Goal: Task Accomplishment & Management: Use online tool/utility

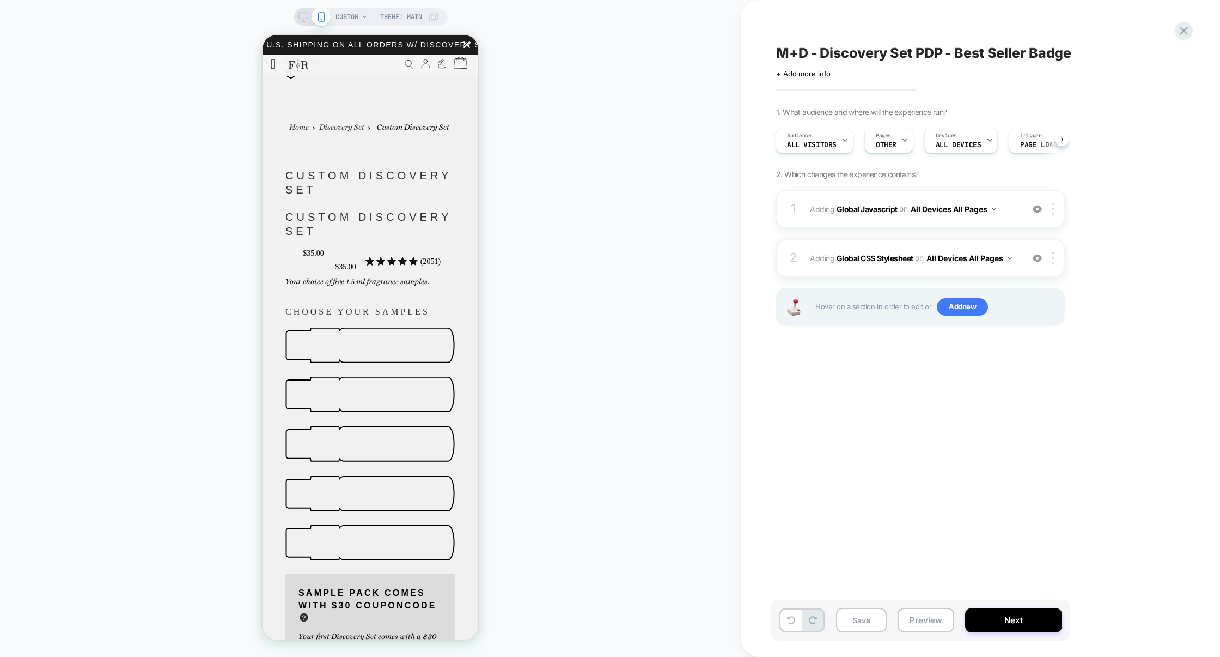
scroll to position [521, 0]
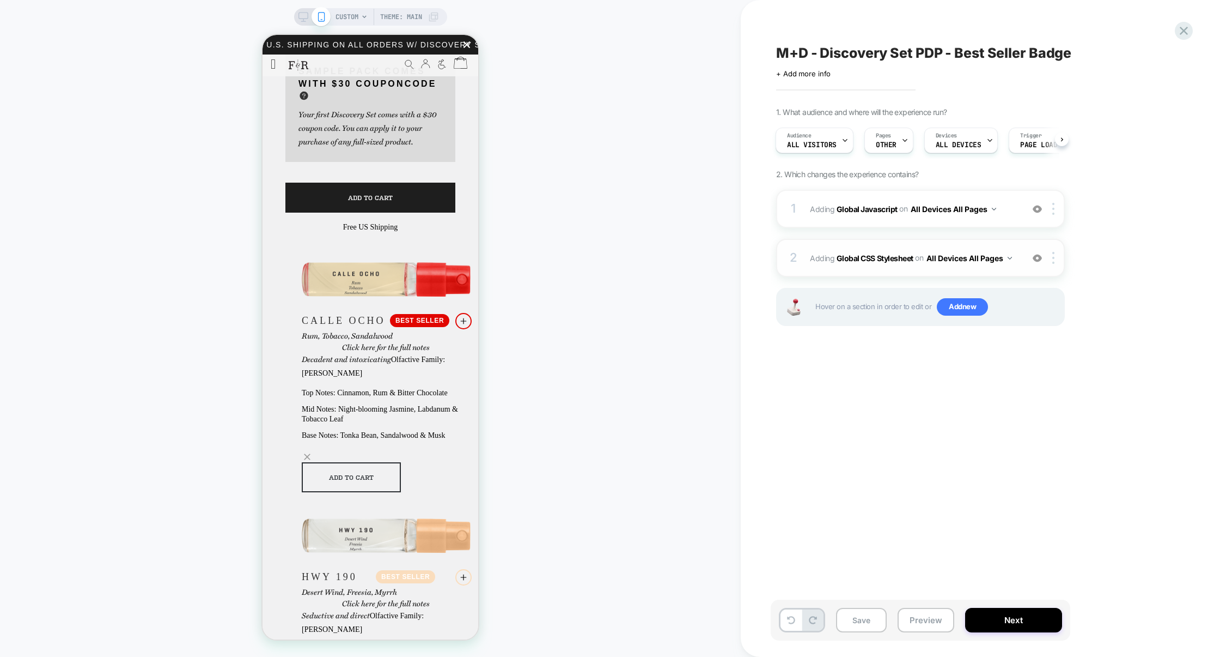
click at [898, 271] on div "2 Adding Global CSS Stylesheet on All Devices All Pages Add Before Add After Ta…" at bounding box center [920, 258] width 289 height 38
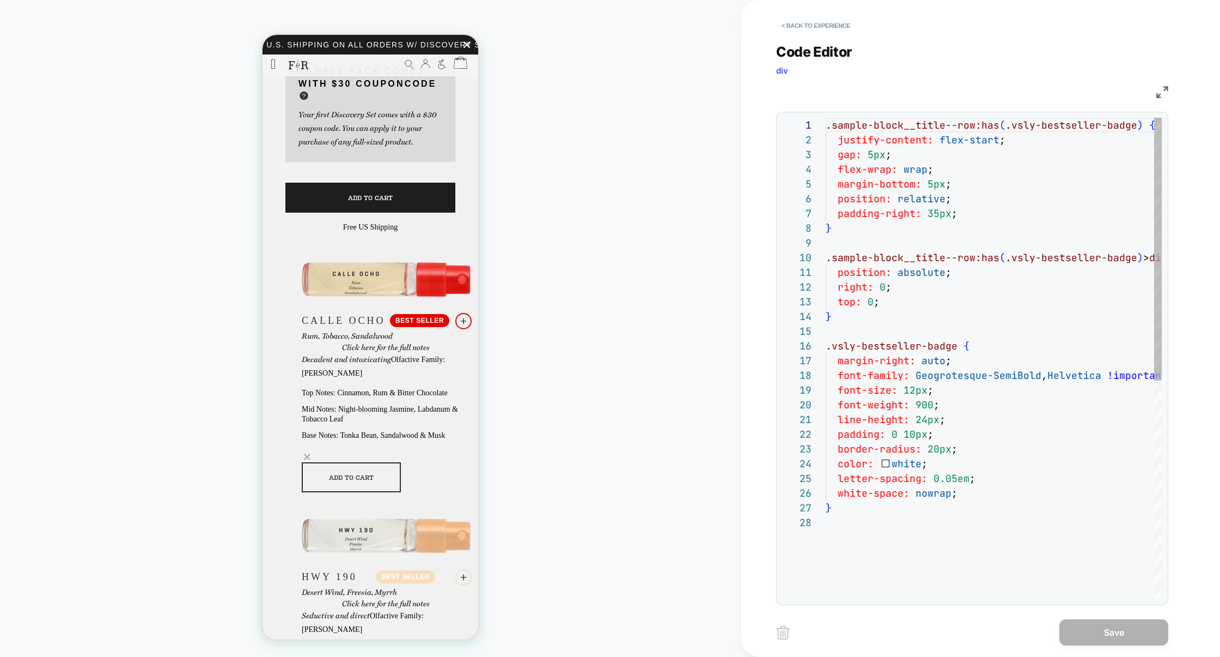
scroll to position [147, 0]
click at [953, 476] on div ".sample-block__title--row:has ( .vsly-bestseller-badge ) { justify-content: fle…" at bounding box center [1021, 557] width 390 height 878
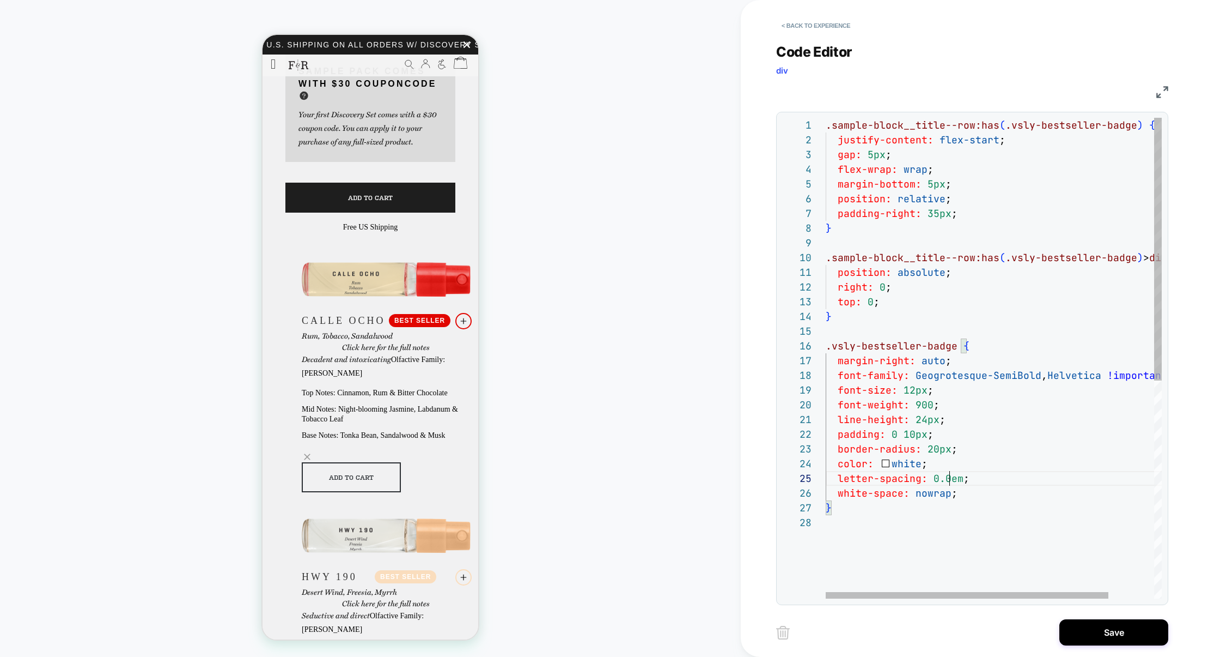
scroll to position [59, 130]
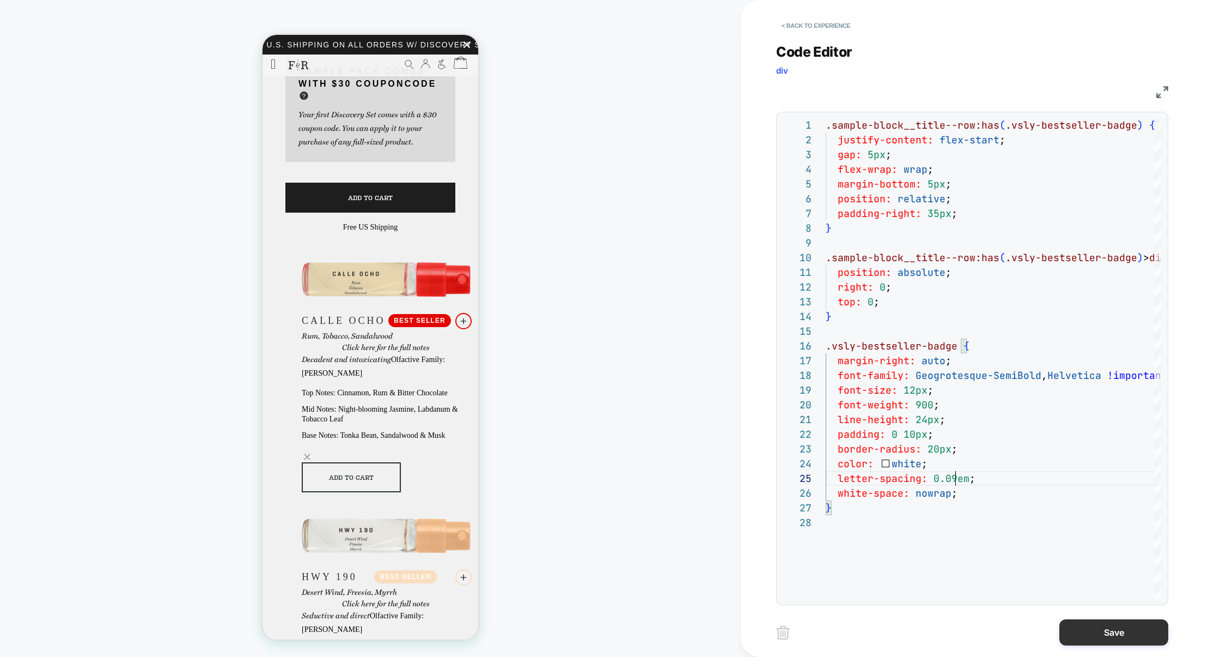
type textarea "**********"
click at [0, 0] on button "Save" at bounding box center [0, 0] width 0 height 0
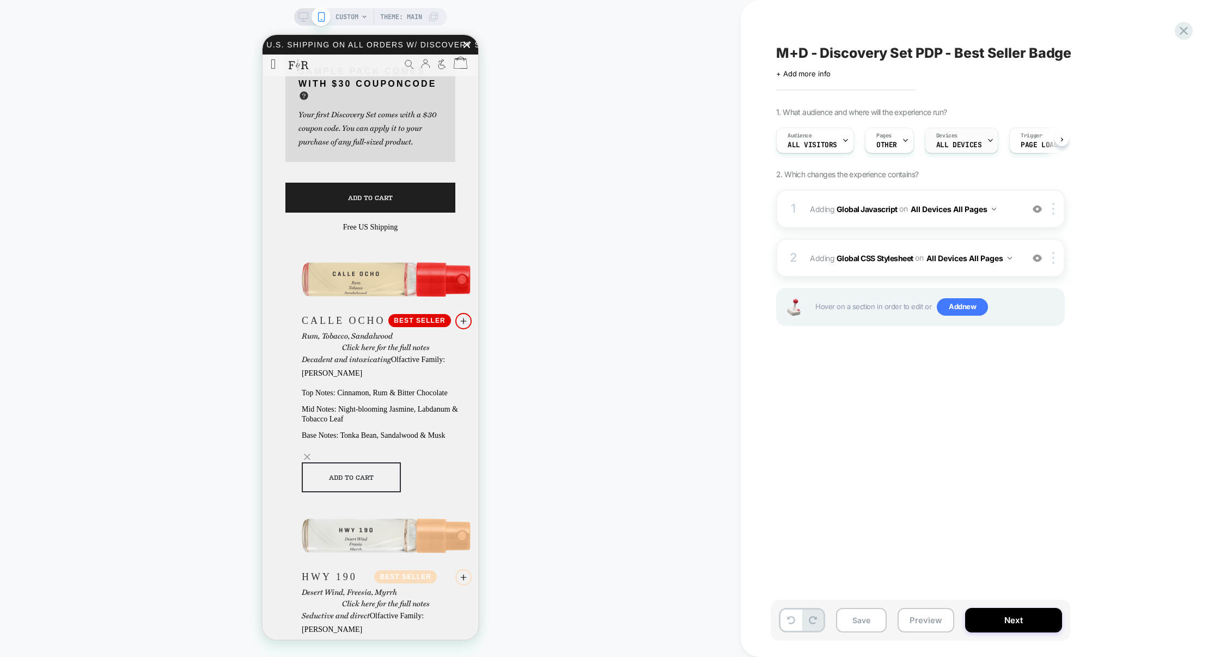
scroll to position [0, 1]
click at [890, 222] on div "1 Adding Global Javascript on All Devices All Pages Add Before Add After Target…" at bounding box center [920, 209] width 289 height 38
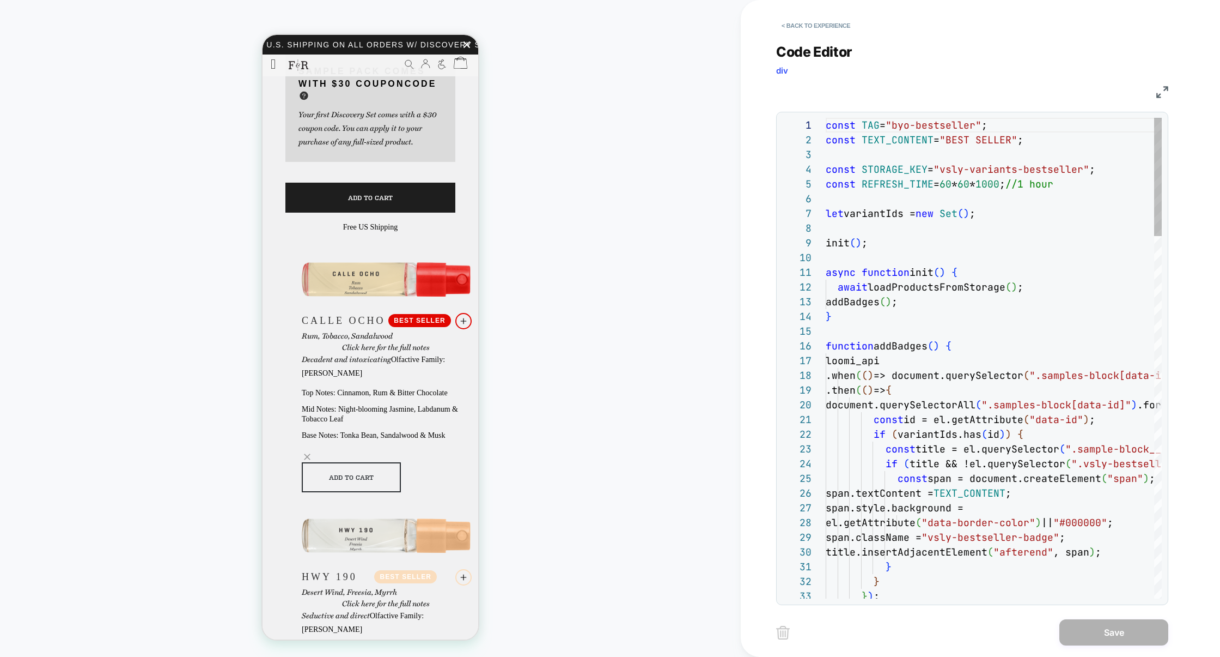
scroll to position [147, 0]
type textarea "**********"
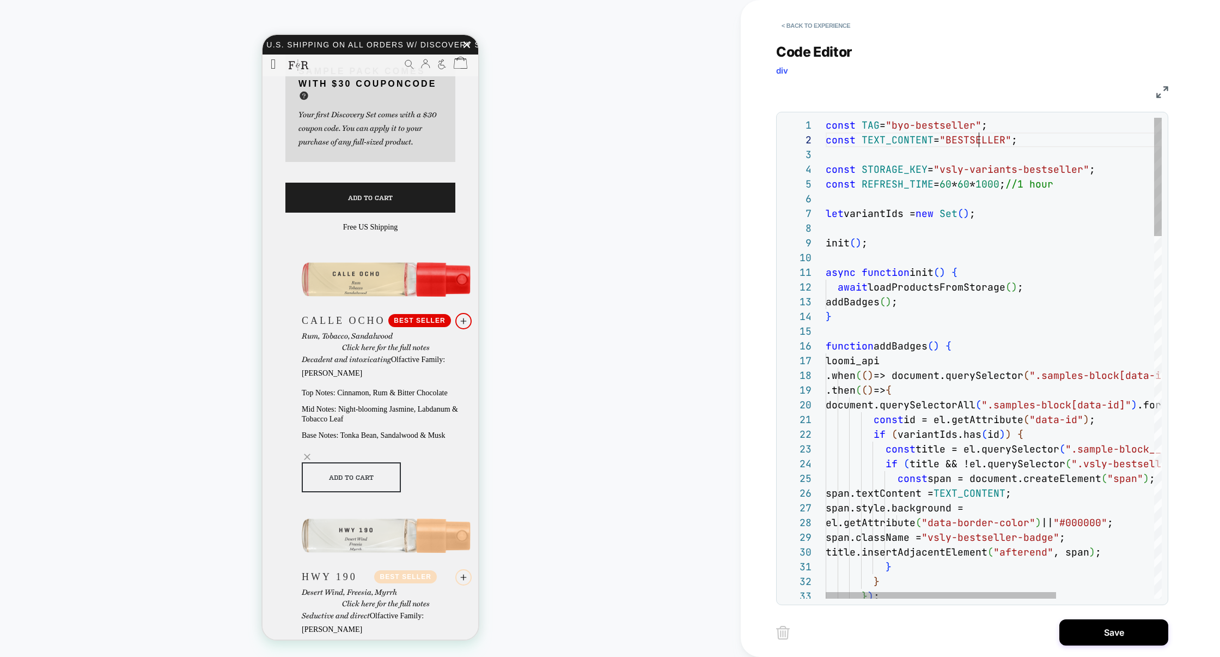
scroll to position [14, 153]
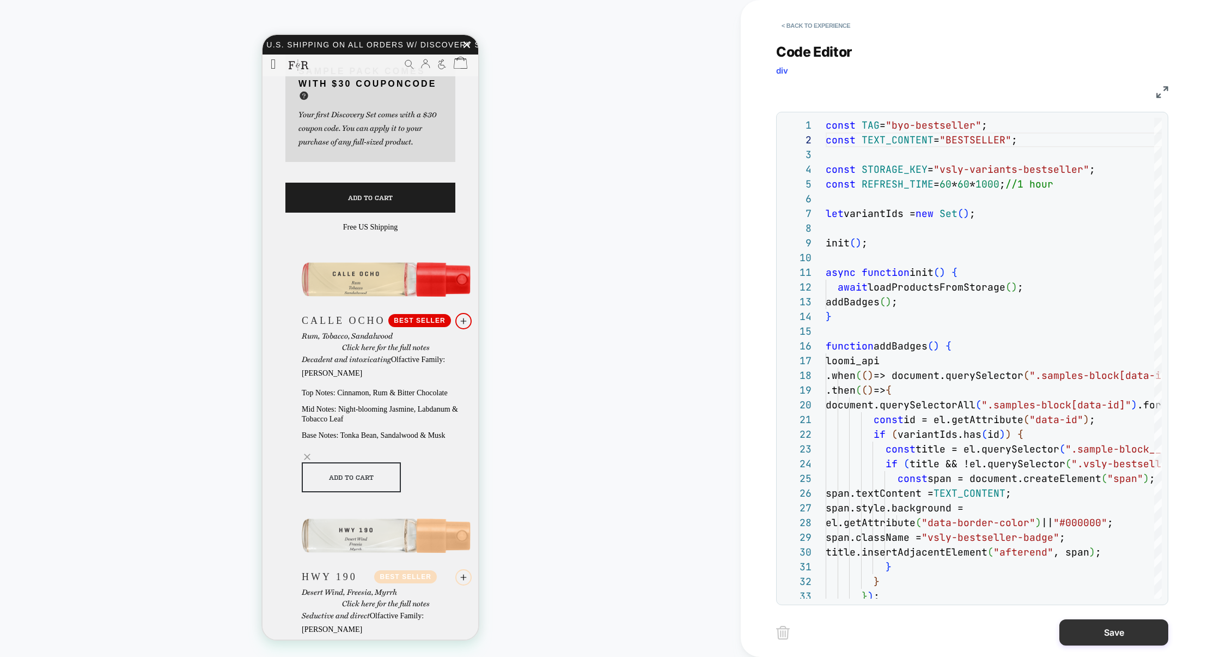
click at [1090, 627] on button "Save" at bounding box center [1114, 632] width 109 height 26
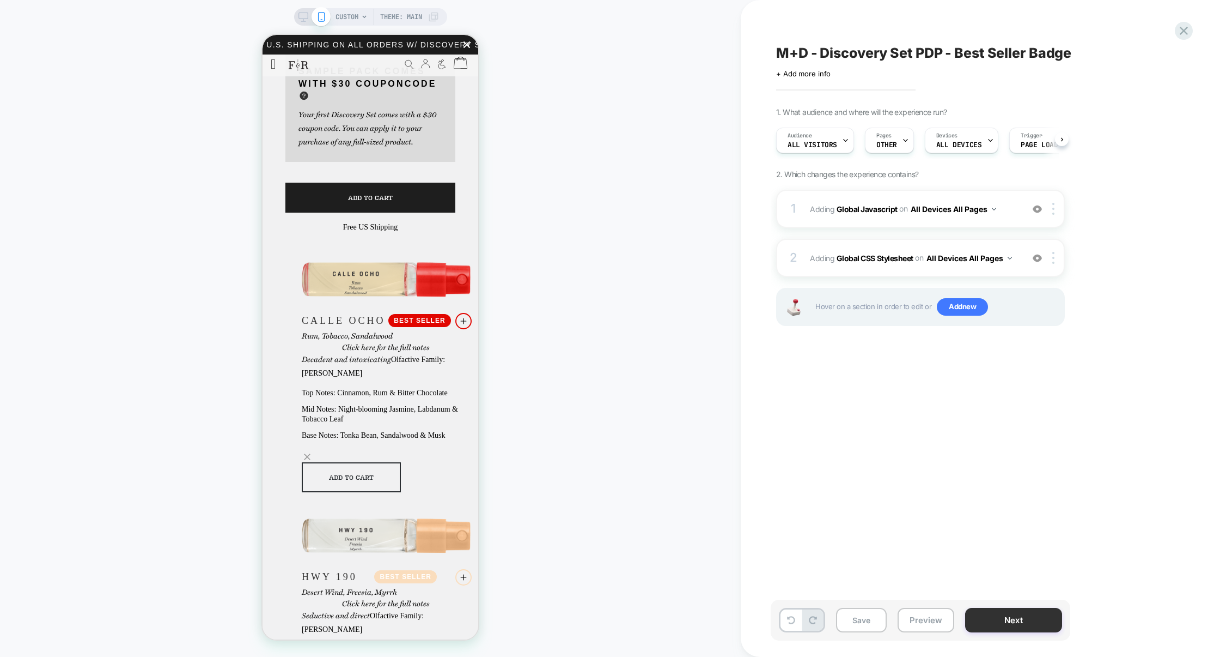
scroll to position [0, 1]
click at [936, 621] on button "Preview" at bounding box center [926, 620] width 57 height 25
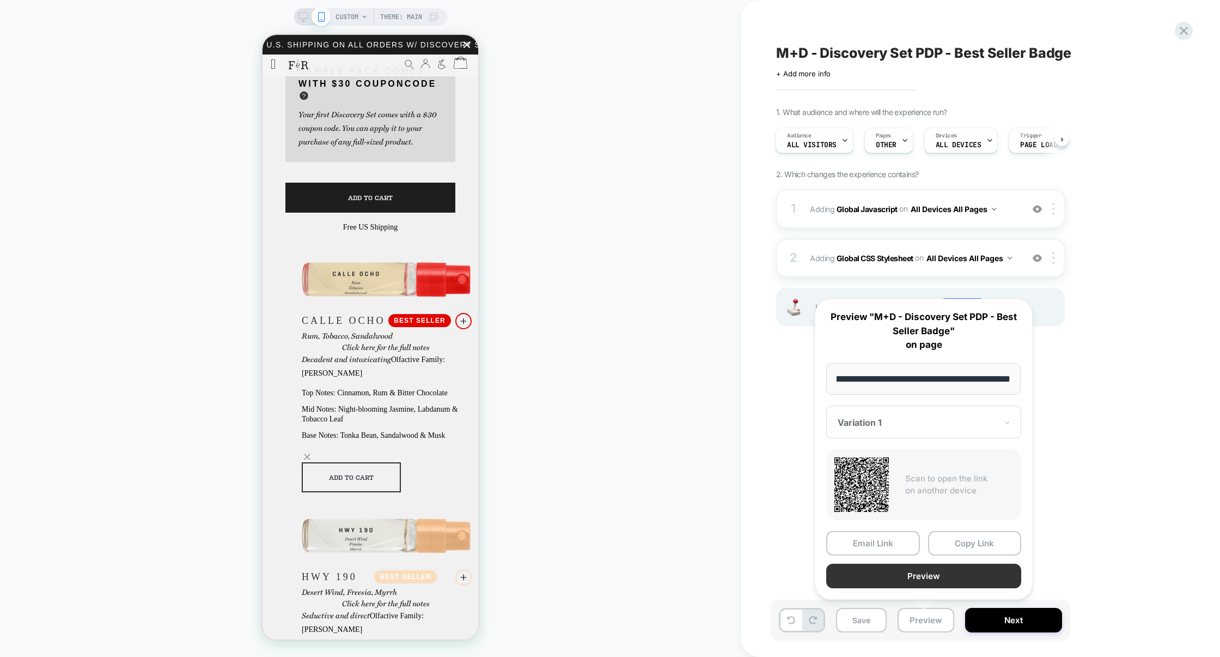
scroll to position [0, 0]
click at [939, 574] on button "Preview" at bounding box center [924, 575] width 195 height 25
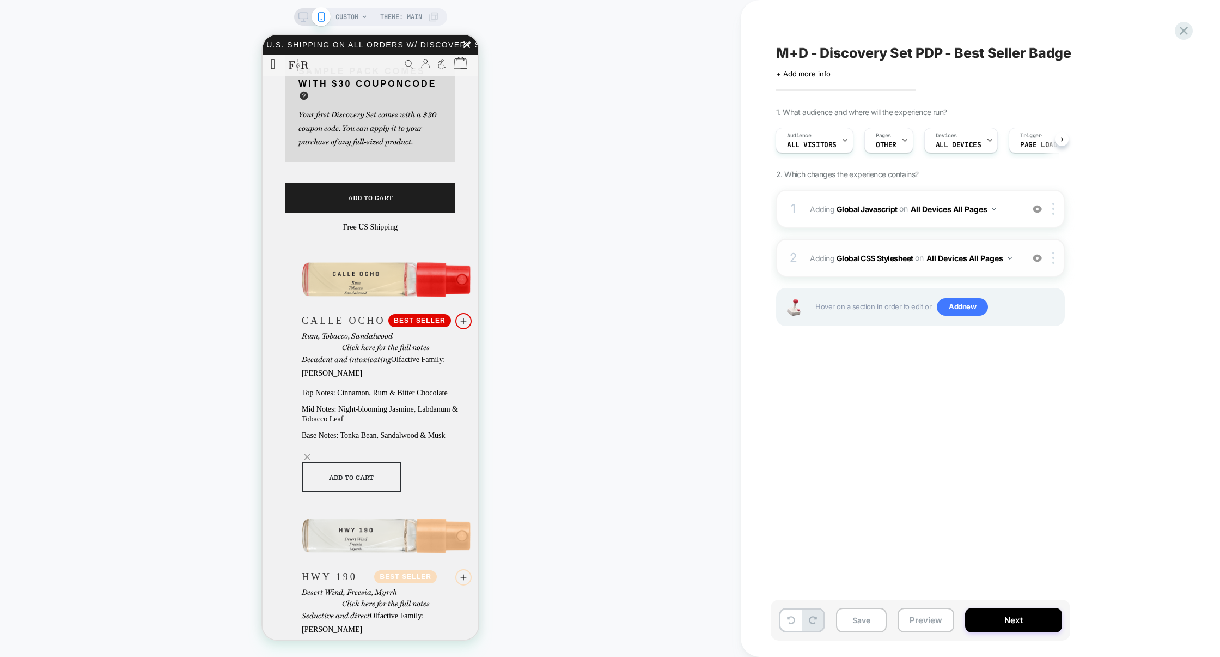
click at [894, 240] on div "2 Adding Global CSS Stylesheet on All Devices All Pages Add Before Add After Ta…" at bounding box center [920, 258] width 289 height 38
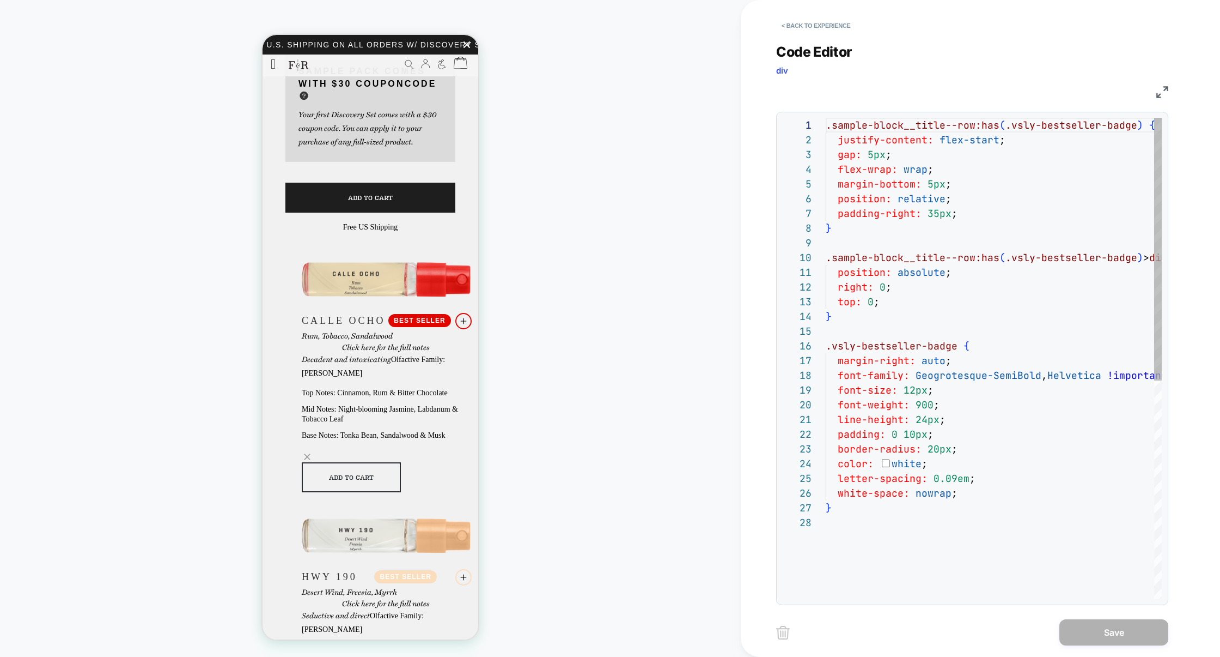
scroll to position [147, 0]
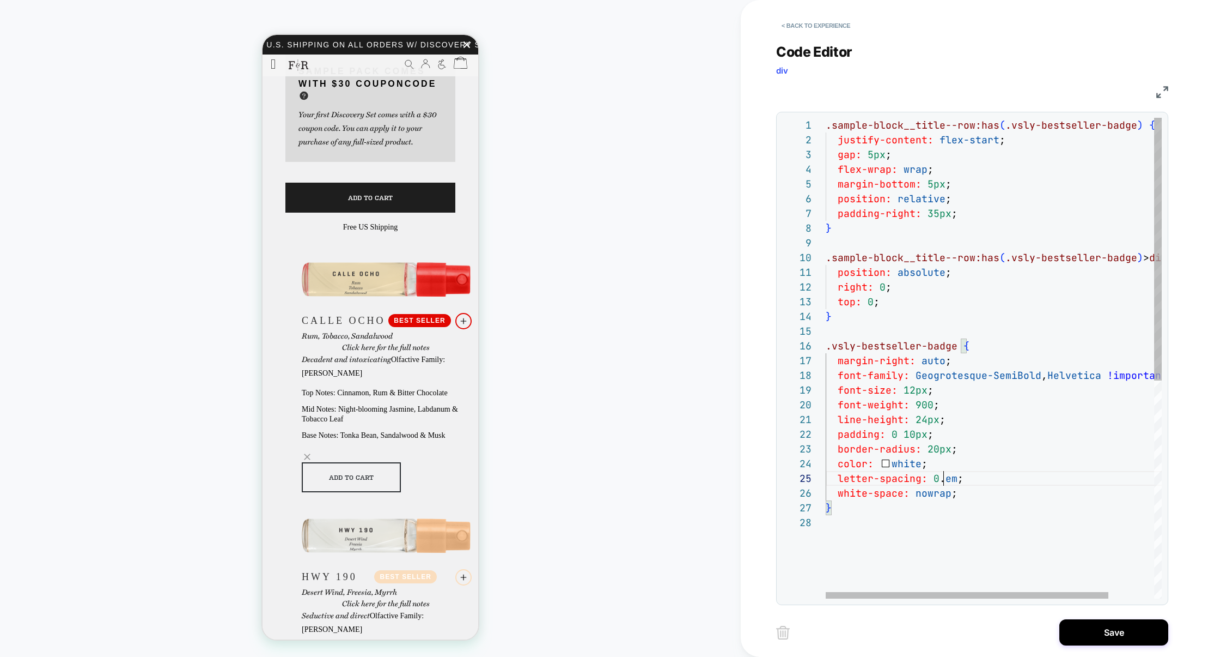
scroll to position [59, 123]
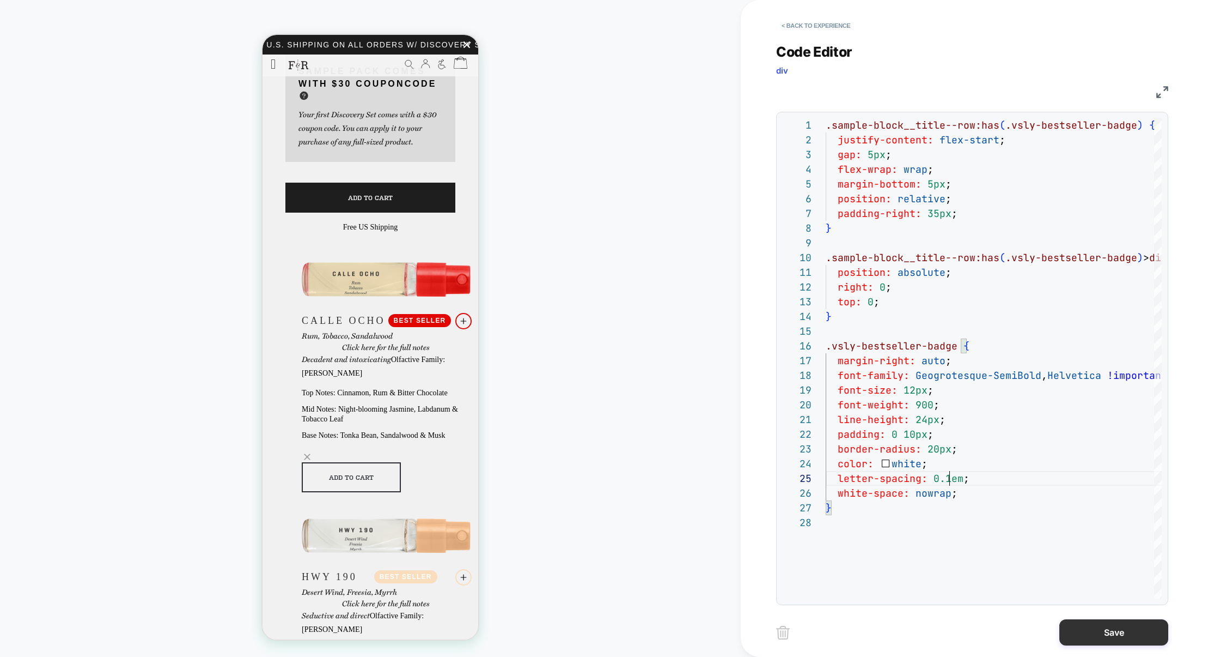
type textarea "**********"
click at [1084, 633] on button "Save" at bounding box center [1114, 632] width 109 height 26
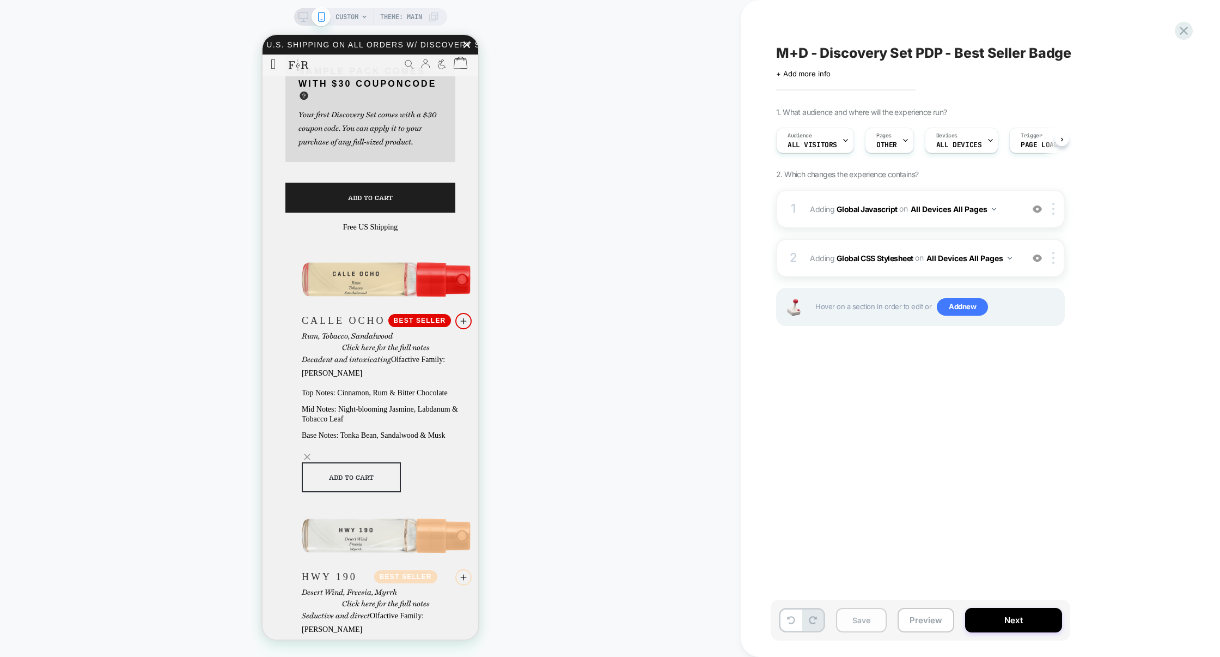
scroll to position [0, 1]
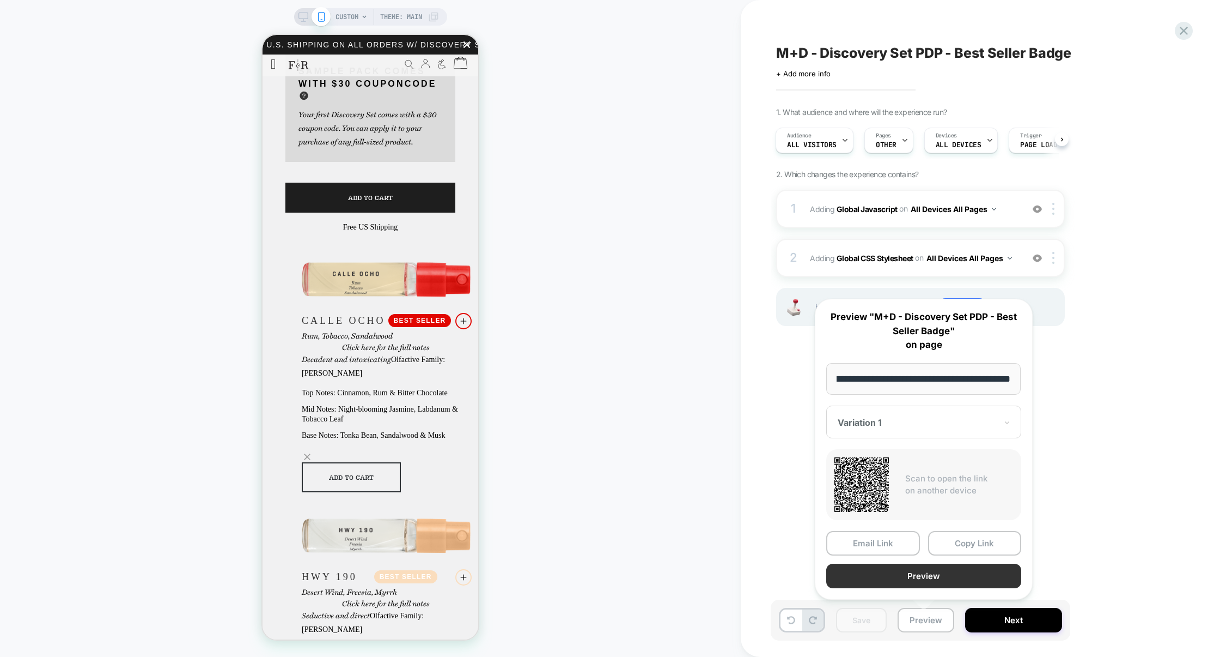
scroll to position [0, 0]
click at [942, 582] on button "Preview" at bounding box center [924, 575] width 195 height 25
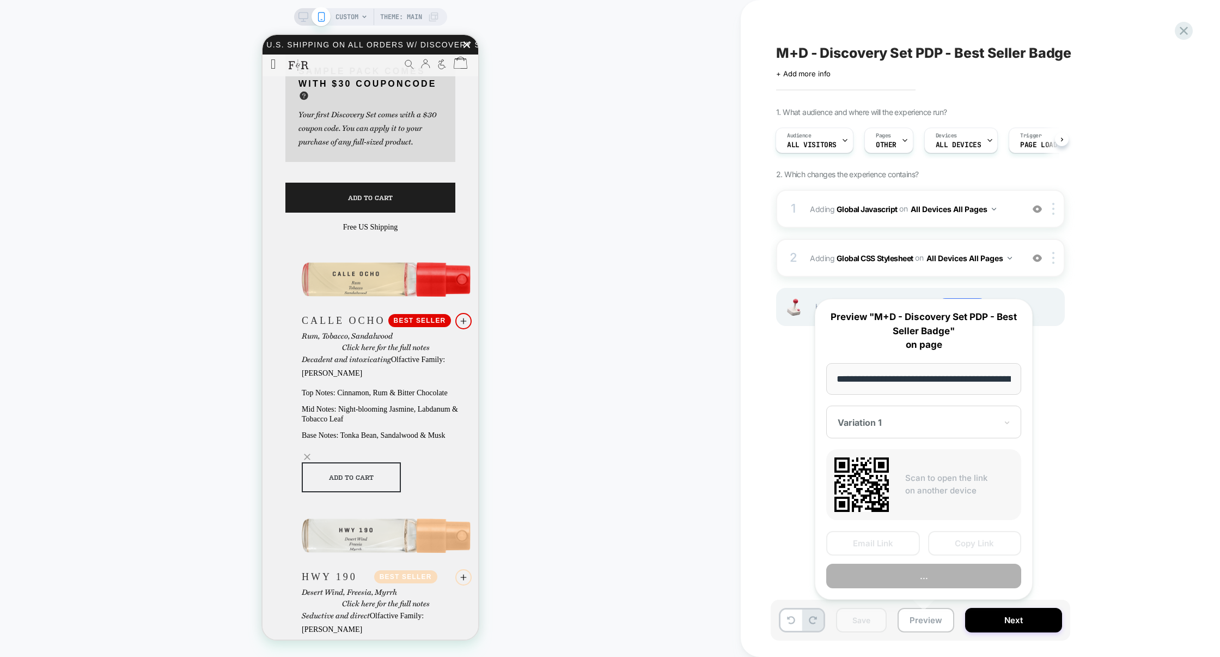
scroll to position [0, 278]
click at [963, 546] on button "Copy Link" at bounding box center [975, 543] width 94 height 25
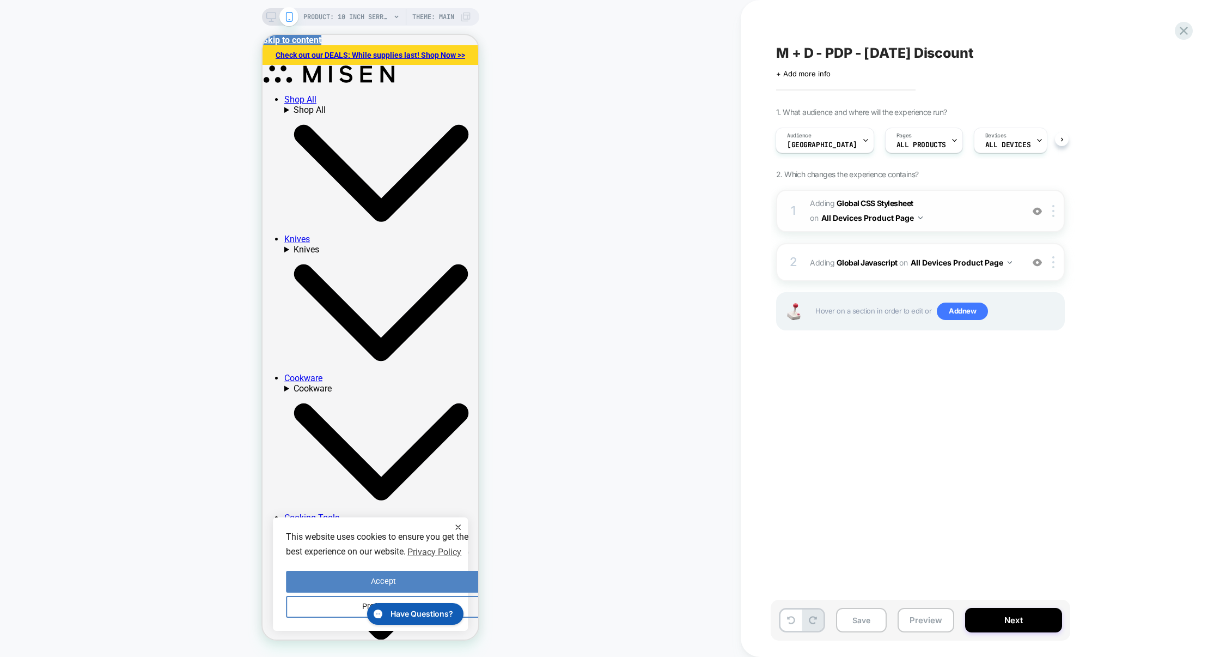
click at [980, 215] on span "Adding Global CSS Stylesheet on All Devices Product Page" at bounding box center [914, 210] width 208 height 29
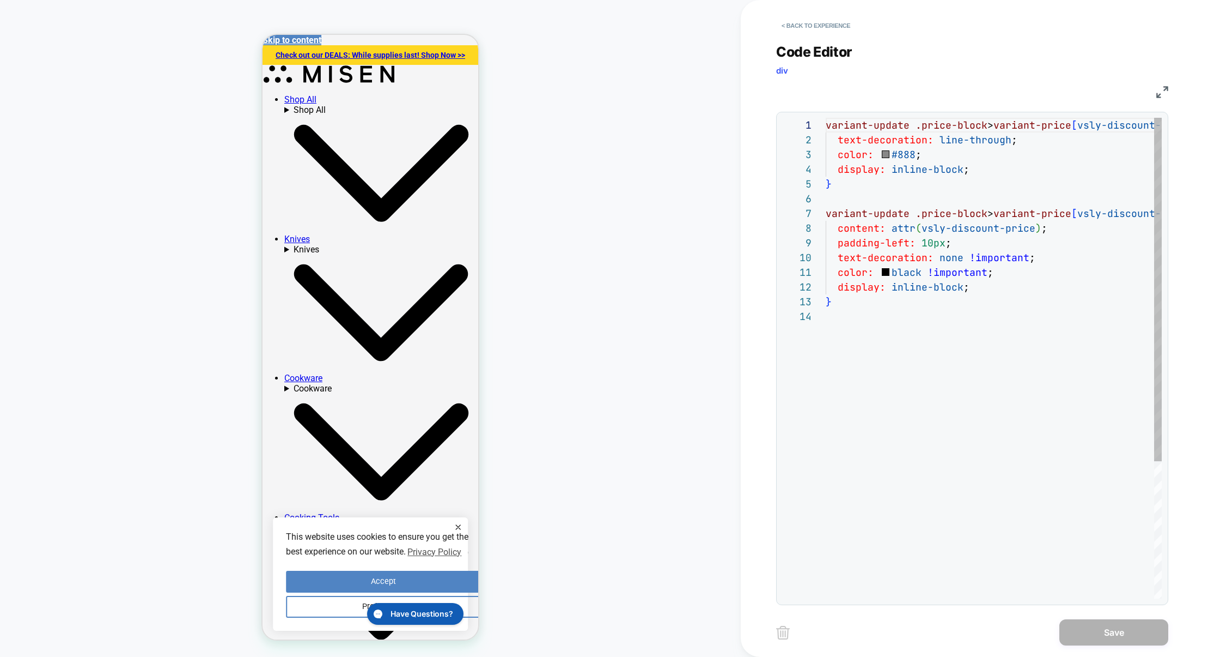
scroll to position [147, 0]
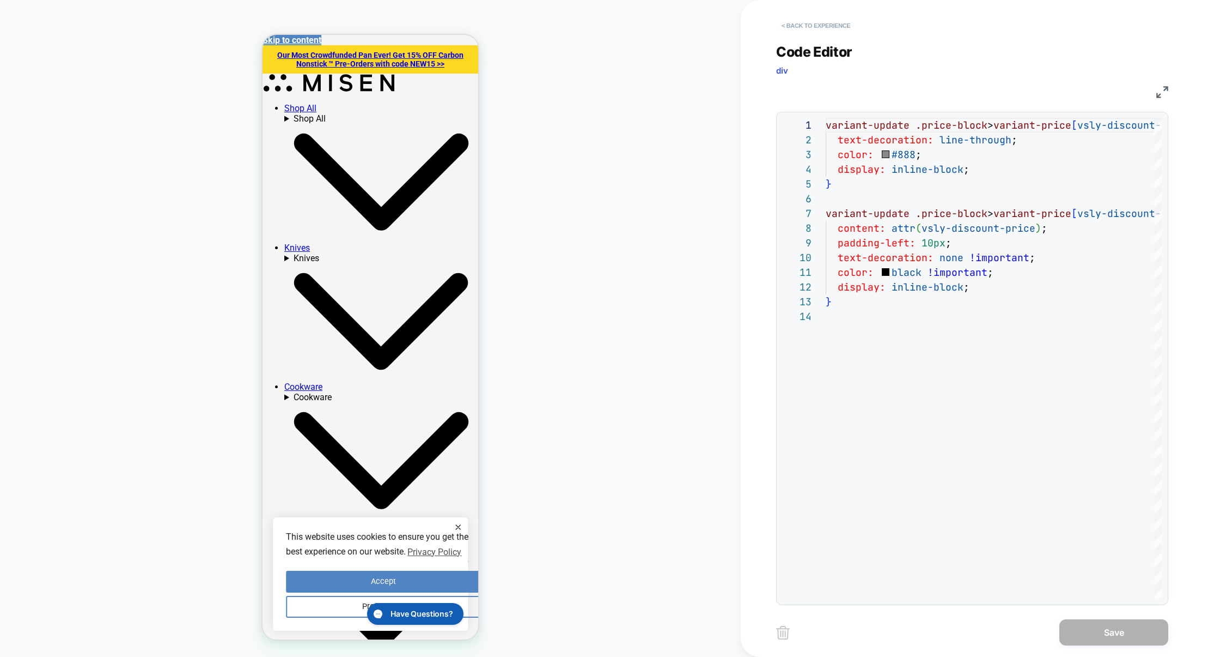
click at [0, 0] on button "< Back to experience" at bounding box center [0, 0] width 0 height 0
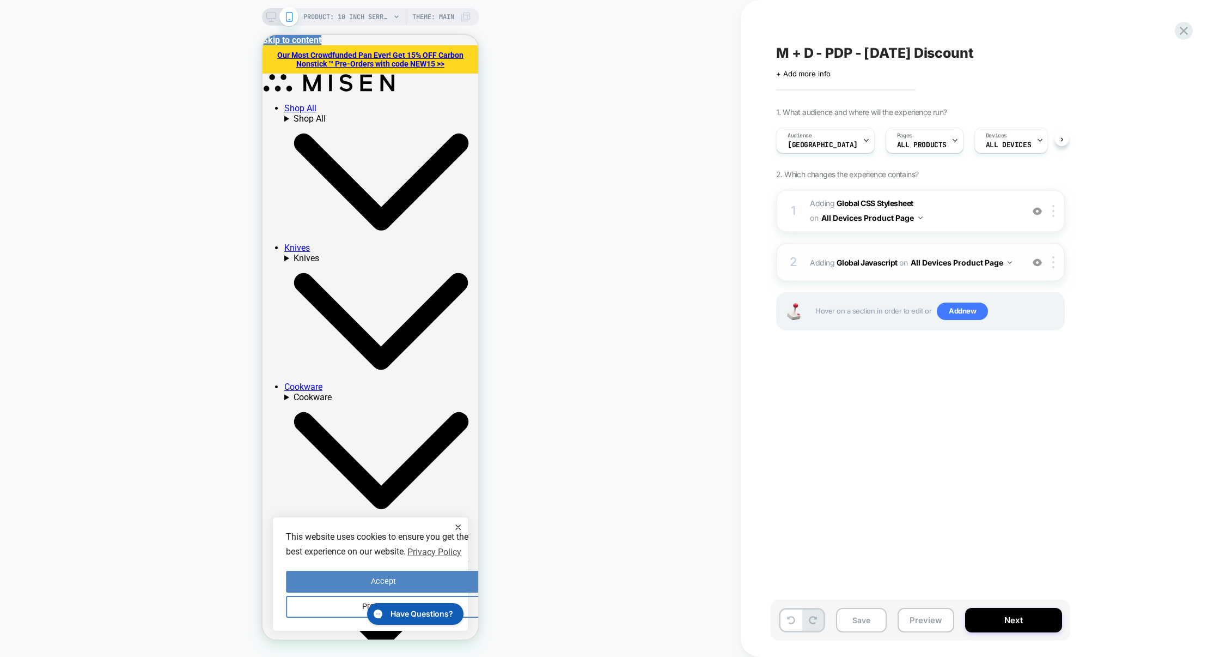
scroll to position [0, 1]
click at [216, 558] on div "2 Adding Global Javascript on All Devices Product Page Add Before Add After Tar…" at bounding box center [119, 563] width 194 height 10
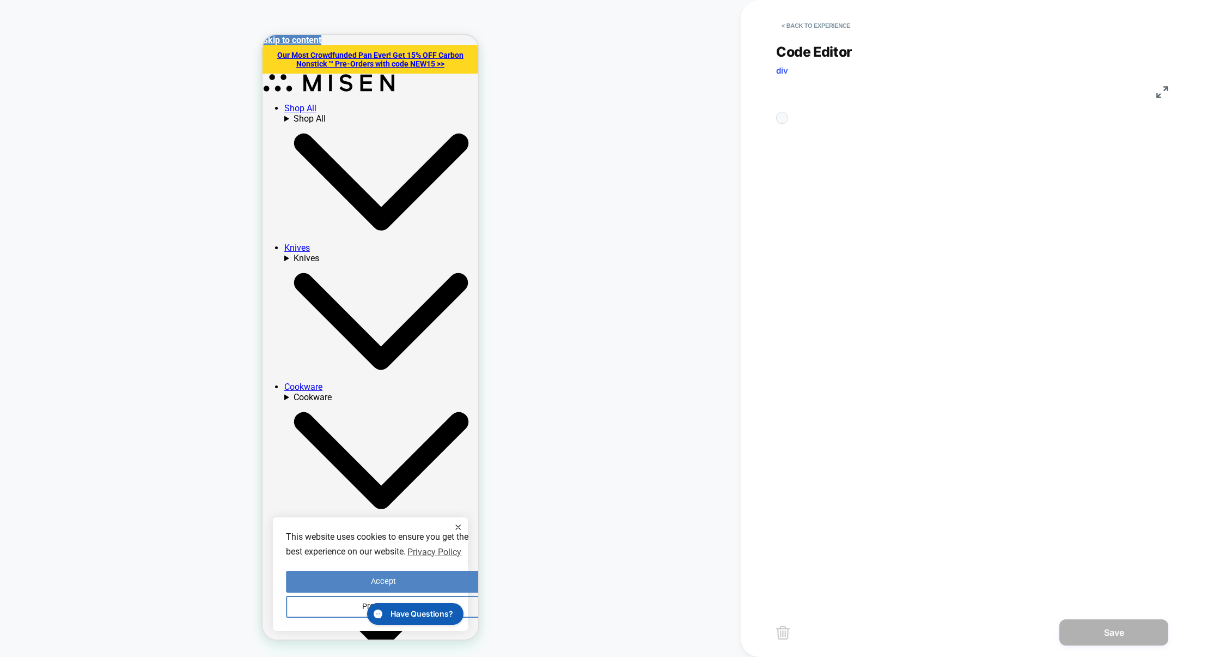
scroll to position [147, 0]
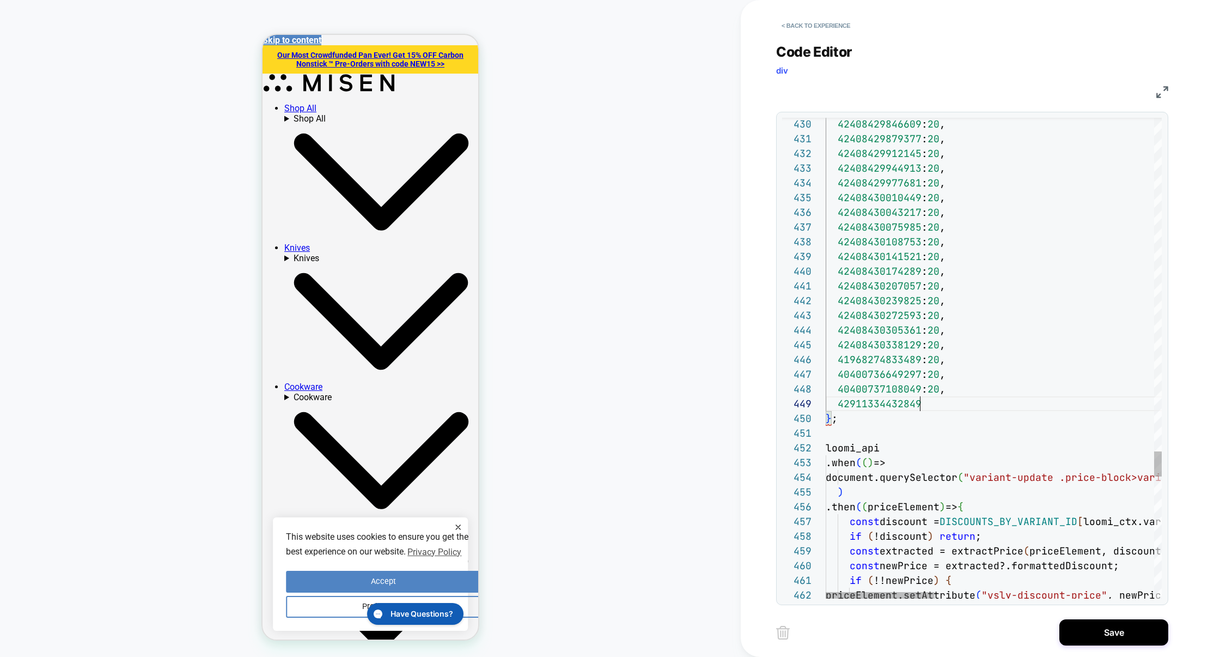
scroll to position [118, 100]
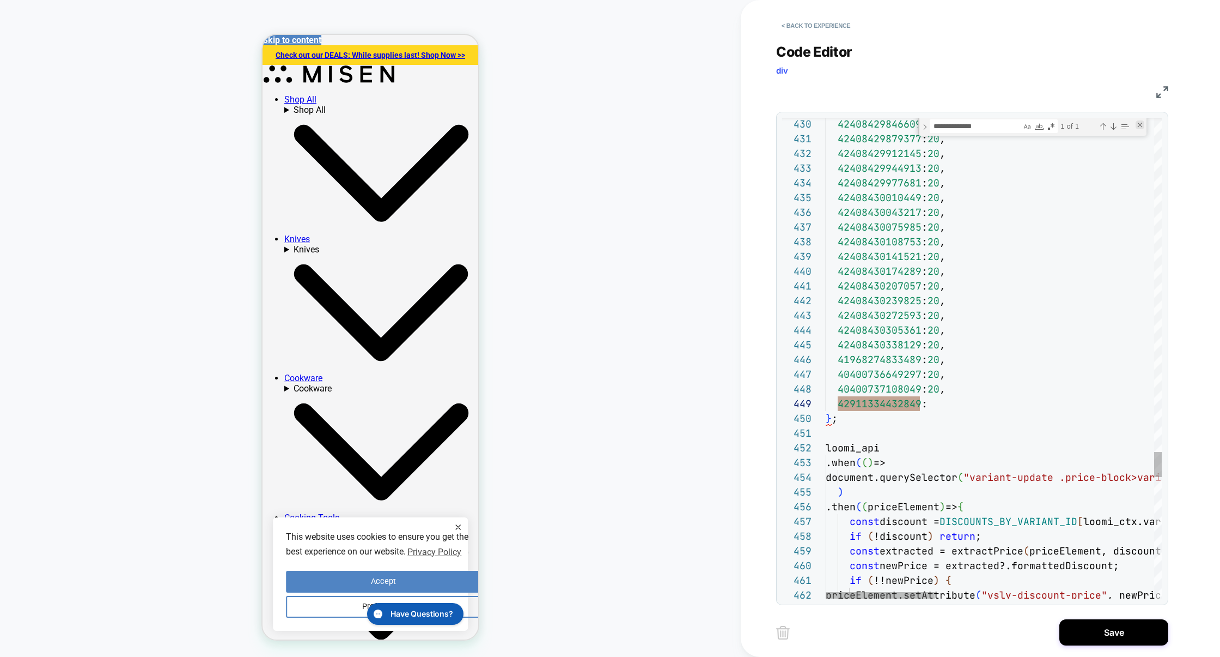
click at [1140, 128] on div "Close (Escape)" at bounding box center [1140, 124] width 9 height 9
type textarea "**********"
click at [0, 0] on button "Save" at bounding box center [0, 0] width 0 height 0
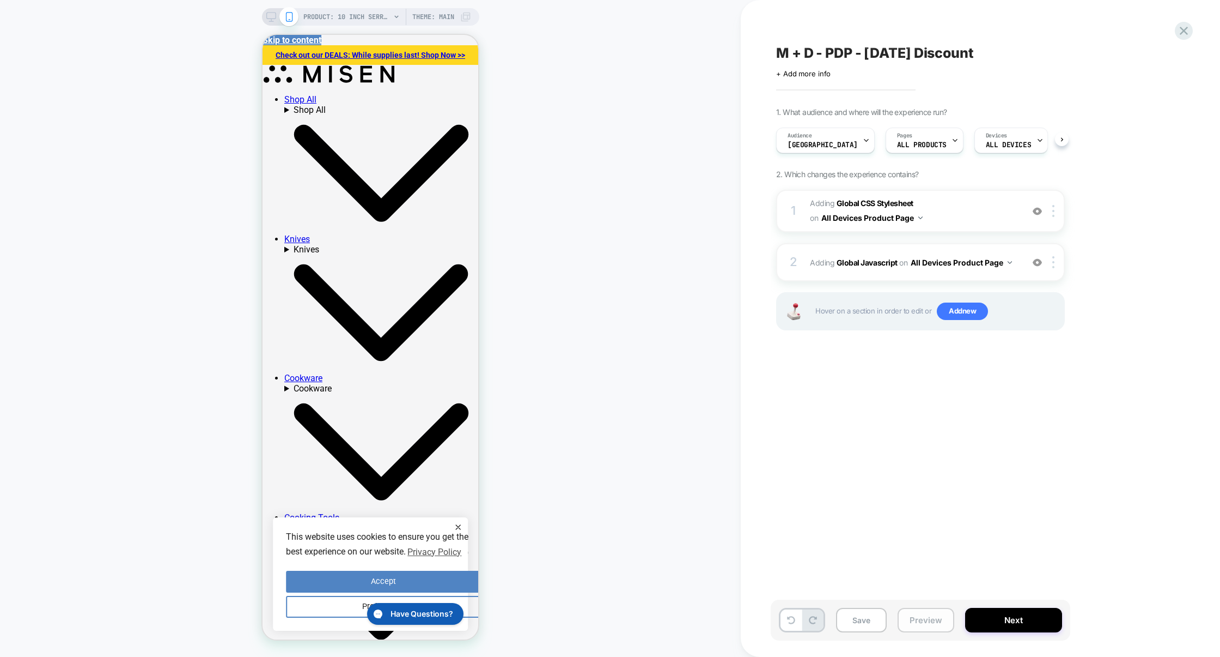
scroll to position [0, 1]
click at [923, 621] on button "Preview" at bounding box center [926, 620] width 57 height 25
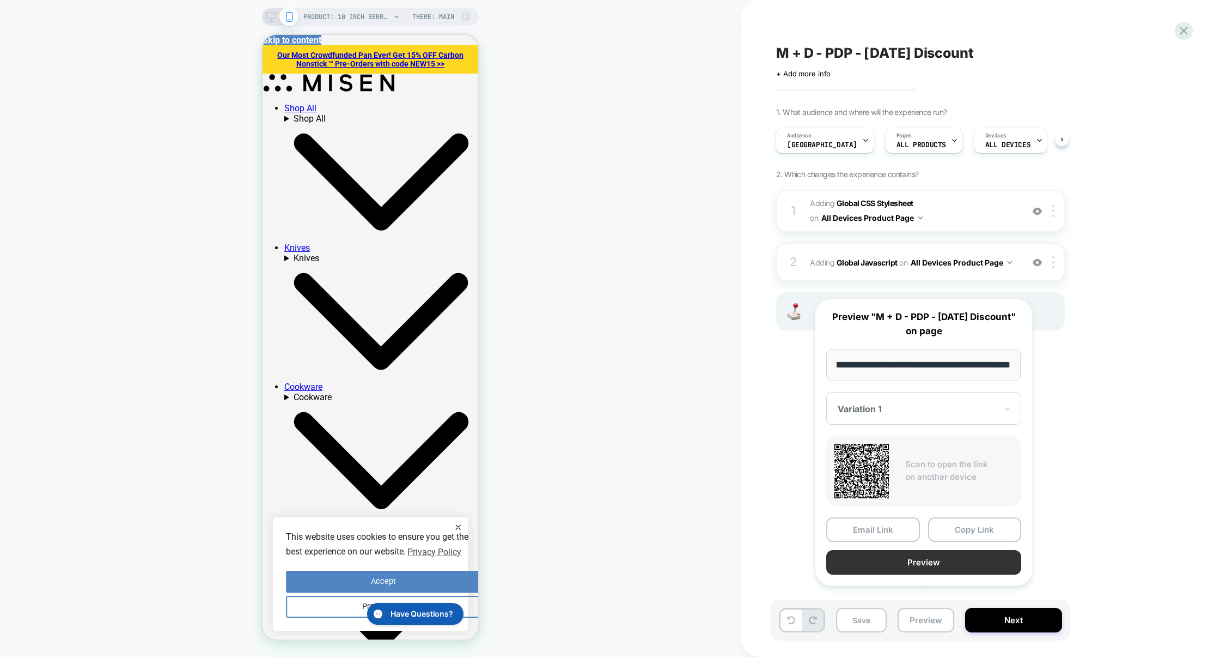
scroll to position [0, 0]
click at [926, 574] on button "Preview" at bounding box center [924, 562] width 195 height 25
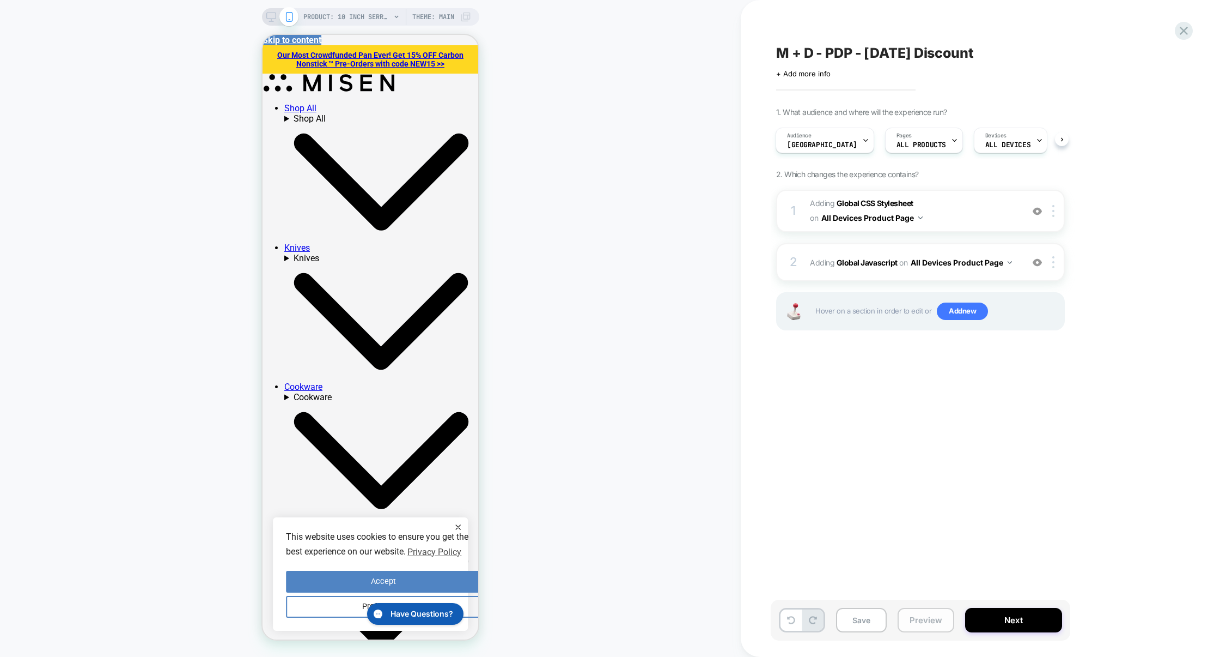
click at [934, 628] on button "Preview" at bounding box center [926, 620] width 57 height 25
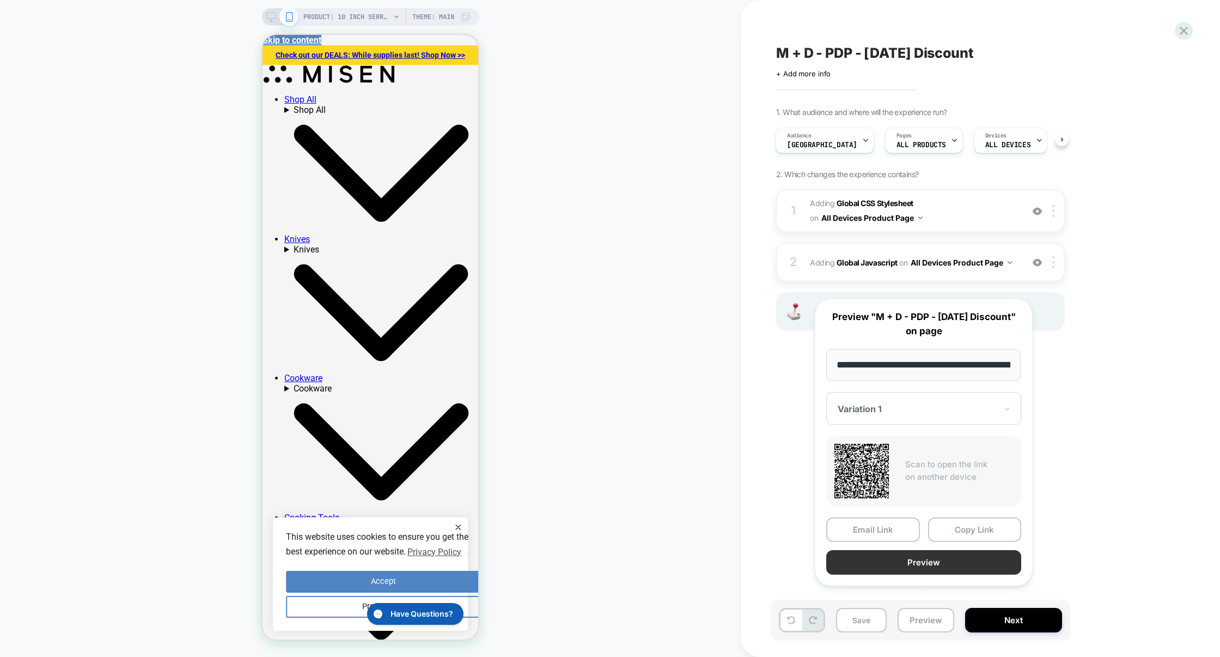
click at [915, 568] on button "Preview" at bounding box center [924, 562] width 195 height 25
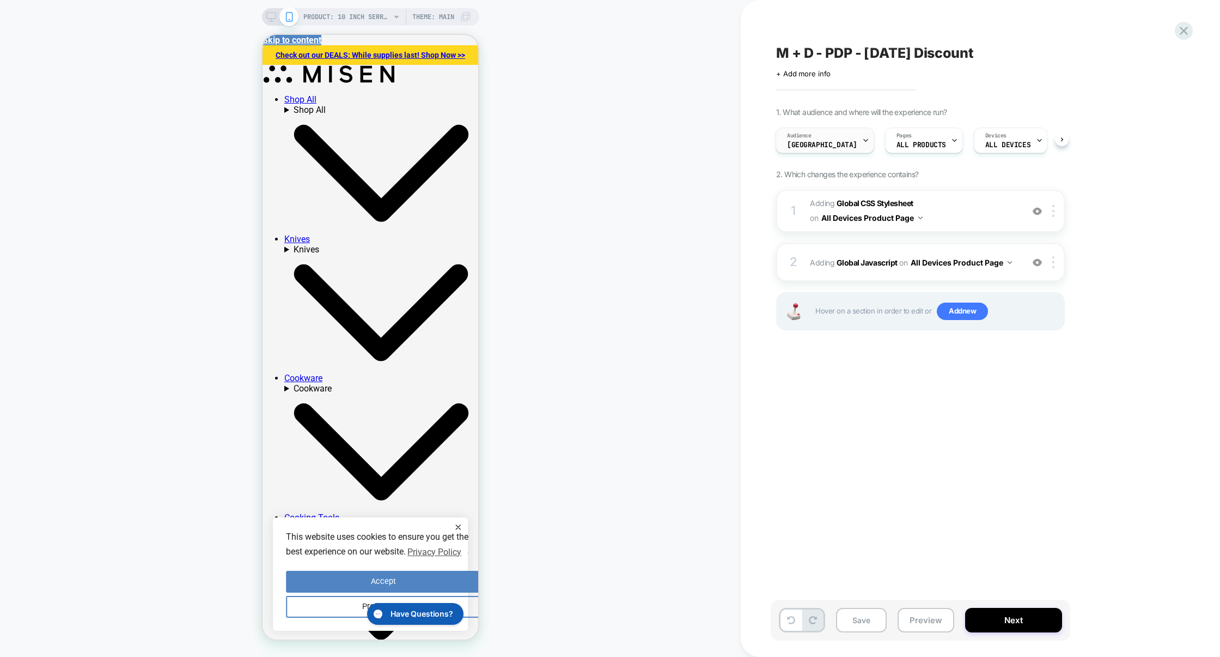
click at [812, 130] on div "Audience USA" at bounding box center [822, 140] width 92 height 25
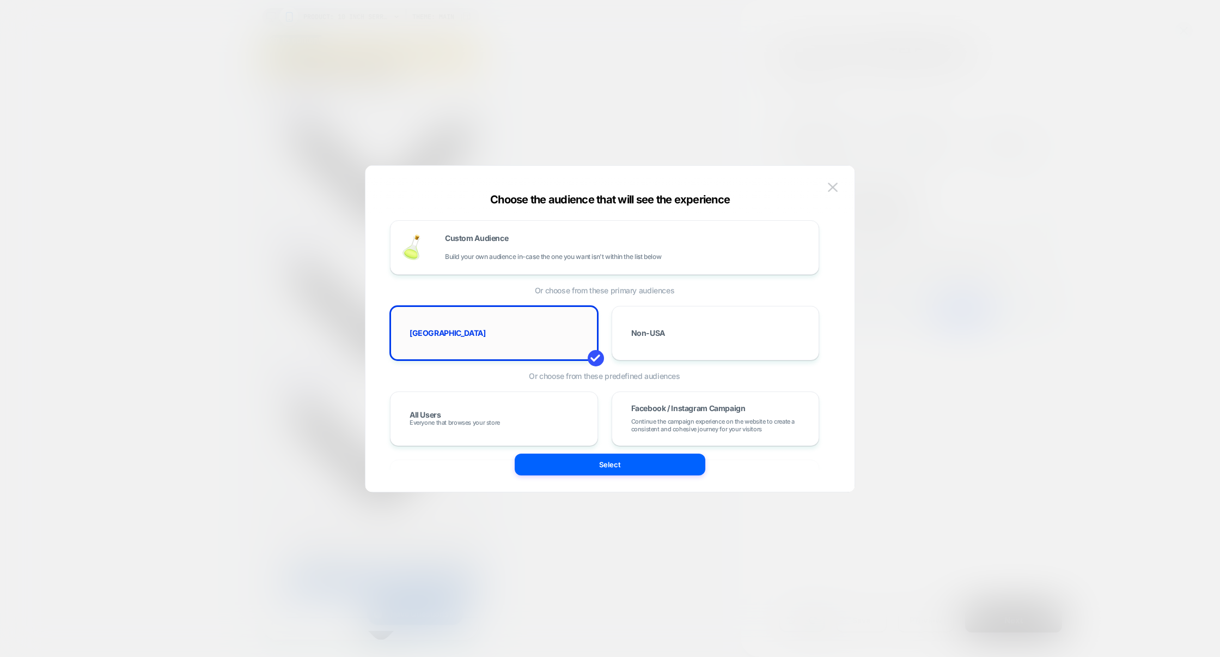
click at [531, 335] on div "USA" at bounding box center [494, 333] width 185 height 32
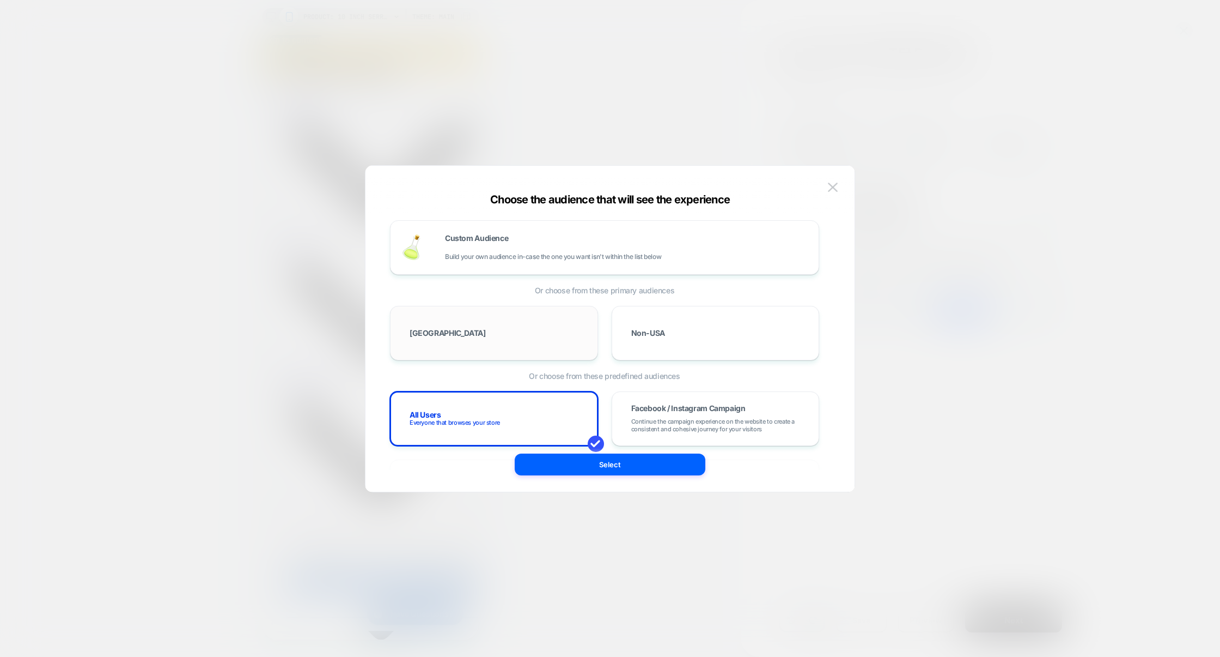
click at [518, 336] on div "USA" at bounding box center [494, 333] width 185 height 32
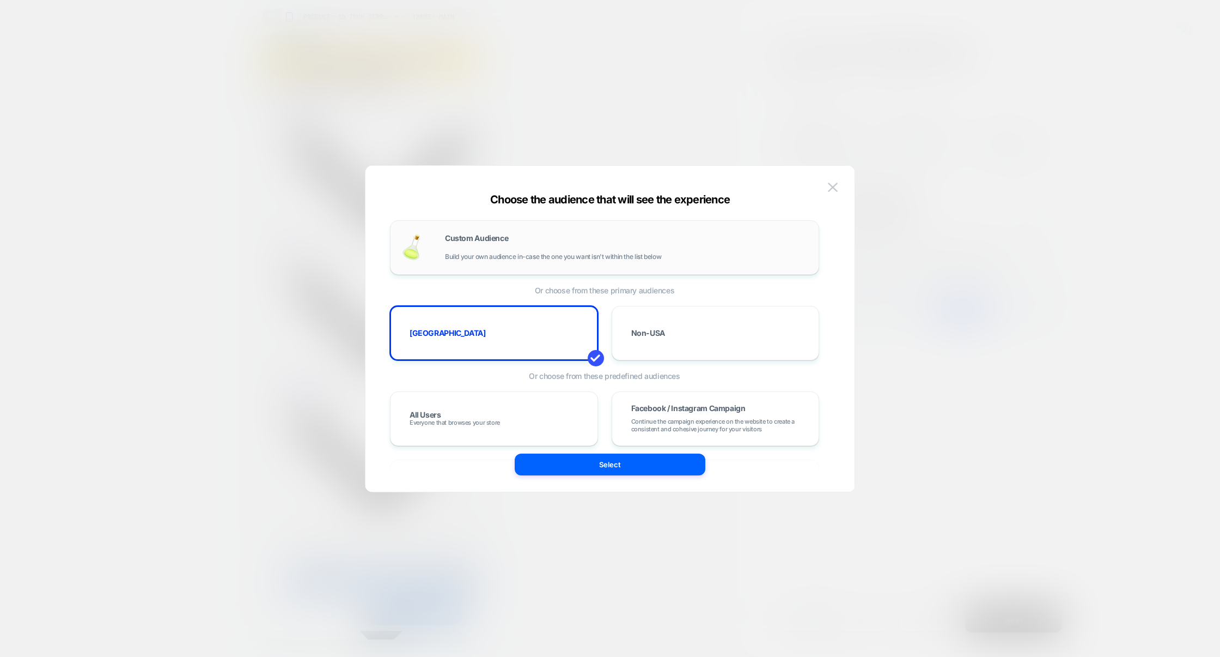
click at [567, 224] on div "Custom Audience Build your own audience in-case the one you want isn't within t…" at bounding box center [604, 247] width 429 height 54
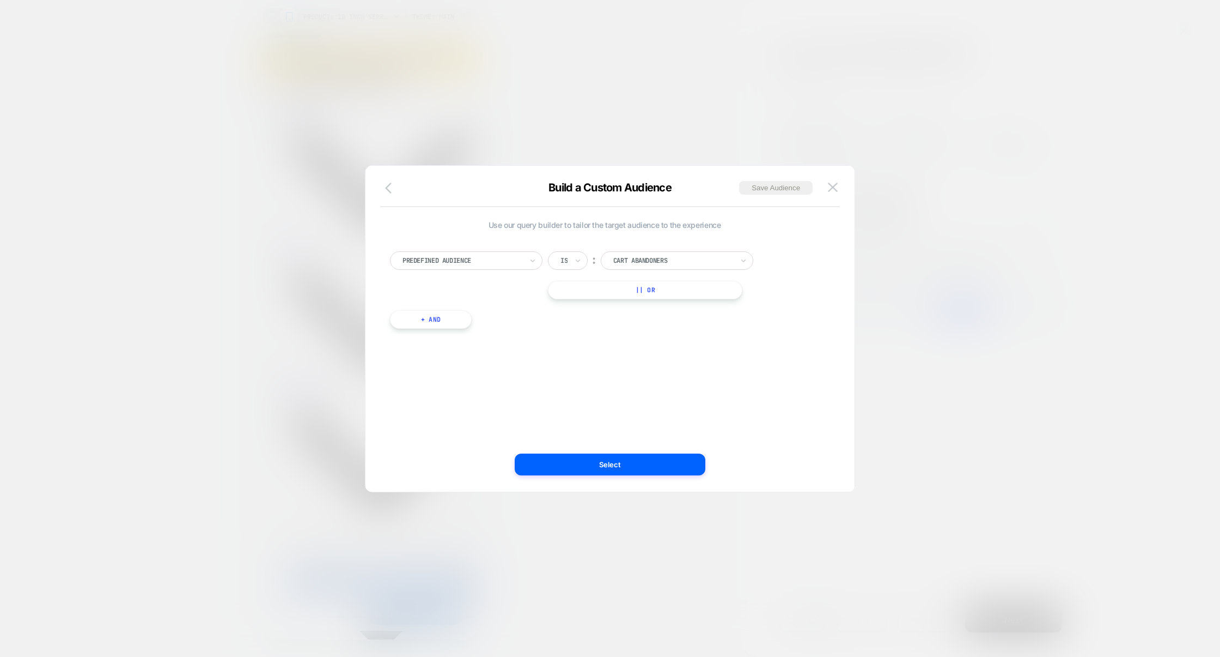
click at [389, 187] on icon "button" at bounding box center [391, 187] width 13 height 13
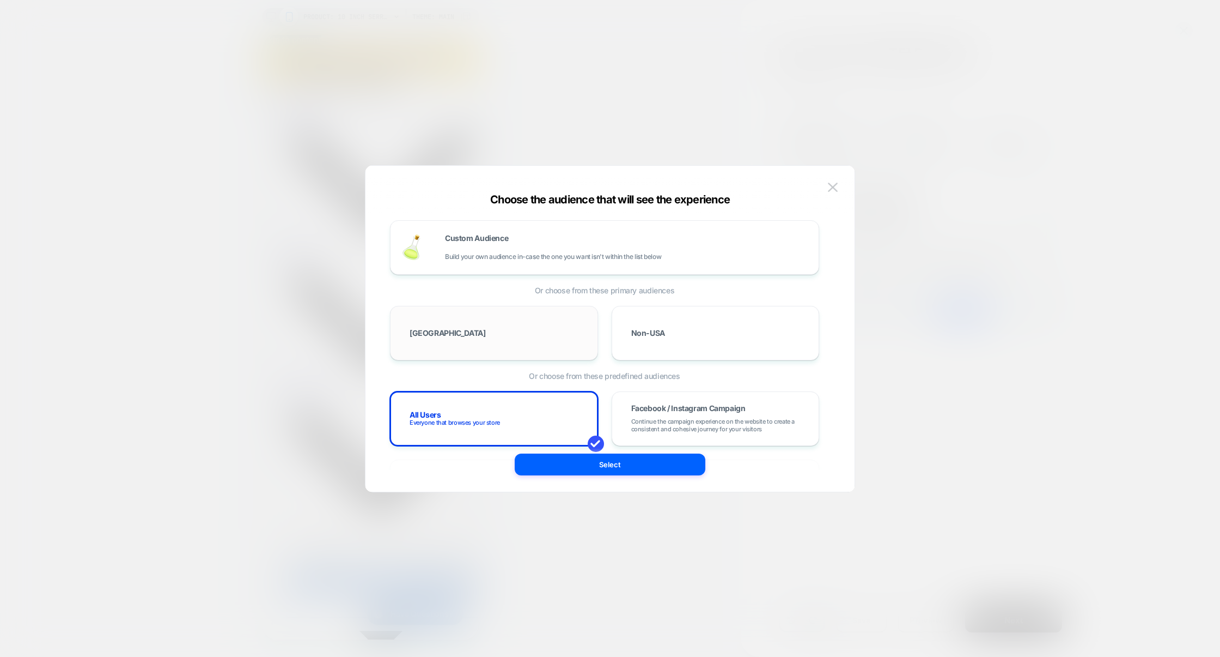
click at [493, 347] on div "USA" at bounding box center [494, 333] width 185 height 32
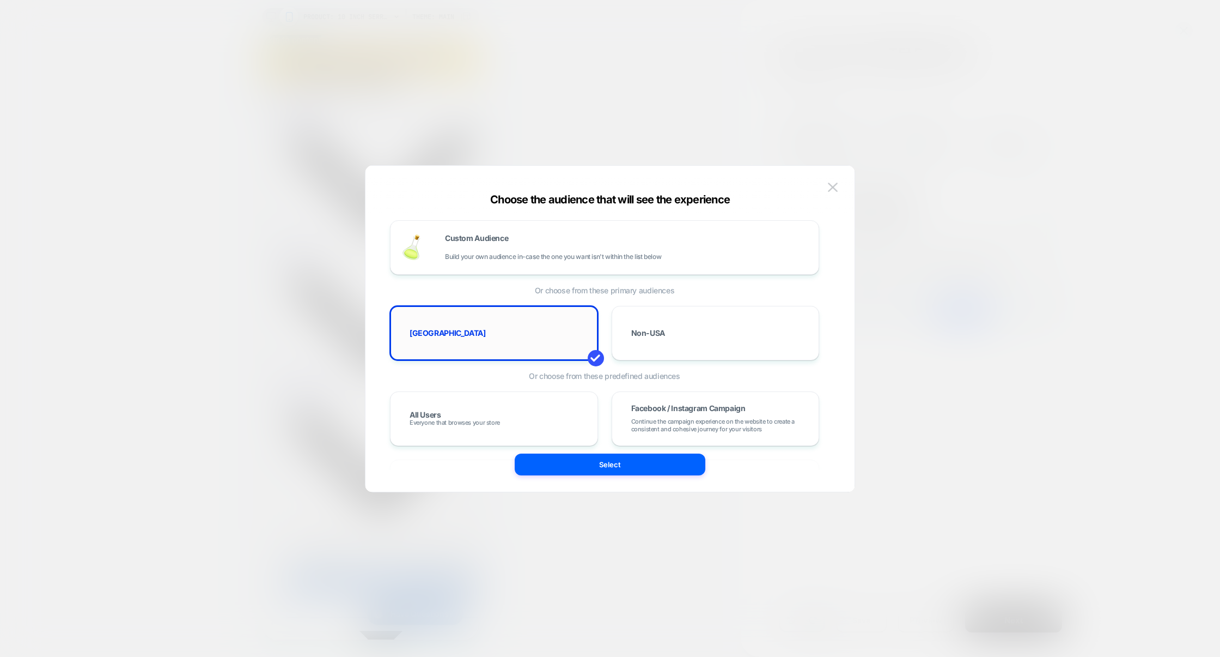
click at [493, 347] on div "USA" at bounding box center [494, 333] width 185 height 32
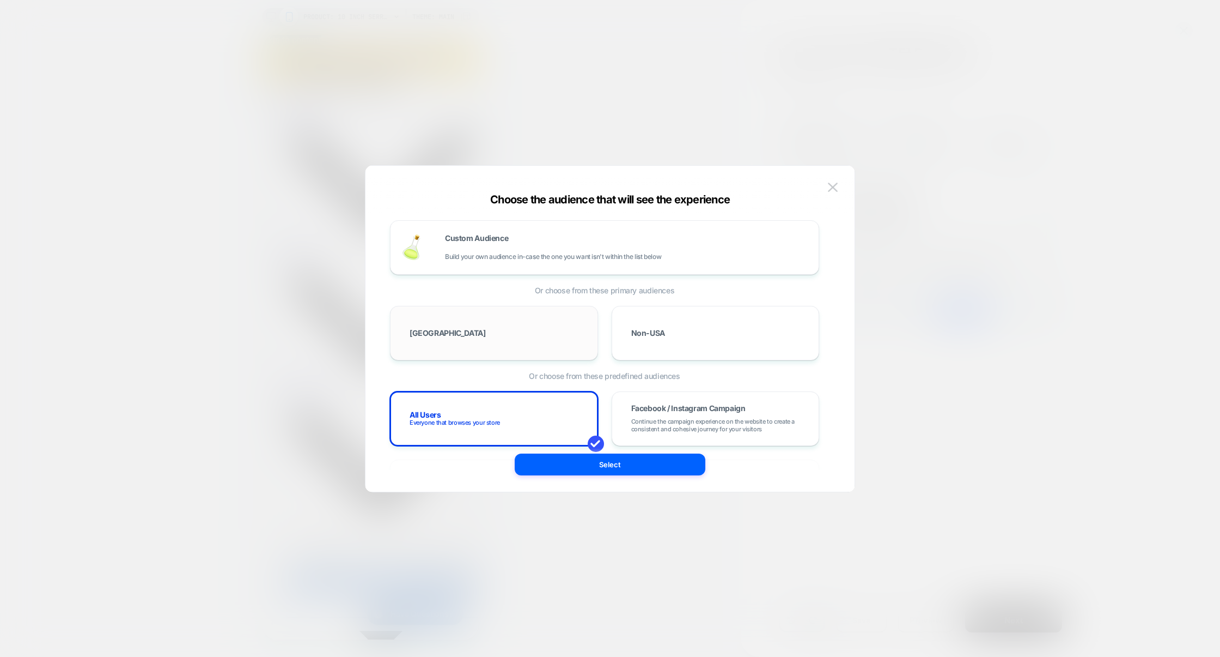
click at [493, 347] on div "USA" at bounding box center [494, 333] width 185 height 32
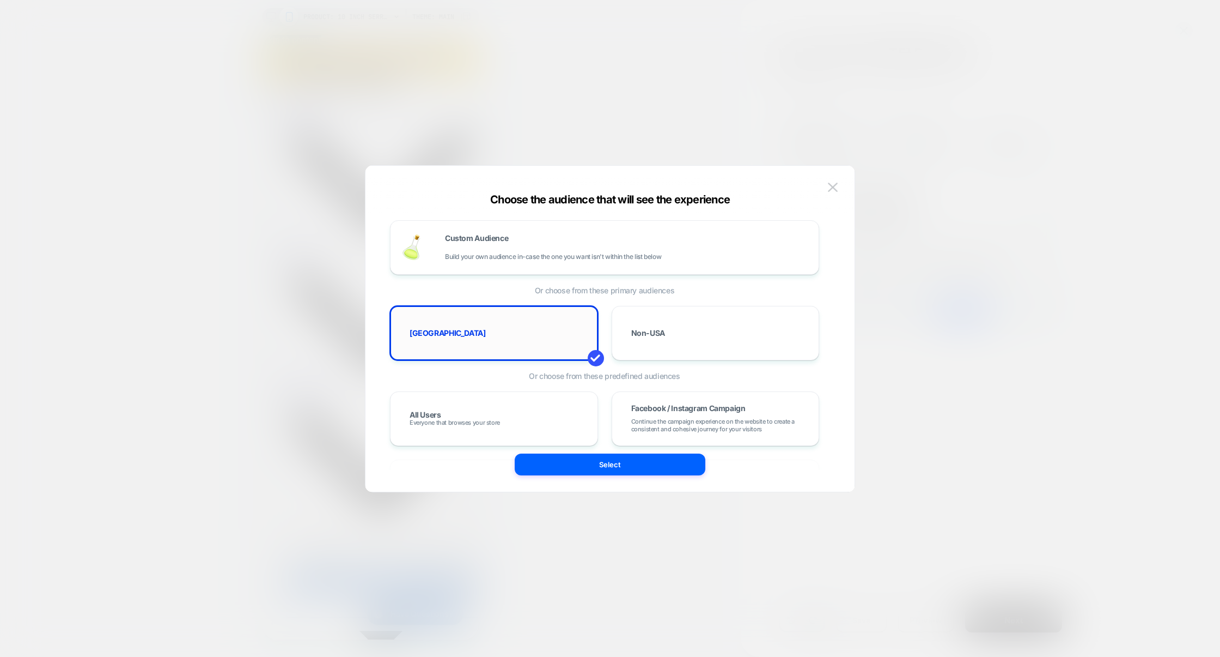
click at [493, 347] on div "USA" at bounding box center [494, 333] width 185 height 32
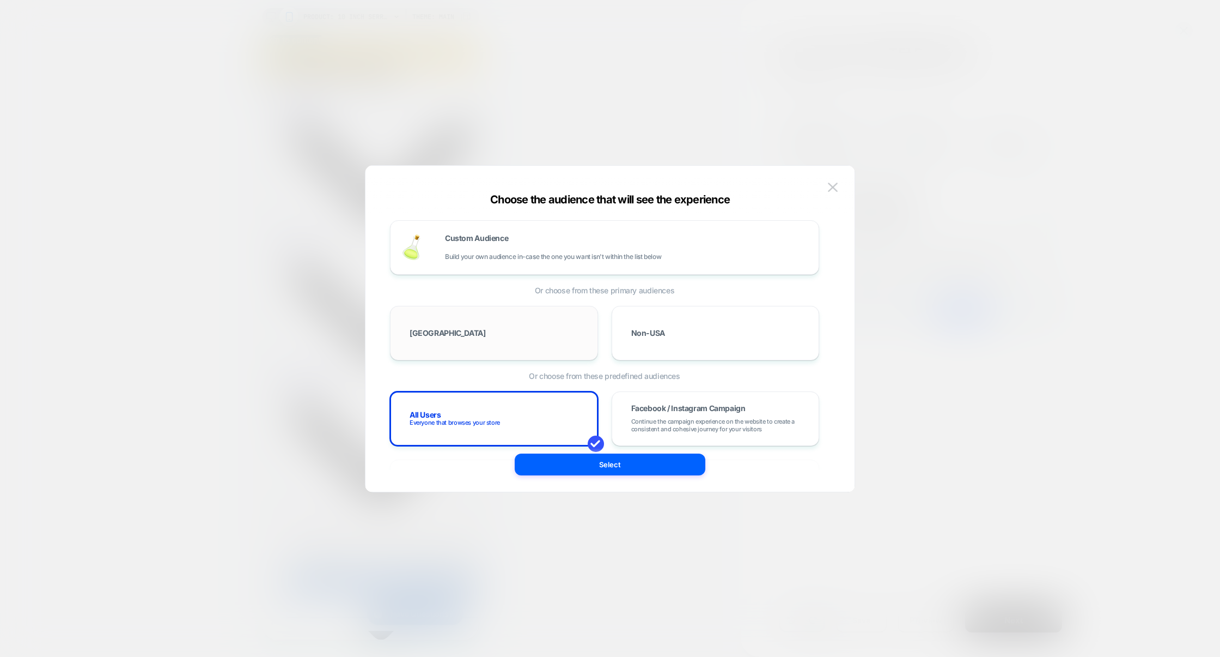
click at [493, 347] on div "USA" at bounding box center [494, 333] width 185 height 32
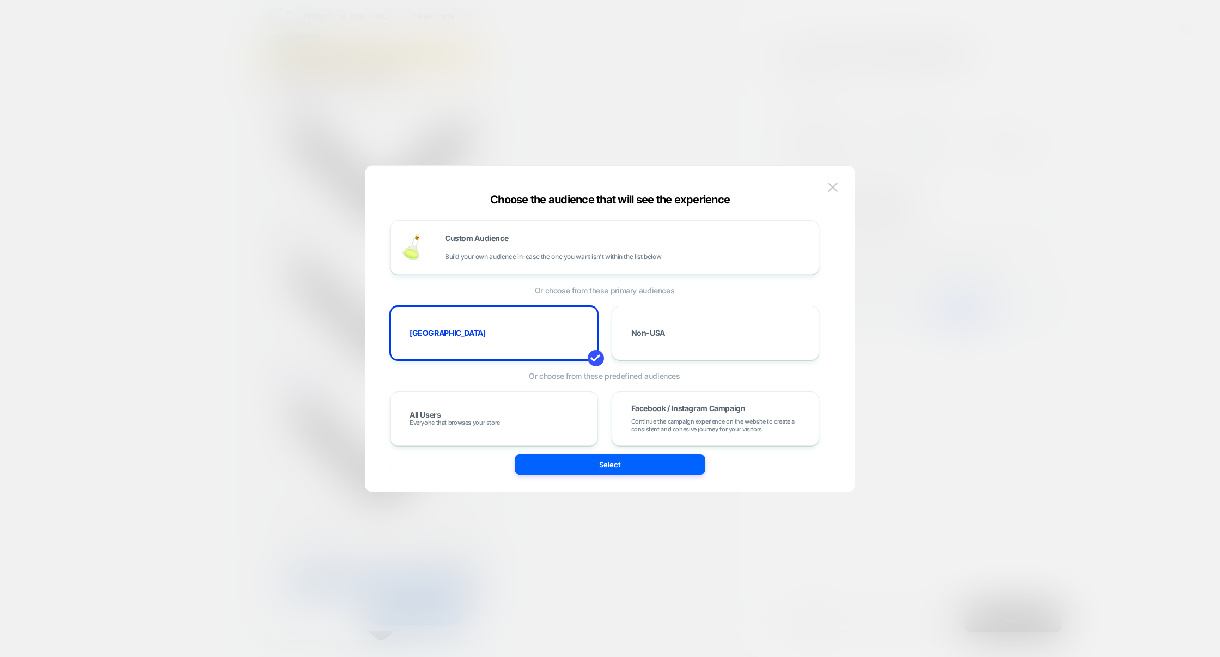
click at [920, 304] on div at bounding box center [610, 328] width 1220 height 657
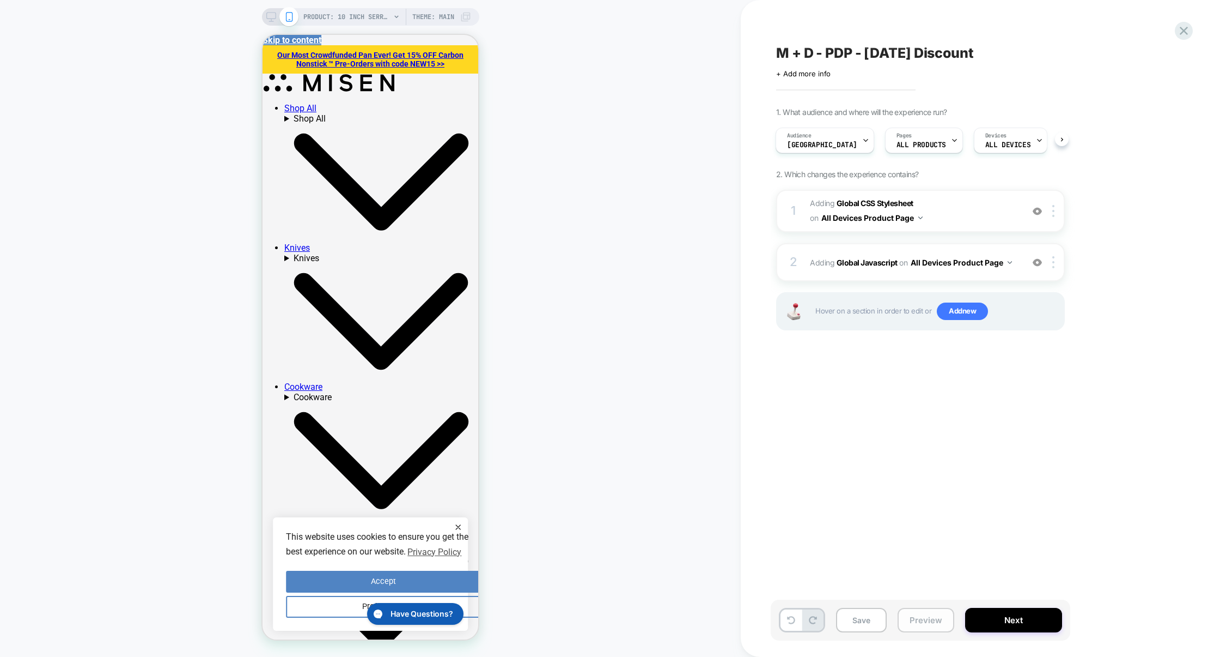
click at [935, 628] on button "Preview" at bounding box center [926, 620] width 57 height 25
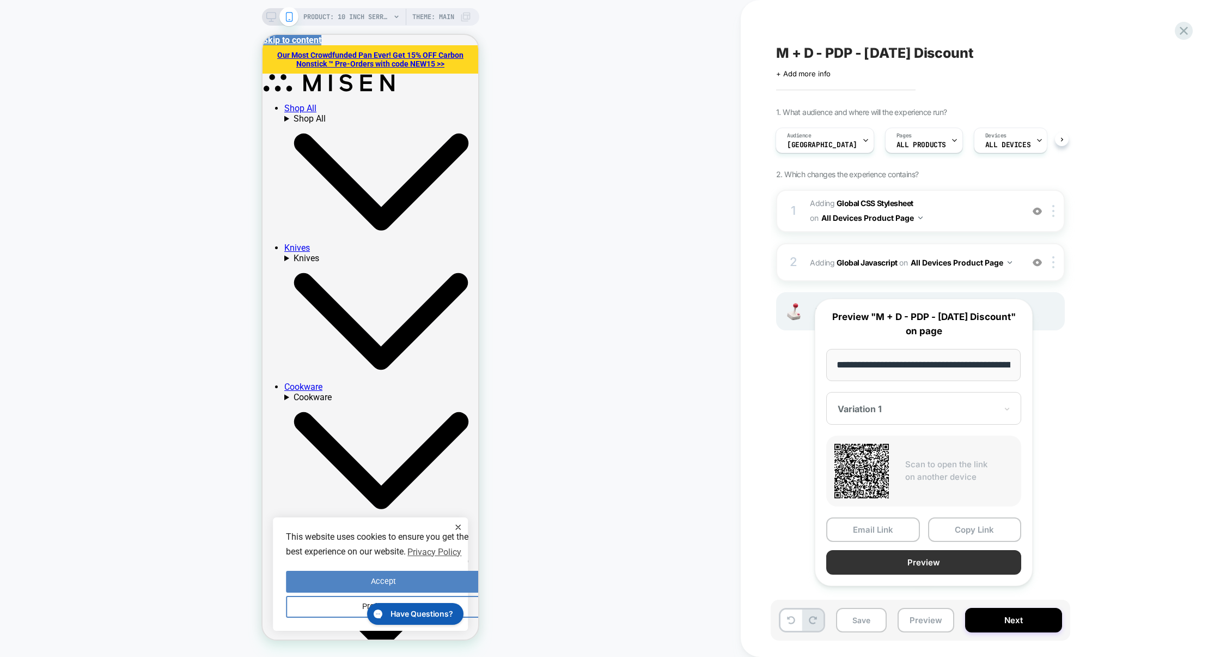
click at [937, 574] on button "Preview" at bounding box center [924, 562] width 195 height 25
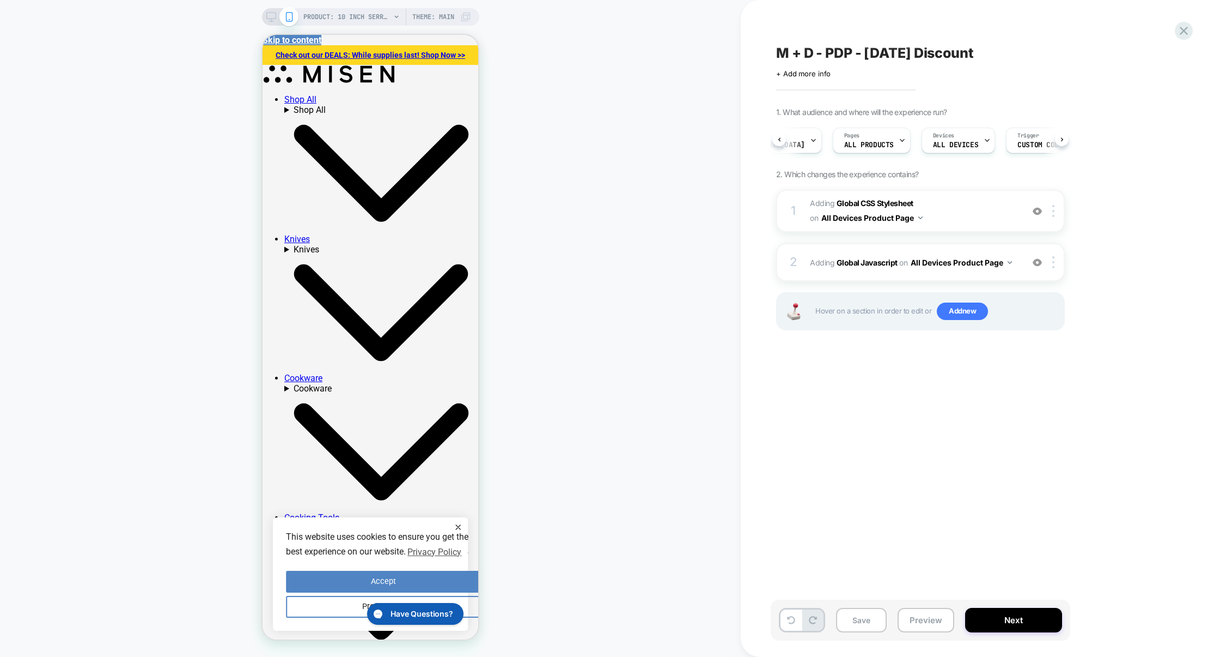
scroll to position [0, 59]
click at [1012, 142] on span "Custom Code" at bounding box center [1034, 145] width 45 height 8
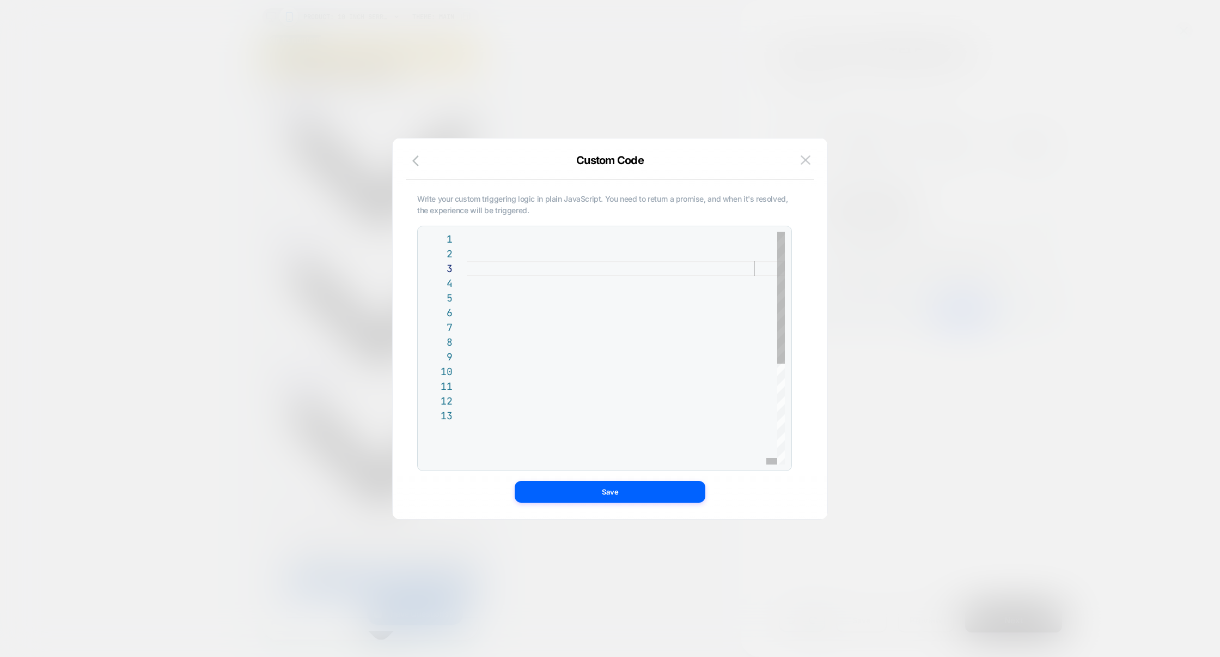
scroll to position [0, 2941]
type textarea "**********"
click at [617, 484] on button "Save" at bounding box center [610, 492] width 191 height 22
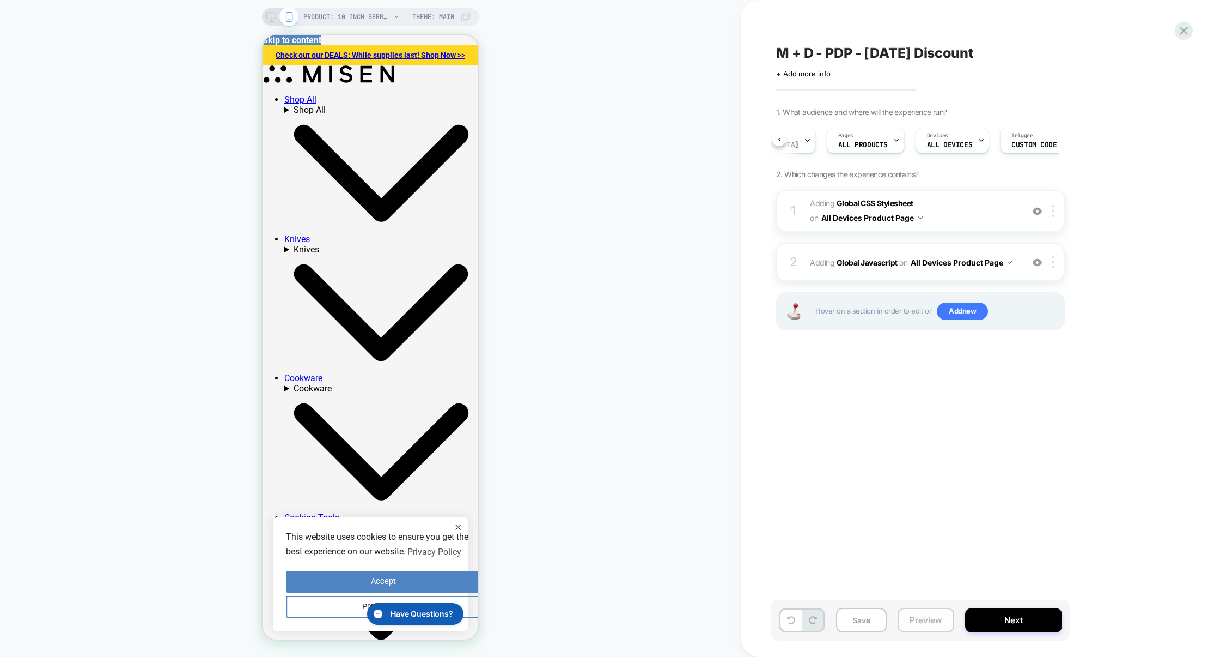
click at [921, 613] on button "Preview" at bounding box center [926, 620] width 57 height 25
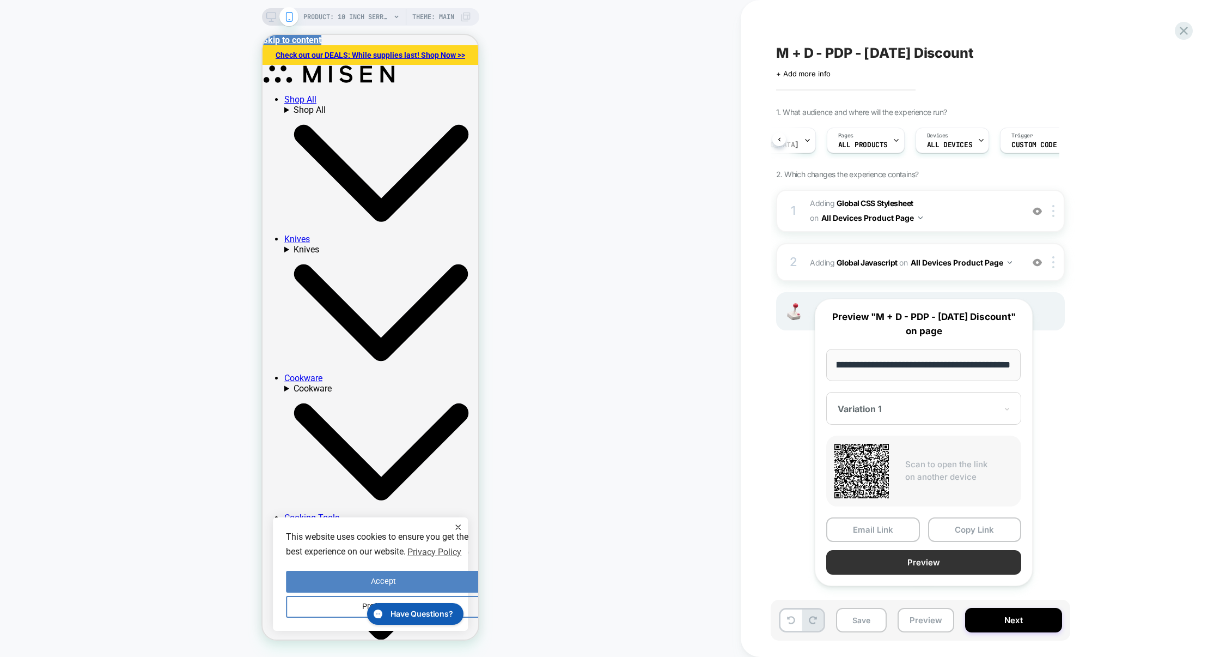
scroll to position [0, 0]
click at [940, 574] on button "Preview" at bounding box center [924, 562] width 195 height 25
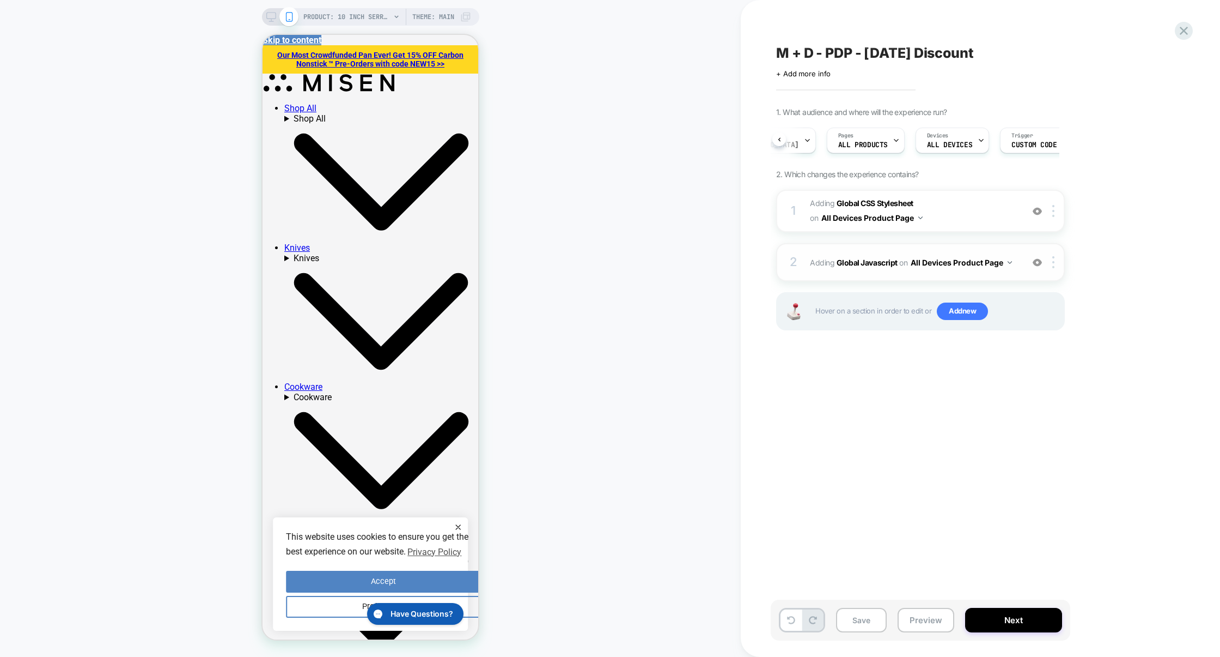
click at [945, 247] on div "2 Adding Global Javascript on All Devices Product Page Add Before Add After Tar…" at bounding box center [920, 262] width 289 height 38
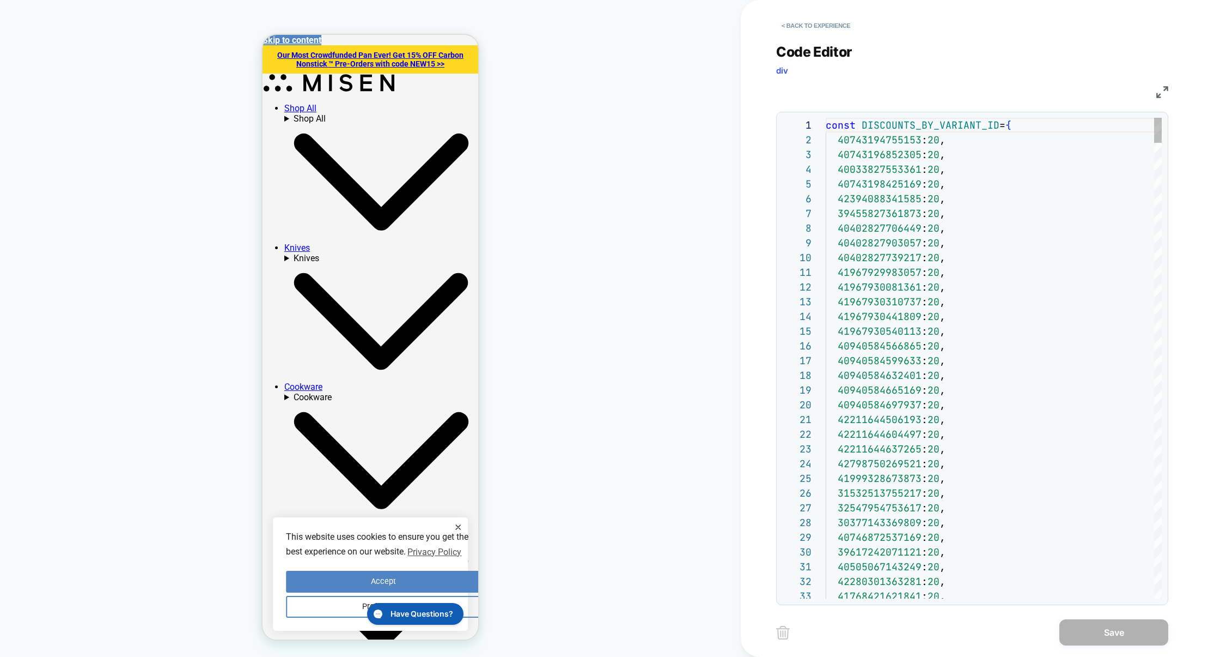
scroll to position [147, 0]
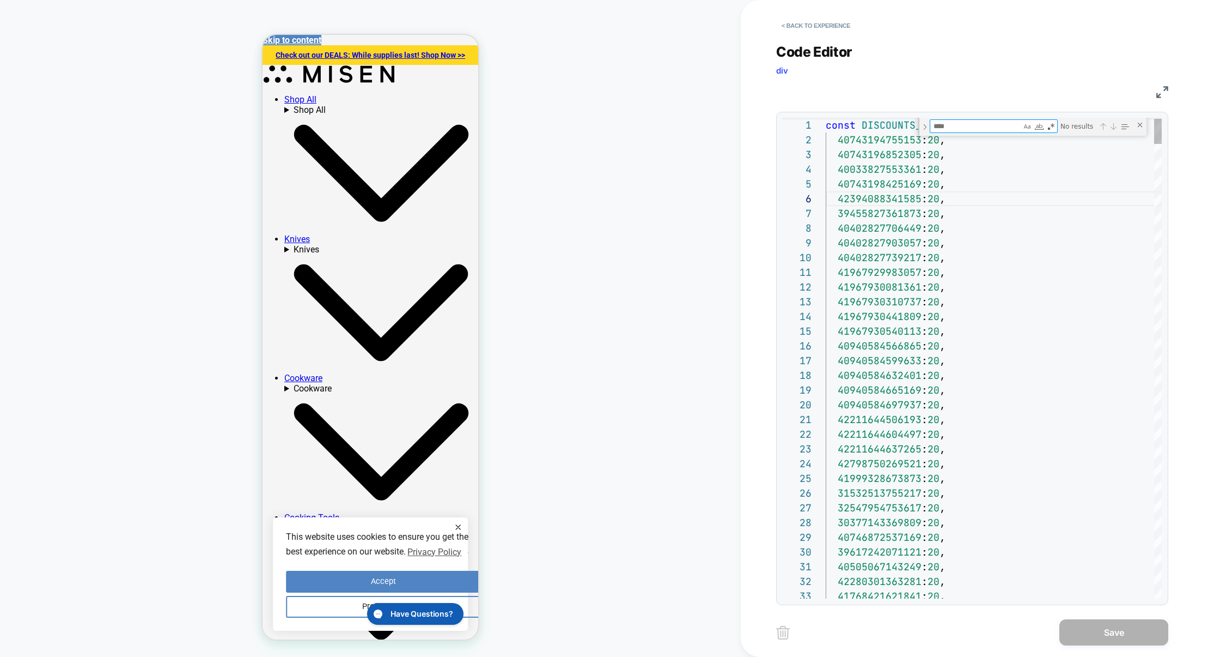
type textarea "*"
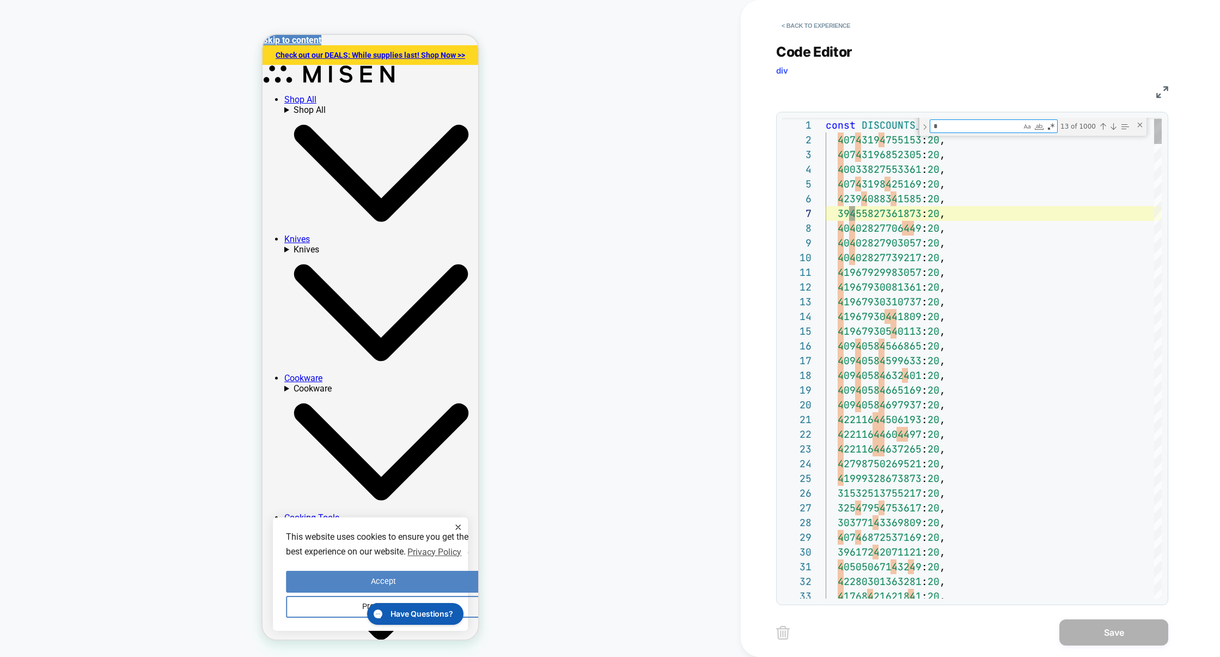
type textarea "**********"
type textarea "**"
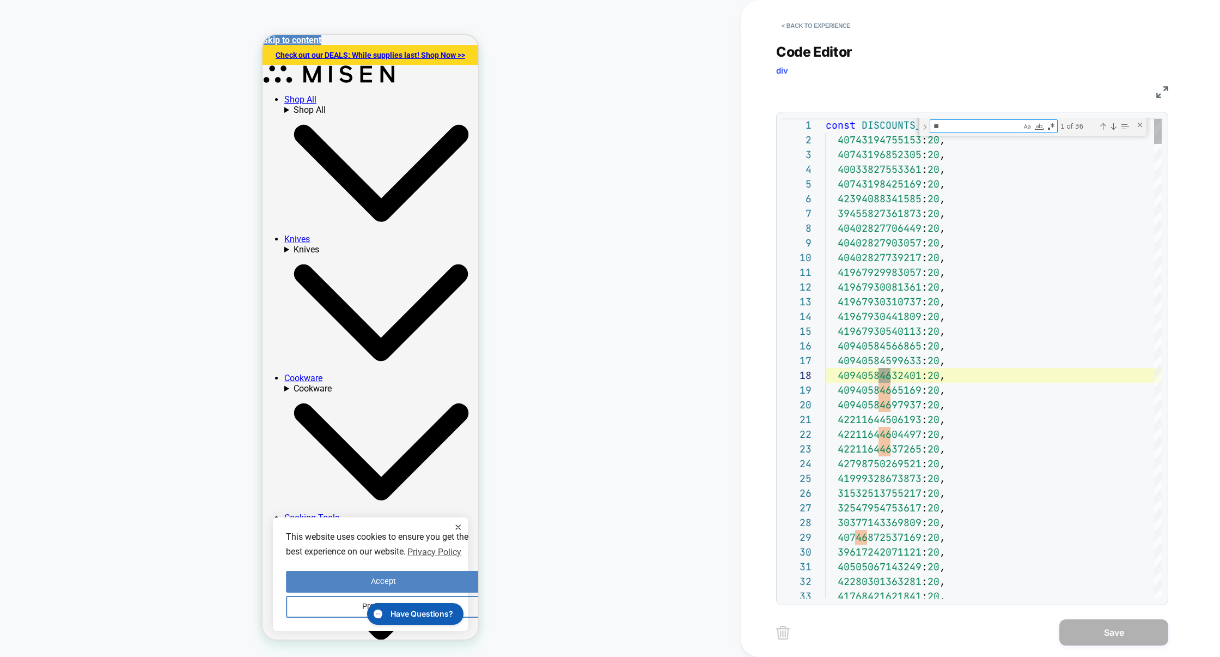
scroll to position [147, 64]
type textarea "**********"
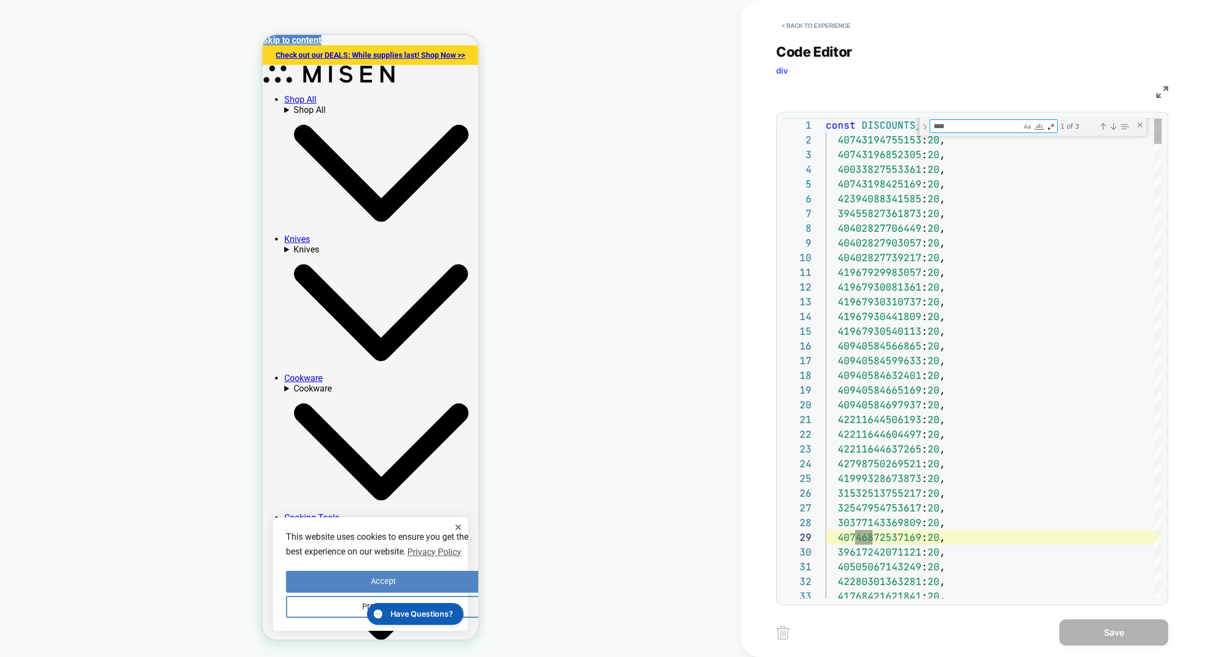
scroll to position [147, 53]
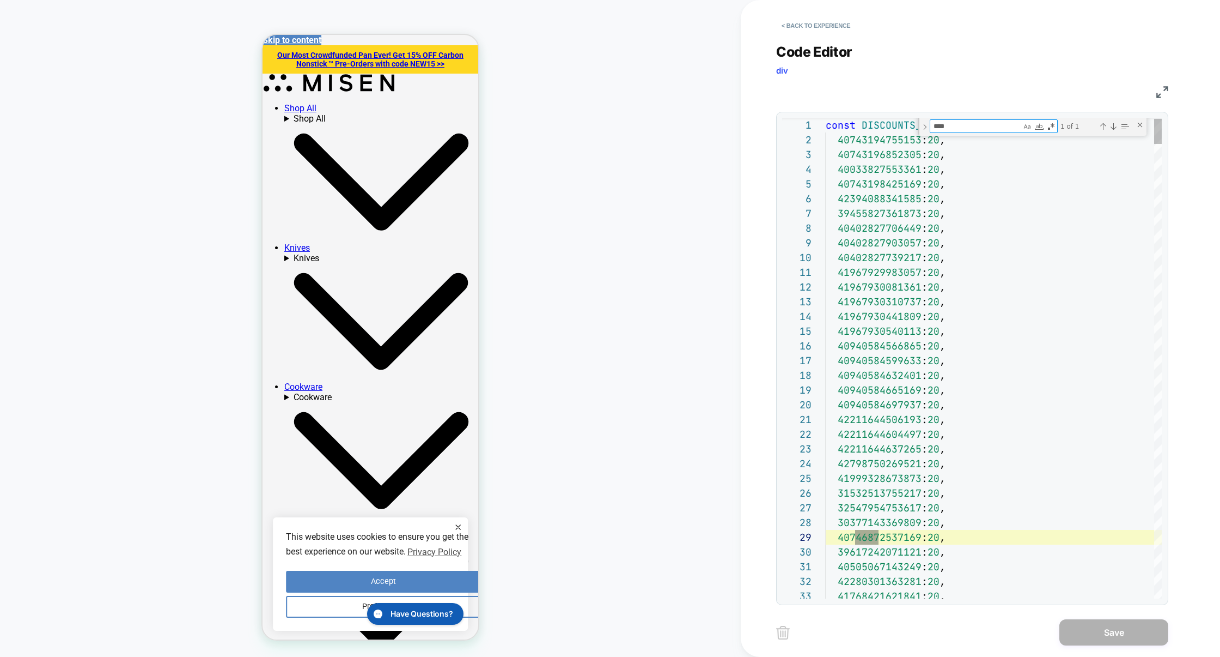
type textarea "***"
type textarea "**********"
type textarea "**"
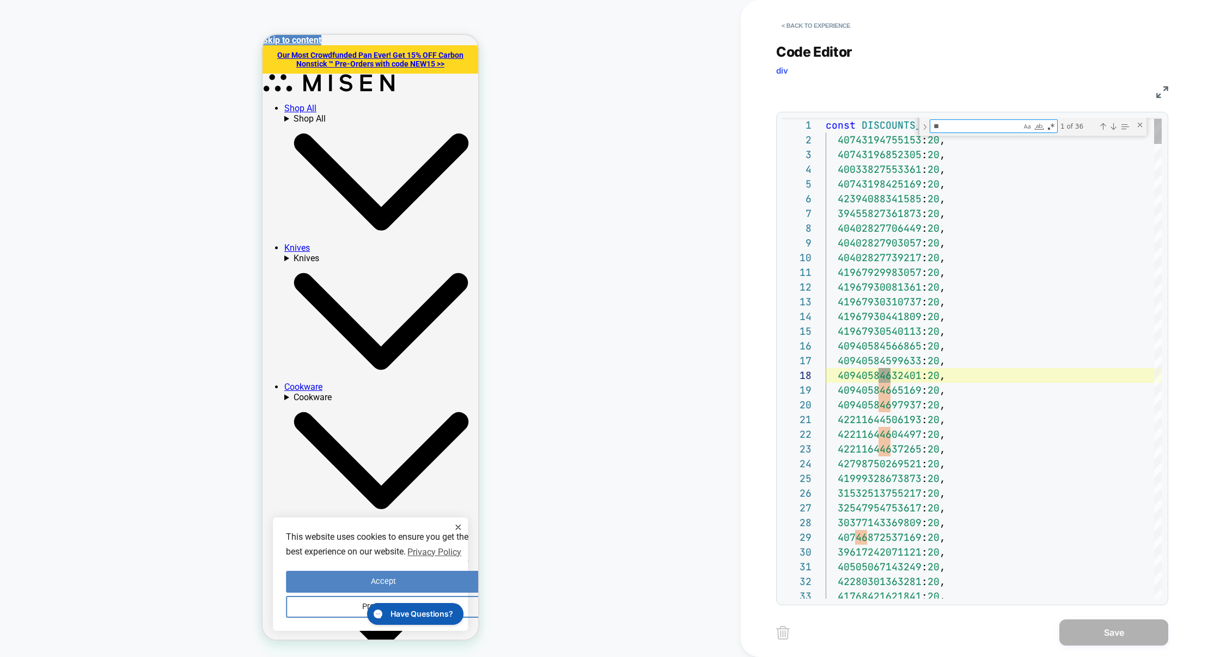
type textarea "**********"
type textarea "*"
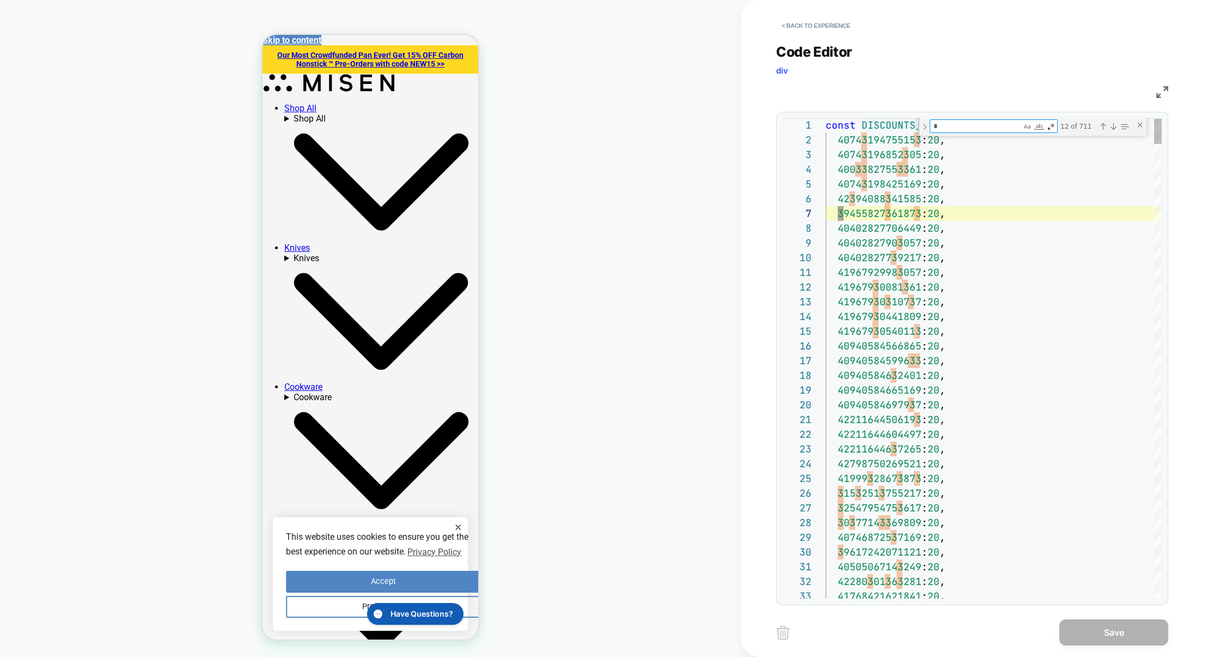
type textarea "**********"
type textarea "**"
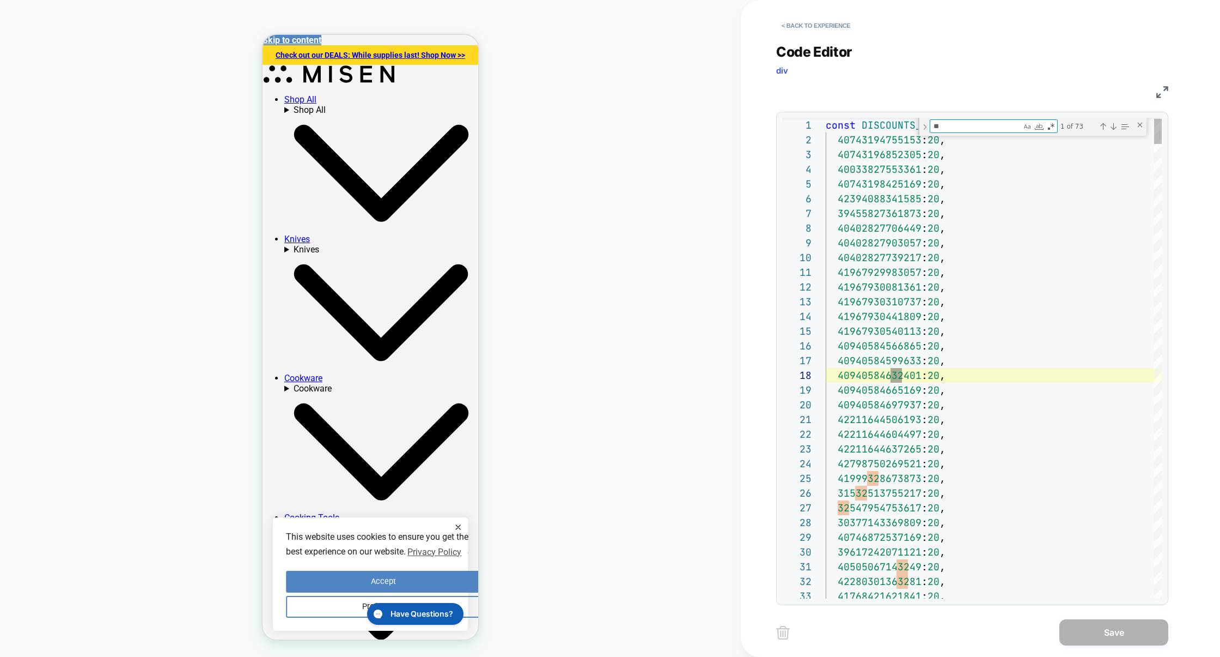
type textarea "**********"
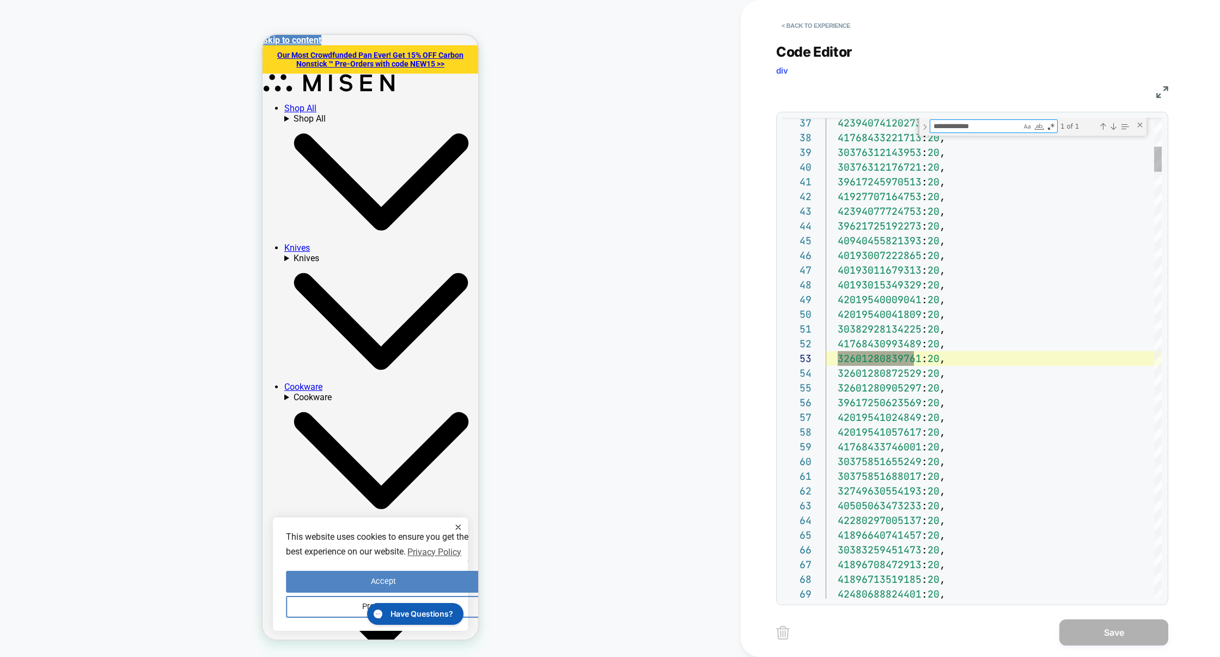
scroll to position [147, 88]
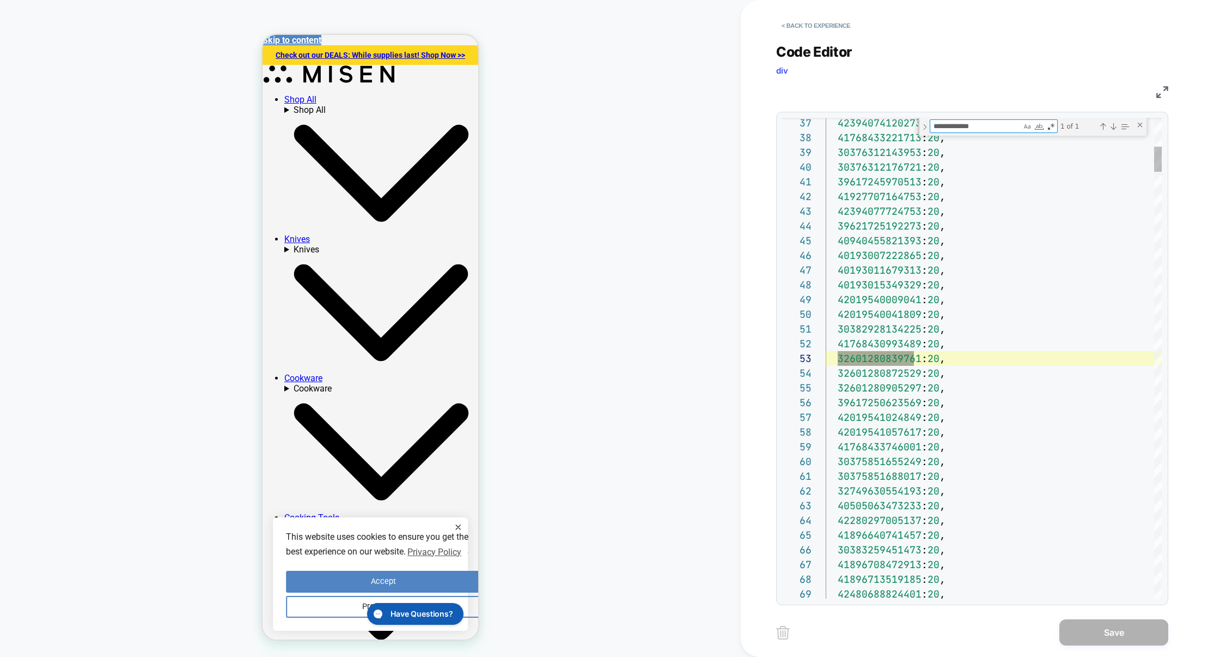
type textarea "**********"
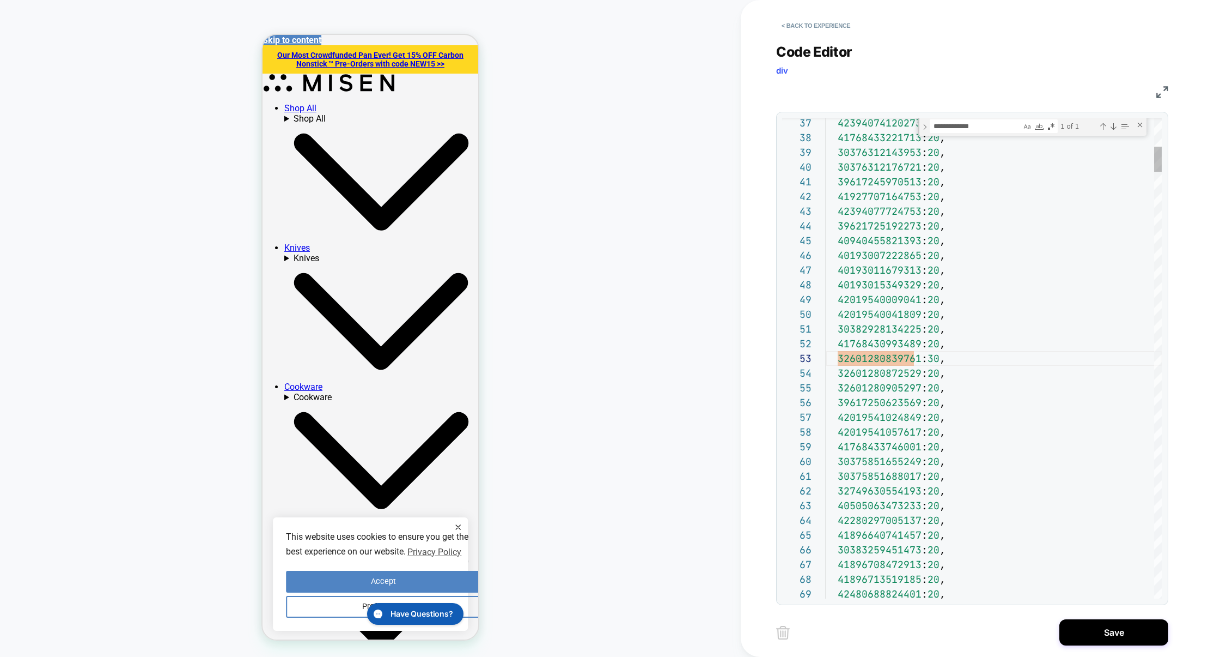
type textarea "**********"
click at [966, 123] on textarea "**********" at bounding box center [976, 126] width 91 height 13
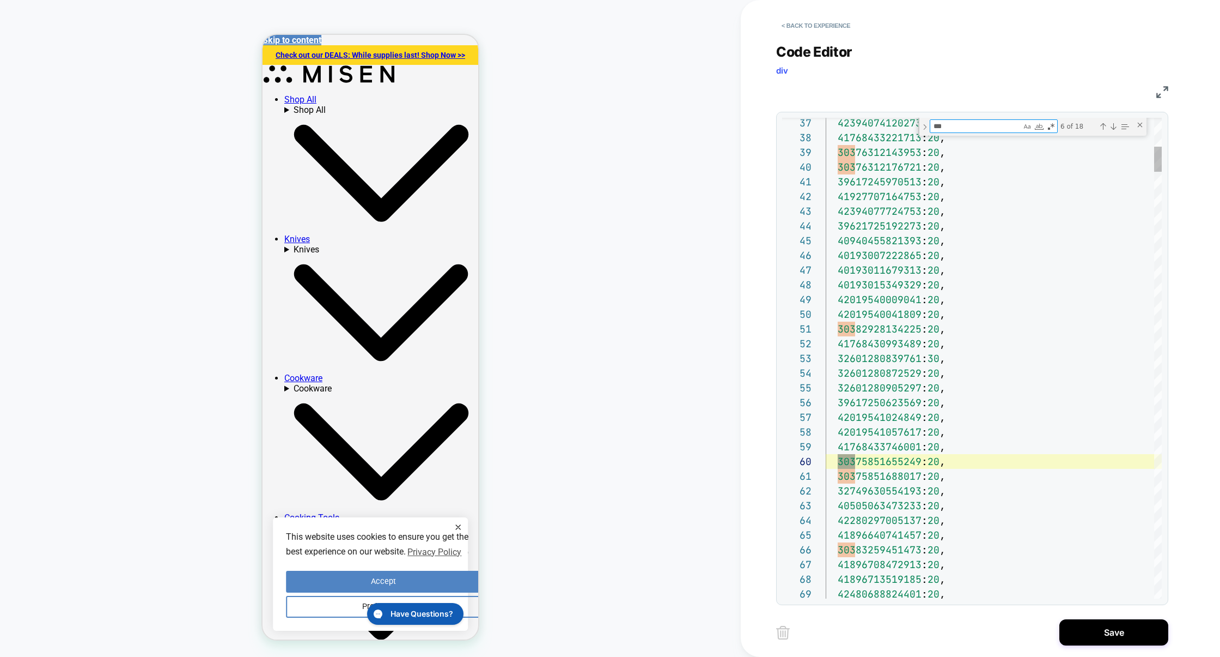
scroll to position [29, 29]
type textarea "****"
type textarea "**********"
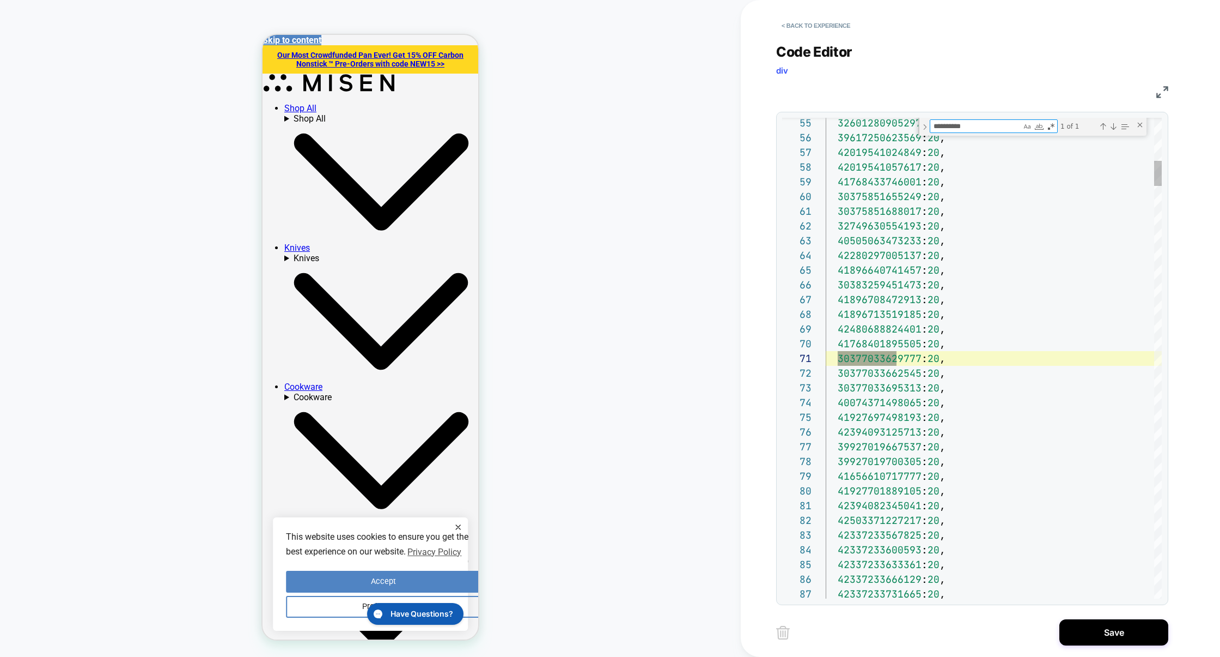
scroll to position [147, 71]
type textarea "**********"
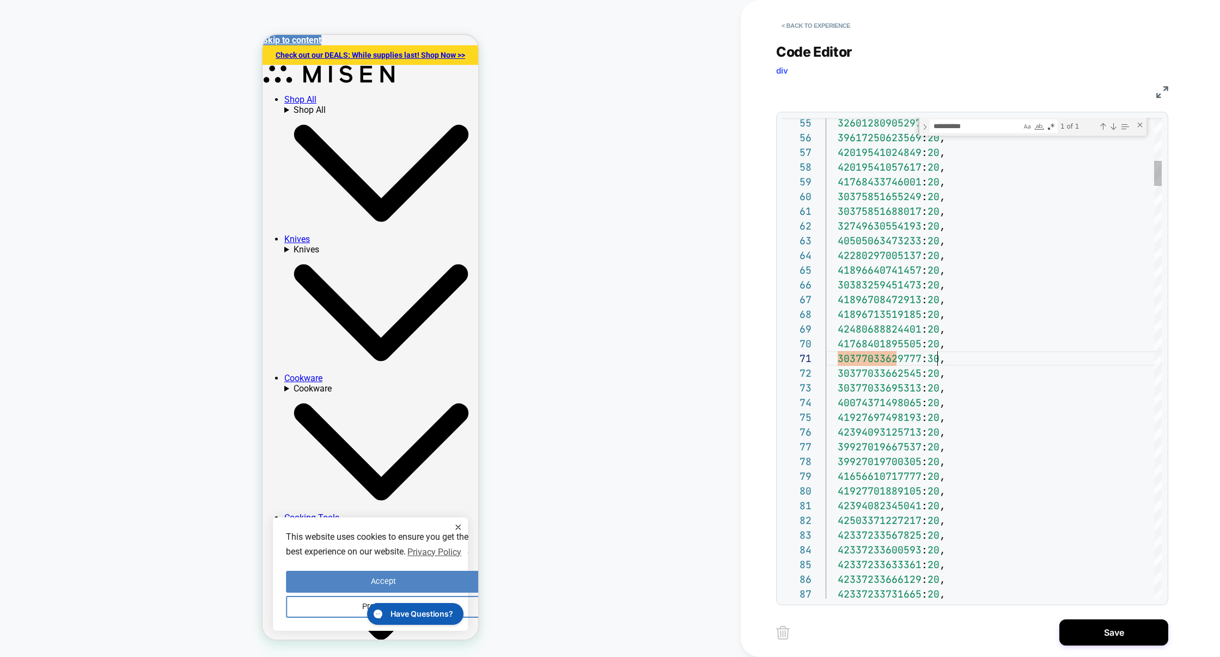
type textarea "**********"
click at [957, 129] on textarea "**********" at bounding box center [976, 126] width 91 height 13
type textarea "*"
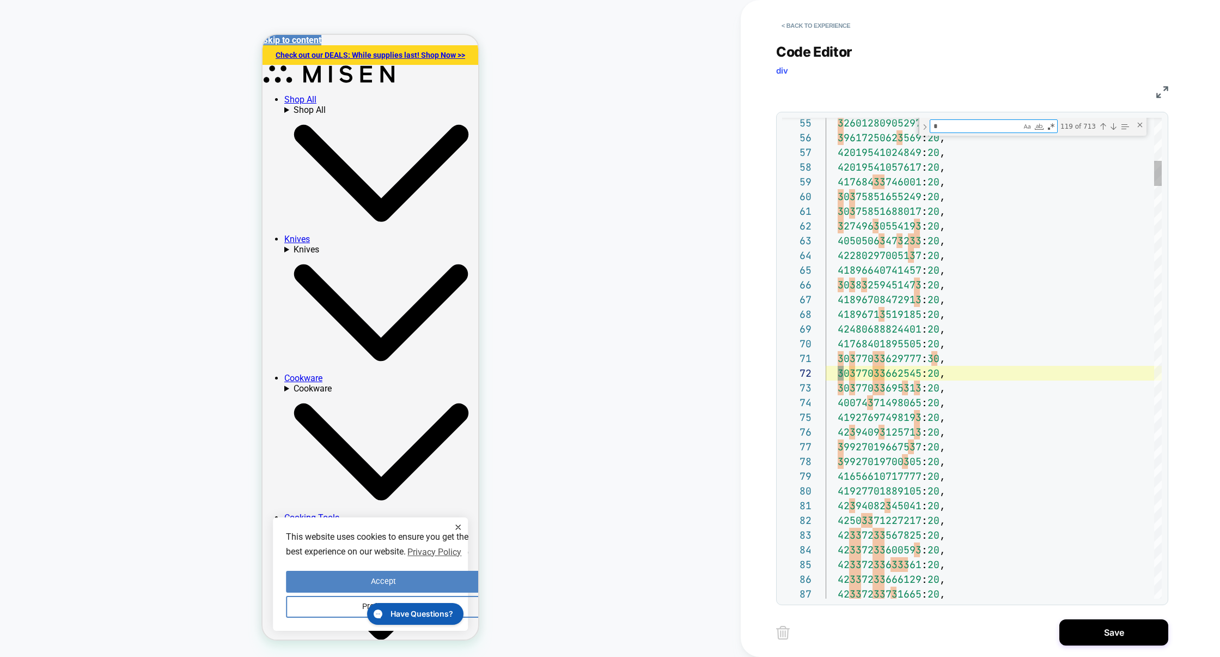
type textarea "**********"
type textarea "**"
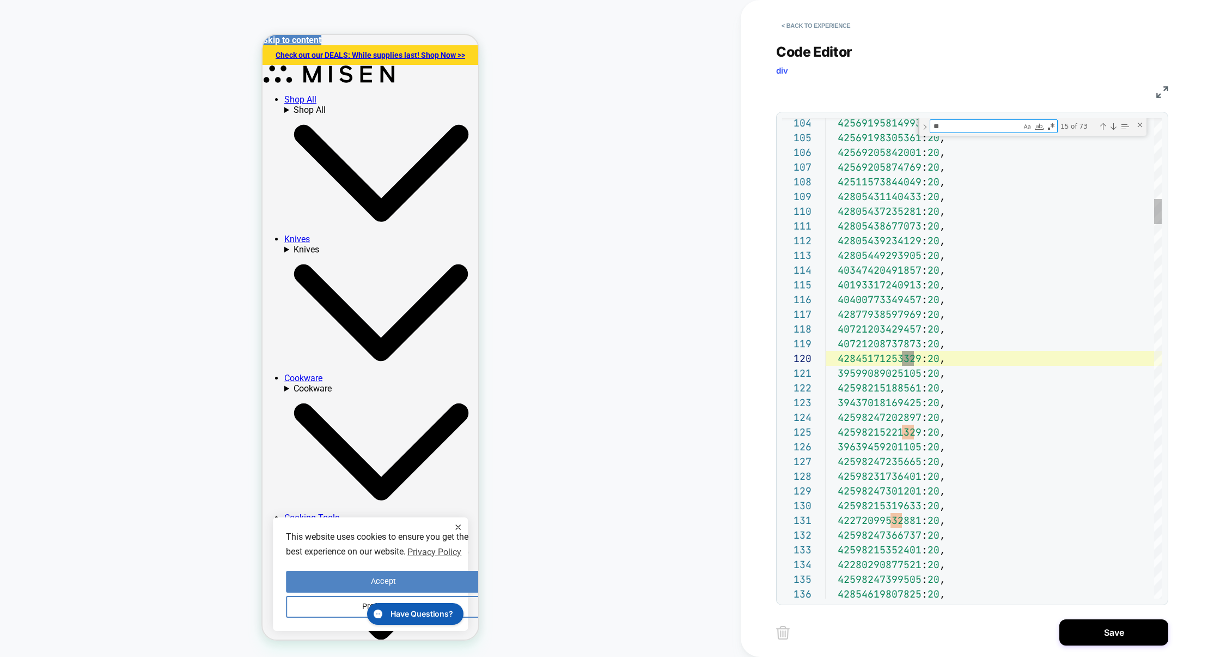
type textarea "**********"
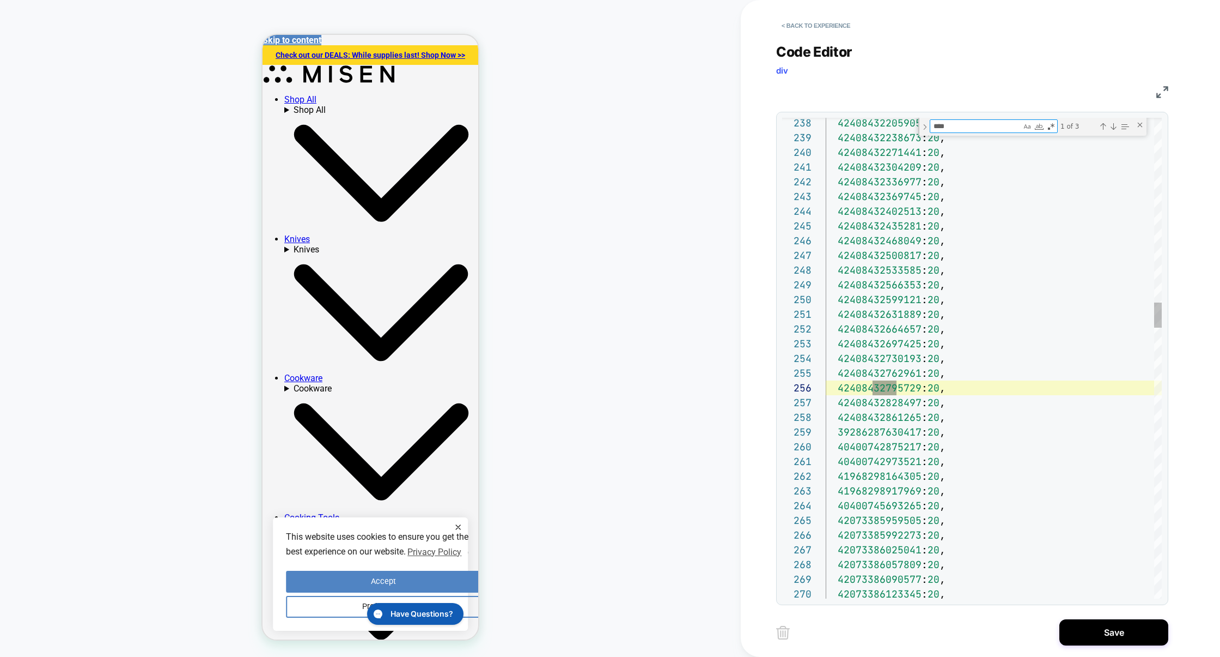
type textarea "*****"
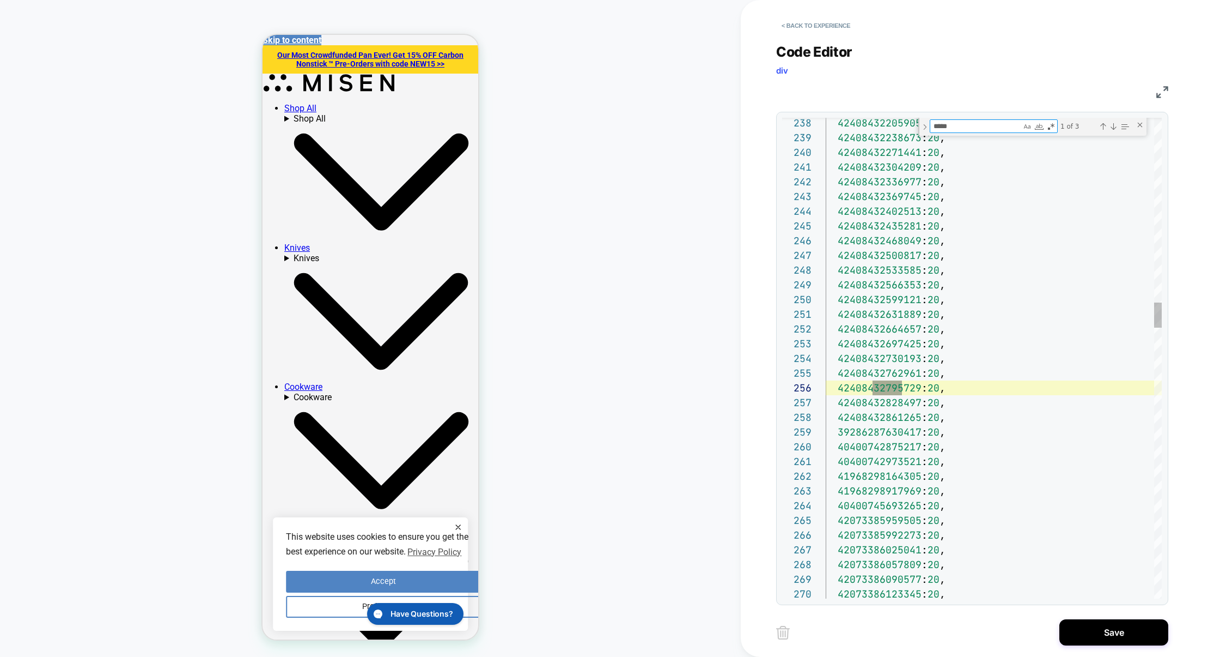
type textarea "**********"
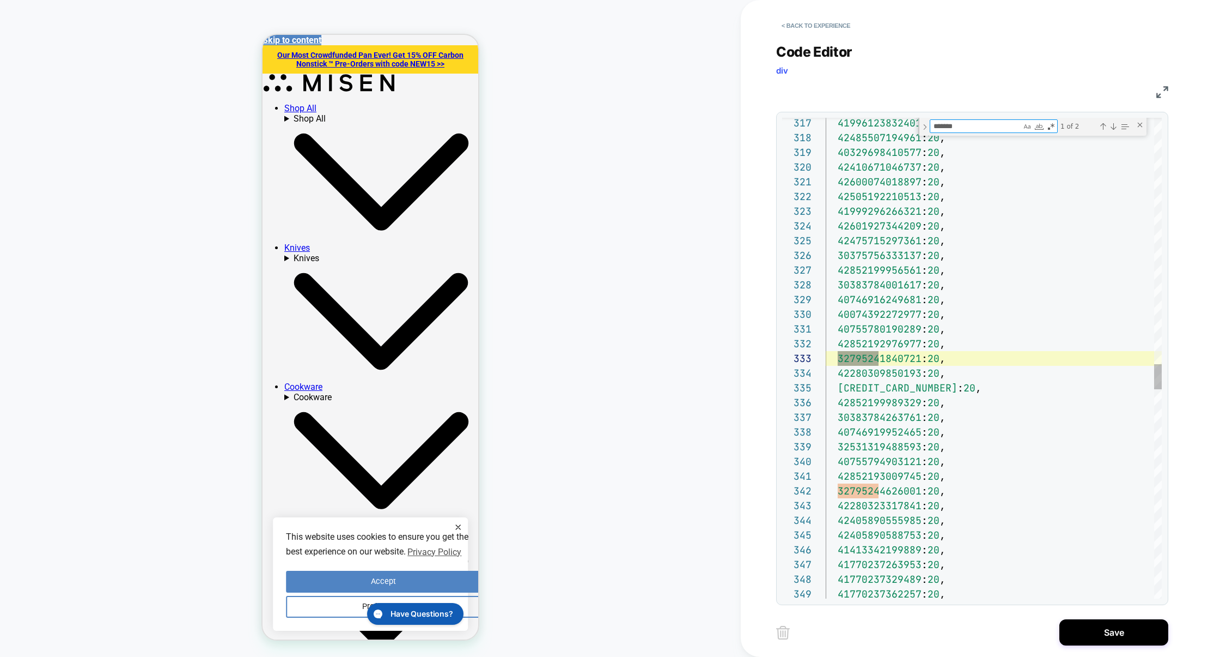
scroll to position [147, 53]
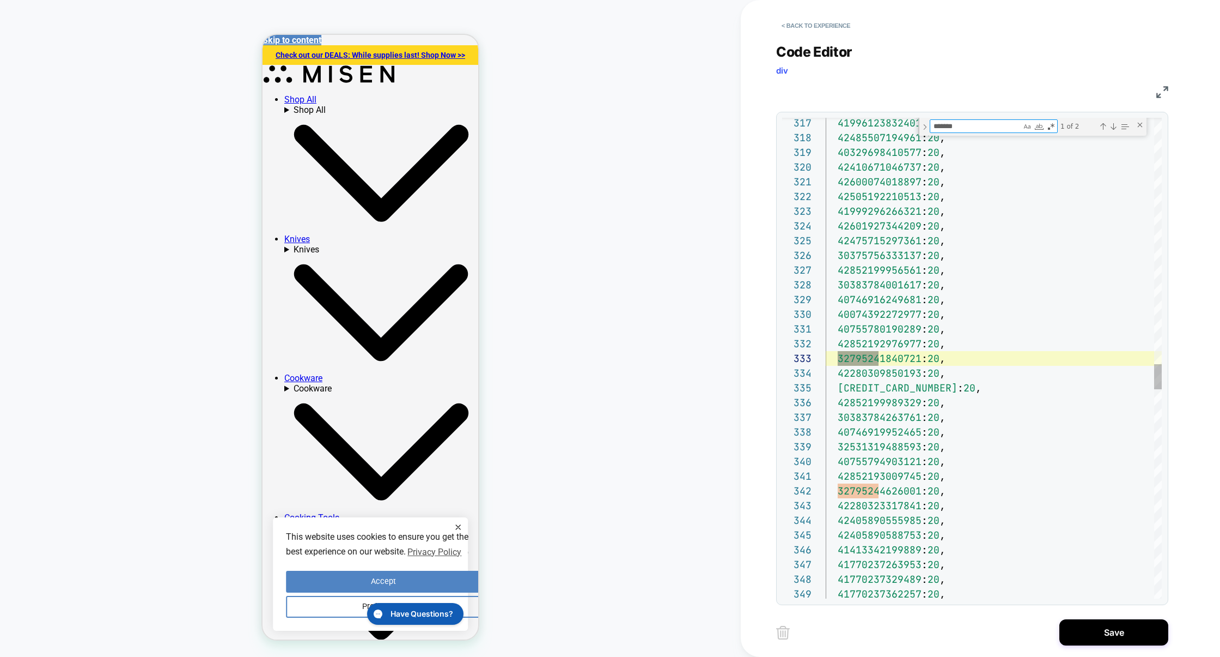
type textarea "*******"
click at [938, 357] on div "41996123832401 : 20 , 42485507194961 : 20 , 40329698410577 : 20 , 4241067104673…" at bounding box center [994, 8] width 336 height 9119
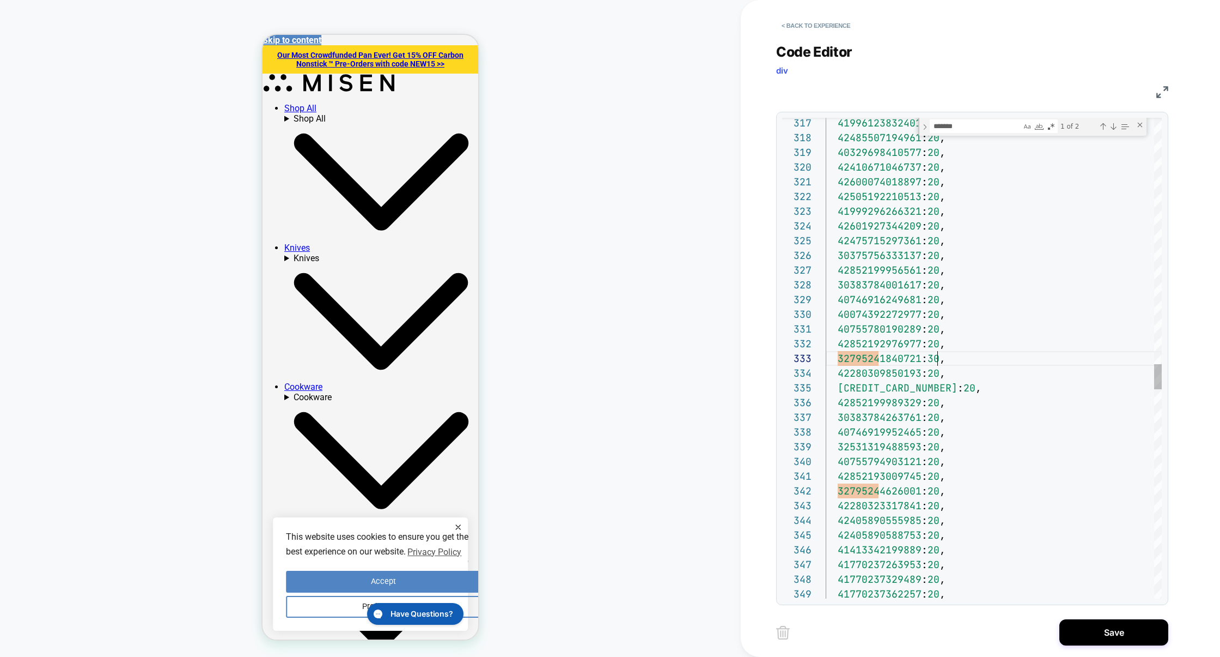
scroll to position [14, 112]
click at [937, 494] on div "41996123832401 : 20 , 42485507194961 : 20 , 40329698410577 : 20 , 4241067104673…" at bounding box center [994, 8] width 336 height 9119
type textarea "**********"
click at [944, 124] on textarea "*******" at bounding box center [976, 126] width 91 height 13
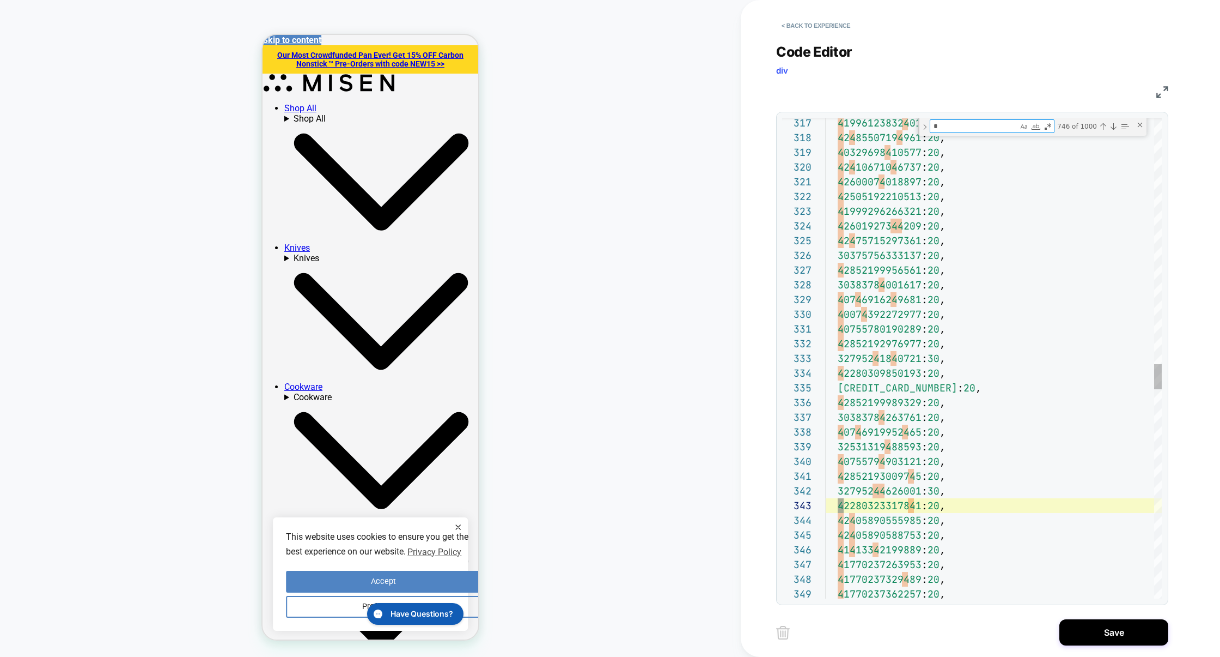
type textarea "**"
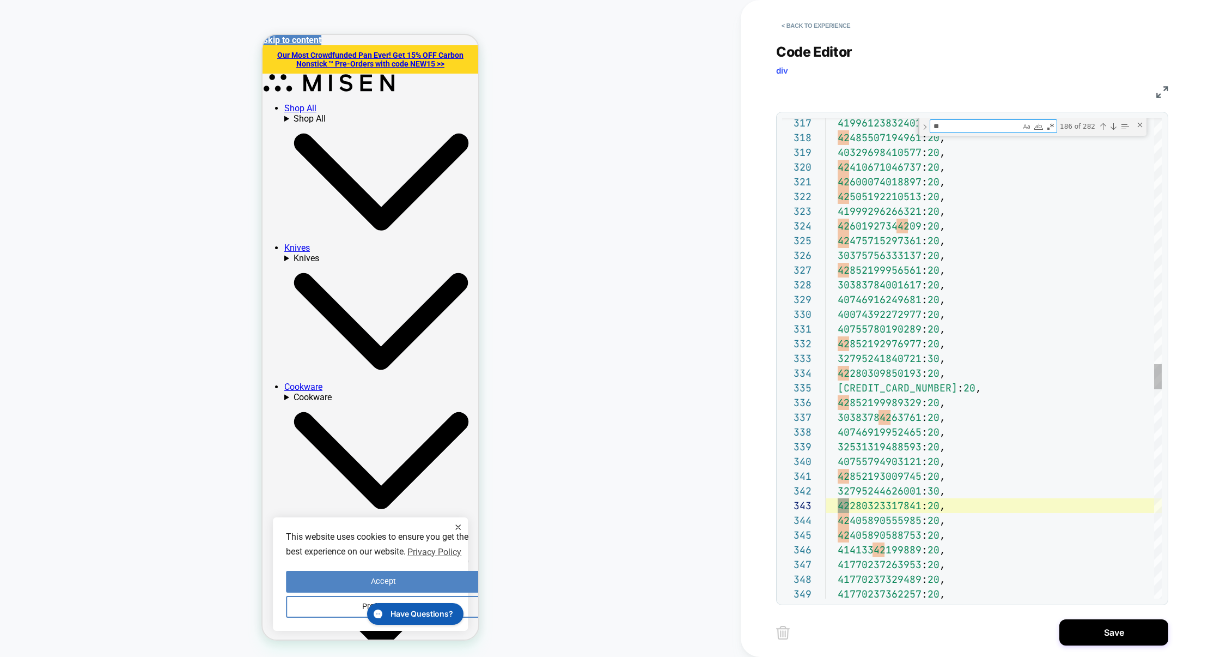
scroll to position [14, 23]
type textarea "**********"
type textarea "***"
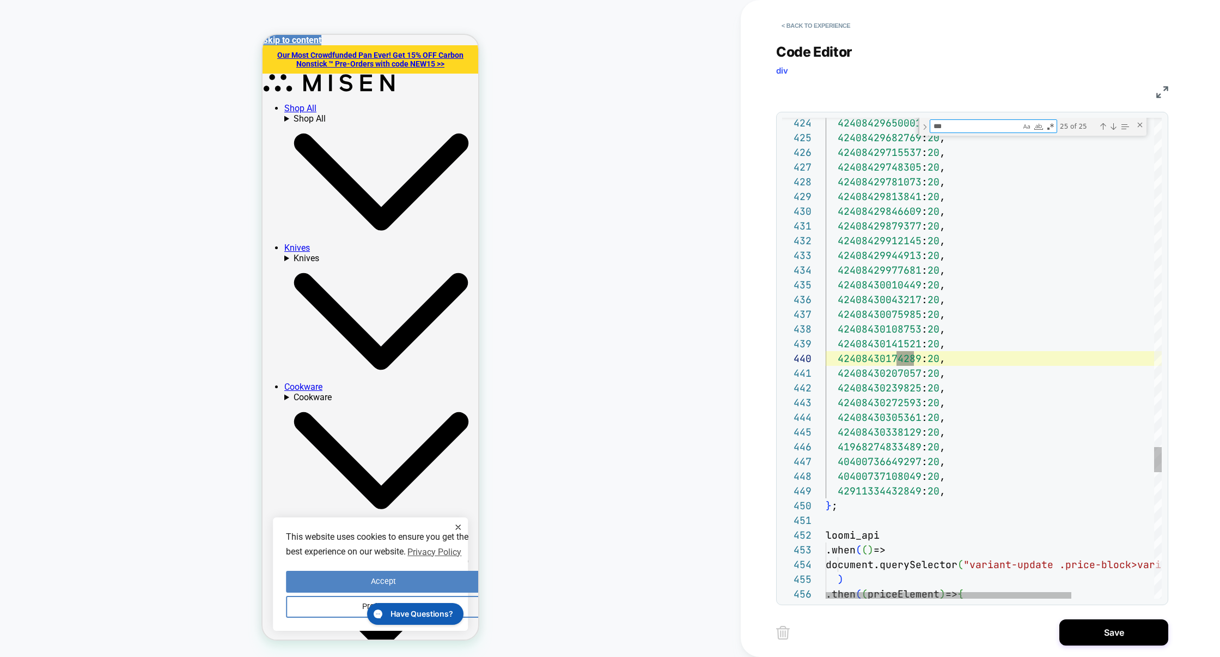
type textarea "**********"
type textarea "****"
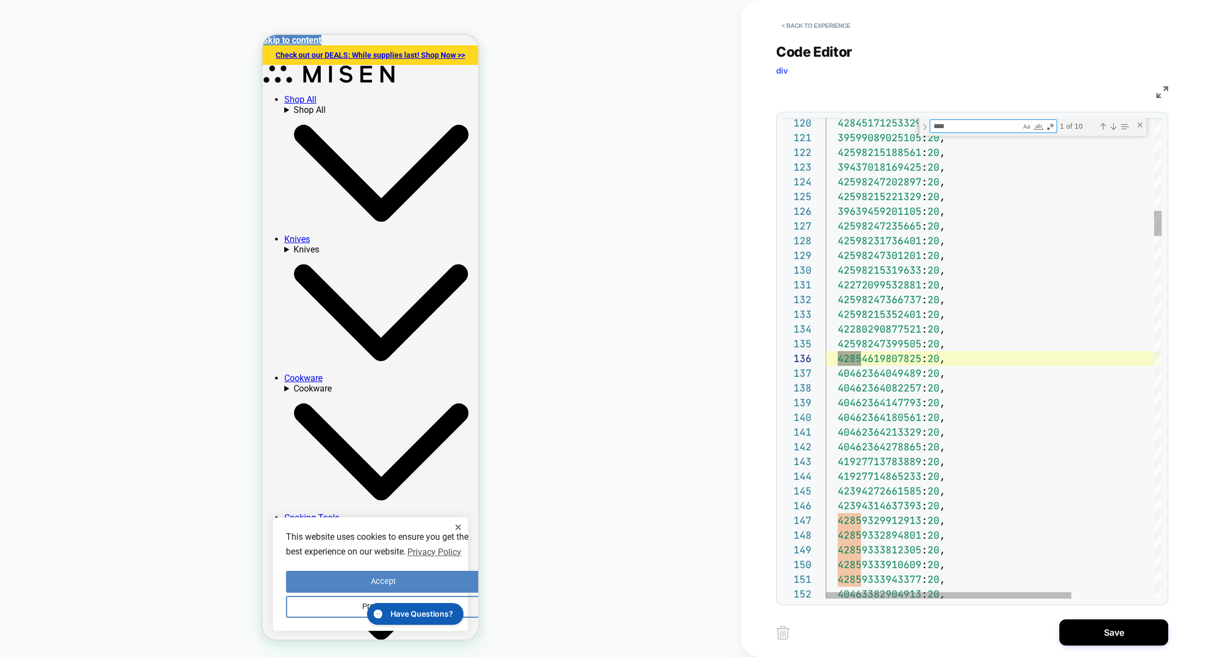
type textarea "**********"
type textarea "*********"
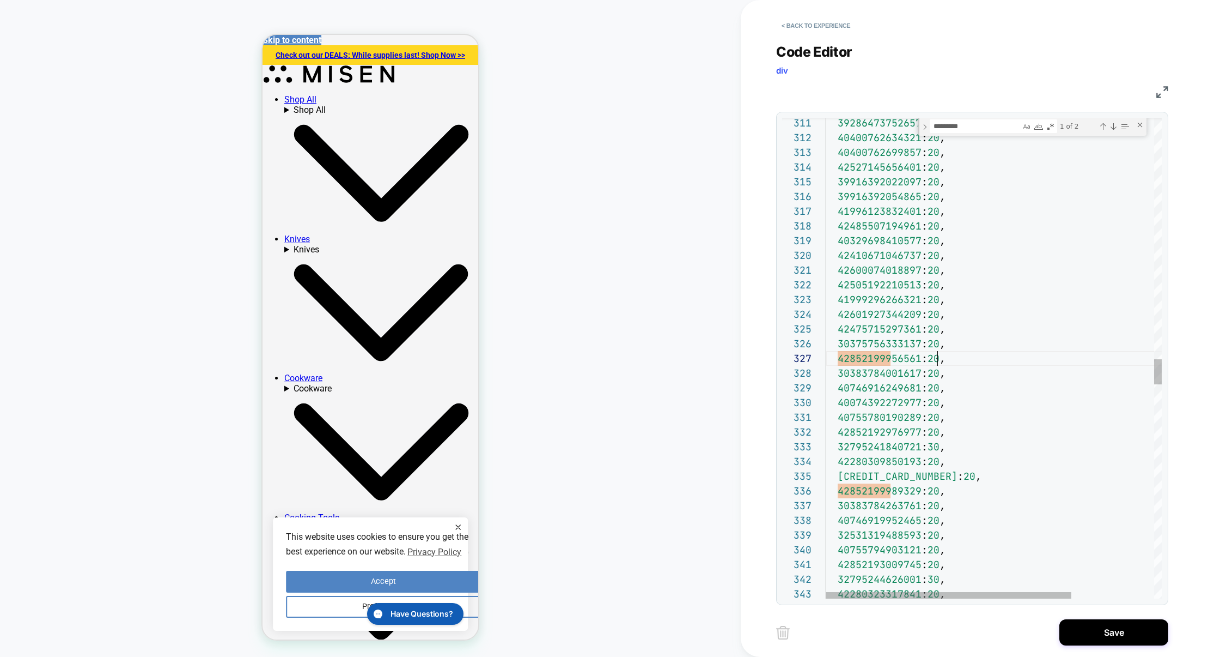
scroll to position [88, 112]
click at [938, 354] on div "39286473752657 : 20 , 40400762634321 : 20 , 40400762699857 : 20 , 4252714565640…" at bounding box center [1050, 96] width 449 height 9119
click at [935, 491] on div "39286473752657 : 20 , 40400762634321 : 20 , 40400762699857 : 20 , 4252714565640…" at bounding box center [1050, 96] width 449 height 9119
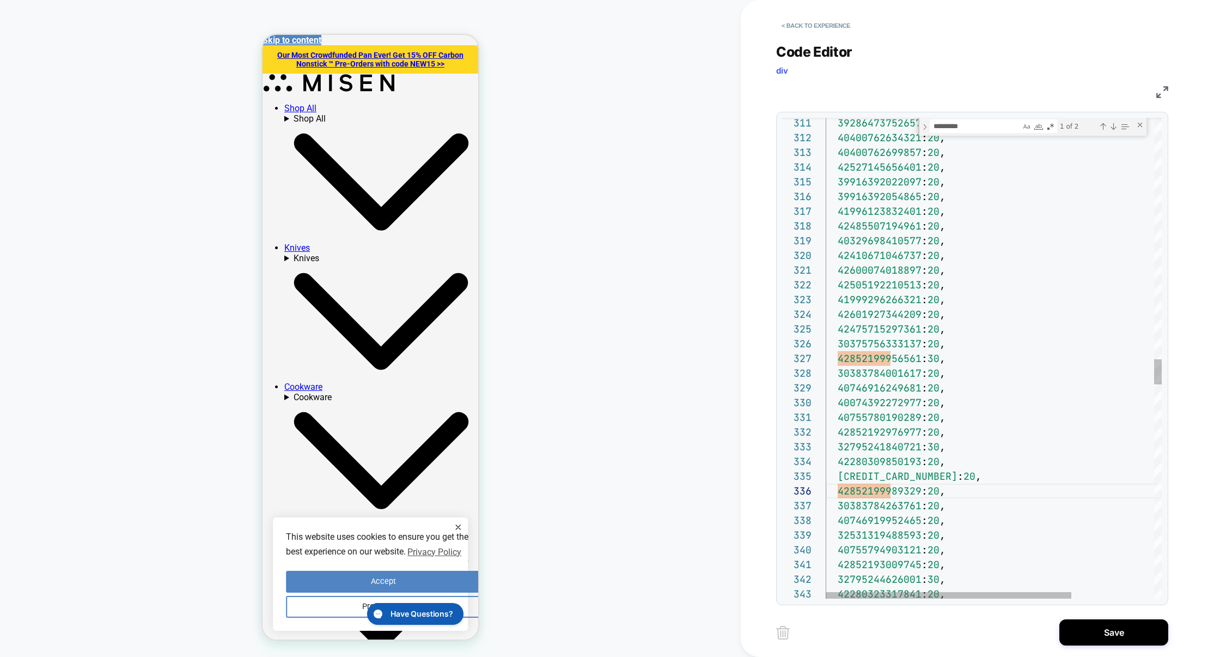
scroll to position [73, 112]
click at [1143, 127] on div "Close (Escape)" at bounding box center [1140, 124] width 9 height 9
type textarea "**********"
click at [938, 357] on div "39286473752657 : 20 , 40400762634321 : 20 , 40400762699857 : 20 , 4252714565640…" at bounding box center [1050, 105] width 449 height 9101
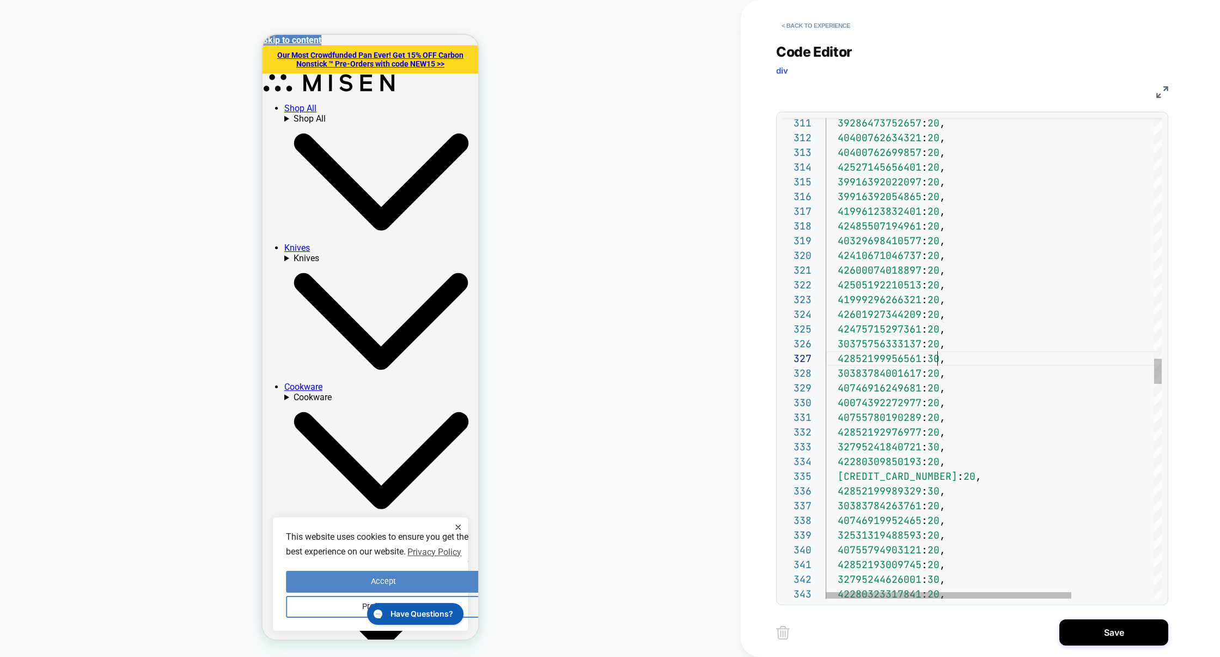
scroll to position [88, 118]
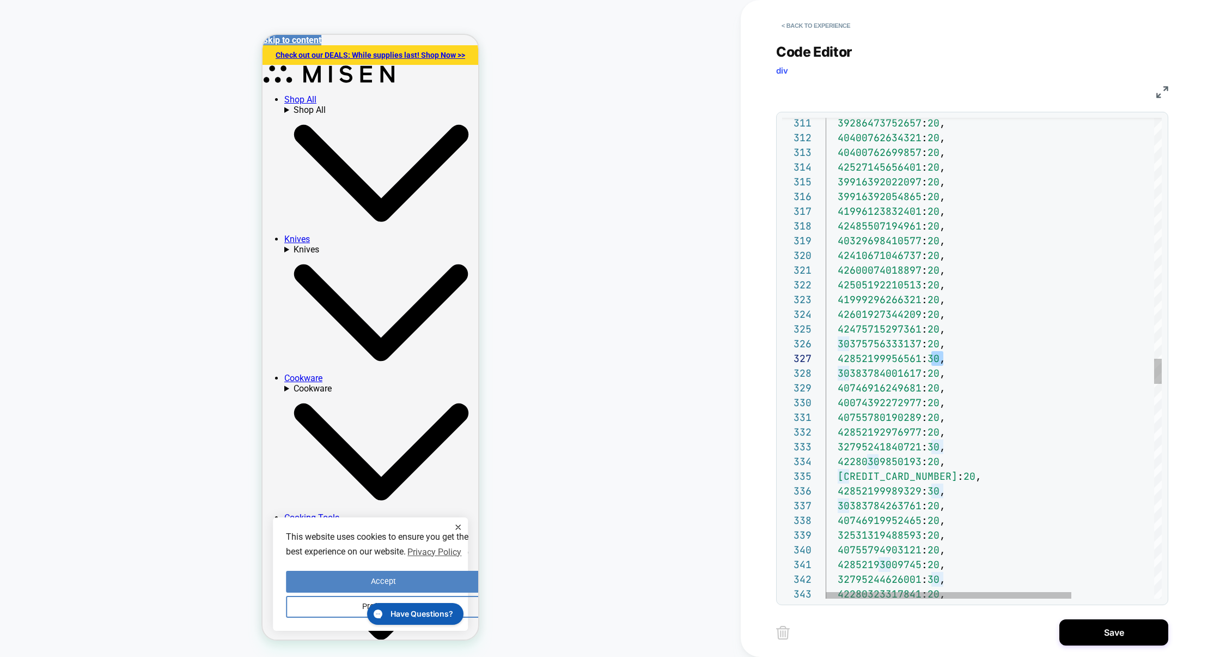
type textarea "**"
click at [995, 130] on textarea "**" at bounding box center [976, 126] width 90 height 13
type textarea "**********"
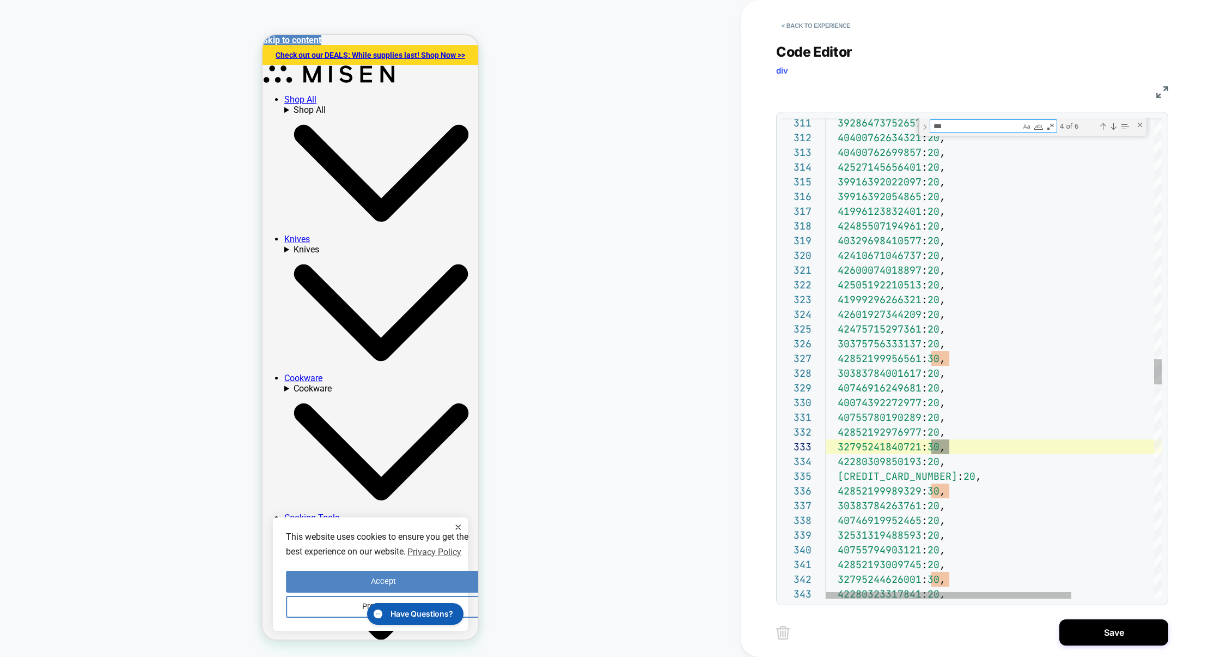
scroll to position [147, 123]
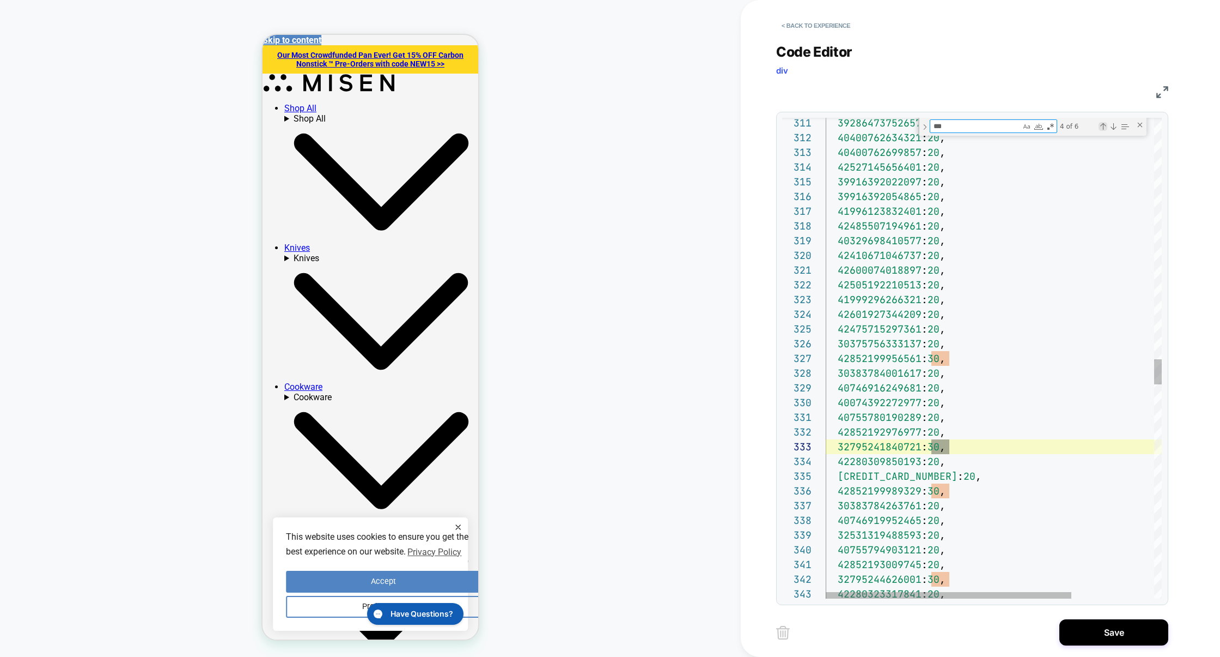
type textarea "***"
click at [1102, 127] on div "Previous Match (⇧Enter)" at bounding box center [1103, 126] width 9 height 9
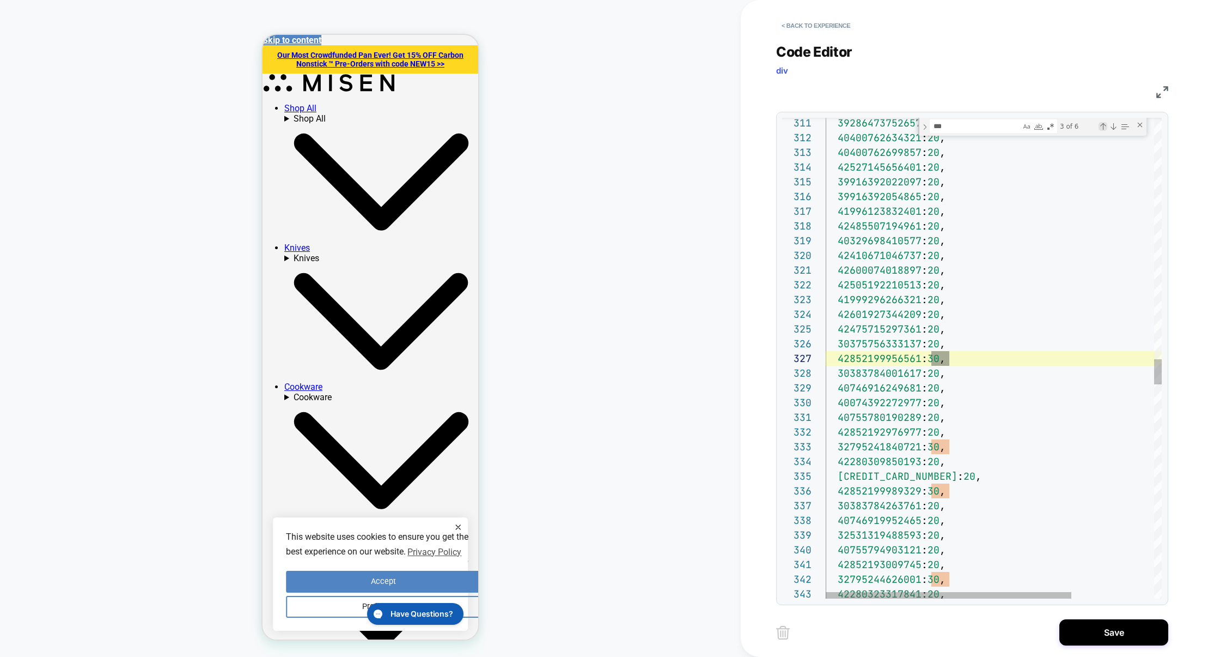
click at [1102, 127] on div "Previous Match (⇧Enter)" at bounding box center [1103, 126] width 9 height 9
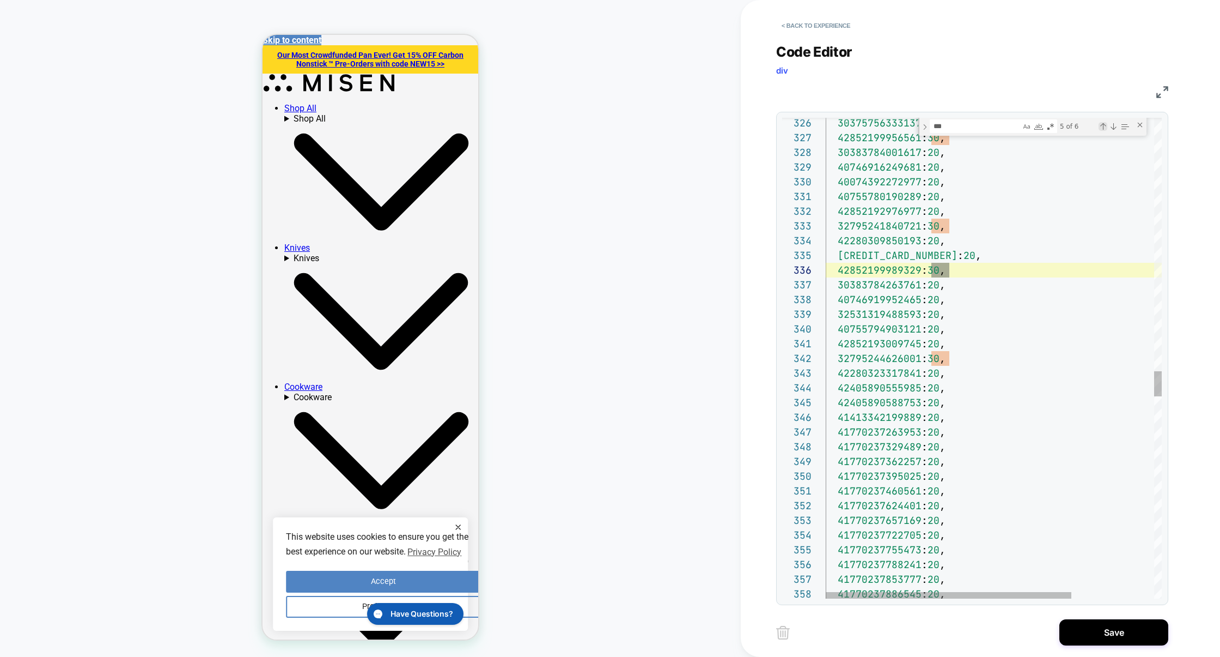
click at [1102, 127] on div "Previous Match (⇧Enter)" at bounding box center [1103, 126] width 9 height 9
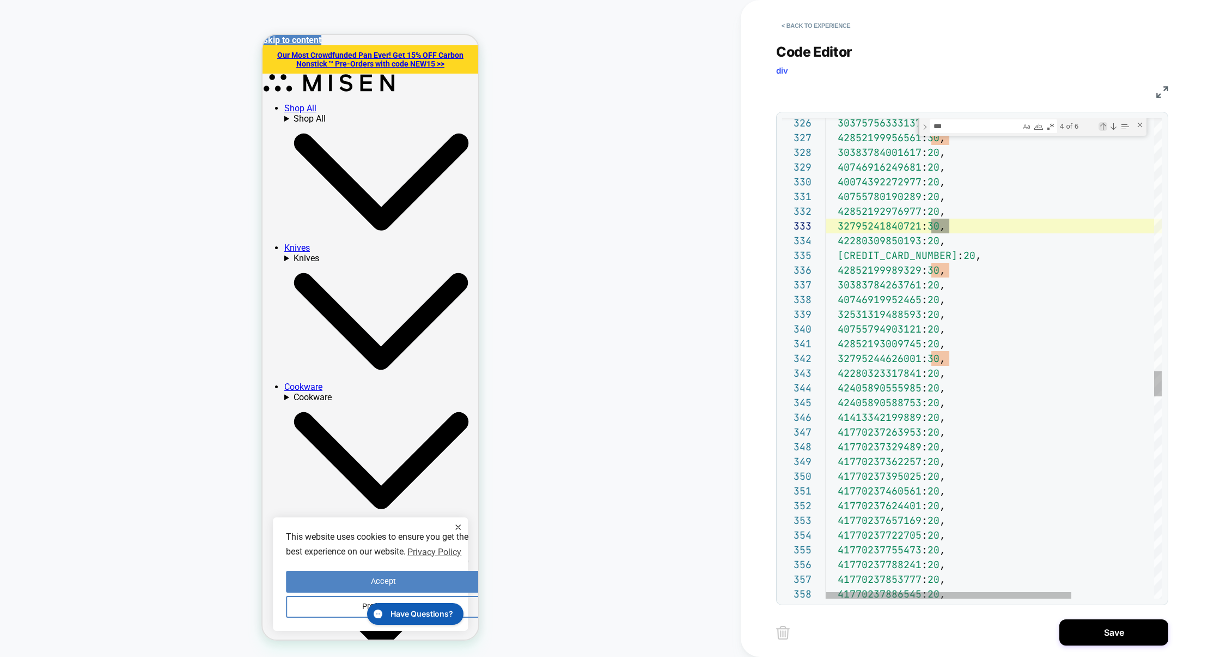
click at [1102, 127] on div "Previous Match (⇧Enter)" at bounding box center [1103, 126] width 9 height 9
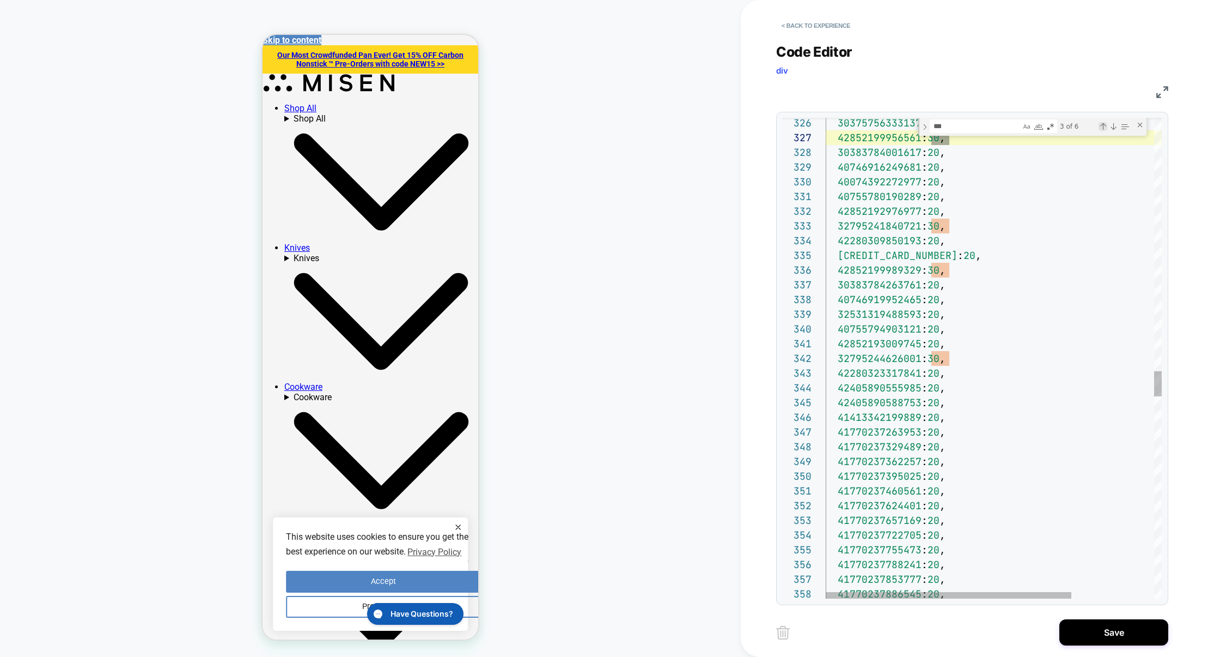
click at [1102, 127] on div "Previous Match (⇧Enter)" at bounding box center [1103, 126] width 9 height 9
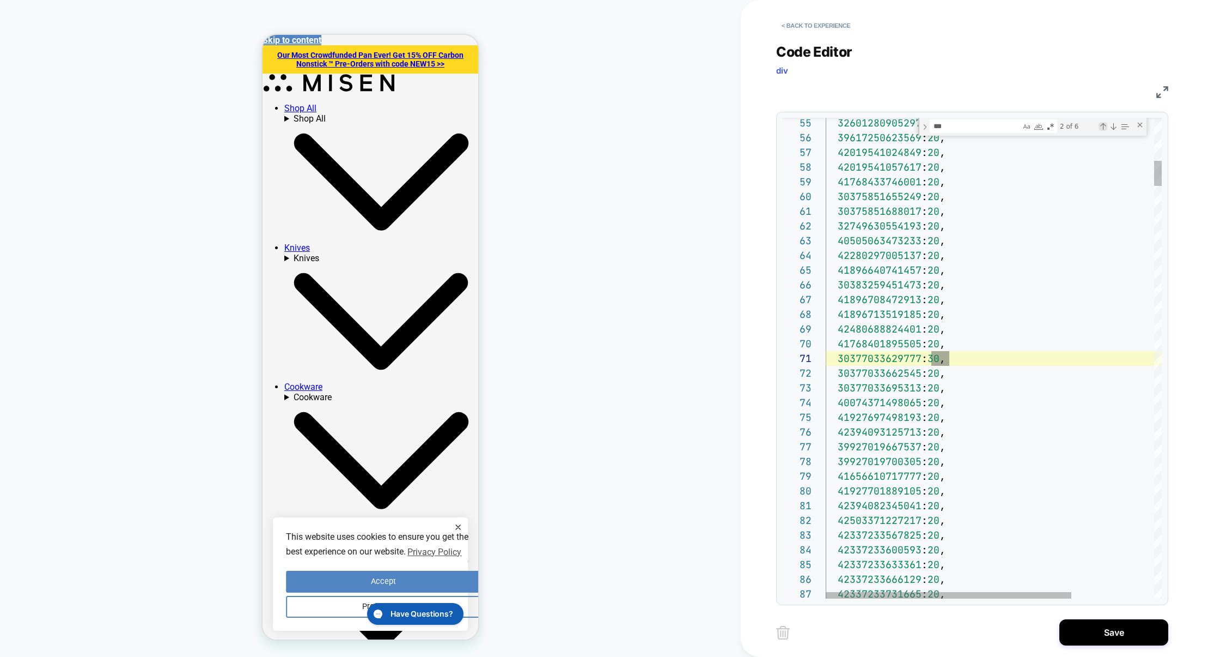
click at [1102, 127] on div "Previous Match (⇧Enter)" at bounding box center [1103, 126] width 9 height 9
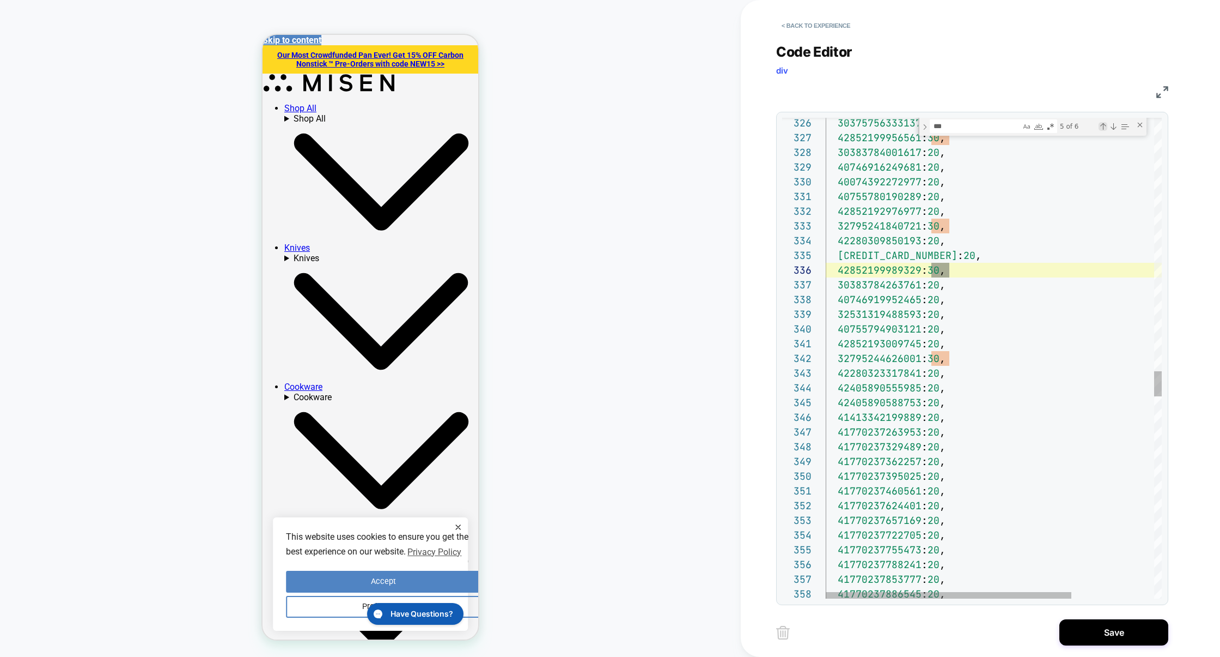
click at [1102, 127] on div "Previous Match (⇧Enter)" at bounding box center [1103, 126] width 9 height 9
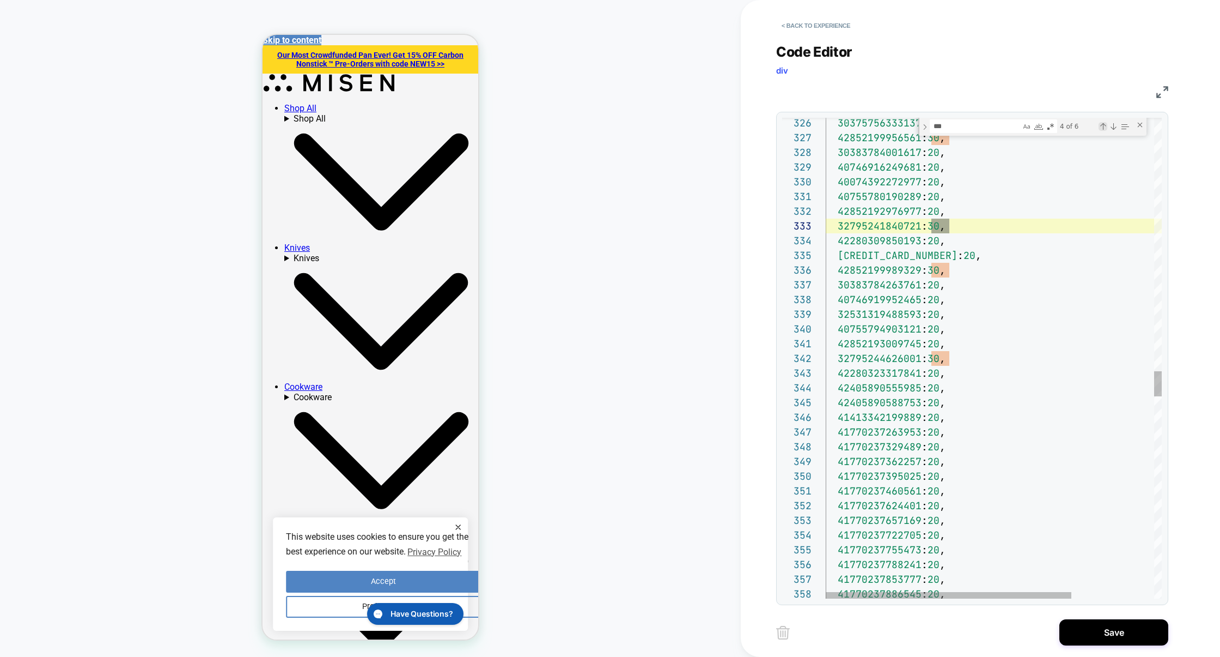
click at [1102, 127] on div "Previous Match (⇧Enter)" at bounding box center [1103, 126] width 9 height 9
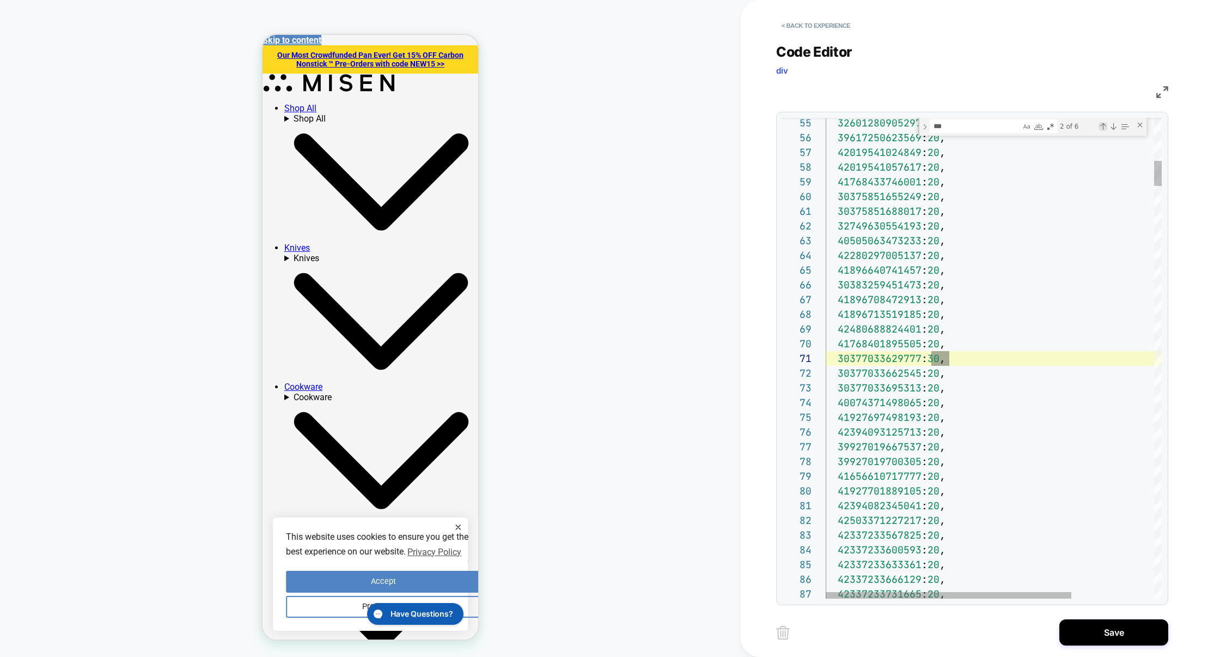
click at [1102, 127] on div "Previous Match (⇧Enter)" at bounding box center [1103, 126] width 9 height 9
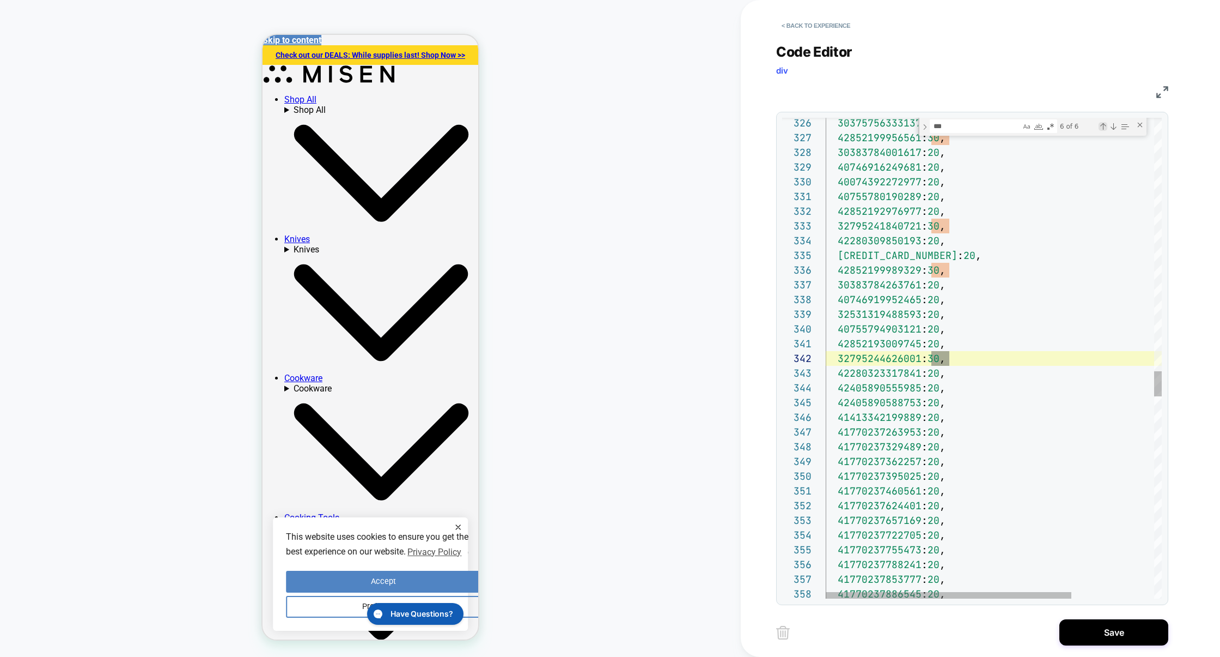
click at [1102, 127] on div "Previous Match (⇧Enter)" at bounding box center [1103, 126] width 9 height 9
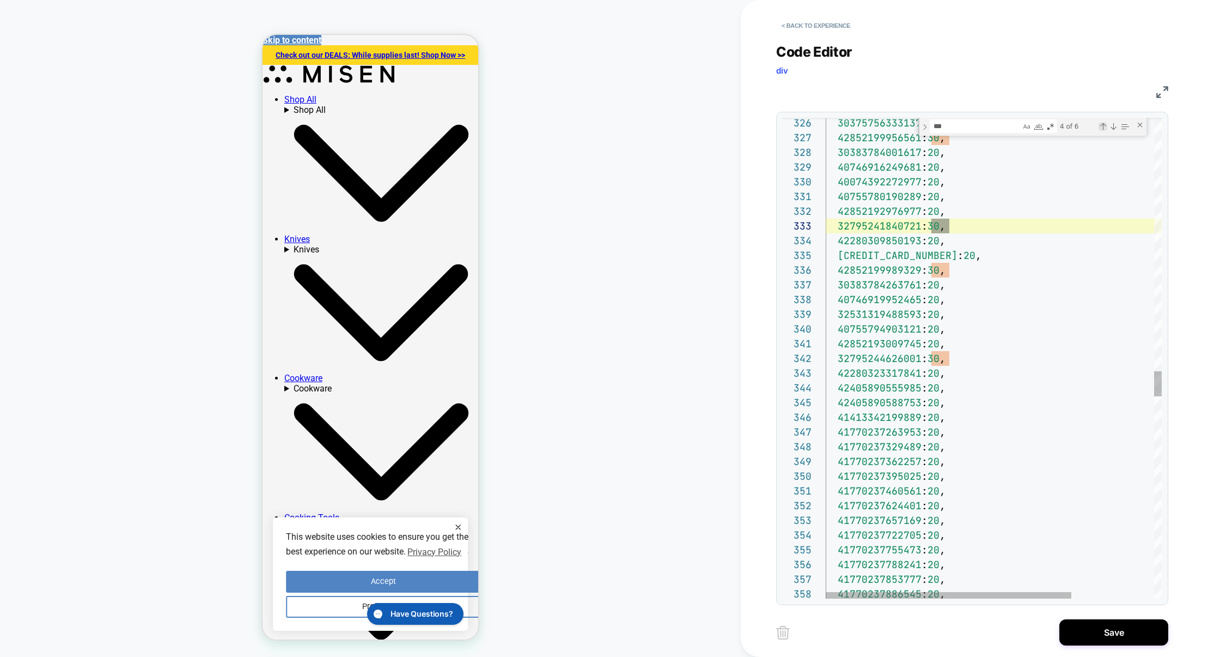
click at [1102, 127] on div "Previous Match (⇧Enter)" at bounding box center [1103, 126] width 9 height 9
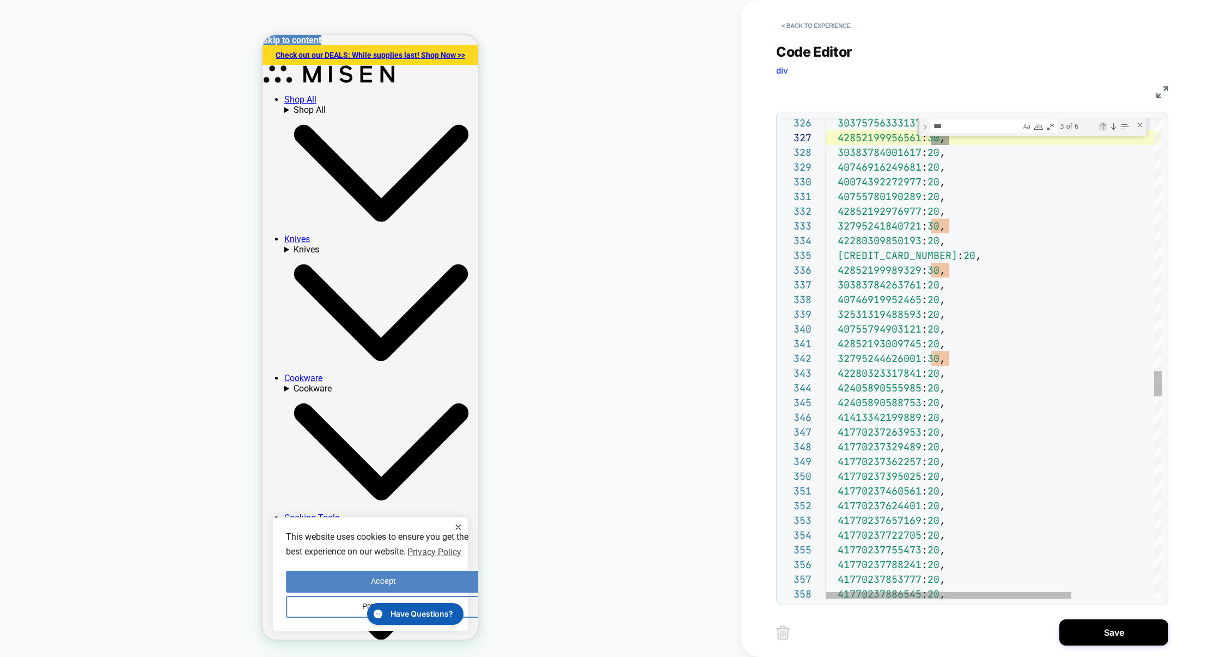
click at [1102, 127] on div "Previous Match (⇧Enter)" at bounding box center [1103, 126] width 9 height 9
type textarea "**********"
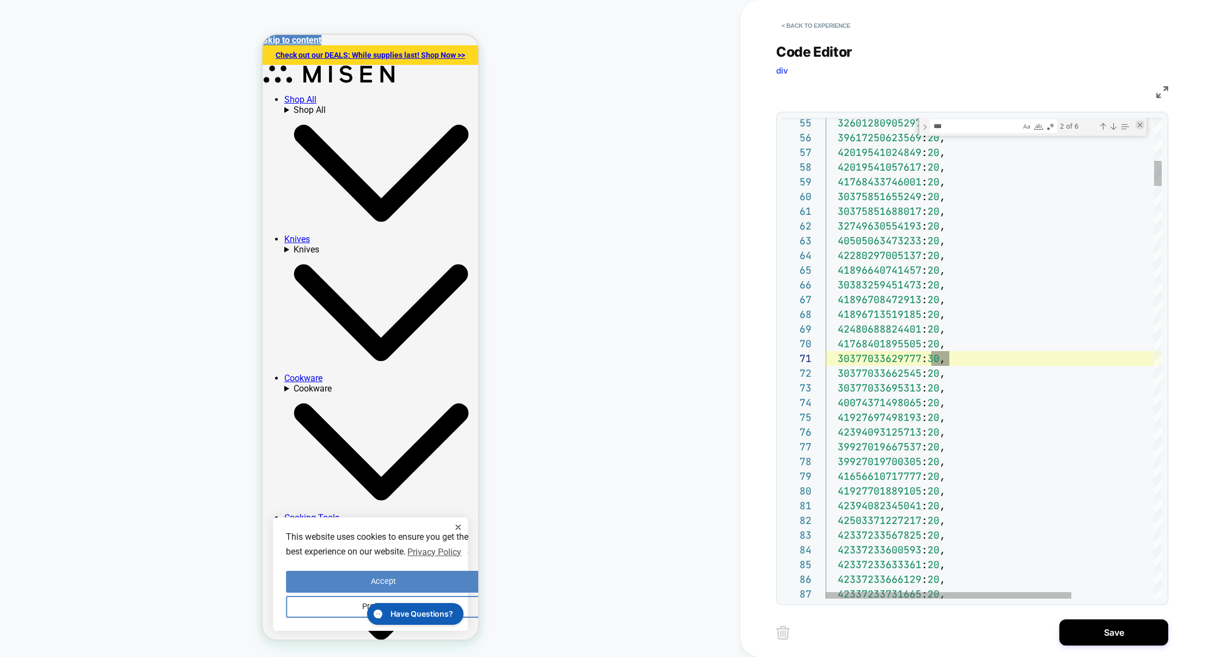
click at [1137, 125] on div "Close (Escape)" at bounding box center [1140, 124] width 9 height 9
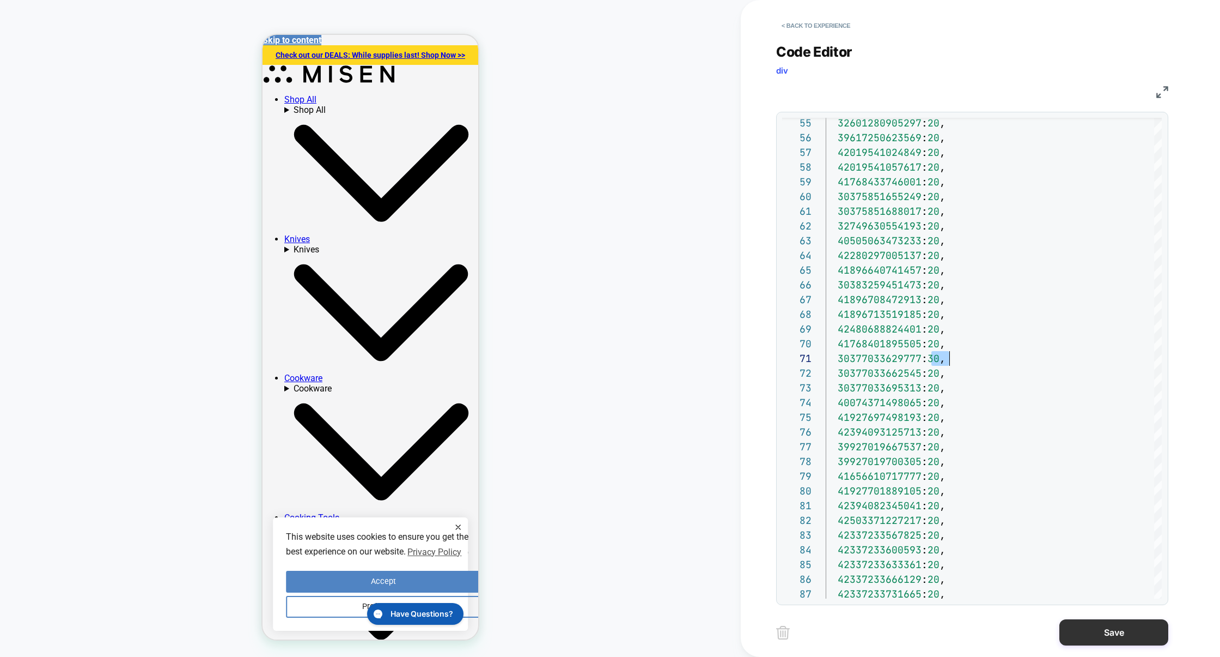
click at [1102, 623] on button "Save" at bounding box center [1114, 632] width 109 height 26
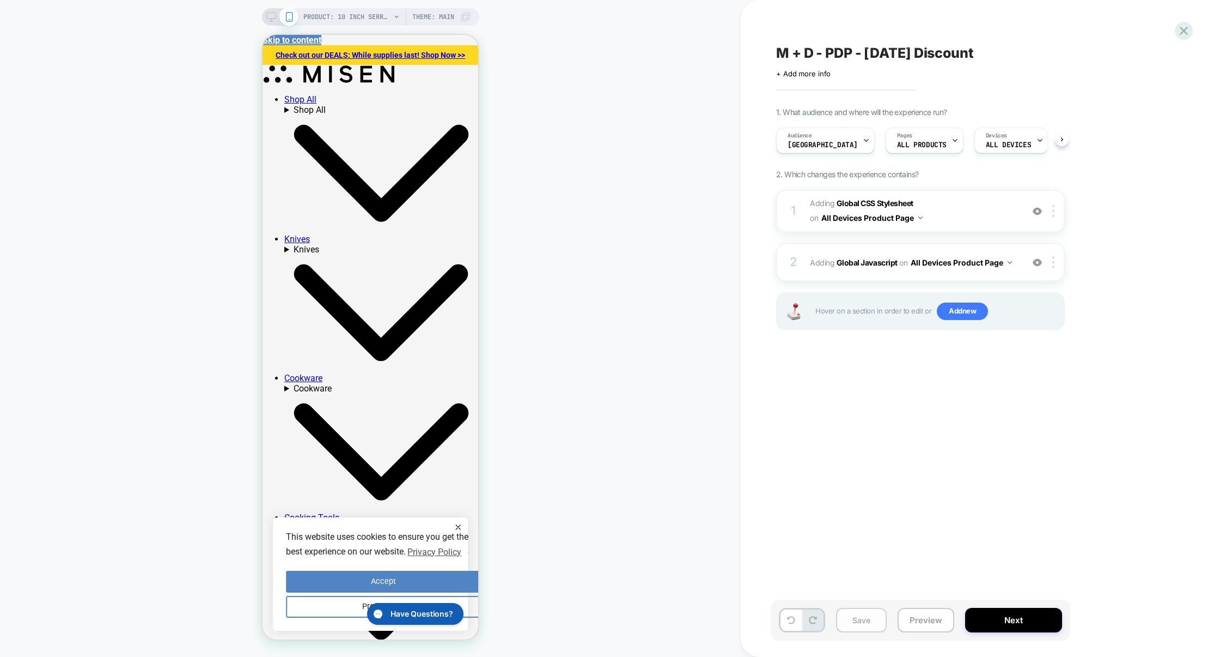
scroll to position [0, 1]
click at [850, 617] on button "Save" at bounding box center [861, 620] width 51 height 25
click at [925, 612] on button "Preview" at bounding box center [926, 620] width 57 height 25
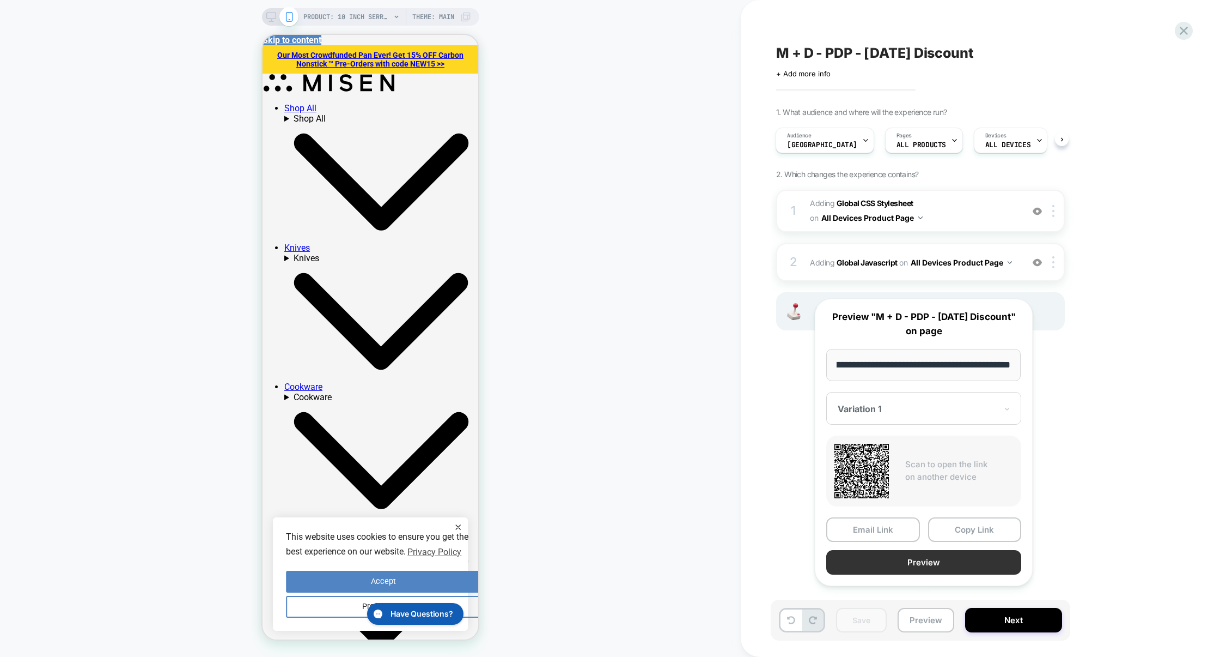
scroll to position [0, 0]
click at [927, 574] on button "Preview" at bounding box center [924, 562] width 195 height 25
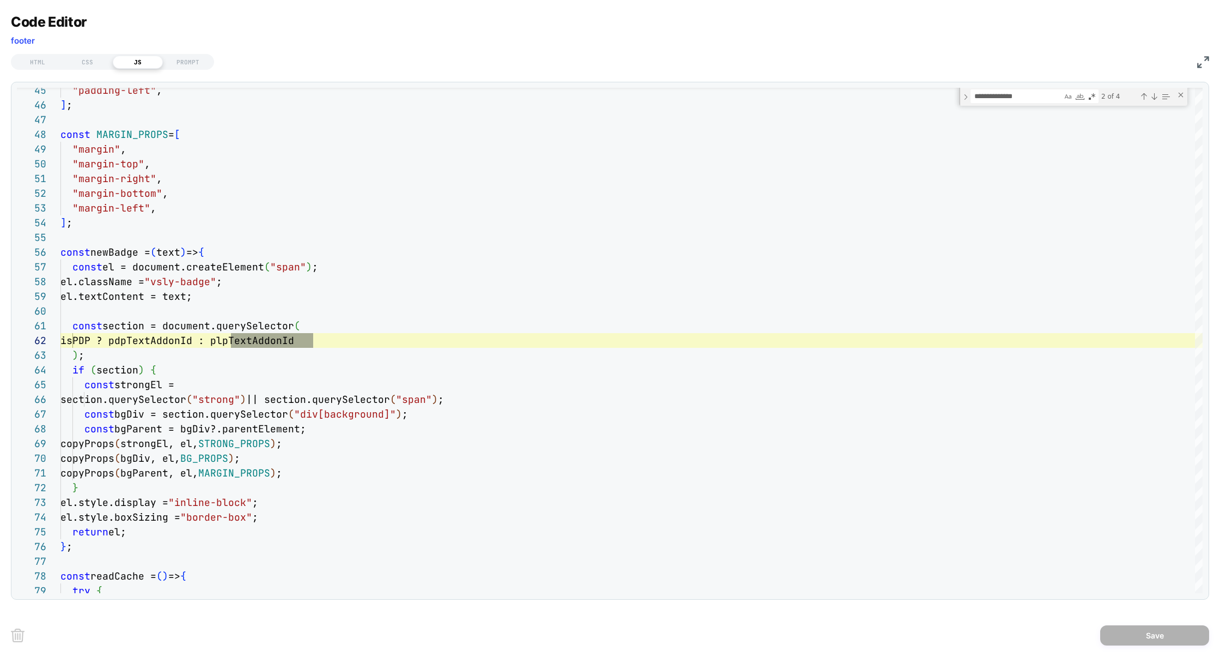
click at [0, 0] on img at bounding box center [0, 0] width 0 height 0
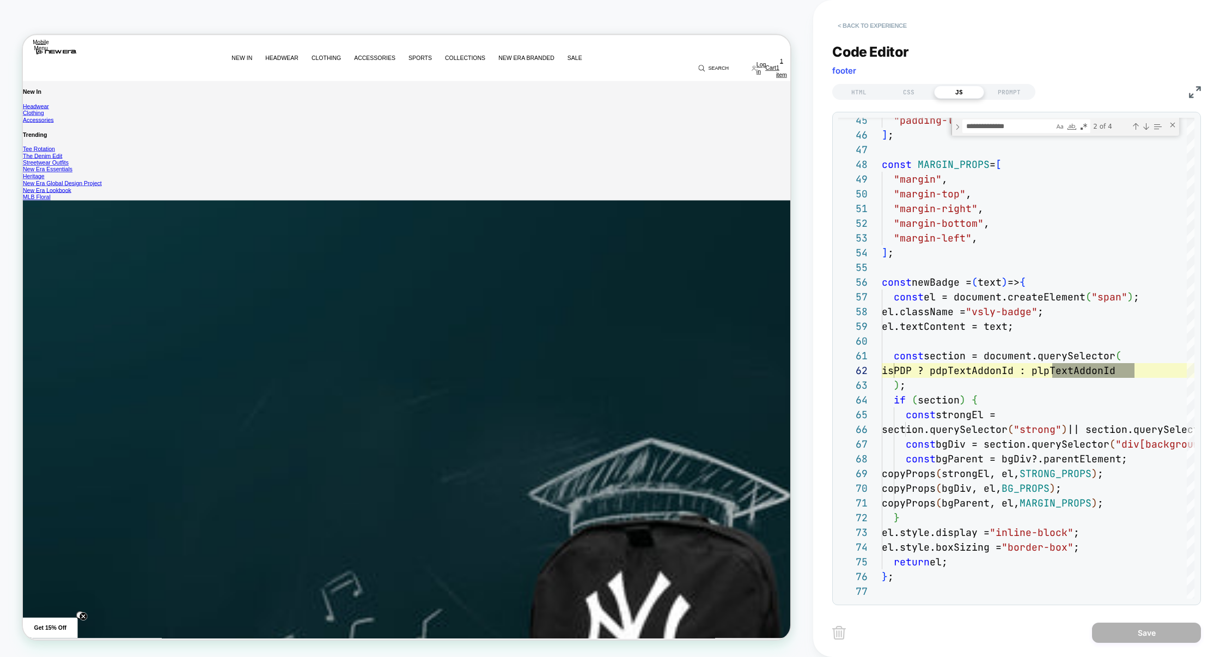
click at [880, 33] on button "< Back to experience" at bounding box center [873, 25] width 80 height 17
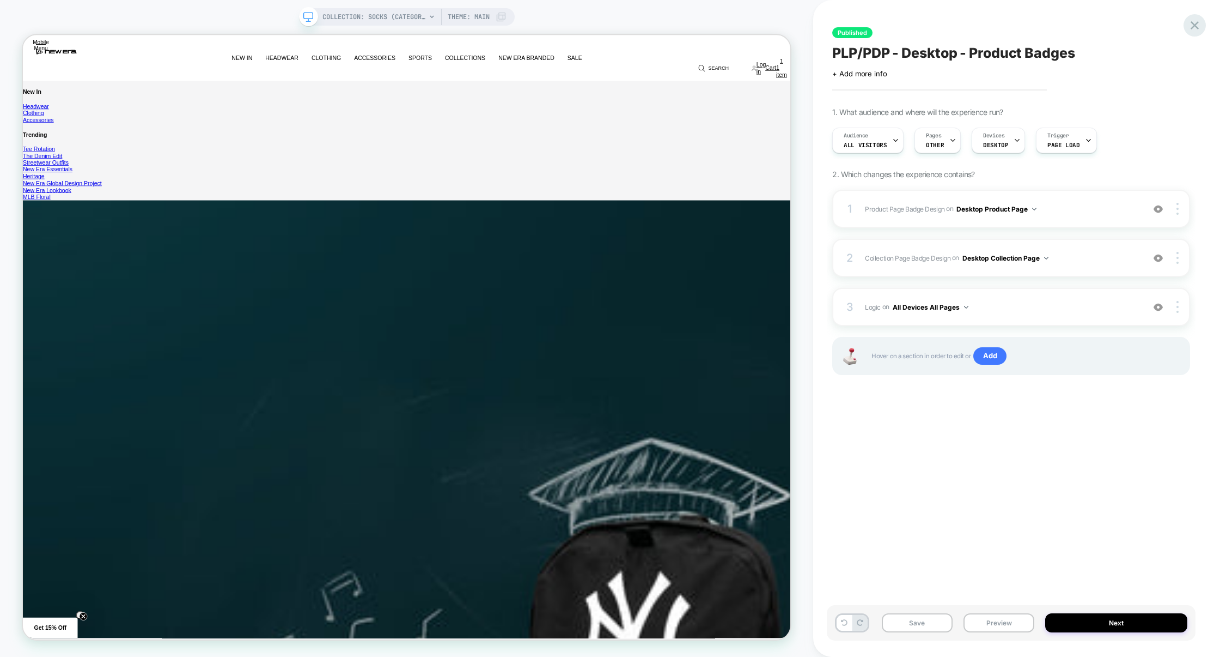
click at [1194, 30] on icon at bounding box center [1195, 25] width 15 height 15
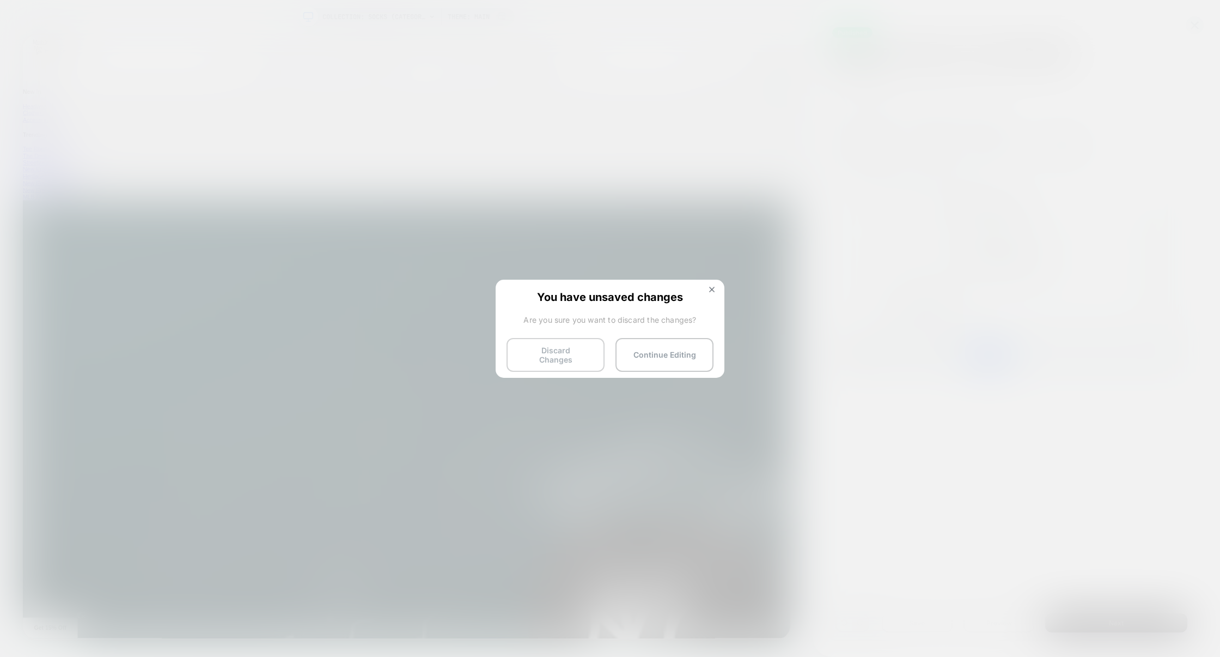
click at [0, 0] on button "Discard Changes" at bounding box center [0, 0] width 0 height 0
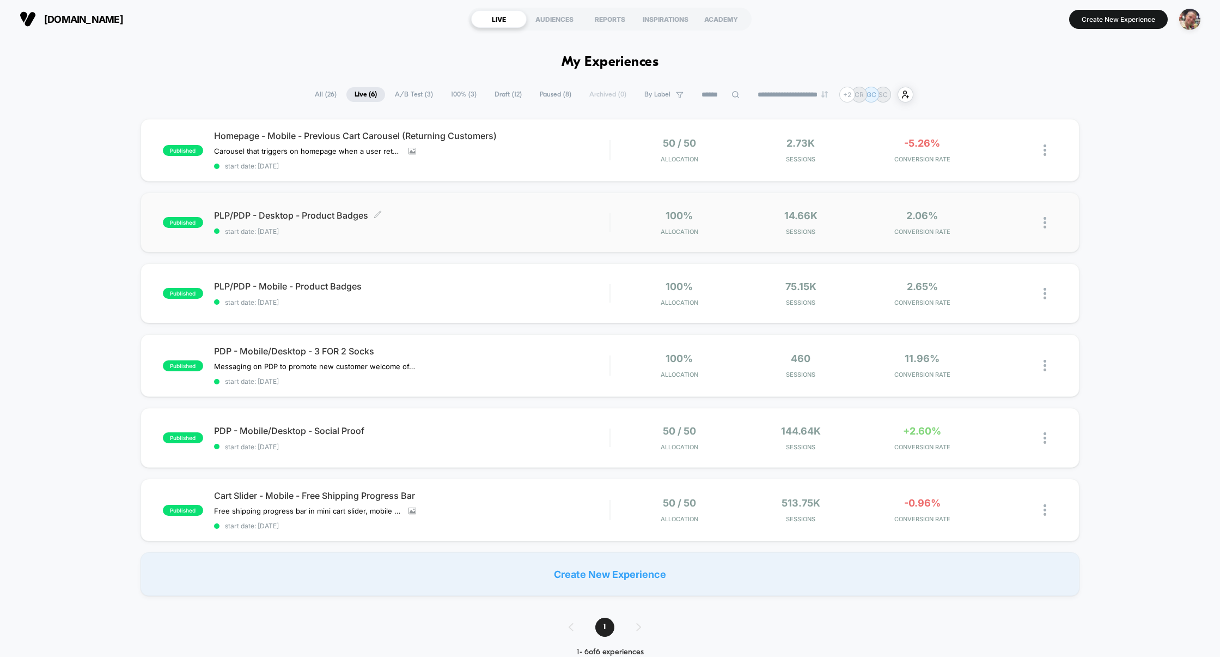
click at [511, 221] on div "PLP/PDP - Desktop - Product Badges Click to edit experience details Click to ed…" at bounding box center [412, 223] width 396 height 26
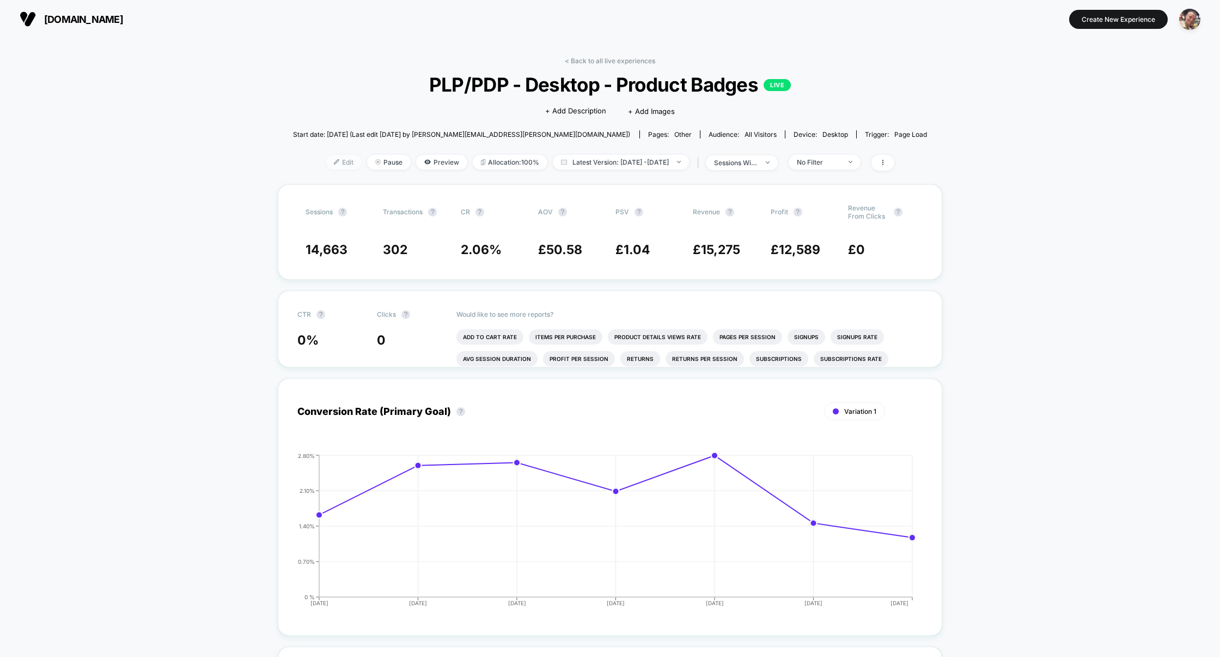
click at [326, 156] on span "Edit" at bounding box center [344, 162] width 36 height 15
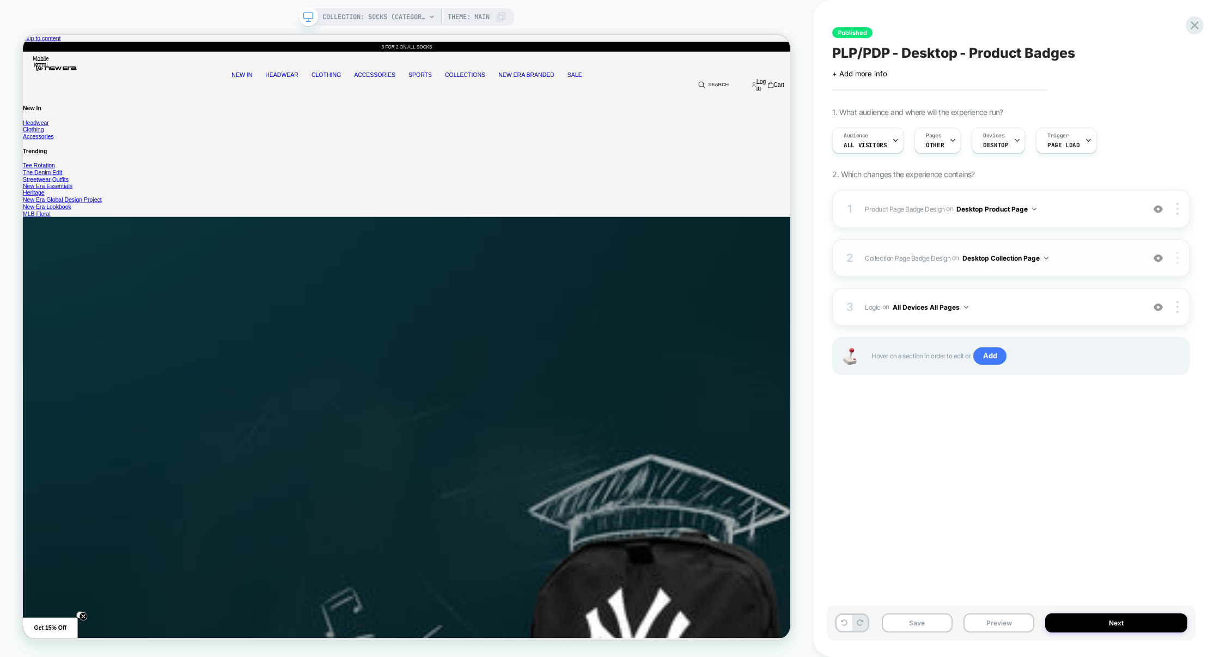
click at [1180, 257] on div at bounding box center [1179, 258] width 21 height 12
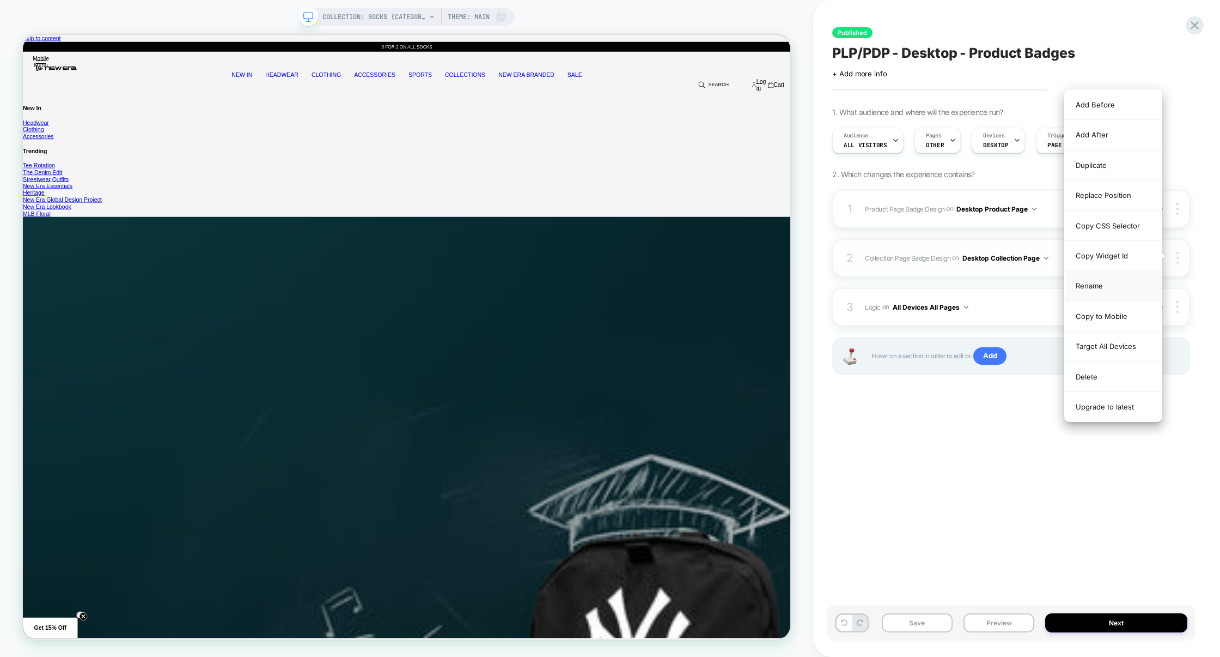
click at [0, 0] on div "Rename" at bounding box center [0, 0] width 0 height 0
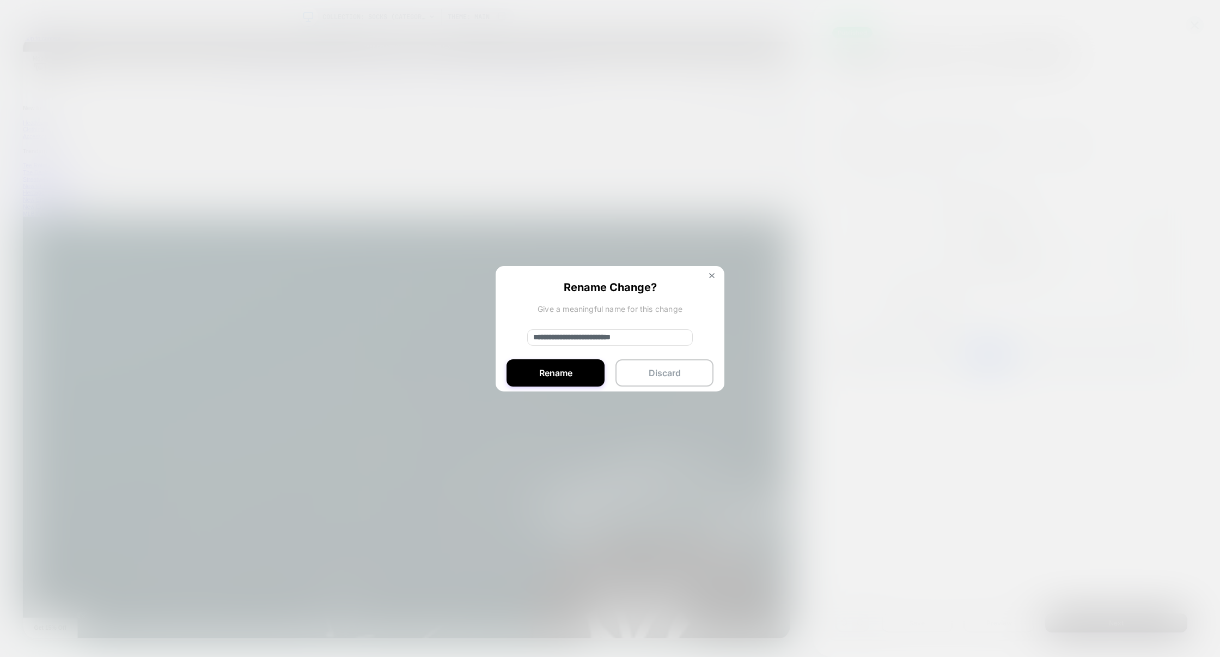
type input "**********"
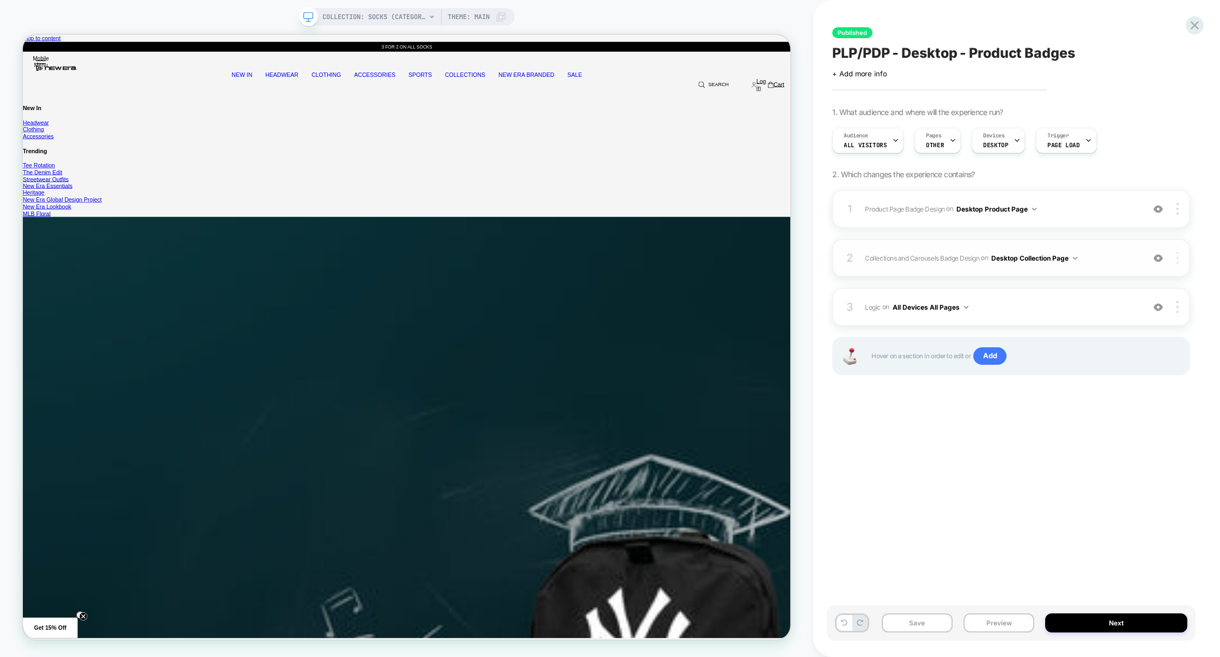
click at [1183, 257] on div at bounding box center [1179, 258] width 21 height 12
drag, startPoint x: 1094, startPoint y: 349, endPoint x: 1034, endPoint y: 265, distance: 103.0
click at [1034, 265] on div "2 Collections and Carousels Badge Design Adding Text BEFORE footer on Desktop C…" at bounding box center [1012, 258] width 358 height 38
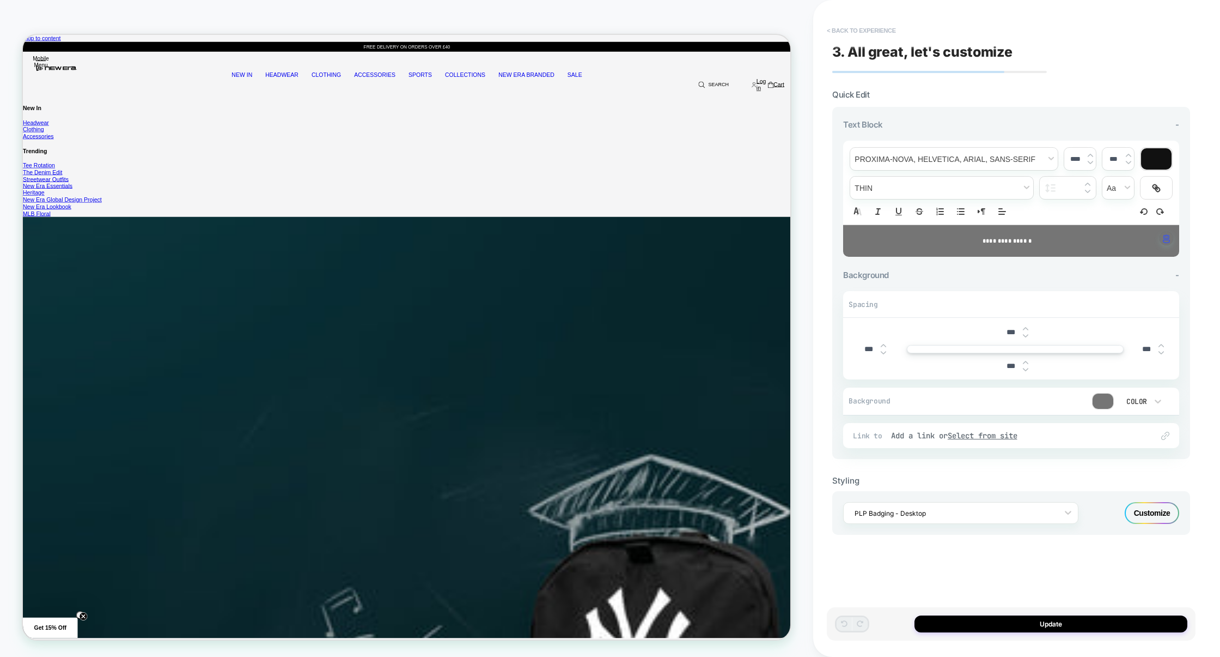
click at [880, 28] on button "< Back to experience" at bounding box center [862, 30] width 80 height 17
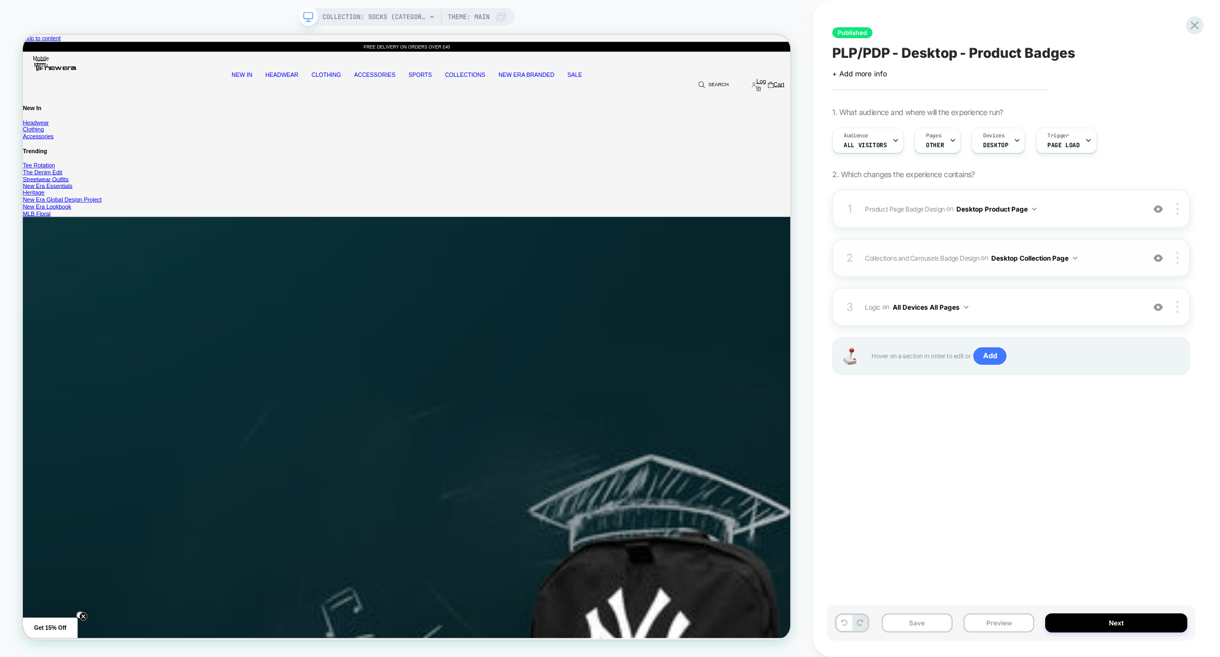
click at [1024, 253] on button "Desktop Collection Page" at bounding box center [1035, 258] width 86 height 14
click at [1040, 423] on div "Desktop All Pages" at bounding box center [1036, 422] width 137 height 23
click at [1028, 312] on span "Logic Adding Code Block BEFORE footer on All Devices All Pages" at bounding box center [1002, 307] width 274 height 14
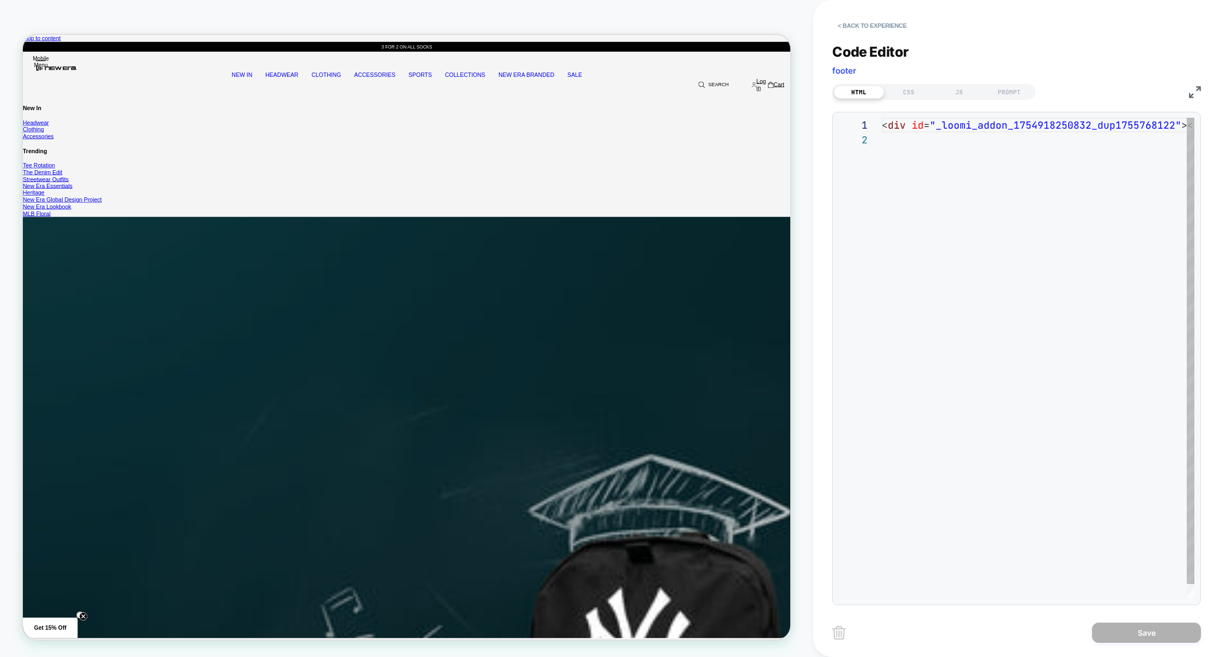
scroll to position [14, 0]
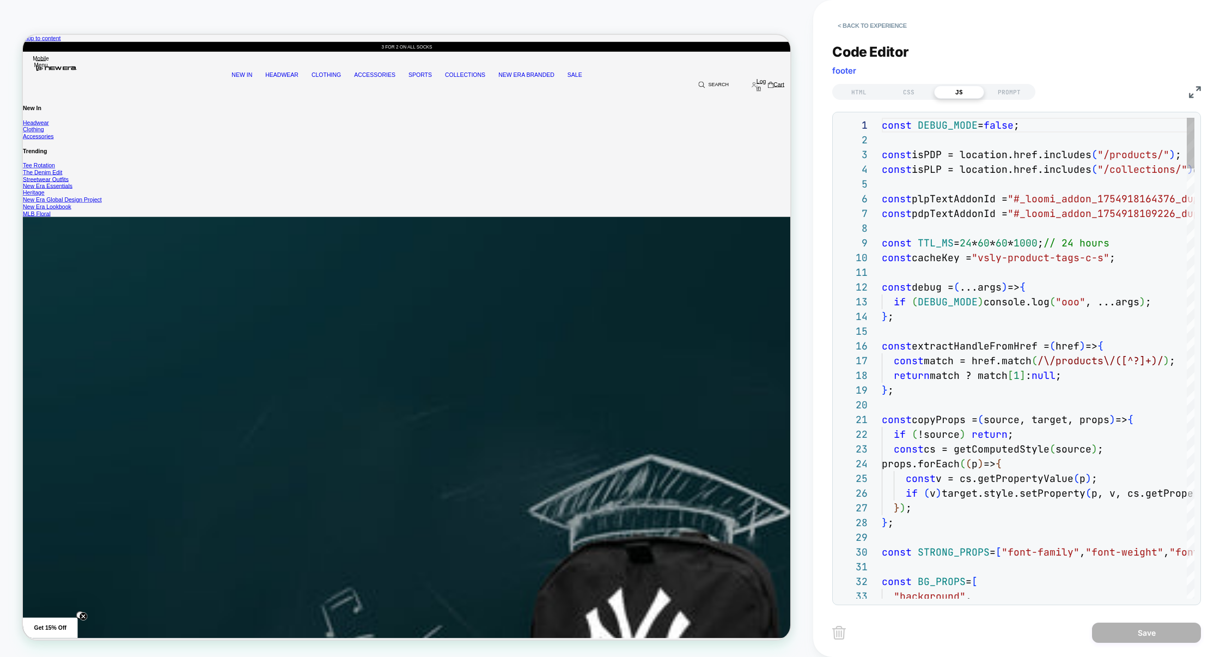
scroll to position [147, 0]
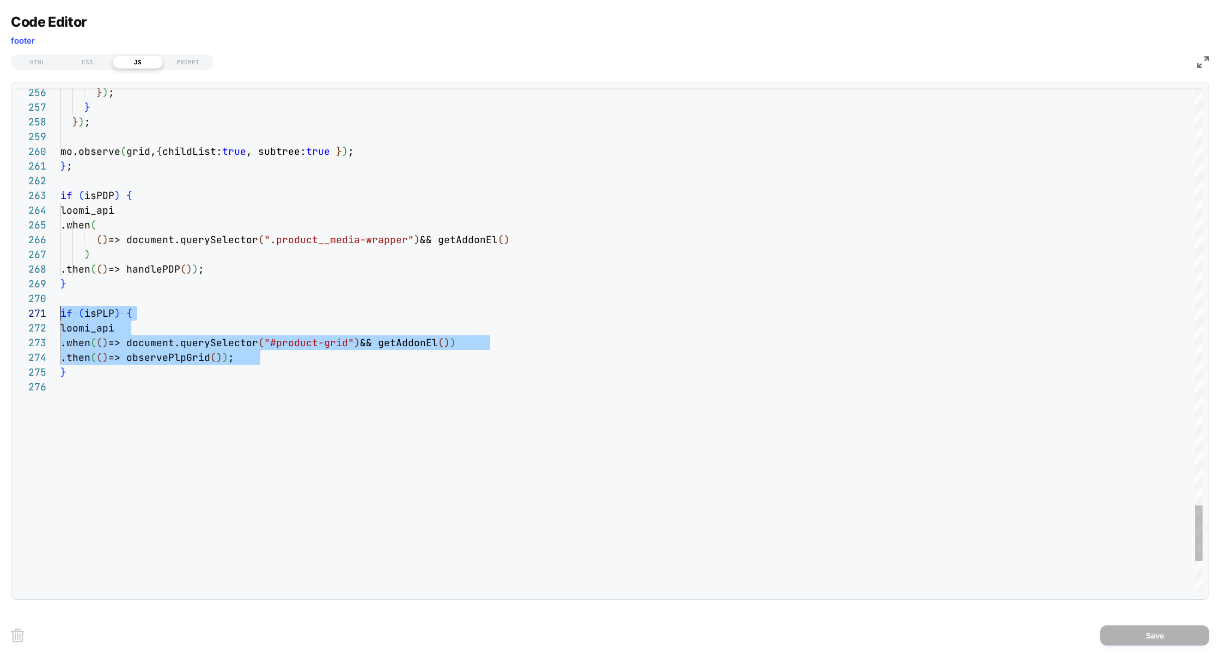
scroll to position [14, 0]
drag, startPoint x: 274, startPoint y: 357, endPoint x: 14, endPoint y: 323, distance: 262.2
click at [14, 323] on div "**********" at bounding box center [610, 341] width 1199 height 518
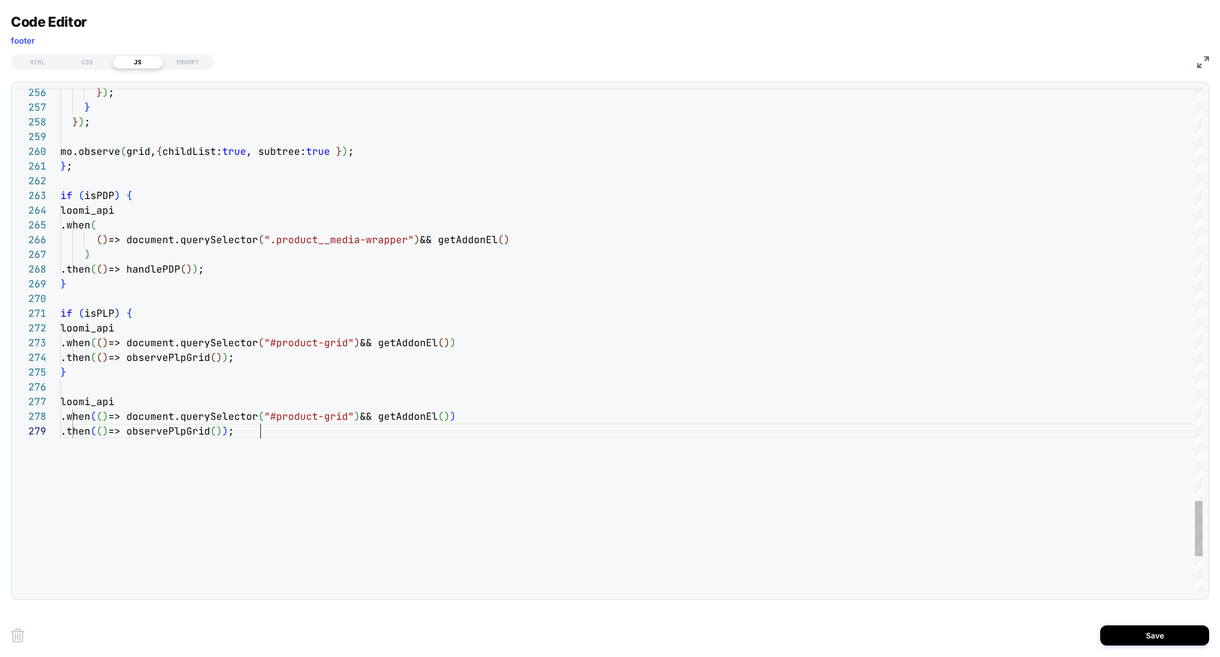
scroll to position [118, 199]
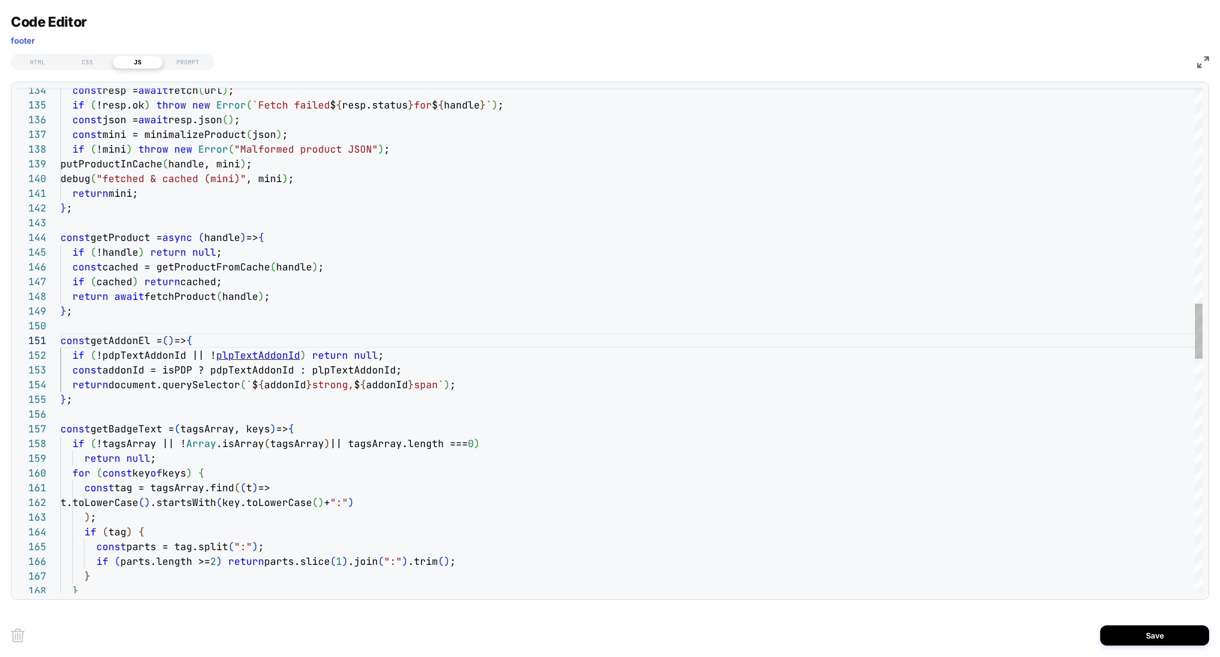
click at [240, 355] on div "const resp = await fetch ( url ) ; if ( !resp.ok ) throw new Error ( `Fetch fai…" at bounding box center [631, 423] width 1143 height 4595
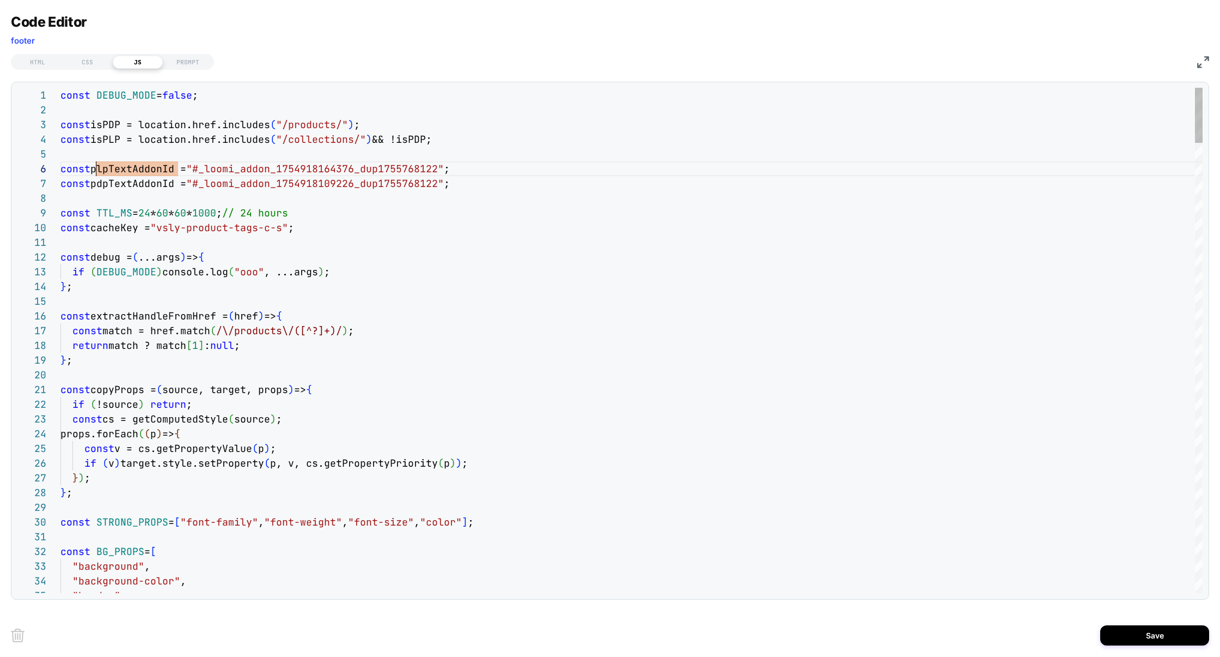
scroll to position [73, 35]
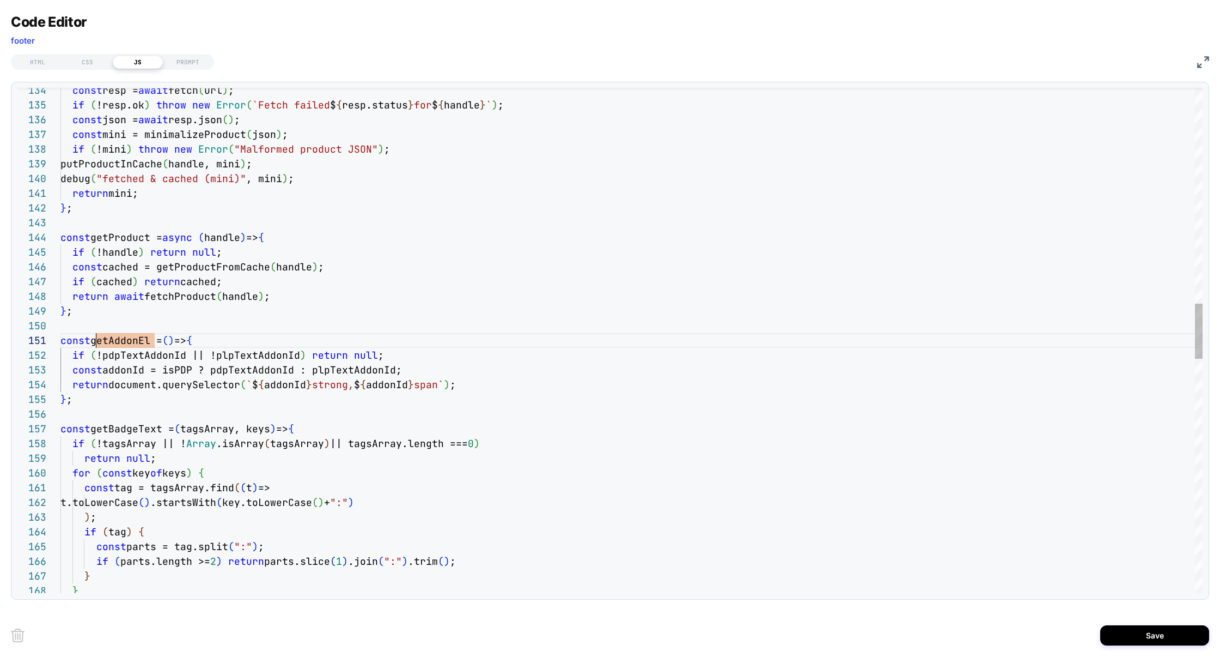
scroll to position [0, 35]
click at [252, 360] on div "const resp = await fetch ( url ) ; if ( !resp.ok ) throw new Error ( `Fetch fai…" at bounding box center [631, 423] width 1143 height 4595
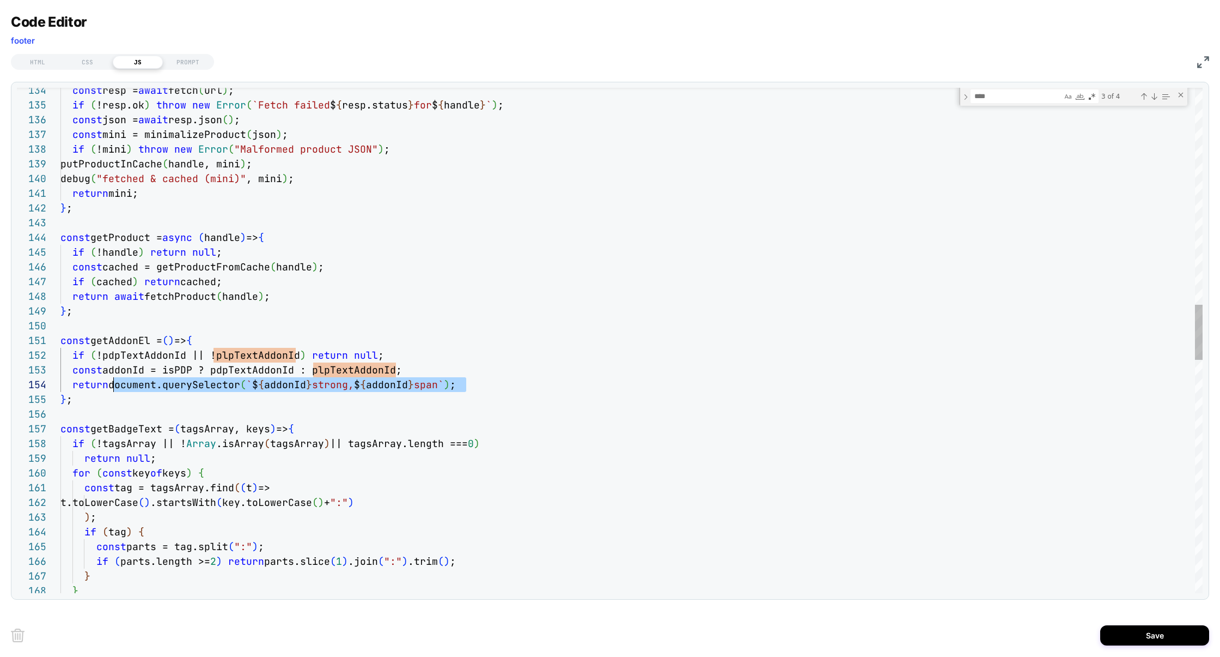
drag, startPoint x: 467, startPoint y: 385, endPoint x: 114, endPoint y: 390, distance: 352.6
click at [114, 390] on div "const resp = await fetch ( url ) ; if ( !resp.ok ) throw new Error ( `Fetch fai…" at bounding box center [631, 414] width 1143 height 4613
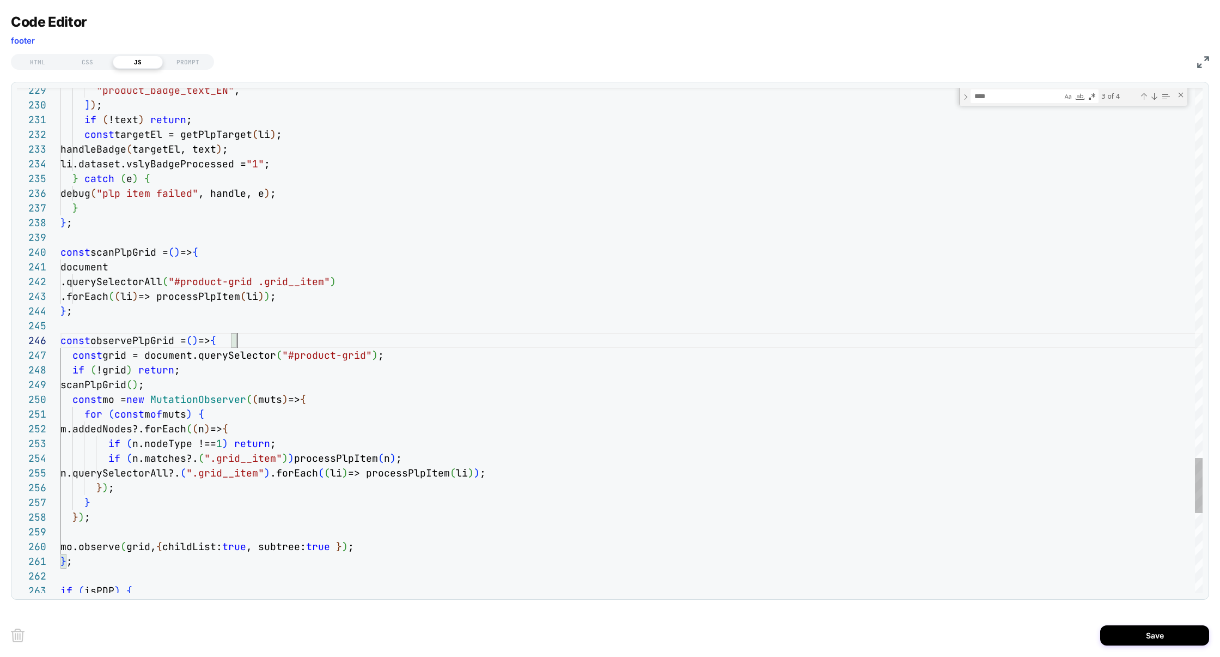
scroll to position [73, 177]
drag, startPoint x: 210, startPoint y: 461, endPoint x: 271, endPoint y: 461, distance: 61.0
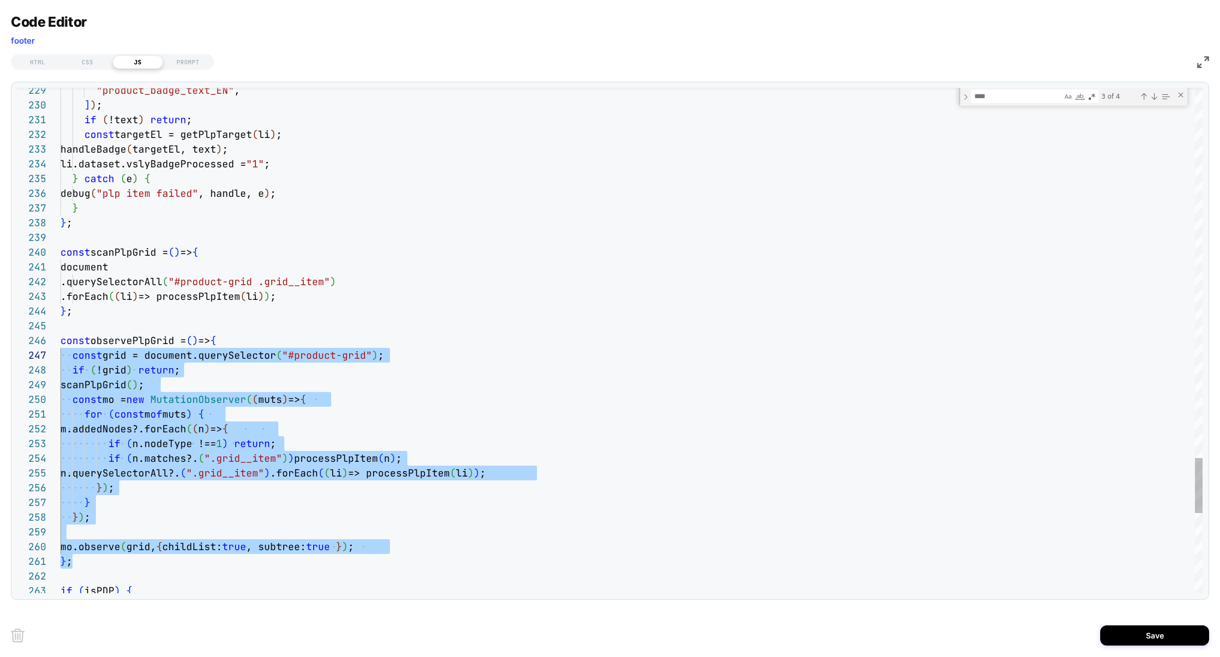
scroll to position [73, 0]
drag, startPoint x: 83, startPoint y: 562, endPoint x: 41, endPoint y: 347, distance: 219.4
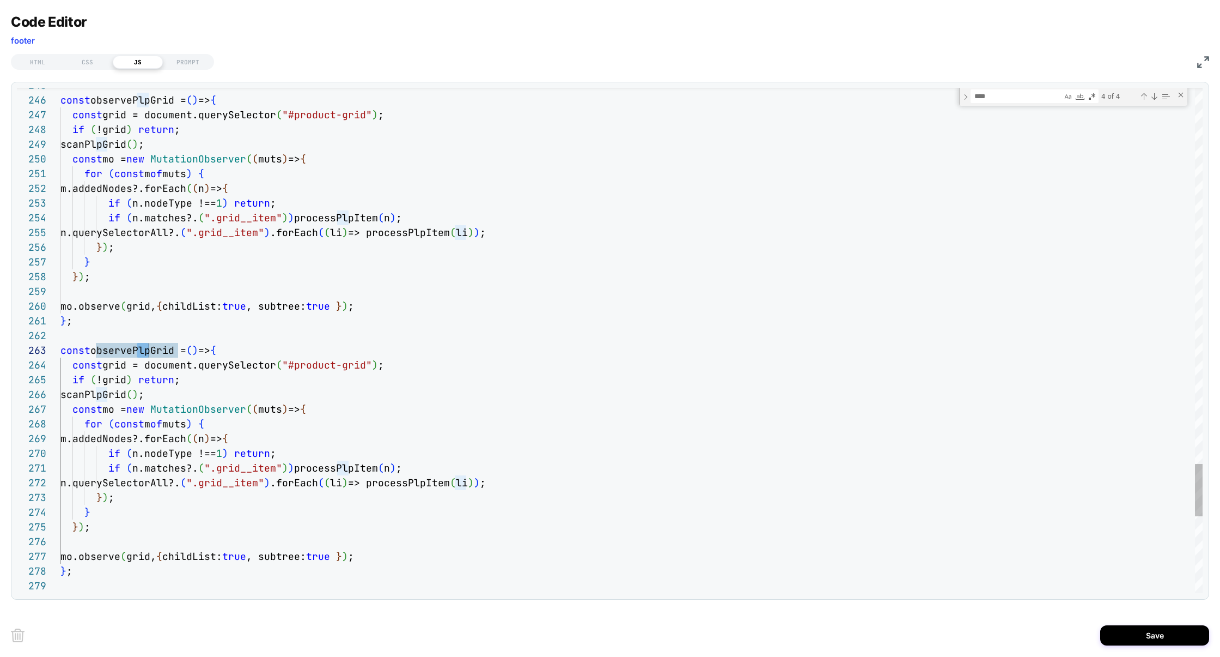
scroll to position [29, 94]
drag, startPoint x: 139, startPoint y: 351, endPoint x: 154, endPoint y: 353, distance: 14.3
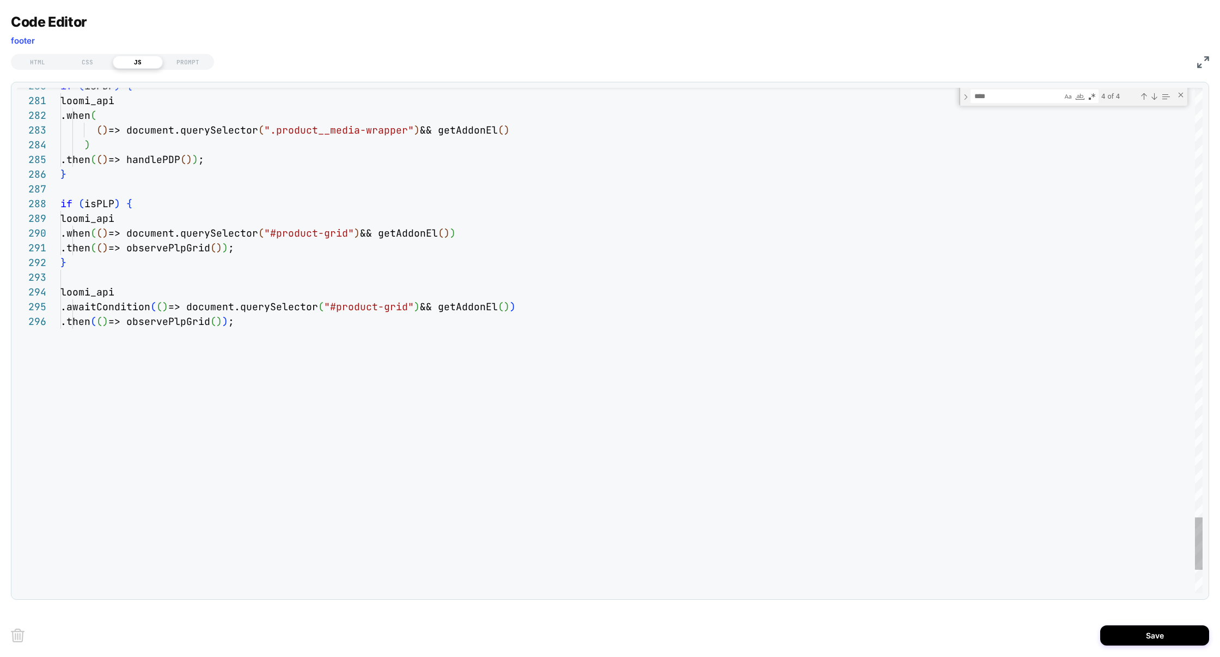
scroll to position [59, 382]
drag, startPoint x: 215, startPoint y: 306, endPoint x: 442, endPoint y: 308, distance: 227.2
click at [442, 308] on span ".awaitCondition ( ( ) => document.querySelector ( "#product-grid" ) || && getAd…" at bounding box center [296, 306] width 473 height 13
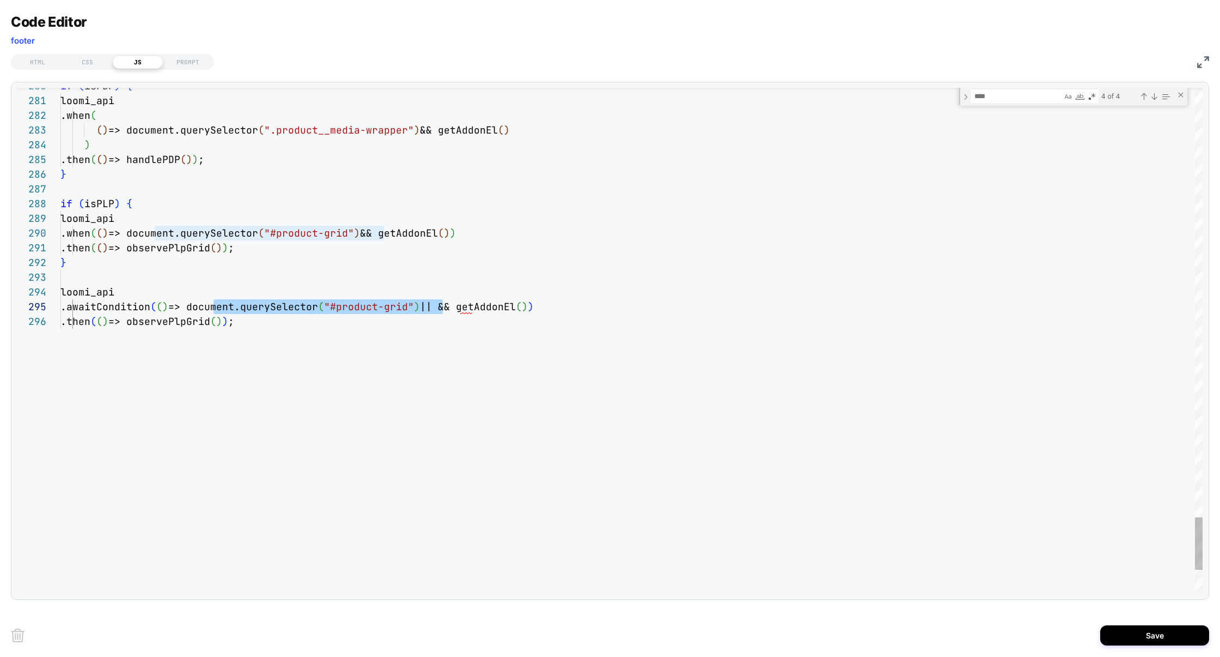
drag, startPoint x: 355, startPoint y: 304, endPoint x: 434, endPoint y: 303, distance: 79.6
click at [414, 303] on span ""#product-grid"" at bounding box center [369, 306] width 90 height 13
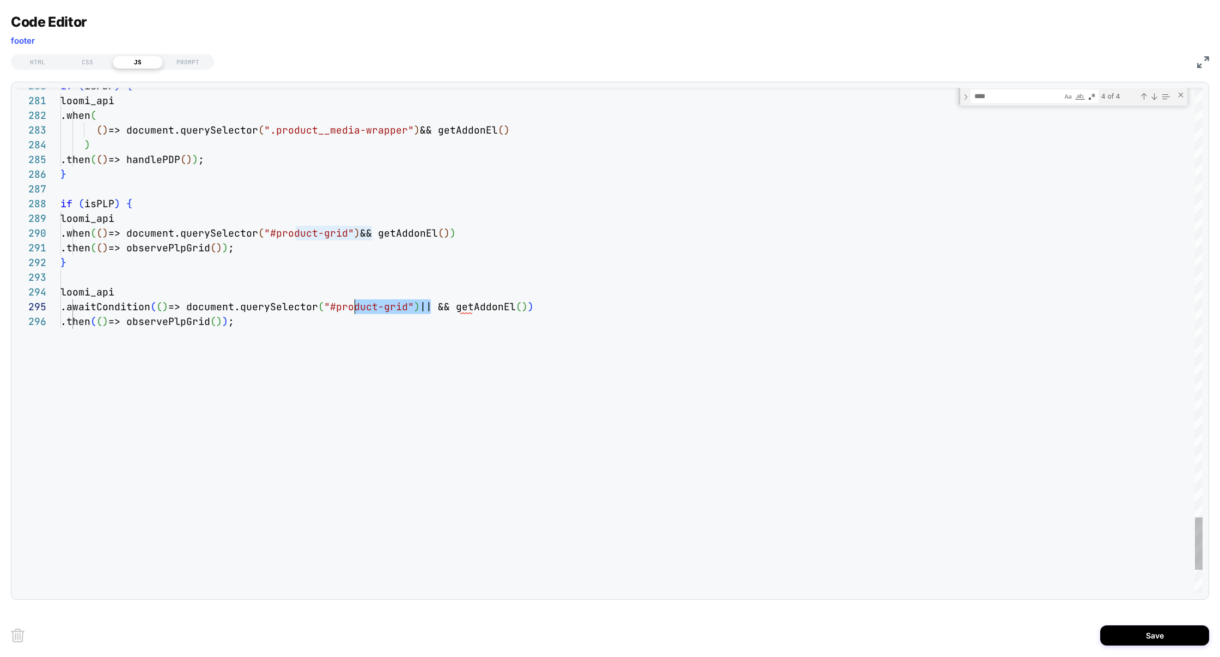
scroll to position [59, 294]
drag, startPoint x: 430, startPoint y: 306, endPoint x: 356, endPoint y: 309, distance: 74.7
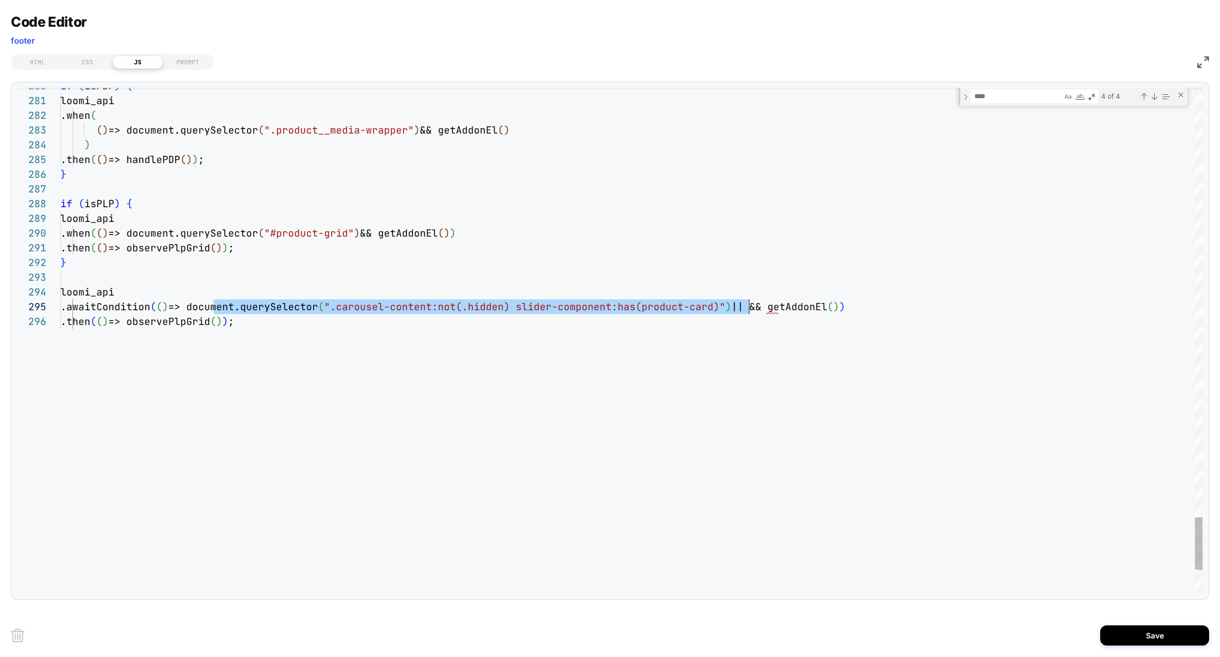
drag, startPoint x: 215, startPoint y: 307, endPoint x: 750, endPoint y: 299, distance: 534.6
click at [750, 299] on div ".awaitCondition ( ( ) => document.querySelector ( ".carousel-content:not(.hidde…" at bounding box center [631, 306] width 1143 height 15
drag, startPoint x: 751, startPoint y: 305, endPoint x: 216, endPoint y: 310, distance: 534.5
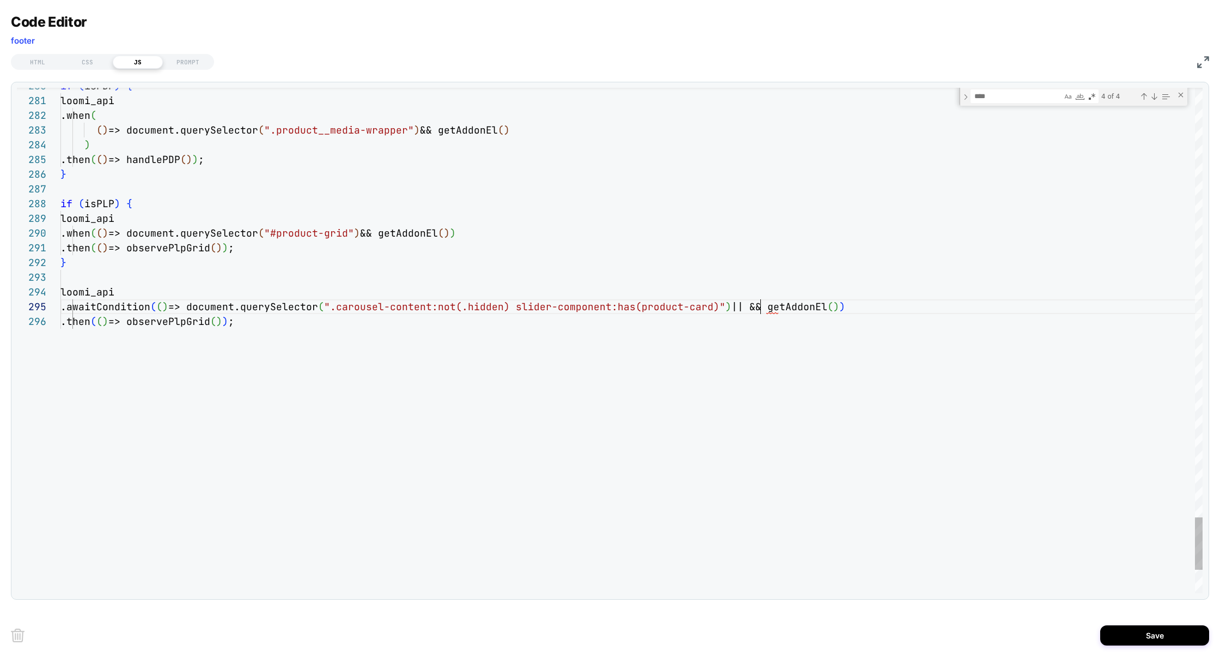
scroll to position [59, 700]
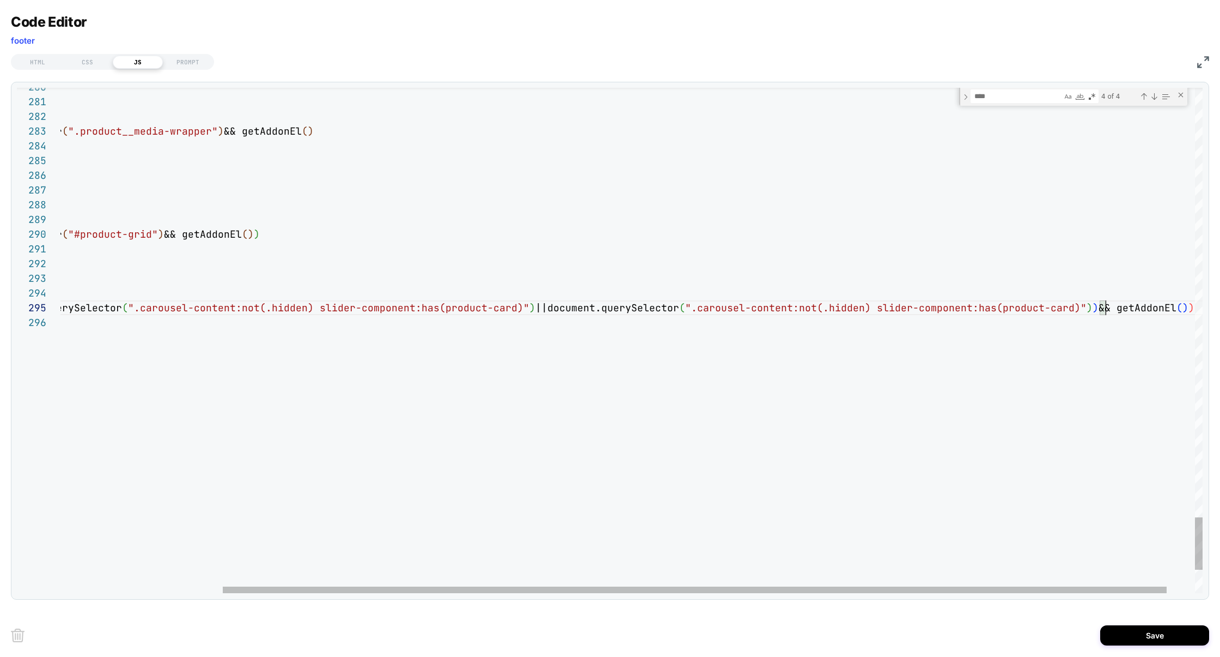
scroll to position [59, 1241]
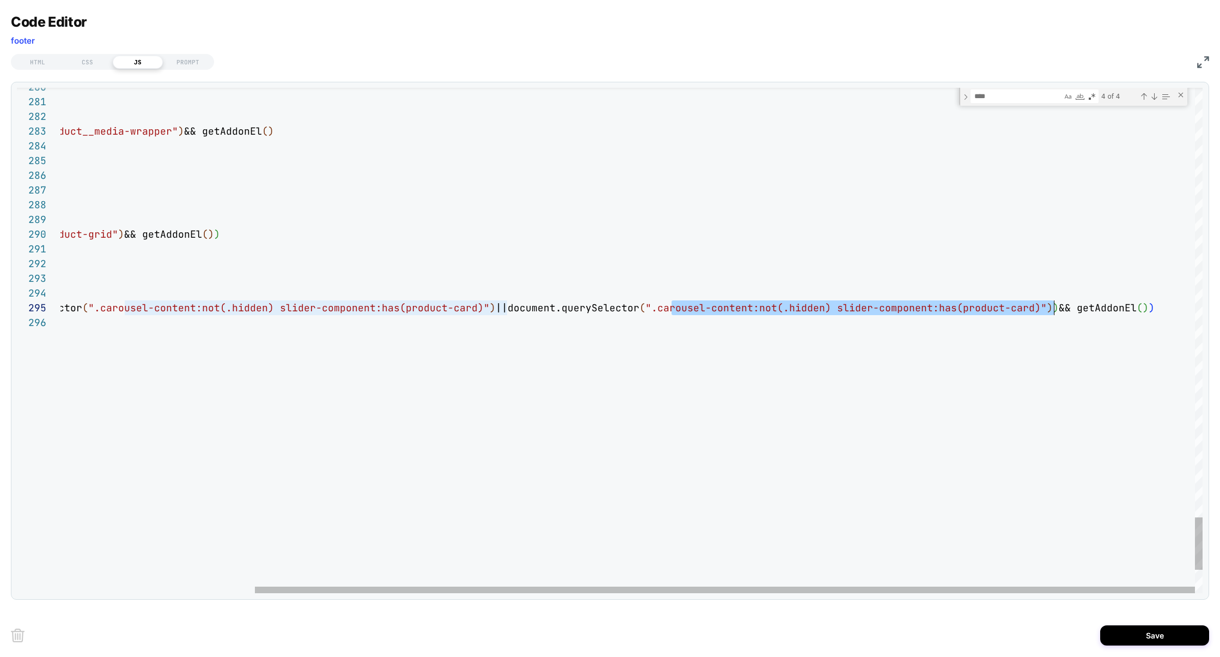
drag, startPoint x: 672, startPoint y: 308, endPoint x: 1053, endPoint y: 307, distance: 380.9
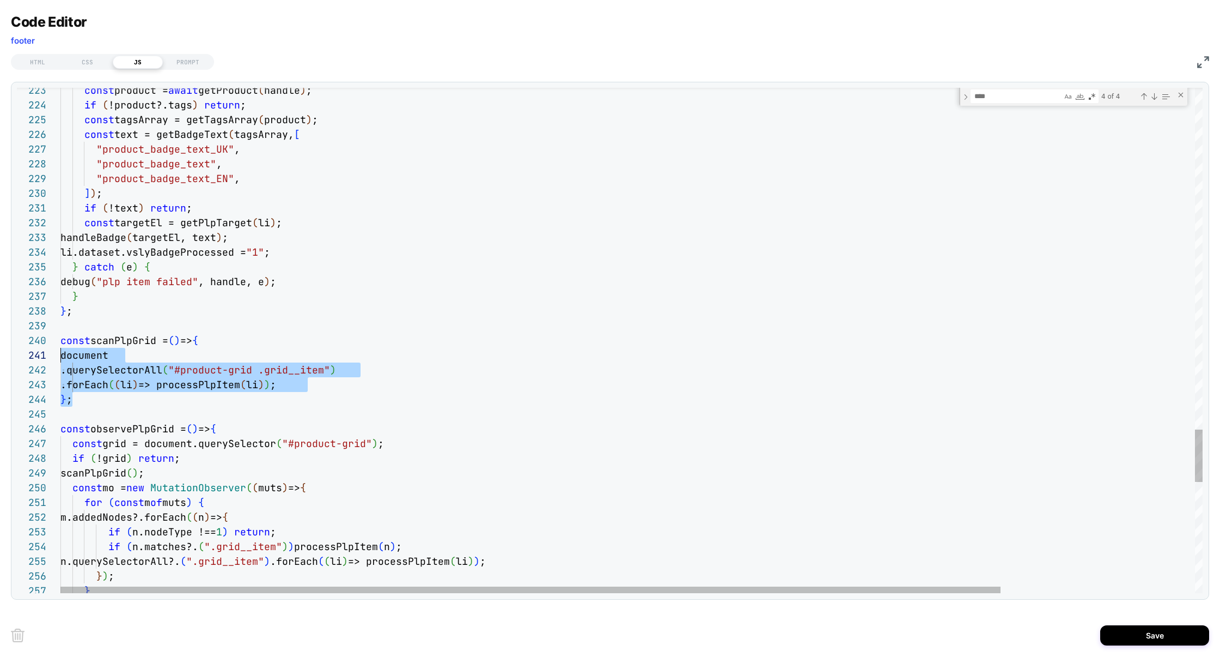
scroll to position [0, 0]
drag, startPoint x: 95, startPoint y: 398, endPoint x: 49, endPoint y: 347, distance: 68.7
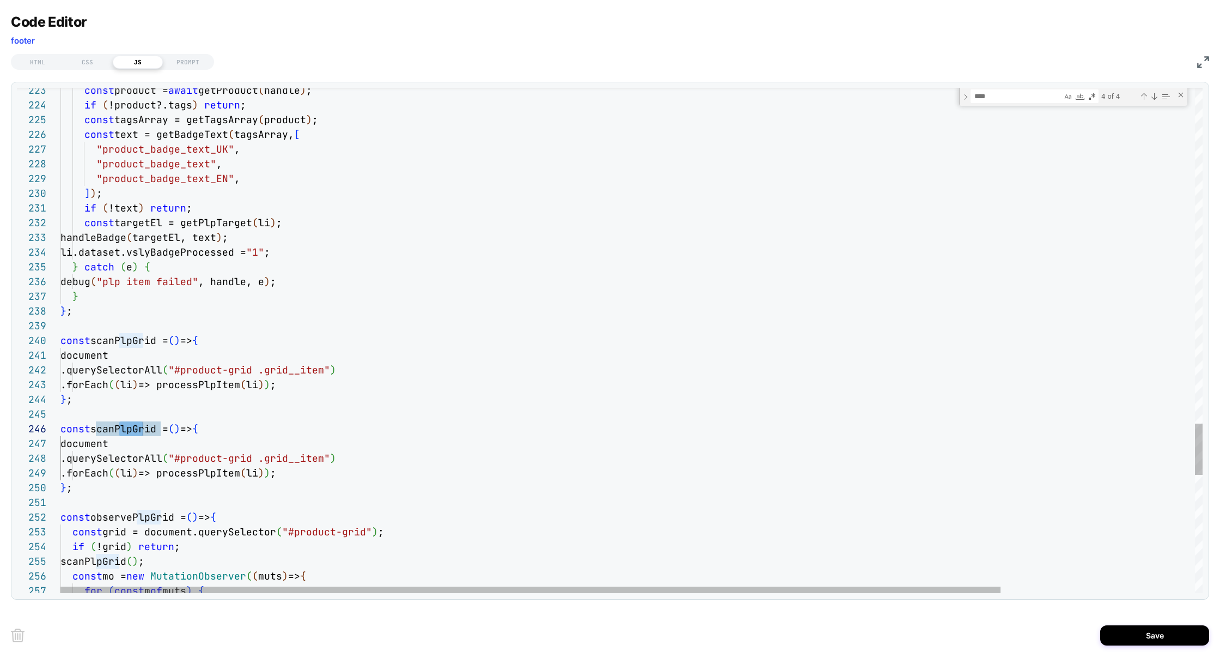
scroll to position [73, 76]
drag, startPoint x: 119, startPoint y: 428, endPoint x: 139, endPoint y: 427, distance: 20.2
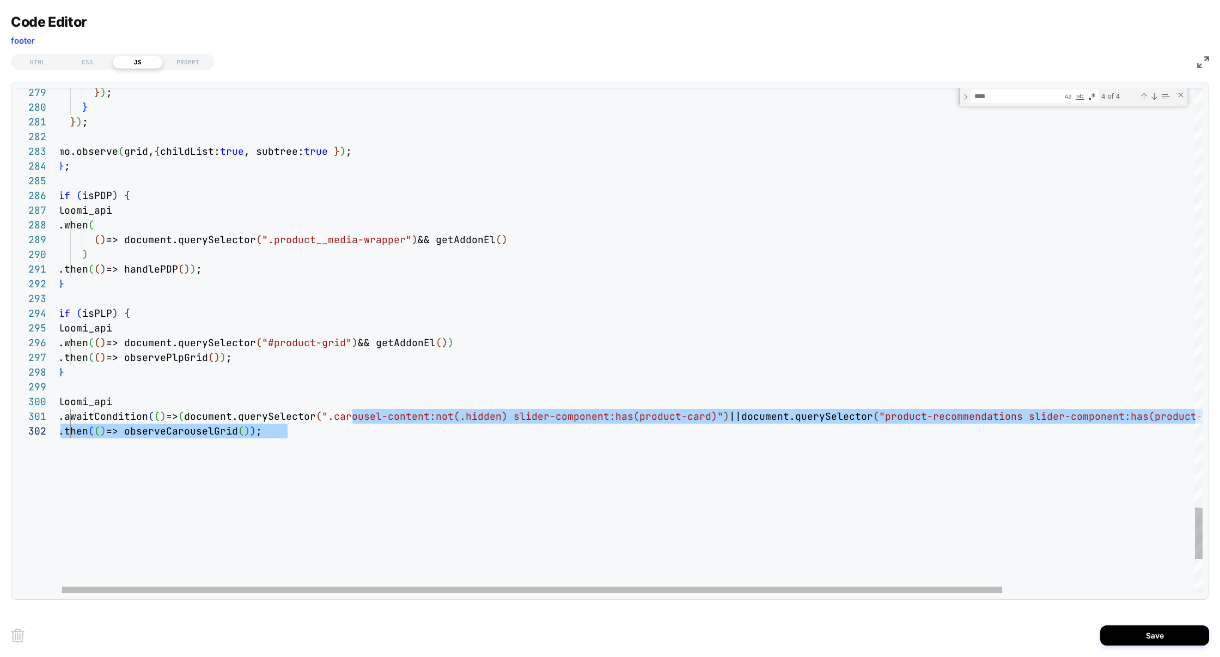
scroll to position [0, 689]
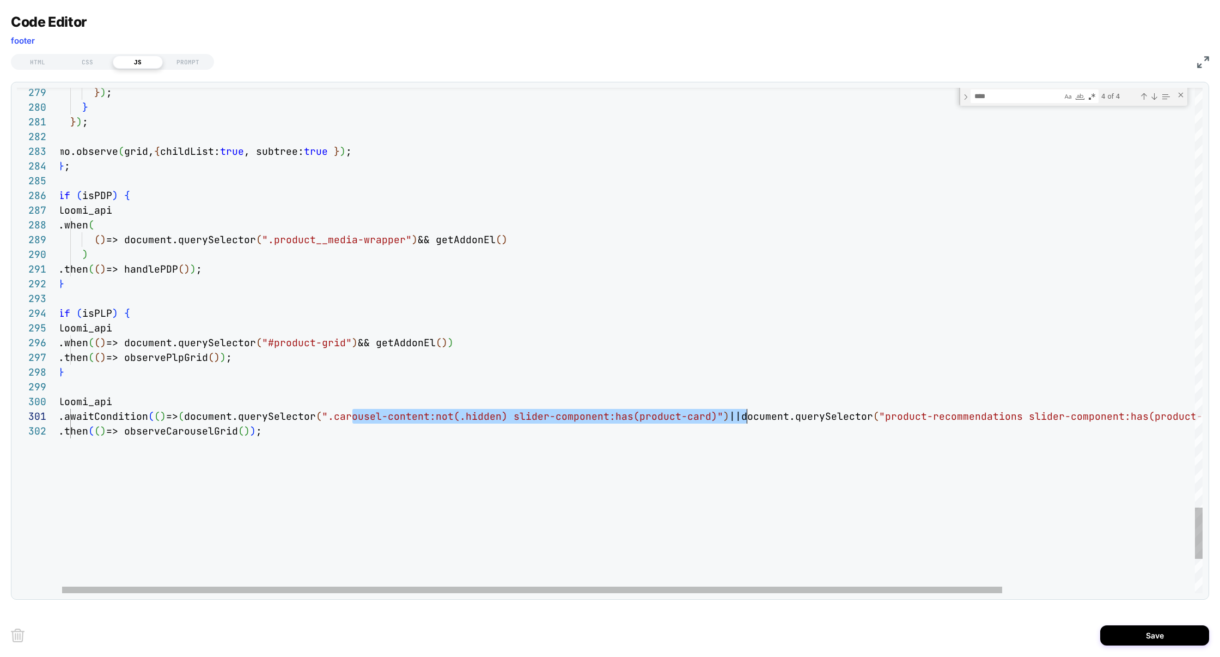
drag, startPoint x: 354, startPoint y: 417, endPoint x: 749, endPoint y: 417, distance: 395.6
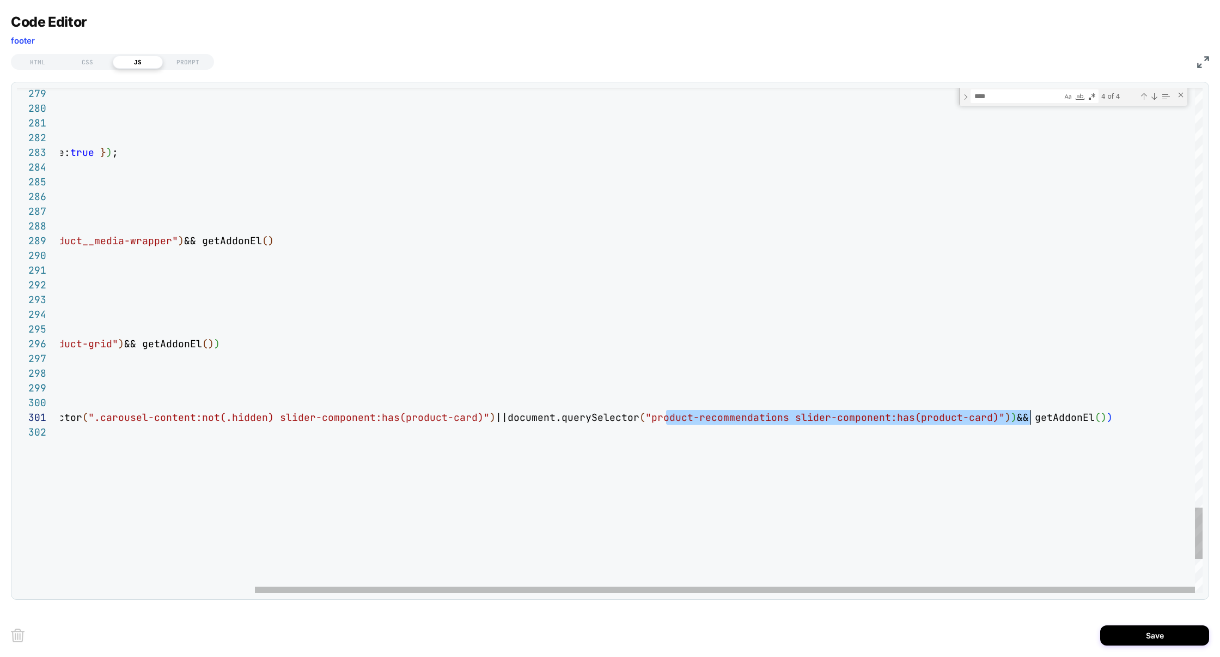
scroll to position [0, 1195]
drag, startPoint x: 666, startPoint y: 417, endPoint x: 1020, endPoint y: 417, distance: 353.6
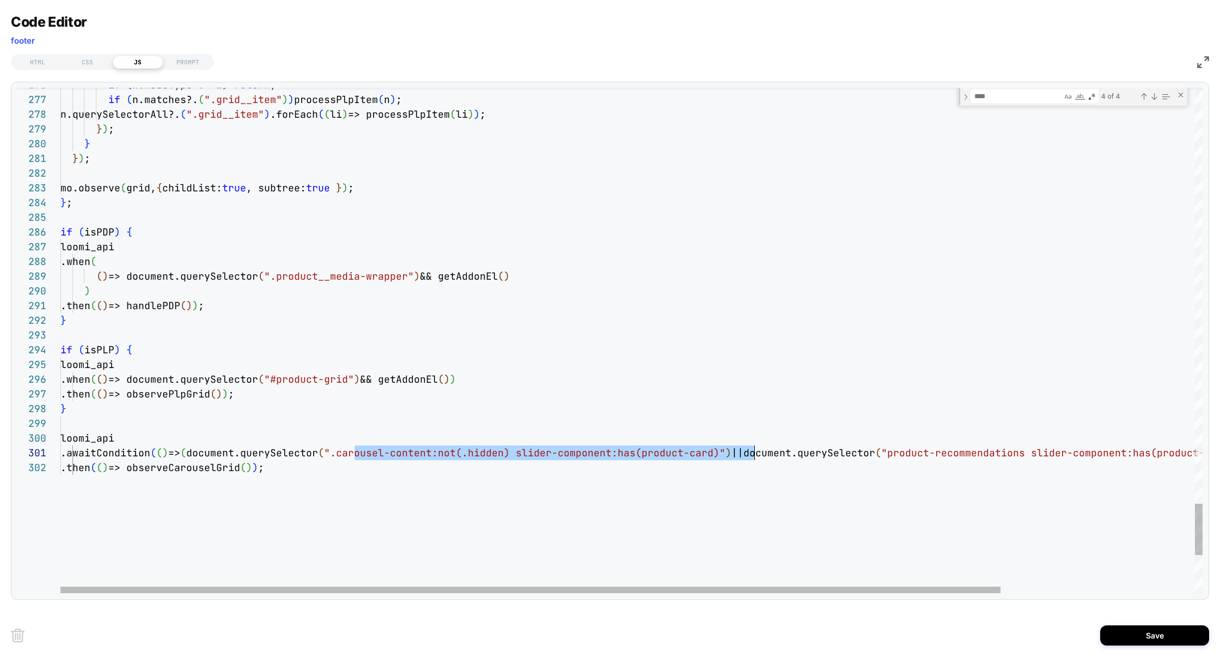
scroll to position [0, 694]
drag, startPoint x: 356, startPoint y: 451, endPoint x: 757, endPoint y: 446, distance: 401.0
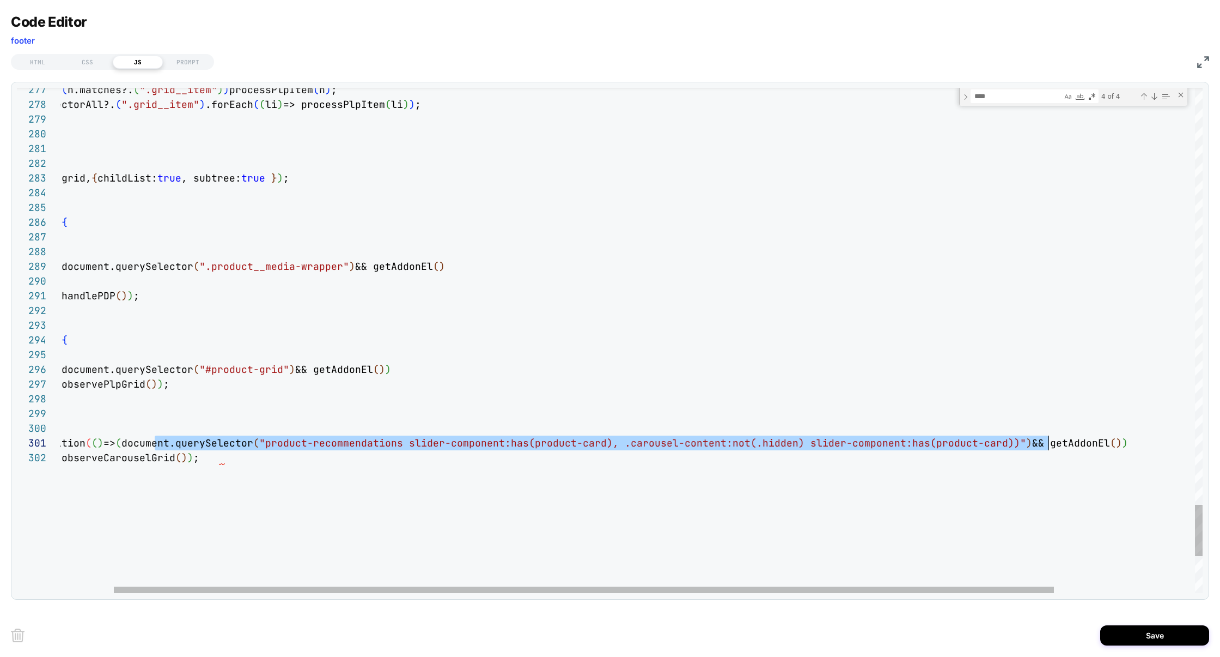
scroll to position [0, 1053]
drag, startPoint x: 113, startPoint y: 445, endPoint x: 1048, endPoint y: 439, distance: 935.0
click at [1048, 439] on span ".awaitCondition ( ( ) => ( document.querySelector ( "product-recommendations sl…" at bounding box center [562, 442] width 1133 height 13
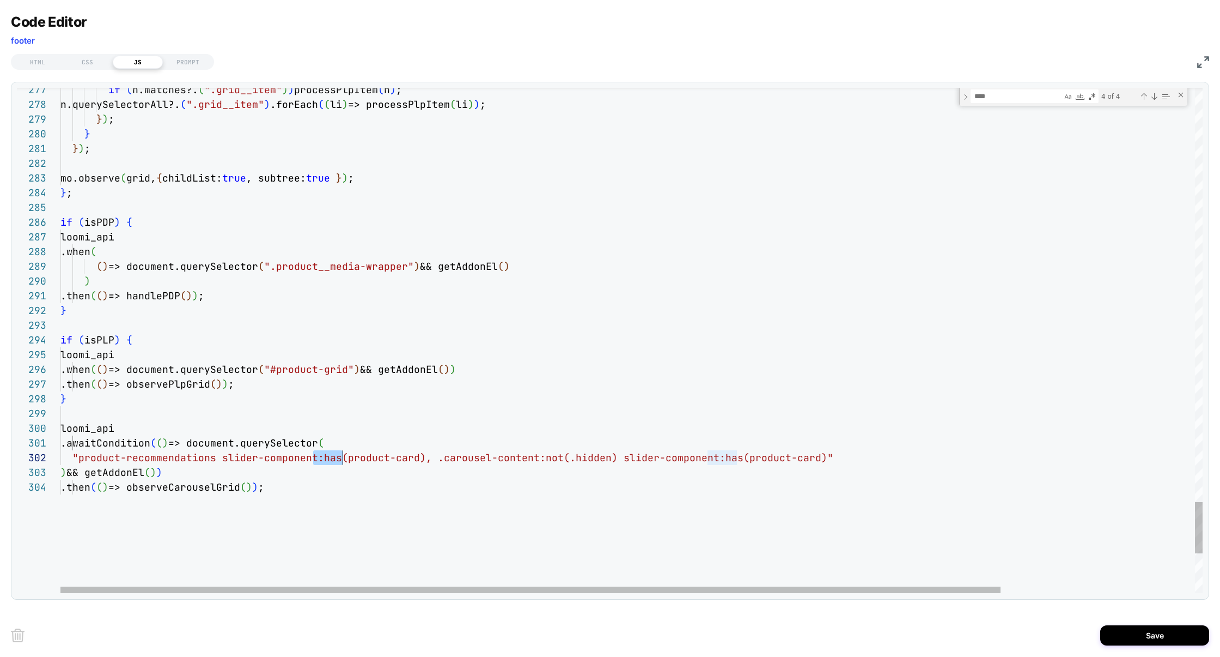
drag, startPoint x: 314, startPoint y: 459, endPoint x: 341, endPoint y: 459, distance: 26.7
click at [341, 459] on span ""product-recommendations slider-component:has(prod" at bounding box center [222, 457] width 300 height 13
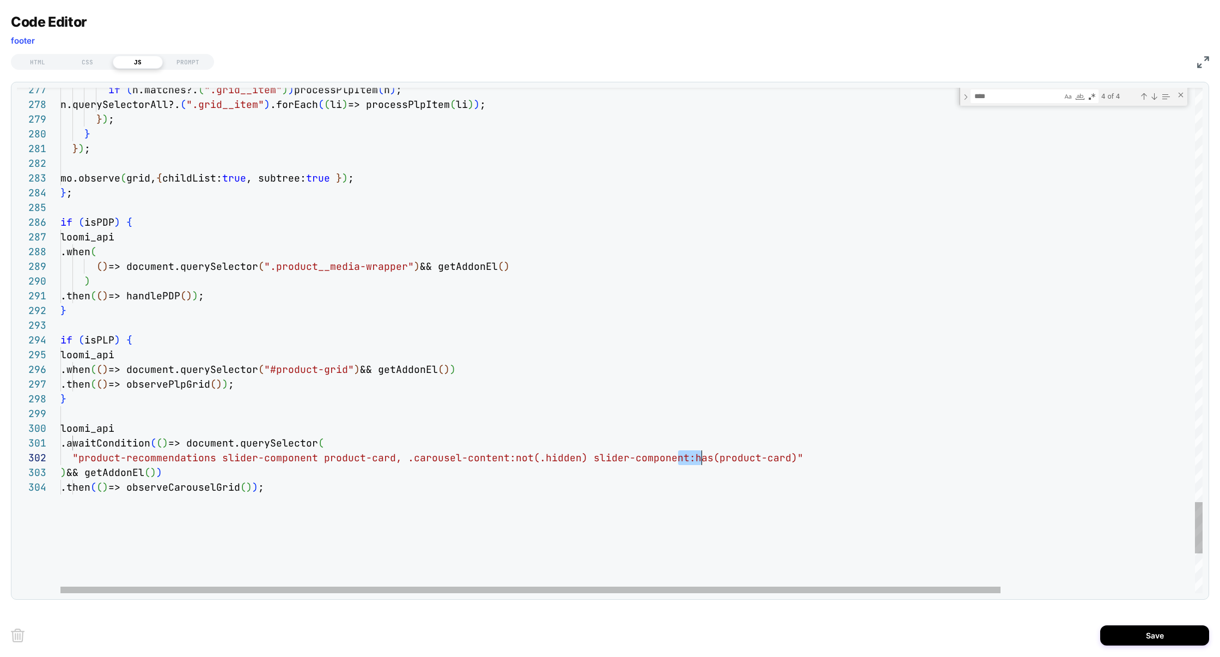
drag, startPoint x: 680, startPoint y: 459, endPoint x: 706, endPoint y: 459, distance: 25.6
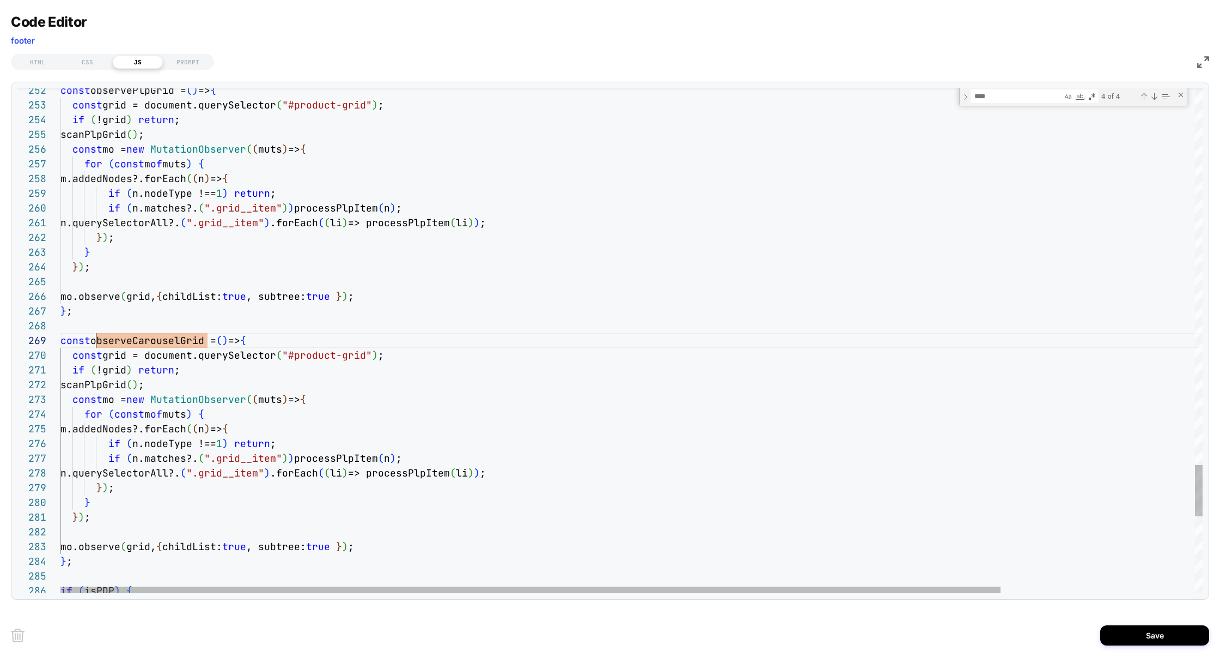
scroll to position [118, 35]
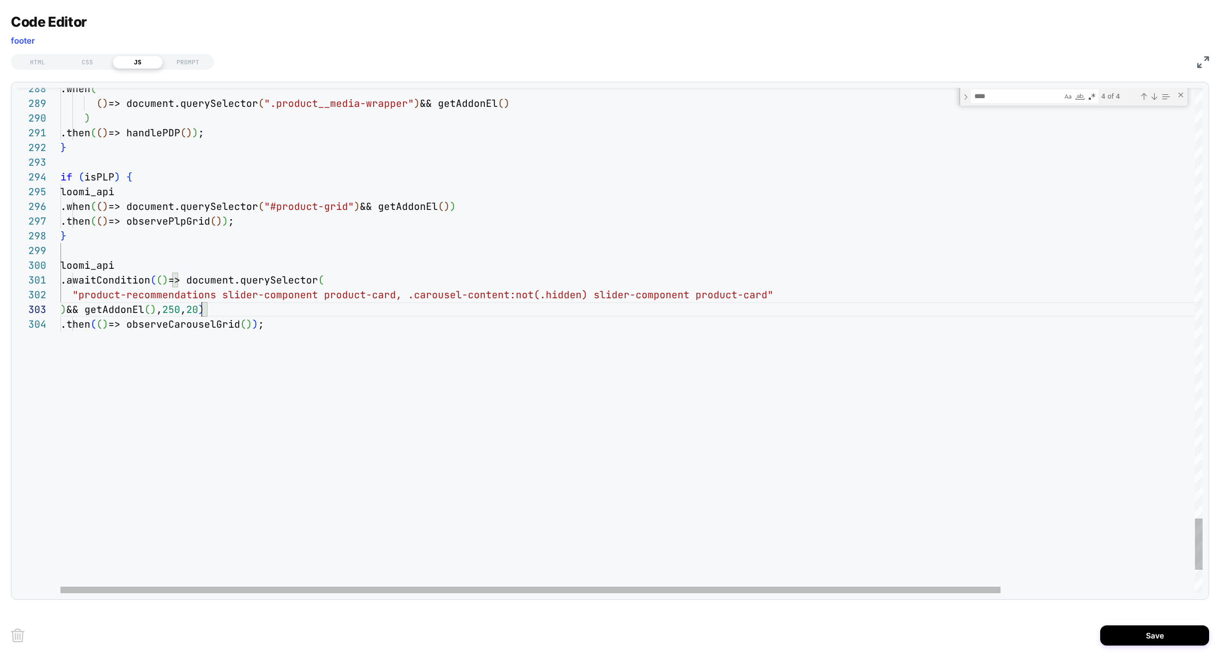
scroll to position [29, 147]
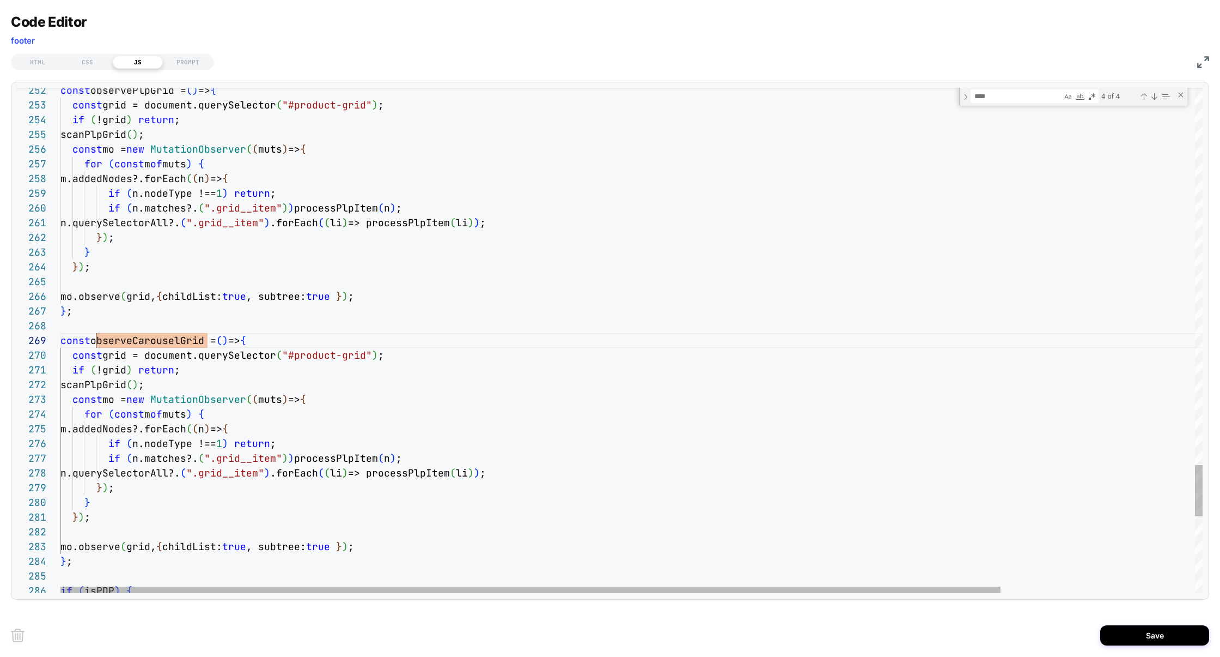
scroll to position [118, 35]
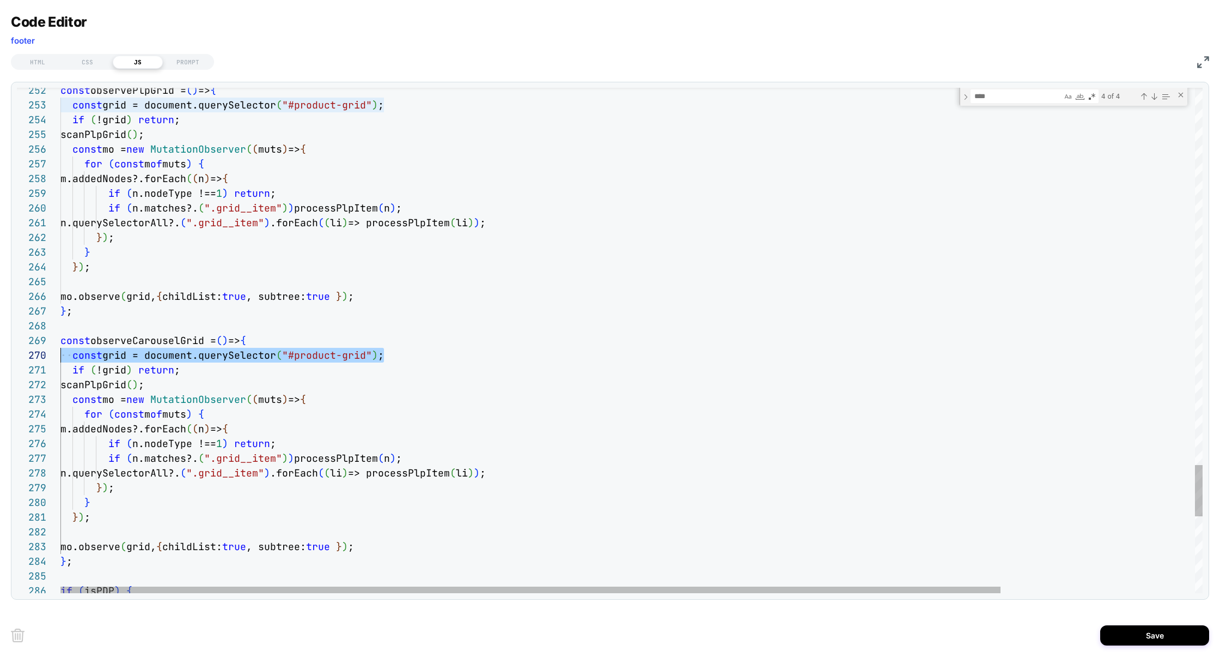
drag, startPoint x: 395, startPoint y: 356, endPoint x: 0, endPoint y: 356, distance: 395.0
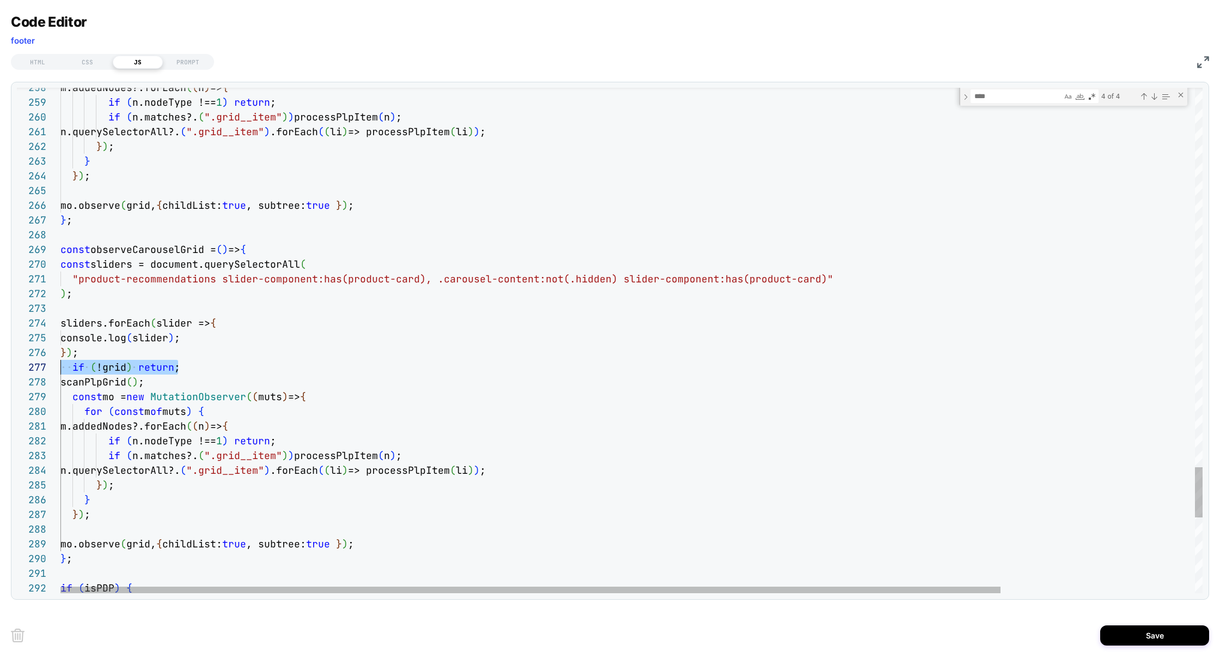
scroll to position [88, 0]
drag, startPoint x: 190, startPoint y: 367, endPoint x: 16, endPoint y: 366, distance: 173.8
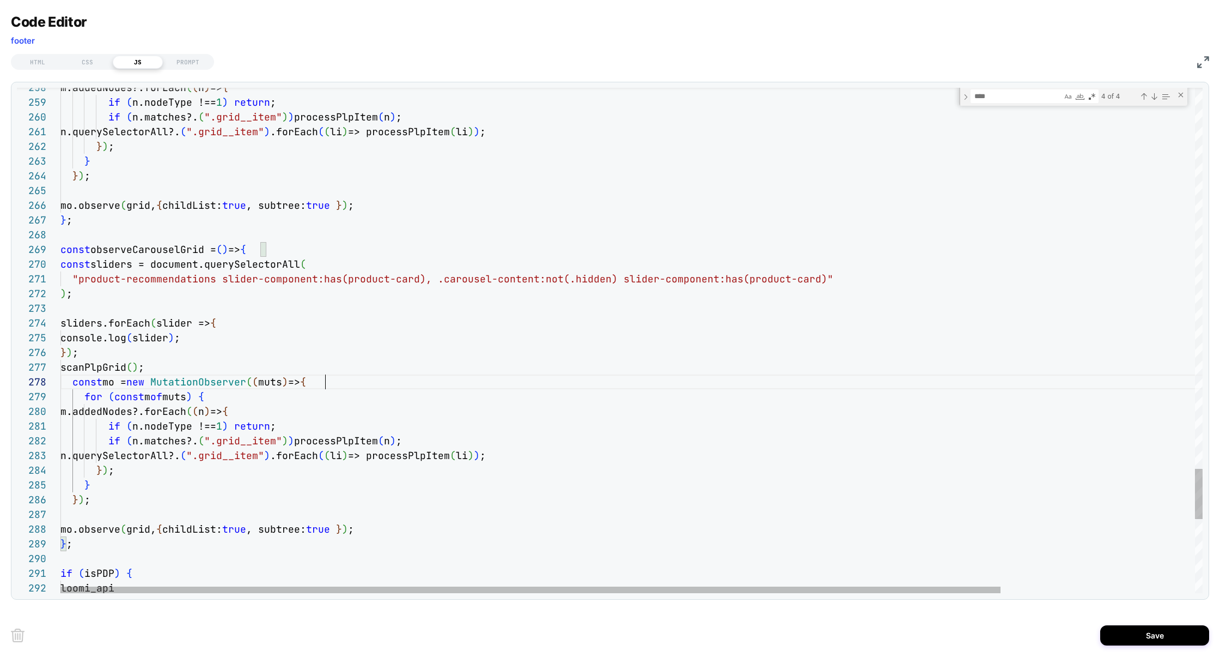
scroll to position [103, 265]
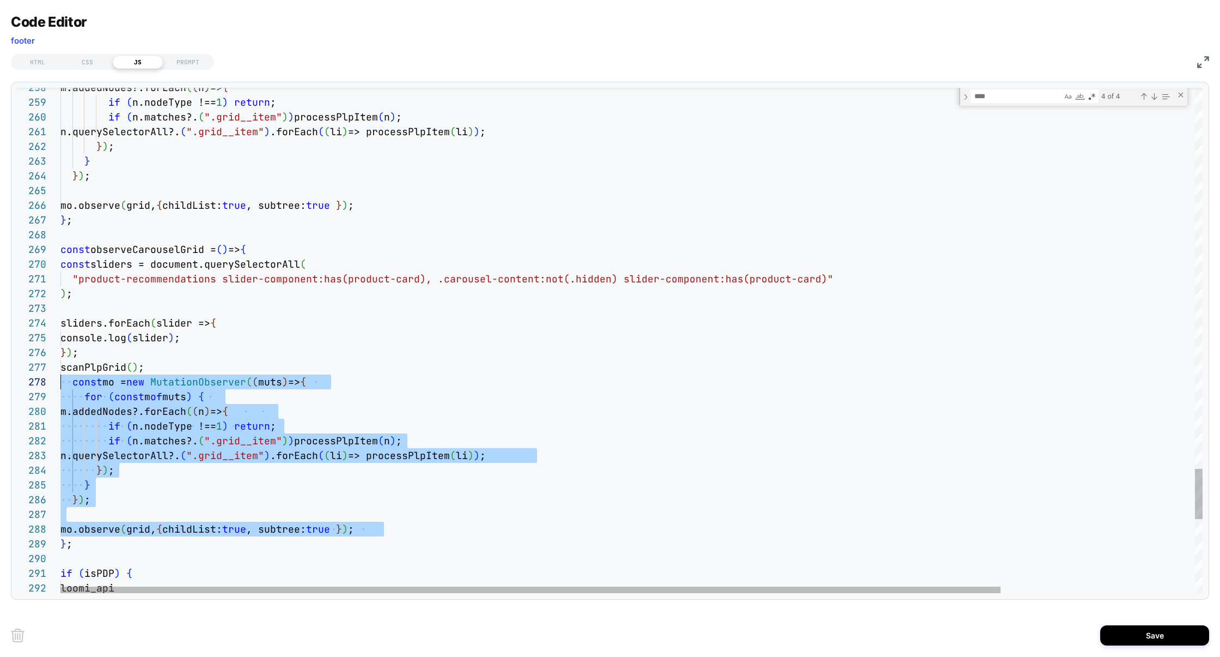
scroll to position [88, 0]
drag, startPoint x: 392, startPoint y: 529, endPoint x: 33, endPoint y: 372, distance: 392.1
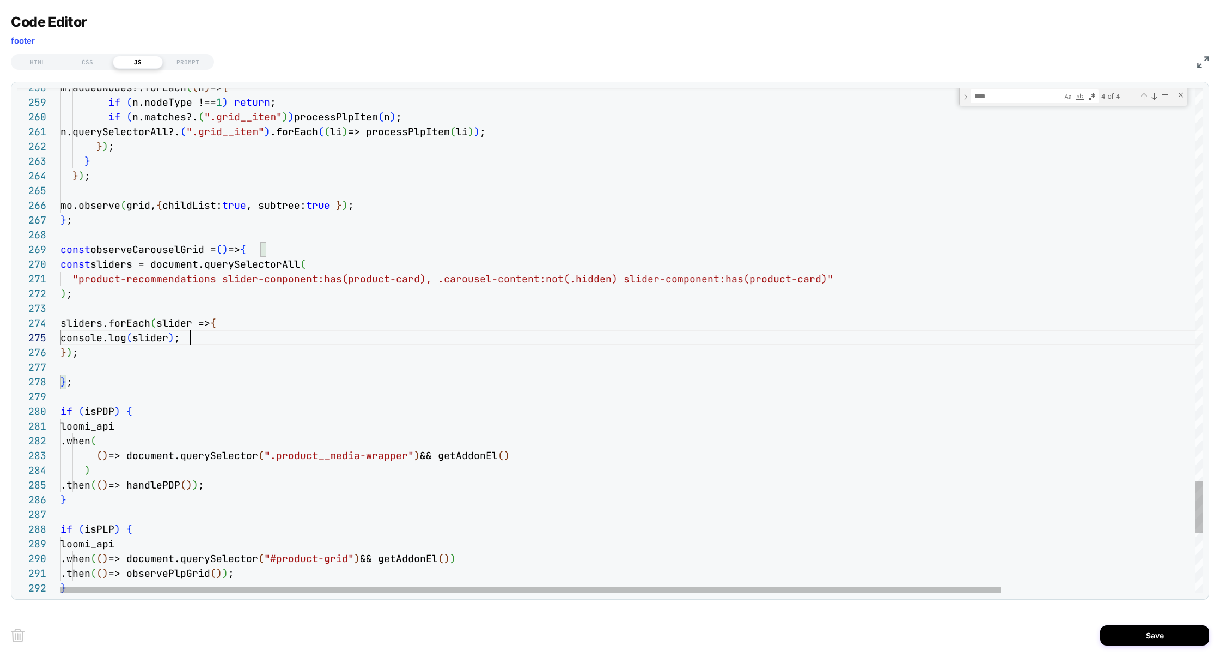
scroll to position [59, 0]
drag, startPoint x: 214, startPoint y: 342, endPoint x: 0, endPoint y: 342, distance: 214.1
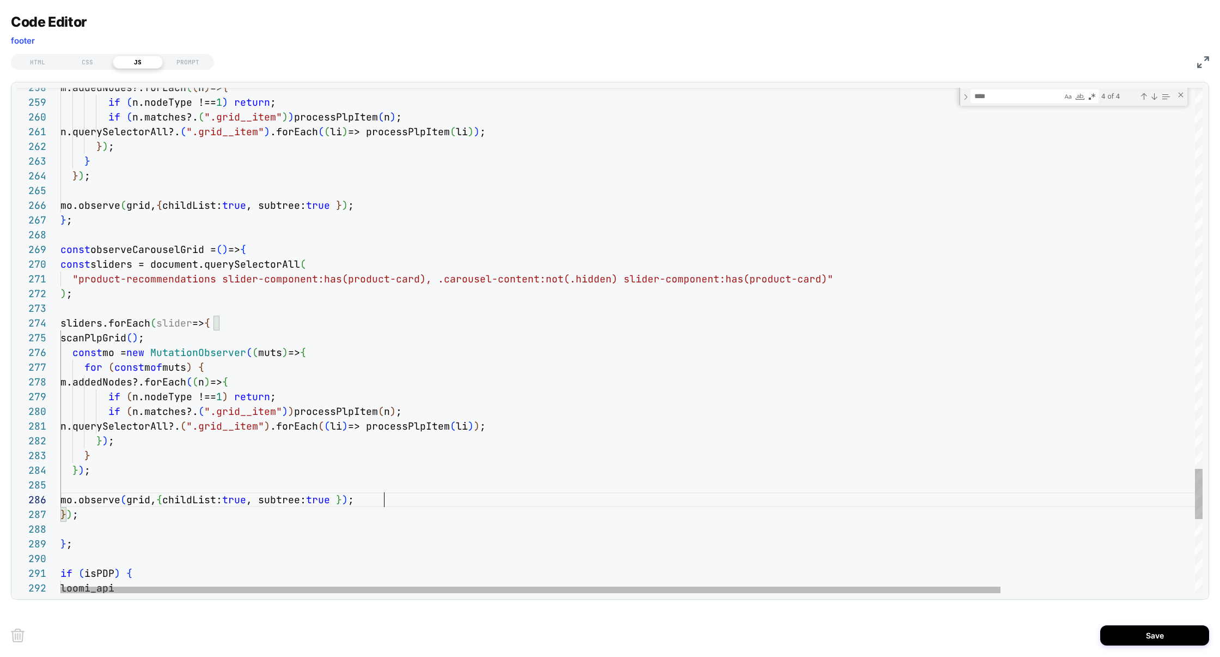
scroll to position [103, 0]
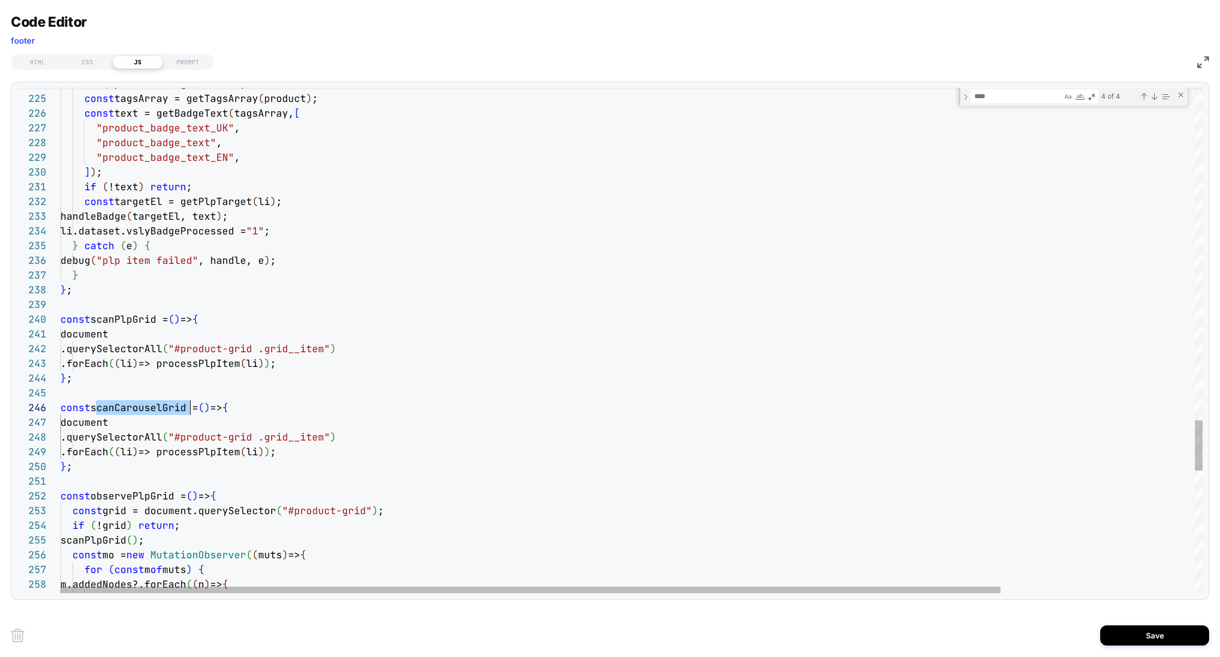
scroll to position [73, 130]
type textarea "**********"
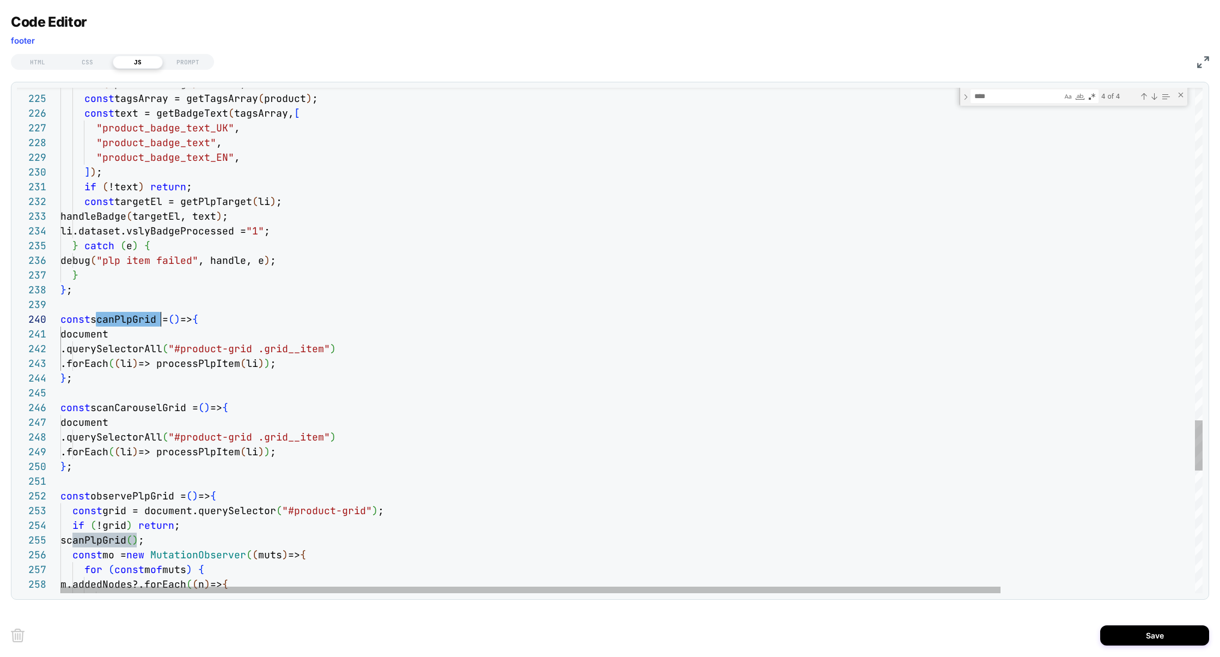
type textarea "**********"
click at [1150, 96] on div "Next Match (Enter)" at bounding box center [1154, 96] width 9 height 9
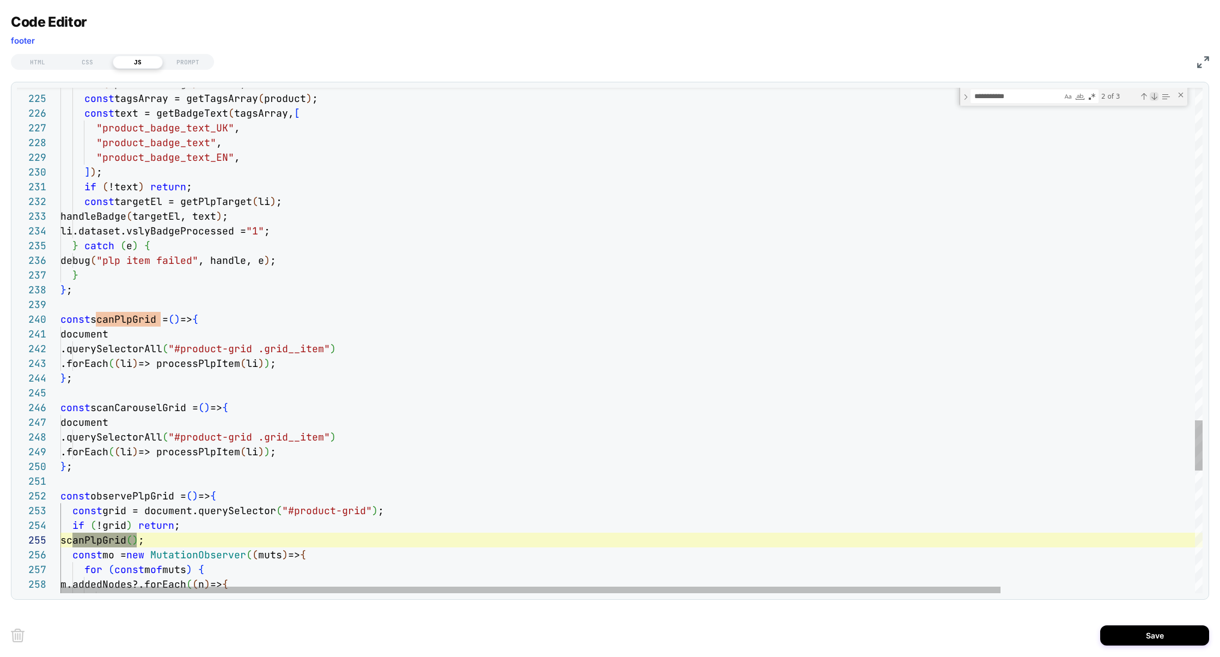
click at [1150, 96] on div "Next Match (Enter)" at bounding box center [1154, 96] width 9 height 9
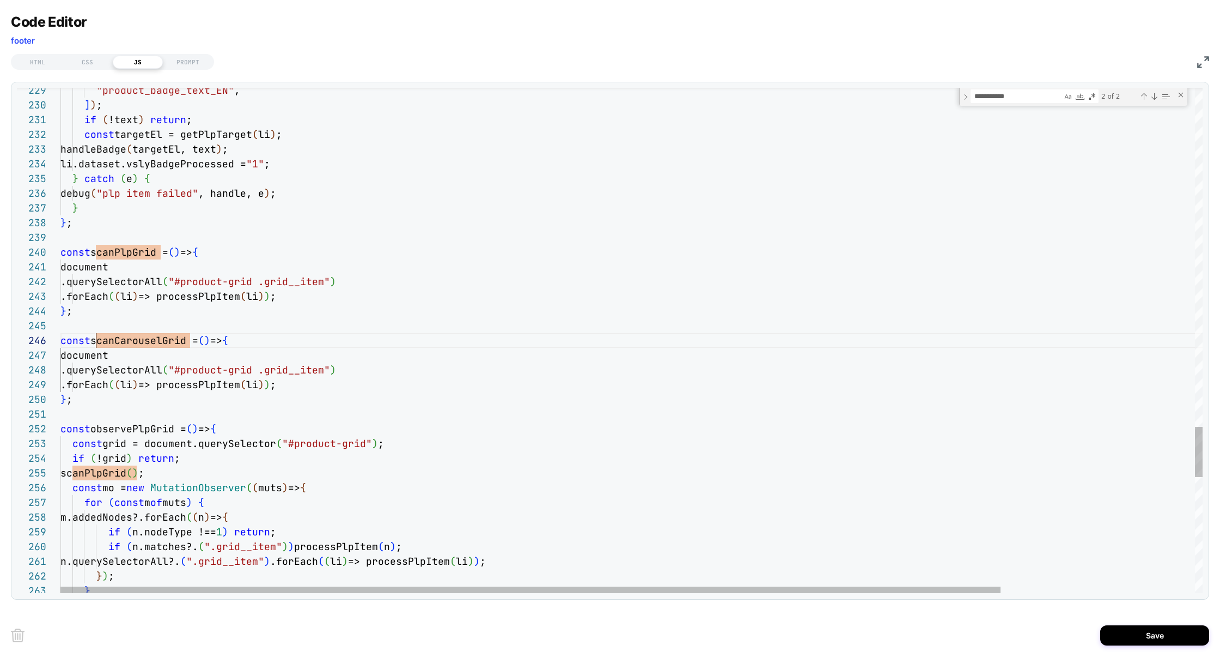
scroll to position [73, 35]
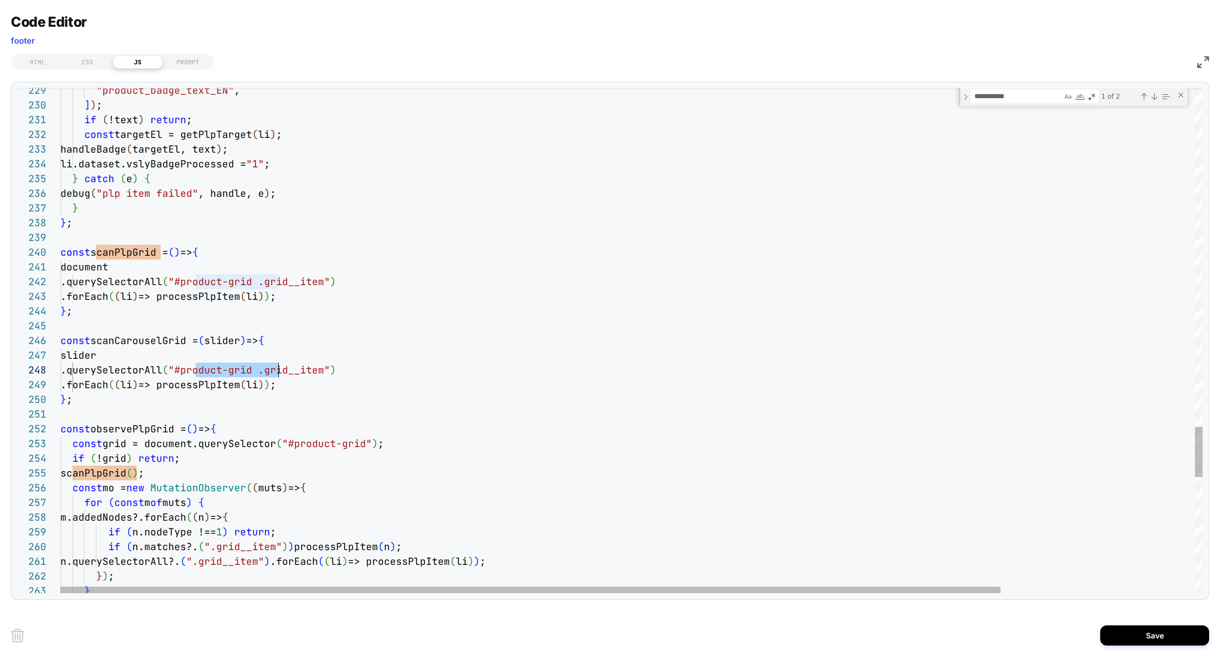
drag, startPoint x: 195, startPoint y: 372, endPoint x: 280, endPoint y: 373, distance: 85.0
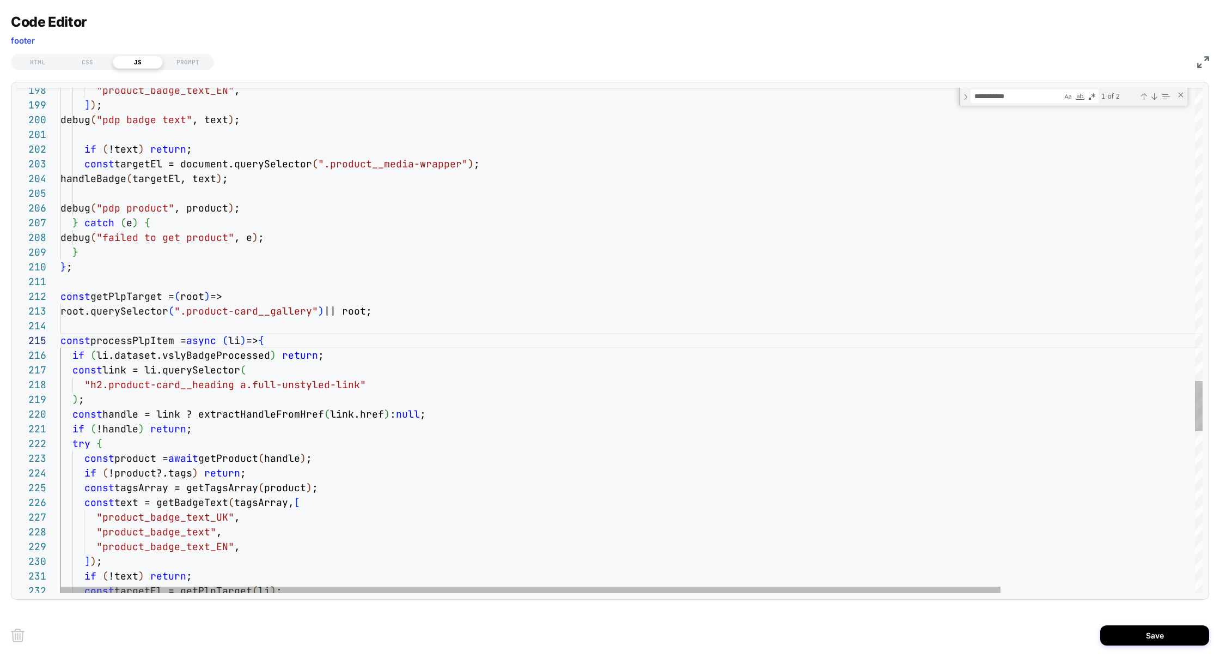
scroll to position [59, 223]
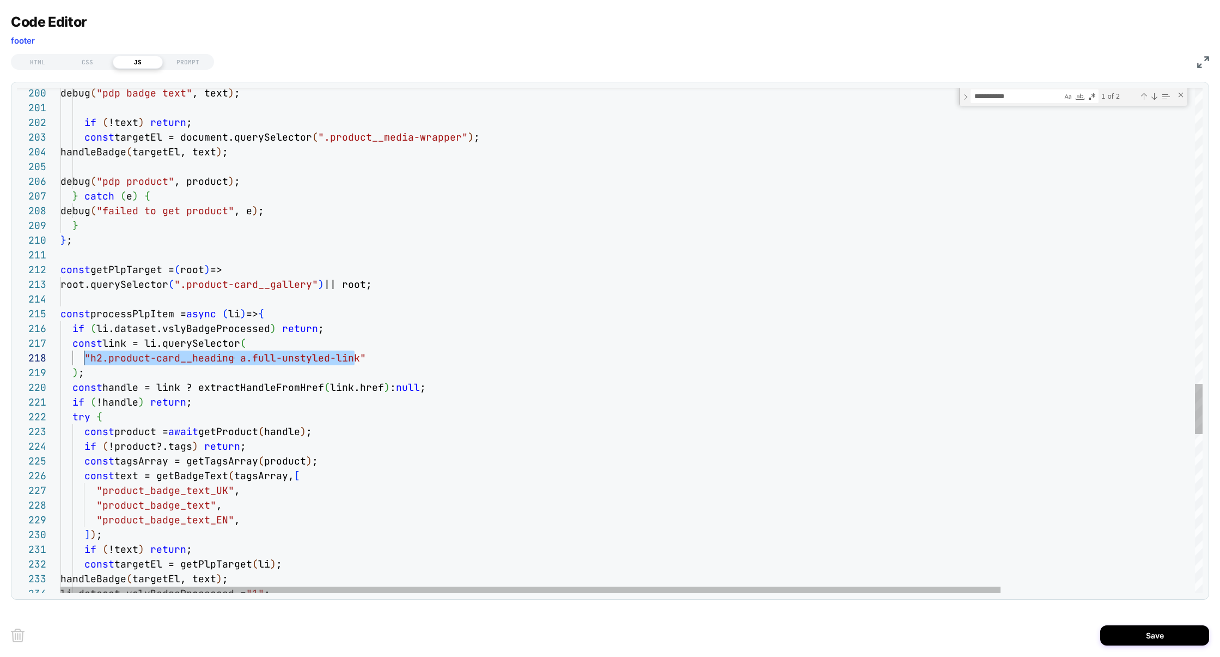
scroll to position [103, 29]
drag, startPoint x: 354, startPoint y: 359, endPoint x: 88, endPoint y: 362, distance: 265.4
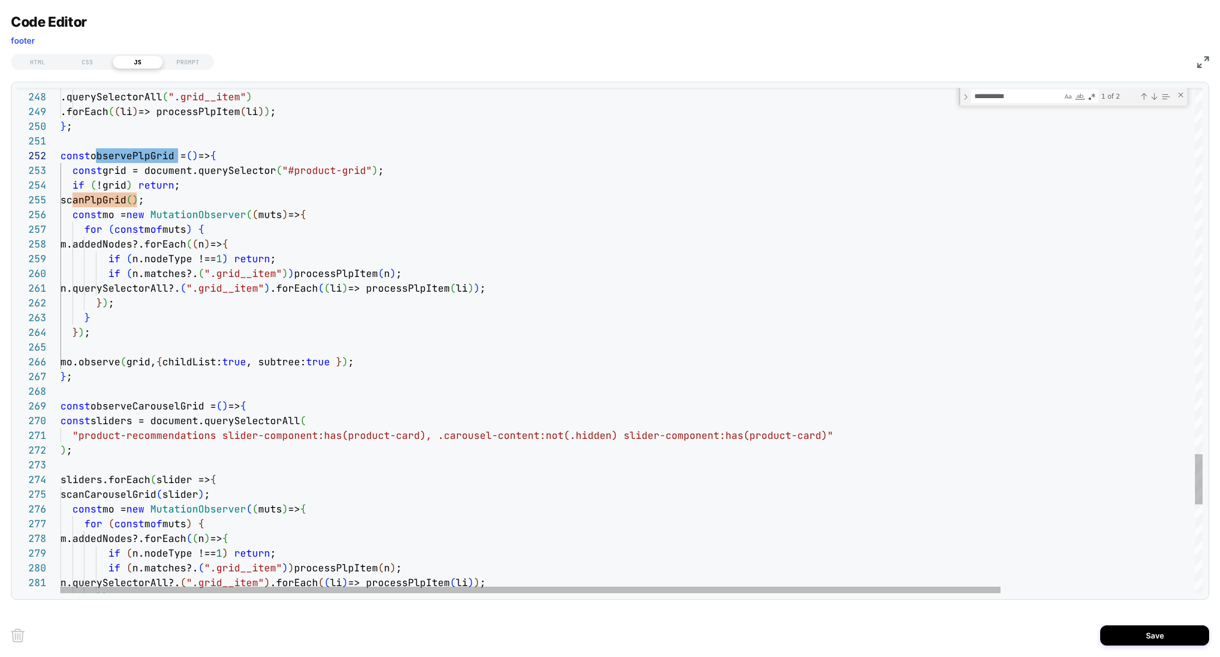
type textarea "**********"
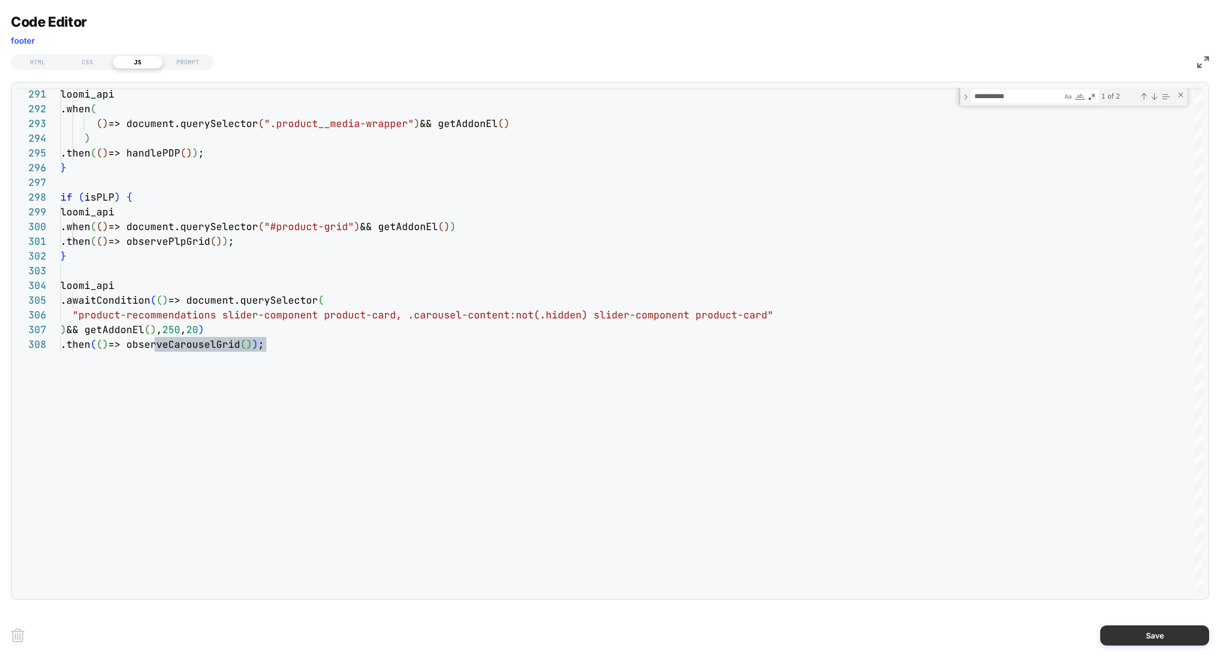
click at [1152, 636] on button "Save" at bounding box center [1155, 635] width 109 height 20
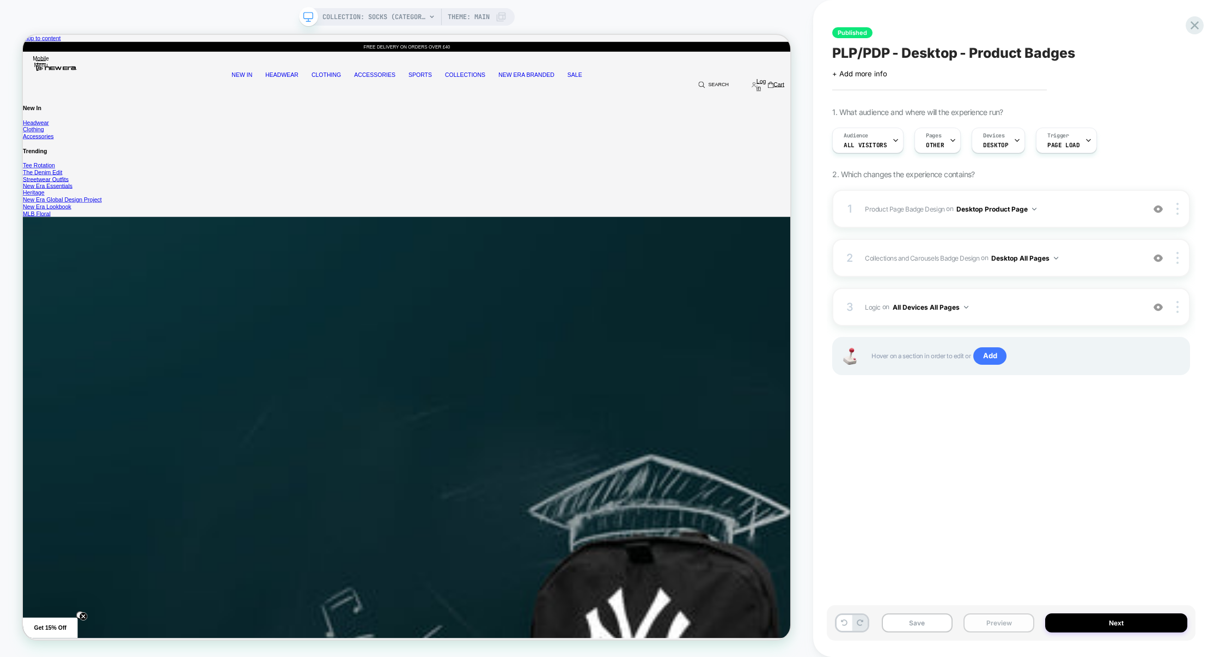
click at [1016, 617] on button "Preview" at bounding box center [999, 622] width 71 height 19
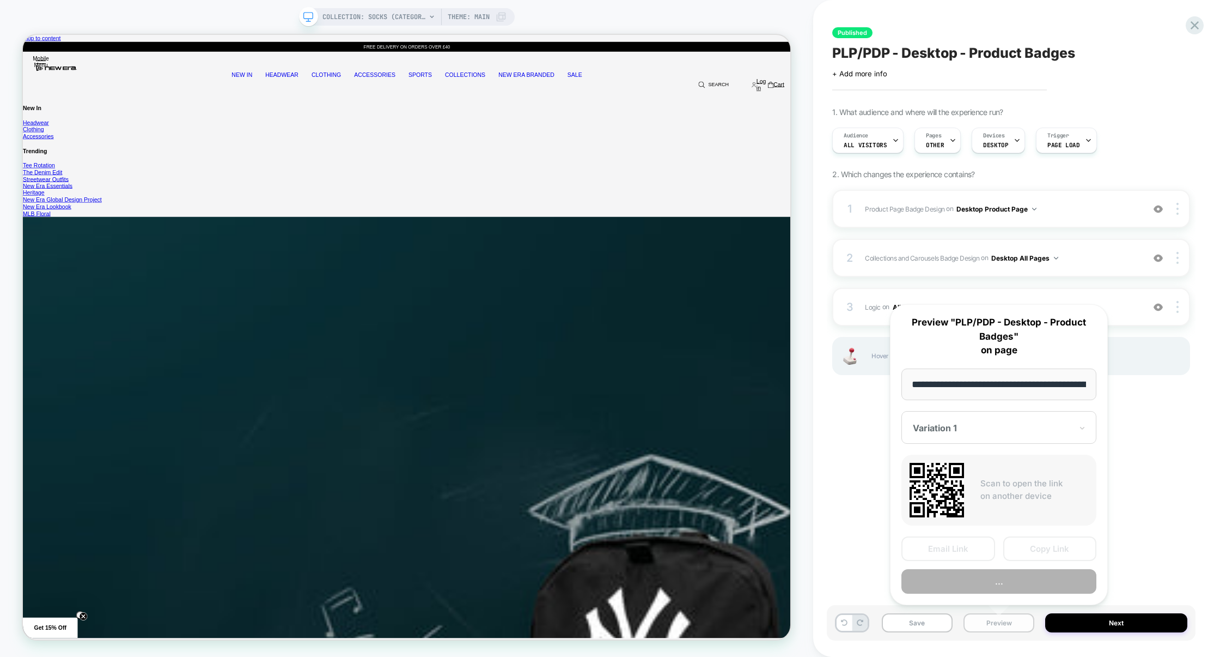
scroll to position [0, 120]
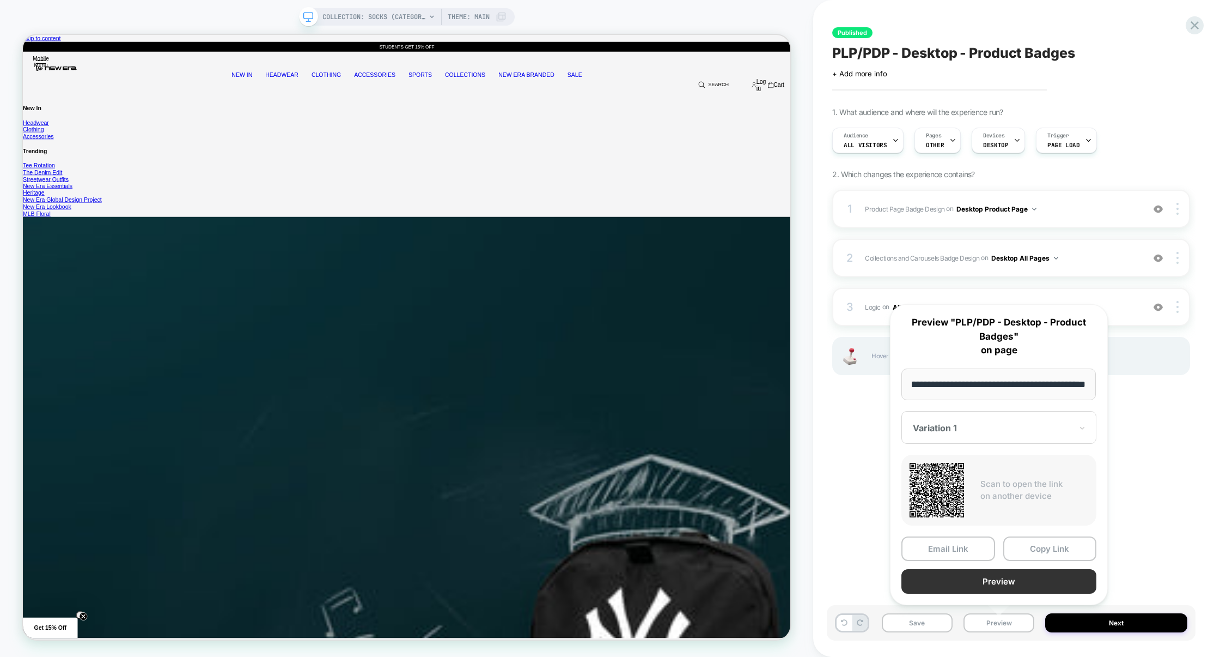
click at [1002, 581] on button "Preview" at bounding box center [999, 581] width 195 height 25
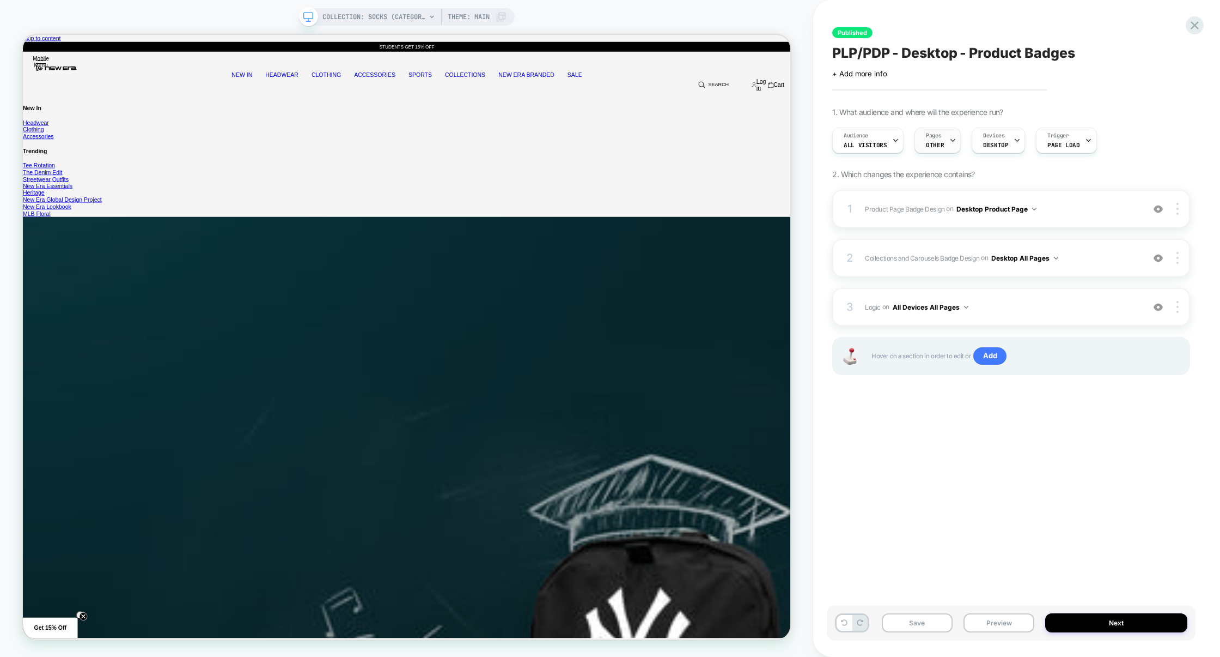
click at [942, 142] on div "Pages OTHER" at bounding box center [935, 140] width 40 height 25
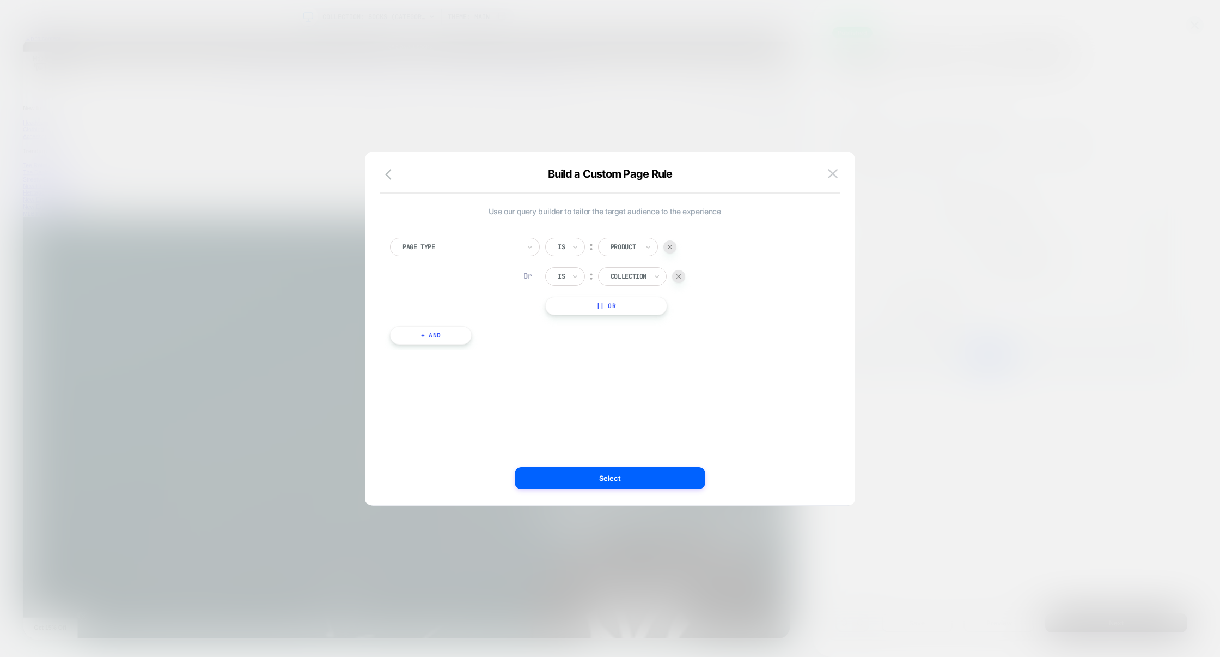
click at [666, 250] on div at bounding box center [670, 246] width 13 height 13
click at [393, 181] on button "button" at bounding box center [392, 175] width 20 height 16
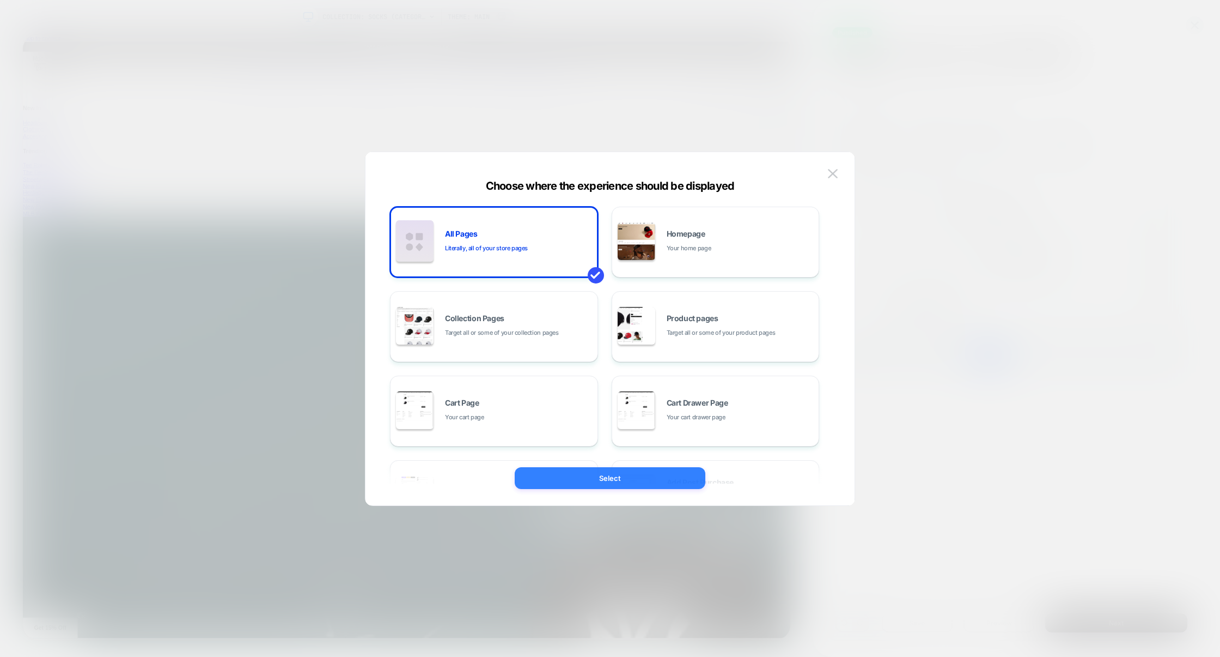
click at [622, 479] on button "Select" at bounding box center [610, 478] width 191 height 22
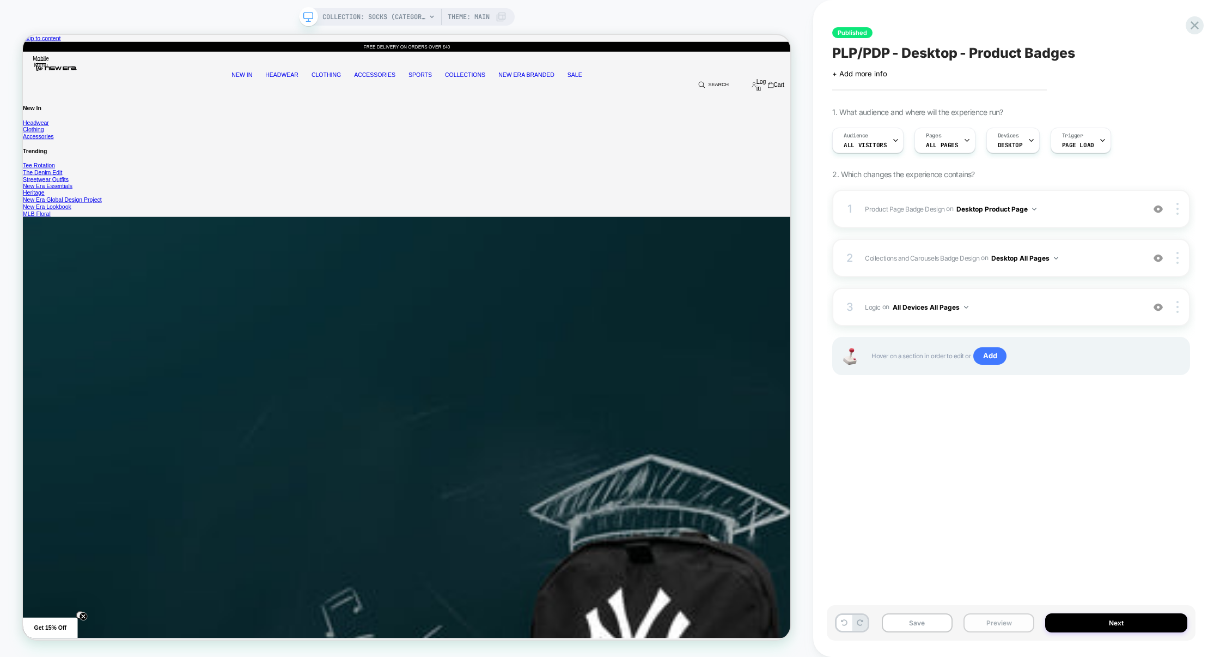
click at [980, 618] on button "Preview" at bounding box center [999, 622] width 71 height 19
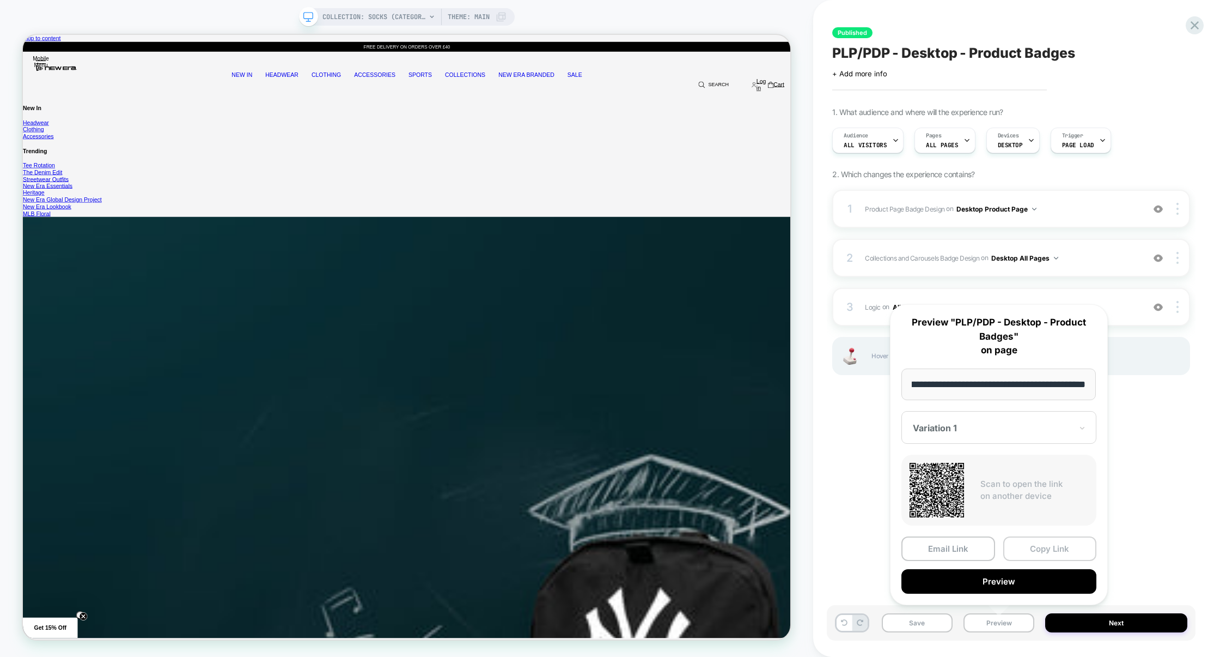
click at [1040, 550] on button "Copy Link" at bounding box center [1051, 548] width 94 height 25
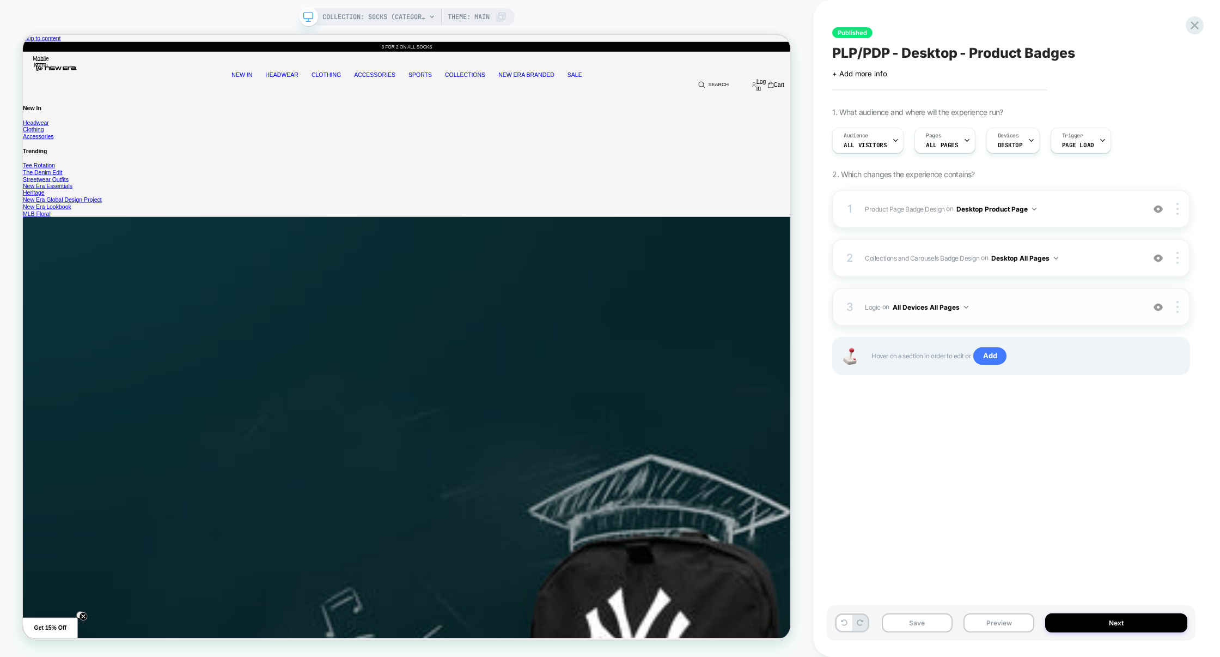
click at [991, 304] on span "Logic Adding Code Block BEFORE footer on All Devices All Pages" at bounding box center [1002, 307] width 274 height 14
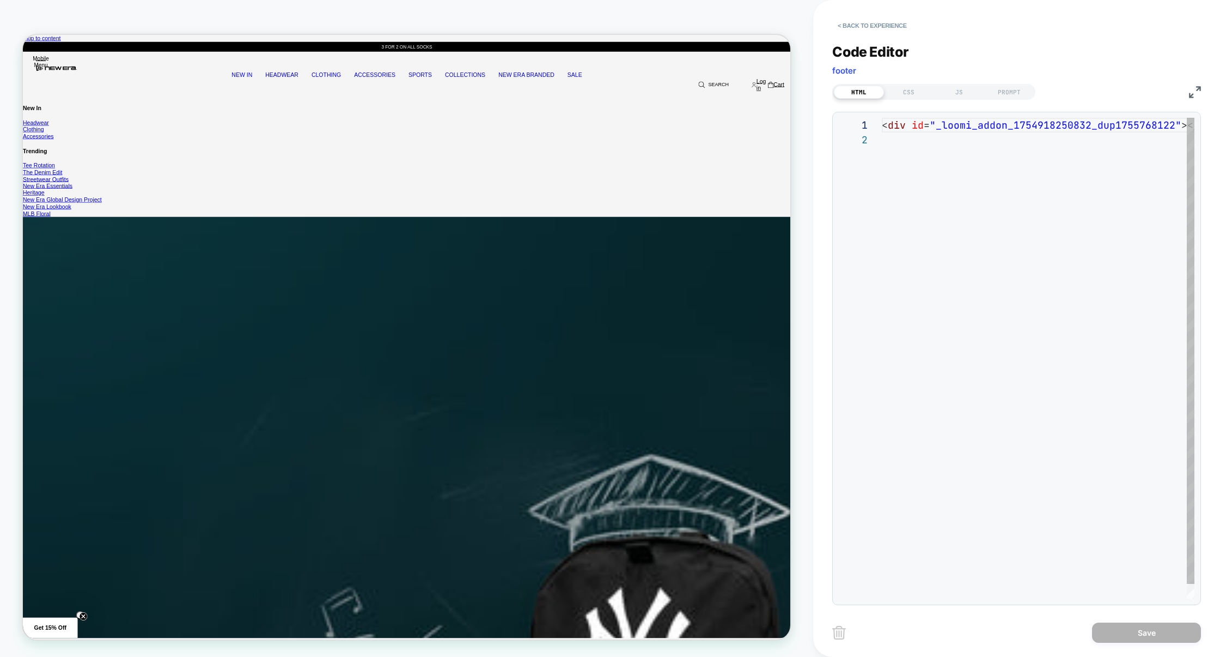
scroll to position [14, 0]
click at [914, 100] on div "HTML CSS JS PROMPT" at bounding box center [934, 92] width 203 height 16
click at [912, 97] on div "CSS" at bounding box center [909, 92] width 50 height 13
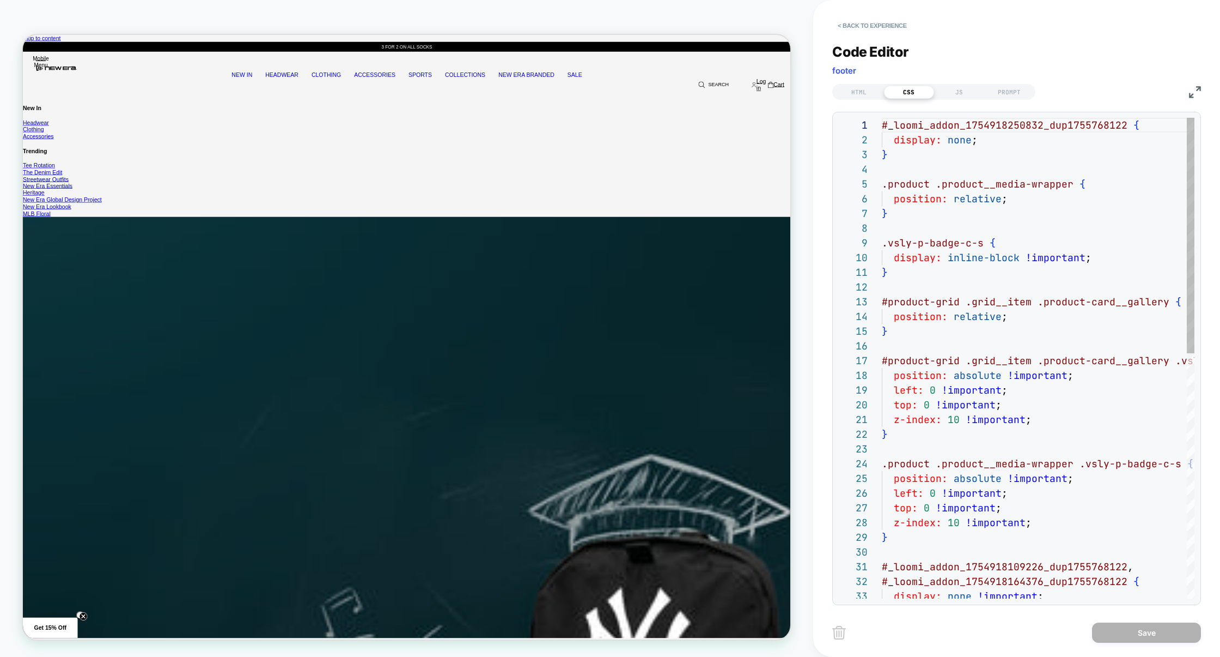
scroll to position [147, 0]
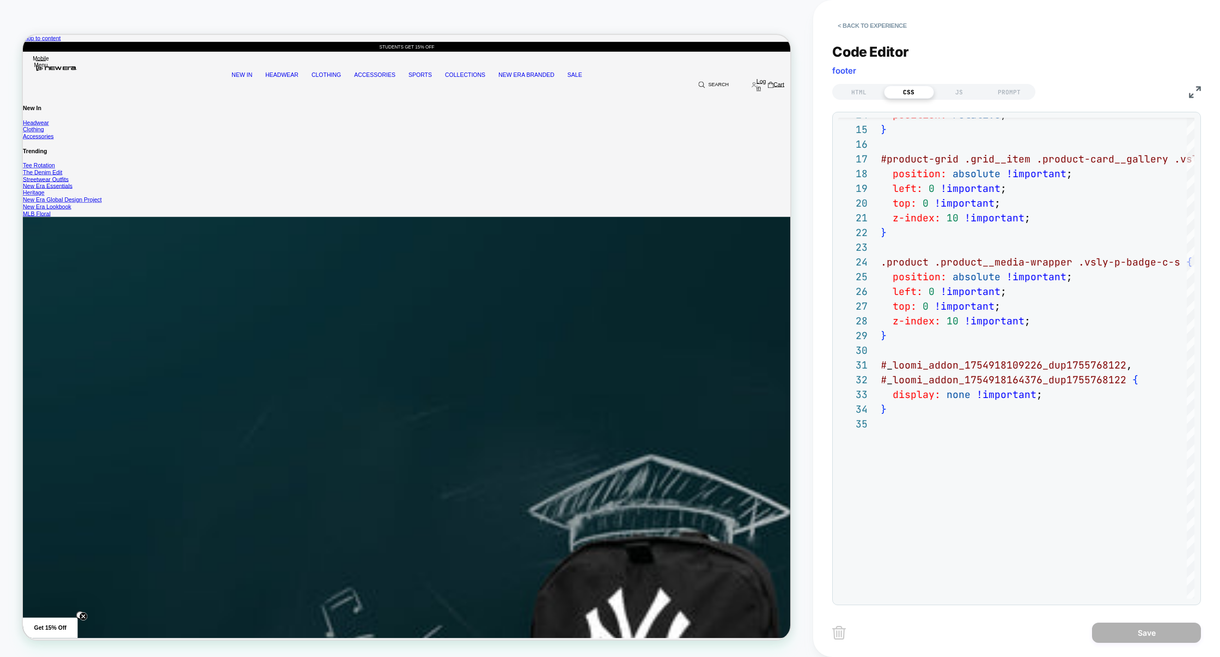
click at [1187, 94] on div "HTML CSS JS PROMPT" at bounding box center [1017, 90] width 369 height 19
click at [1191, 94] on img at bounding box center [1195, 92] width 12 height 12
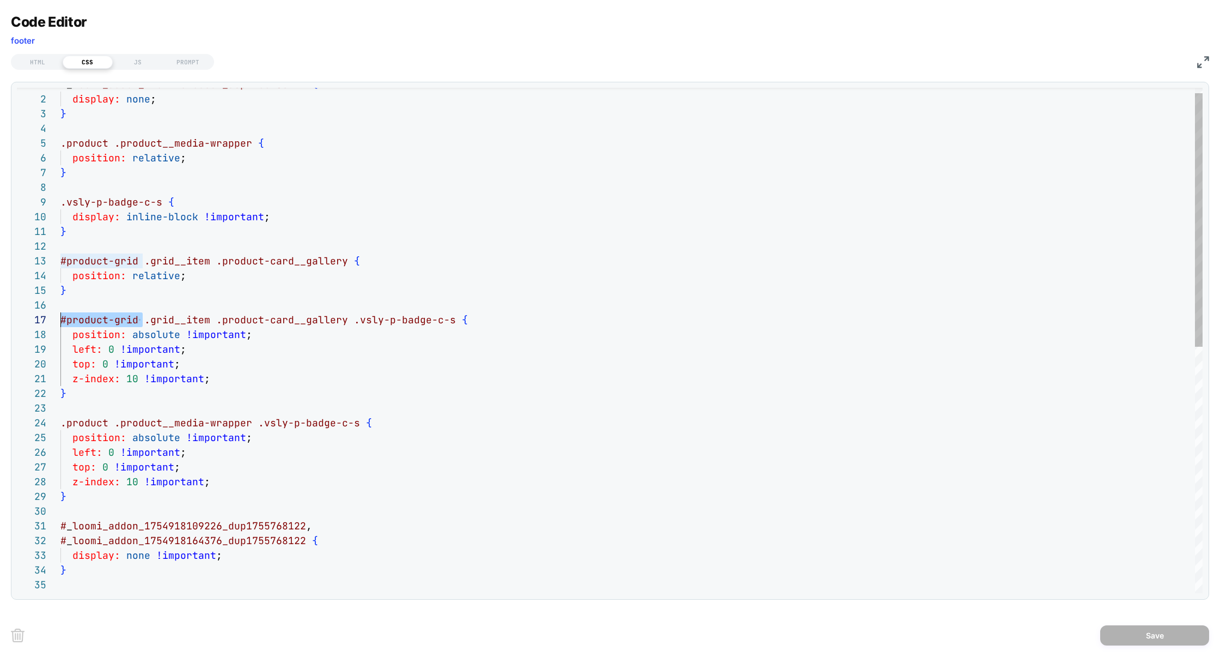
scroll to position [88, 0]
drag, startPoint x: 145, startPoint y: 320, endPoint x: 39, endPoint y: 318, distance: 106.8
click at [60, 318] on div "} #product-grid .grid__item .product-card__gallery .vsly-p-badge-c-s { position…" at bounding box center [631, 579] width 1143 height 1005
drag, startPoint x: 145, startPoint y: 261, endPoint x: 2, endPoint y: 261, distance: 143.8
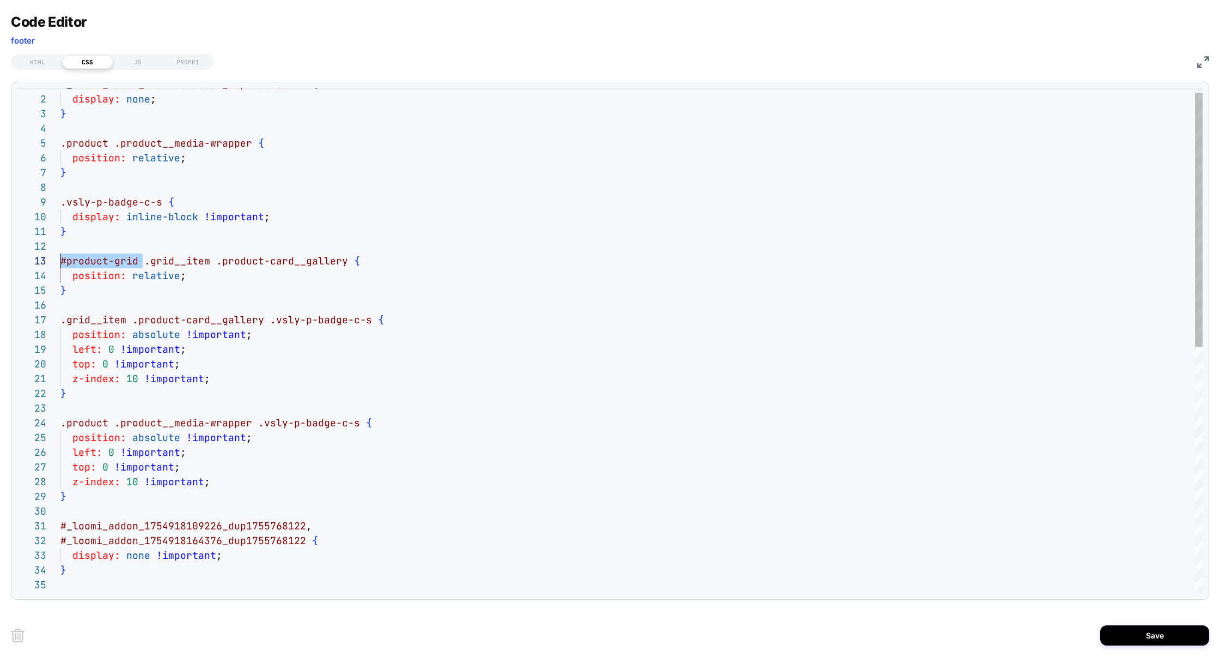
click at [1, 261] on div "Code Editor footer HTML CSS JS PROMPT 15 16 17 18 19 20 21 22 23 24 25 26 27 28…" at bounding box center [610, 328] width 1220 height 657
type textarea "**********"
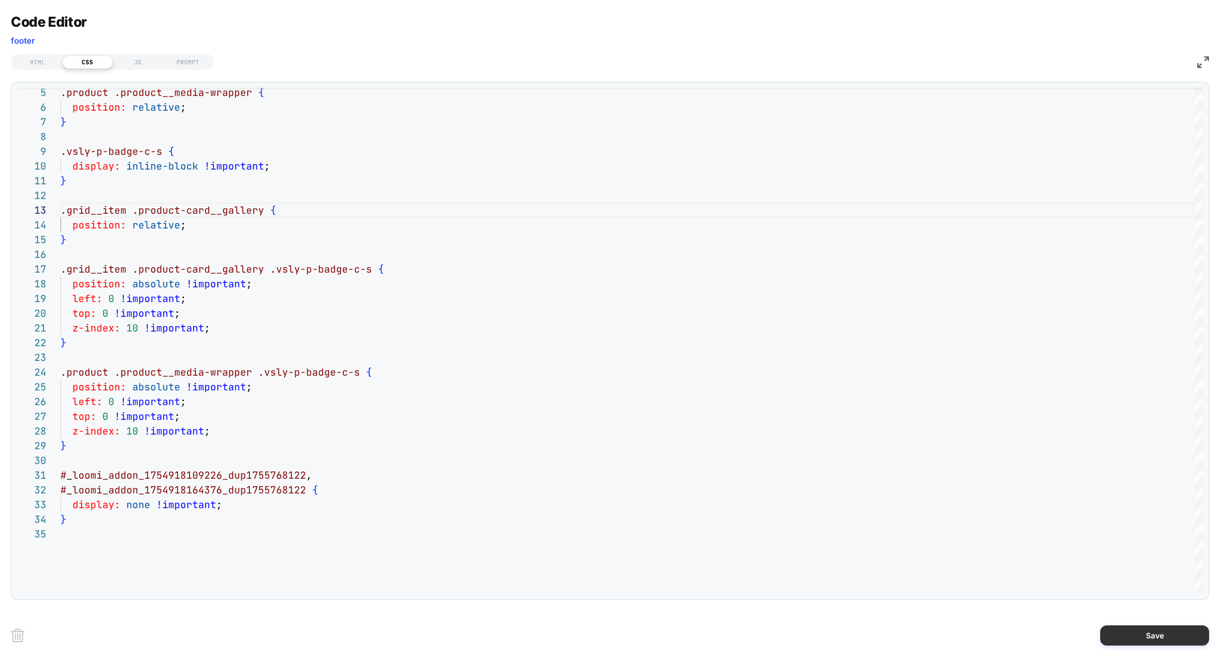
click at [1153, 628] on button "Save" at bounding box center [1155, 635] width 109 height 20
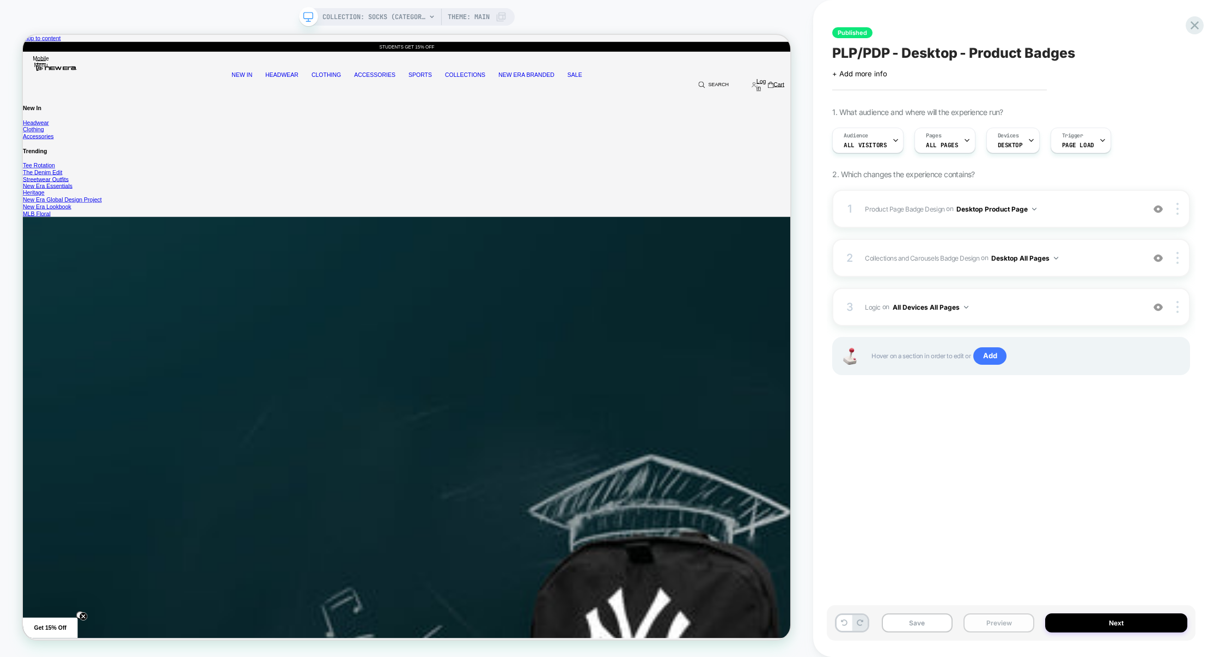
click at [993, 621] on button "Preview" at bounding box center [999, 622] width 71 height 19
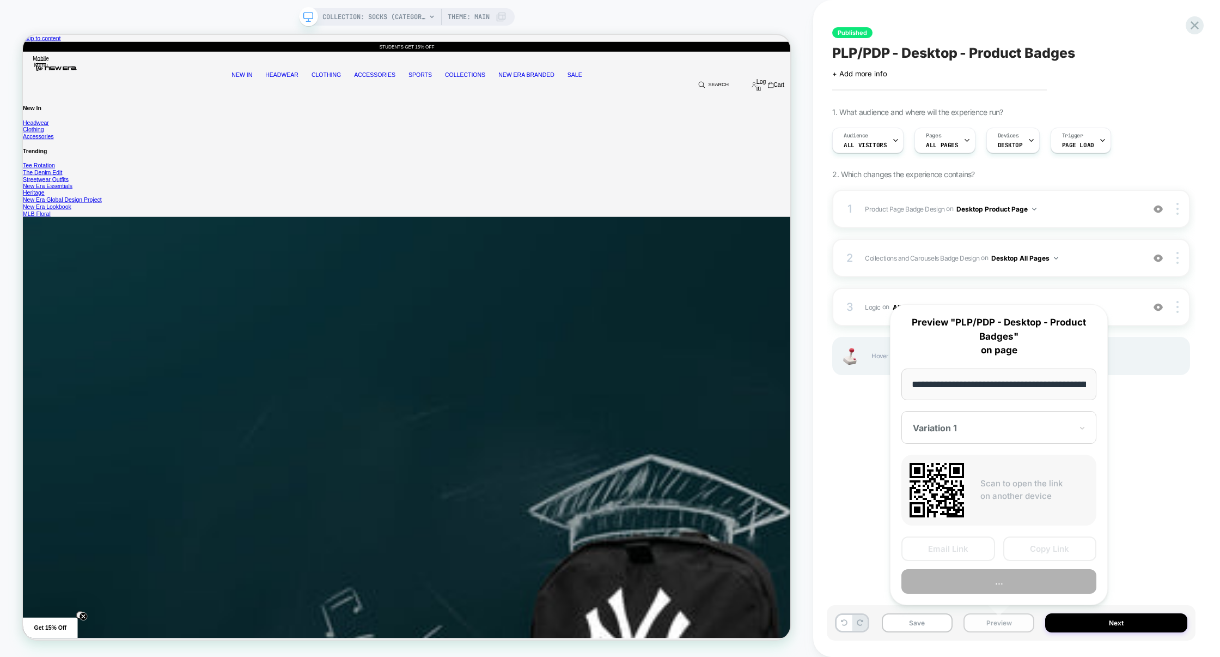
scroll to position [0, 120]
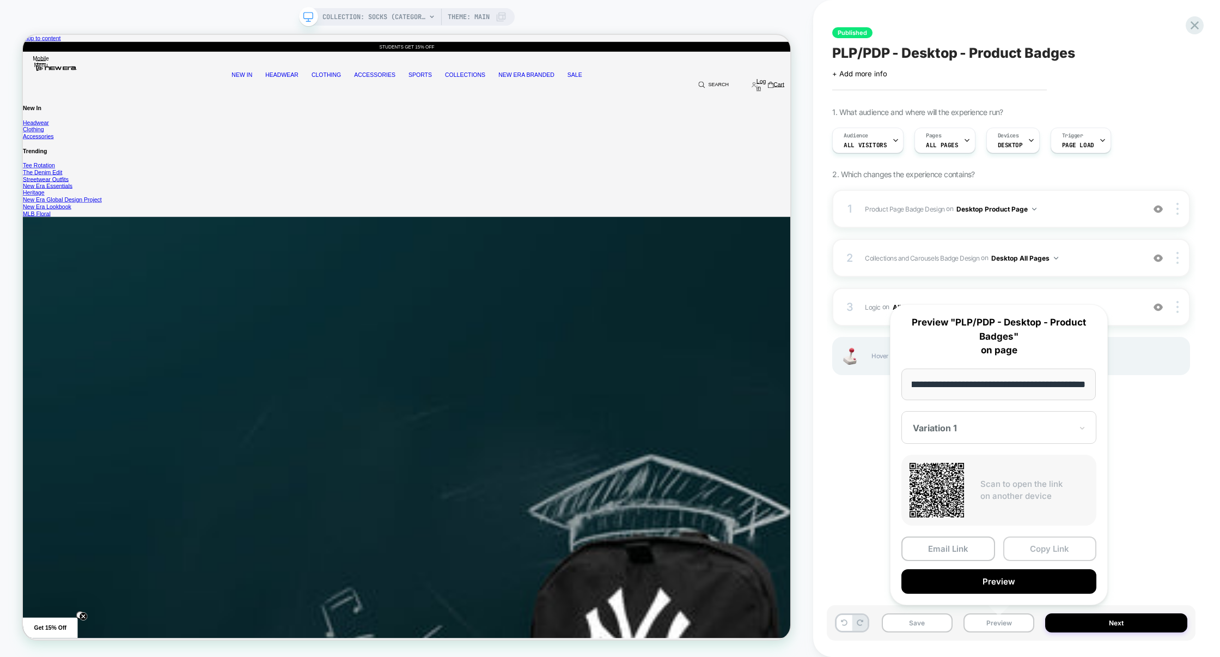
click at [1052, 551] on button "Copy Link" at bounding box center [1051, 548] width 94 height 25
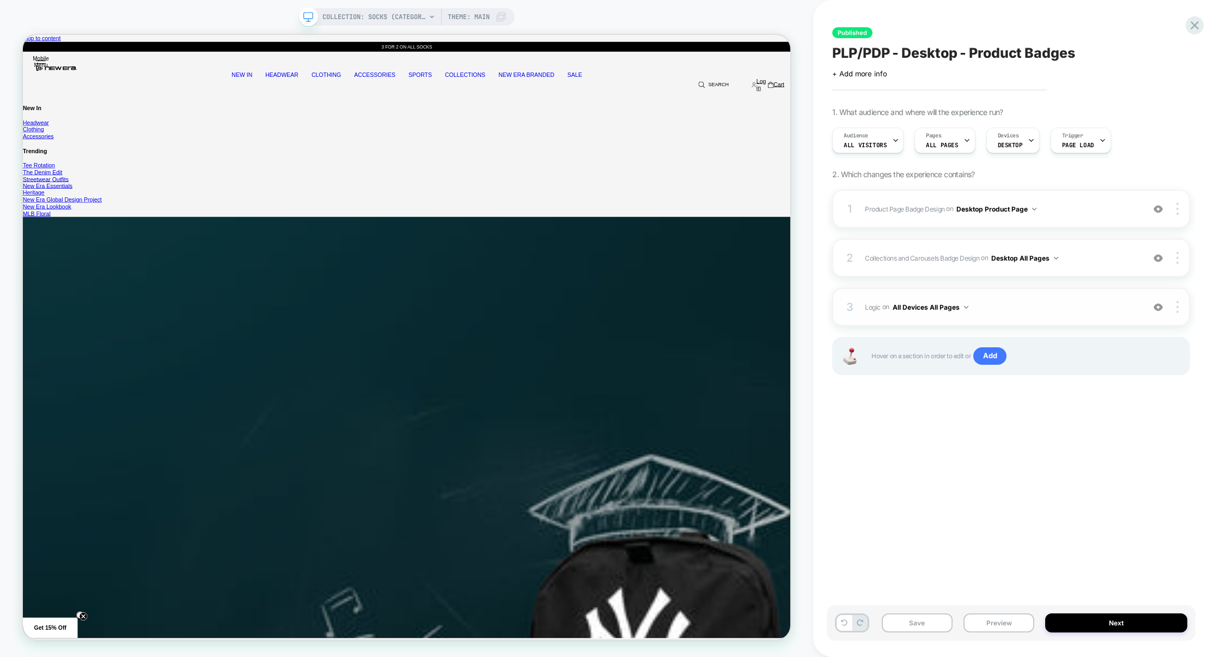
click at [1000, 298] on div "3 Logic Adding Code Block BEFORE footer on All Devices All Pages Add Before Add…" at bounding box center [1012, 307] width 358 height 38
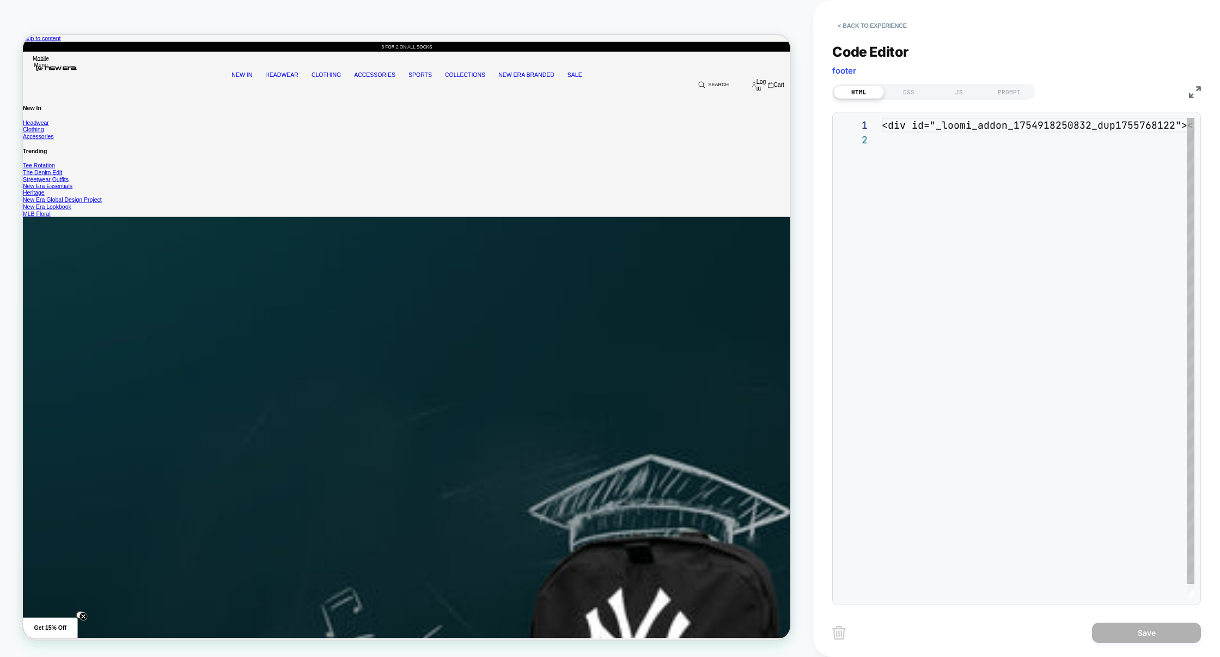
scroll to position [14, 0]
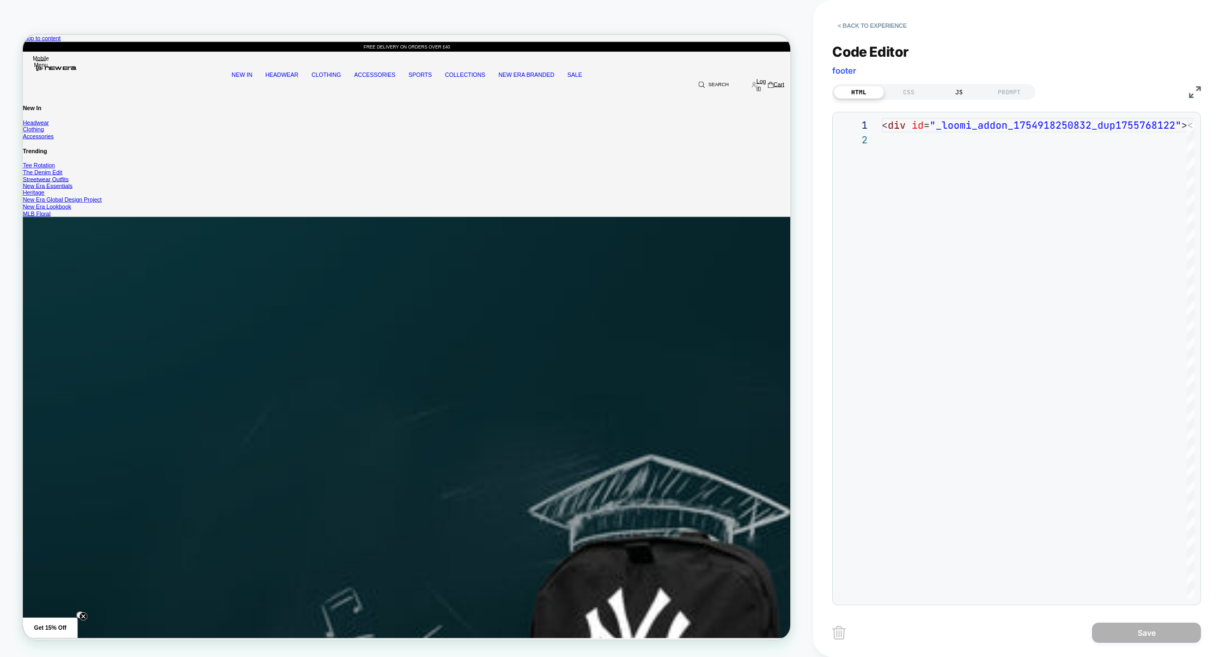
click at [956, 96] on div "JS" at bounding box center [959, 92] width 50 height 13
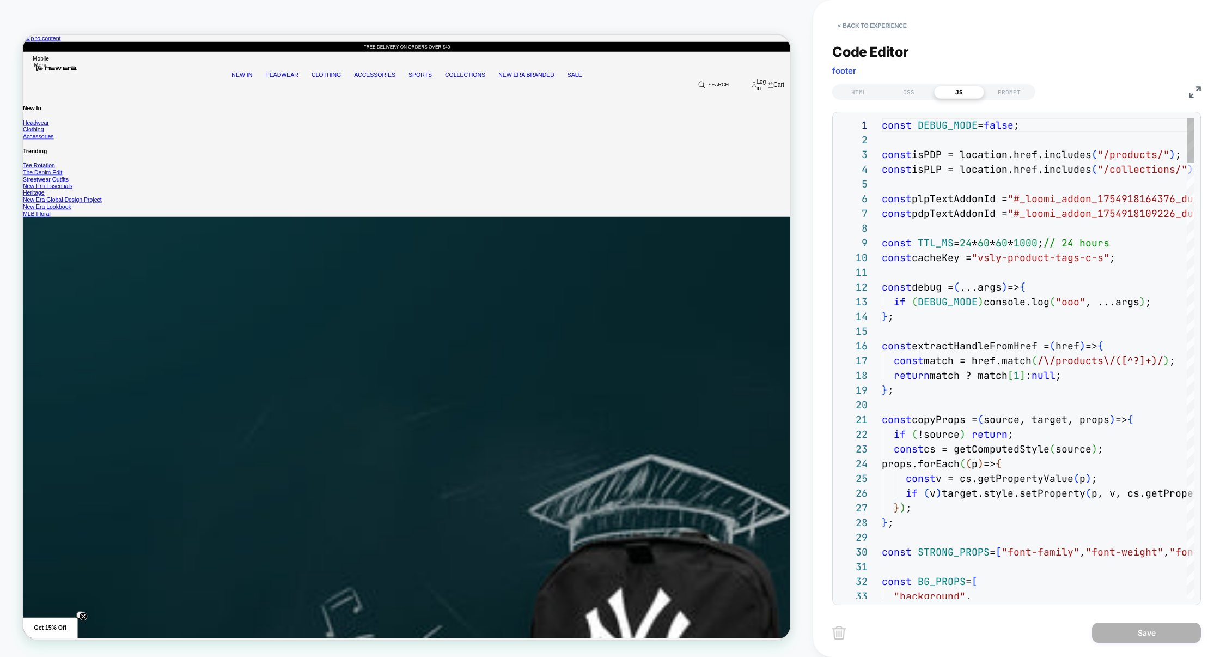
scroll to position [147, 0]
click at [1188, 95] on div "HTML CSS JS PROMPT" at bounding box center [1017, 90] width 369 height 19
click at [1190, 95] on img at bounding box center [1195, 92] width 12 height 12
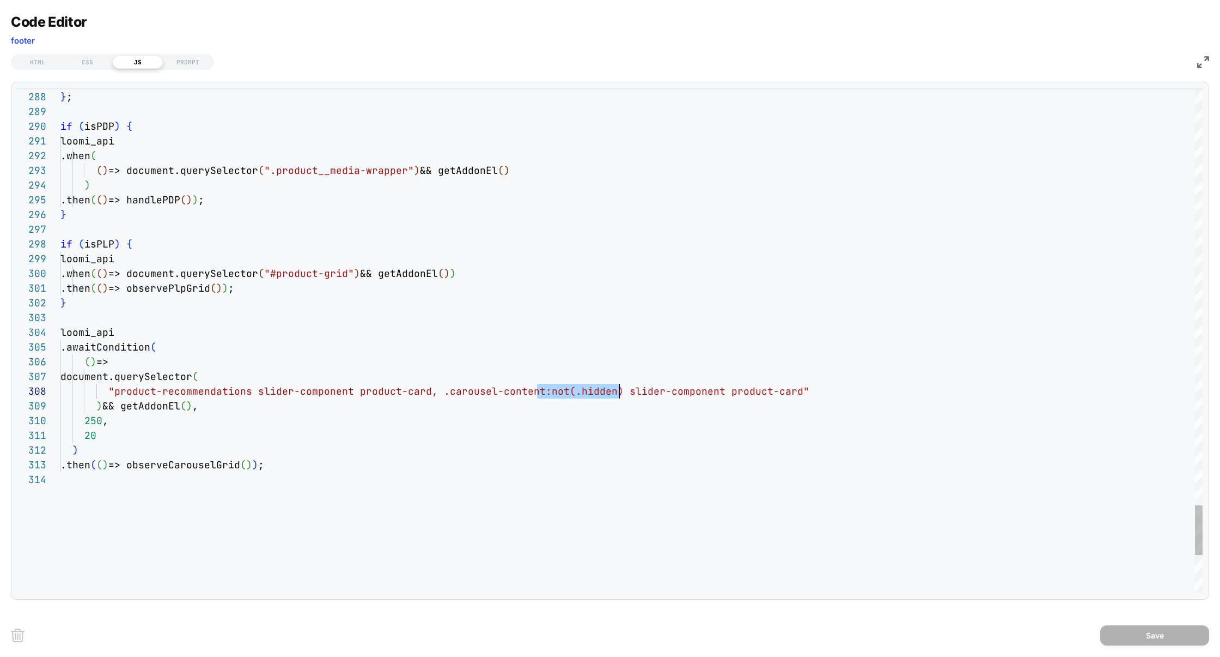
scroll to position [103, 552]
drag, startPoint x: 540, startPoint y: 391, endPoint x: 615, endPoint y: 392, distance: 74.7
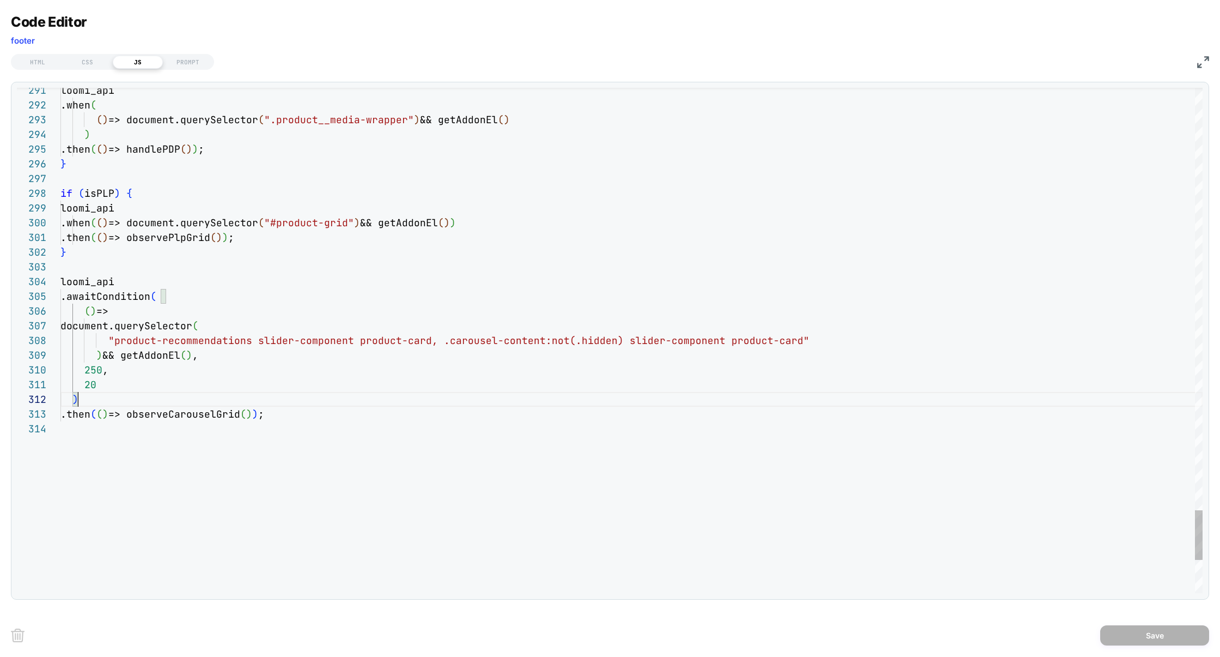
drag, startPoint x: 539, startPoint y: 344, endPoint x: 614, endPoint y: 342, distance: 74.1
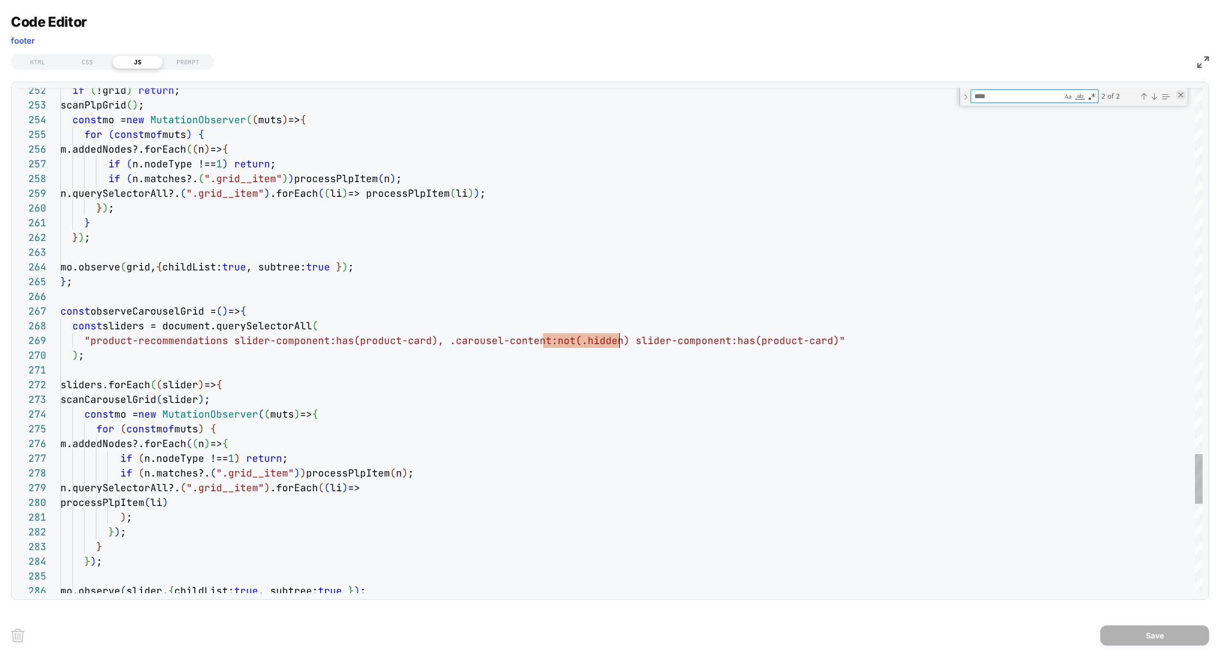
click at [1180, 98] on div "Close (Escape)" at bounding box center [1181, 94] width 9 height 9
type textarea "**********"
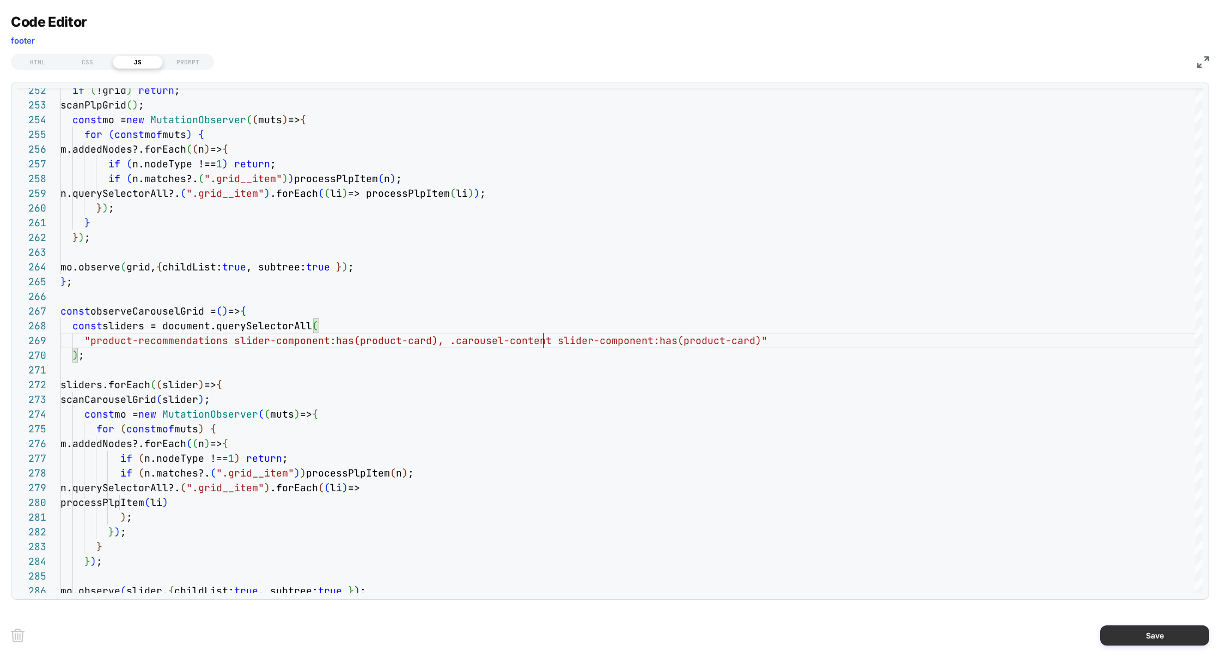
click at [1129, 635] on button "Save" at bounding box center [1155, 635] width 109 height 20
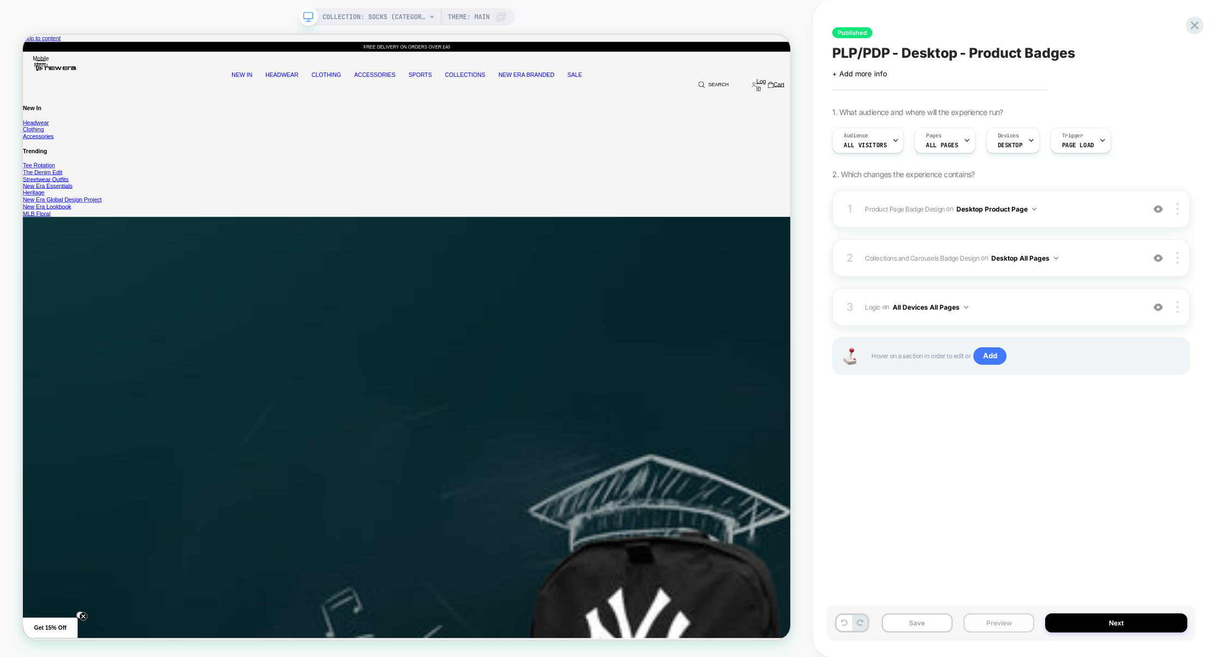
click at [992, 619] on button "Preview" at bounding box center [999, 622] width 71 height 19
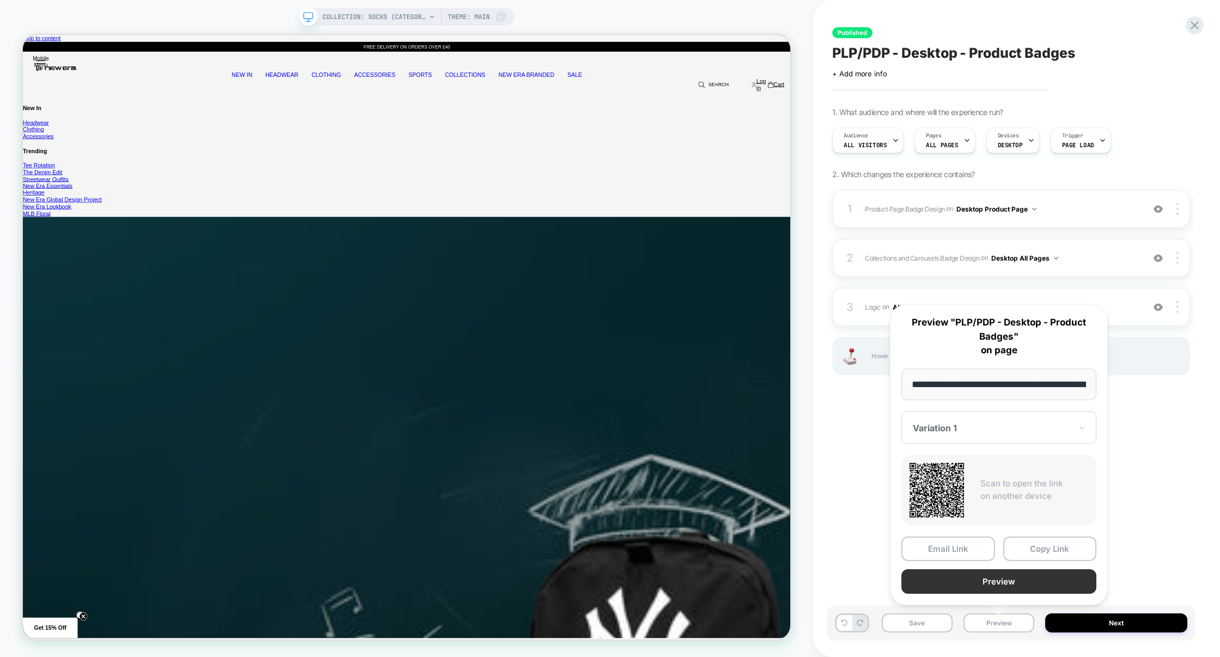
scroll to position [0, 120]
click at [1032, 548] on button "Copy Link" at bounding box center [1051, 548] width 94 height 25
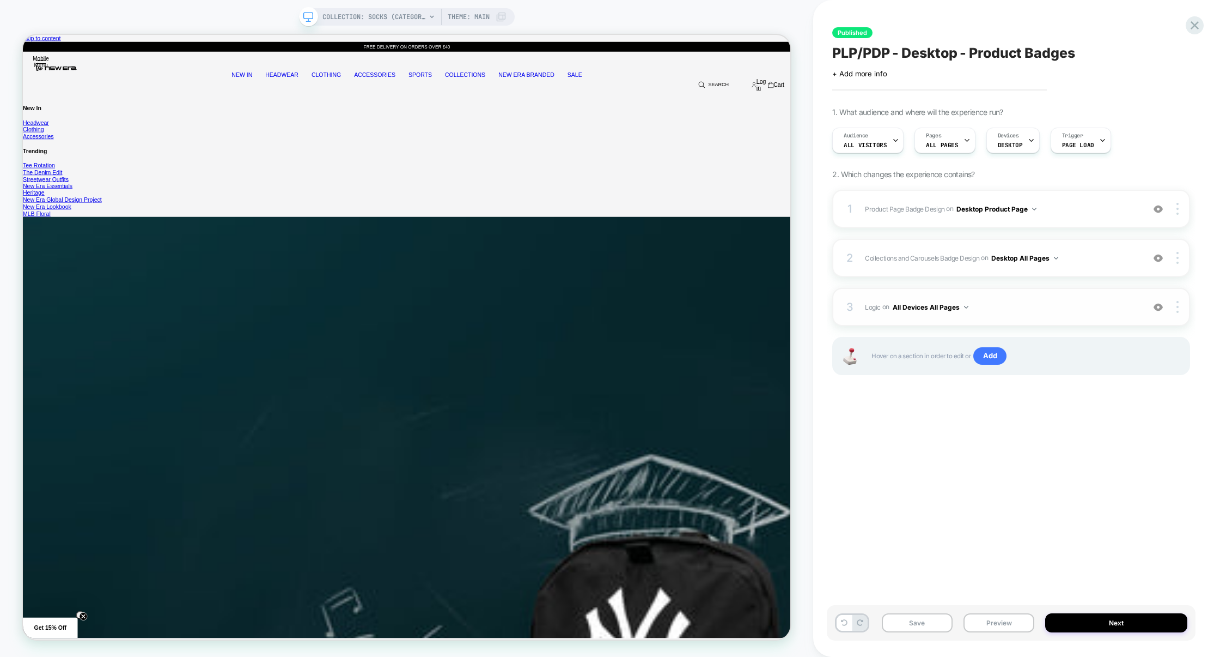
click at [1052, 299] on div "3 Logic Adding Code Block BEFORE footer on All Devices All Pages Add Before Add…" at bounding box center [1012, 307] width 358 height 38
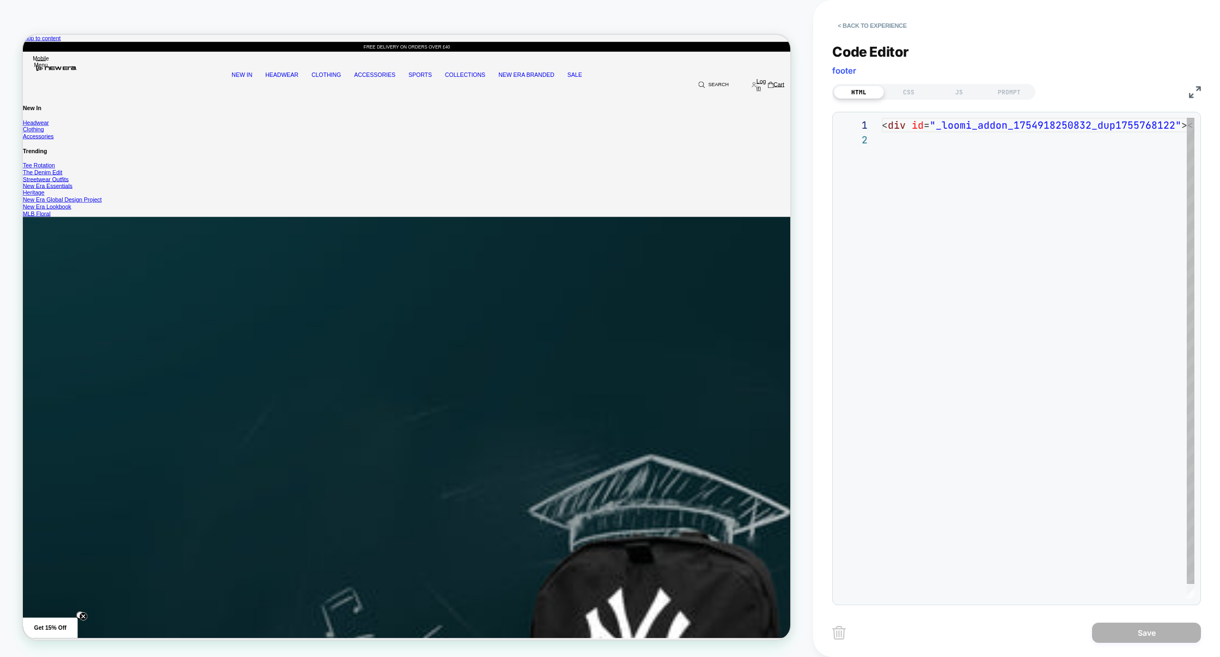
scroll to position [14, 0]
click at [960, 89] on div "JS" at bounding box center [959, 92] width 50 height 13
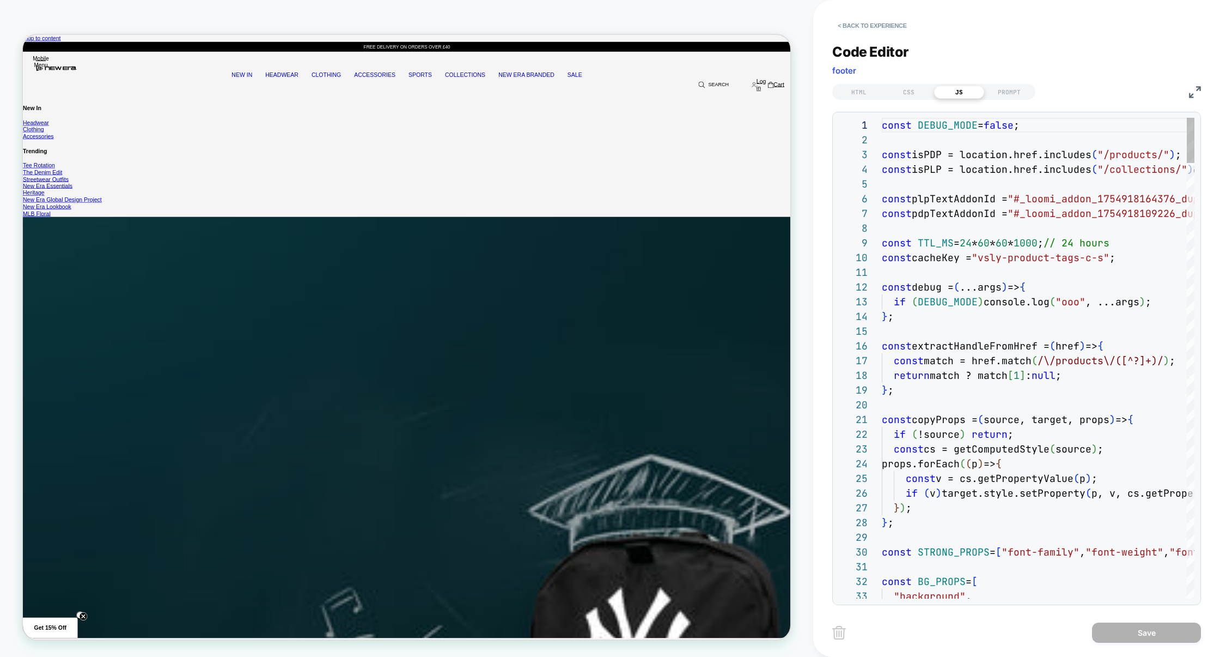
scroll to position [147, 0]
click at [1194, 92] on img at bounding box center [1195, 92] width 12 height 12
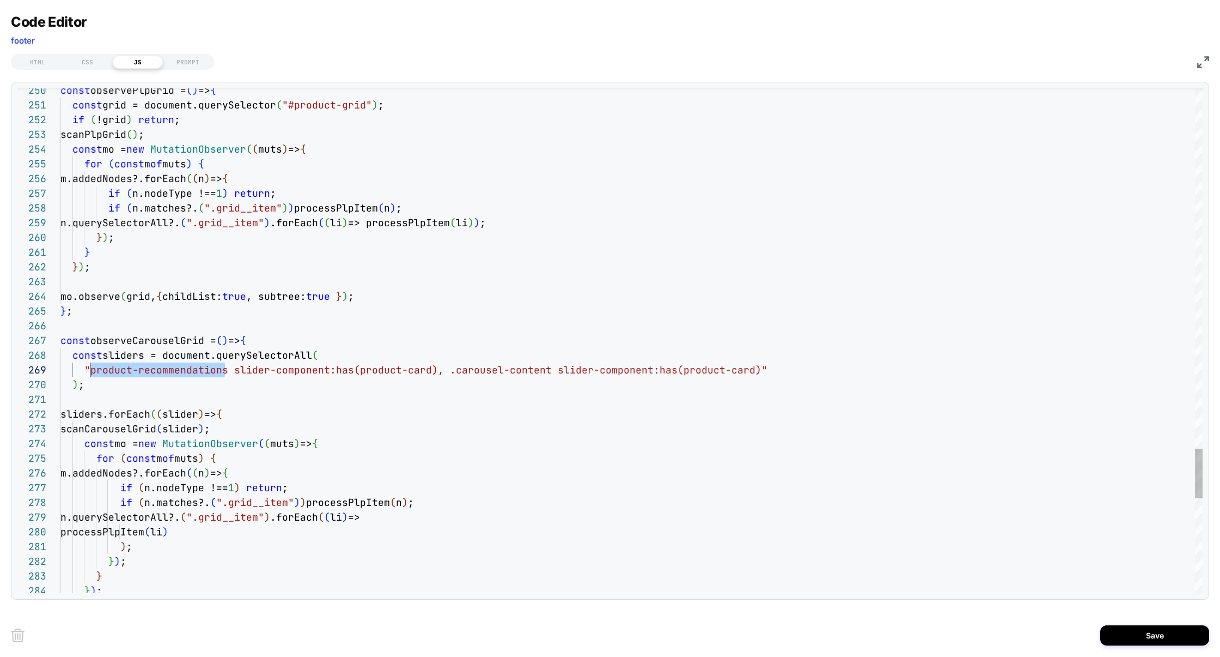
scroll to position [118, 29]
drag, startPoint x: 226, startPoint y: 374, endPoint x: 92, endPoint y: 373, distance: 134.0
click at [92, 373] on span ""product-recommendations slider-component:has(prod" at bounding box center [234, 369] width 300 height 13
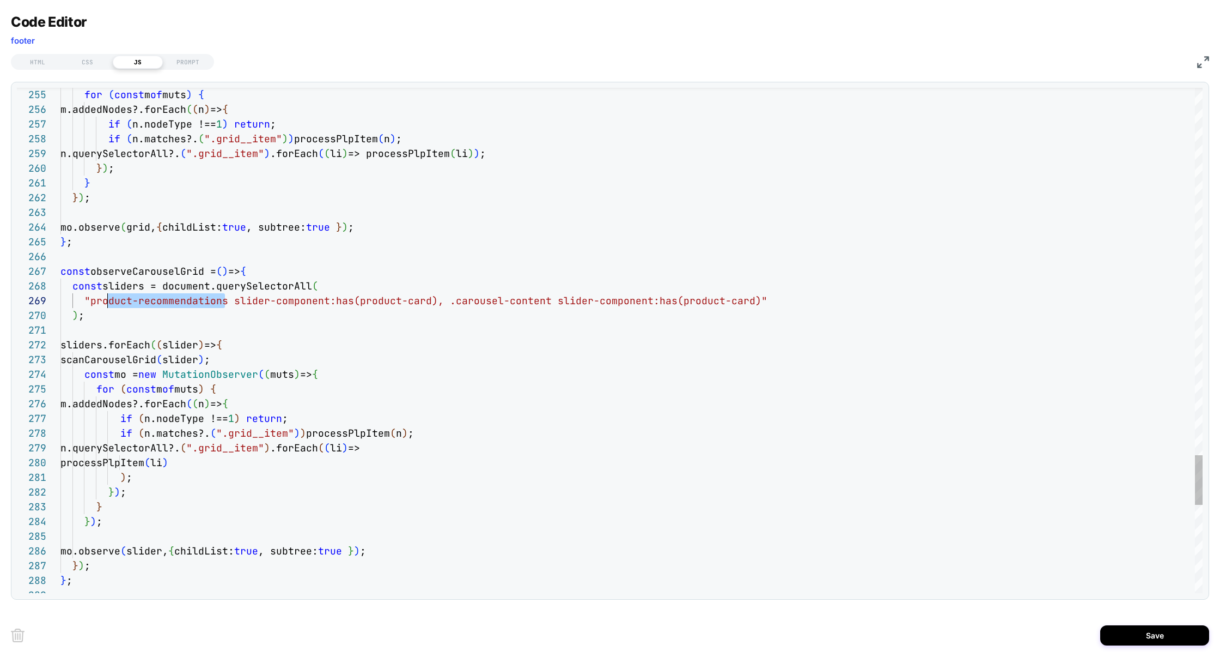
scroll to position [118, 29]
drag, startPoint x: 224, startPoint y: 304, endPoint x: 88, endPoint y: 305, distance: 135.7
click at [88, 305] on span ""product-recommendations slider-component:has(prod" at bounding box center [234, 300] width 300 height 13
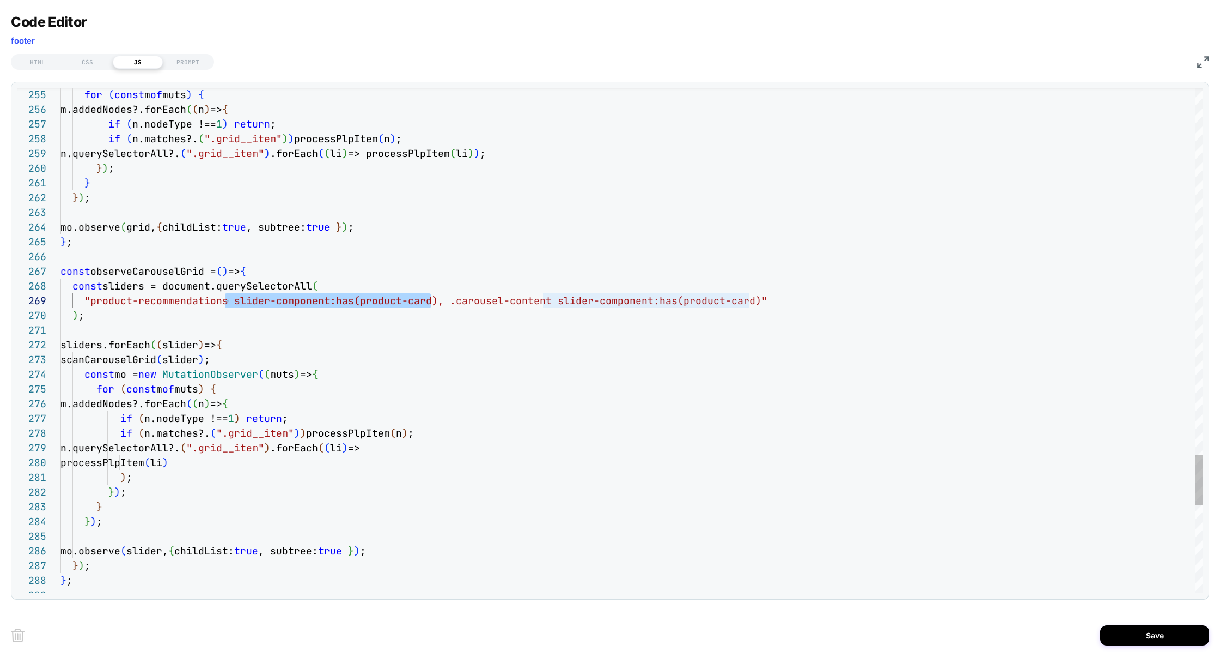
drag, startPoint x: 224, startPoint y: 301, endPoint x: 430, endPoint y: 297, distance: 205.4
click at [430, 297] on span ""product-recommendations slider-component:has(prod uct-card), .carousel-content…" at bounding box center [413, 300] width 707 height 13
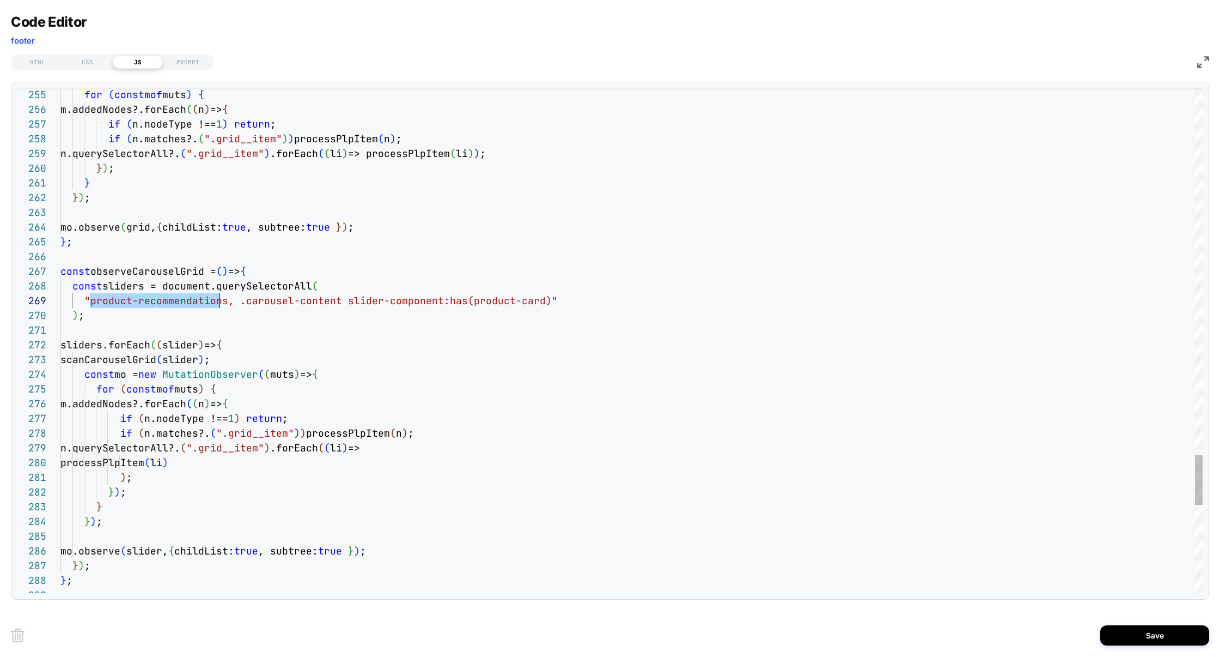
scroll to position [118, 165]
drag, startPoint x: 89, startPoint y: 302, endPoint x: 222, endPoint y: 302, distance: 132.9
click at [1155, 92] on div "Next Match (Enter)" at bounding box center [1154, 96] width 9 height 9
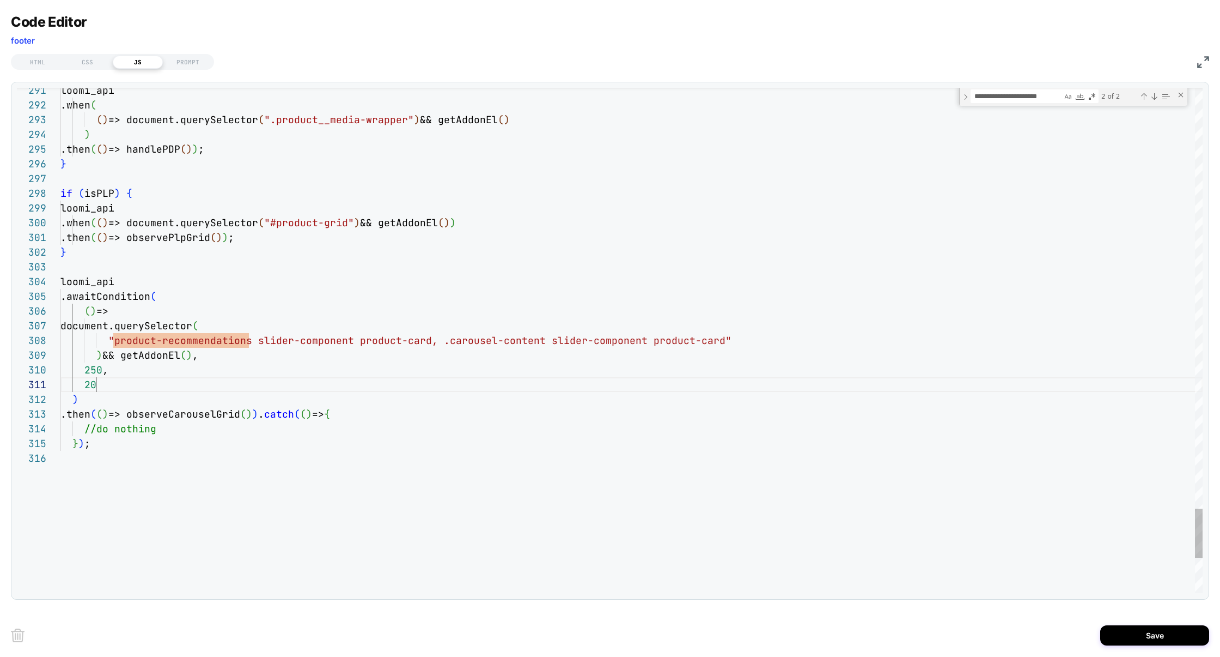
scroll to position [0, 35]
drag, startPoint x: 426, startPoint y: 344, endPoint x: 256, endPoint y: 345, distance: 170.0
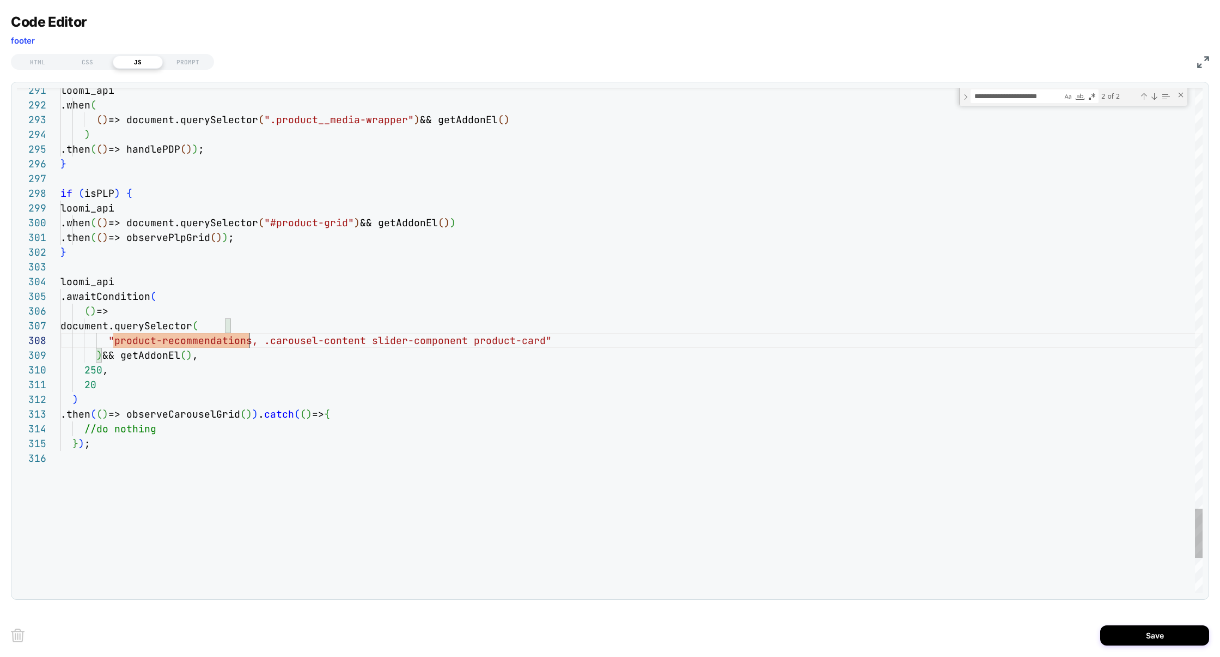
scroll to position [103, 189]
click at [1143, 97] on div "Previous Match (⇧Enter)" at bounding box center [1144, 96] width 9 height 9
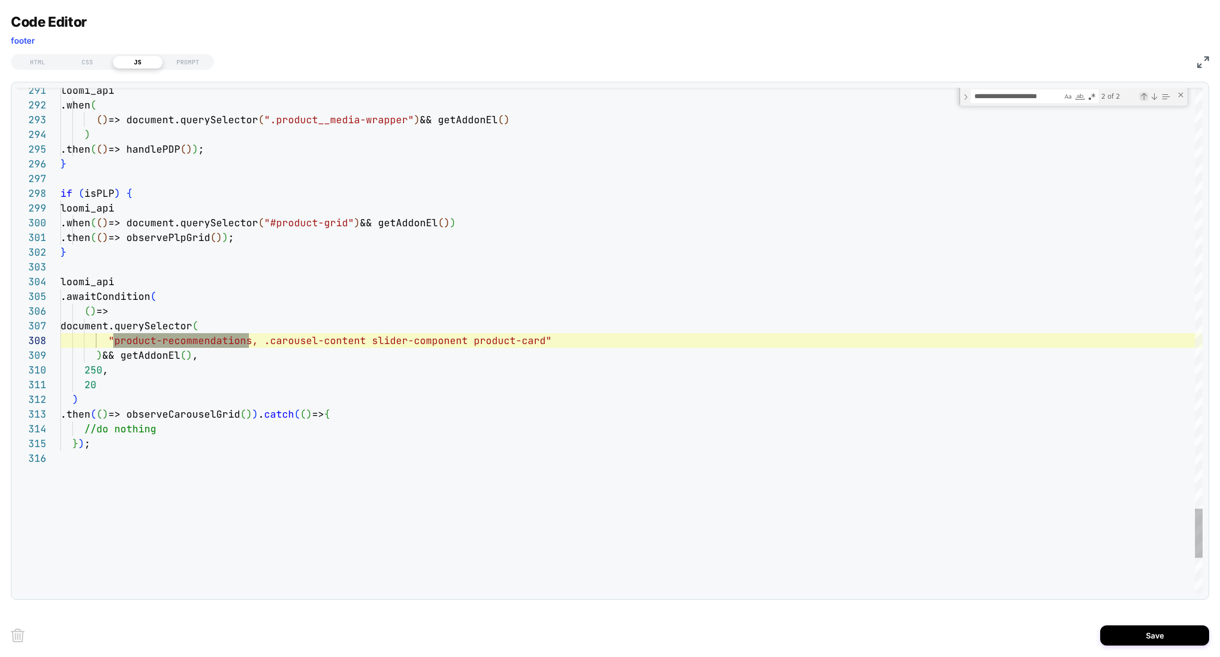
click at [1148, 94] on div "Previous Match (⇧Enter)" at bounding box center [1144, 96] width 9 height 9
type textarea "**********"
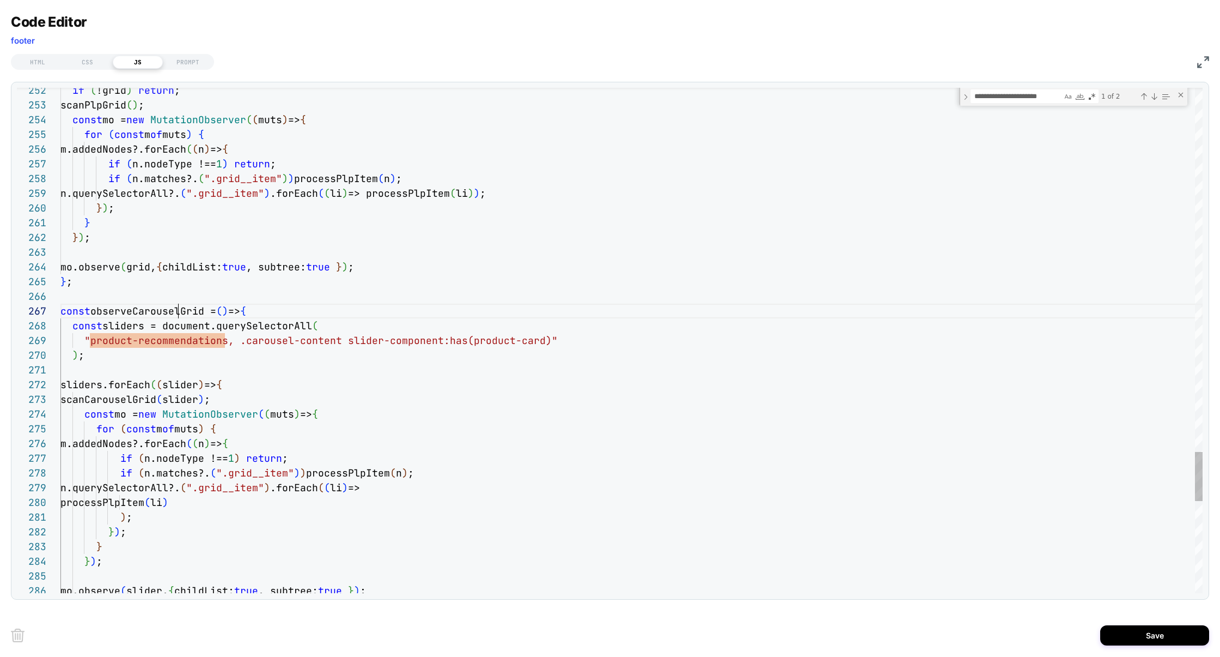
scroll to position [88, 118]
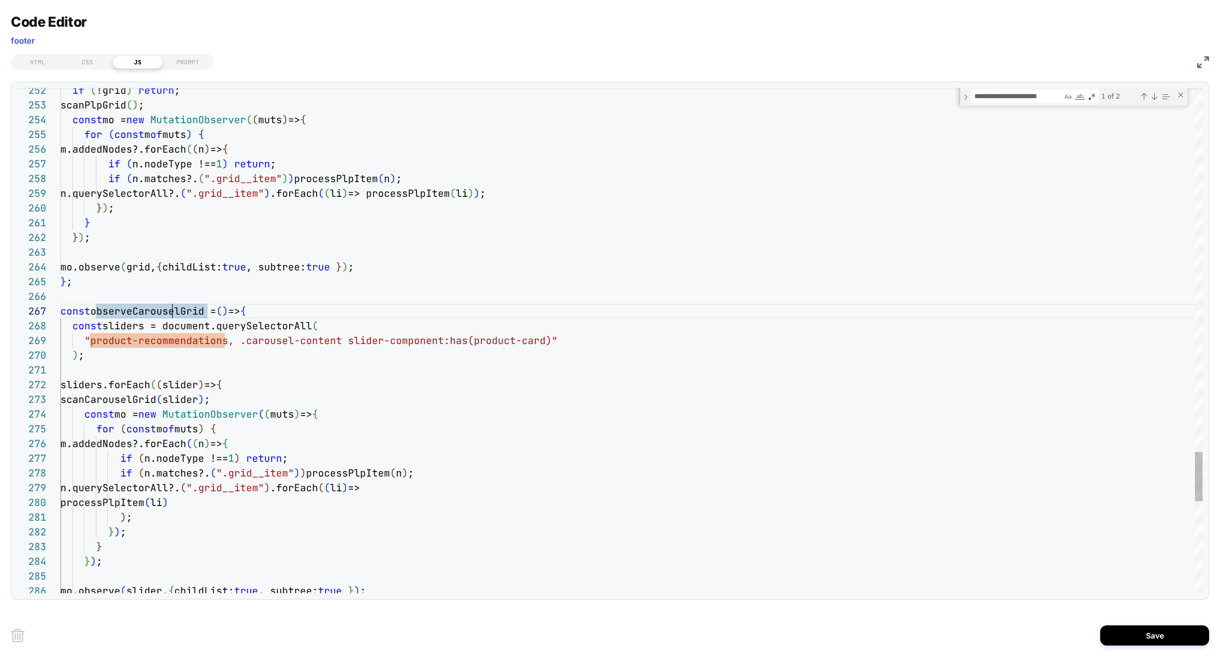
scroll to position [88, 147]
type textarea "**********"
click at [1155, 99] on div "Next Match (Enter)" at bounding box center [1154, 96] width 9 height 9
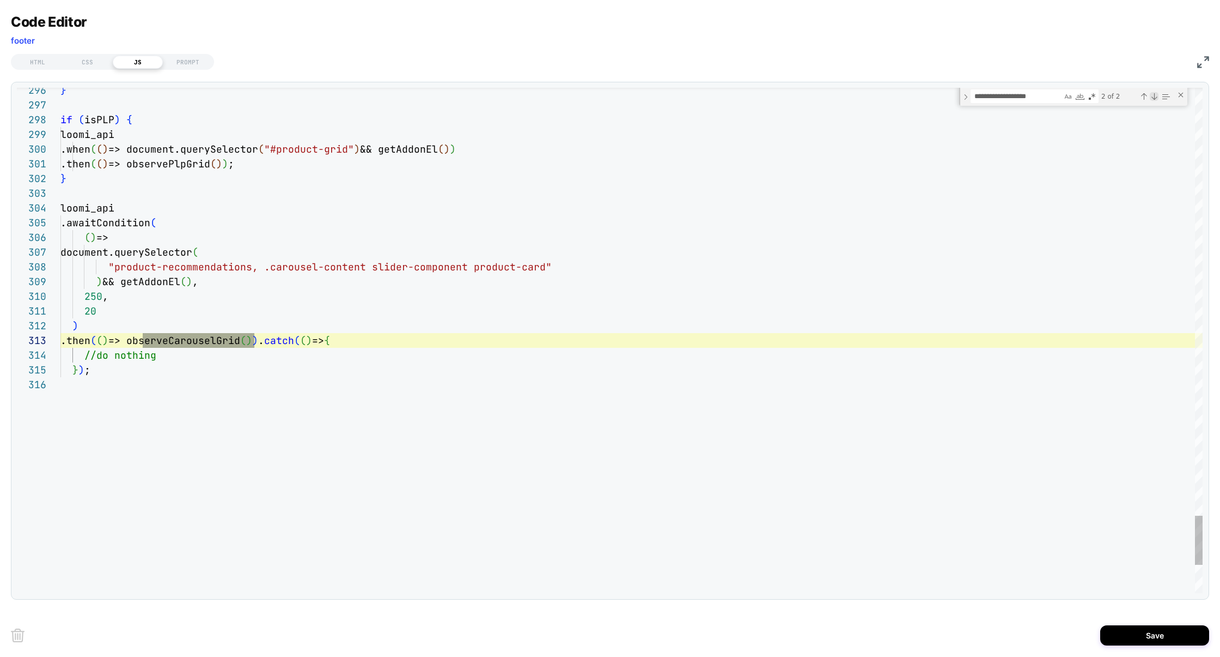
scroll to position [73, 194]
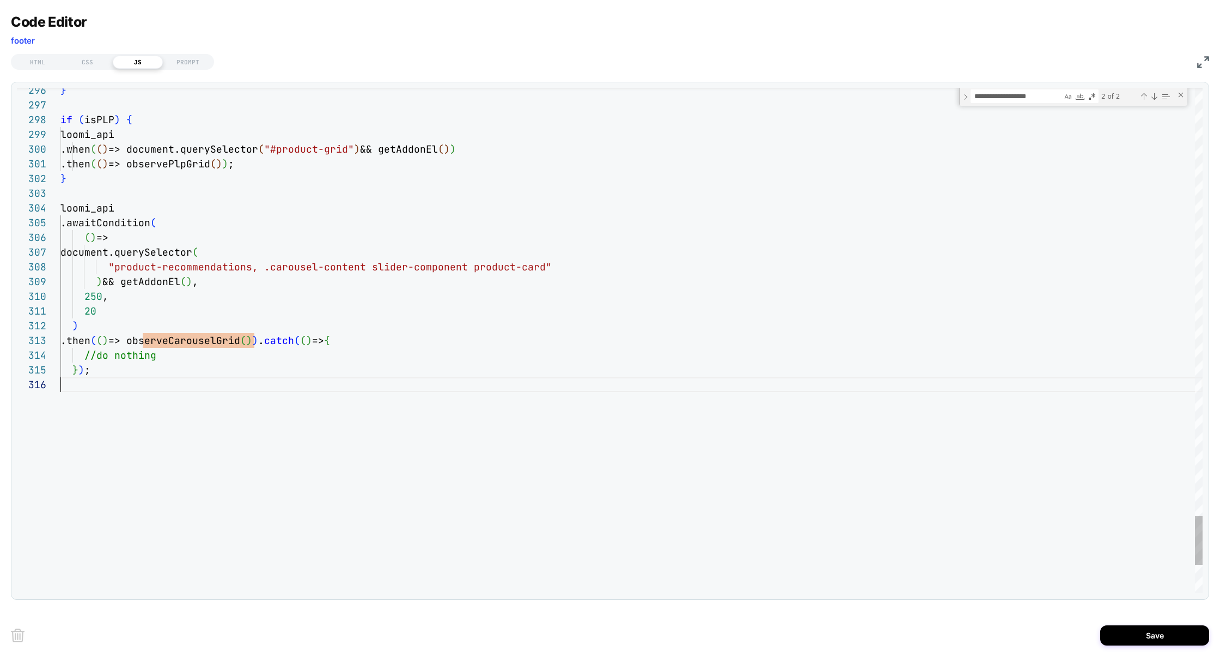
drag, startPoint x: 206, startPoint y: 371, endPoint x: 83, endPoint y: 373, distance: 123.2
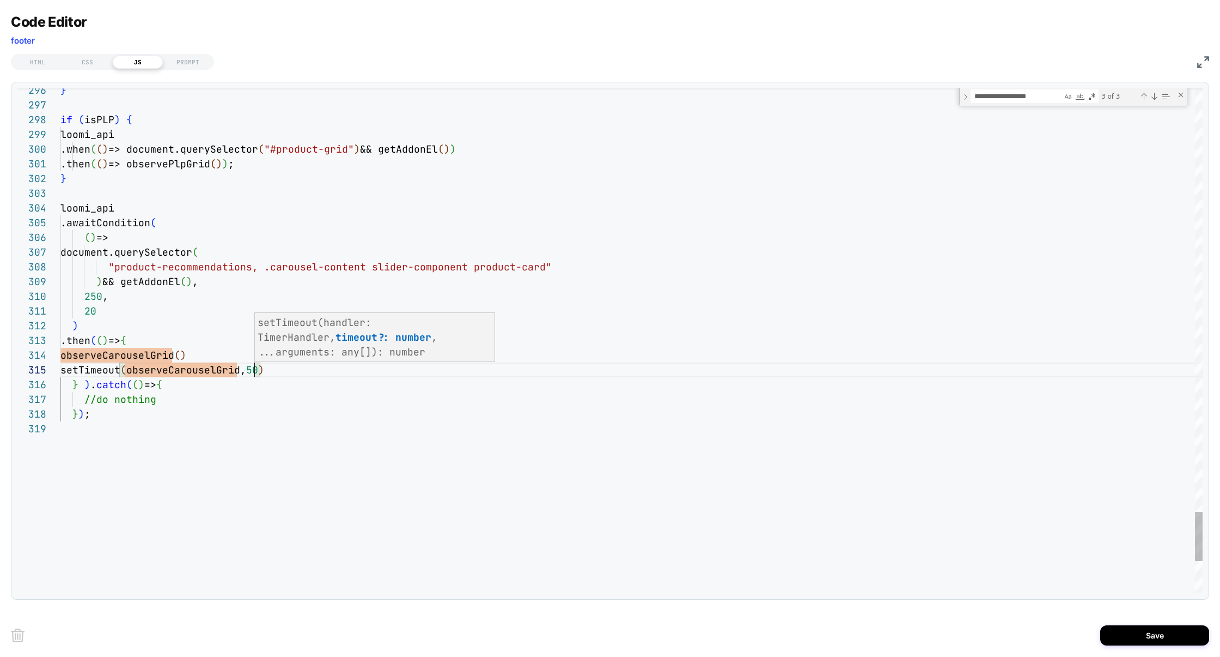
scroll to position [59, 206]
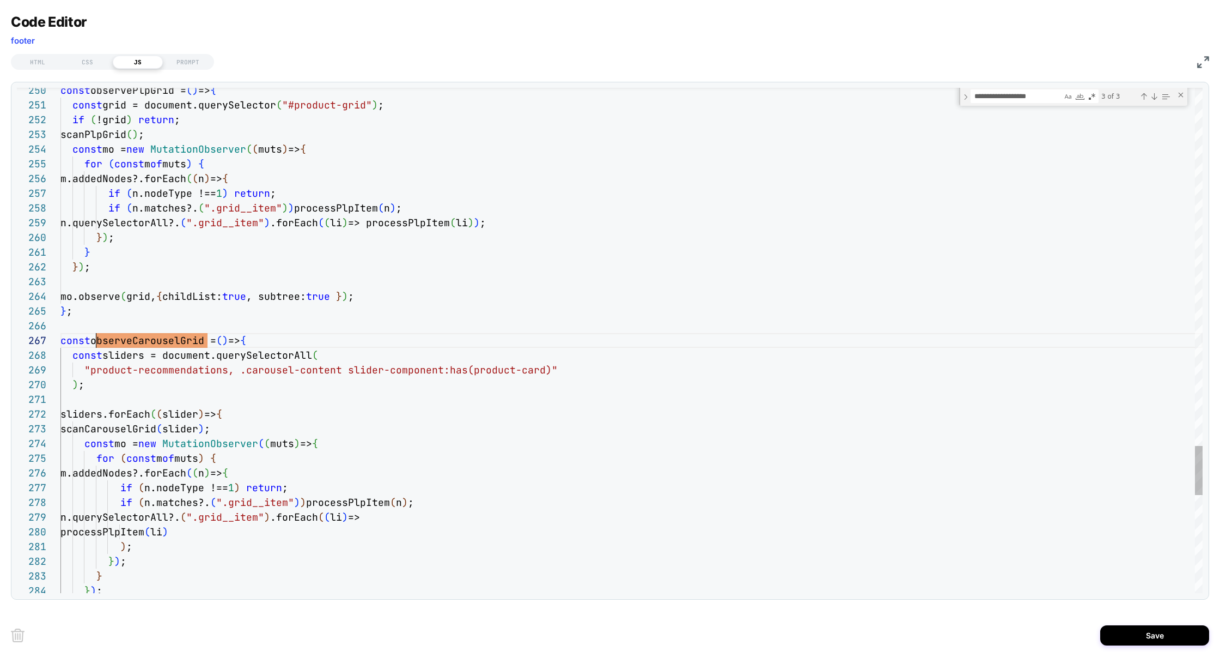
scroll to position [88, 35]
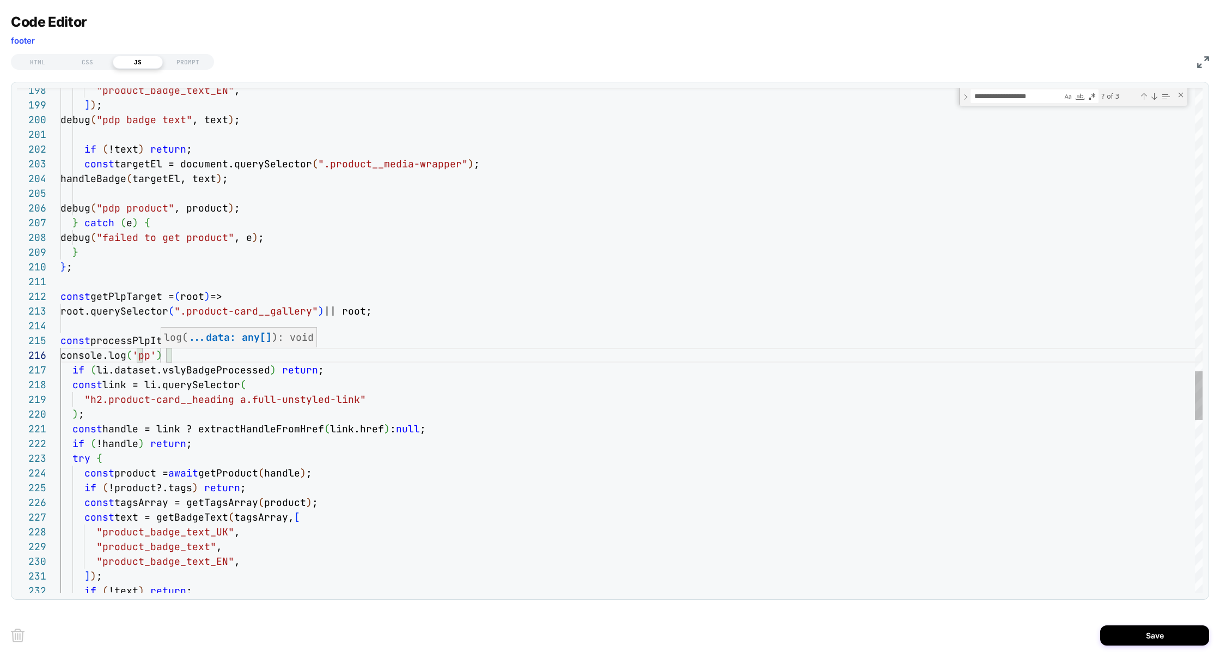
scroll to position [73, 106]
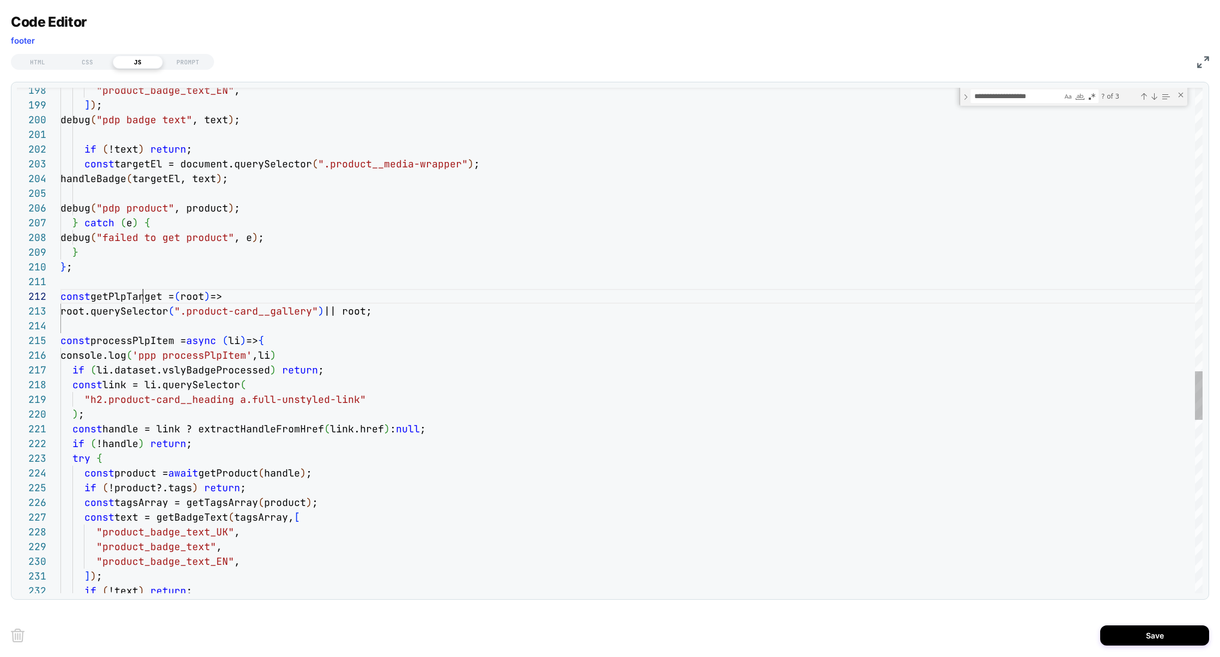
scroll to position [14, 106]
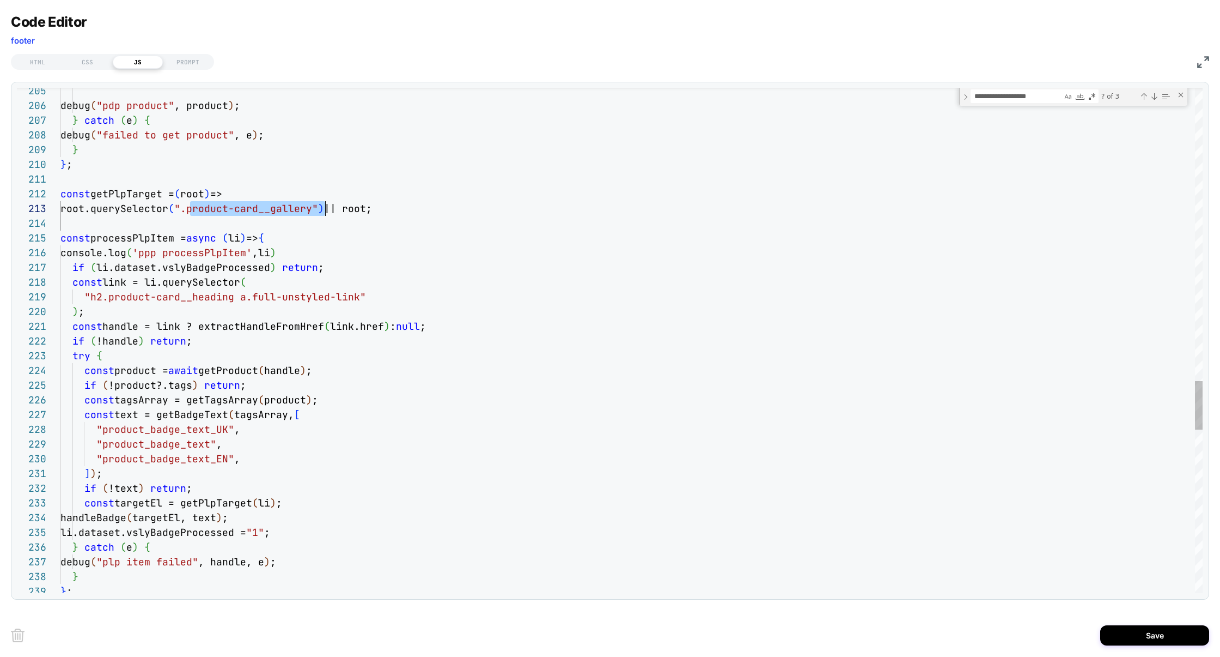
scroll to position [29, 258]
drag, startPoint x: 191, startPoint y: 210, endPoint x: 320, endPoint y: 209, distance: 129.1
type textarea "**********"
click at [1133, 629] on button "Save" at bounding box center [1155, 635] width 109 height 20
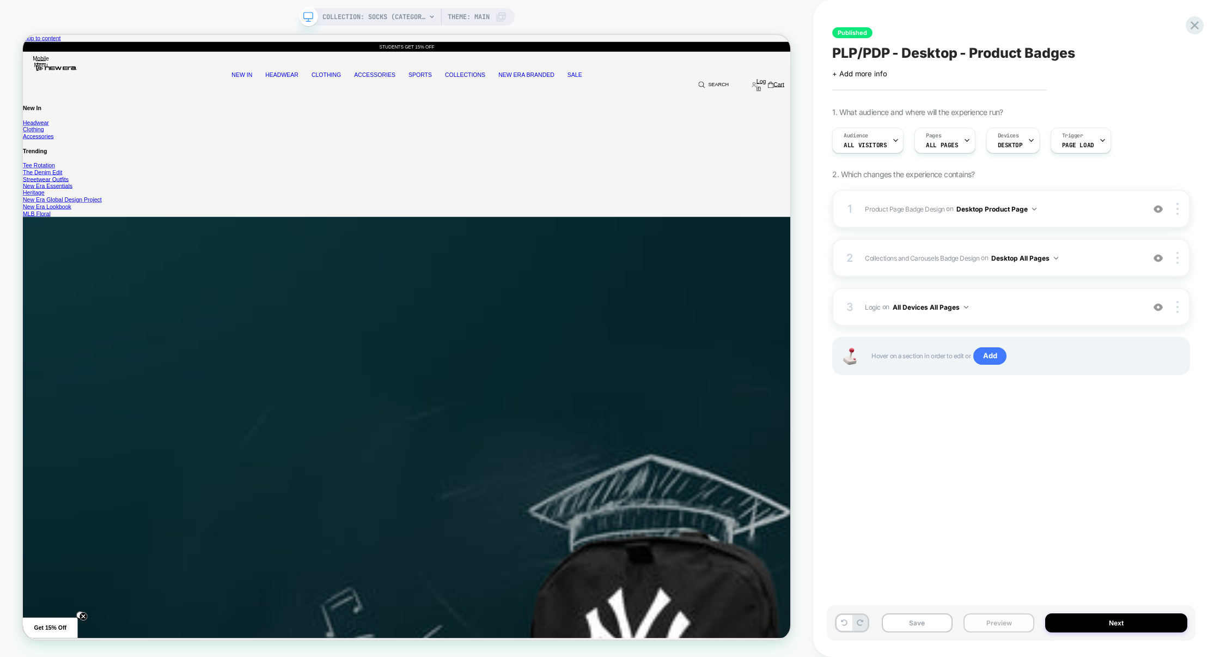
click at [986, 623] on button "Preview" at bounding box center [999, 622] width 71 height 19
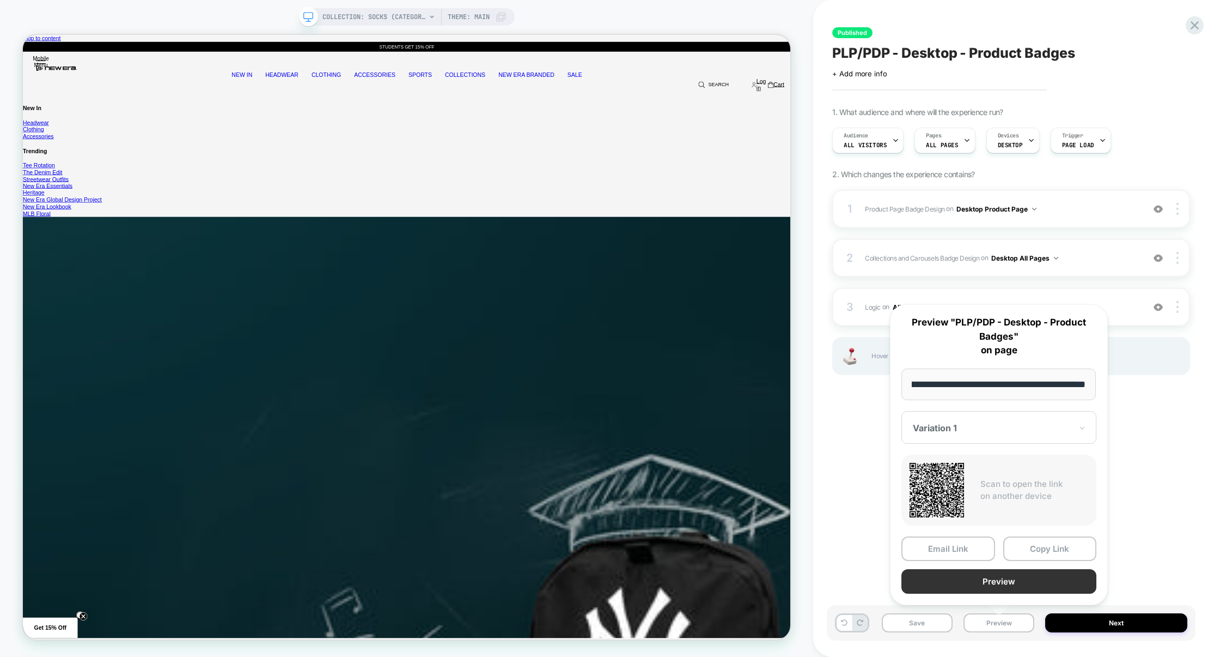
scroll to position [0, 0]
click at [990, 576] on button "Preview" at bounding box center [999, 581] width 195 height 25
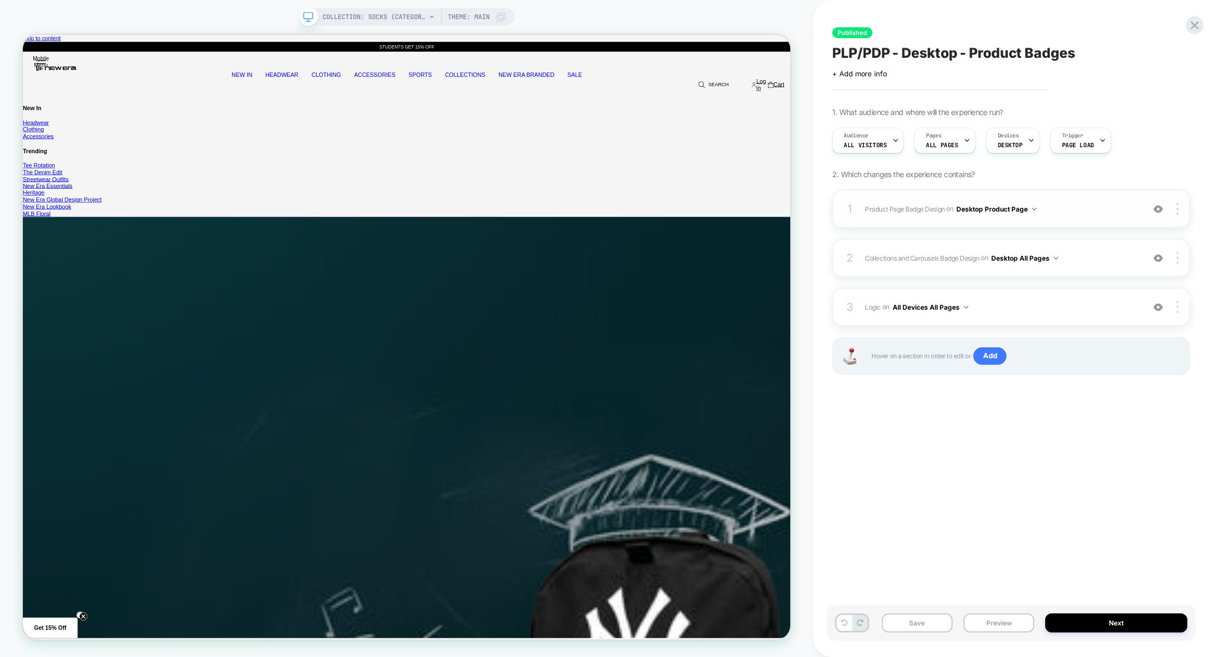
click at [1084, 220] on div "1 Product Page Badge Design Adding Text BEFORE footer on Desktop Product Page C…" at bounding box center [1012, 209] width 358 height 38
click at [1089, 285] on div "1 Product Page Badge Design Adding Text BEFORE footer on Desktop Product Page C…" at bounding box center [1012, 296] width 358 height 212
click at [1089, 295] on div "3 Logic Adding Code Block BEFORE footer on All Devices All Pages Add Before Add…" at bounding box center [1012, 307] width 358 height 38
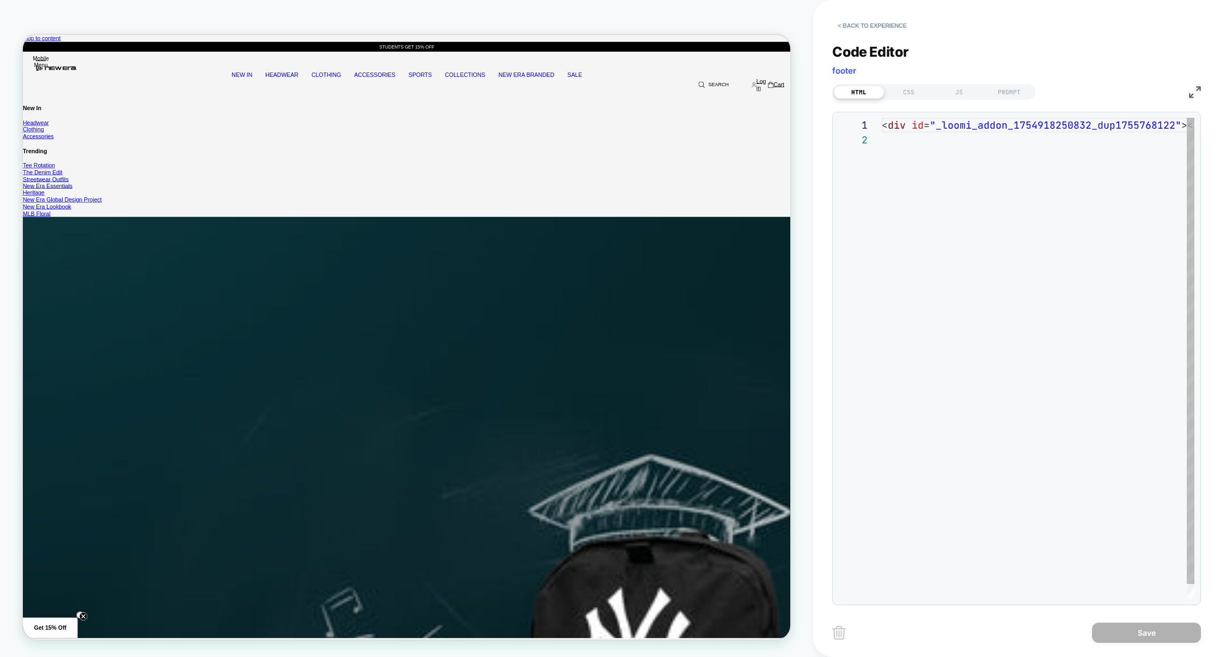
scroll to position [14, 0]
click at [958, 89] on div "JS" at bounding box center [959, 92] width 50 height 13
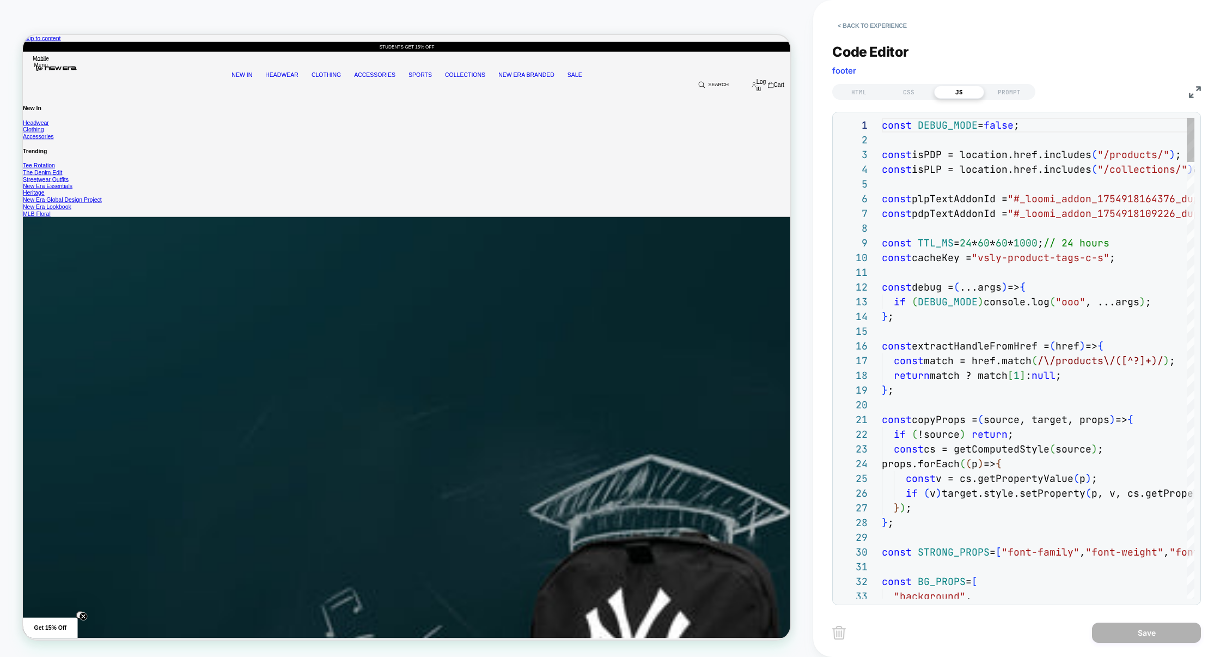
scroll to position [147, 0]
click at [1195, 90] on img at bounding box center [1195, 92] width 12 height 12
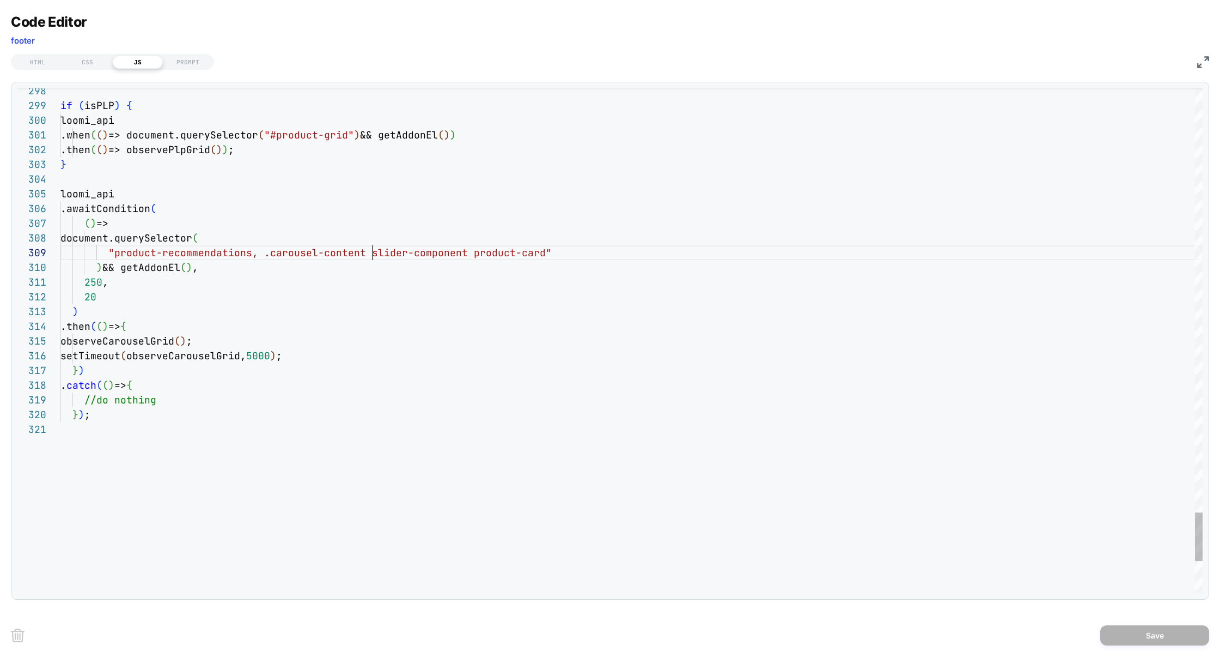
drag, startPoint x: 367, startPoint y: 256, endPoint x: 534, endPoint y: 258, distance: 167.3
drag, startPoint x: 116, startPoint y: 254, endPoint x: 536, endPoint y: 255, distance: 420.1
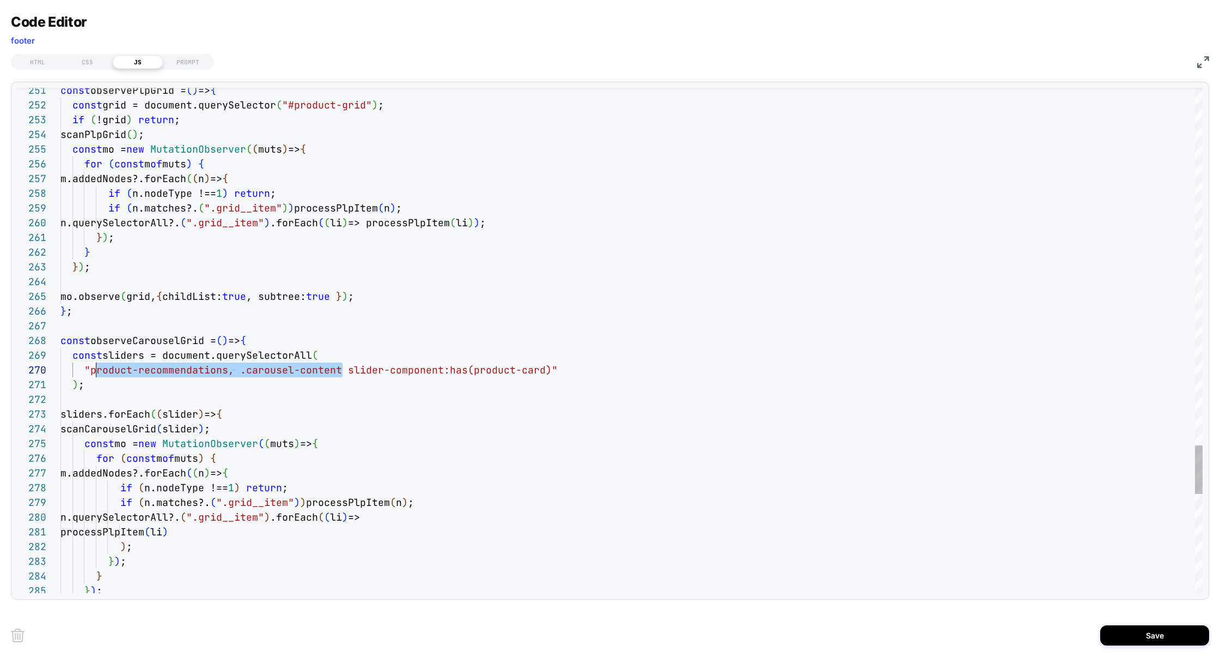
scroll to position [132, 29]
drag, startPoint x: 342, startPoint y: 372, endPoint x: 89, endPoint y: 375, distance: 253.4
click at [89, 375] on span ""product-recommendations, .carousel-content slider" at bounding box center [234, 369] width 300 height 13
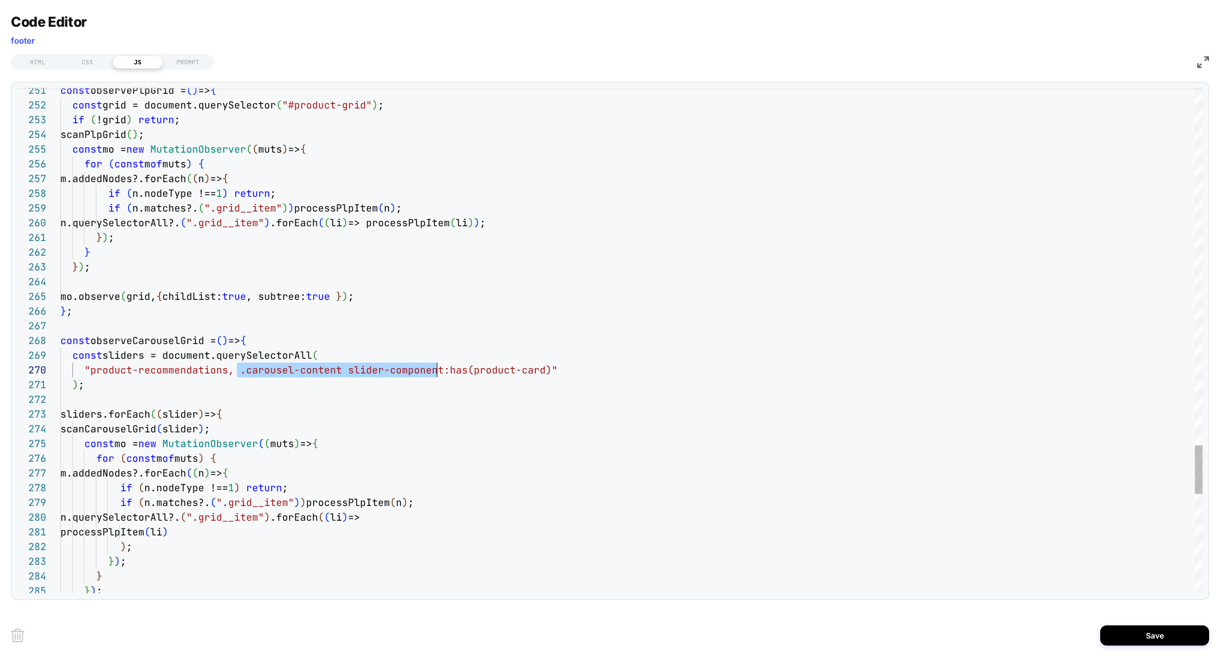
drag, startPoint x: 238, startPoint y: 370, endPoint x: 439, endPoint y: 365, distance: 200.6
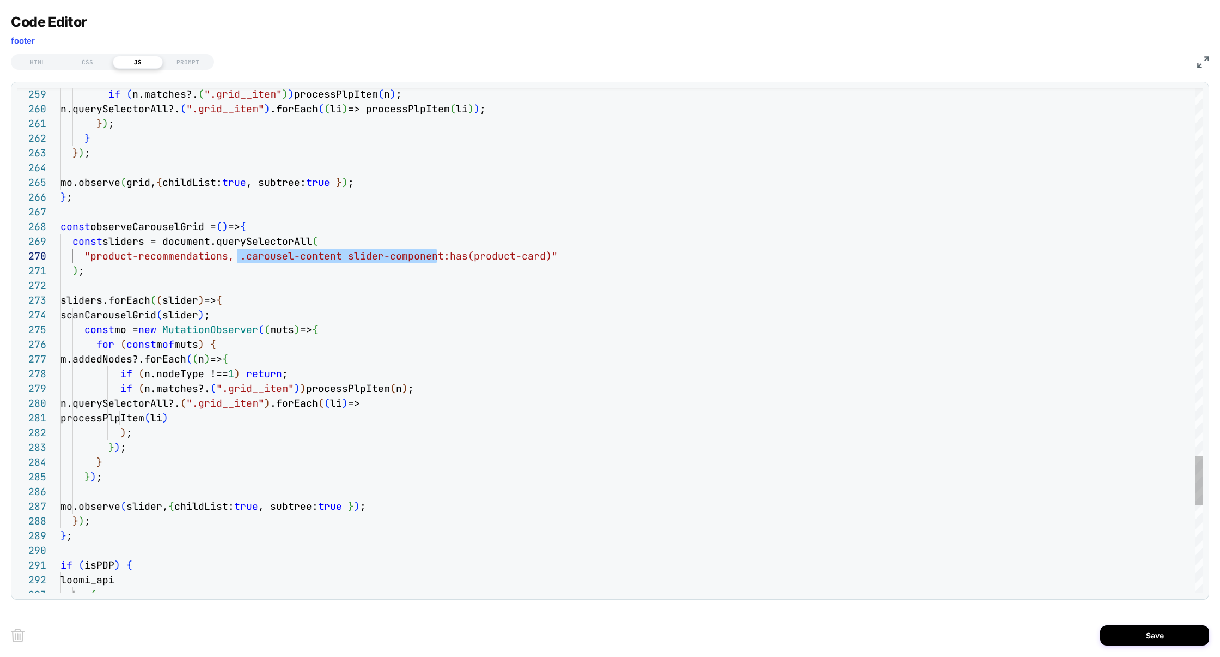
drag, startPoint x: 344, startPoint y: 260, endPoint x: 543, endPoint y: 254, distance: 199.5
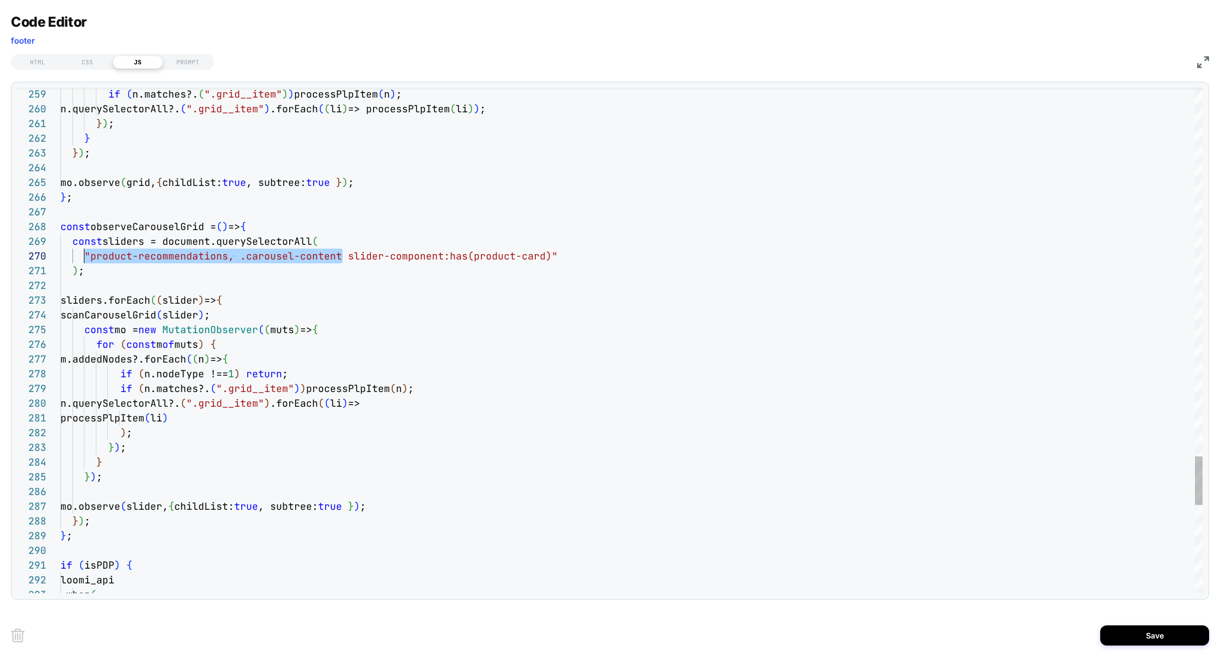
scroll to position [132, 29]
drag, startPoint x: 344, startPoint y: 257, endPoint x: 88, endPoint y: 253, distance: 255.6
click at [88, 253] on span ""product-recommendations, .carousel-content slider" at bounding box center [234, 256] width 300 height 13
type textarea "**********"
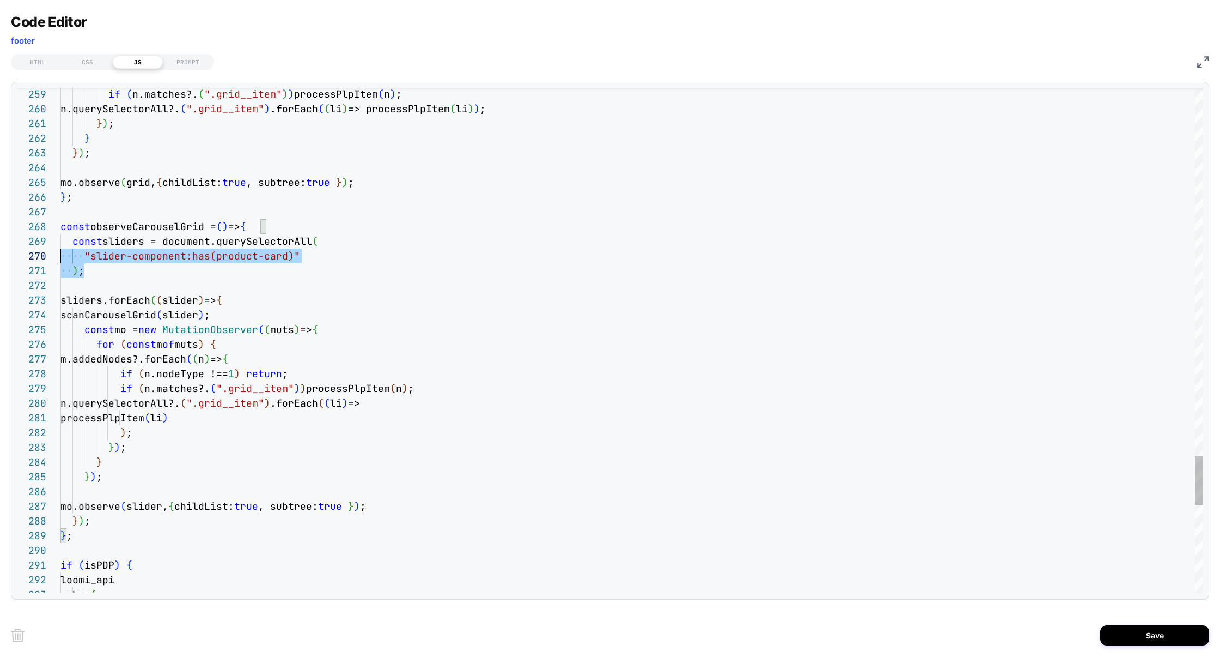
scroll to position [118, 0]
drag, startPoint x: 114, startPoint y: 271, endPoint x: 49, endPoint y: 243, distance: 70.8
click at [48, 243] on div "259 260 261 262 263 264 265 266 267 268 269 270 271 272 273 274 275 276 277 278…" at bounding box center [610, 340] width 1186 height 505
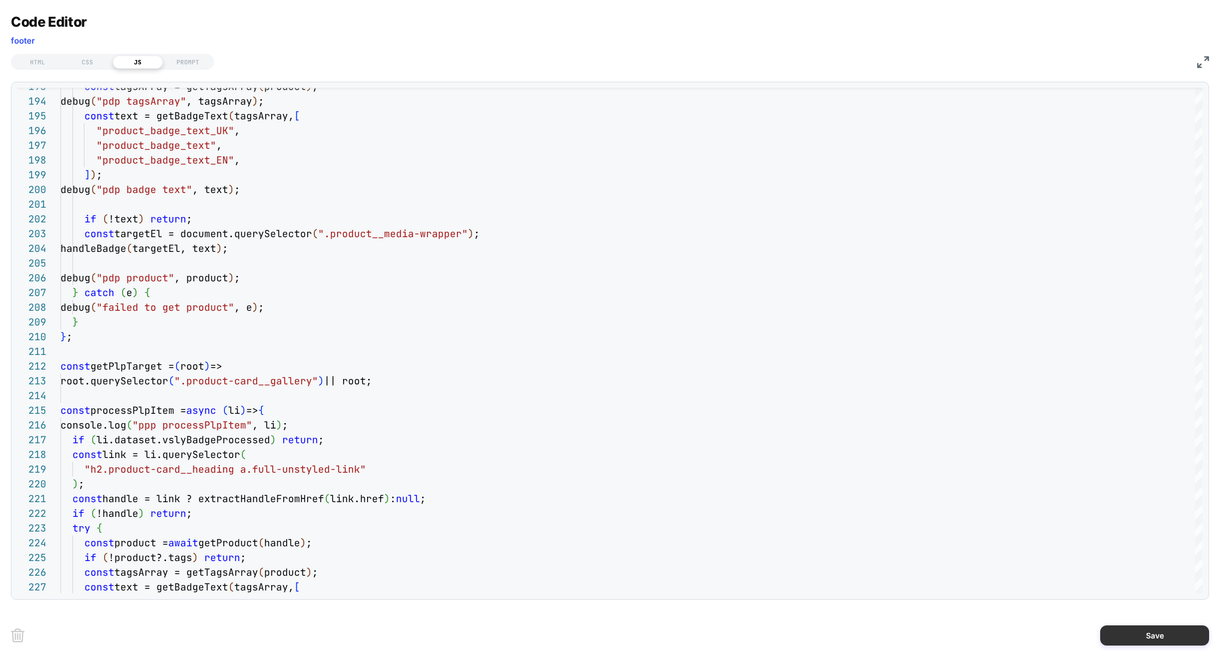
click at [1151, 640] on button "Save" at bounding box center [1155, 635] width 109 height 20
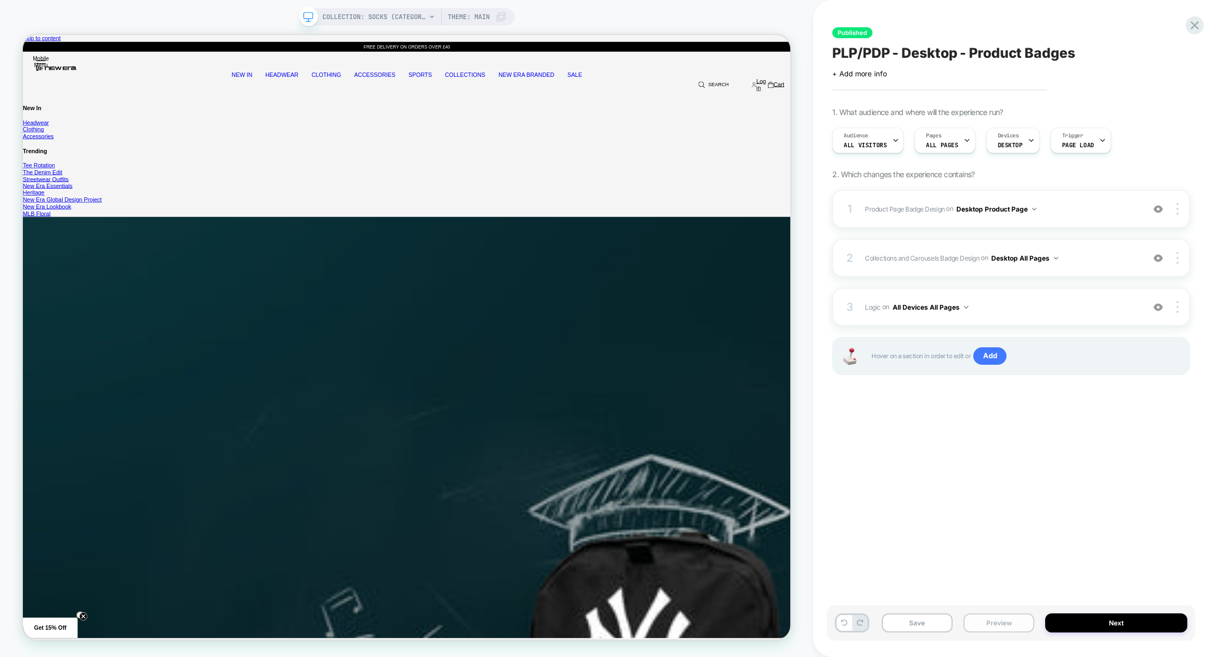
click at [1015, 622] on button "Preview" at bounding box center [999, 622] width 71 height 19
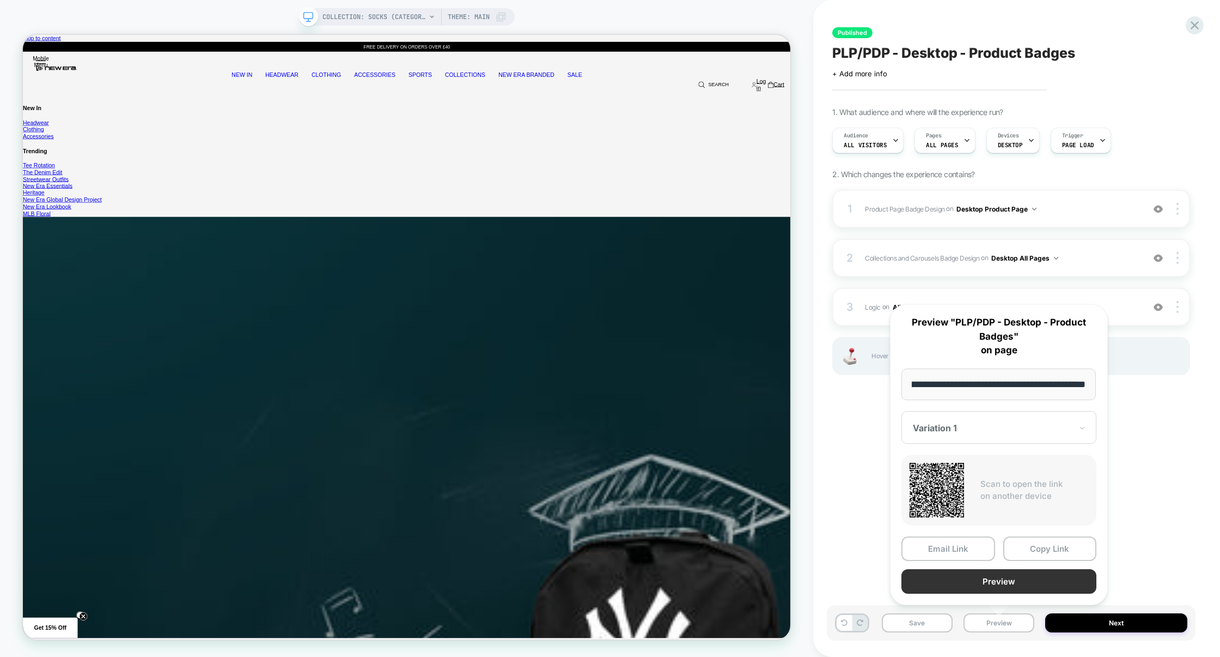
scroll to position [0, 0]
click at [999, 587] on button "Preview" at bounding box center [999, 581] width 195 height 25
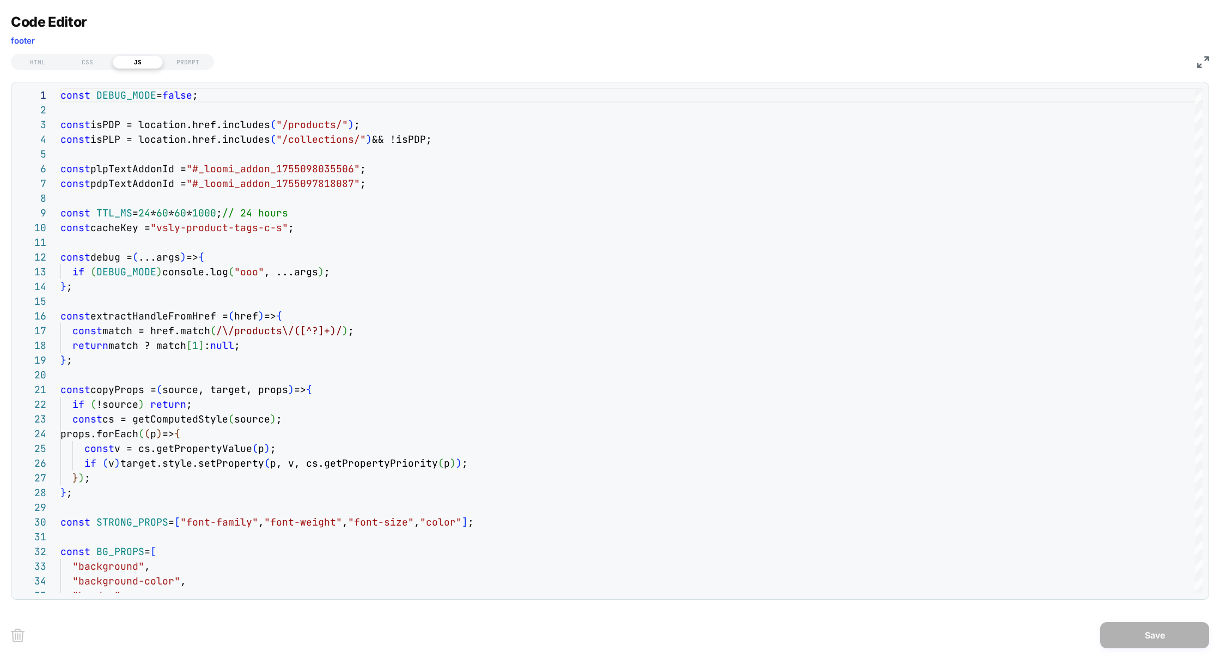
click at [0, 0] on img at bounding box center [0, 0] width 0 height 0
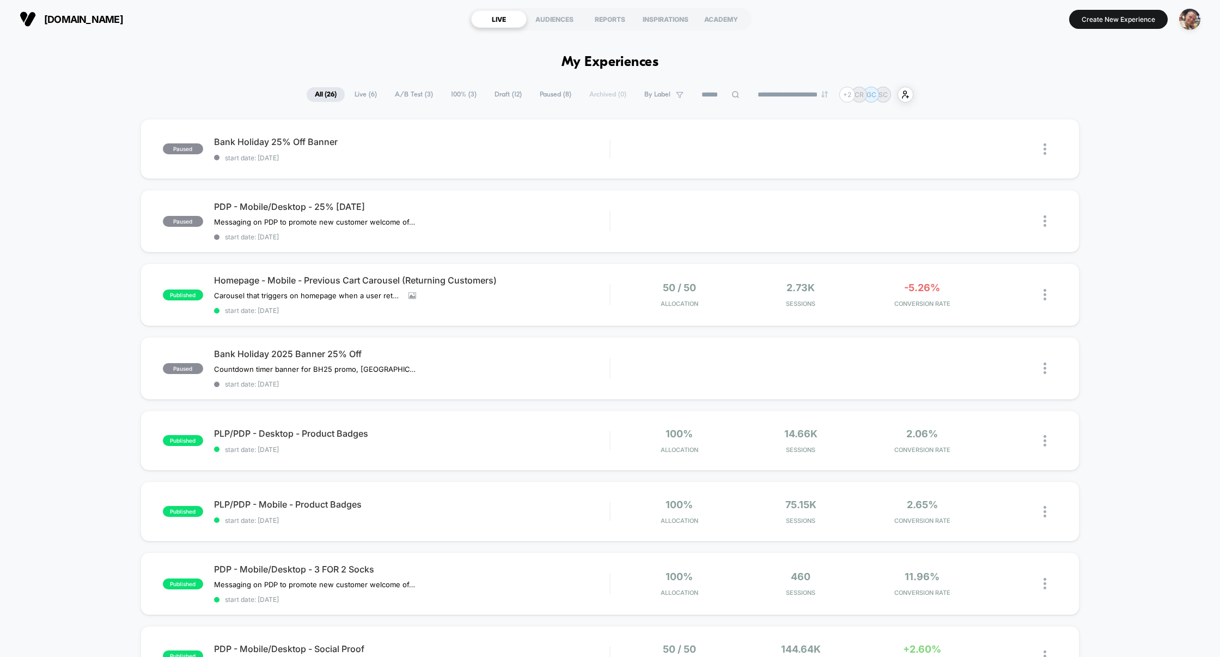
click at [1193, 13] on img "button" at bounding box center [1190, 19] width 21 height 21
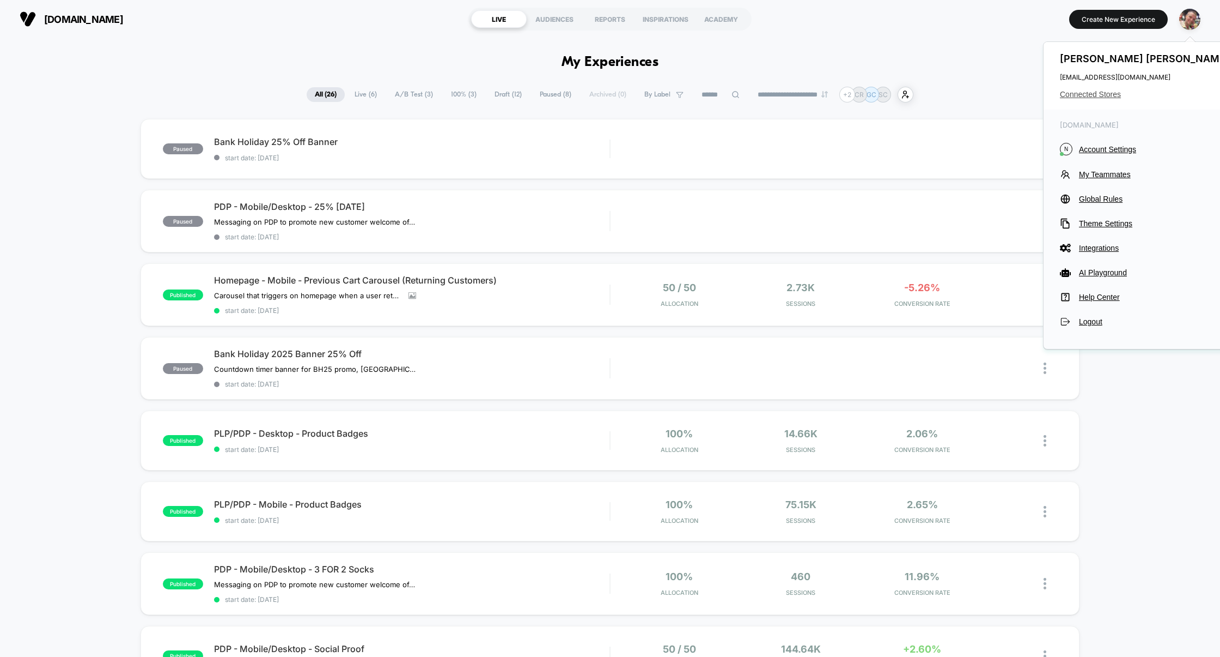
click at [1113, 93] on span "Connected Stores" at bounding box center [1146, 94] width 172 height 9
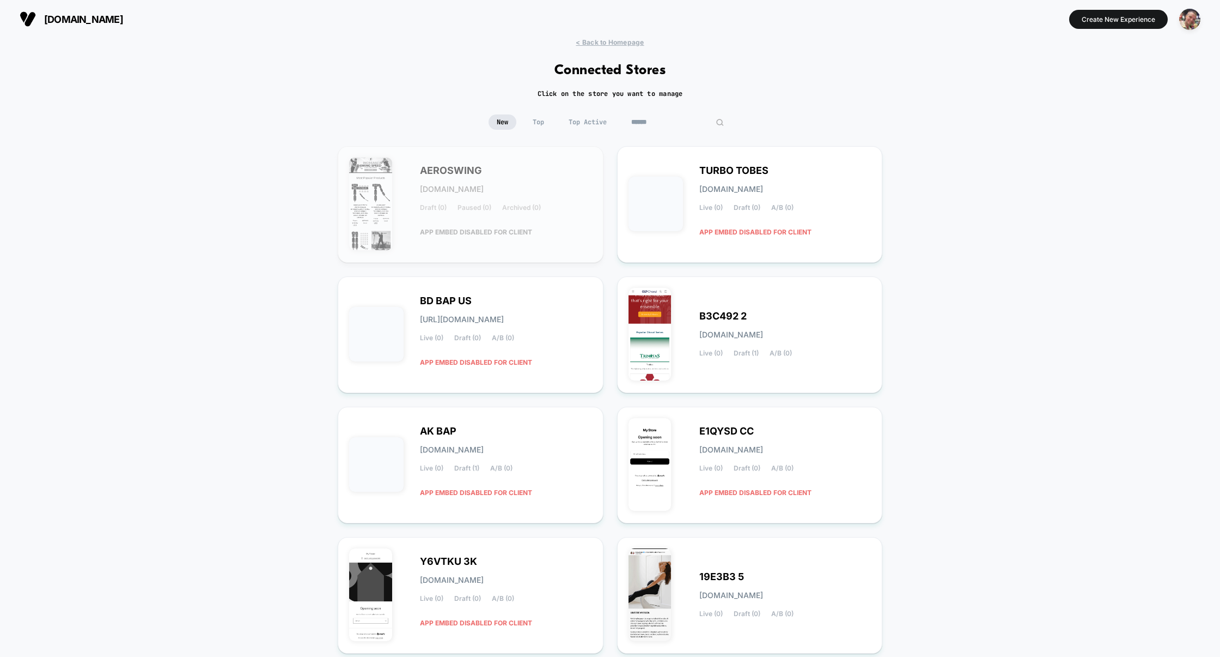
click at [662, 117] on input at bounding box center [677, 121] width 109 height 15
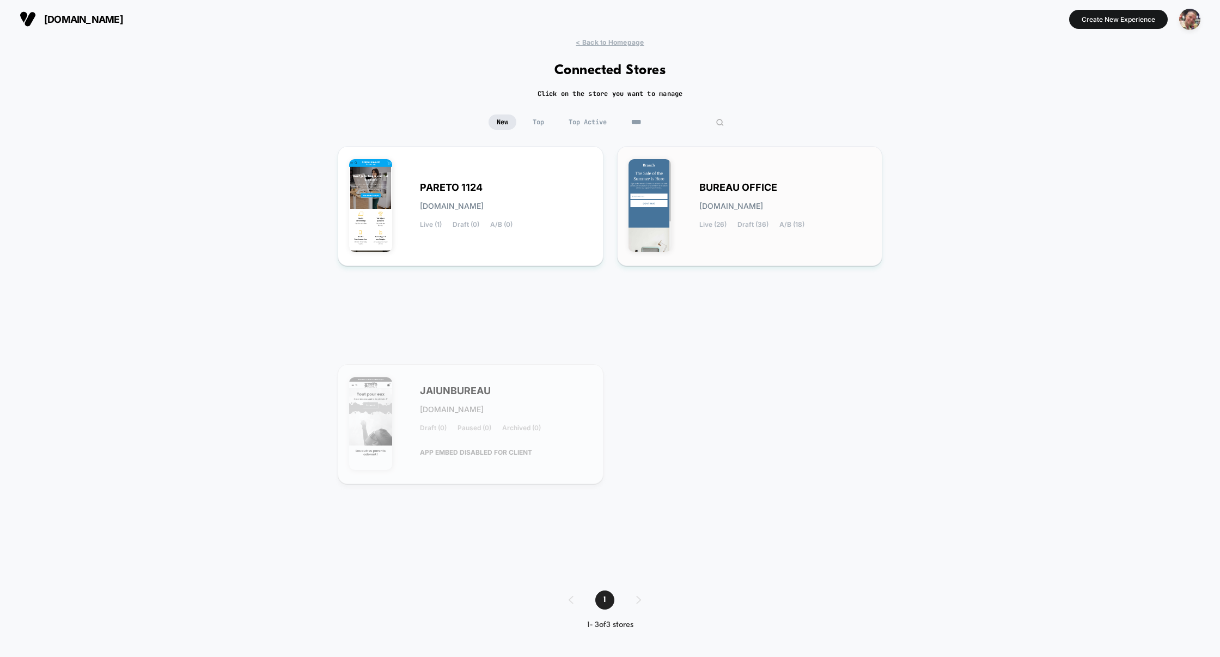
type input "****"
click at [694, 205] on div "BUREAU OFFICE [DOMAIN_NAME] Live (26) Draft (36) A/B (18)" at bounding box center [750, 205] width 243 height 97
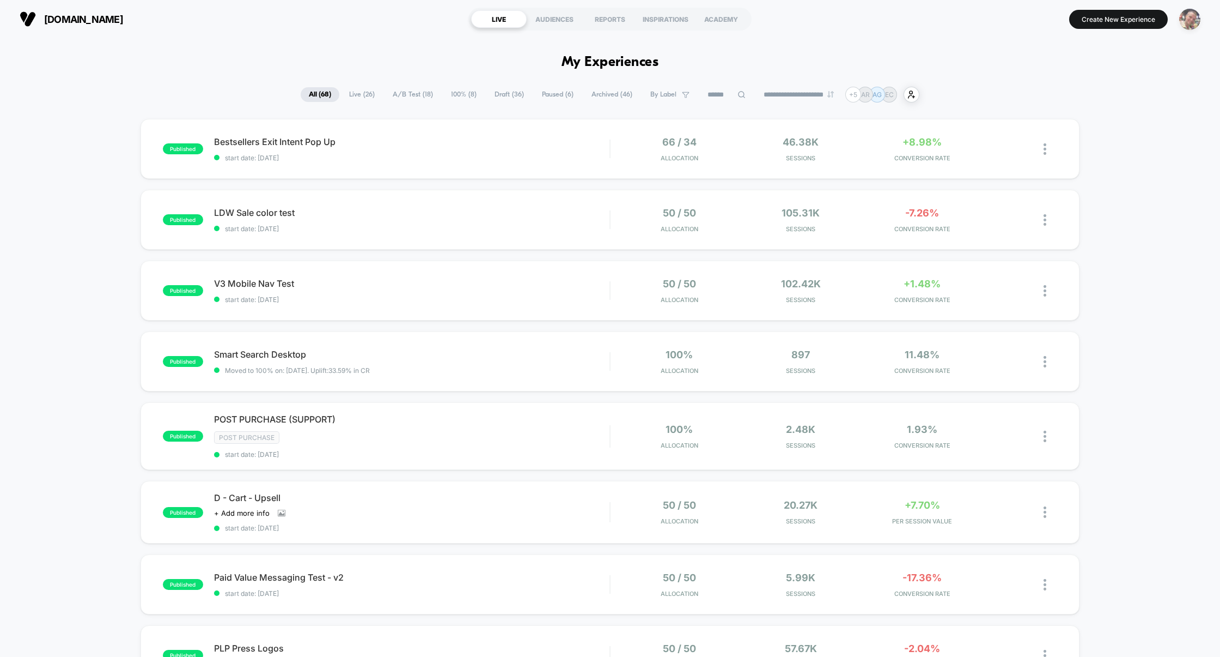
click at [1187, 27] on img "button" at bounding box center [1190, 19] width 21 height 21
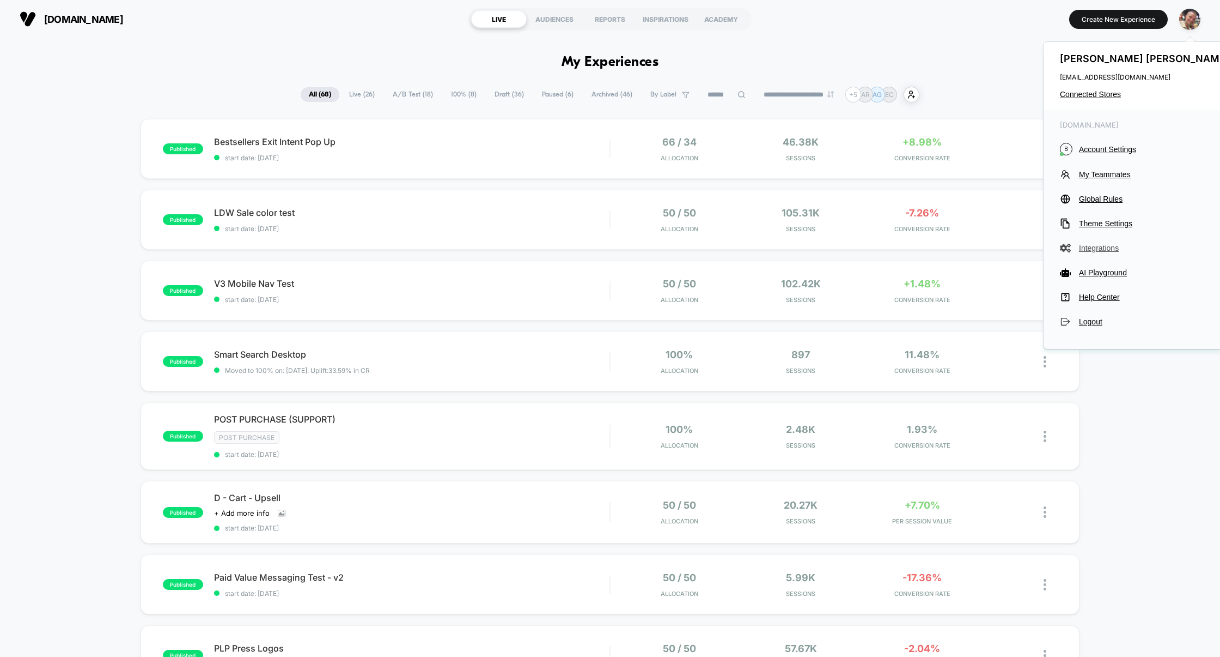
click at [1102, 242] on button "Integrations" at bounding box center [1146, 247] width 172 height 11
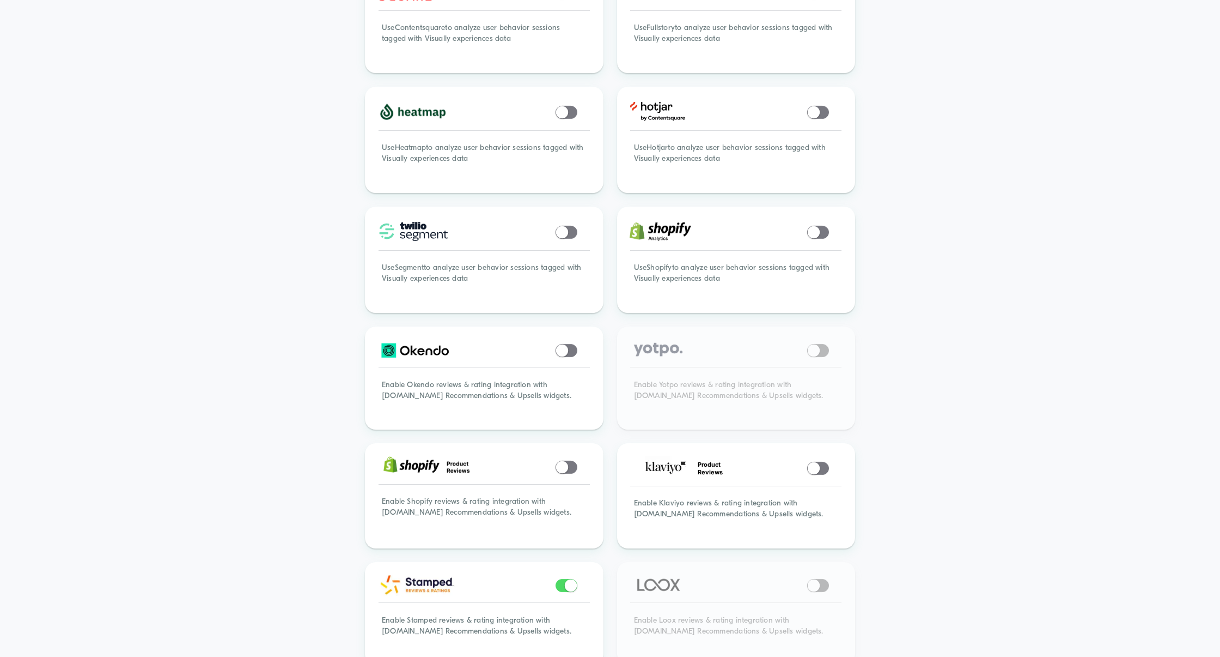
scroll to position [539, 0]
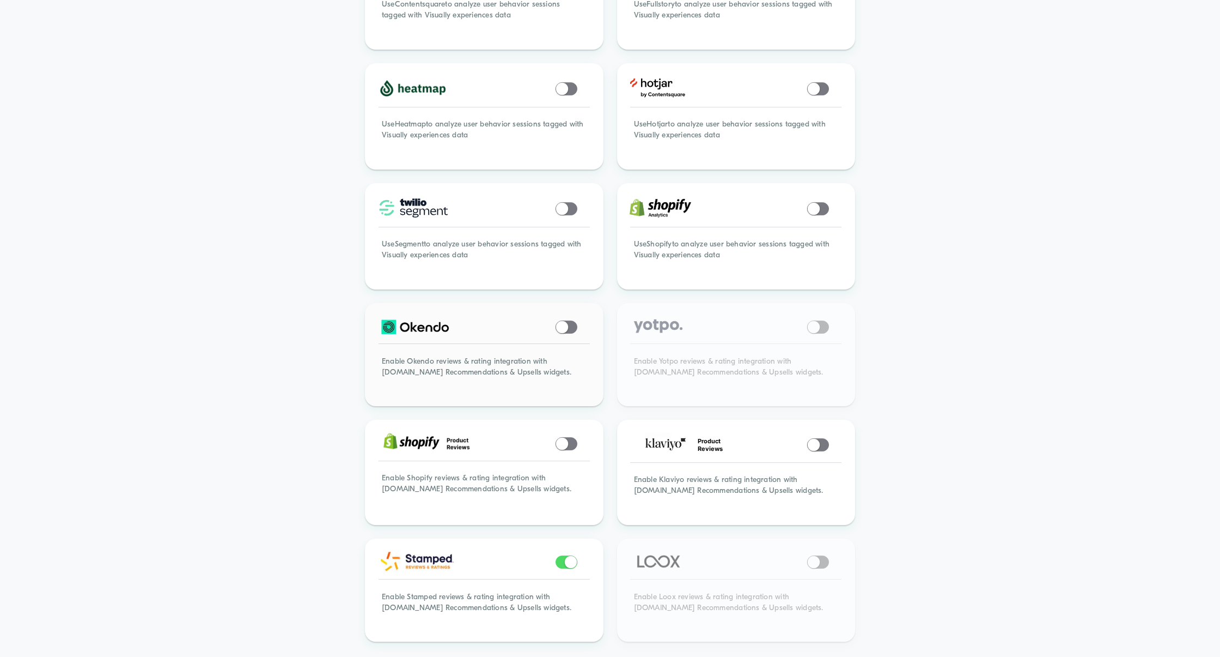
click at [574, 320] on span at bounding box center [567, 326] width 22 height 13
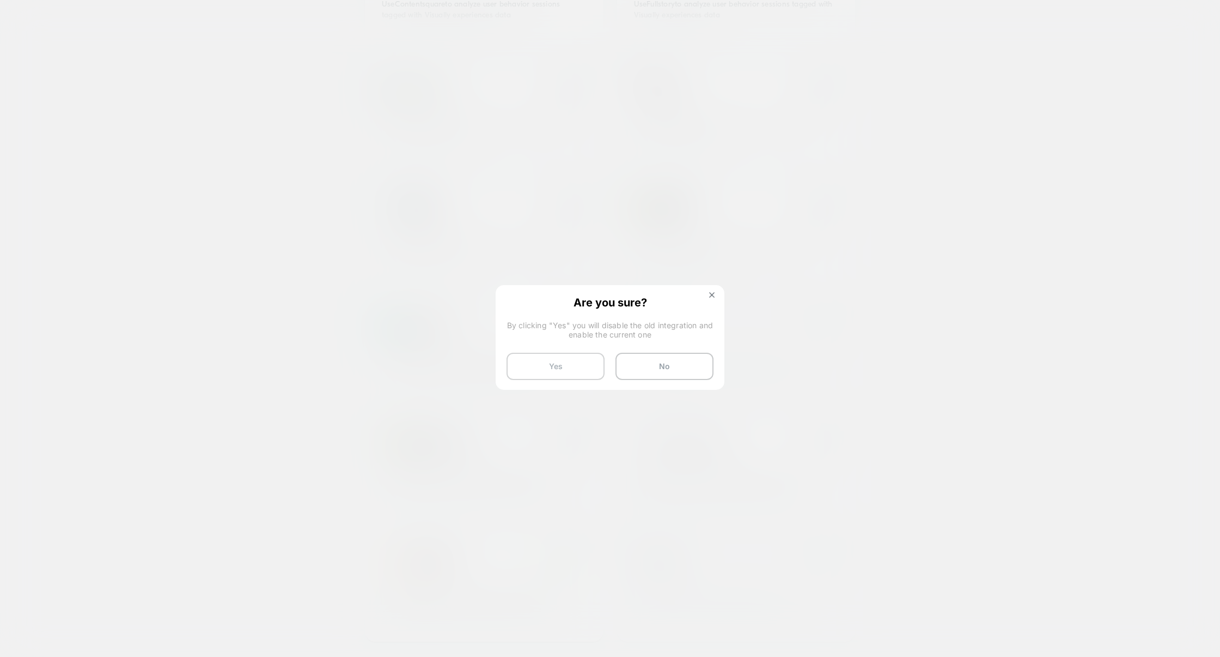
click at [569, 369] on button "Yes" at bounding box center [556, 366] width 98 height 27
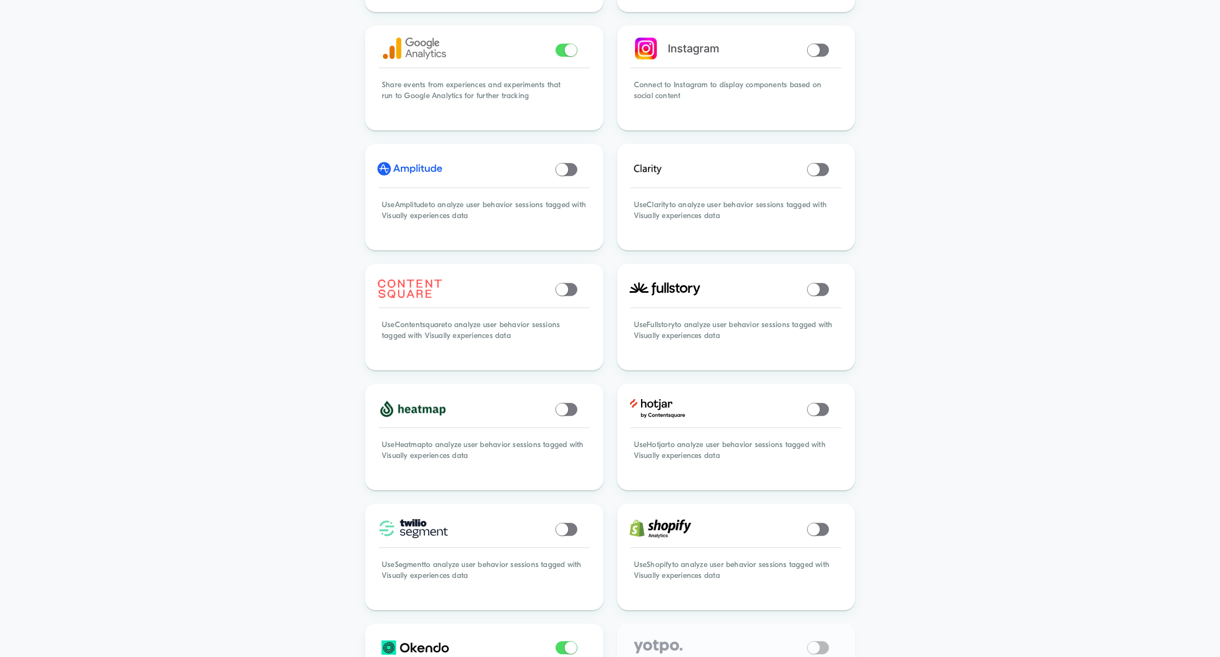
scroll to position [0, 0]
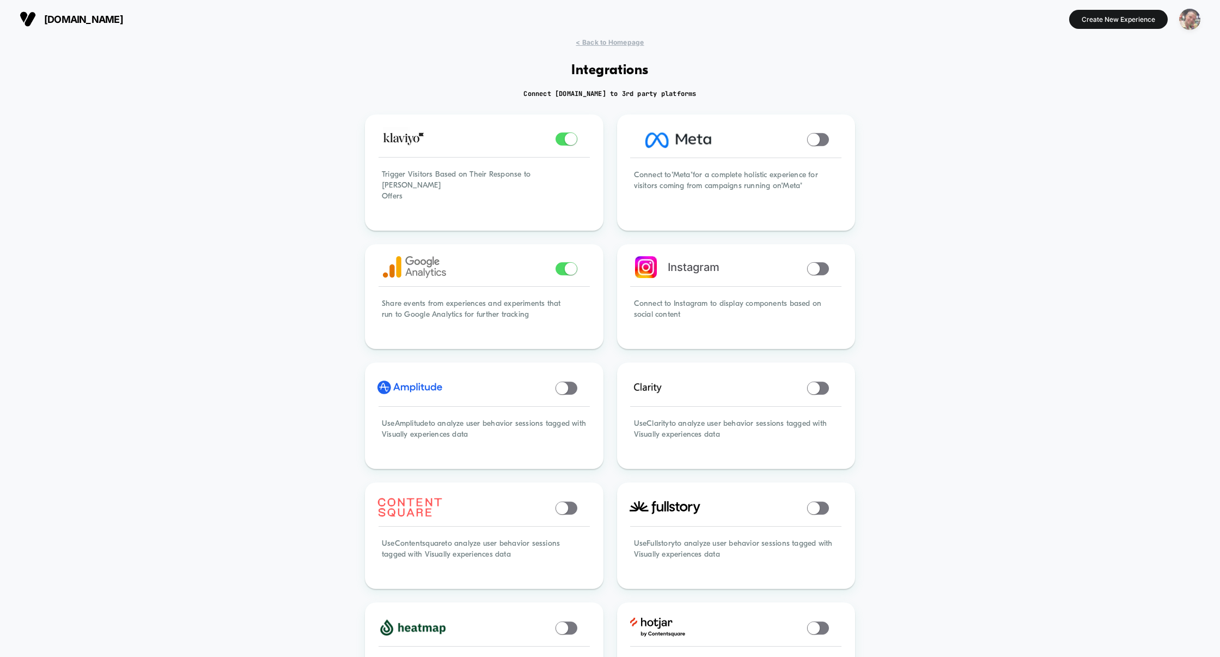
click at [1192, 28] on img "button" at bounding box center [1190, 19] width 21 height 21
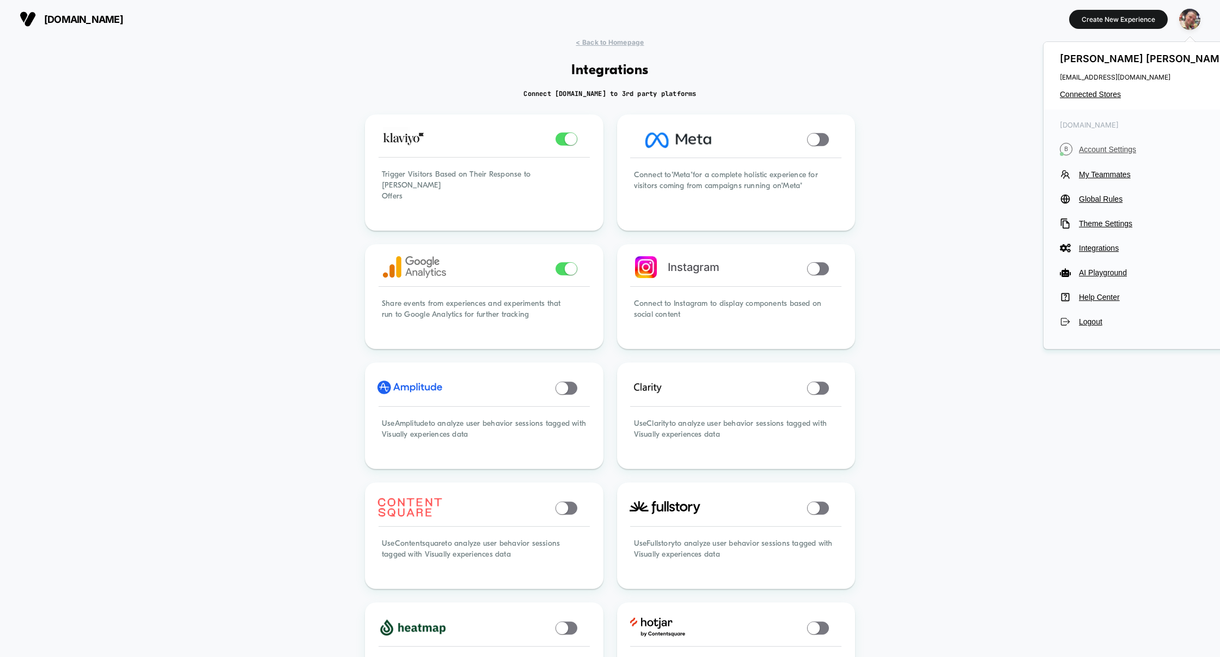
click at [1121, 149] on span "Account Settings" at bounding box center [1155, 149] width 153 height 9
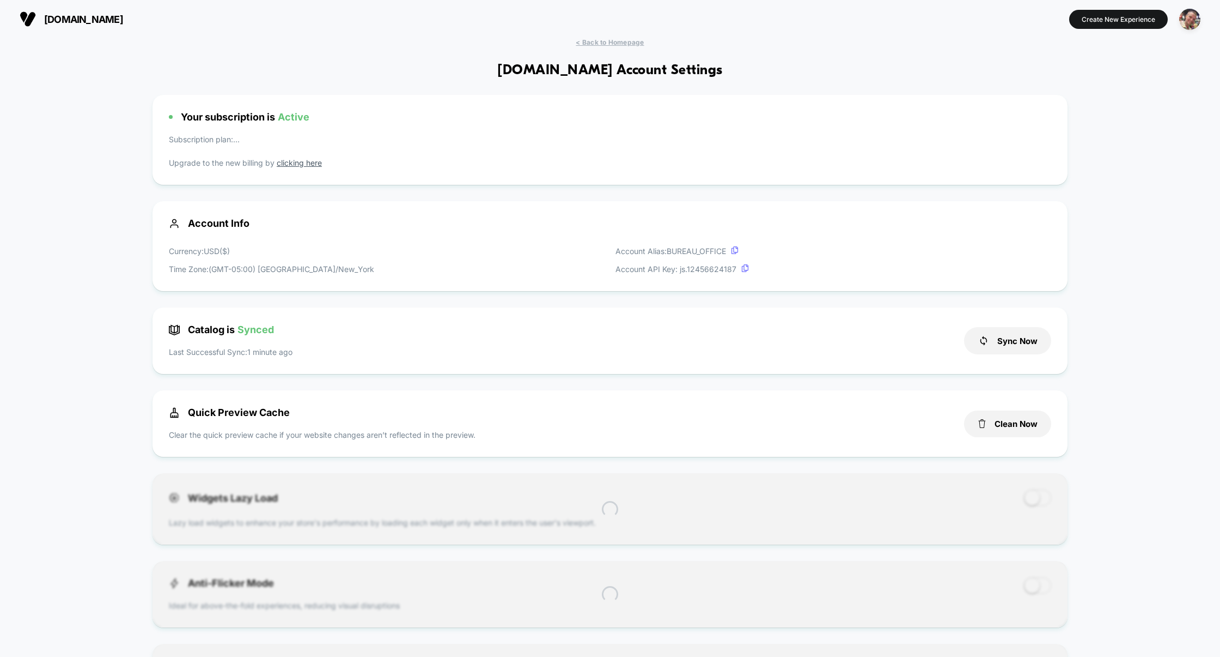
scroll to position [147, 0]
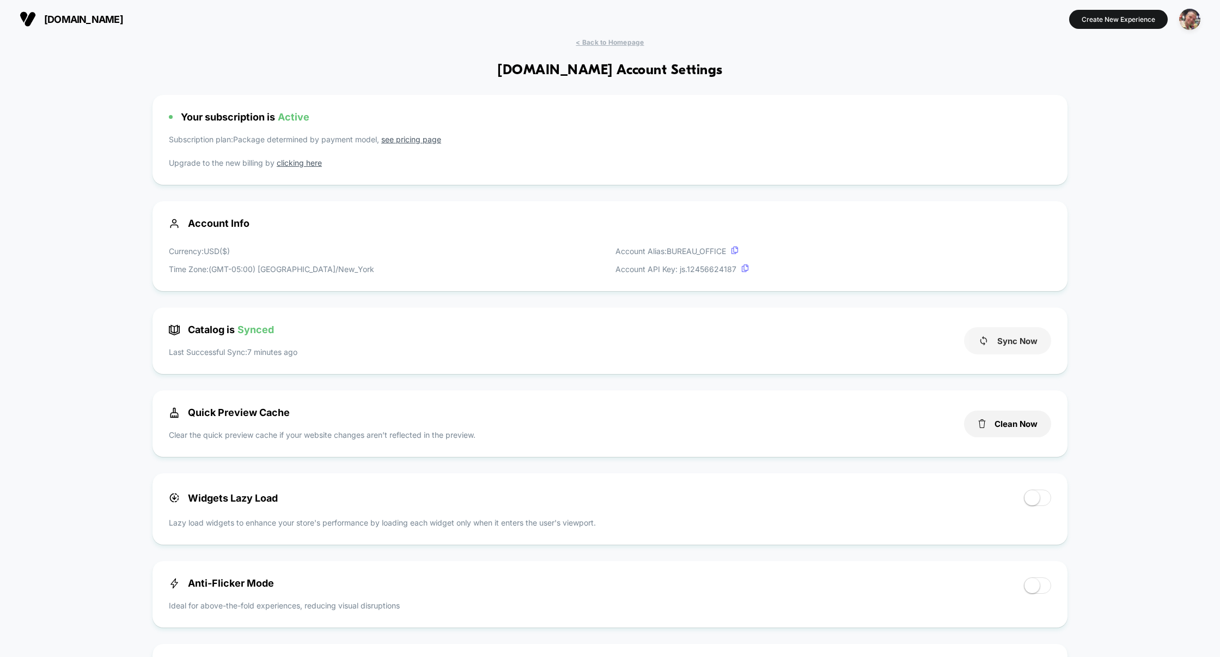
click at [1007, 341] on button "Sync Now" at bounding box center [1007, 340] width 87 height 27
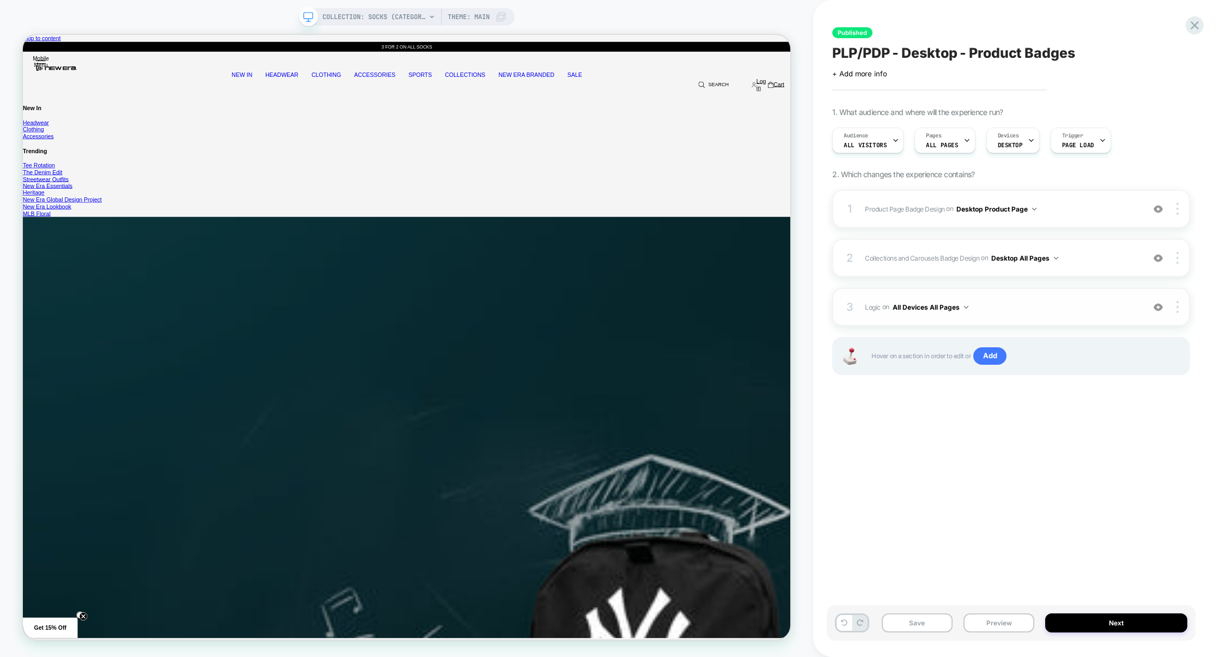
click at [1005, 313] on span "Logic Adding Code Block BEFORE footer on All Devices All Pages" at bounding box center [1002, 307] width 274 height 14
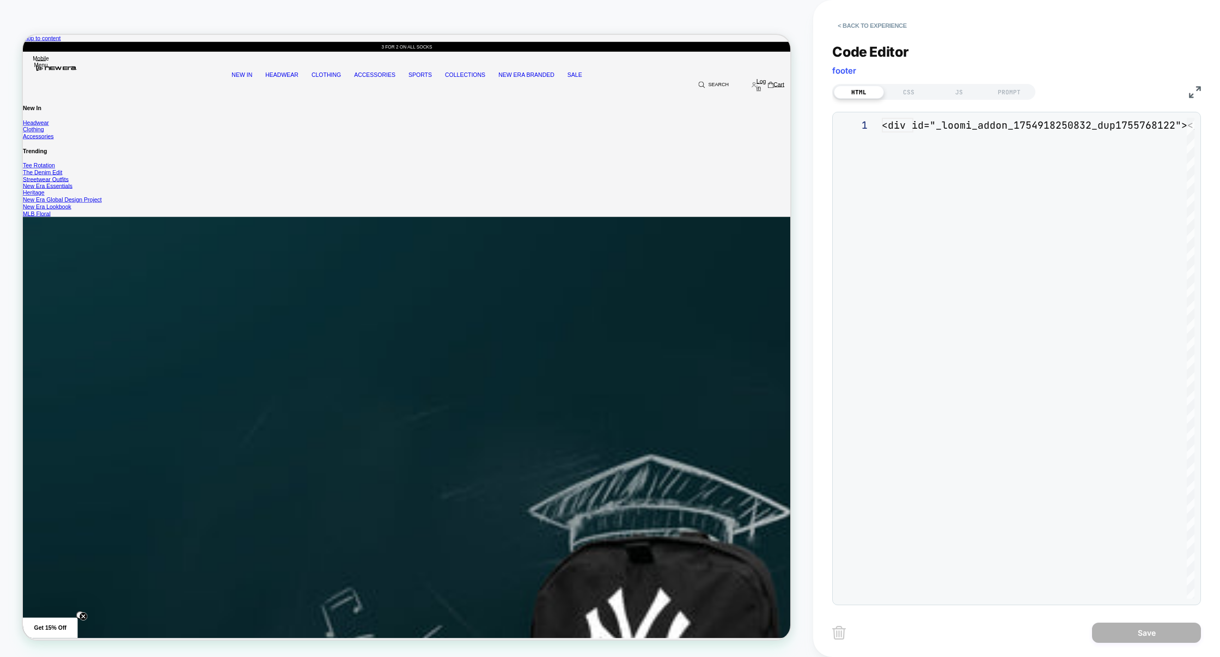
scroll to position [14, 0]
click at [0, 0] on div "CSS" at bounding box center [0, 0] width 0 height 0
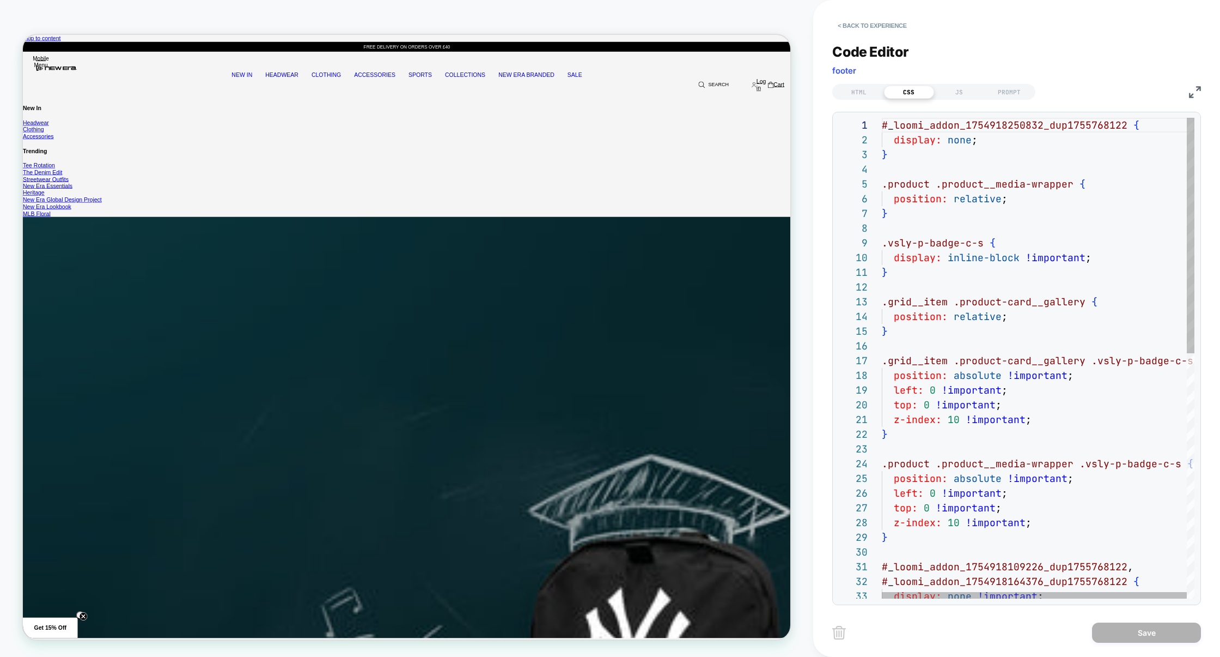
scroll to position [147, 0]
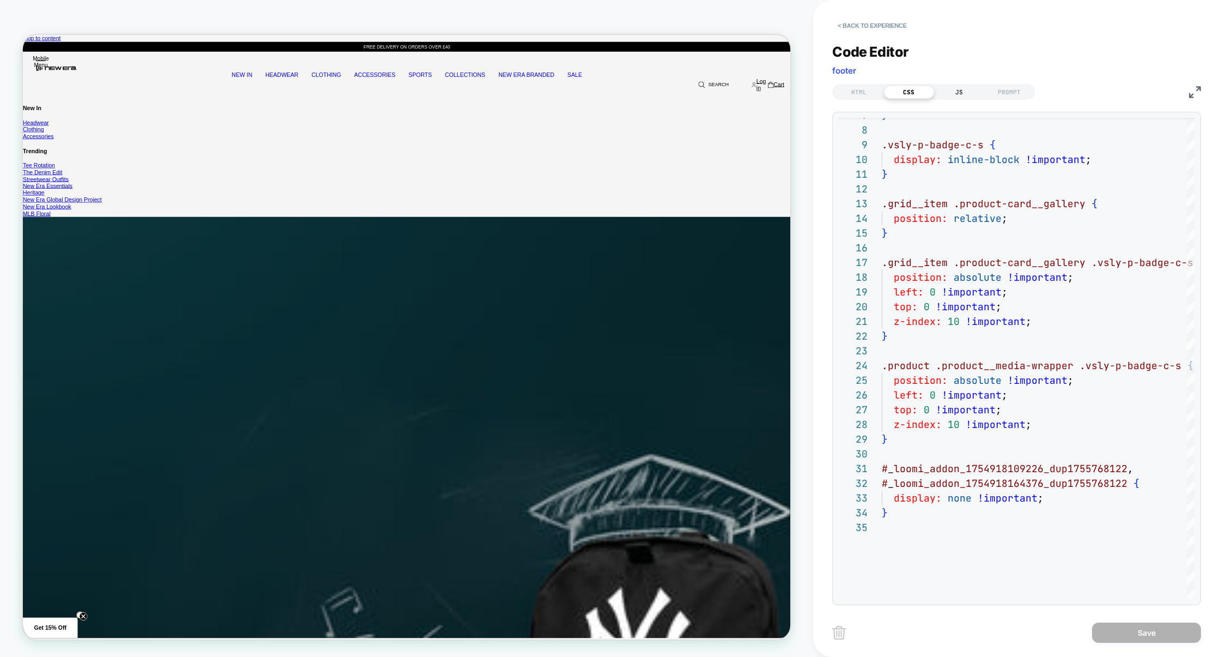
click at [963, 90] on div "JS" at bounding box center [959, 92] width 50 height 13
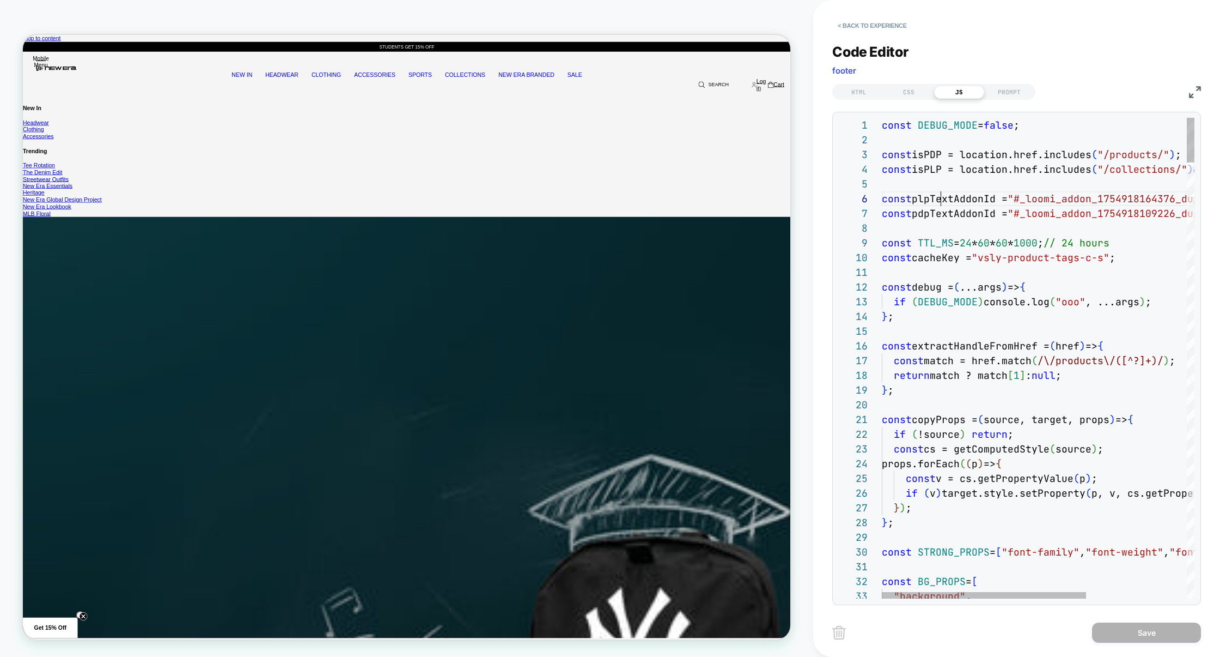
click at [0, 0] on div "const DEBUG_MODE = false ; const isPDP = location.href.includes ( "/products/" …" at bounding box center [0, 0] width 0 height 0
type textarea "**********"
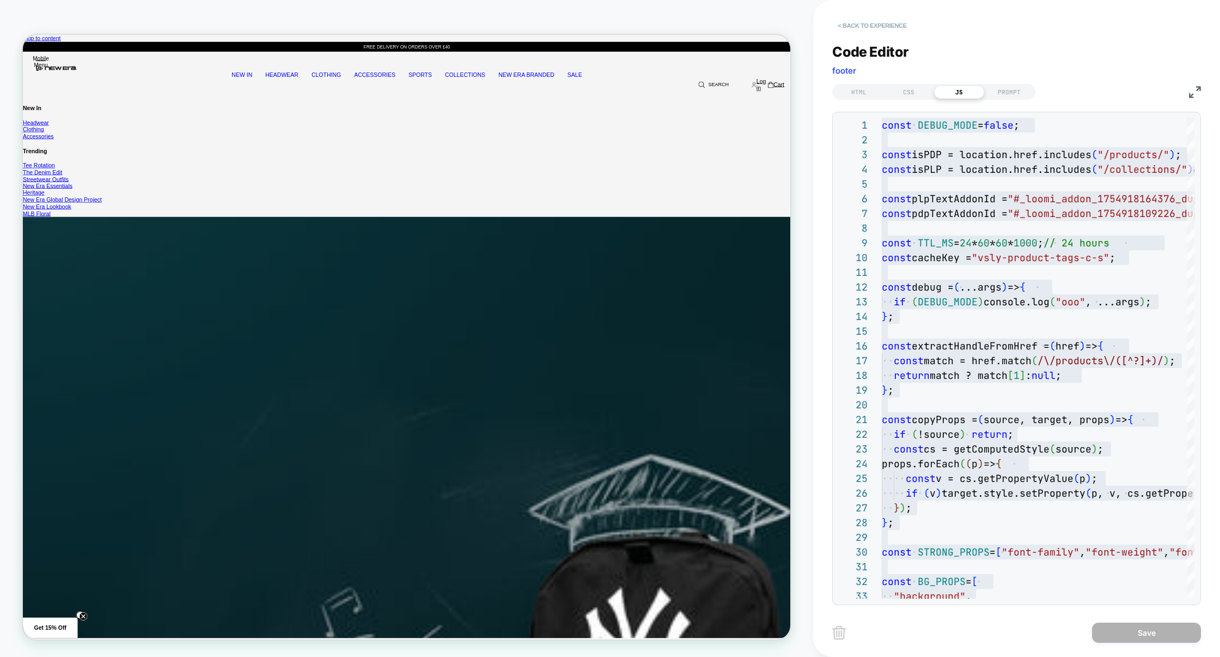
click at [884, 0] on button "< Back to experience" at bounding box center [512, 0] width 1024 height 0
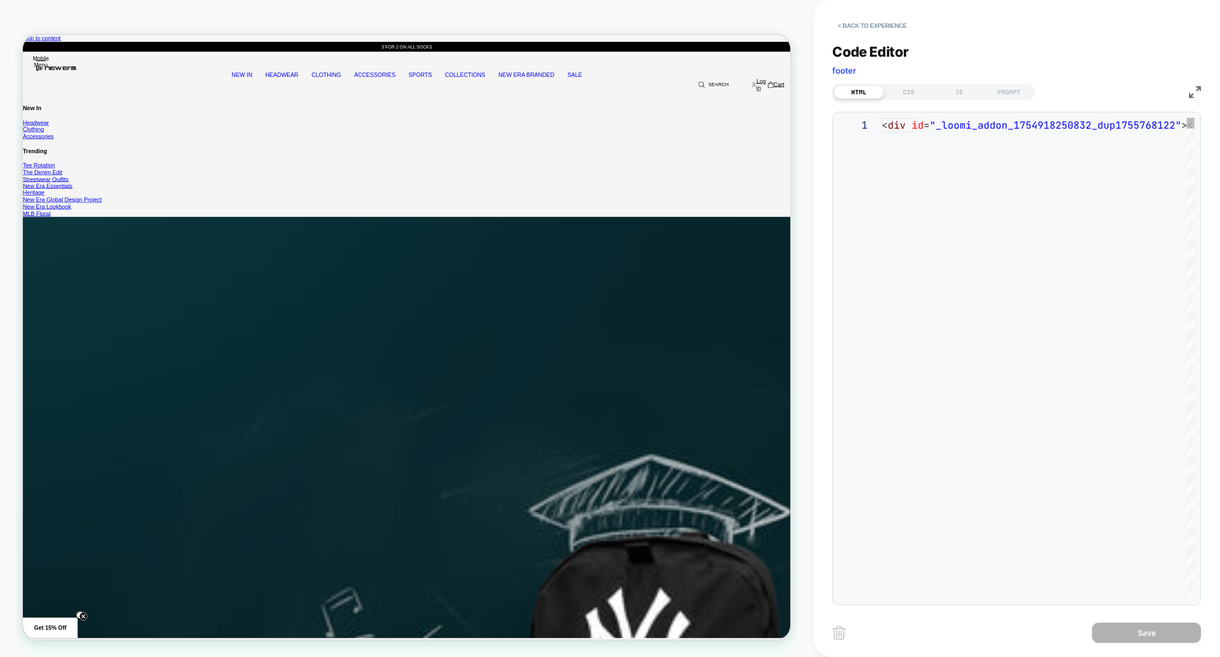
scroll to position [14, 0]
click at [0, 0] on div "JS" at bounding box center [0, 0] width 0 height 0
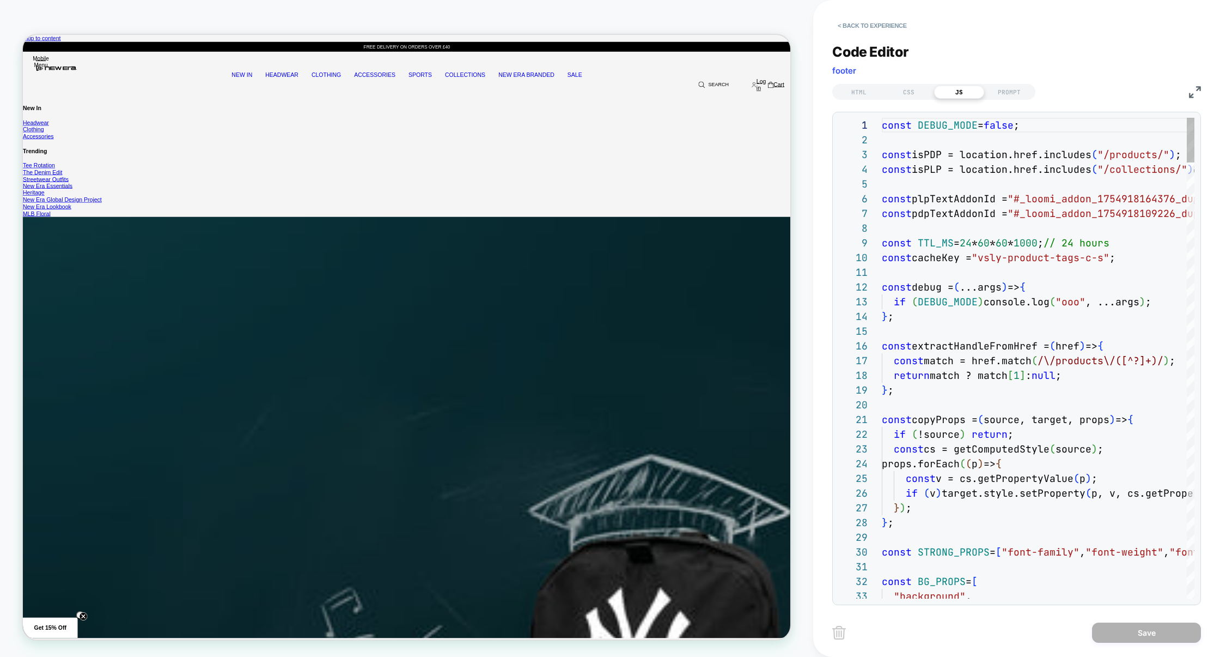
scroll to position [147, 0]
click at [0, 0] on img at bounding box center [0, 0] width 0 height 0
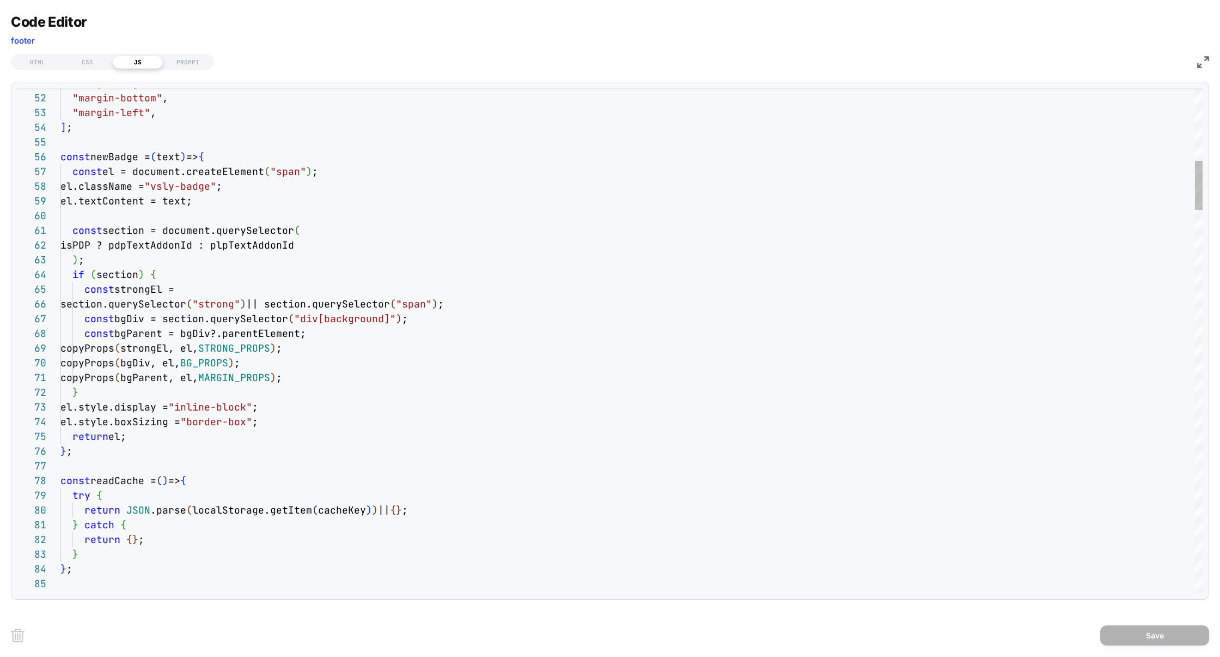
type textarea "**********"
click at [0, 0] on div "const el = document.createElement ( "span" ) ; el.className = "vsly-badge" ; el…" at bounding box center [0, 0] width 0 height 0
type textarea "*"
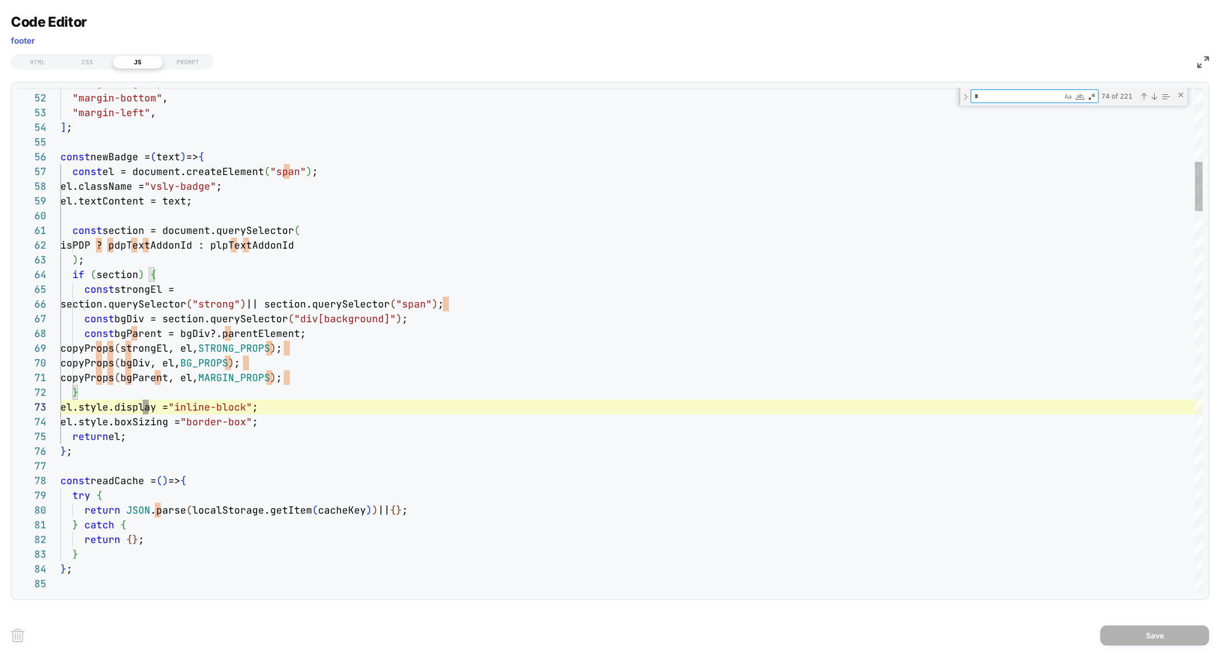
type textarea "**********"
type textarea "**"
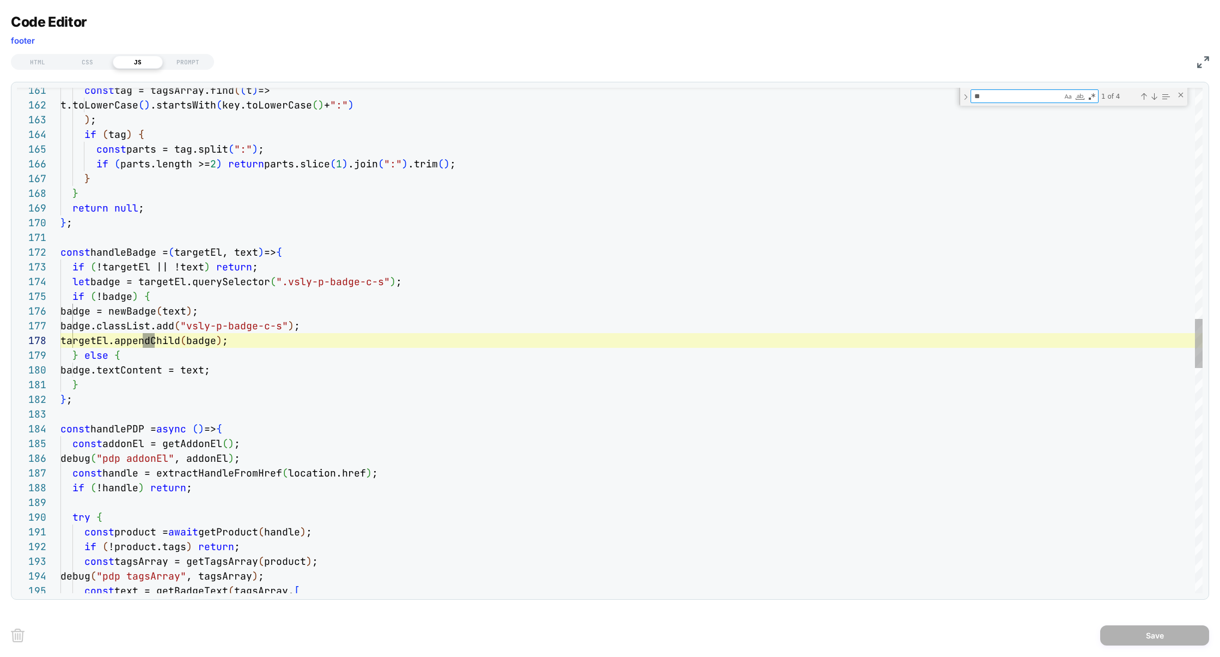
type textarea "**********"
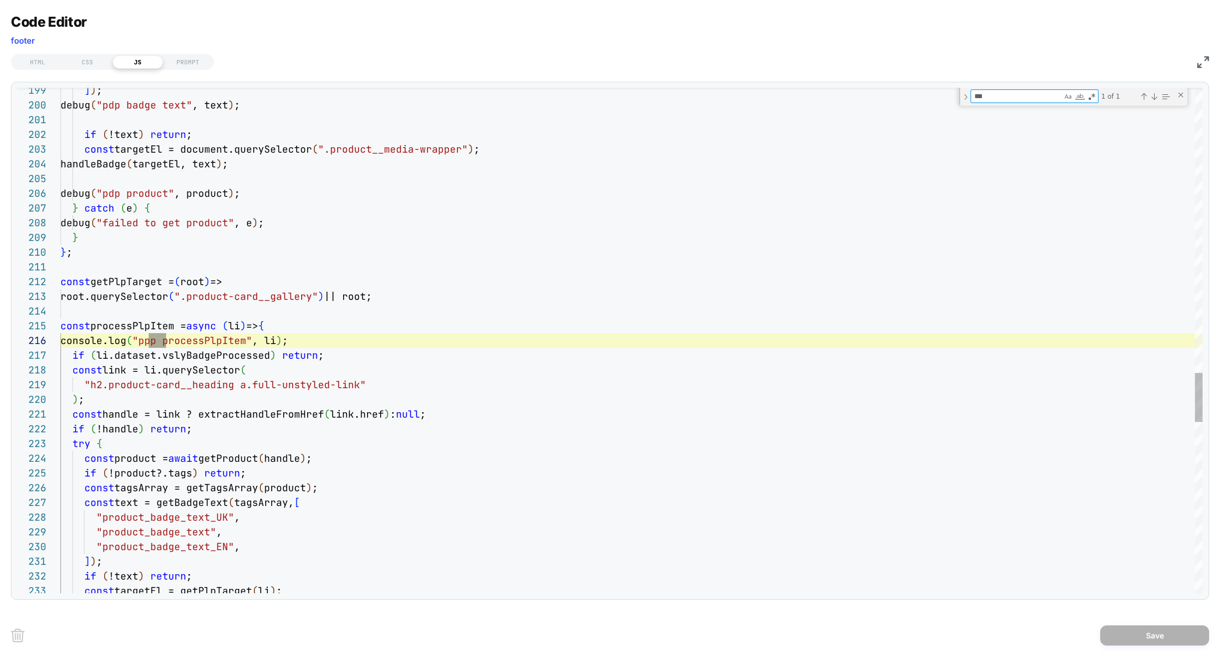
type textarea "***"
click at [0, 0] on div "] ) ; debug ( "pdp badge text" , text ) ; if ( !text ) return ; const targetEl …" at bounding box center [0, 0] width 0 height 0
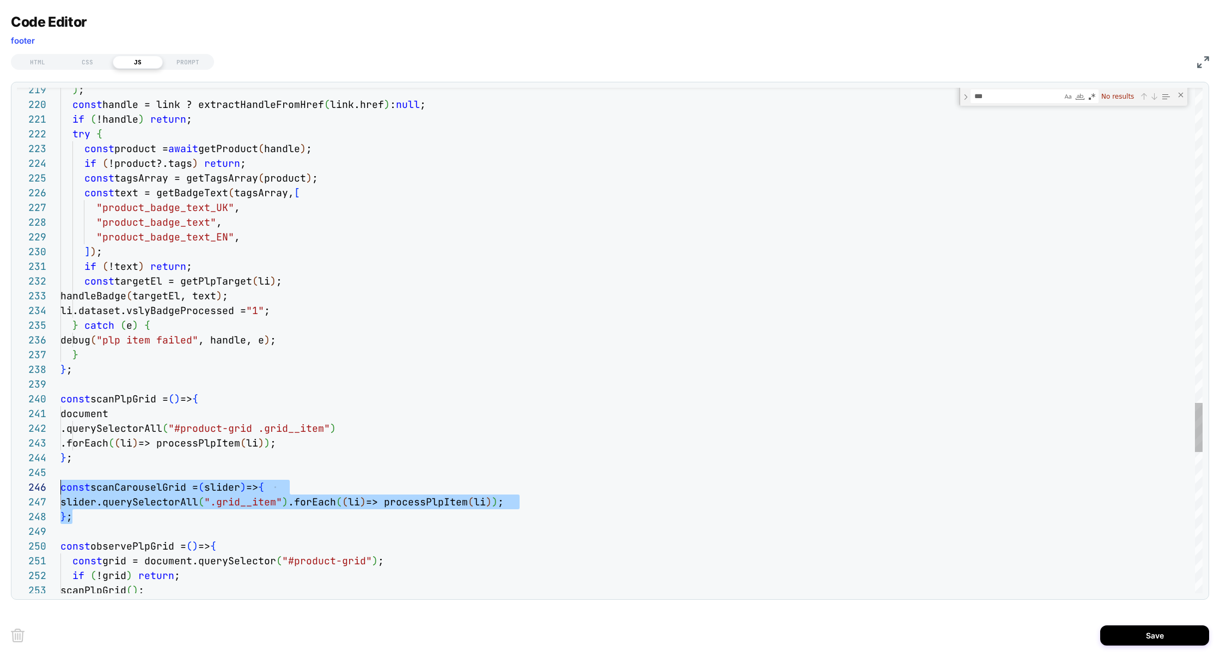
scroll to position [73, 0]
drag, startPoint x: 101, startPoint y: 515, endPoint x: 40, endPoint y: 488, distance: 66.8
click at [0, 0] on div "219 220 221 222 223 224 225 226 227 228 229 230 231 232 233 234 235 236 237 238…" at bounding box center [0, 0] width 0 height 0
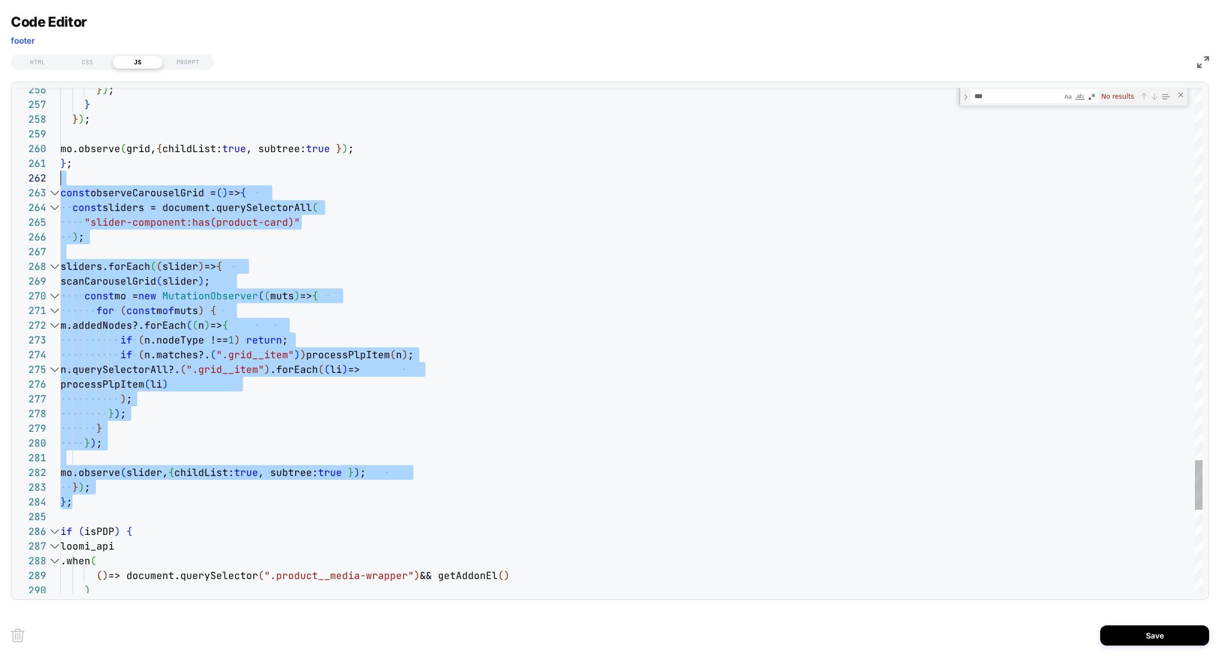
scroll to position [29, 0]
drag, startPoint x: 95, startPoint y: 501, endPoint x: 55, endPoint y: 192, distance: 310.9
click at [0, 0] on div "256 257 258 259 260 261 262 263 264 265 266 267 268 269 270 271 272 273 274 275…" at bounding box center [0, 0] width 0 height 0
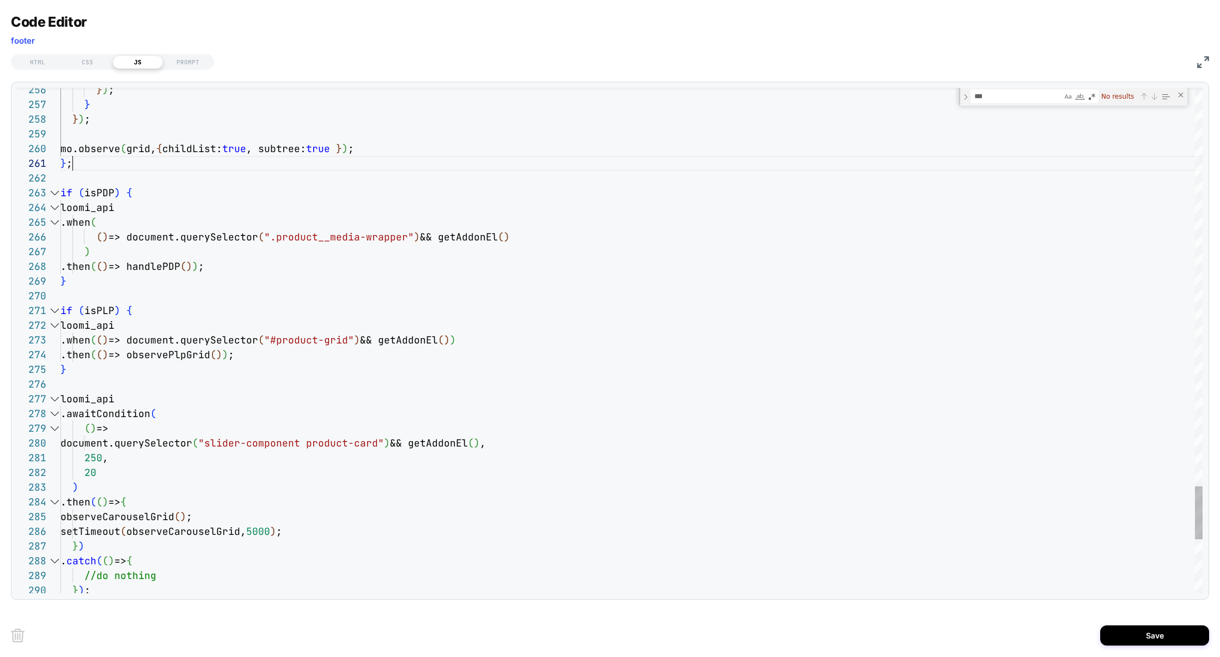
scroll to position [0, 12]
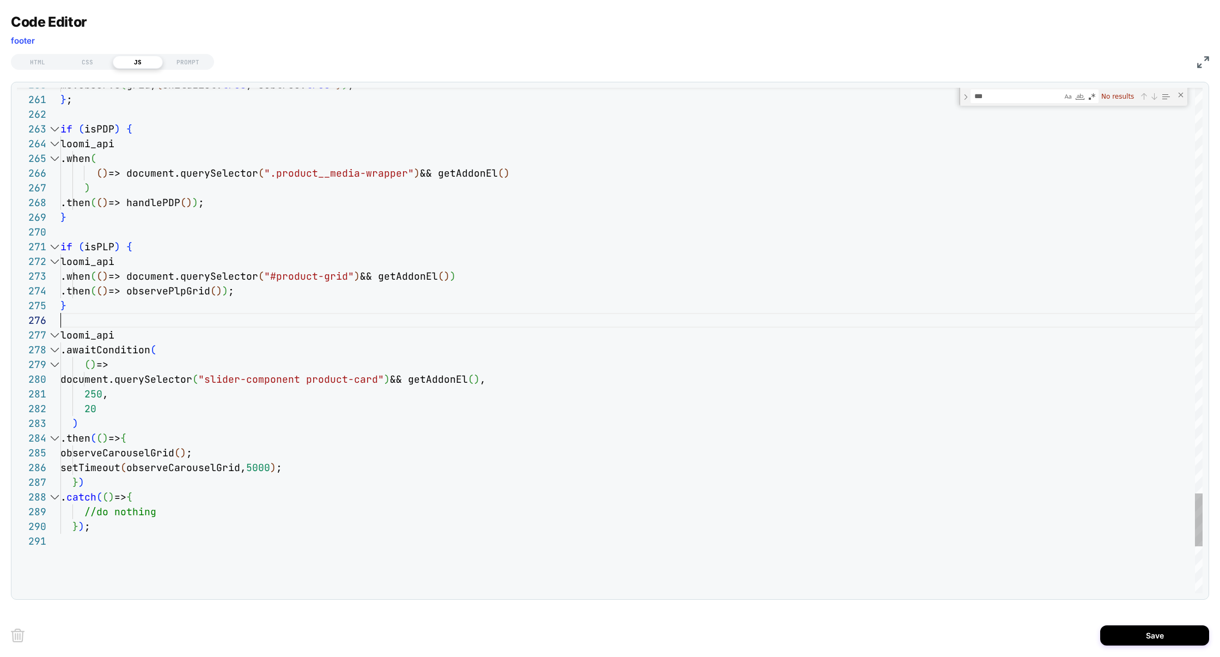
click at [0, 0] on div "mo.observe ( grid, { childList: true , subtree: true } ) ; } ; if ( isPDP ) { l…" at bounding box center [0, 0] width 0 height 0
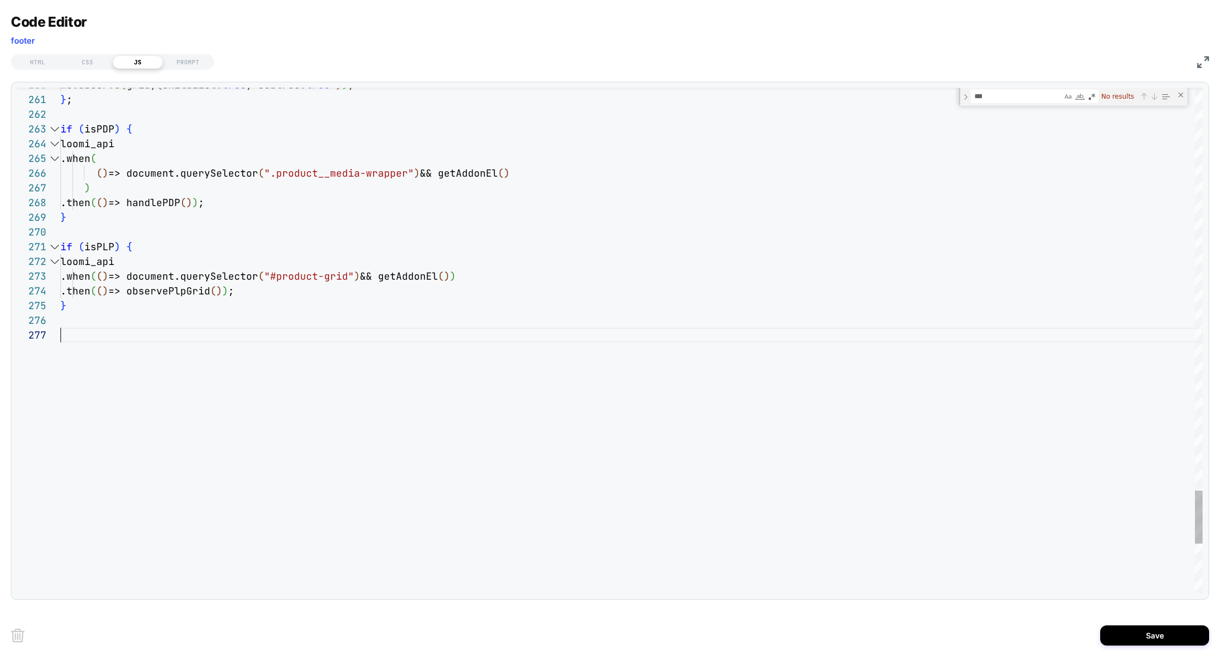
scroll to position [103, 12]
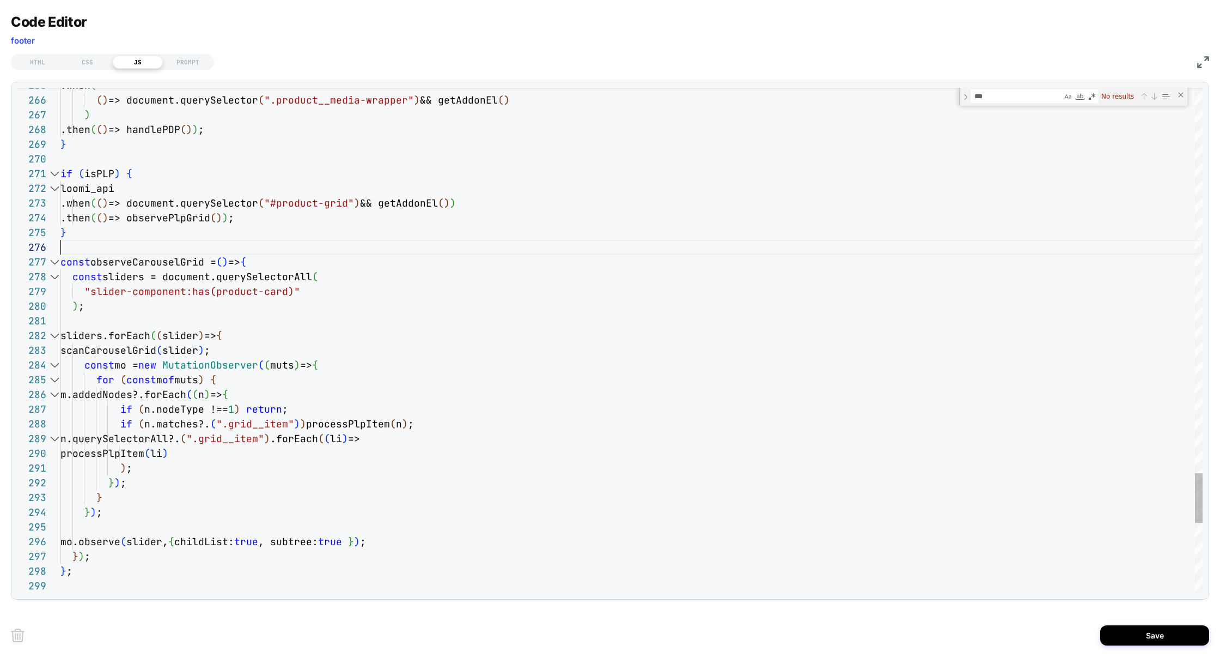
click at [0, 0] on div ".when ( ( ) => document.querySelector ( ".product__media-wrapper" ) && getAddon…" at bounding box center [0, 0] width 0 height 0
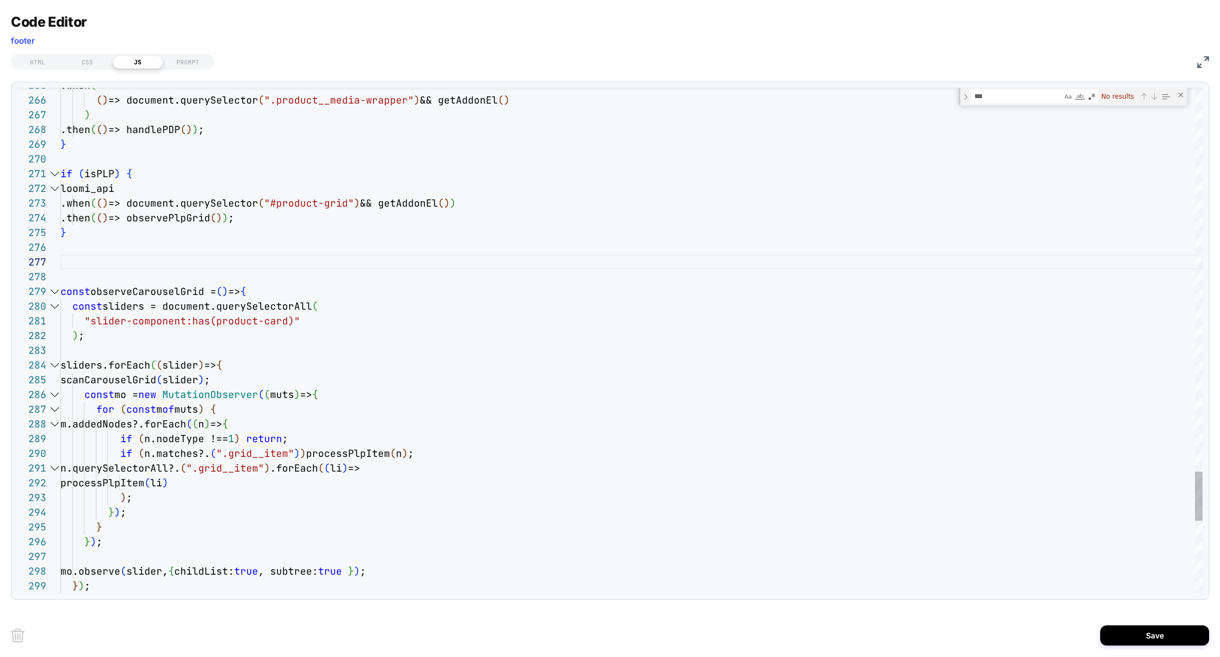
scroll to position [118, 12]
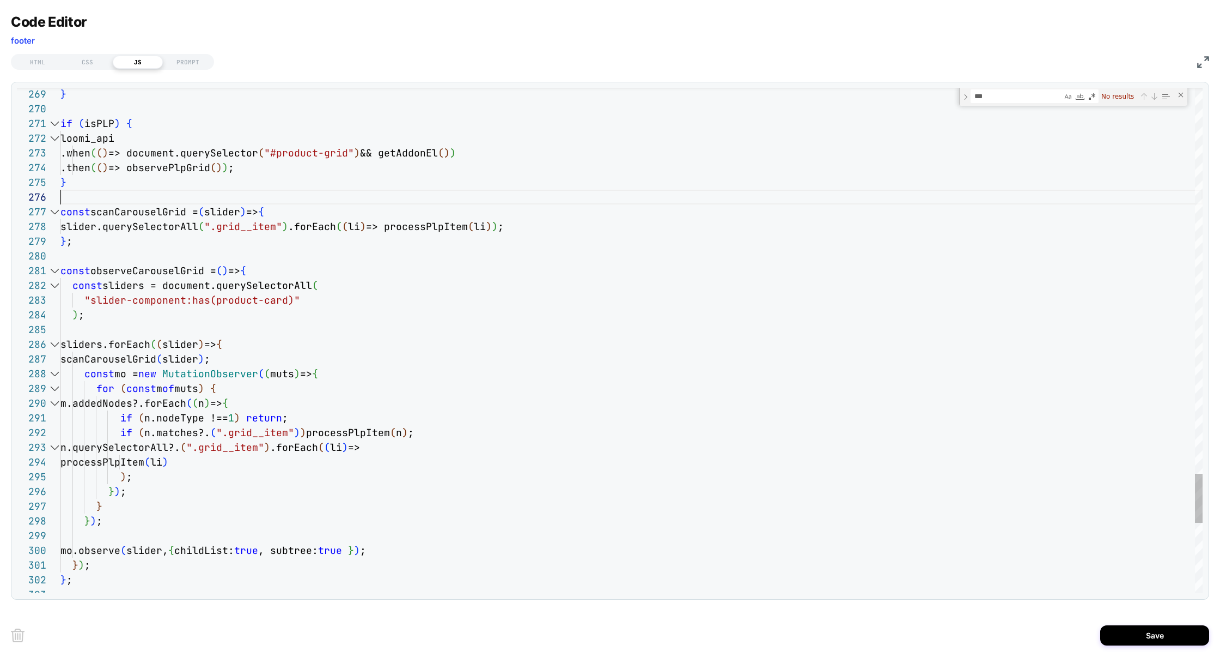
click at [0, 0] on div "for ( const m of muts ) { m.addedNodes?.forEach ( ( n ) => { if ( n.nodeType !=…" at bounding box center [0, 0] width 0 height 0
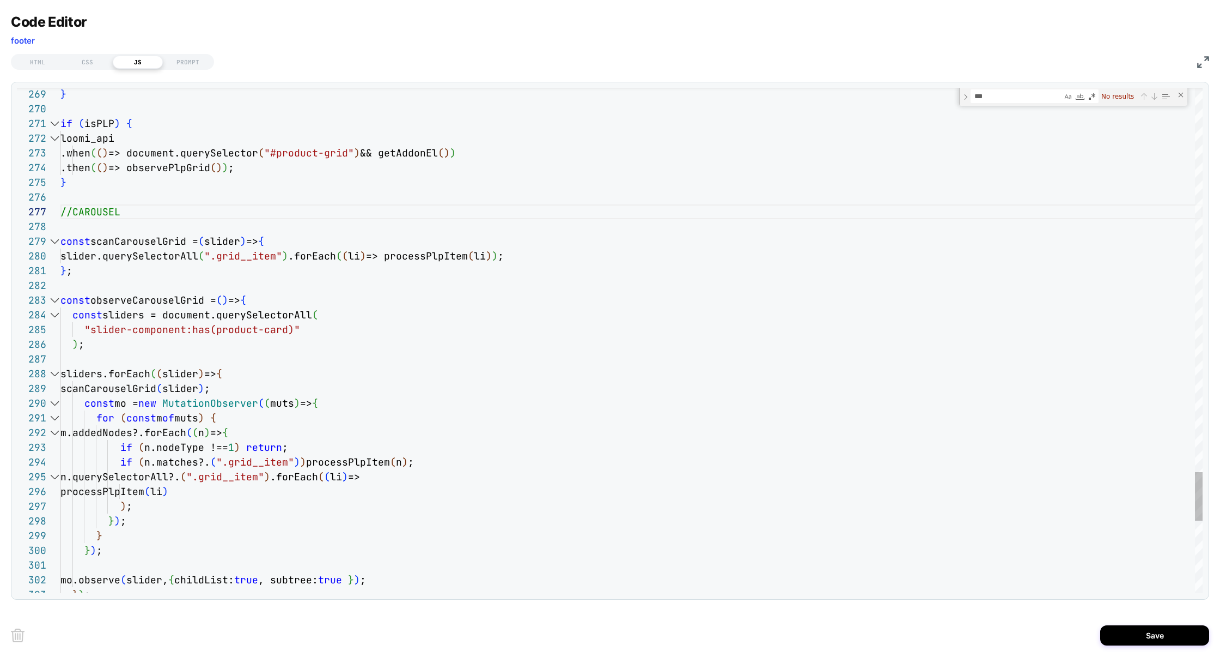
scroll to position [88, 0]
drag, startPoint x: 135, startPoint y: 212, endPoint x: 53, endPoint y: 208, distance: 81.8
click at [0, 0] on div "291 292 293 294 295 296 297 298 299 300 301 302 303 290 289 288 287 286 285 284…" at bounding box center [0, 0] width 0 height 0
click at [0, 0] on div "for ( const m of muts ) { m.addedNodes?.forEach ( ( n ) => { if ( n.nodeType !=…" at bounding box center [0, 0] width 0 height 0
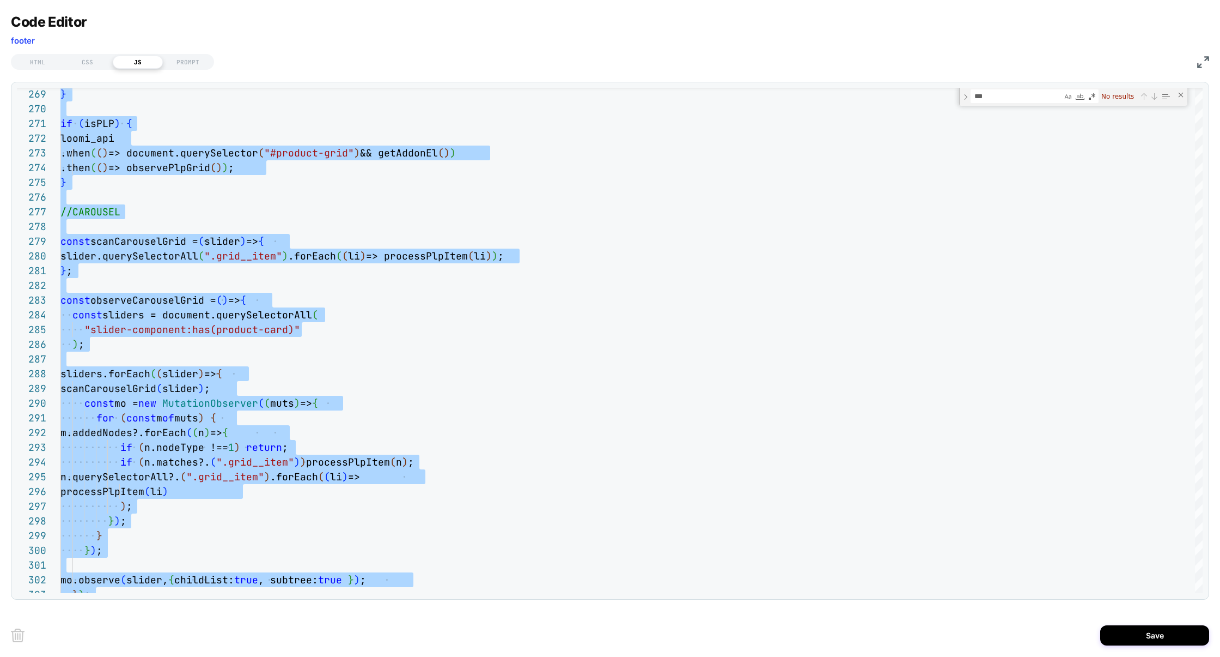
type textarea "**********"
click at [0, 0] on img at bounding box center [0, 0] width 0 height 0
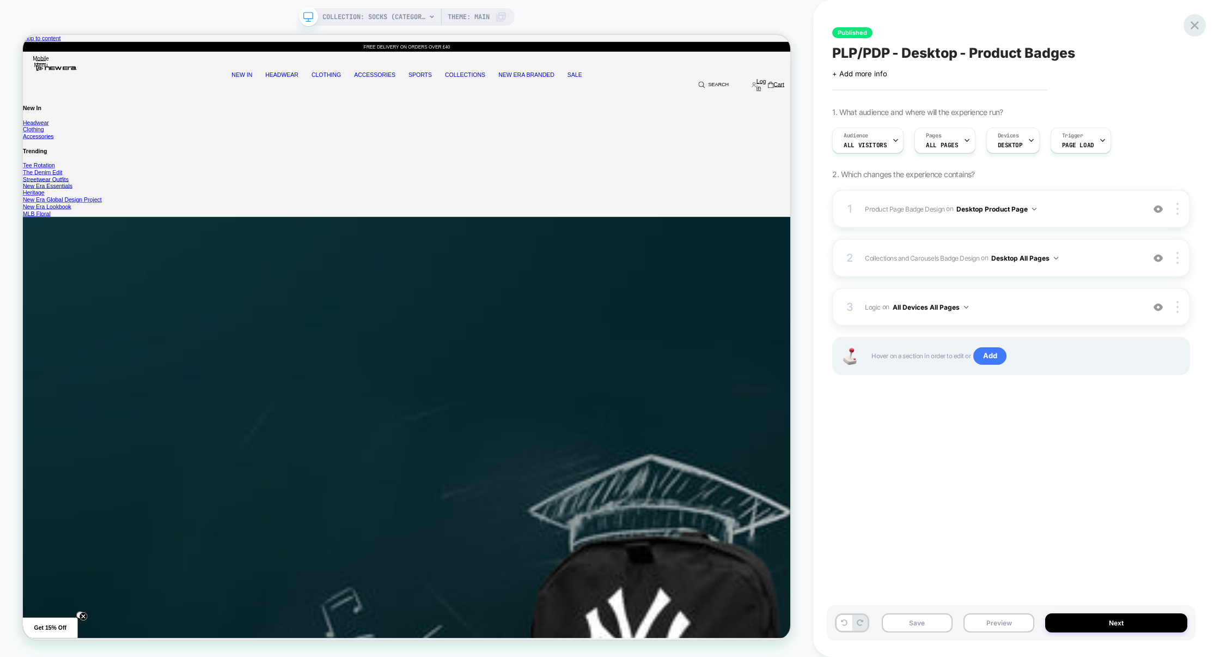
click at [1200, 24] on icon at bounding box center [1195, 25] width 15 height 15
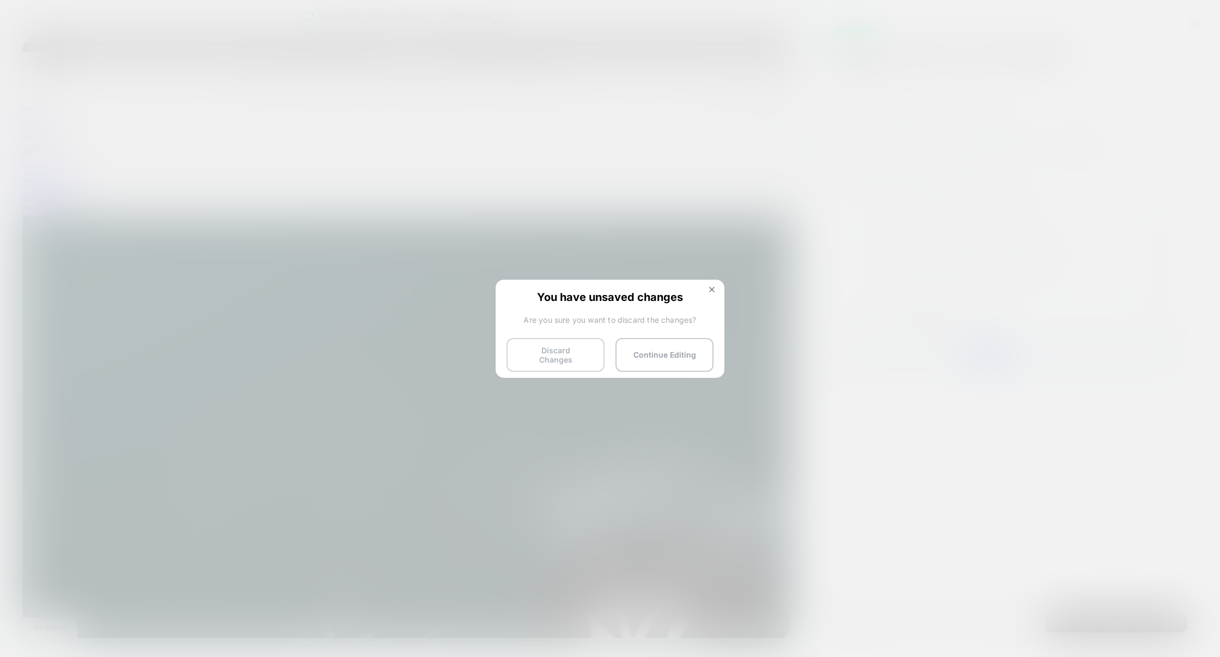
click at [547, 351] on button "Discard Changes" at bounding box center [556, 355] width 98 height 34
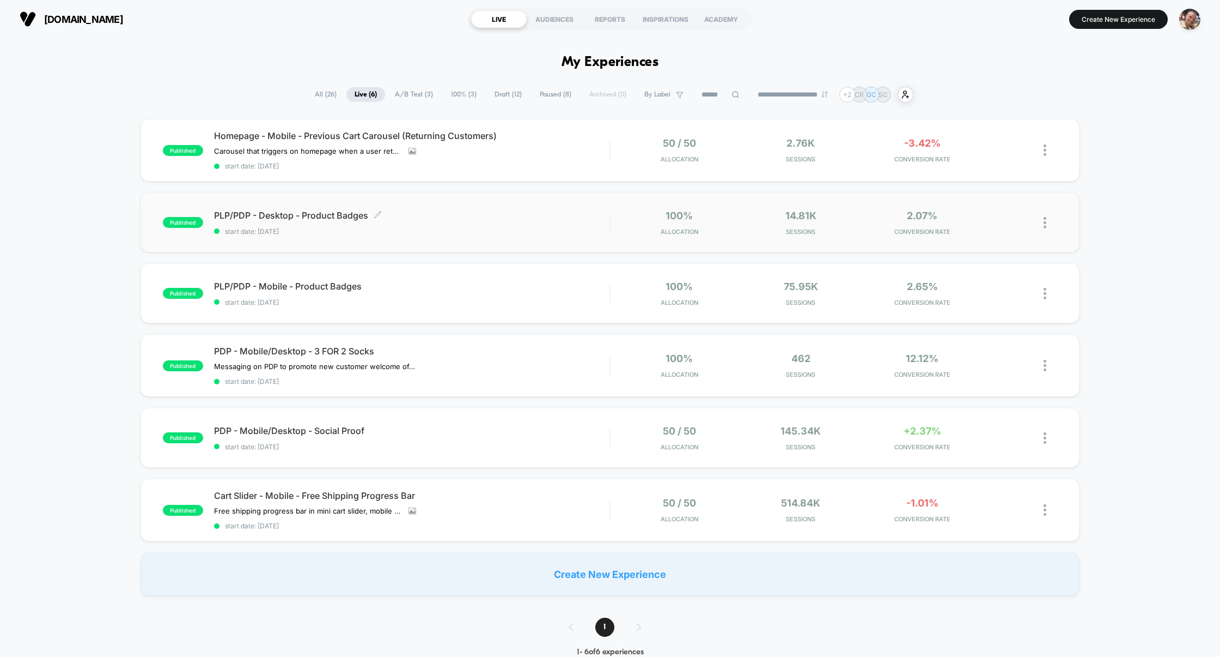
click at [468, 226] on div "PLP/PDP - Desktop - Product Badges Click to edit experience details Click to ed…" at bounding box center [412, 223] width 396 height 26
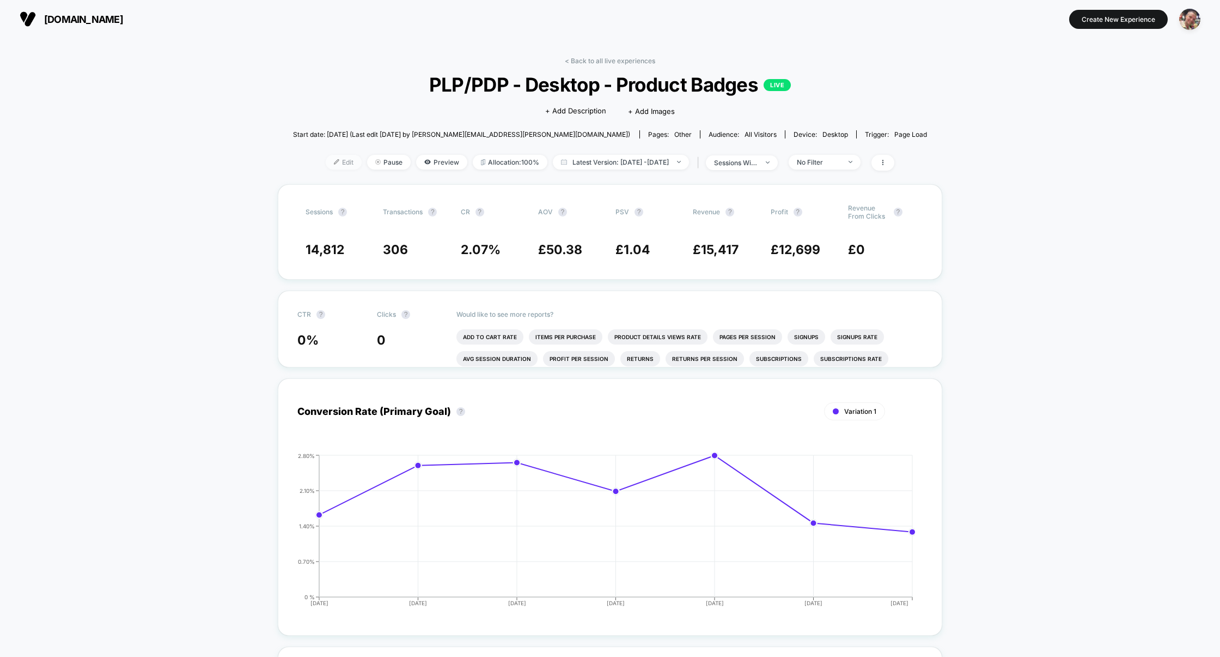
click at [332, 159] on span "Edit" at bounding box center [344, 162] width 36 height 15
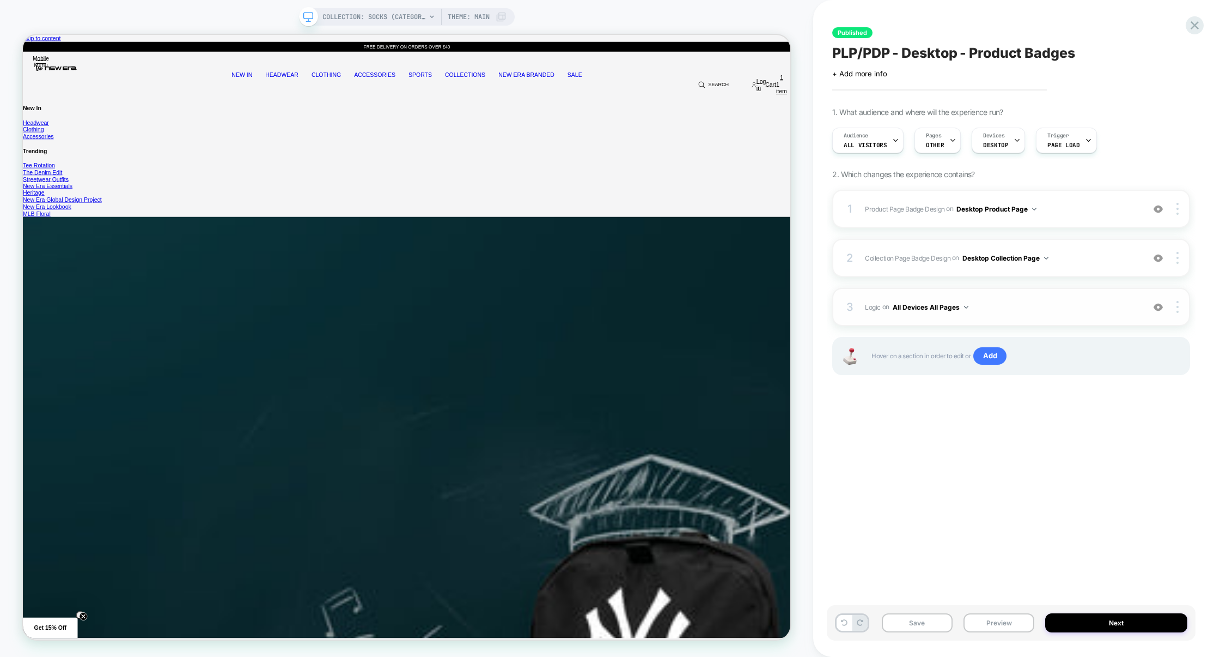
click at [996, 305] on span "Logic Adding Code Block BEFORE footer on All Devices All Pages" at bounding box center [1002, 307] width 274 height 14
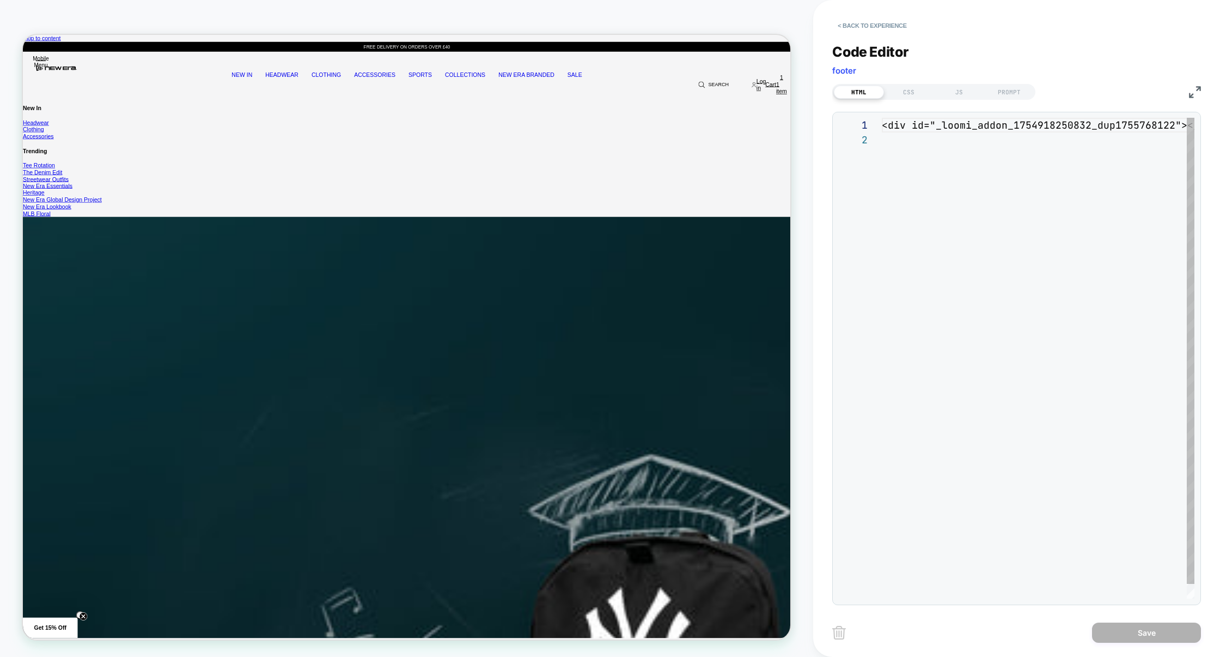
scroll to position [14, 0]
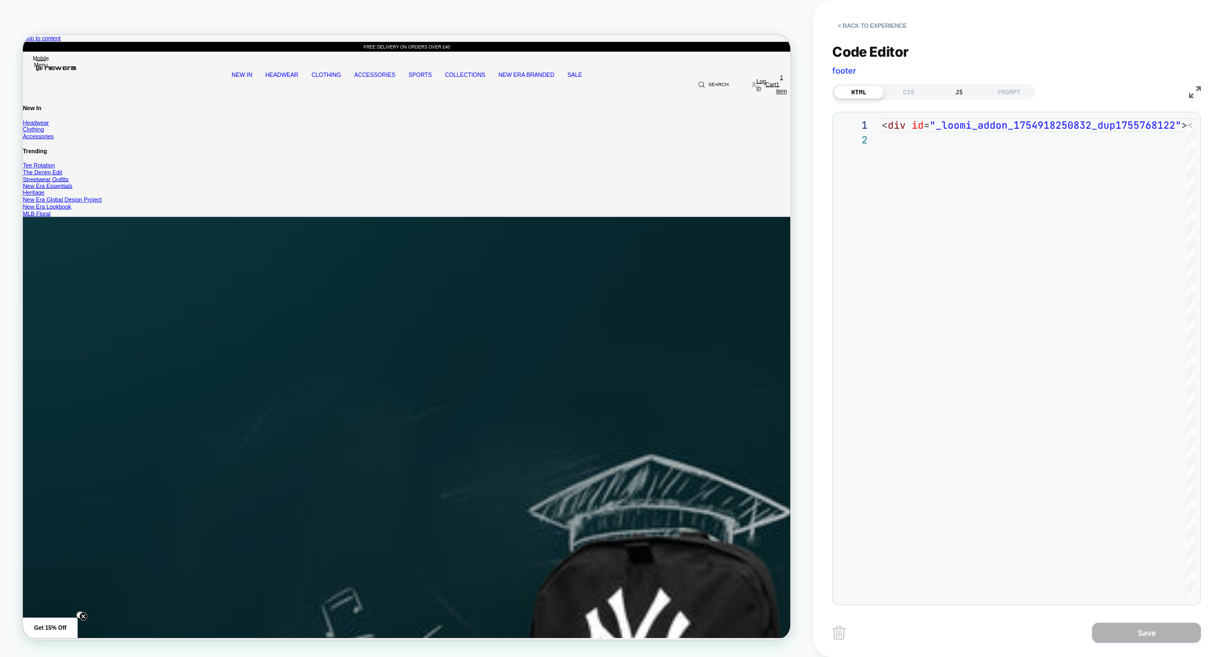
click at [955, 87] on div "JS" at bounding box center [959, 92] width 50 height 13
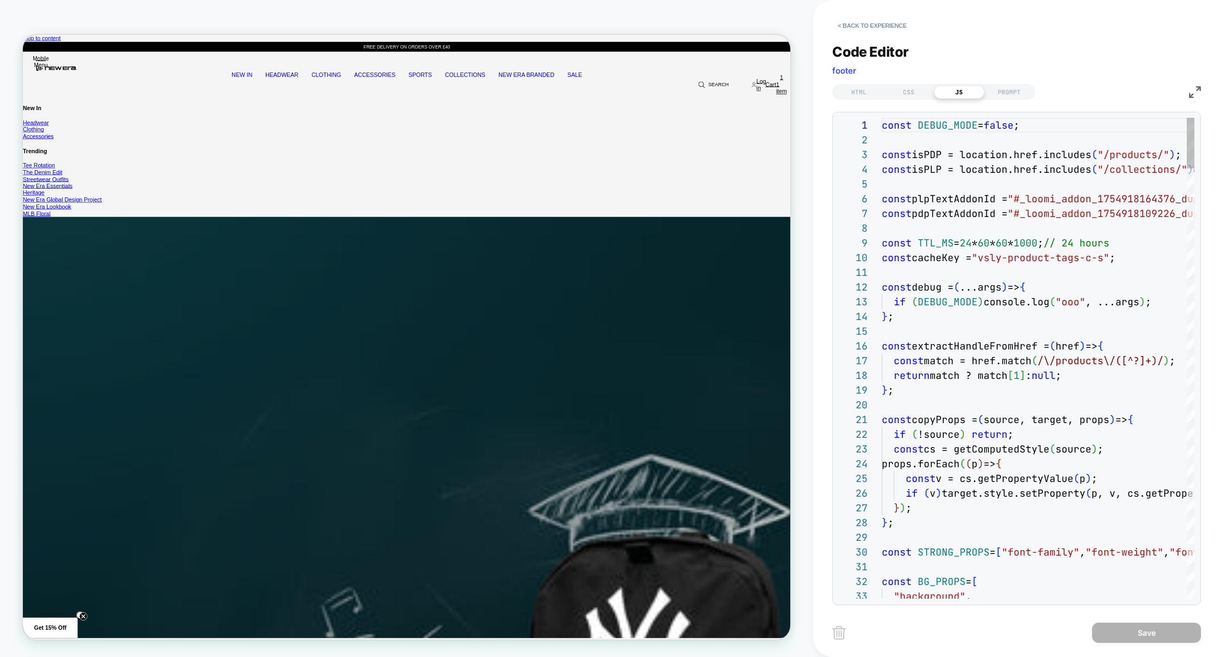
scroll to position [147, 0]
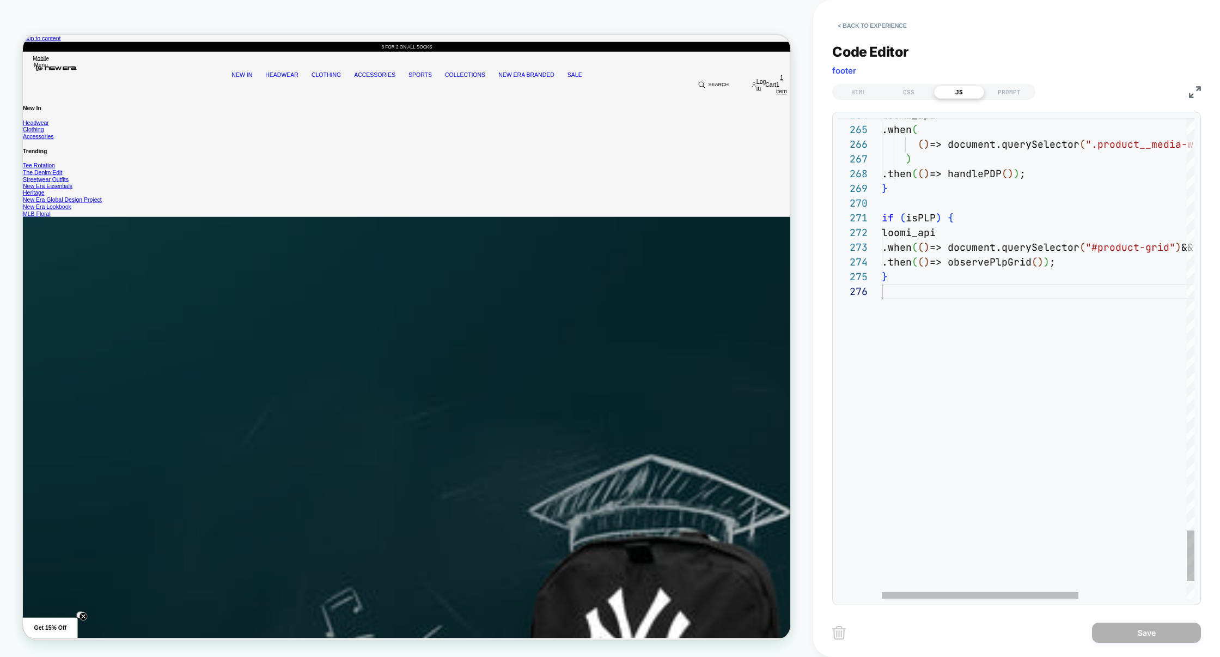
type textarea "**********"
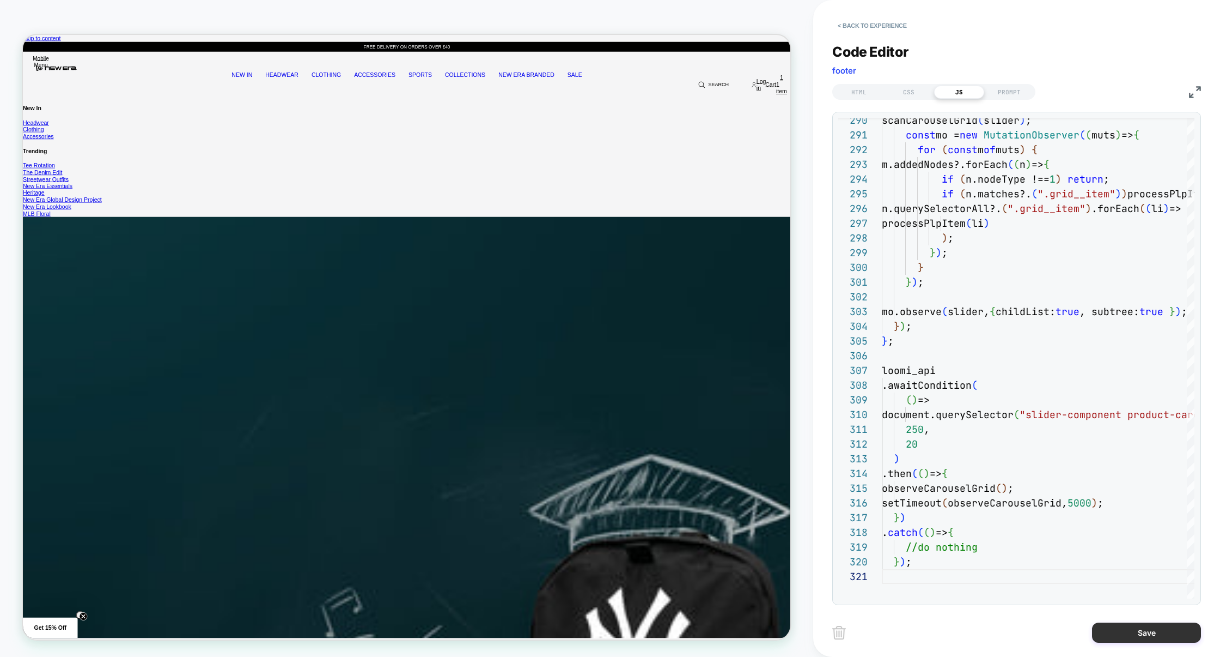
click at [1151, 634] on button "Save" at bounding box center [1146, 632] width 109 height 20
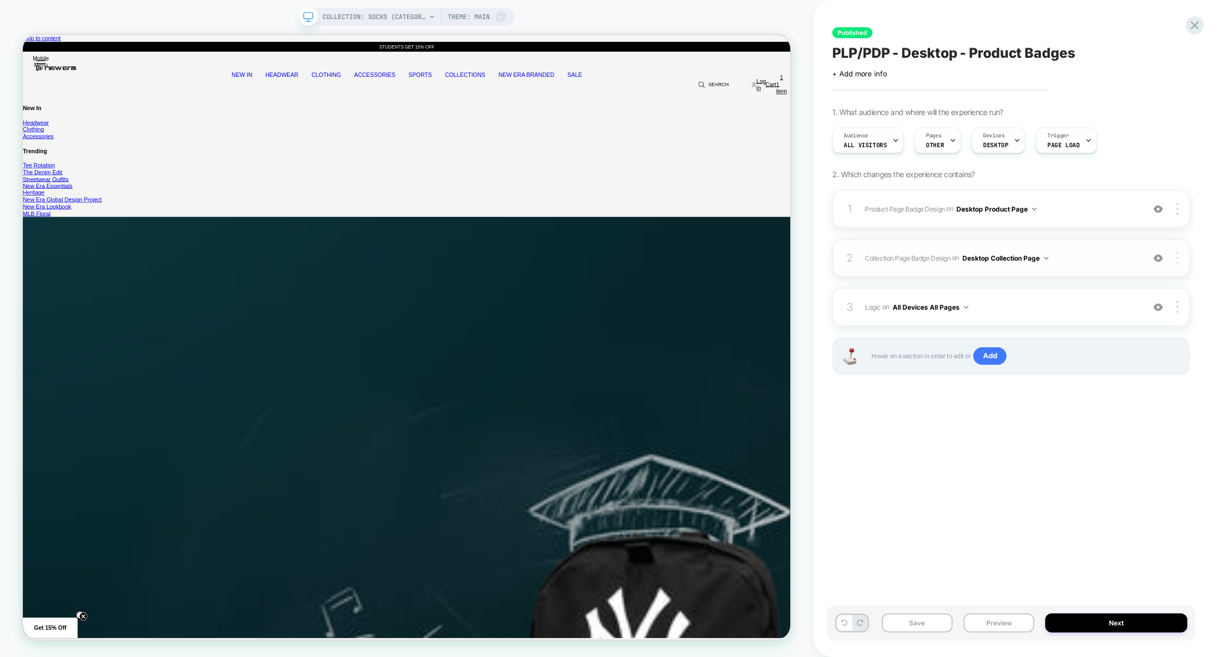
click at [1177, 259] on img at bounding box center [1178, 258] width 2 height 12
click at [1008, 261] on button "Desktop Collection Page" at bounding box center [1006, 258] width 86 height 14
click at [993, 418] on div "Desktop All Pages" at bounding box center [1006, 422] width 137 height 23
click at [926, 141] on span "OTHER" at bounding box center [935, 145] width 18 height 8
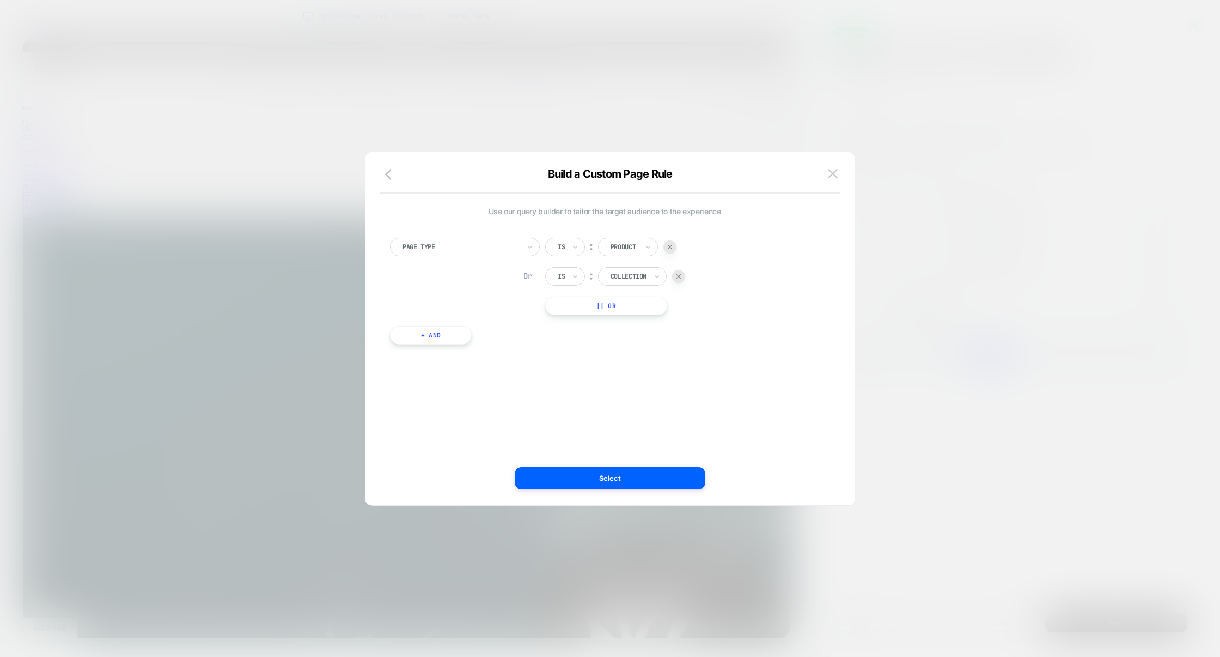
click at [393, 183] on div "Build a Custom Page Rule" at bounding box center [610, 180] width 489 height 26
click at [612, 305] on button "|| Or" at bounding box center [606, 305] width 122 height 19
click at [390, 177] on icon "button" at bounding box center [391, 174] width 13 height 13
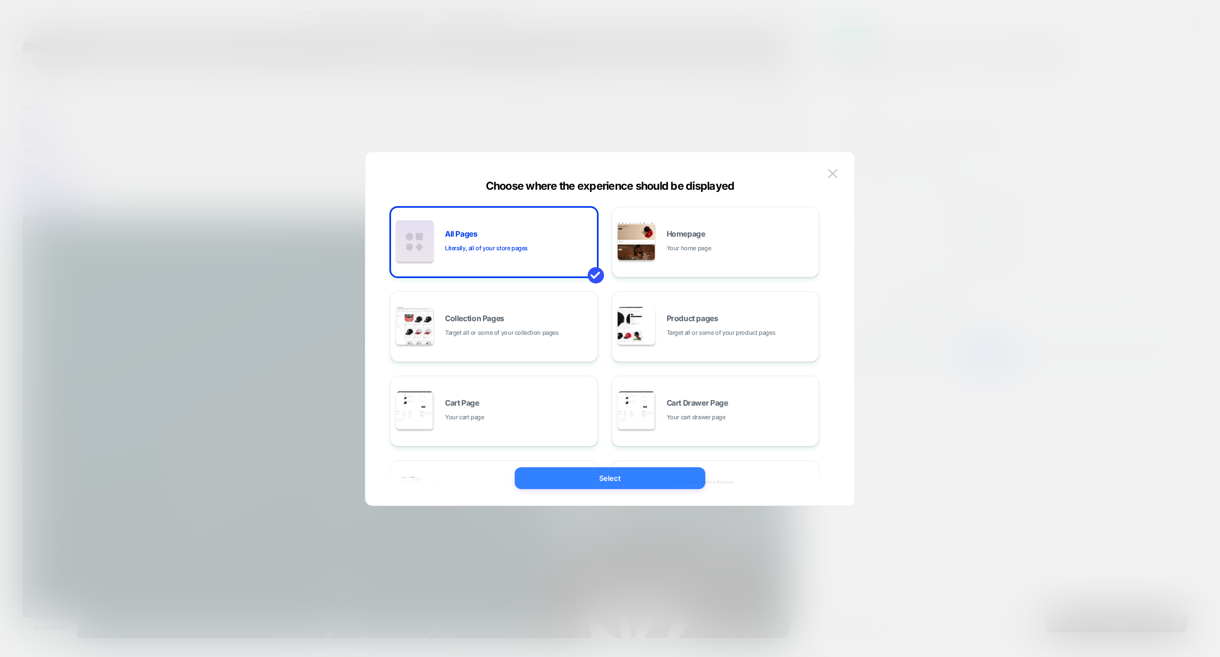
click at [608, 473] on button "Select" at bounding box center [610, 478] width 191 height 22
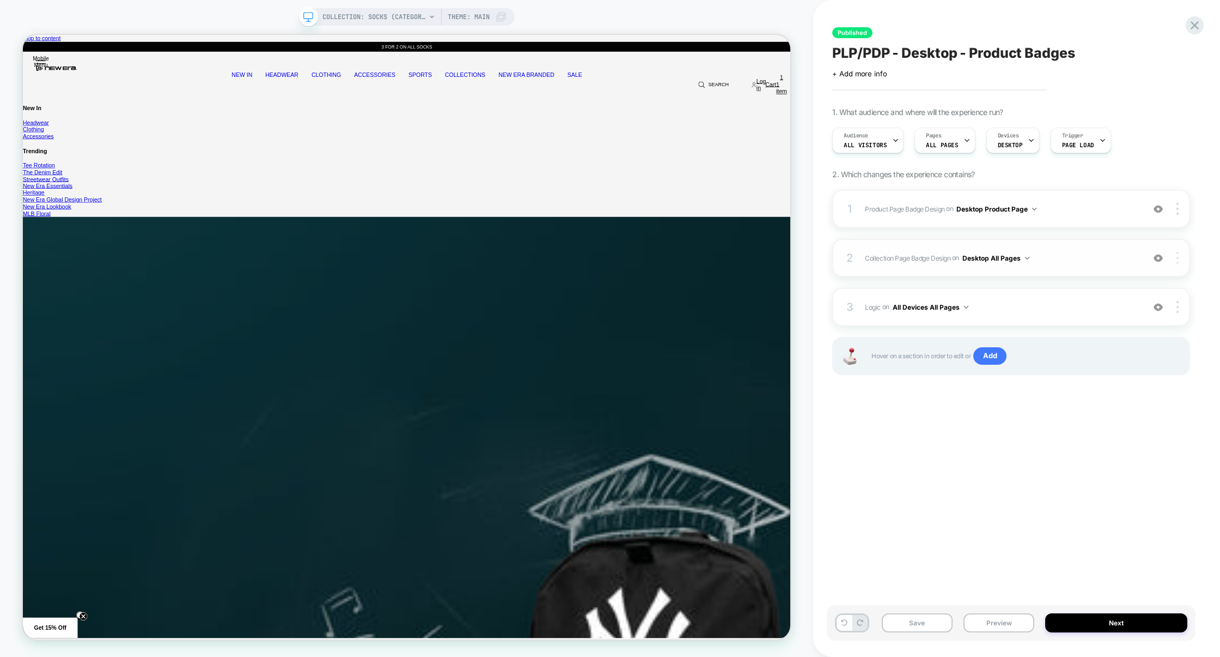
click at [1179, 258] on div at bounding box center [1179, 258] width 21 height 12
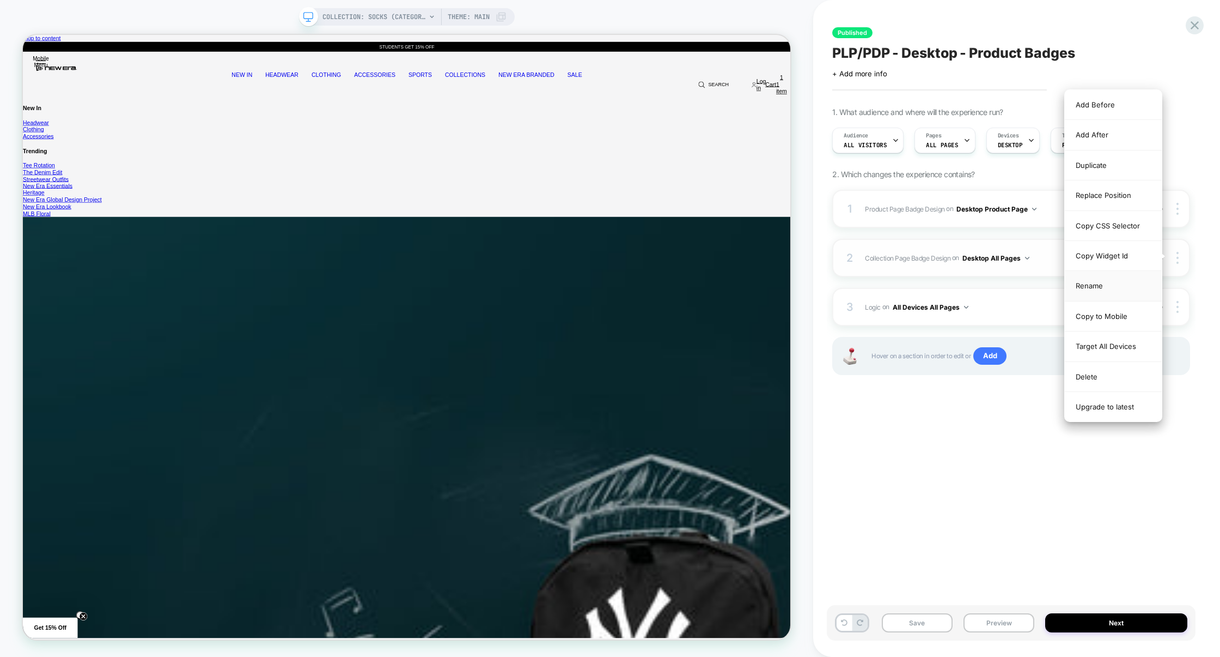
click at [1097, 285] on div "Rename" at bounding box center [1113, 286] width 97 height 30
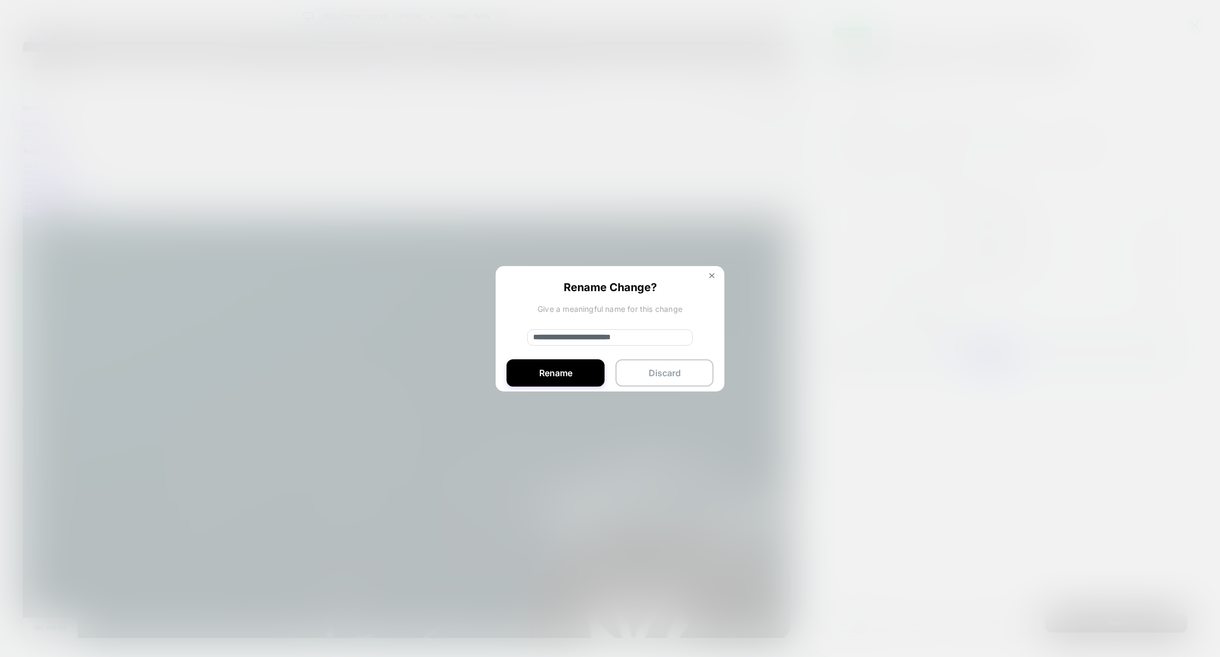
click at [588, 333] on input "**********" at bounding box center [610, 337] width 166 height 16
click at [587, 338] on input "**********" at bounding box center [610, 337] width 166 height 16
type input "**********"
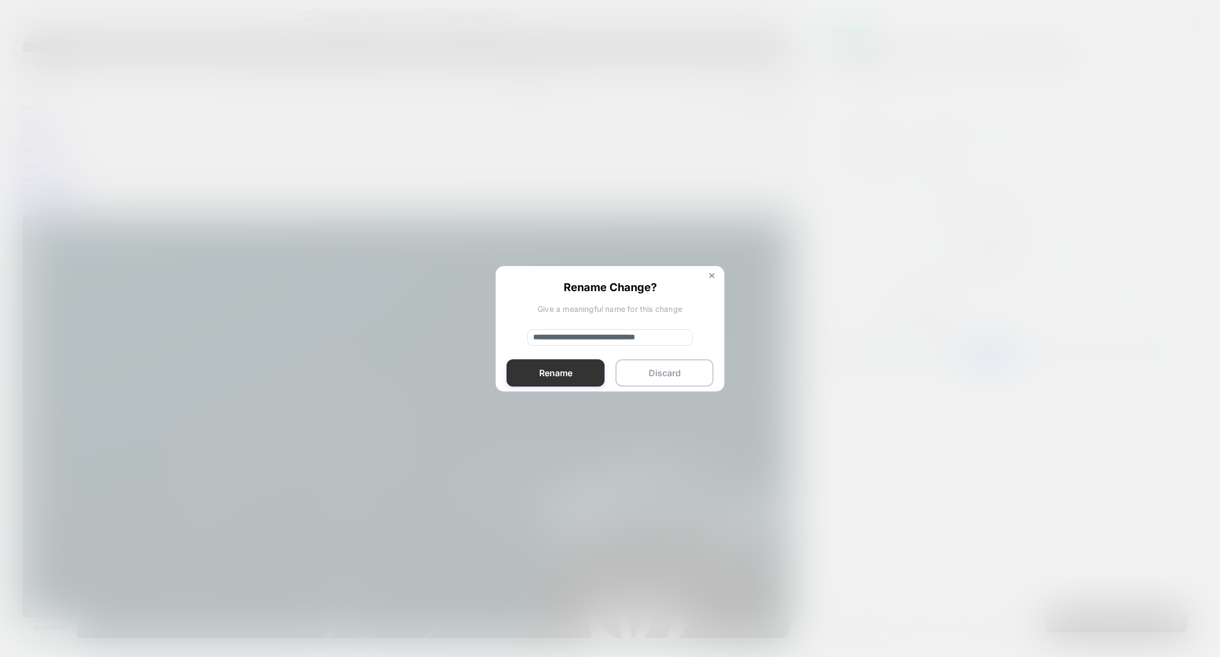
click at [575, 373] on button "Rename" at bounding box center [556, 372] width 98 height 27
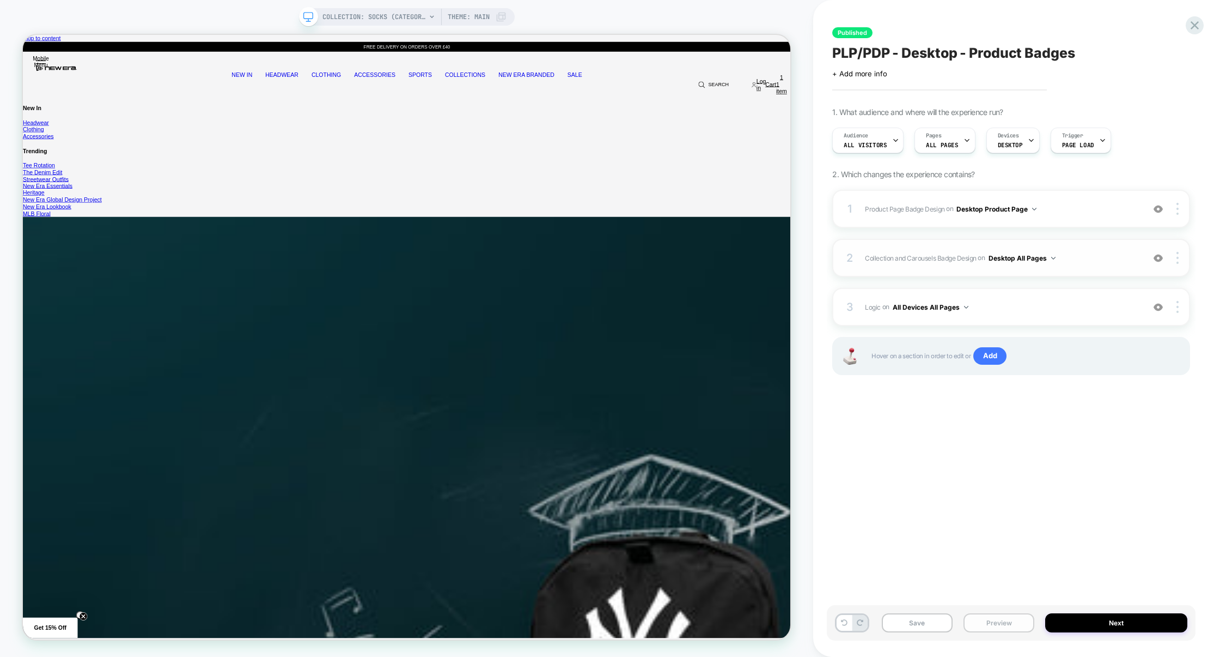
click at [979, 619] on button "Preview" at bounding box center [999, 622] width 71 height 19
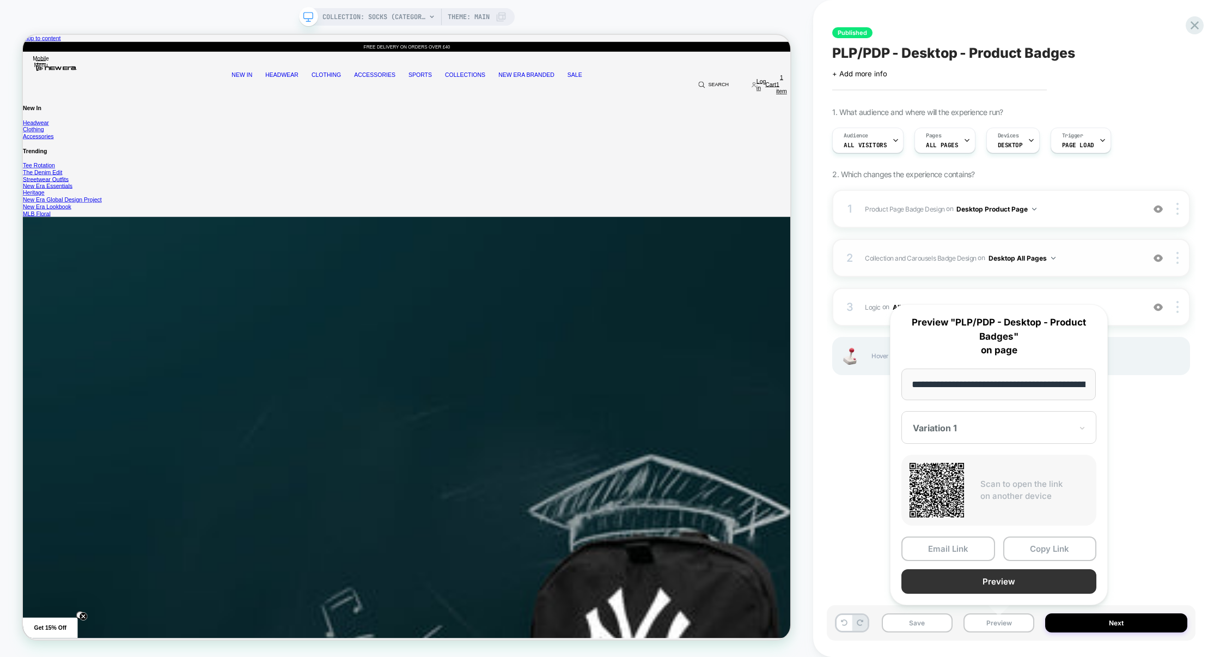
click at [982, 584] on button "Preview" at bounding box center [999, 581] width 195 height 25
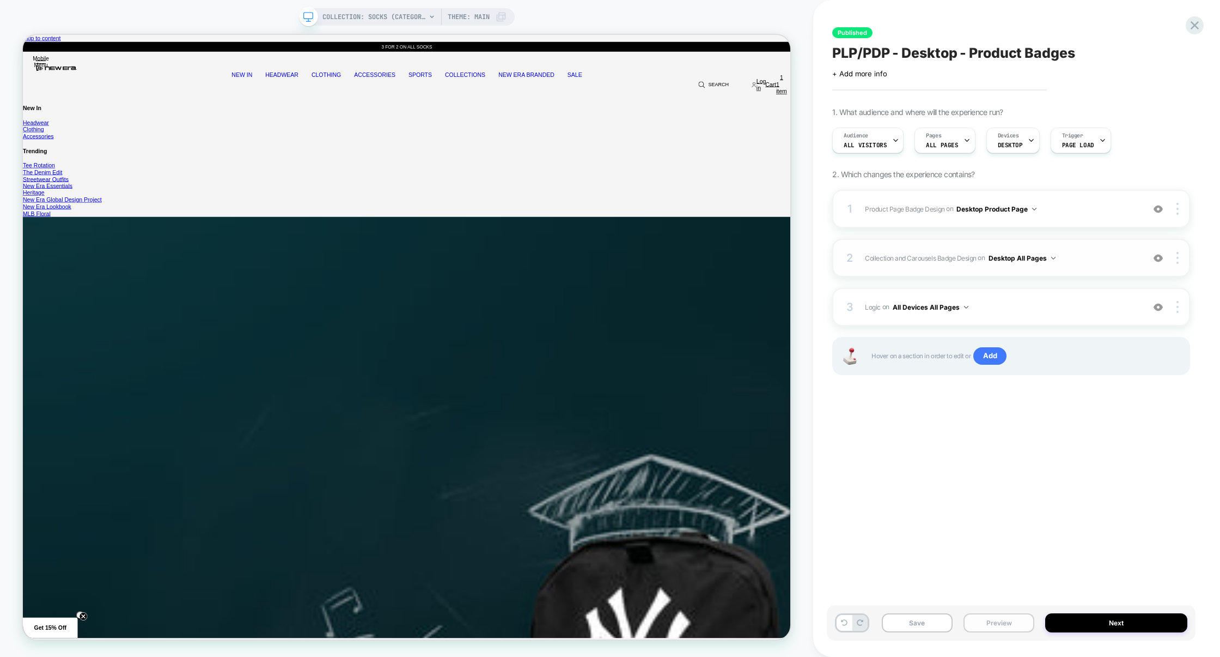
click at [1005, 619] on button "Preview" at bounding box center [999, 622] width 71 height 19
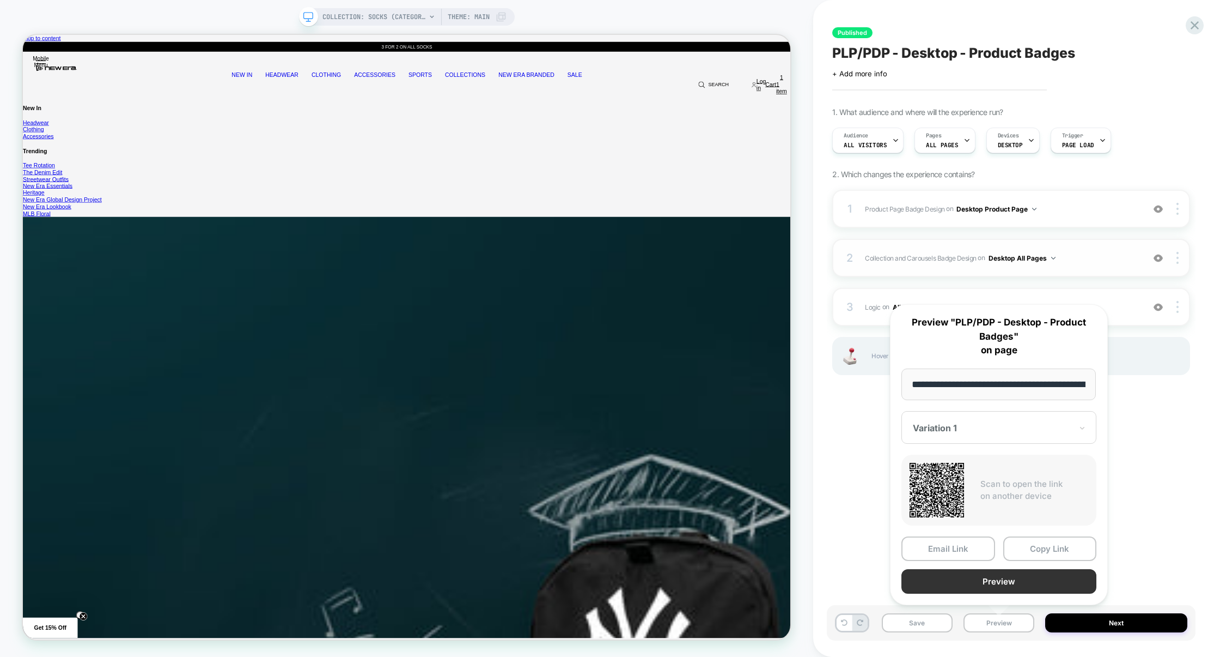
click at [998, 584] on button "Preview" at bounding box center [999, 581] width 195 height 25
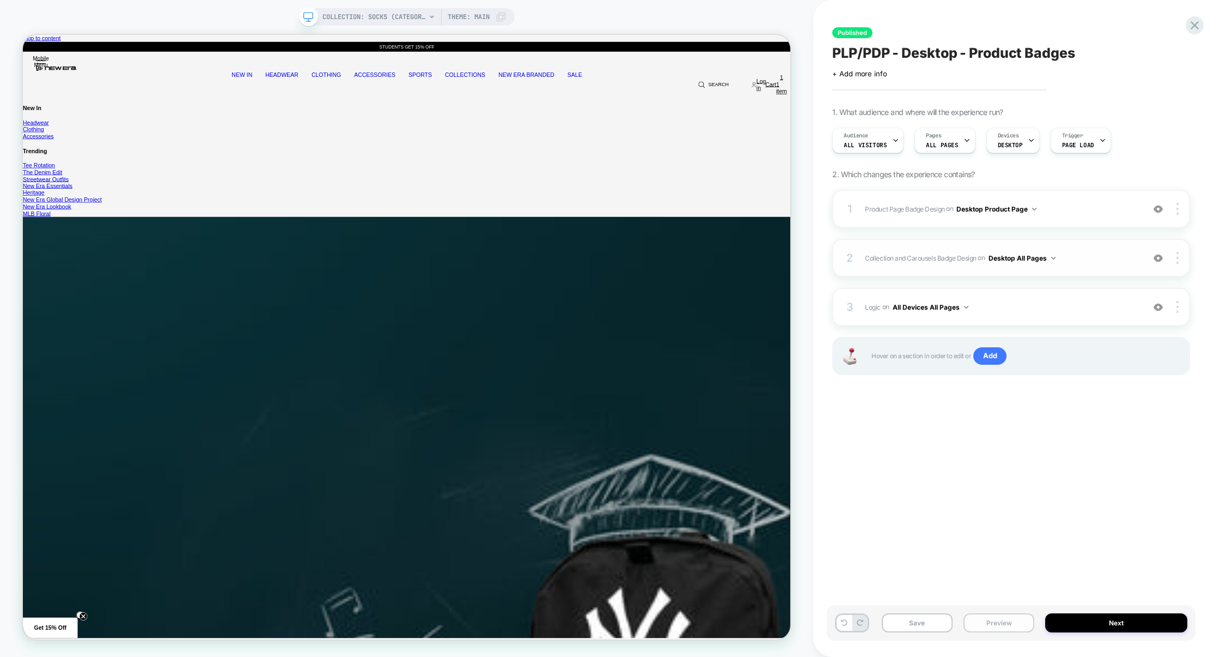
click at [1007, 631] on button "Preview" at bounding box center [999, 622] width 71 height 19
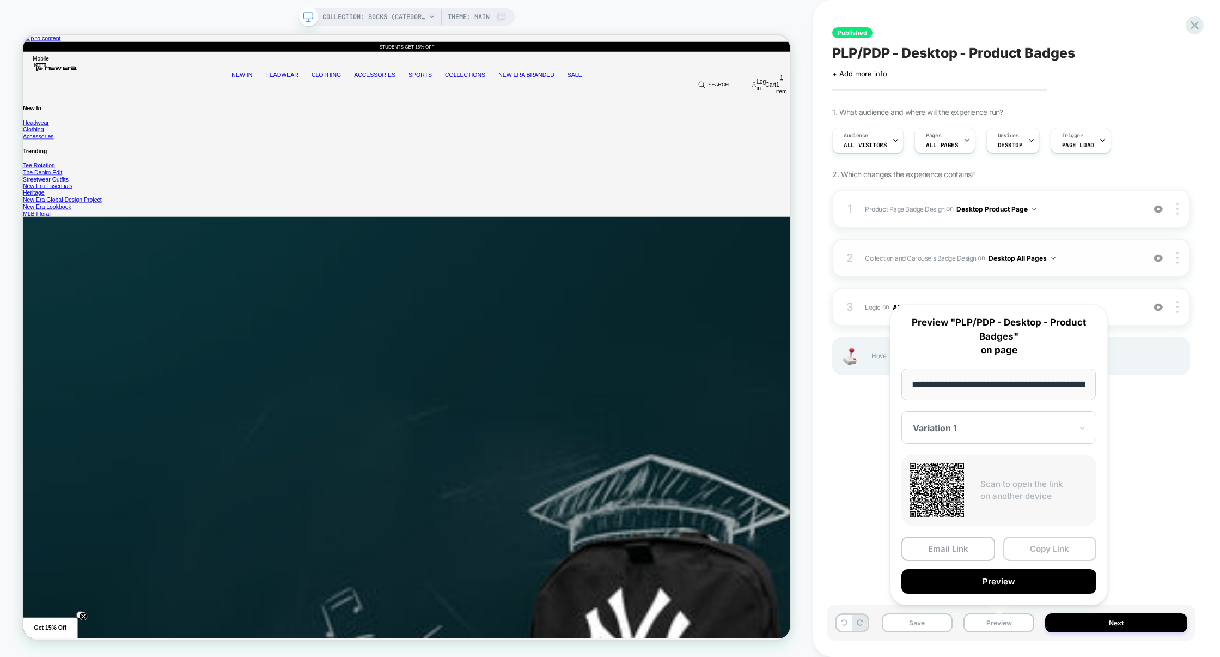
click at [1048, 548] on button "Copy Link" at bounding box center [1051, 548] width 94 height 25
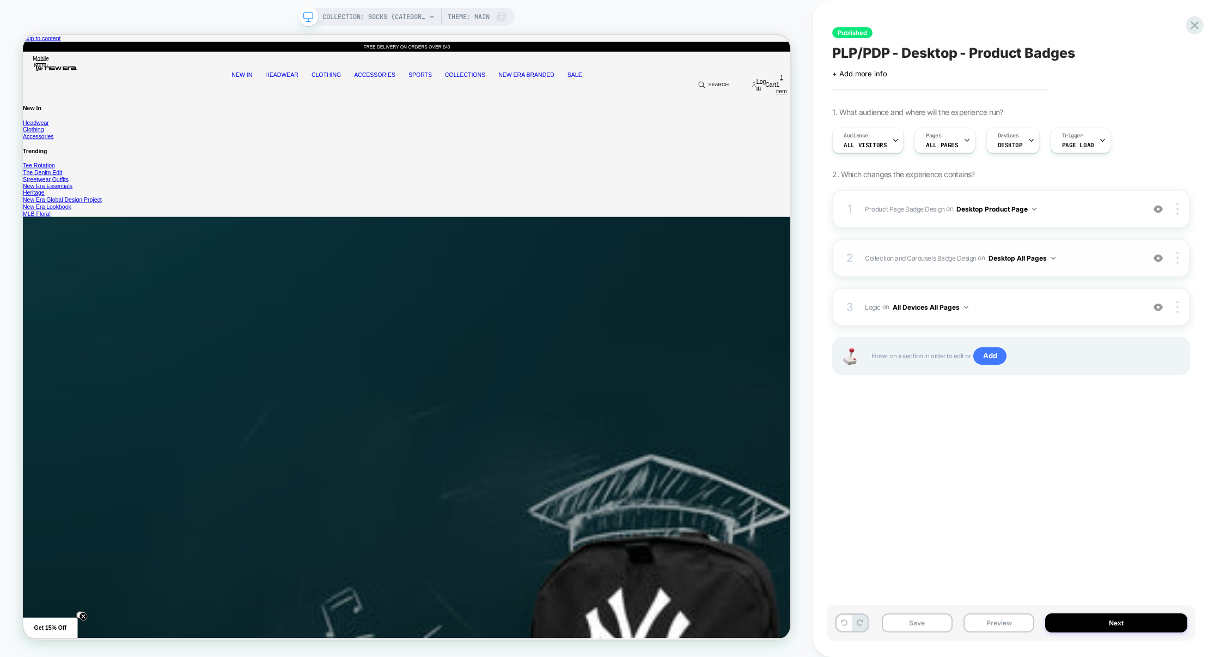
click at [1092, 254] on span "Collection and Carousels Badge Design Adding Text BEFORE footer on Desktop All …" at bounding box center [1002, 258] width 274 height 14
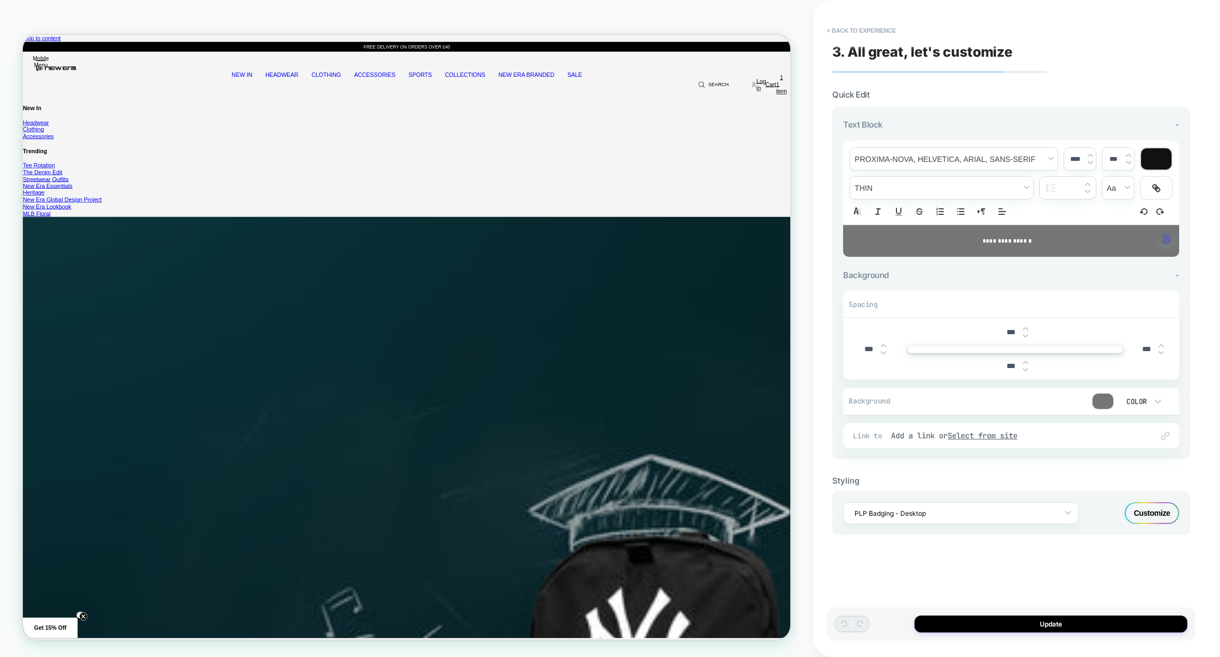
click at [876, 20] on div "**********" at bounding box center [1011, 328] width 369 height 635
click at [876, 22] on button "< Back to experience" at bounding box center [862, 30] width 80 height 17
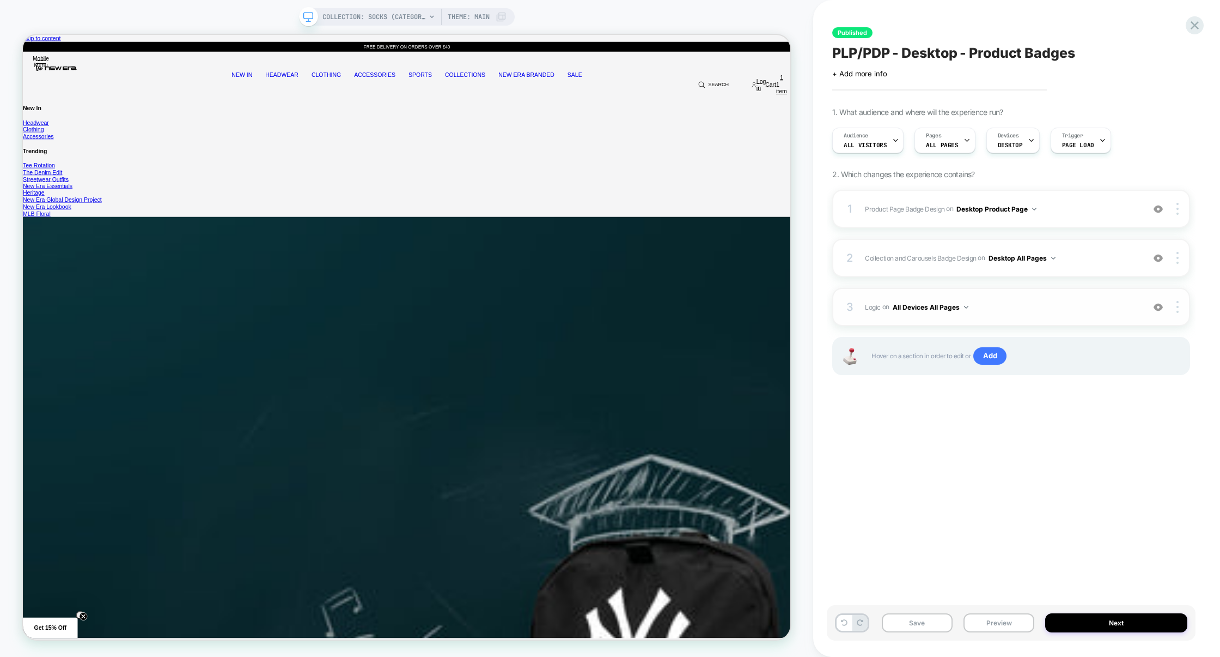
click at [1034, 315] on div "3 Logic Adding Code Block BEFORE footer on All Devices All Pages Add Before Add…" at bounding box center [1012, 307] width 358 height 38
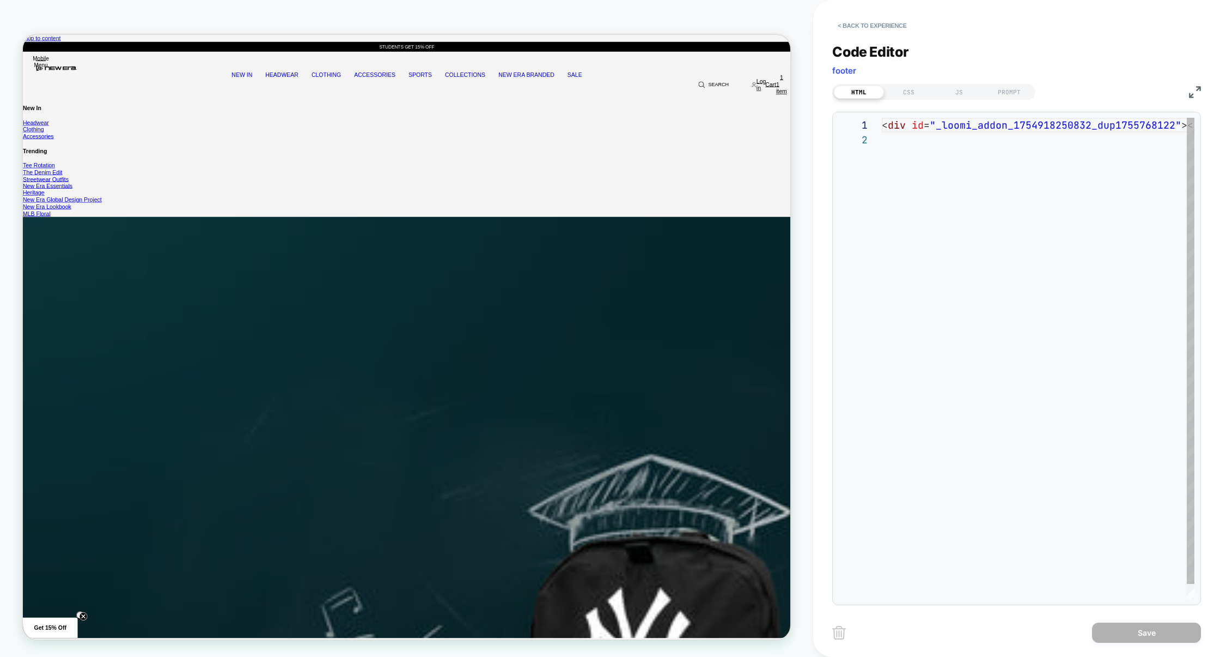
scroll to position [14, 0]
click at [912, 90] on div "CSS" at bounding box center [909, 92] width 50 height 13
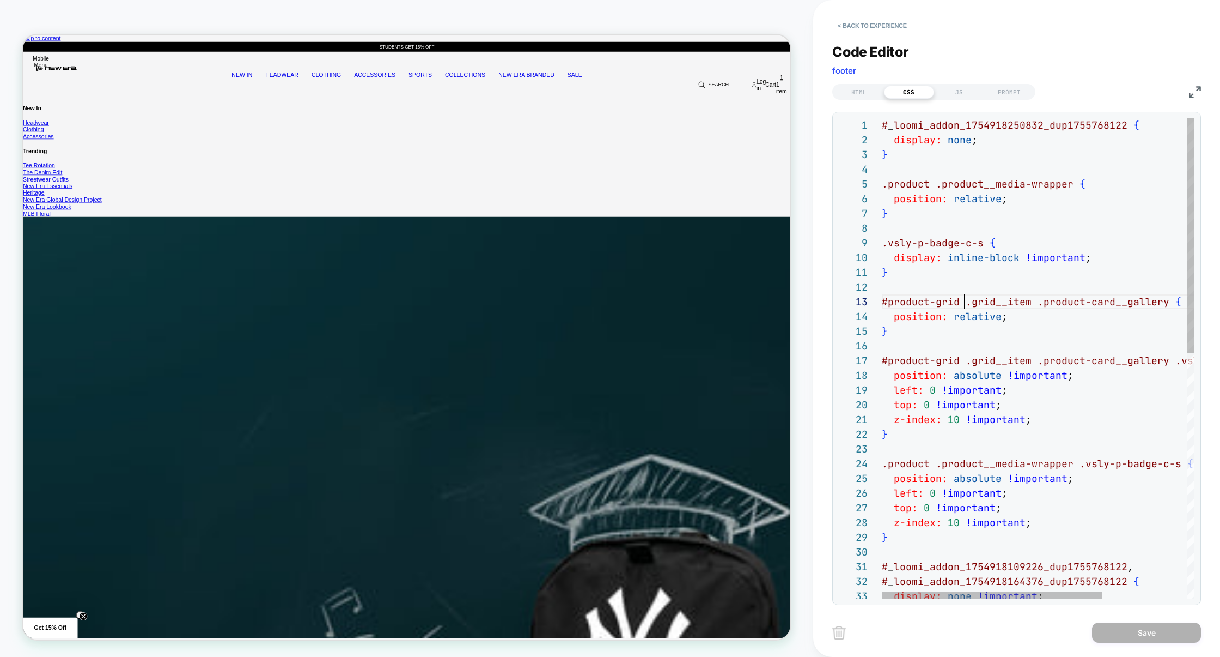
scroll to position [29, 0]
drag, startPoint x: 965, startPoint y: 301, endPoint x: 852, endPoint y: 299, distance: 113.4
click at [851, 301] on div "1 2 3 4 5 6 7 8 9 10 11 12 13 14 15 16 17 18 19 20 21 22 23 24 25 26 27 28 29 3…" at bounding box center [1017, 358] width 356 height 481
type textarea "**********"
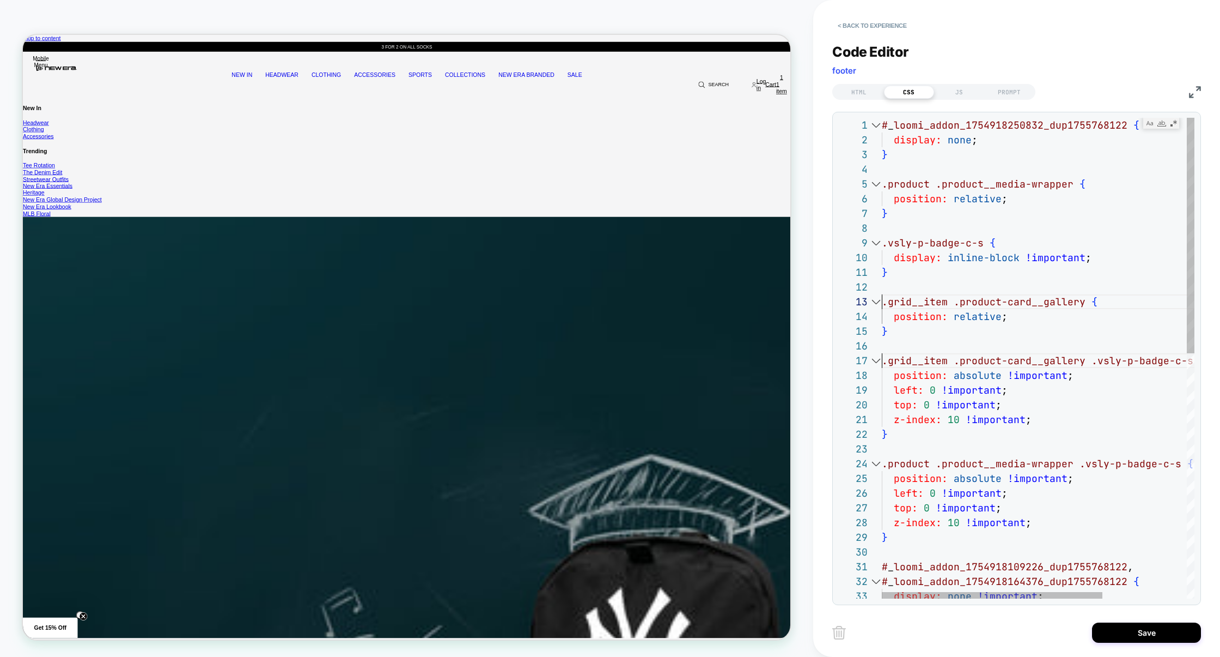
scroll to position [29, 0]
click at [1147, 628] on button "Save" at bounding box center [1146, 632] width 109 height 20
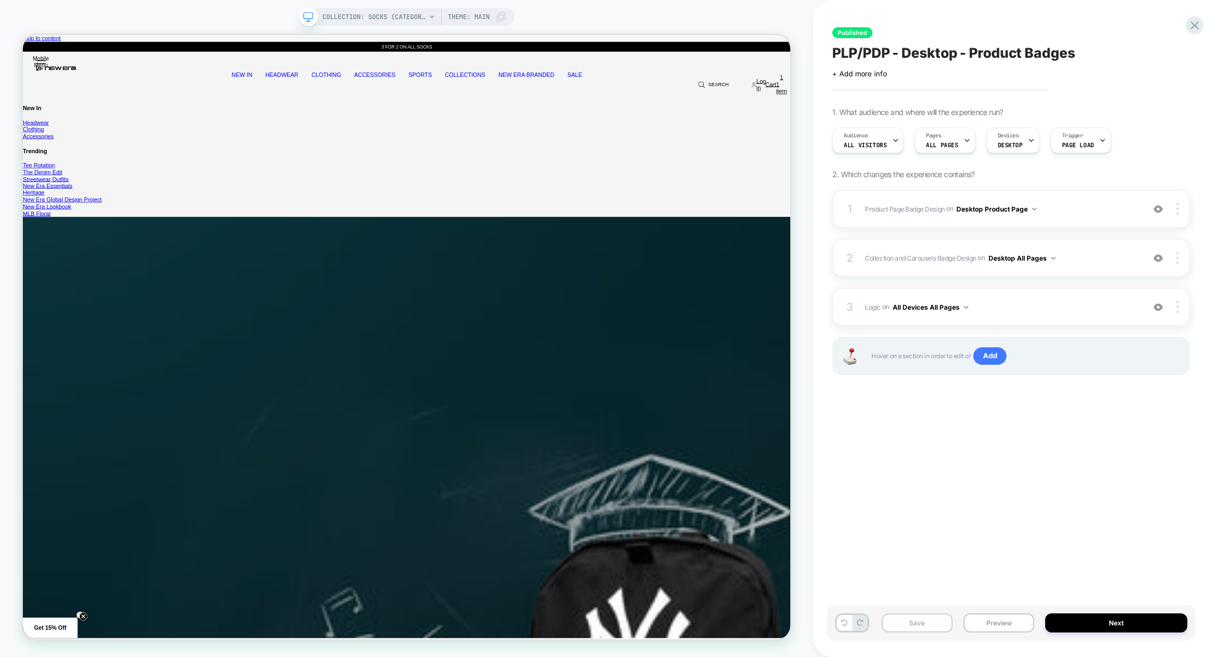
click at [940, 628] on button "Save" at bounding box center [917, 622] width 71 height 19
click at [1006, 628] on button "Preview" at bounding box center [999, 622] width 71 height 19
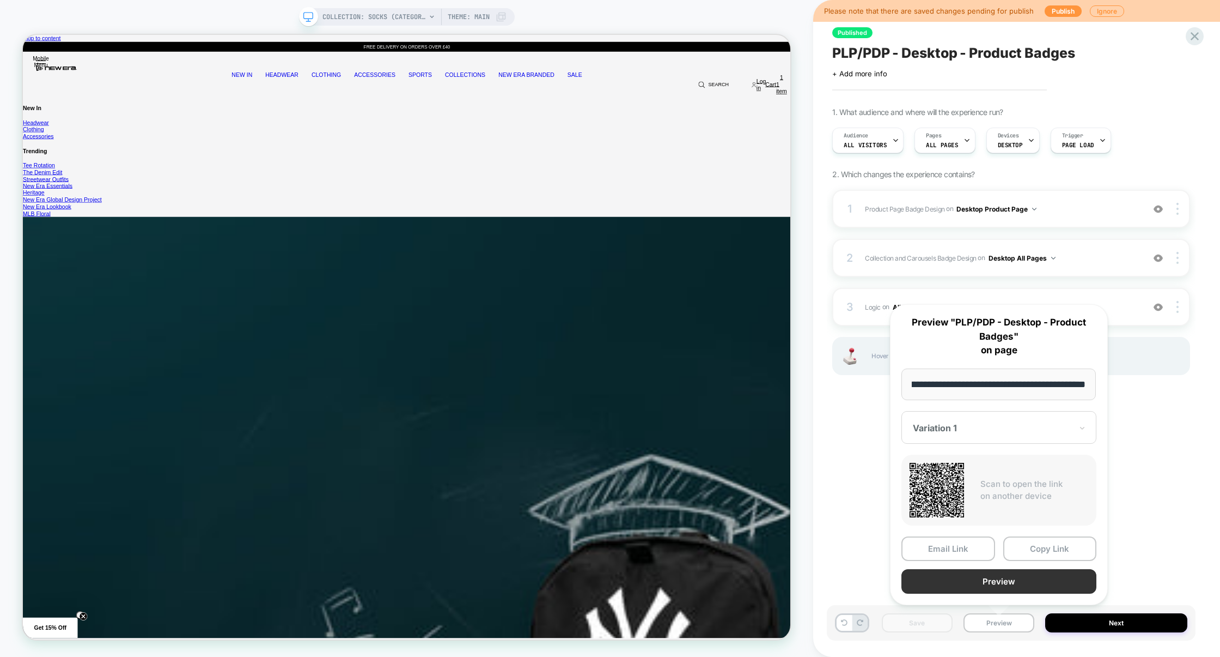
scroll to position [0, 0]
click at [1007, 582] on button "Preview" at bounding box center [999, 581] width 195 height 25
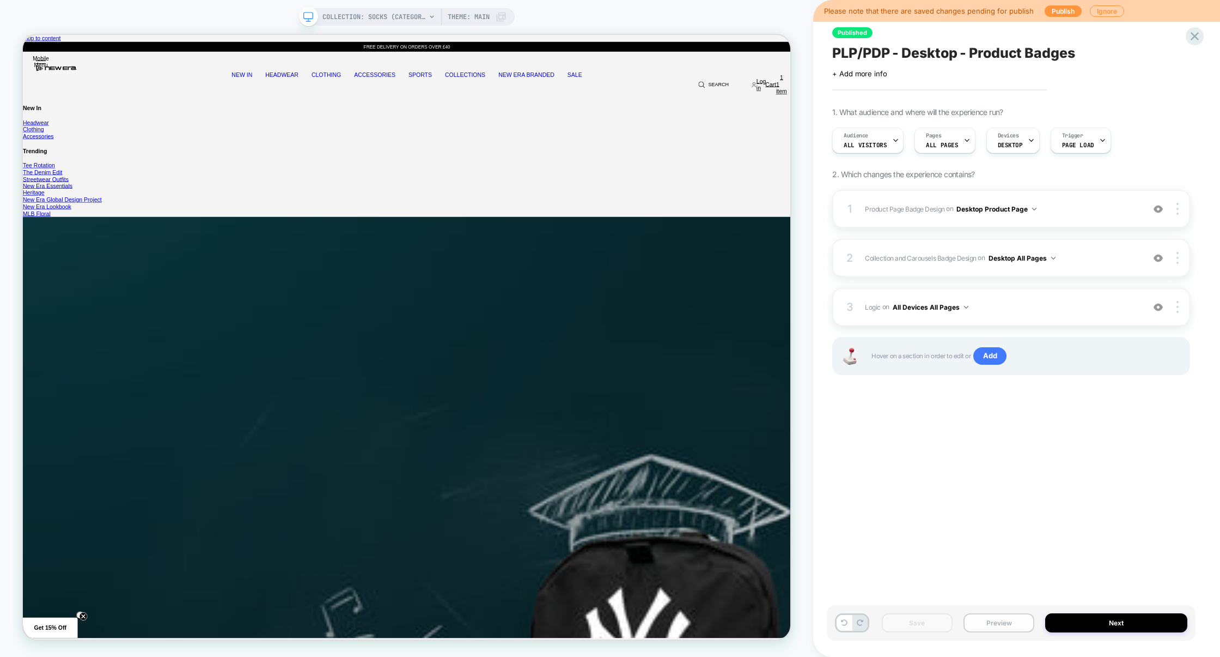
click at [1003, 626] on button "Preview" at bounding box center [999, 622] width 71 height 19
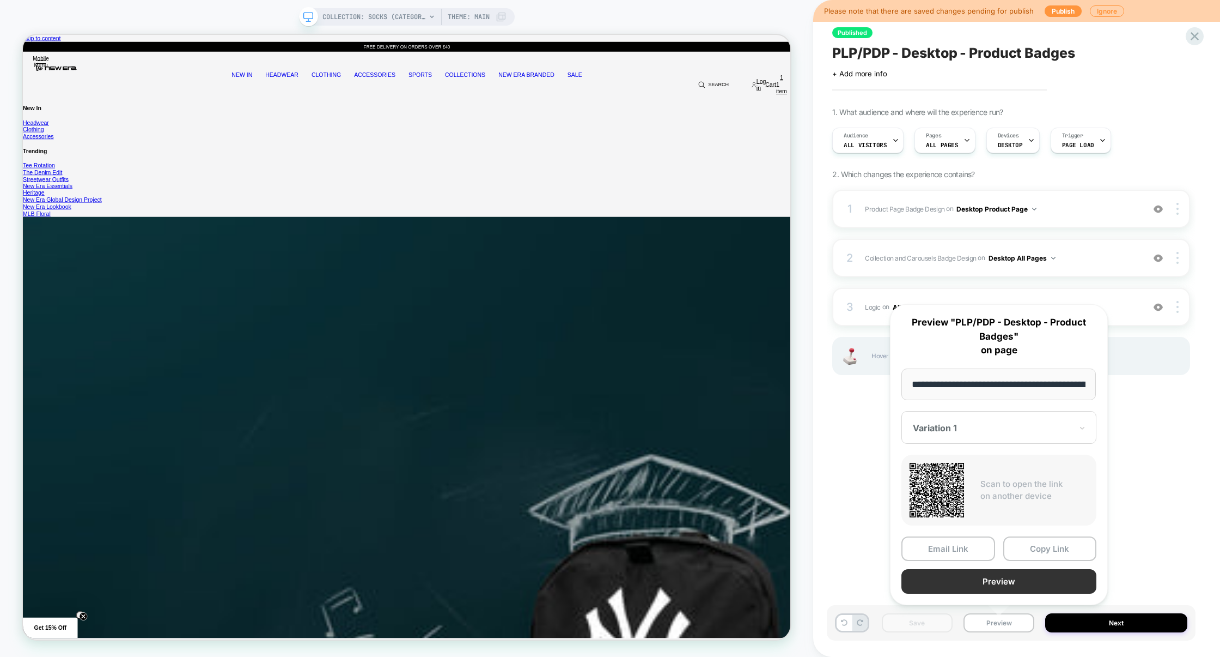
click at [1003, 584] on button "Preview" at bounding box center [999, 581] width 195 height 25
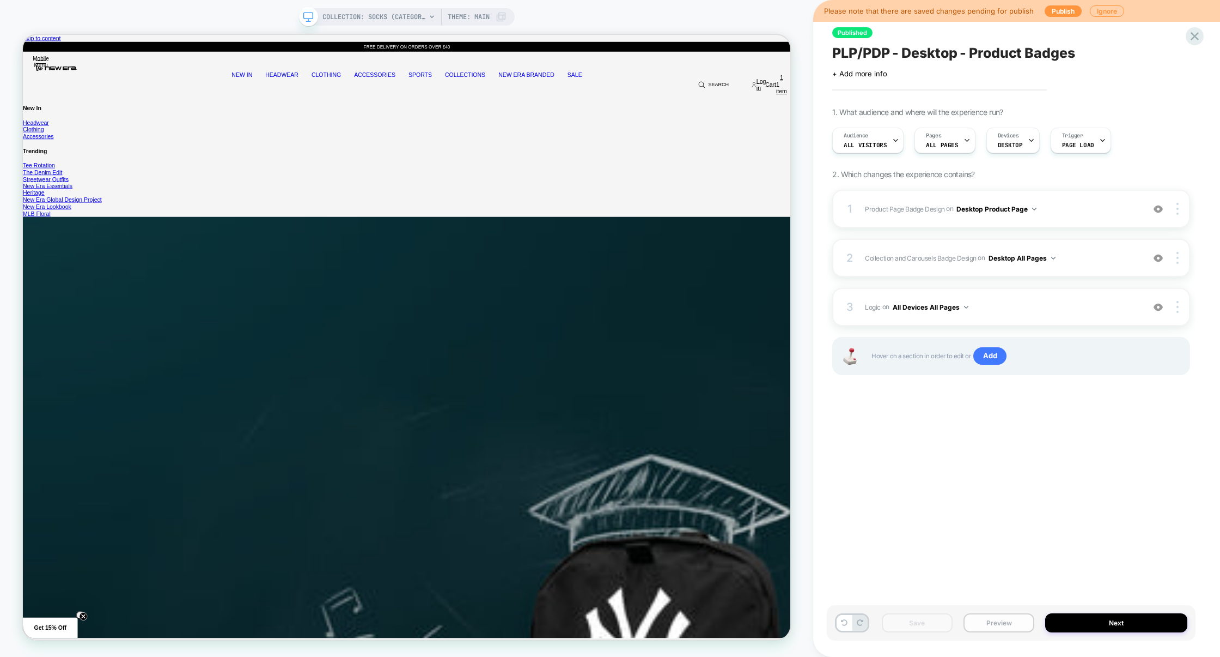
click at [1000, 623] on button "Preview" at bounding box center [999, 622] width 71 height 19
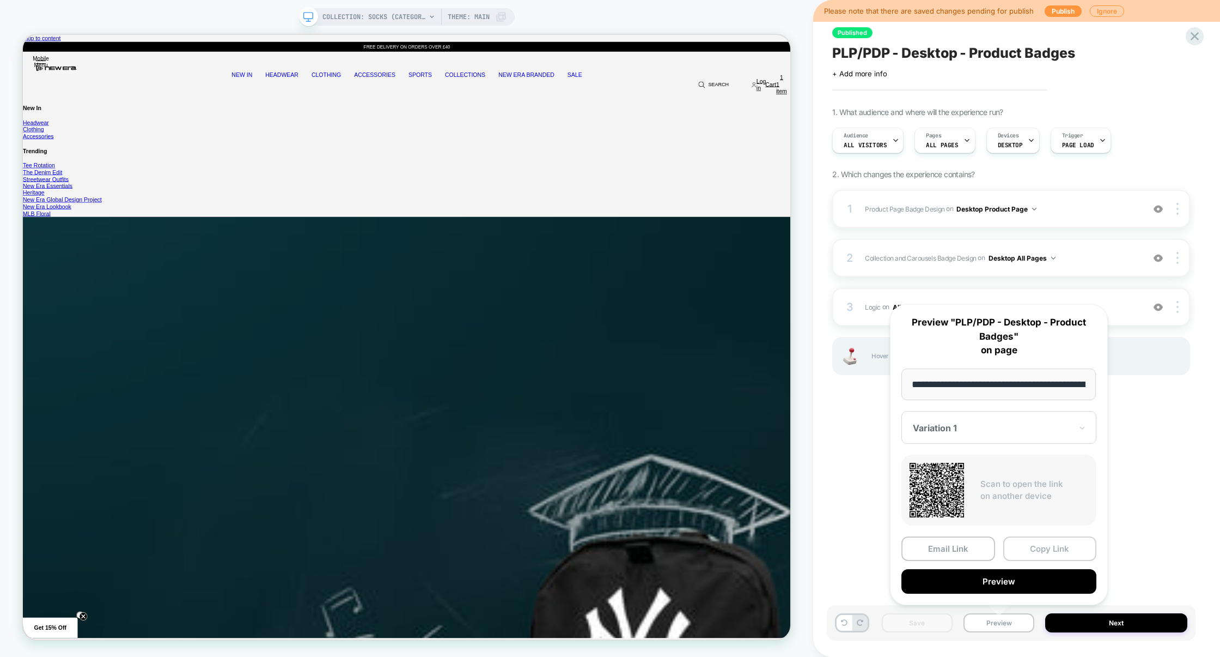
click at [1049, 553] on button "Copy Link" at bounding box center [1051, 548] width 94 height 25
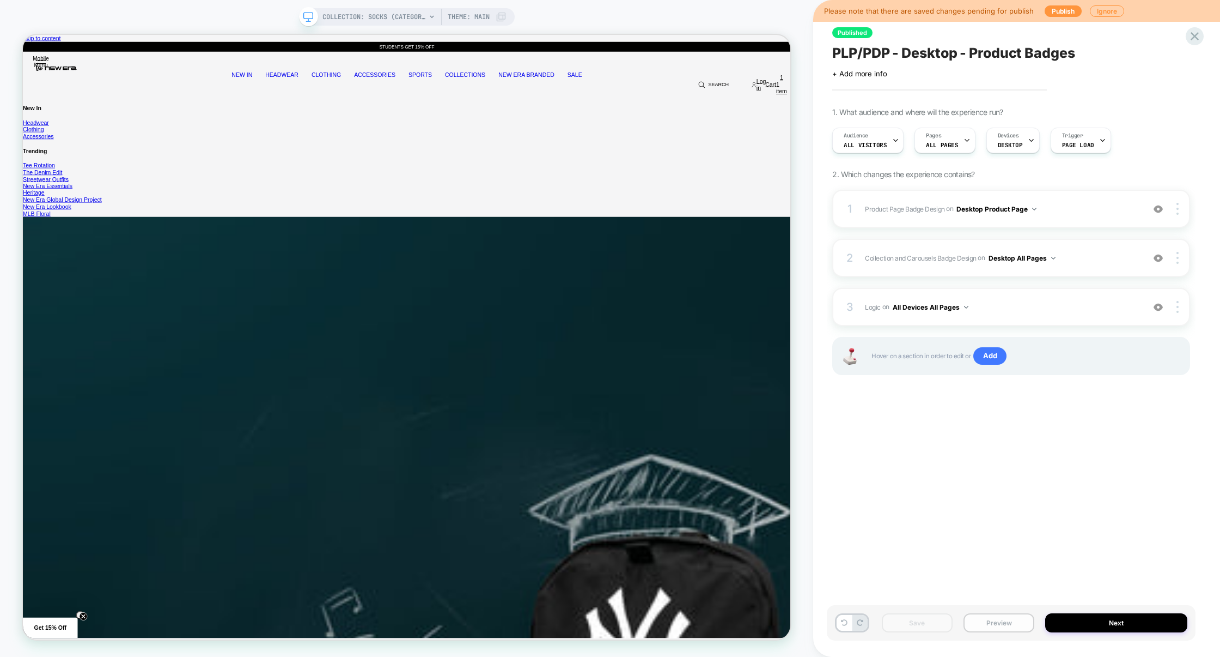
click at [1012, 619] on button "Preview" at bounding box center [999, 622] width 71 height 19
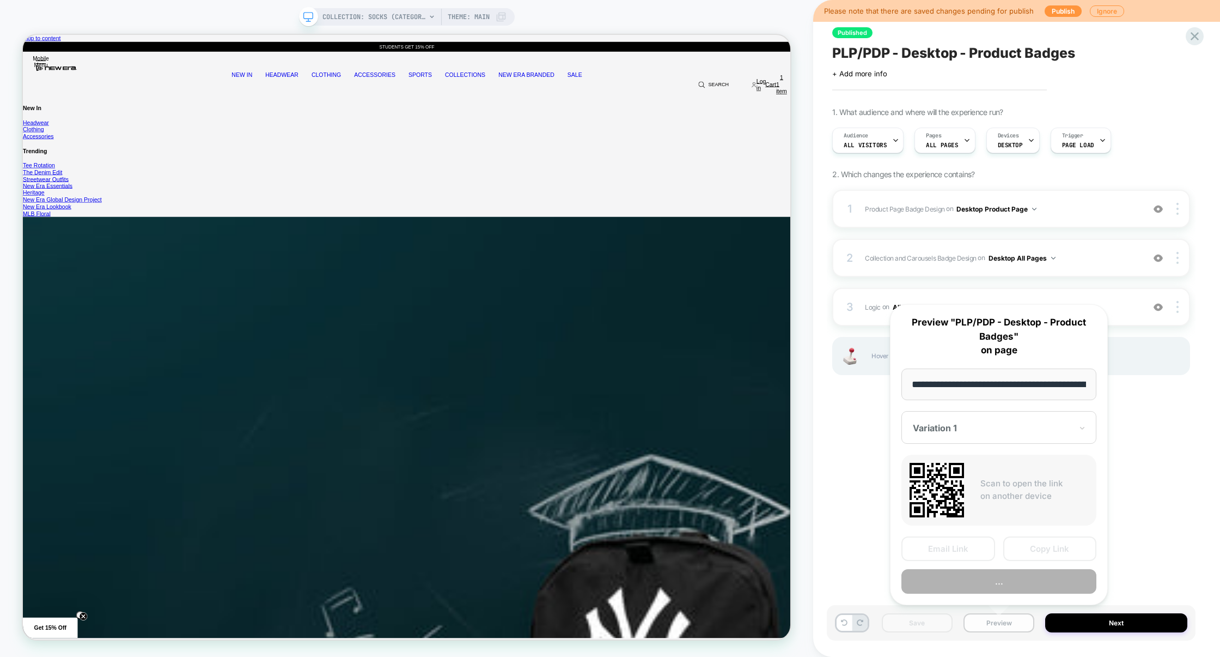
scroll to position [0, 120]
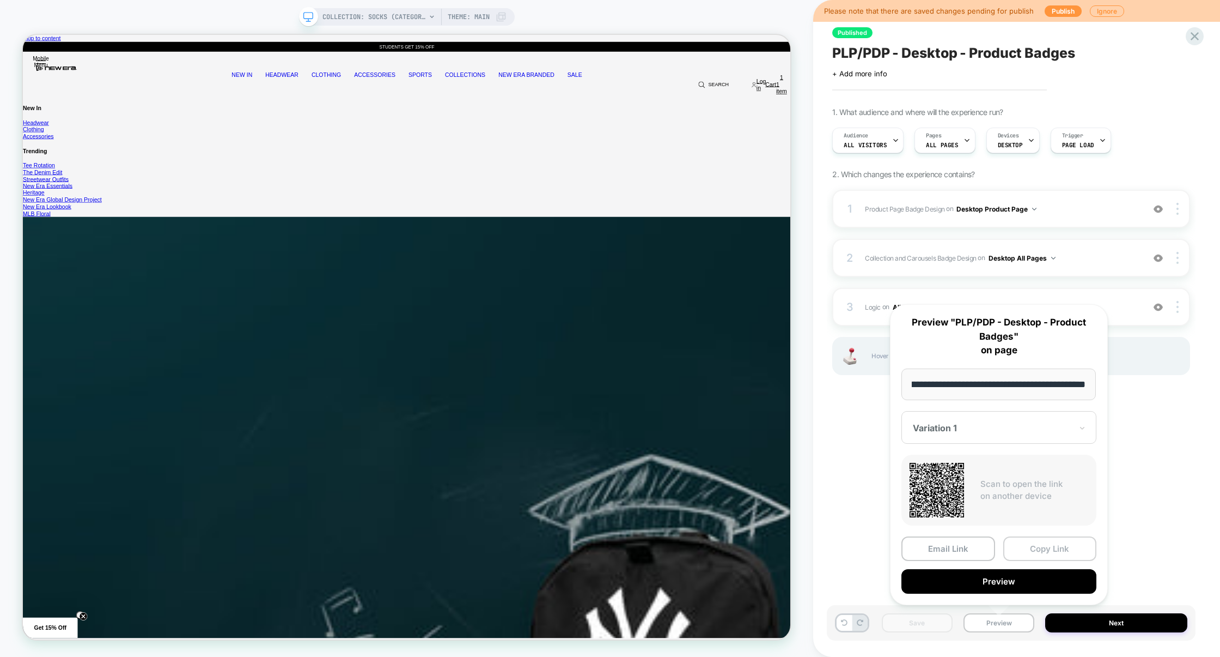
click at [1038, 542] on button "Copy Link" at bounding box center [1051, 548] width 94 height 25
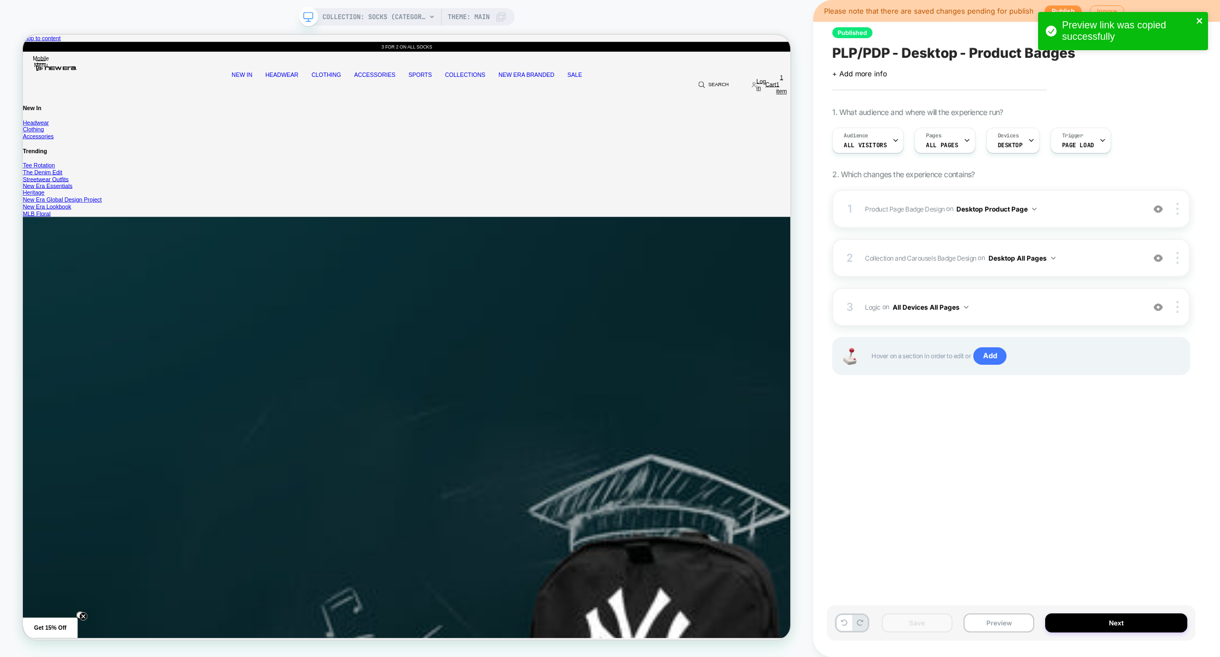
click at [1201, 21] on icon "close" at bounding box center [1200, 20] width 8 height 9
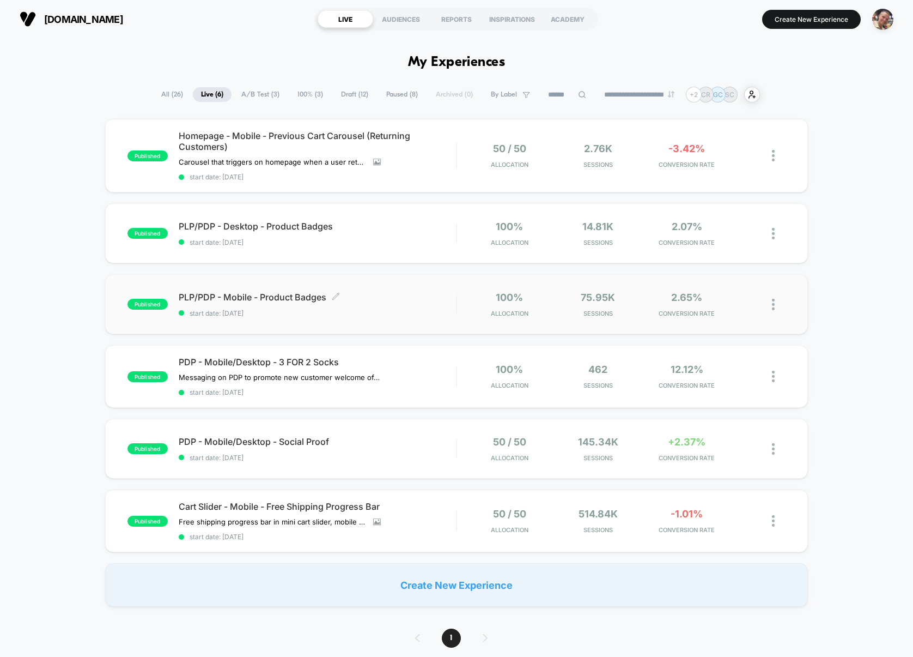
click at [379, 301] on span "PLP/PDP - Mobile - Product Badges Click to edit experience details" at bounding box center [318, 296] width 278 height 11
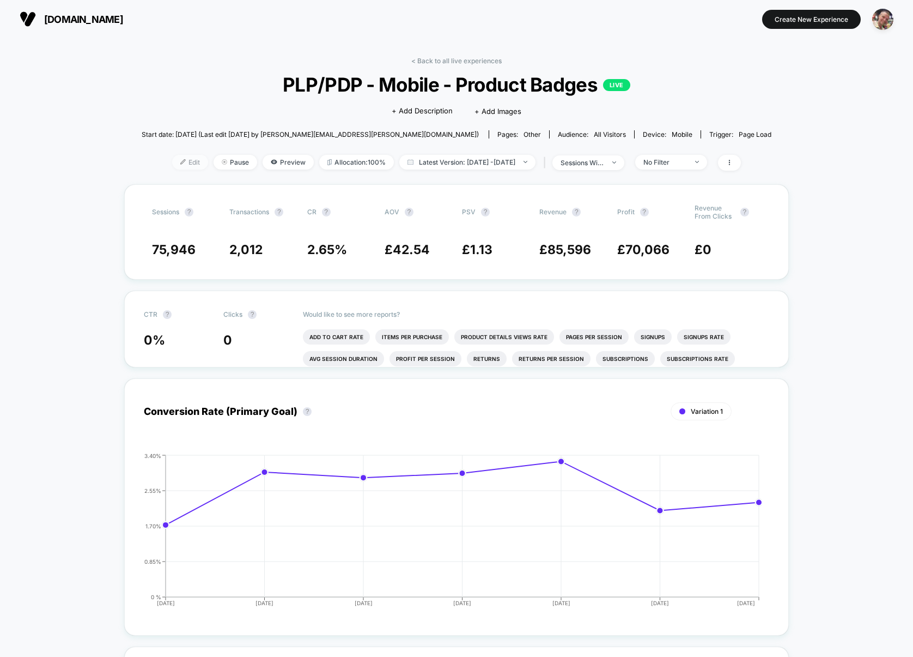
click at [172, 163] on span "Edit" at bounding box center [190, 162] width 36 height 15
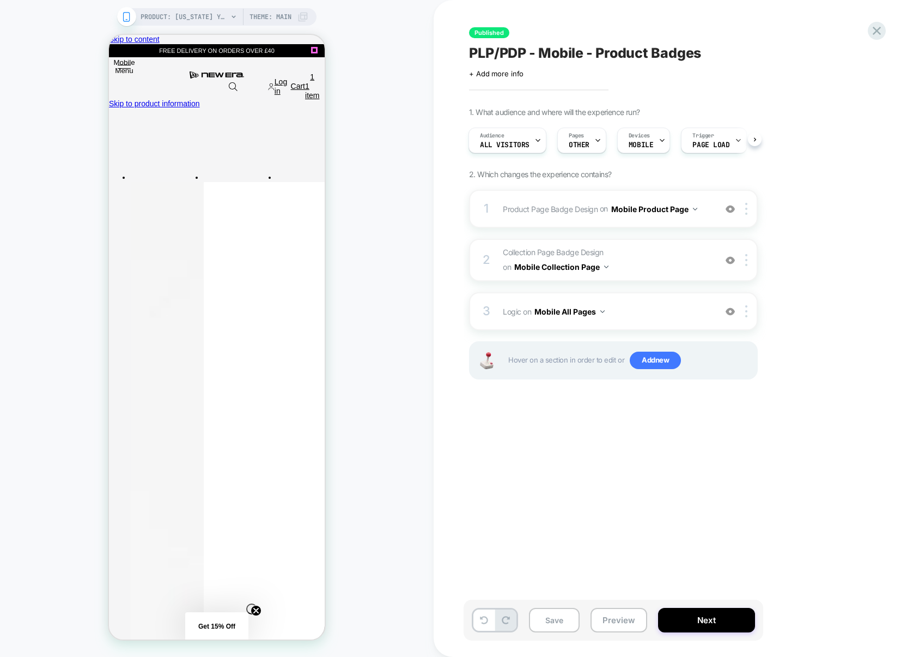
click at [641, 317] on span "Logic Adding Code Block BEFORE footer on Mobile All Pages" at bounding box center [607, 311] width 208 height 16
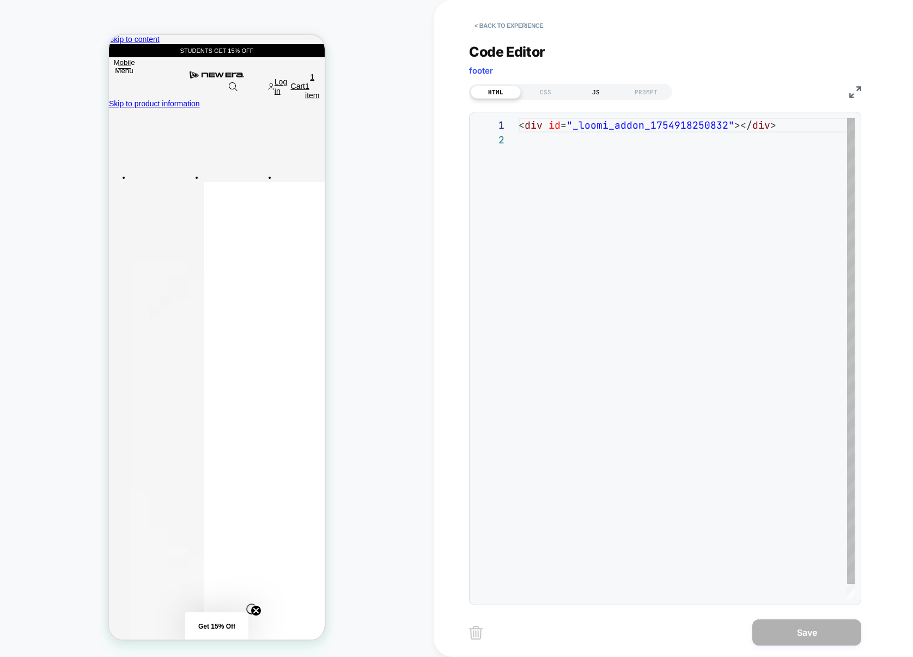
scroll to position [14, 0]
click at [594, 90] on div "JS" at bounding box center [596, 92] width 50 height 13
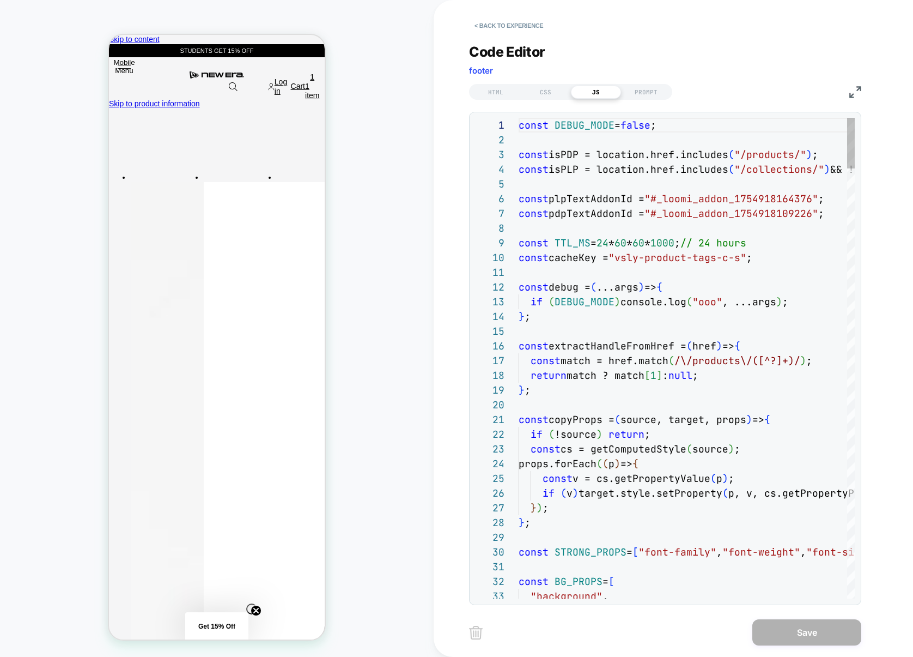
scroll to position [147, 0]
type textarea "**********"
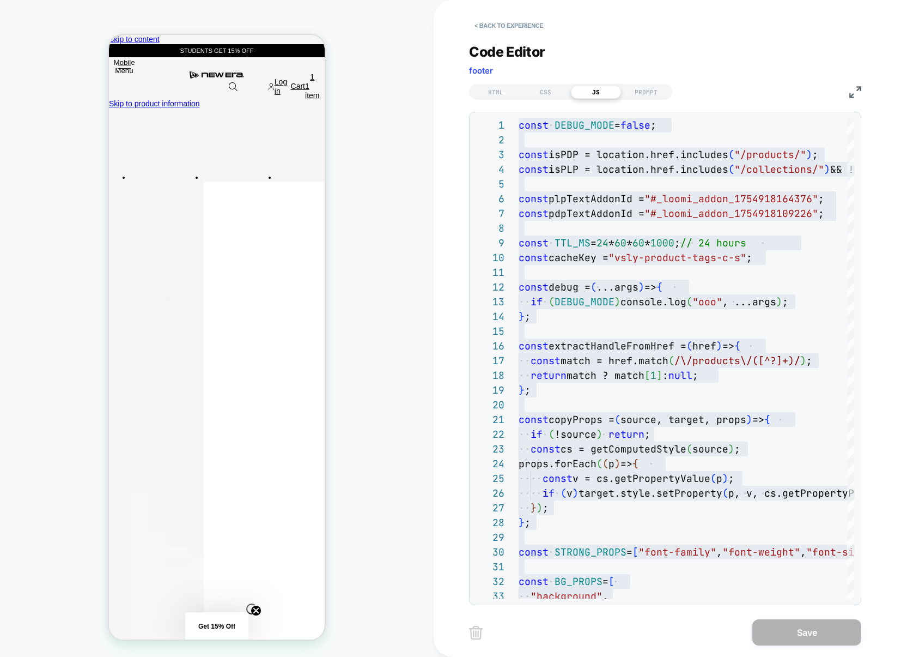
scroll to position [0, 3]
click at [0, 0] on button "< Back to experience" at bounding box center [0, 0] width 0 height 0
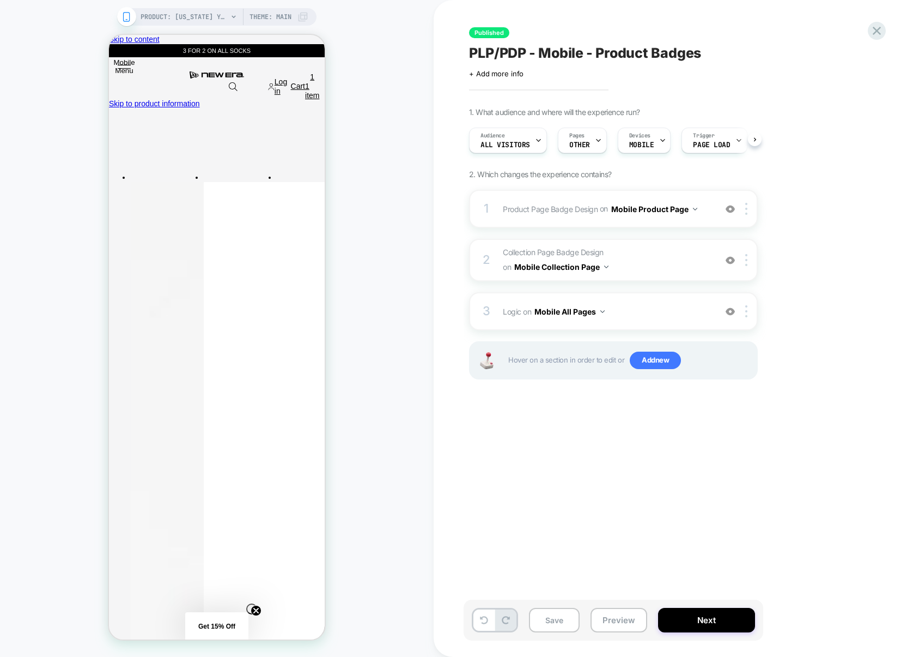
scroll to position [0, 1]
click at [0, 0] on icon at bounding box center [0, 0] width 0 height 0
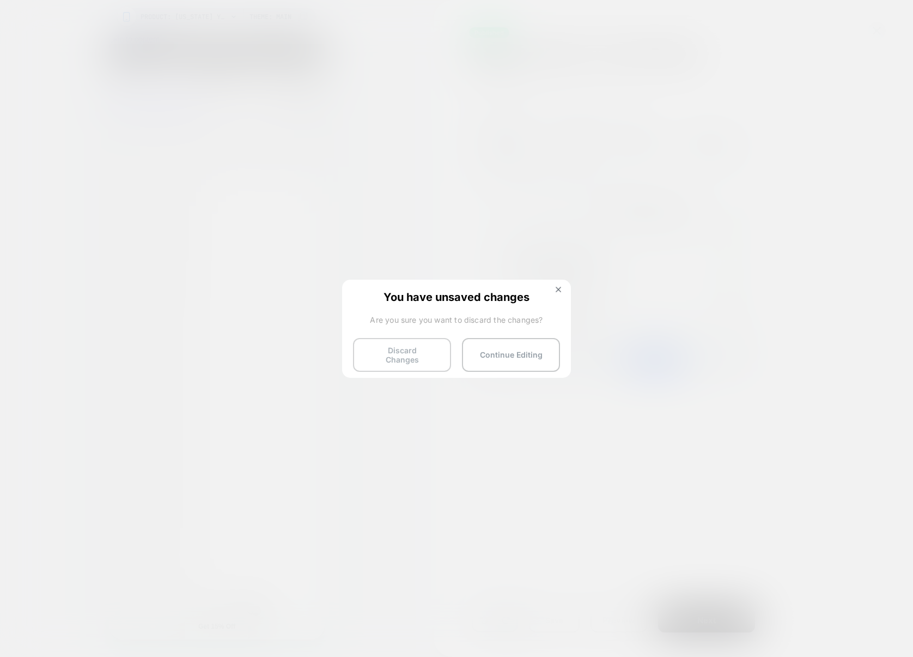
click at [430, 354] on button "Discard Changes" at bounding box center [402, 355] width 98 height 34
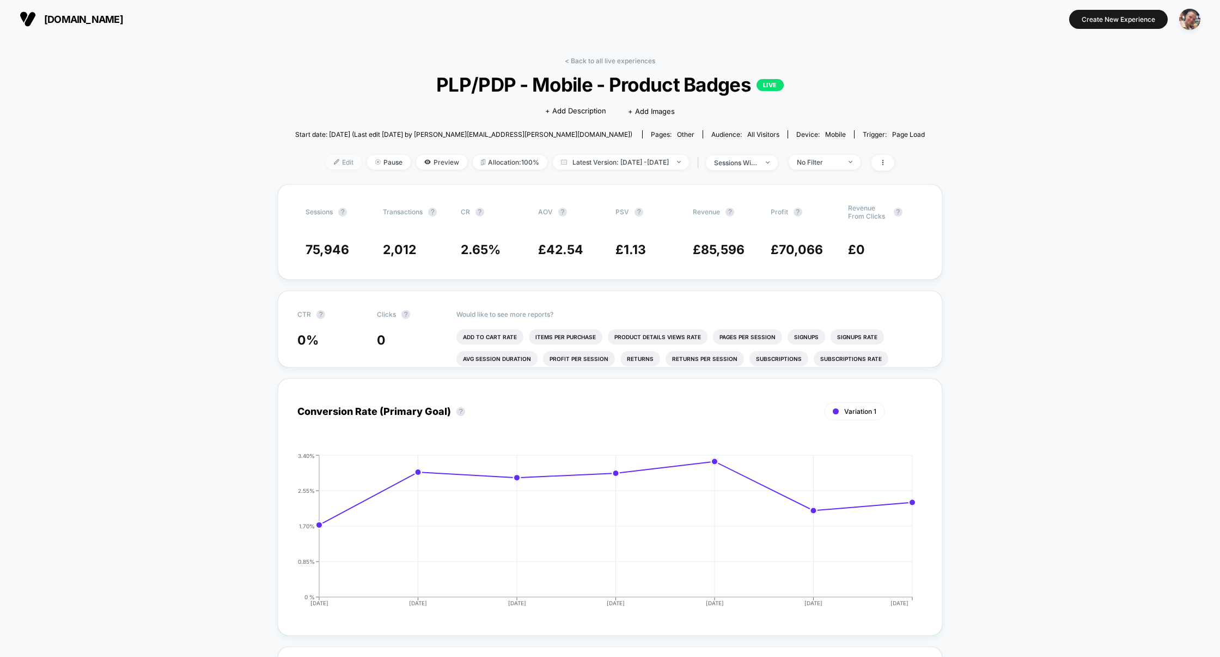
click at [327, 162] on span "Edit" at bounding box center [344, 162] width 36 height 15
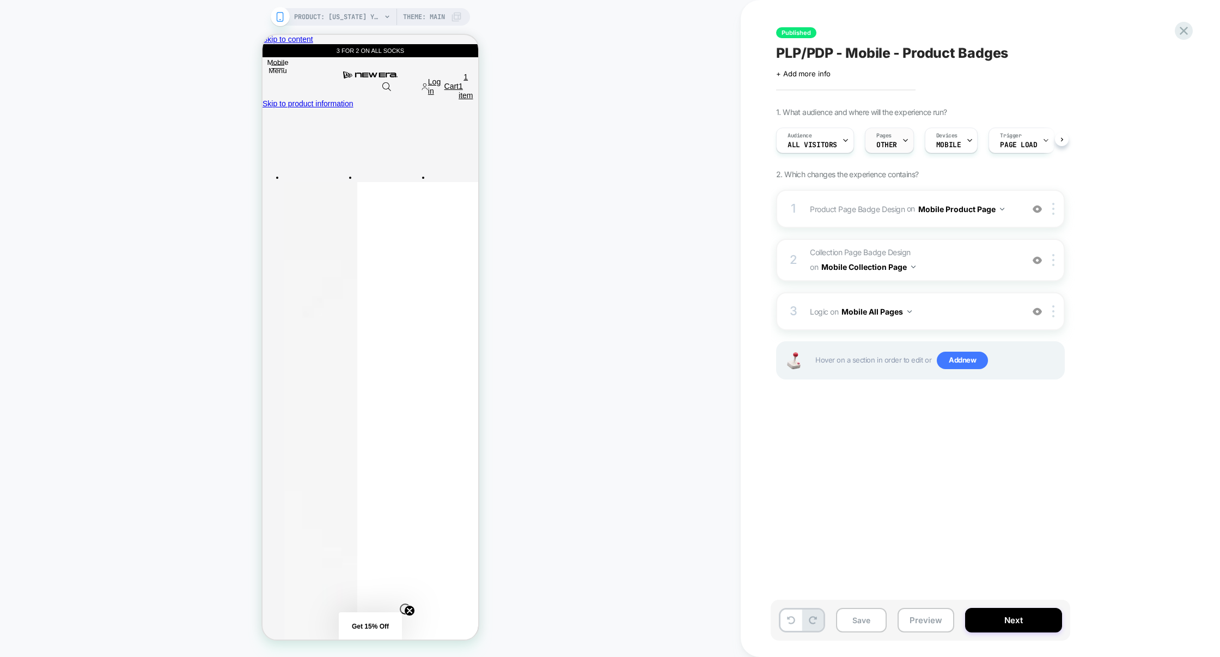
scroll to position [0, 1]
click at [0, 0] on span "Pages" at bounding box center [0, 0] width 0 height 0
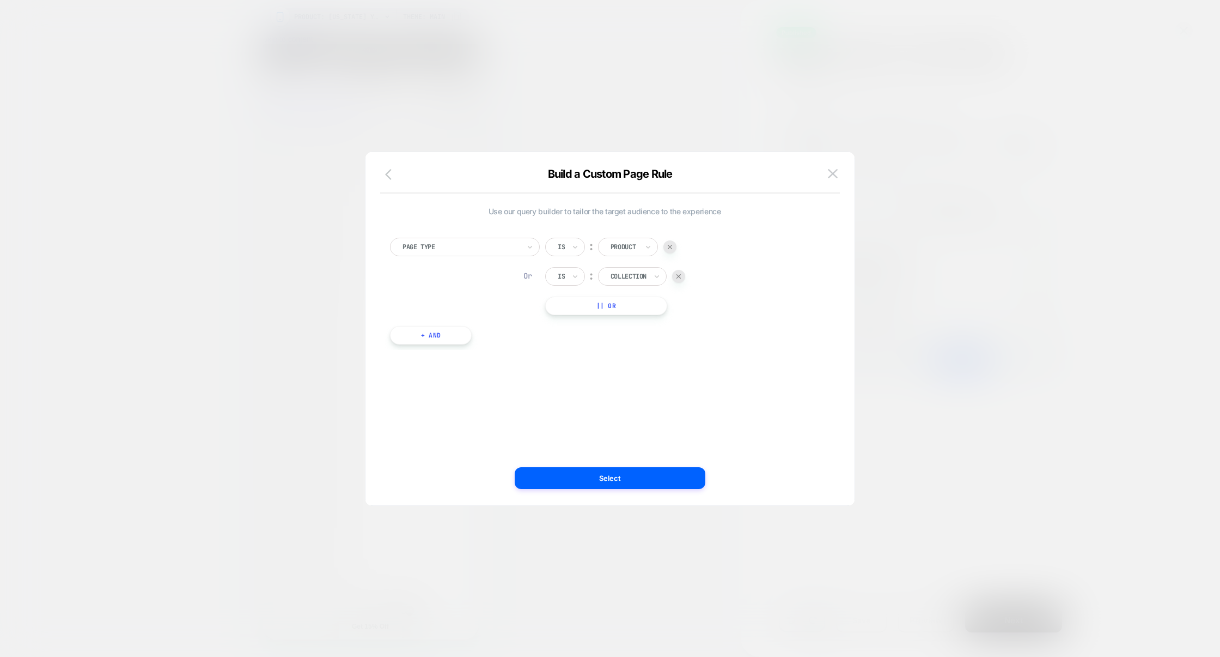
click at [0, 0] on icon "button" at bounding box center [0, 0] width 0 height 0
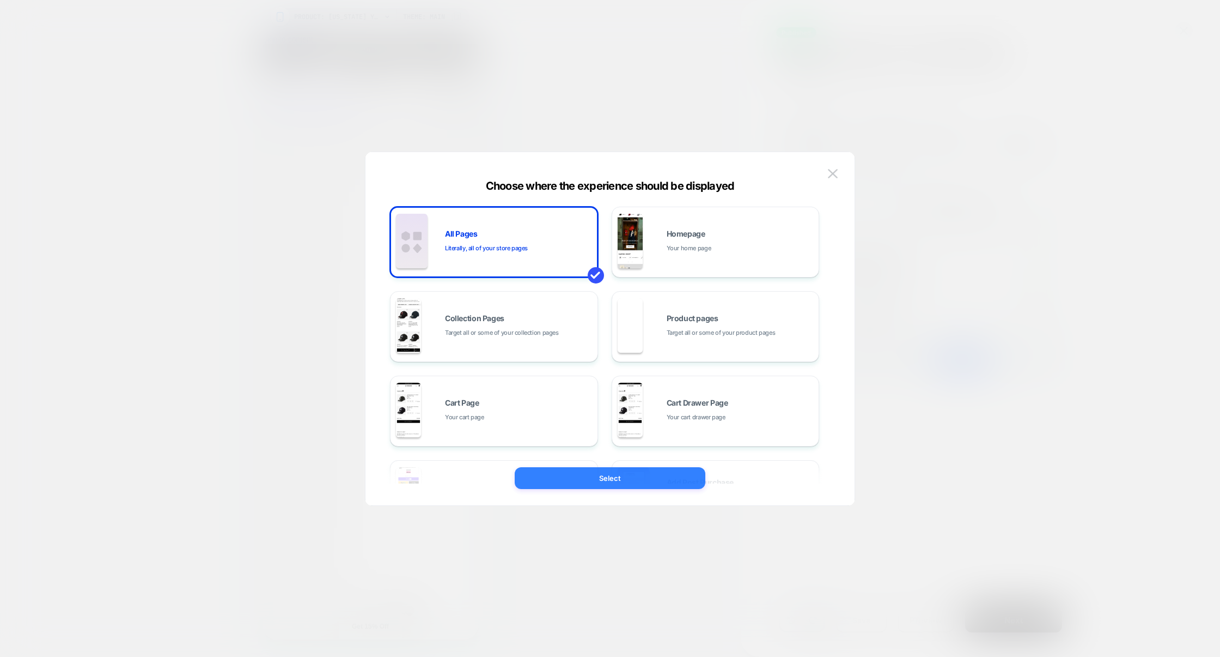
click at [0, 0] on button "Select" at bounding box center [0, 0] width 0 height 0
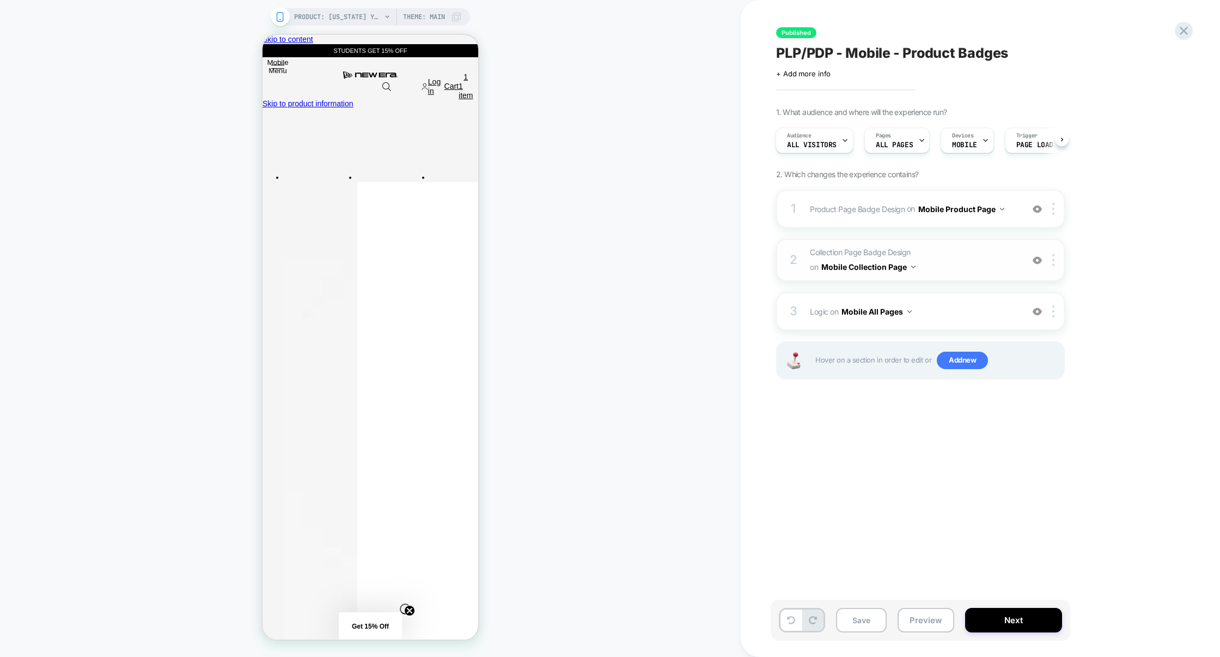
click at [1057, 266] on div "2 Collection Page Badge Design Adding Text BEFORE footer on Mobile Collection P…" at bounding box center [920, 260] width 289 height 42
click at [0, 0] on button "Mobile Collection Page" at bounding box center [0, 0] width 0 height 0
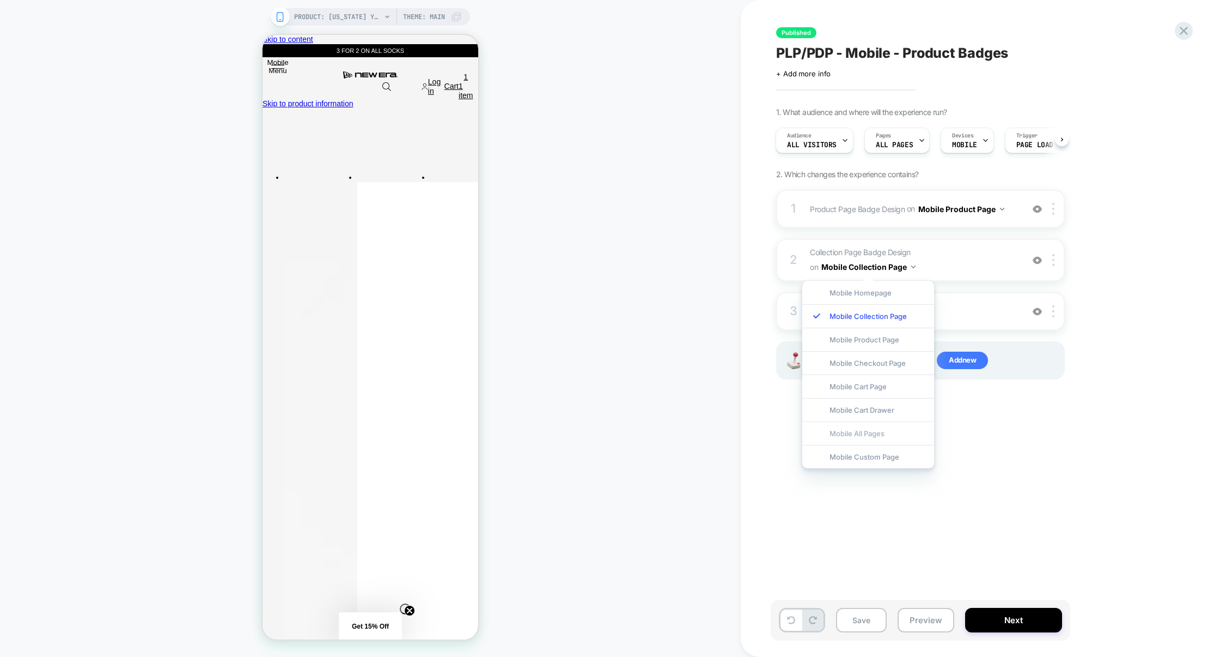
click at [0, 0] on div "Mobile All Pages" at bounding box center [0, 0] width 0 height 0
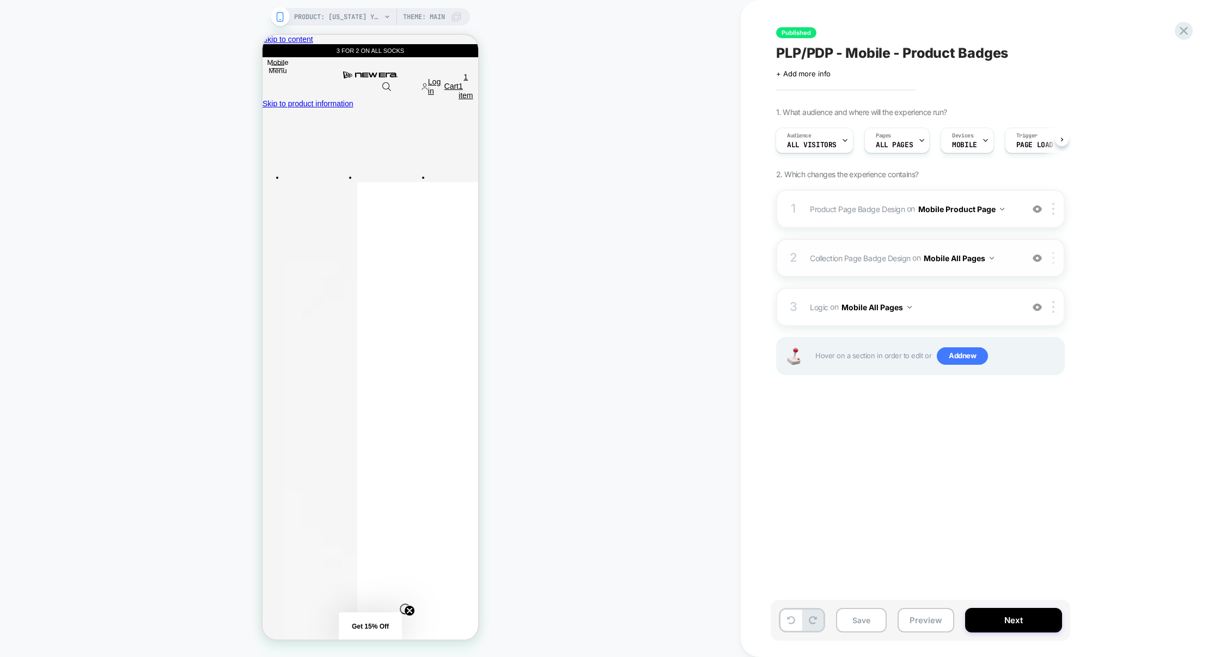
click at [1056, 258] on div at bounding box center [1056, 258] width 18 height 12
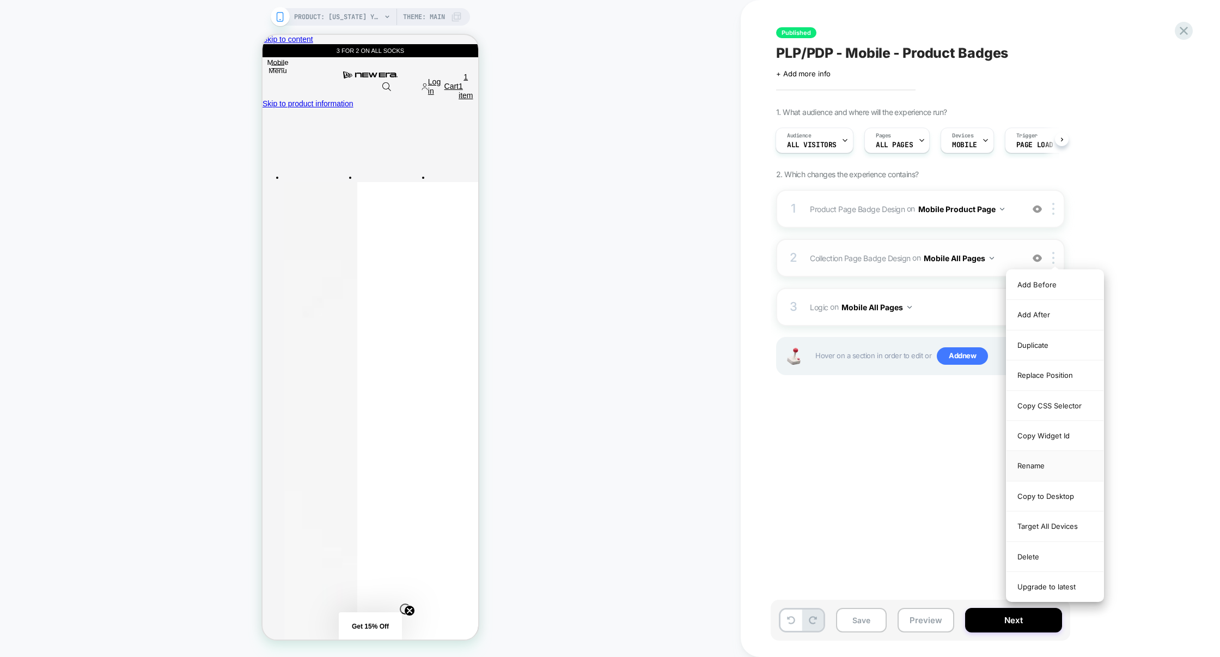
click at [0, 0] on div "Rename" at bounding box center [0, 0] width 0 height 0
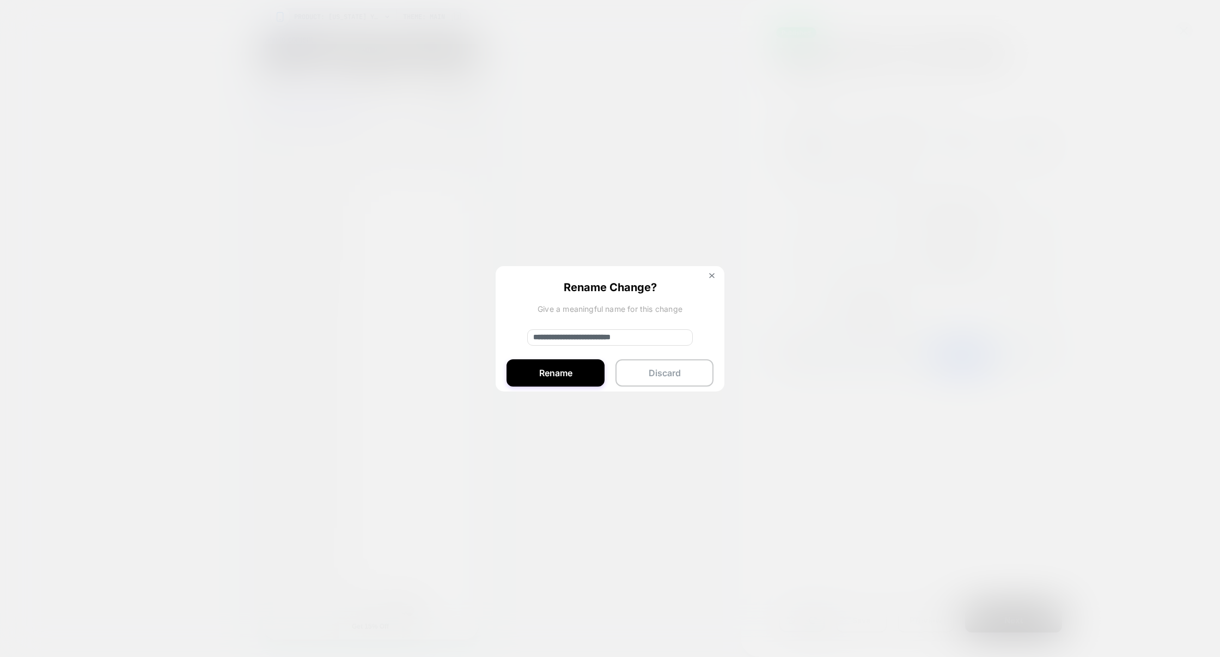
click at [0, 0] on input "**********" at bounding box center [0, 0] width 0 height 0
paste input "*********"
type input "**********"
click at [0, 0] on button "Rename" at bounding box center [0, 0] width 0 height 0
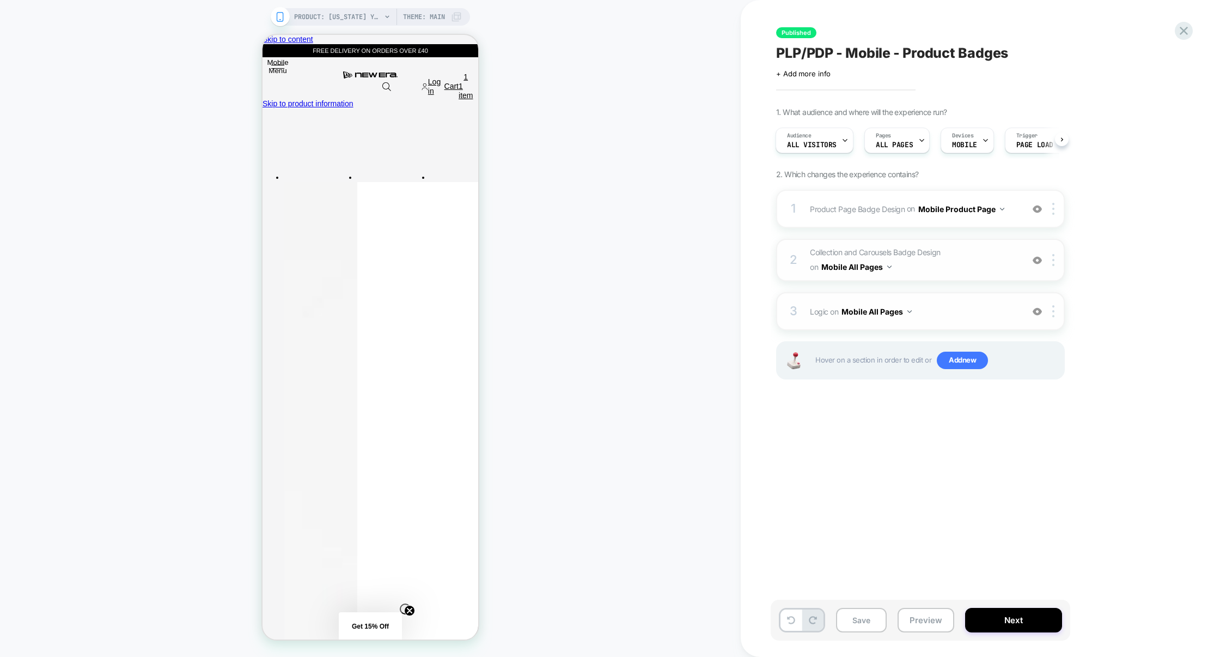
click at [950, 308] on span "Logic Adding Code Block BEFORE footer on Mobile All Pages" at bounding box center [914, 311] width 208 height 16
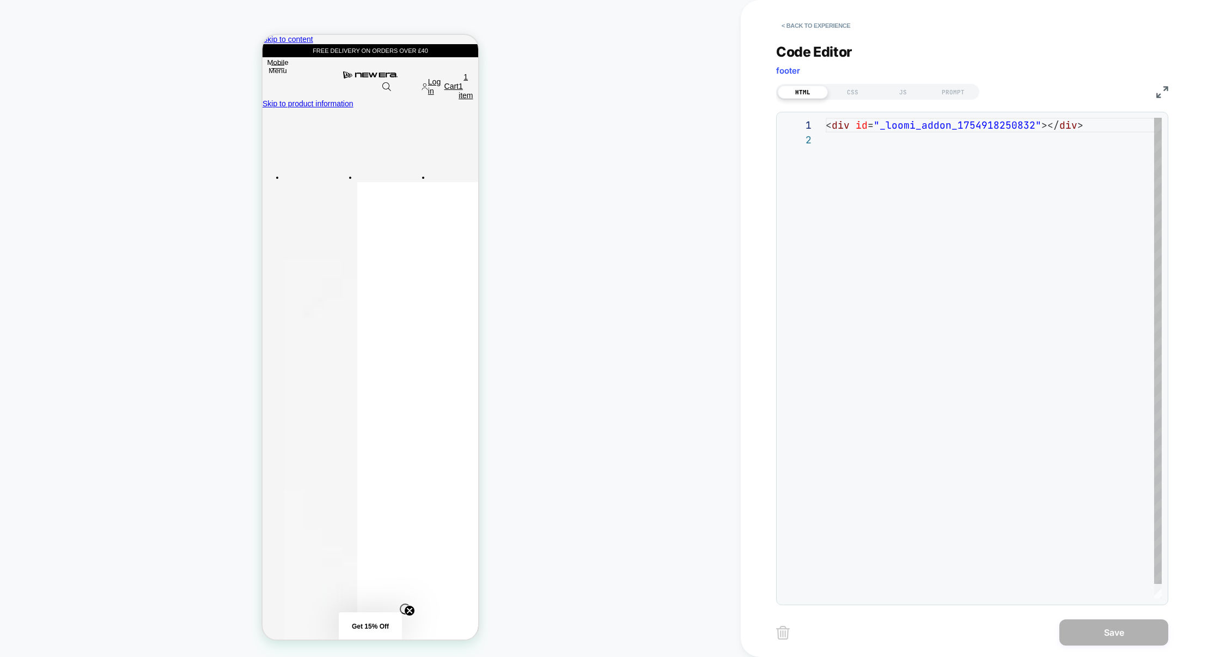
scroll to position [14, 0]
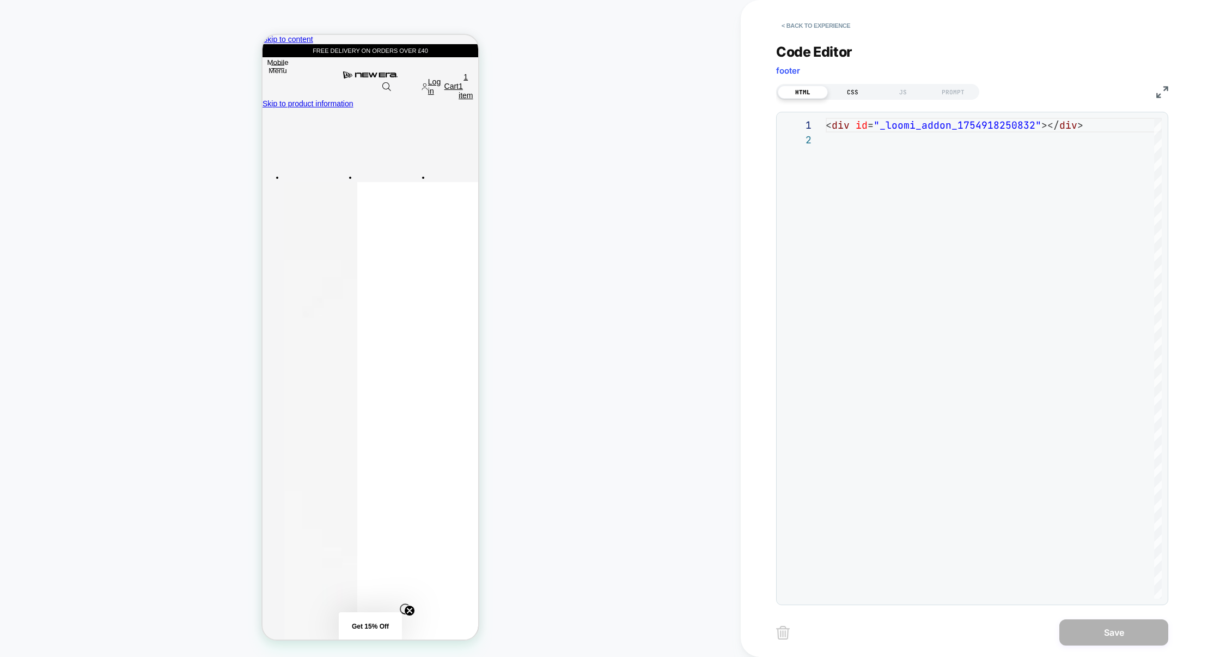
click at [851, 98] on div "CSS" at bounding box center [853, 92] width 50 height 13
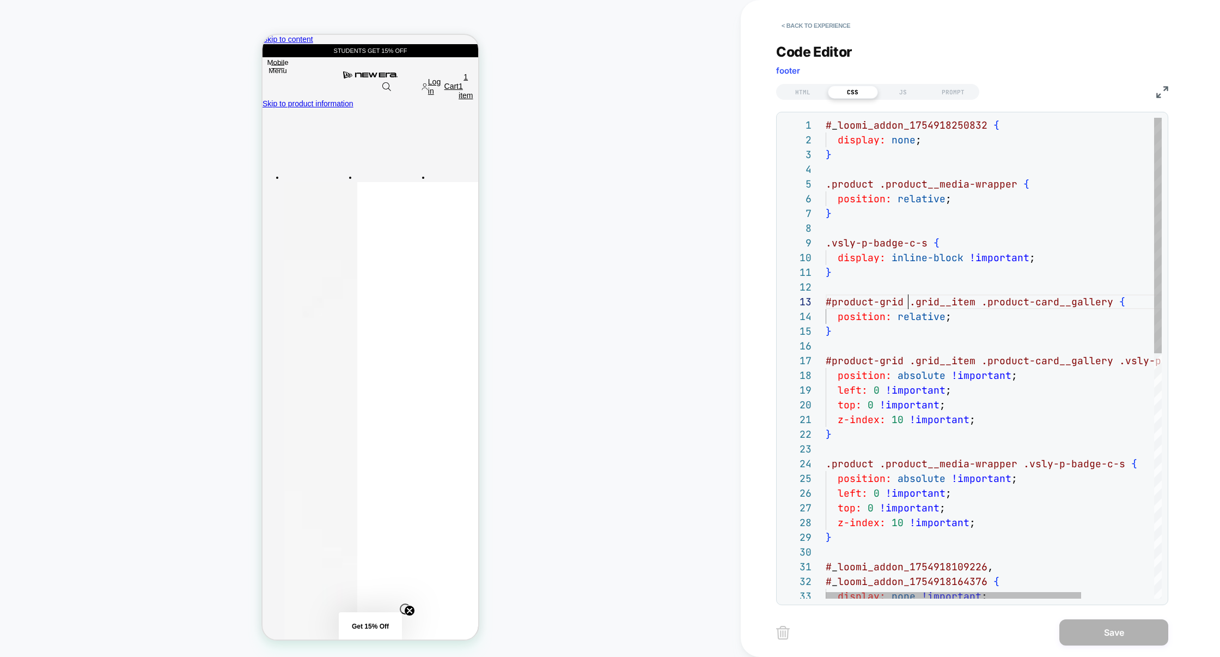
scroll to position [29, 0]
drag, startPoint x: 908, startPoint y: 304, endPoint x: 755, endPoint y: 303, distance: 153.6
click at [0, 0] on div "< Back to experience Code Editor footer HTML CSS JS PROMPT 1 2 3 4 5 6 7 8 9 10…" at bounding box center [0, 0] width 0 height 0
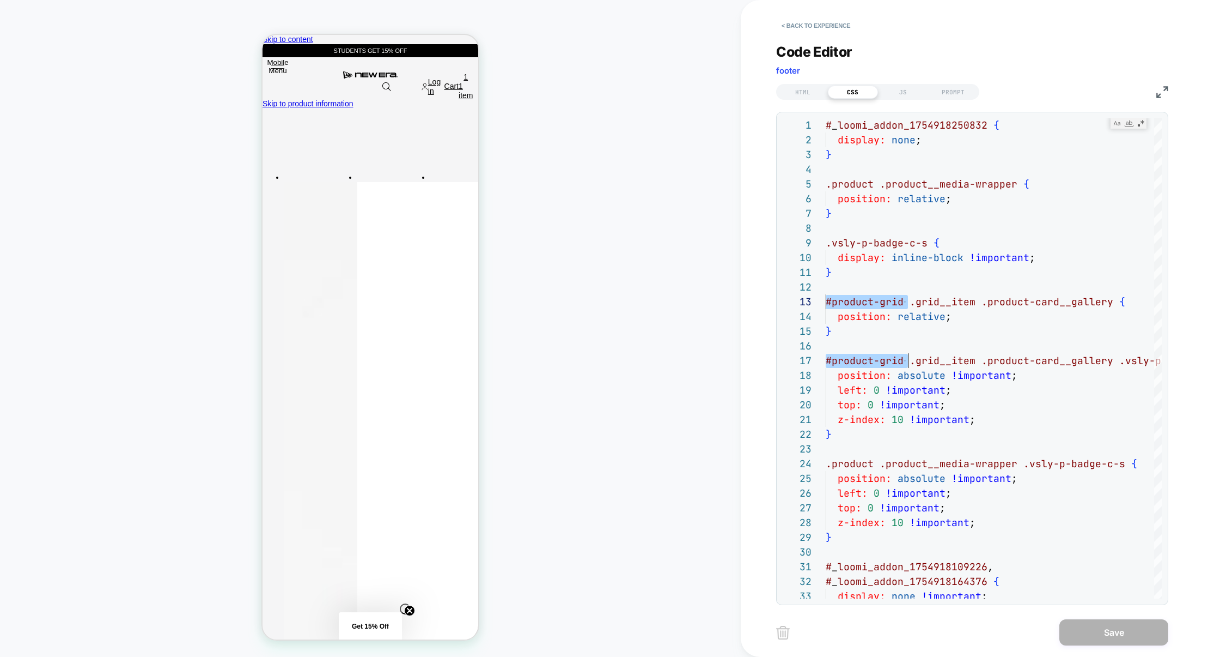
scroll to position [29, 82]
type textarea "**********"
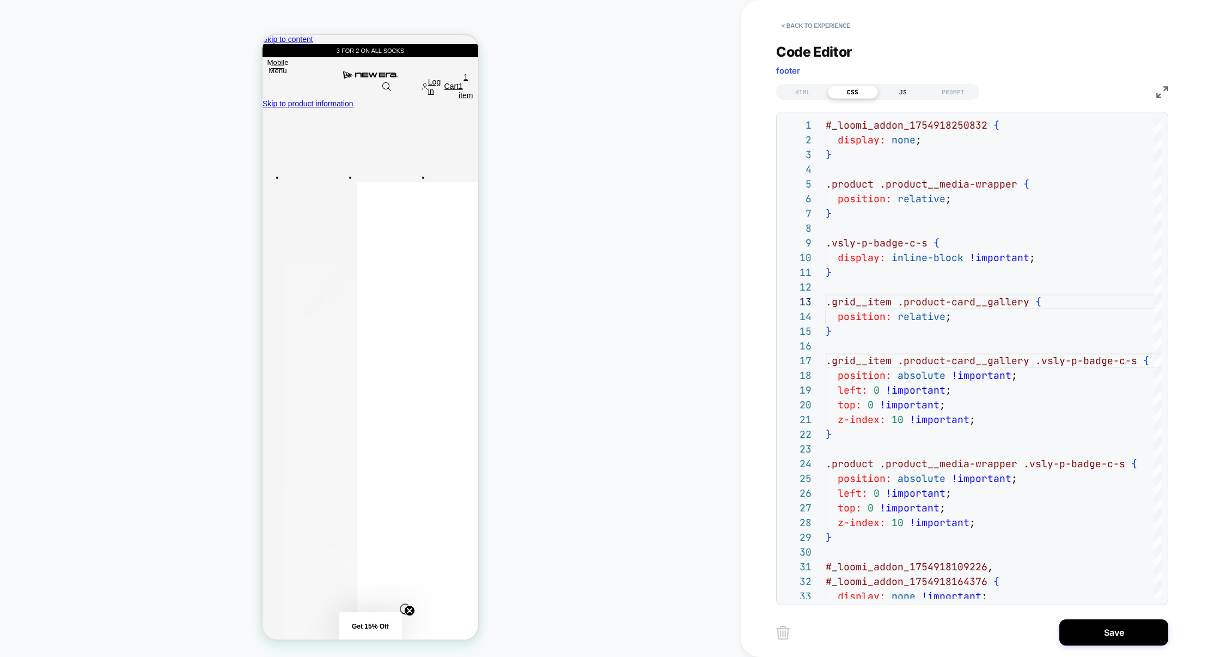
click at [896, 92] on div "JS" at bounding box center [903, 92] width 50 height 13
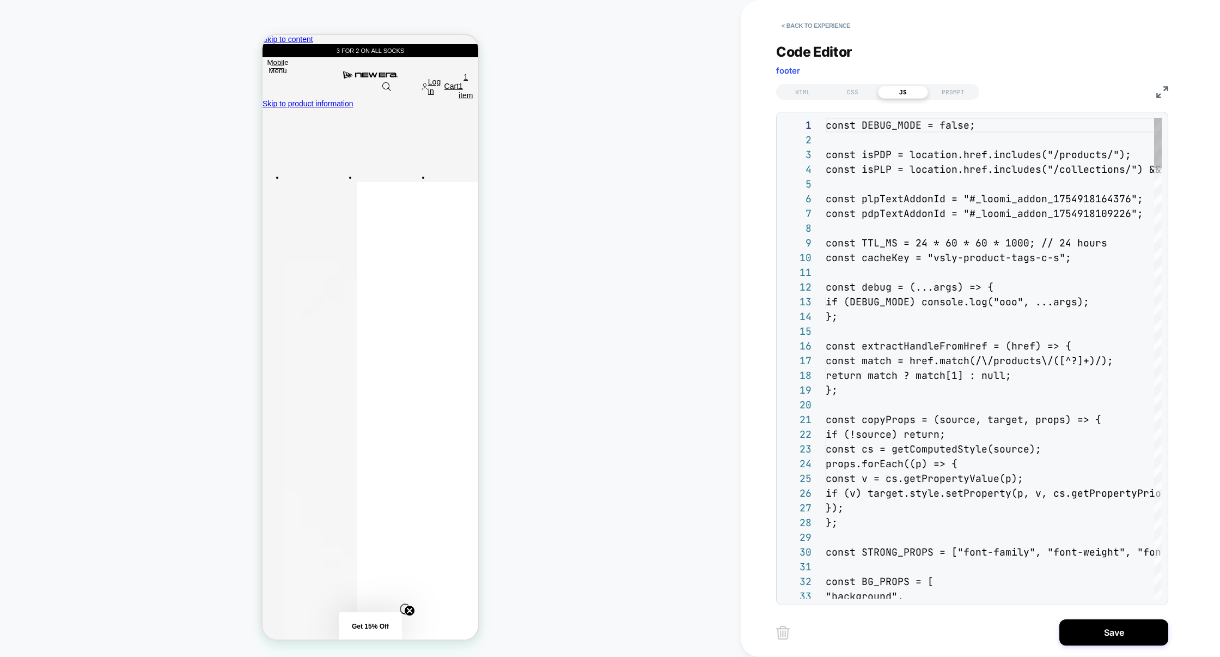
scroll to position [147, 0]
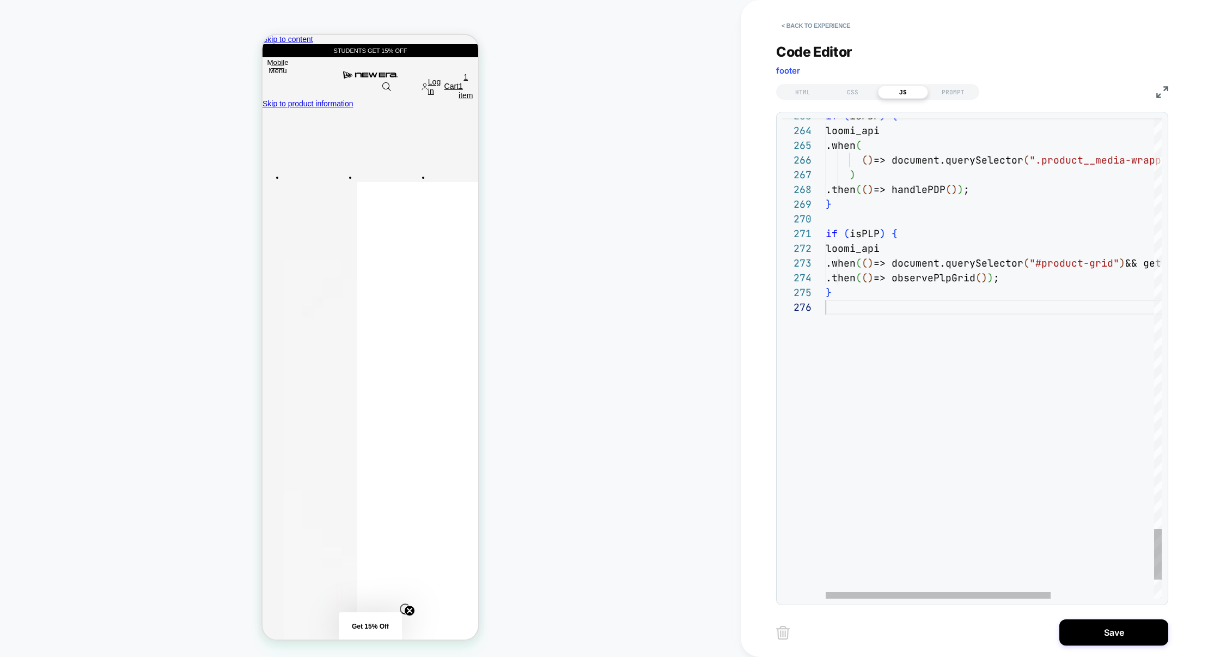
type textarea "**********"
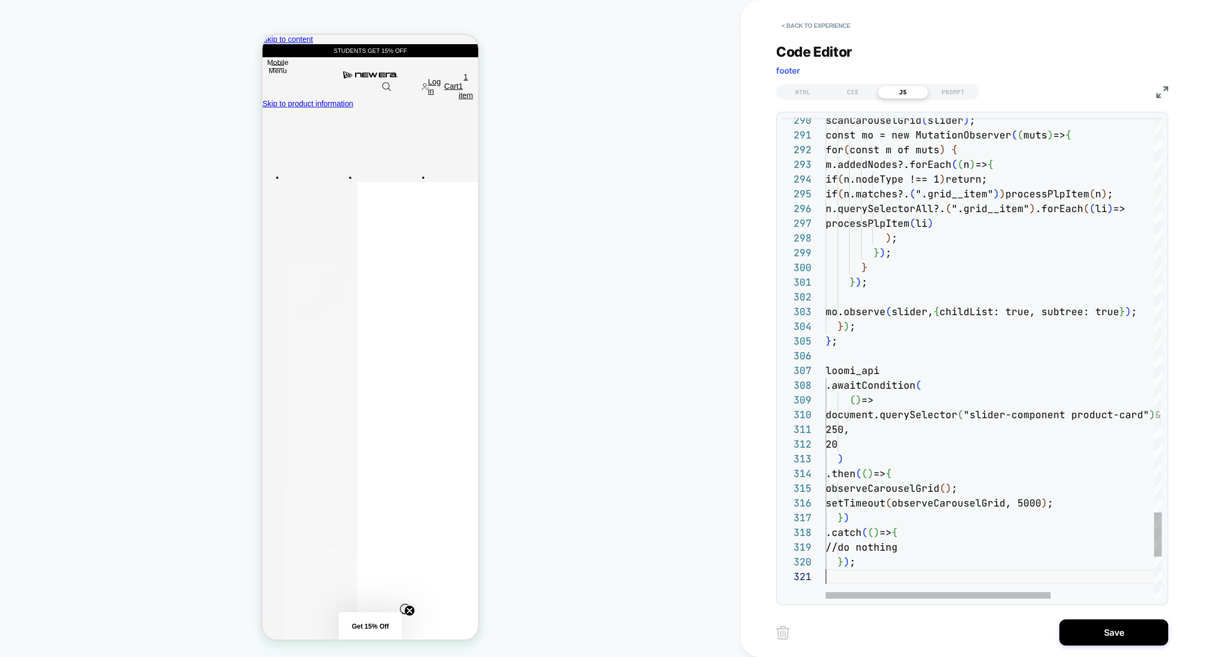
scroll to position [0, 0]
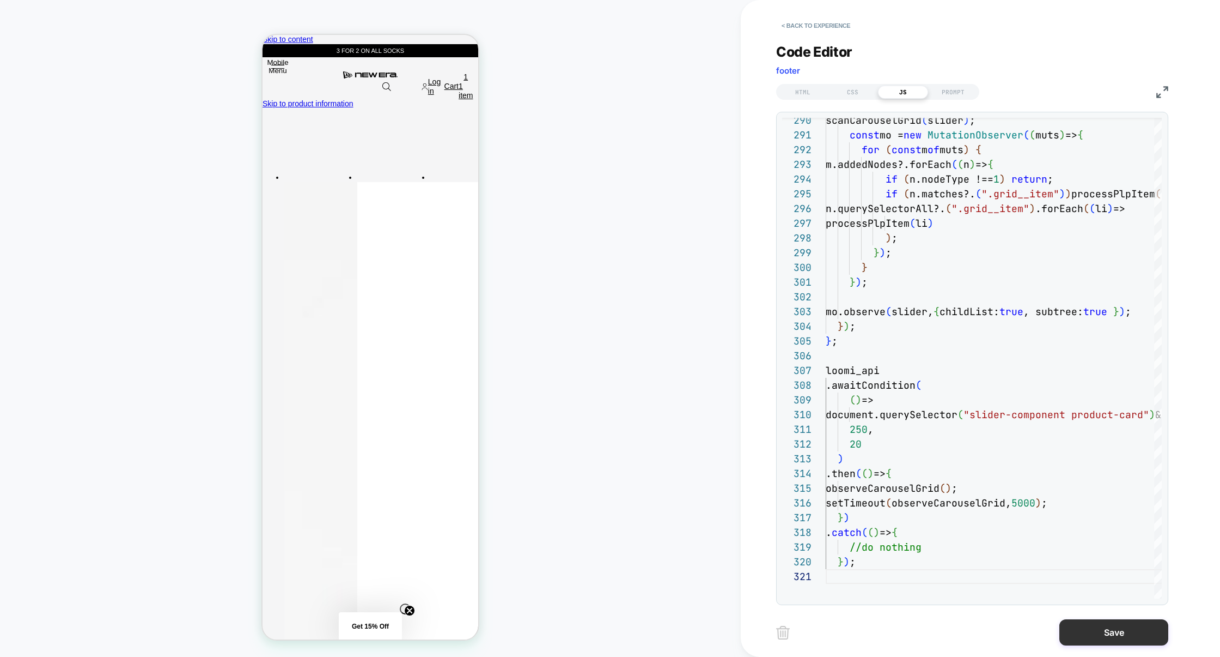
click at [0, 0] on button "Save" at bounding box center [0, 0] width 0 height 0
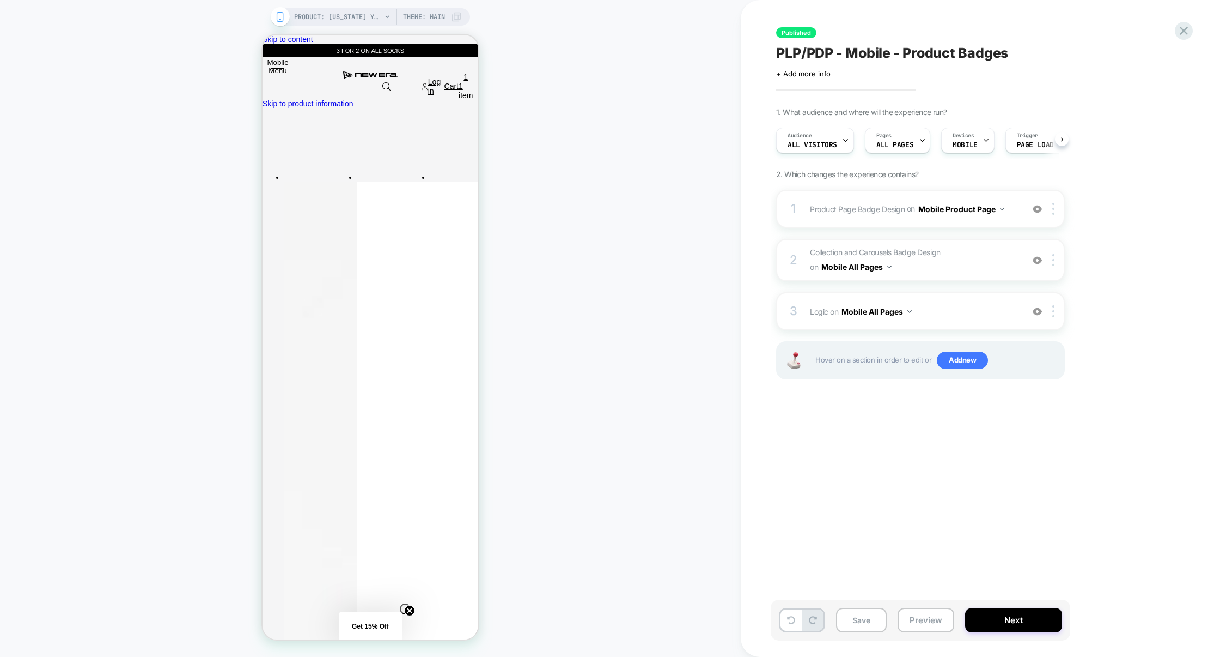
scroll to position [0, 1]
click at [921, 616] on button "Preview" at bounding box center [926, 620] width 57 height 25
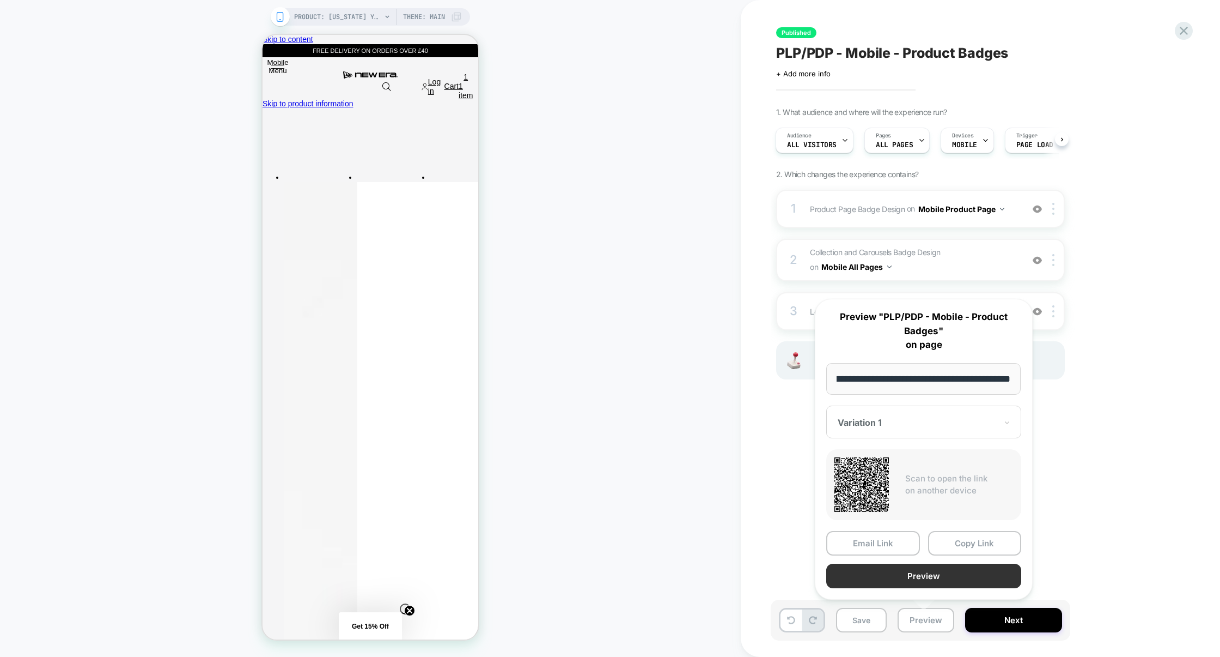
scroll to position [0, 0]
click at [933, 575] on button "Preview" at bounding box center [924, 575] width 195 height 25
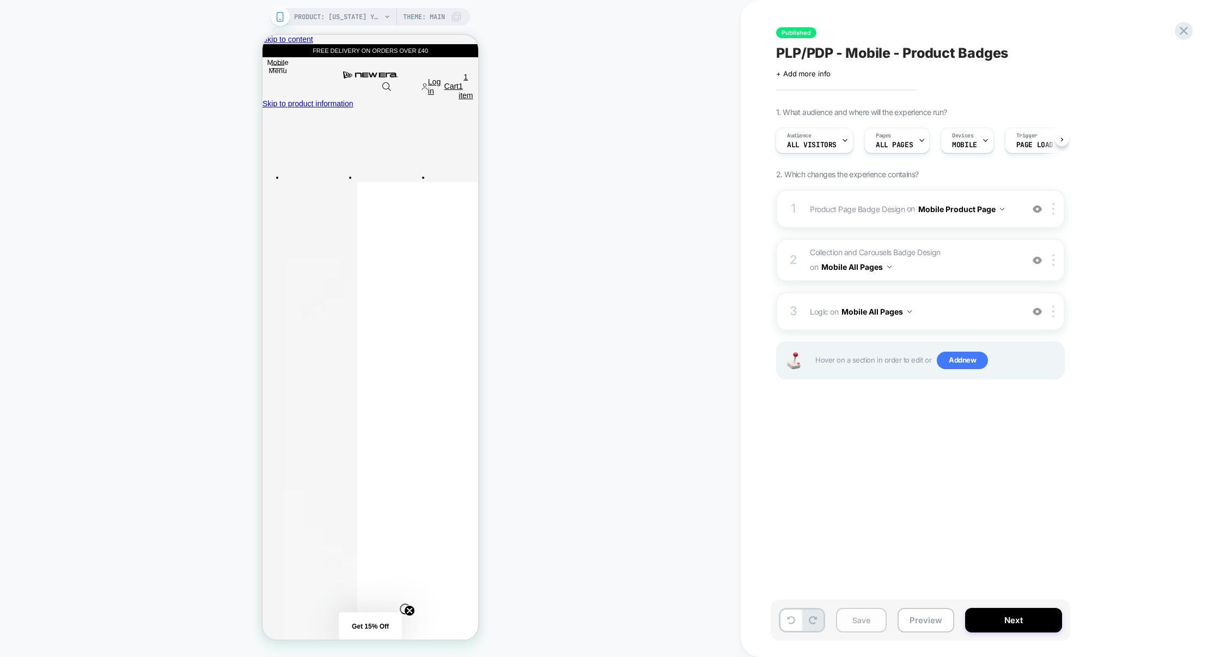
click at [863, 617] on button "Save" at bounding box center [861, 620] width 51 height 25
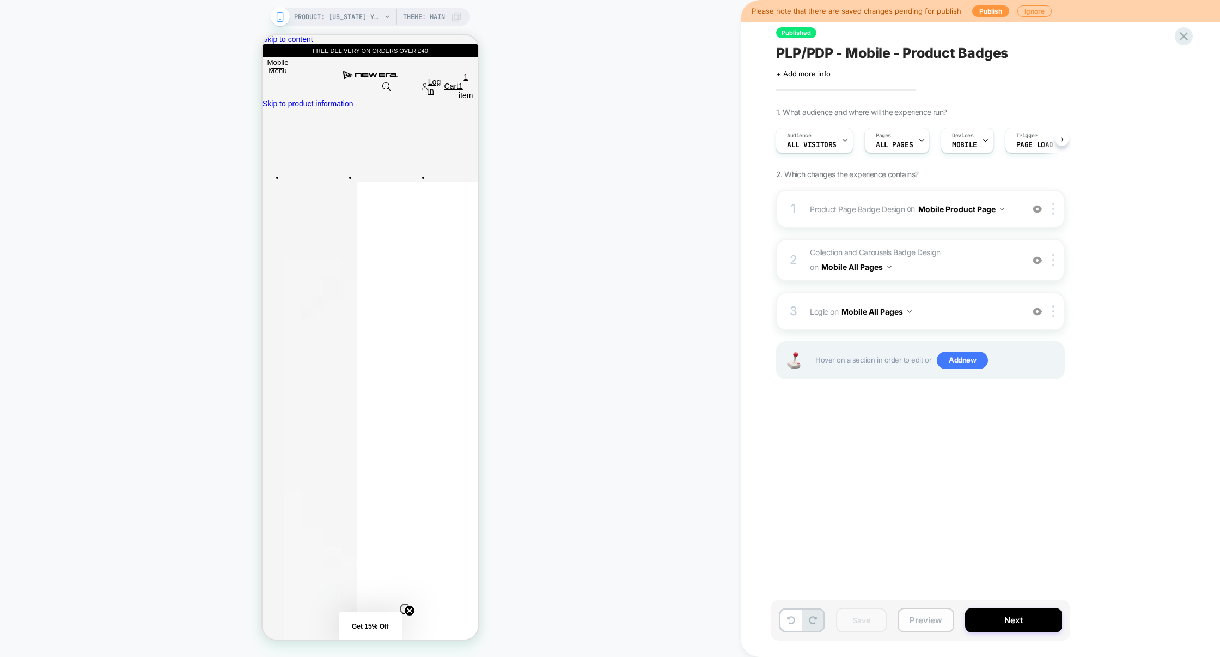
click at [918, 617] on button "Preview" at bounding box center [926, 620] width 57 height 25
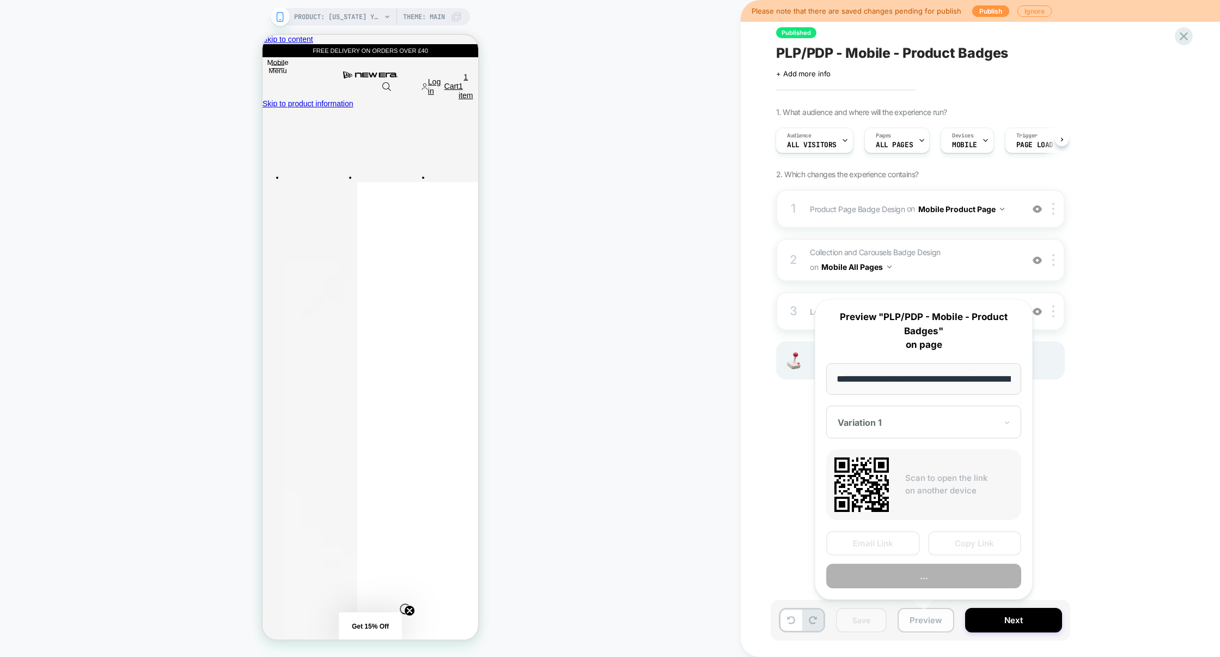
scroll to position [0, 330]
click at [967, 540] on button "Copy Link" at bounding box center [975, 543] width 94 height 25
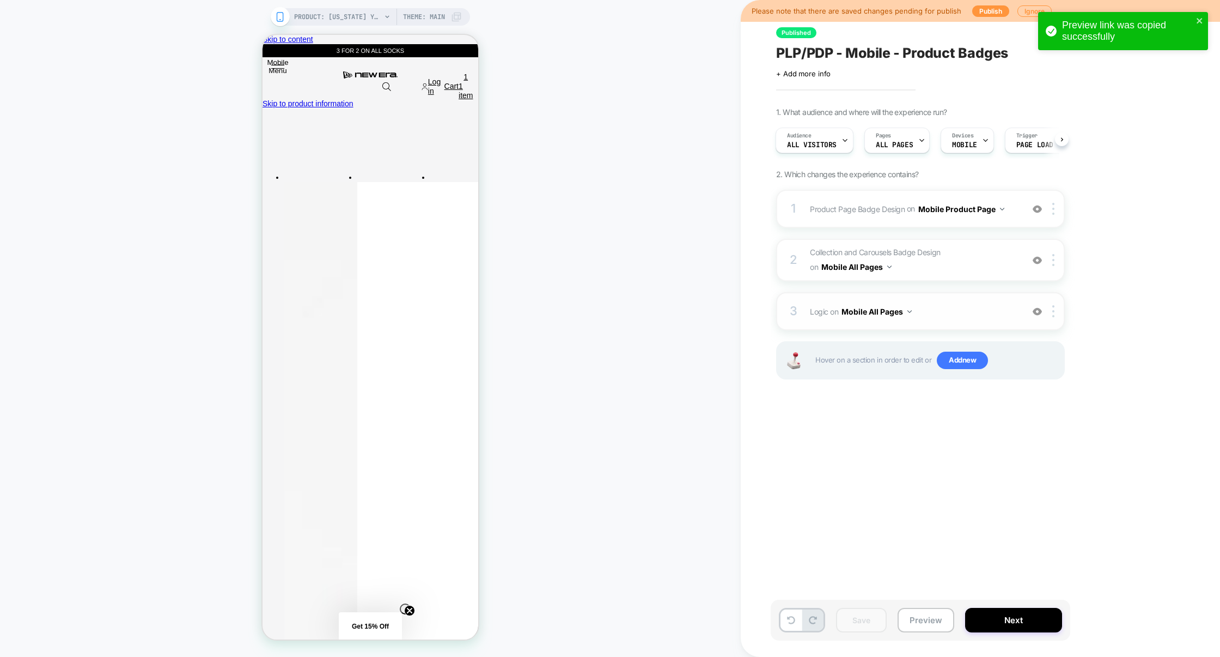
click at [953, 302] on div "3 Logic Adding Code Block BEFORE footer on Mobile All Pages Add Before Add Afte…" at bounding box center [920, 311] width 289 height 38
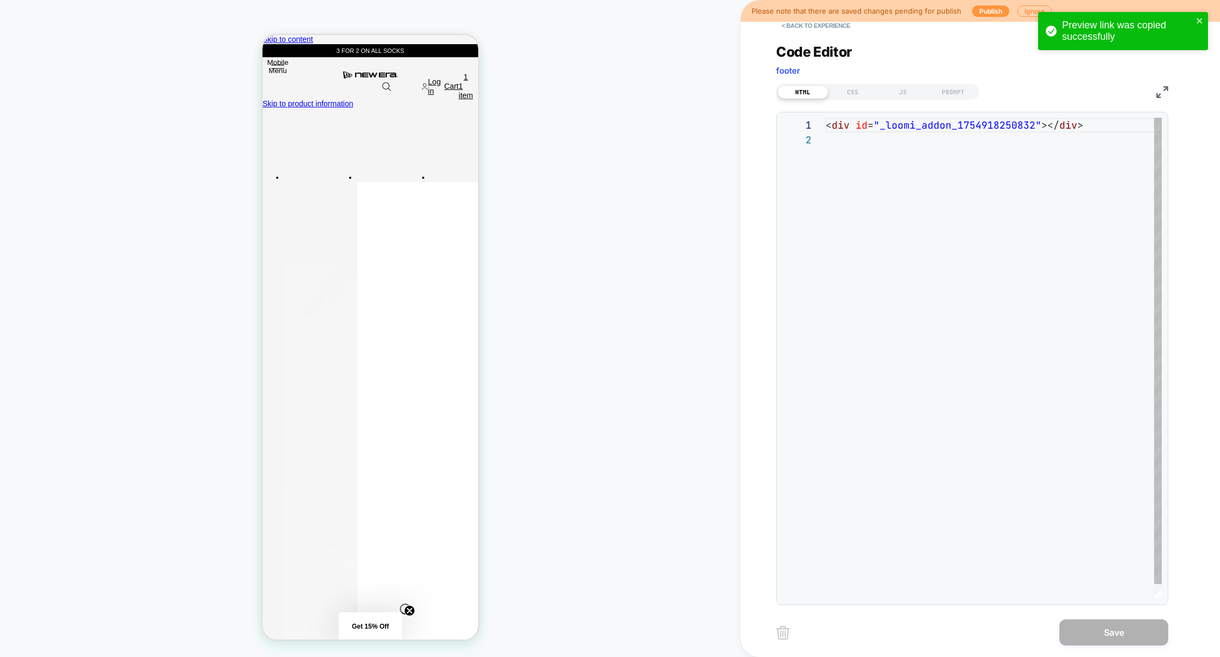
scroll to position [14, 0]
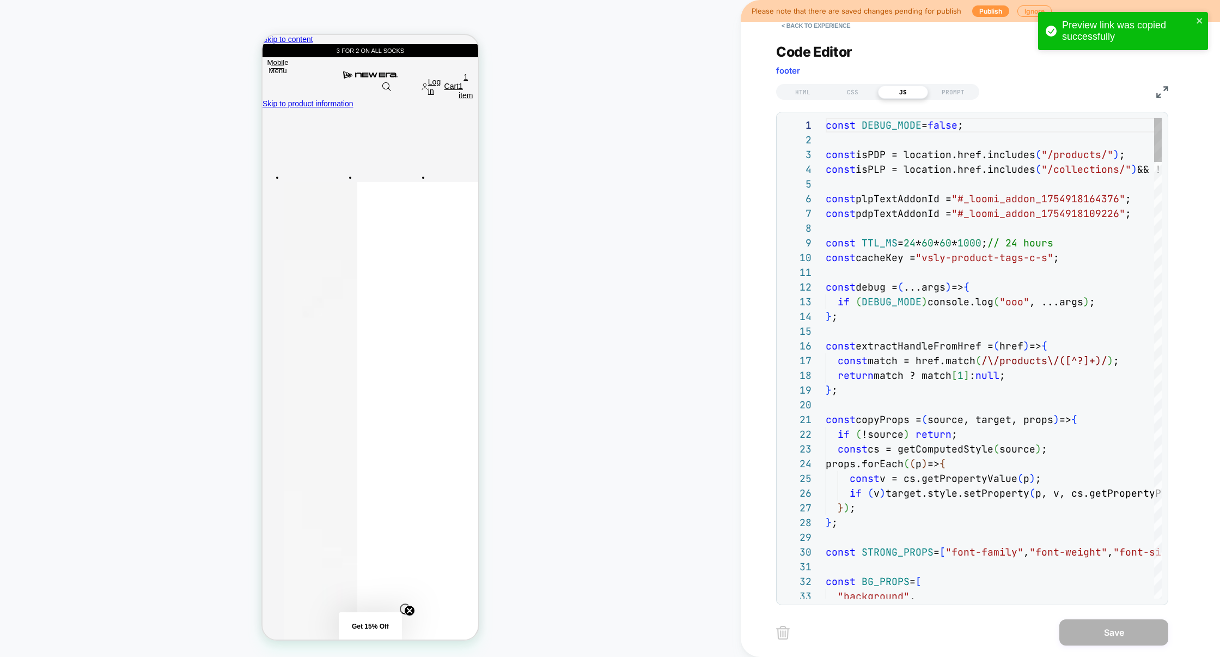
scroll to position [147, 0]
type textarea "**********"
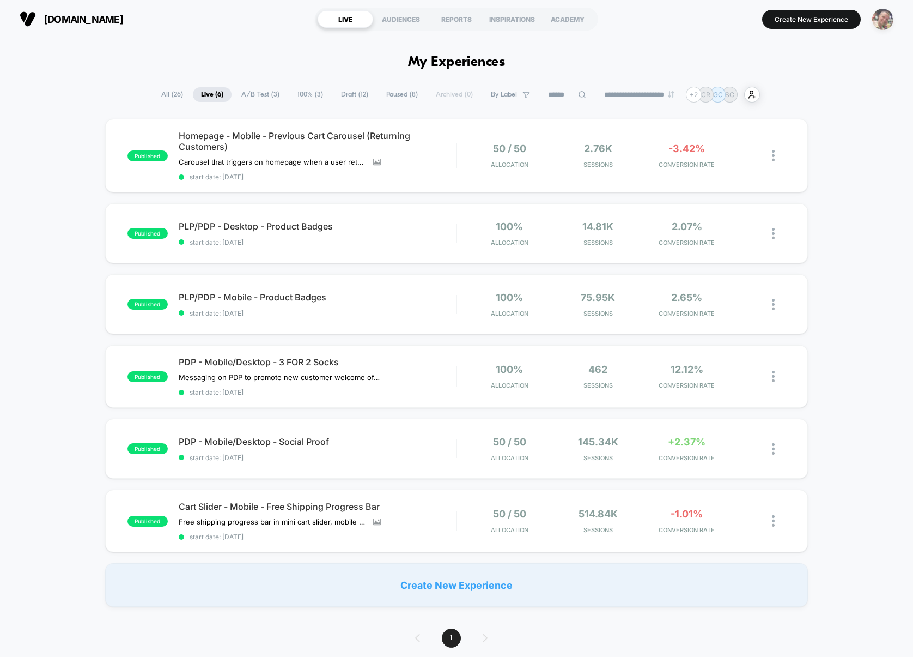
click at [204, 21] on img "button" at bounding box center [882, 19] width 21 height 21
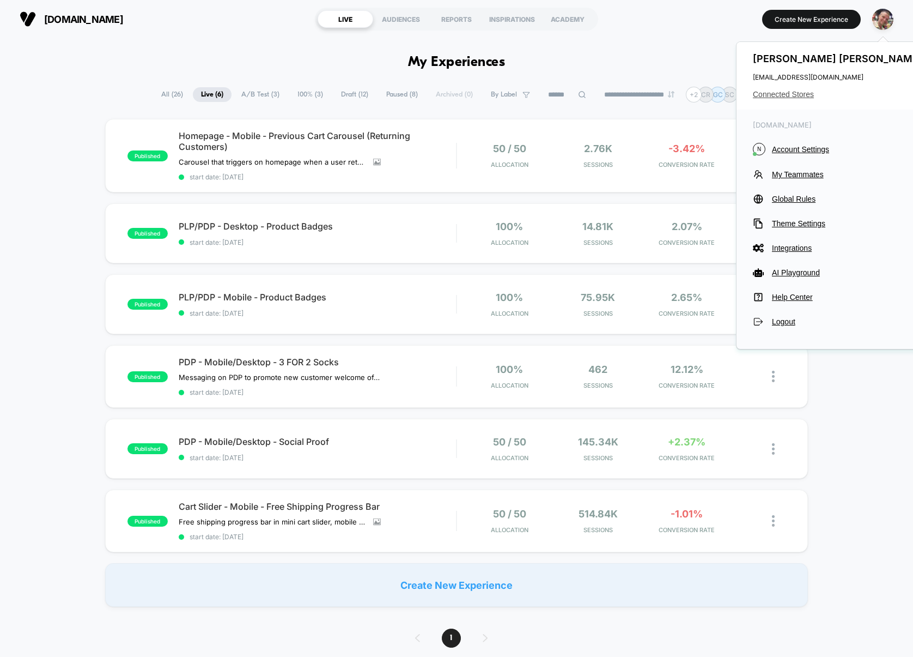
click at [204, 97] on span "Connected Stores" at bounding box center [839, 94] width 172 height 9
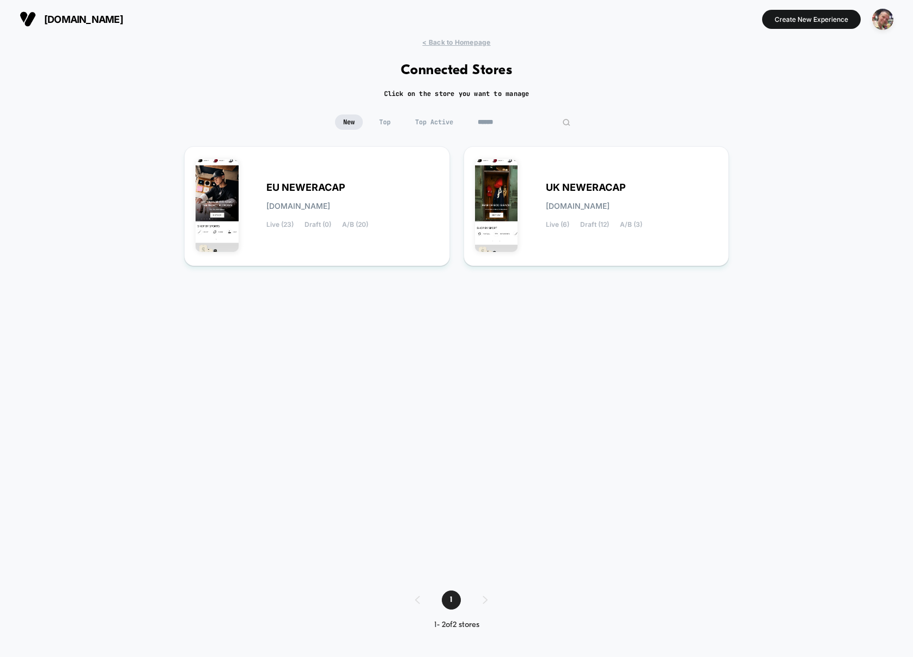
click at [204, 120] on input "******" at bounding box center [524, 121] width 109 height 15
click at [204, 197] on div "EU NEWERACAP [DOMAIN_NAME] Live (23) Draft (0) A/B (20)" at bounding box center [352, 206] width 172 height 45
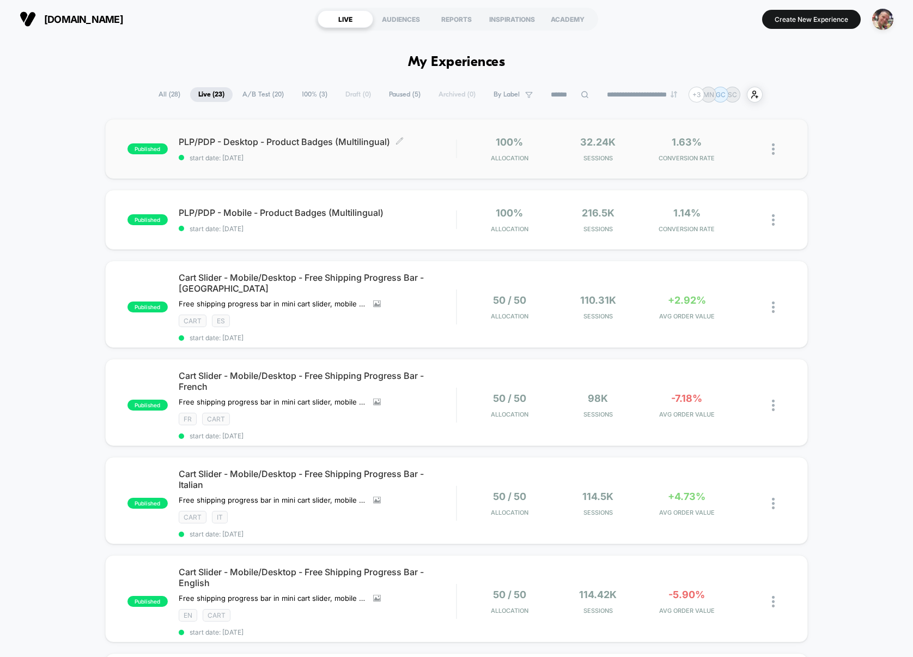
click at [204, 154] on span "start date: [DATE]" at bounding box center [318, 158] width 278 height 8
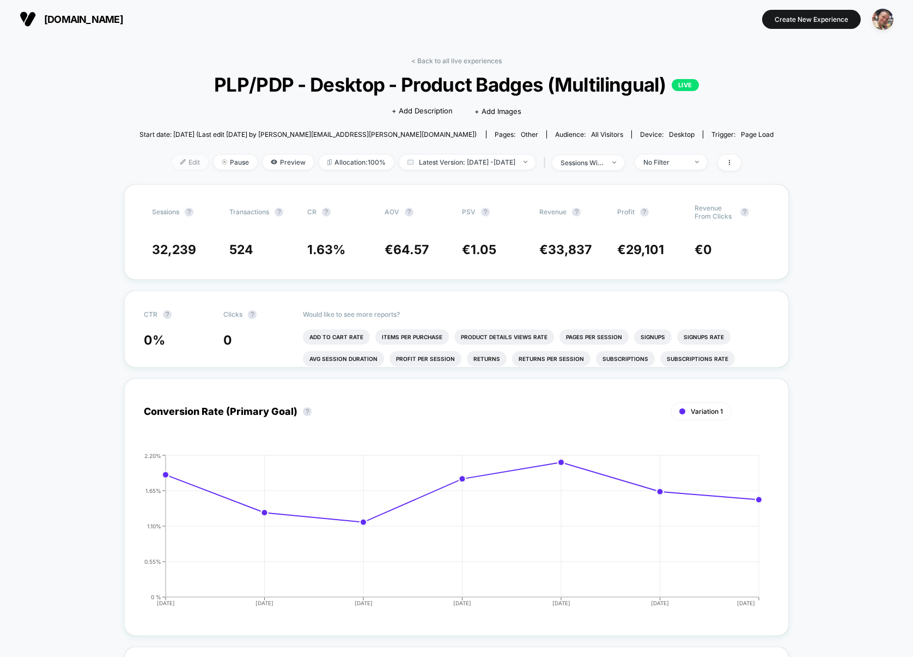
click at [172, 165] on span "Edit" at bounding box center [190, 162] width 36 height 15
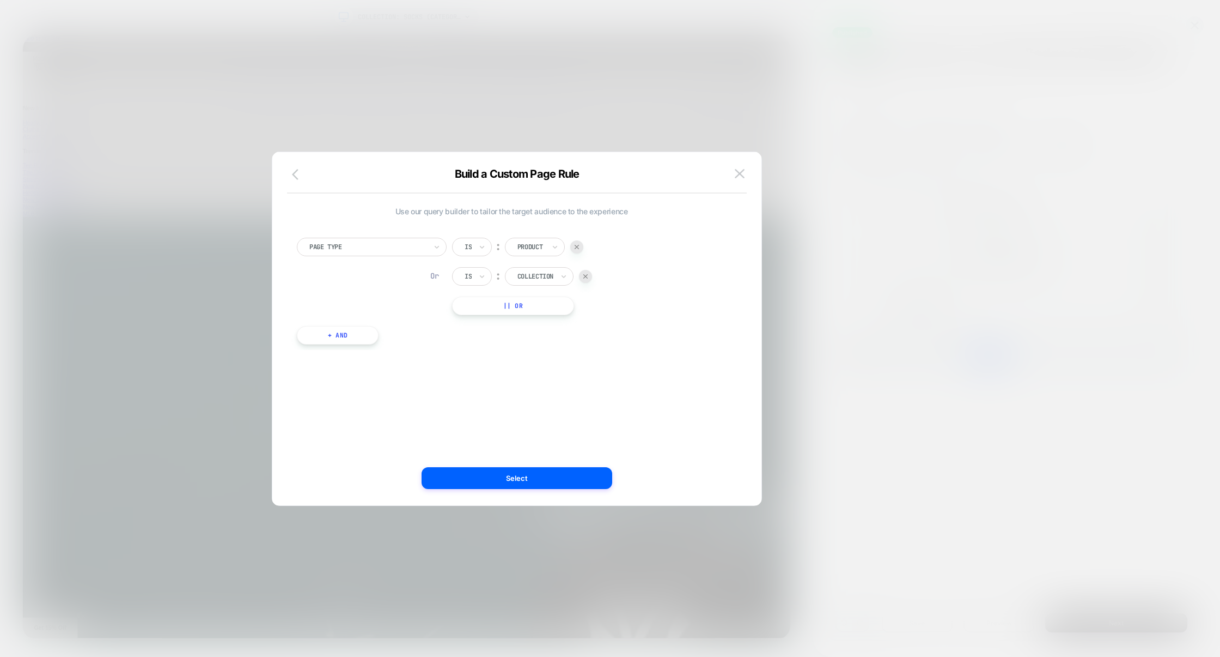
click at [204, 175] on icon "button" at bounding box center [298, 174] width 13 height 13
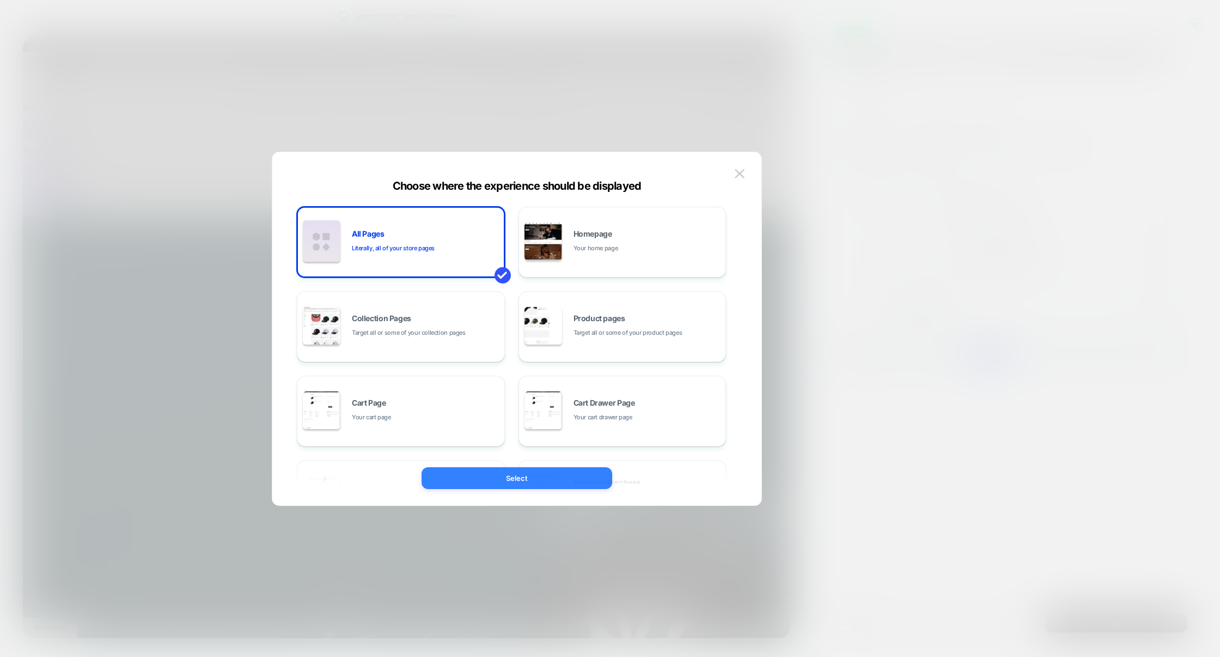
click at [204, 363] on button "Select" at bounding box center [517, 478] width 191 height 22
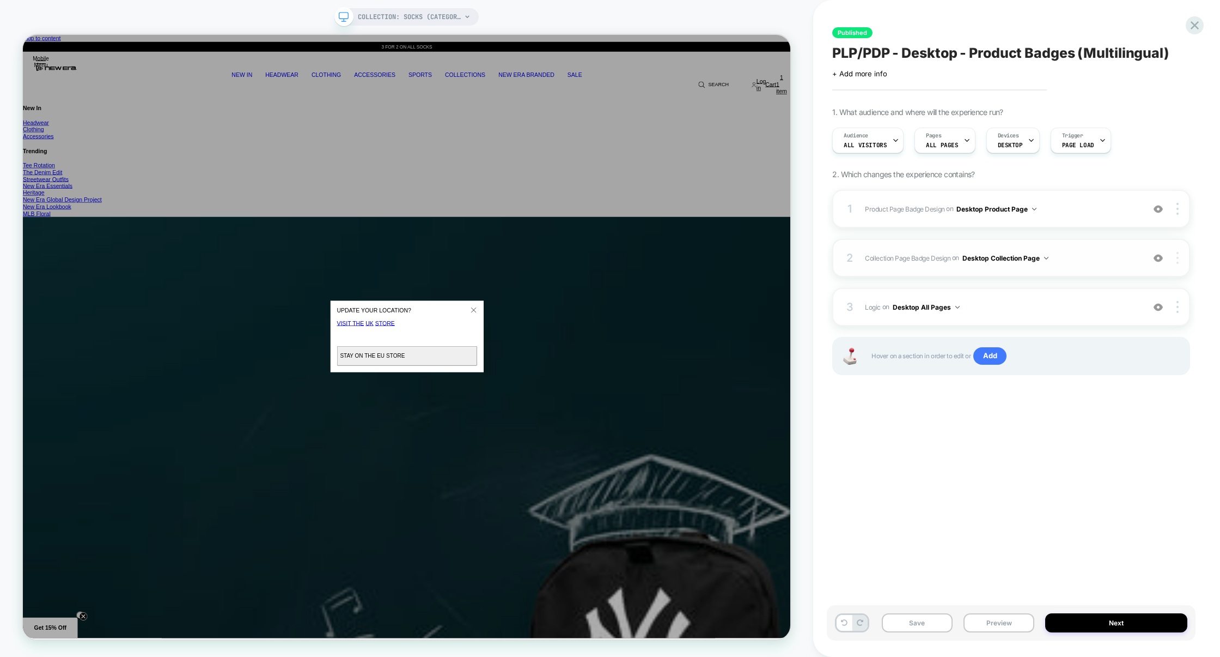
click at [204, 256] on img at bounding box center [1178, 258] width 2 height 12
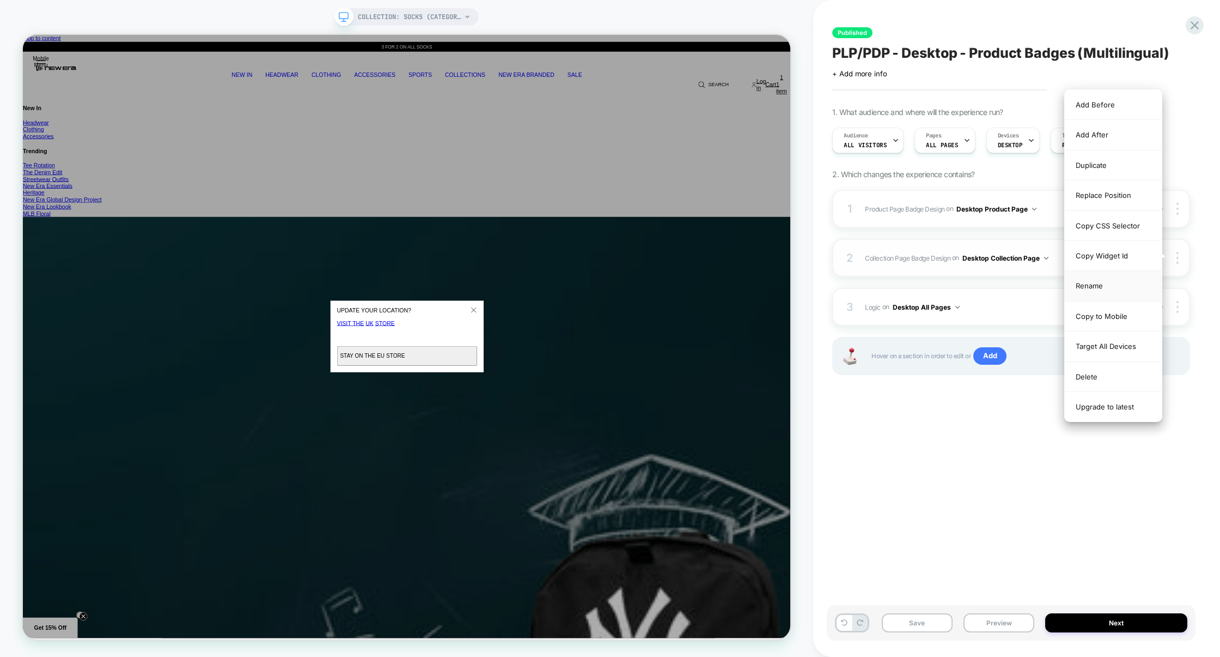
click at [204, 283] on div "Rename" at bounding box center [1113, 286] width 97 height 30
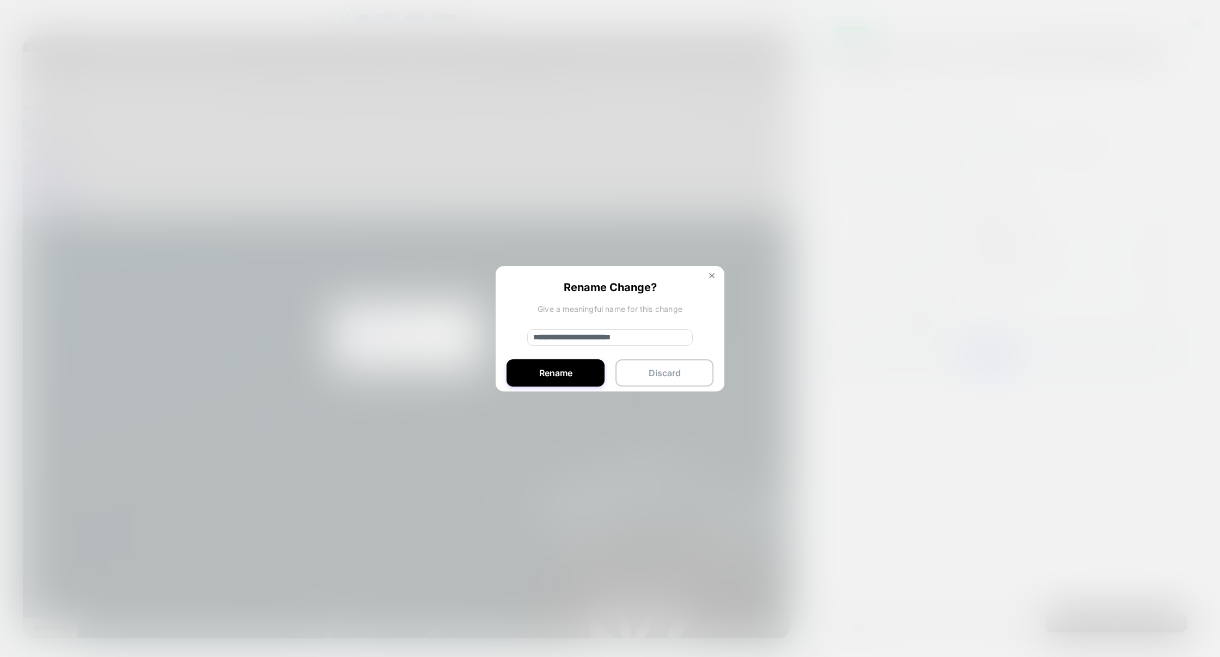
paste input "*********"
type input "**********"
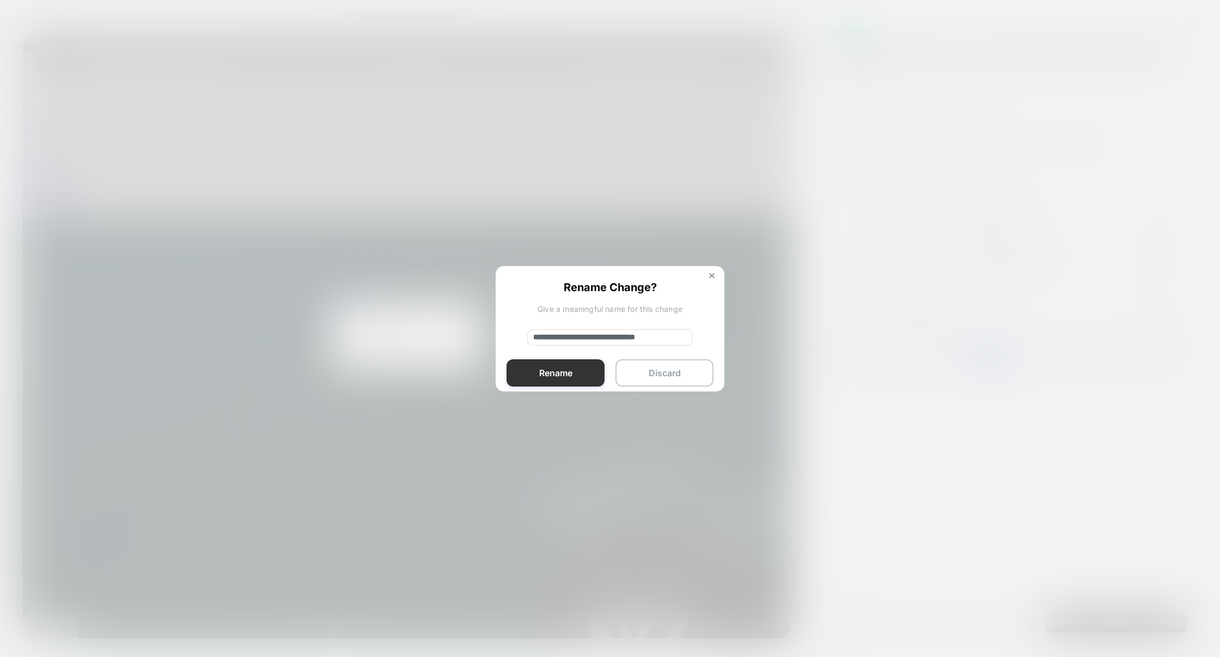
scroll to position [0, 0]
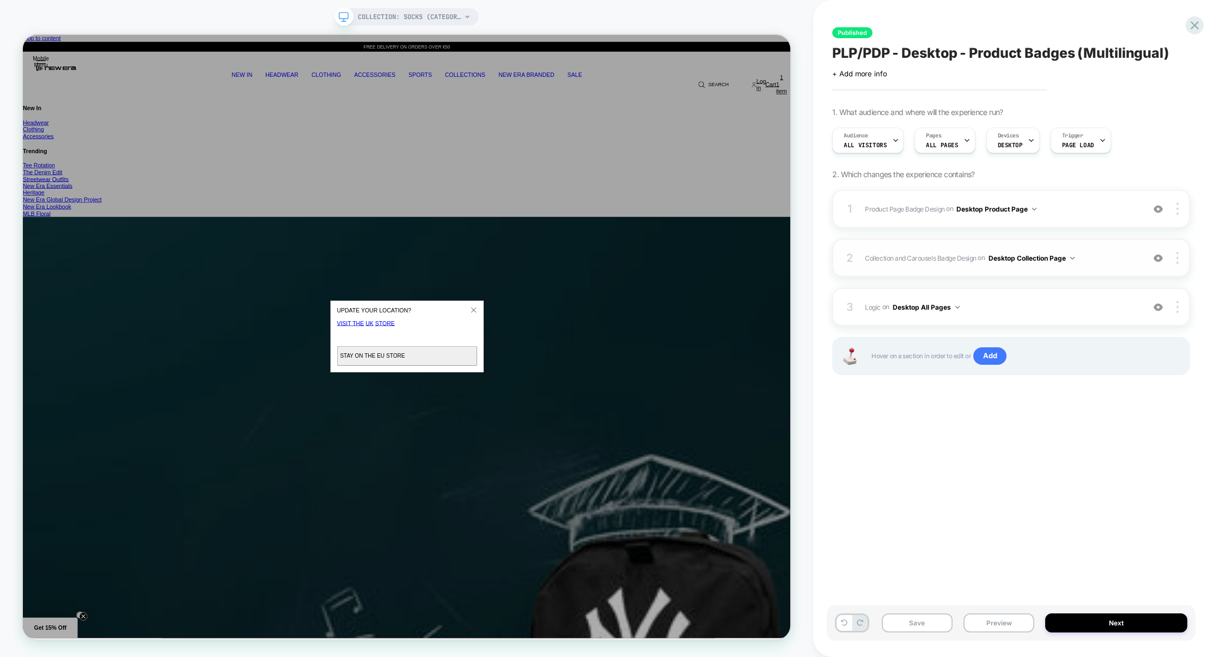
click at [204, 260] on button "Desktop Collection Page" at bounding box center [1032, 258] width 86 height 14
click at [0, 0] on div "3 Logic Adding Code Block BEFORE footer on Desktop All Pages Add Before Add Aft…" at bounding box center [0, 0] width 0 height 0
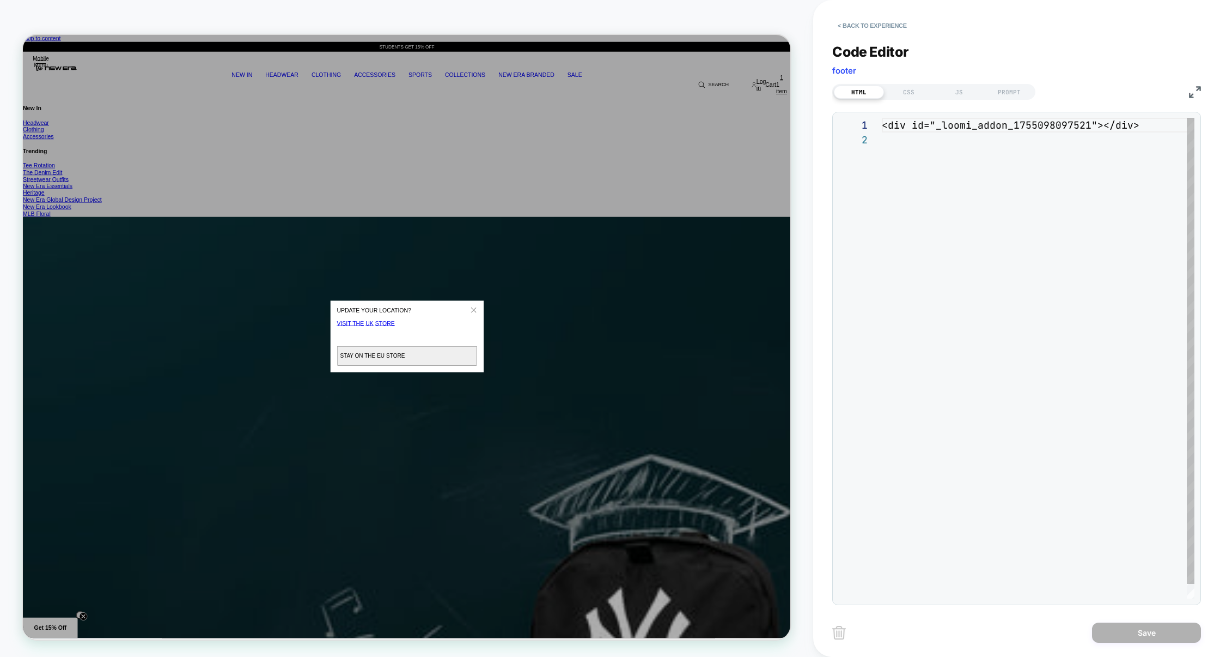
scroll to position [14, 0]
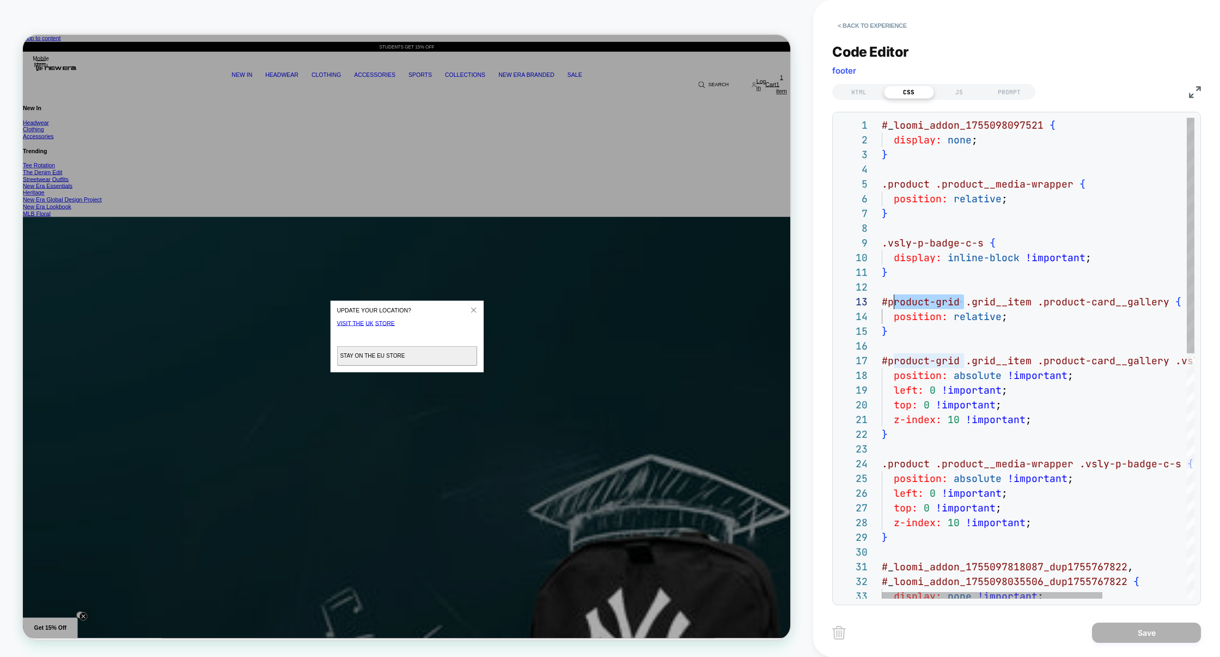
scroll to position [29, 0]
drag, startPoint x: 963, startPoint y: 302, endPoint x: 874, endPoint y: 303, distance: 89.4
type textarea "**********"
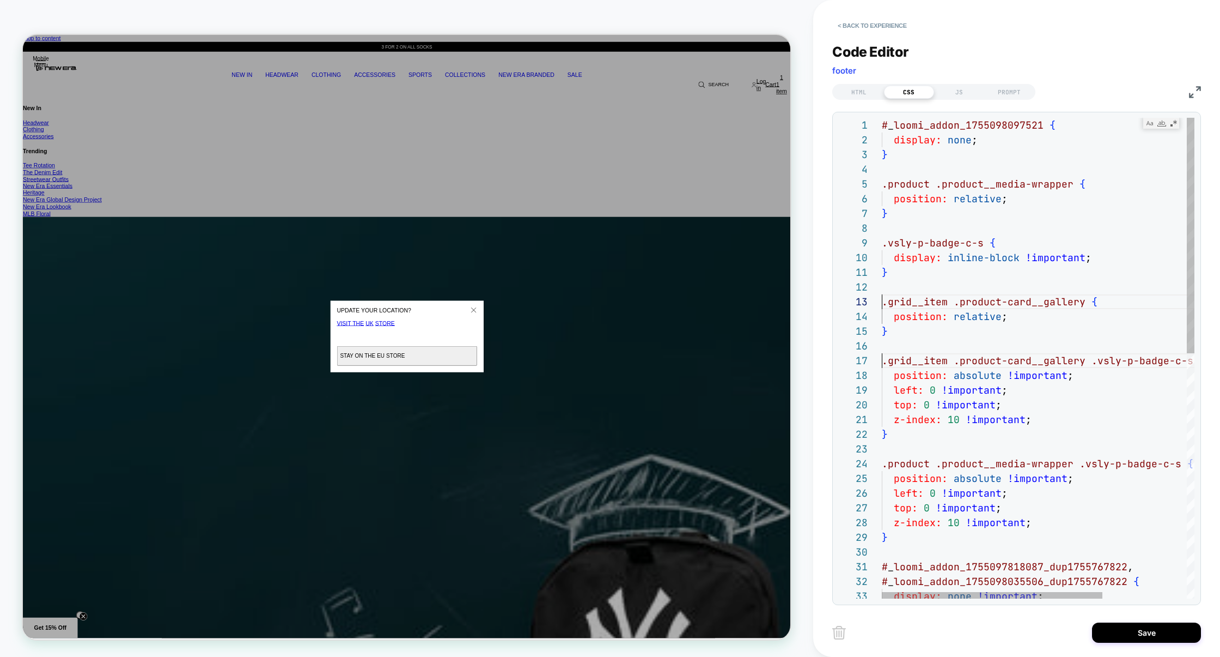
scroll to position [29, 0]
click at [204, 93] on div "JS" at bounding box center [959, 92] width 50 height 13
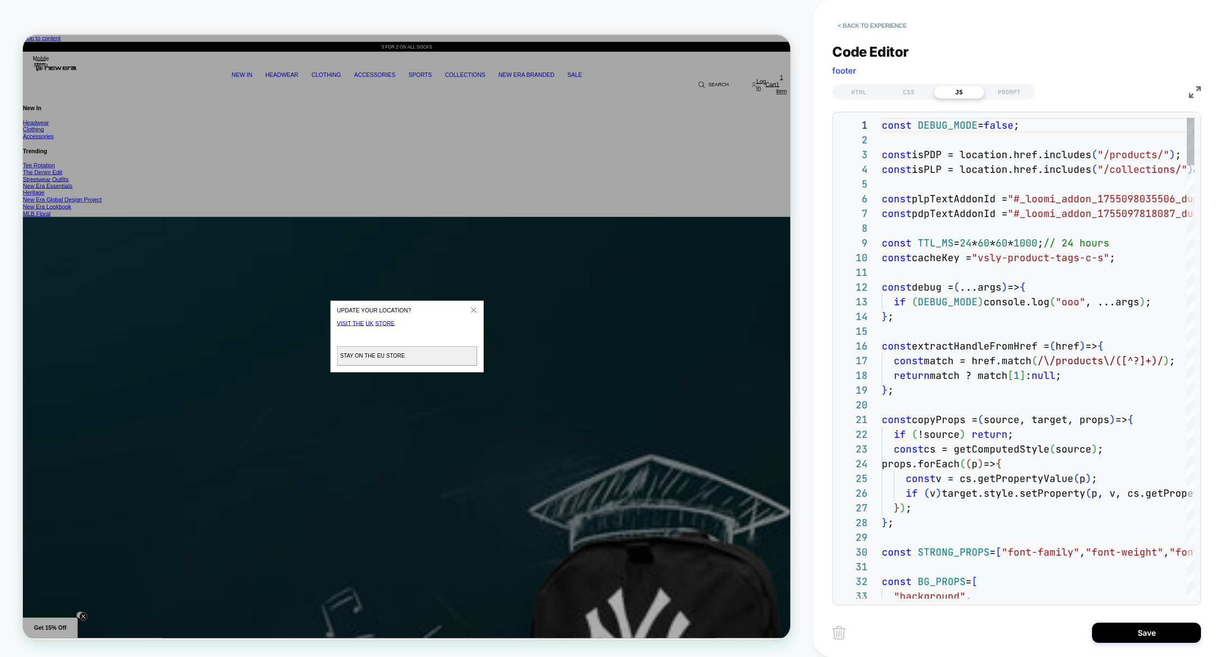
scroll to position [147, 0]
click at [204, 90] on img at bounding box center [1195, 92] width 12 height 12
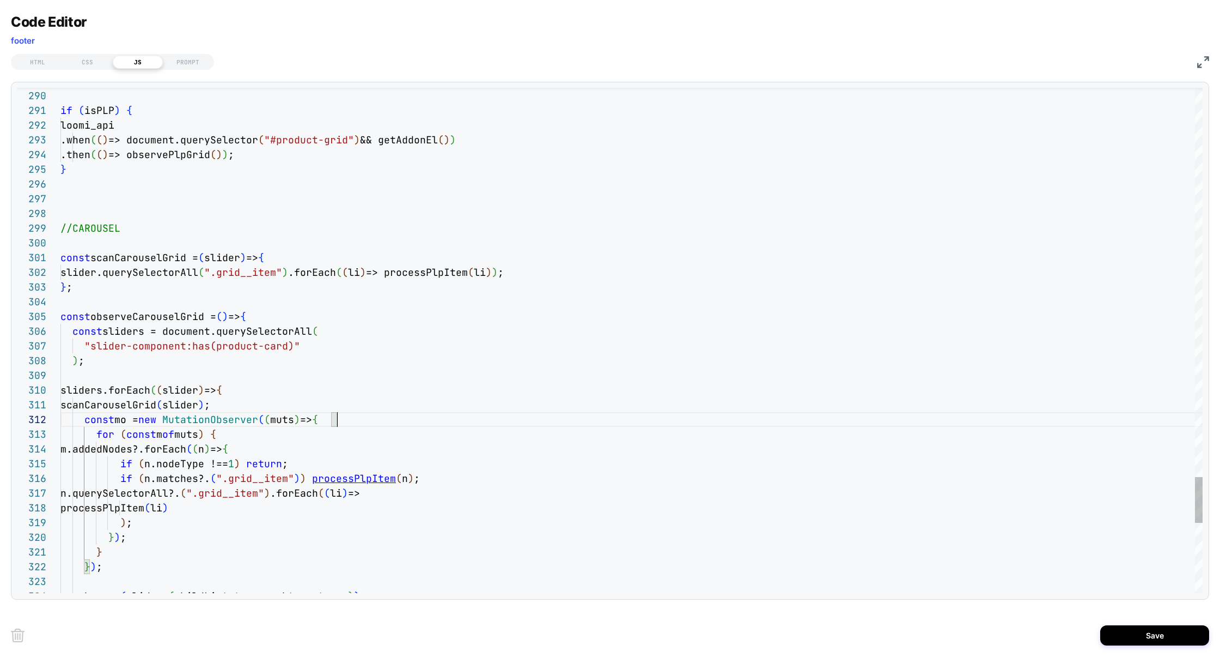
type textarea "**********"
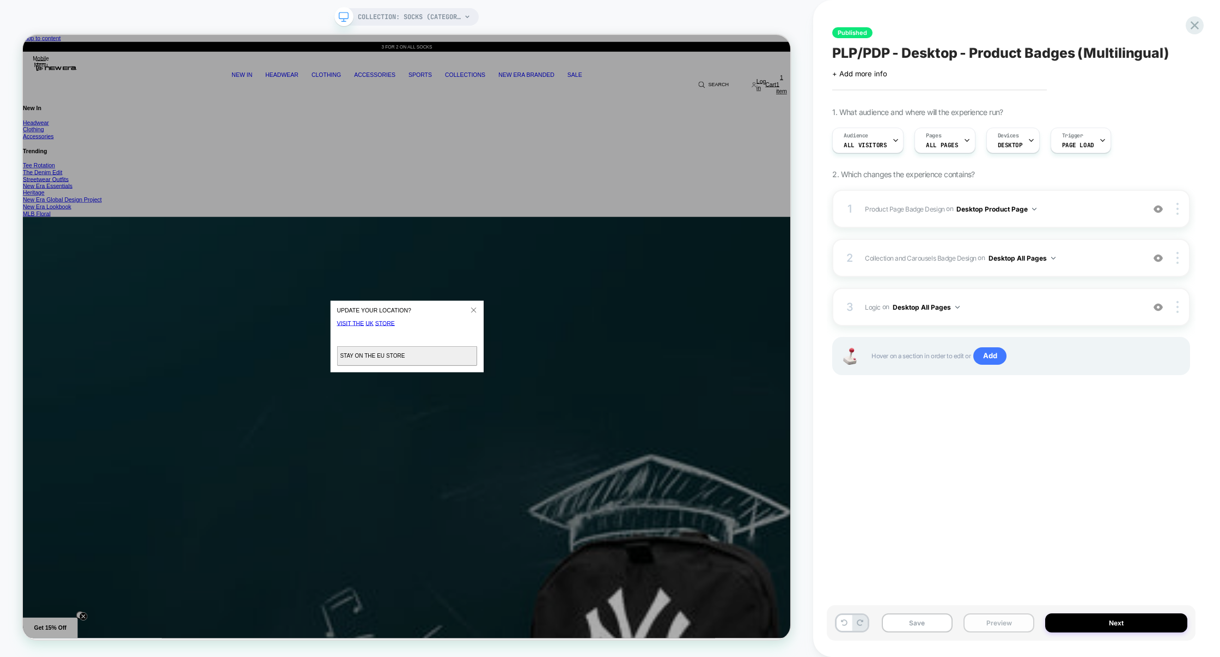
click at [0, 0] on button "Preview" at bounding box center [0, 0] width 0 height 0
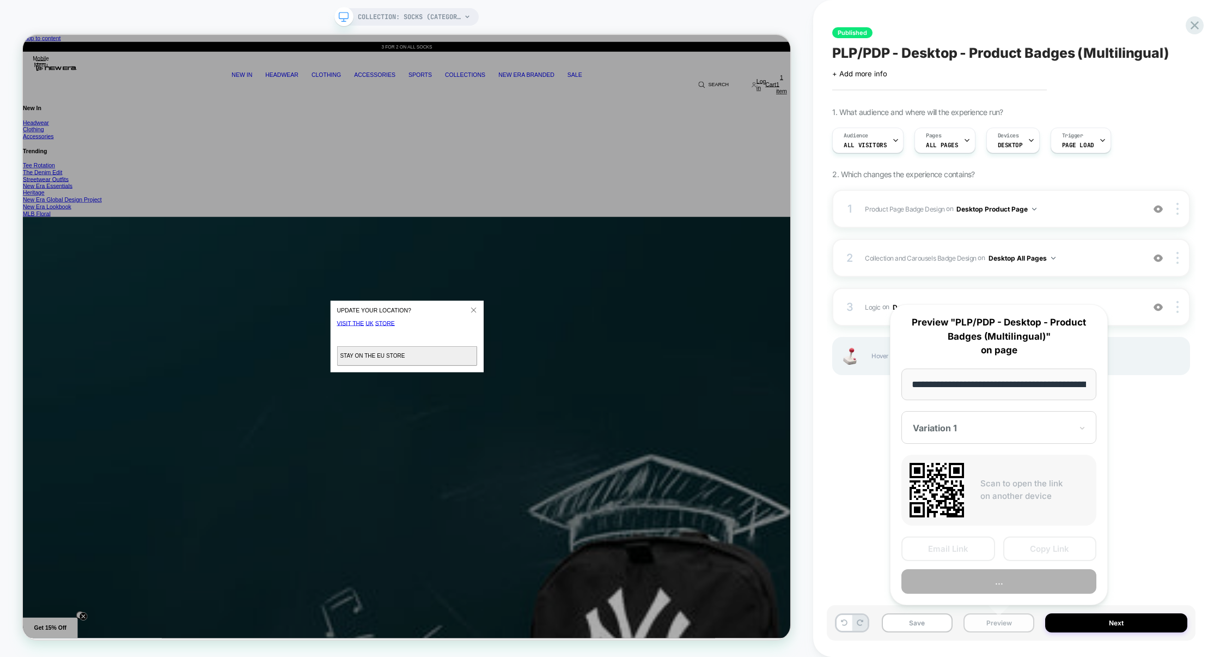
scroll to position [0, 108]
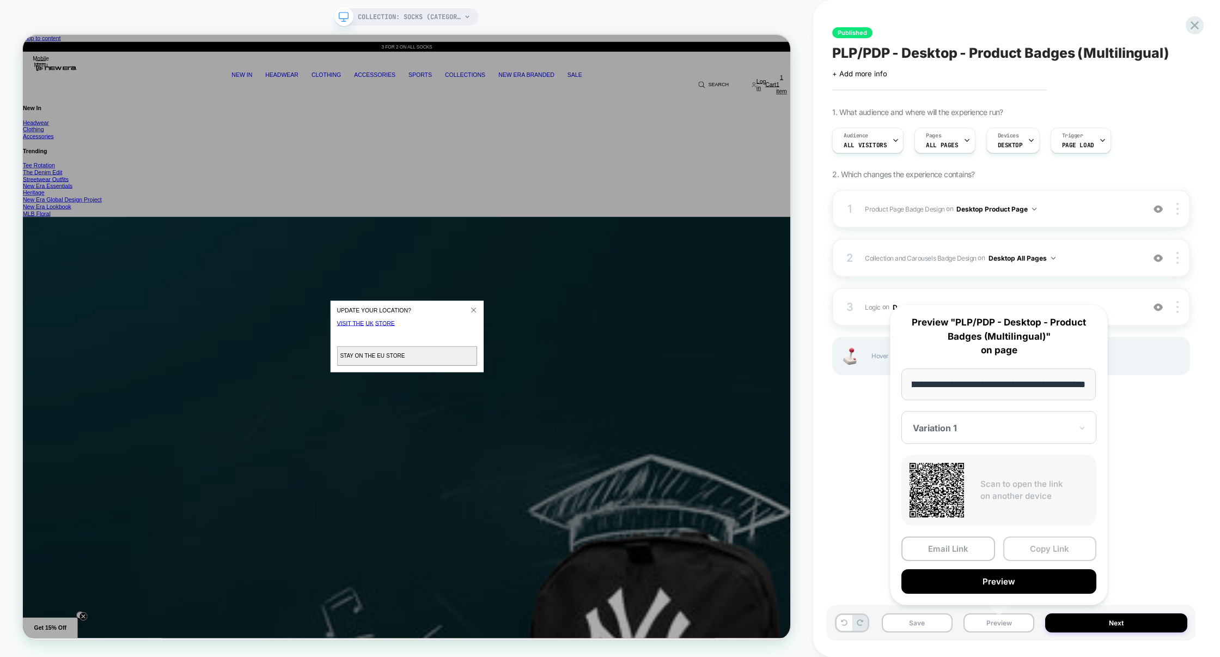
click at [1007, 58] on button "Copy Link" at bounding box center [511, 53] width 989 height 10
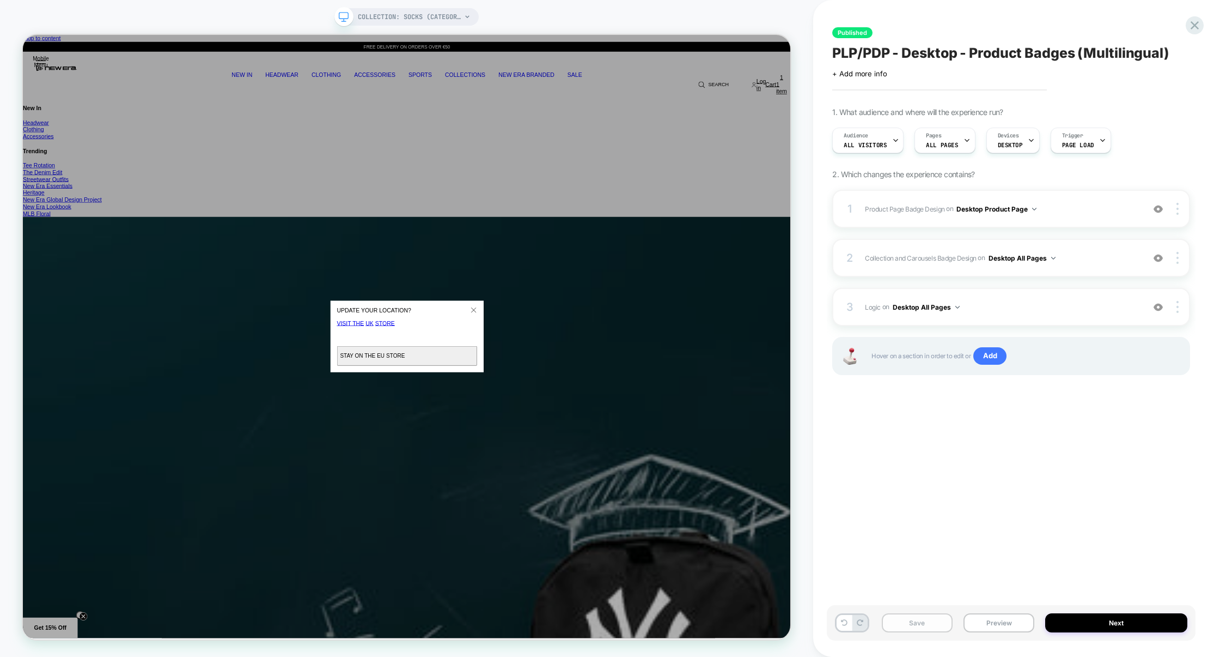
click at [0, 0] on button "Save" at bounding box center [0, 0] width 0 height 0
click at [0, 0] on button "Preview" at bounding box center [0, 0] width 0 height 0
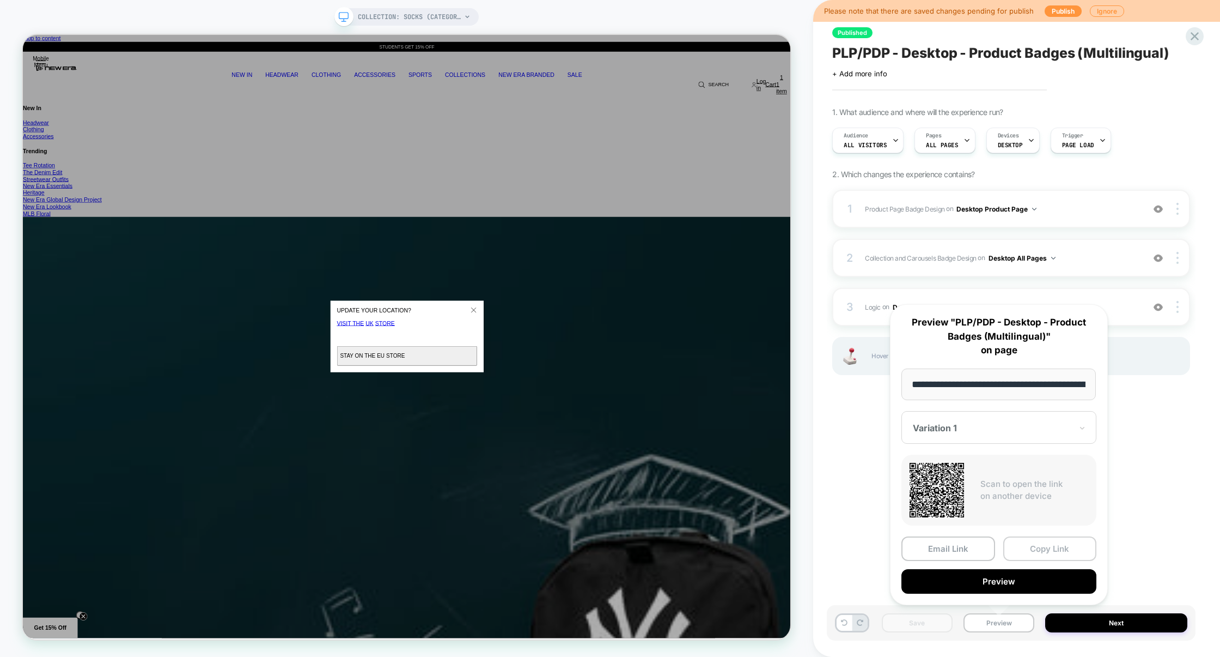
click at [1036, 551] on button "Copy Link" at bounding box center [1051, 548] width 94 height 25
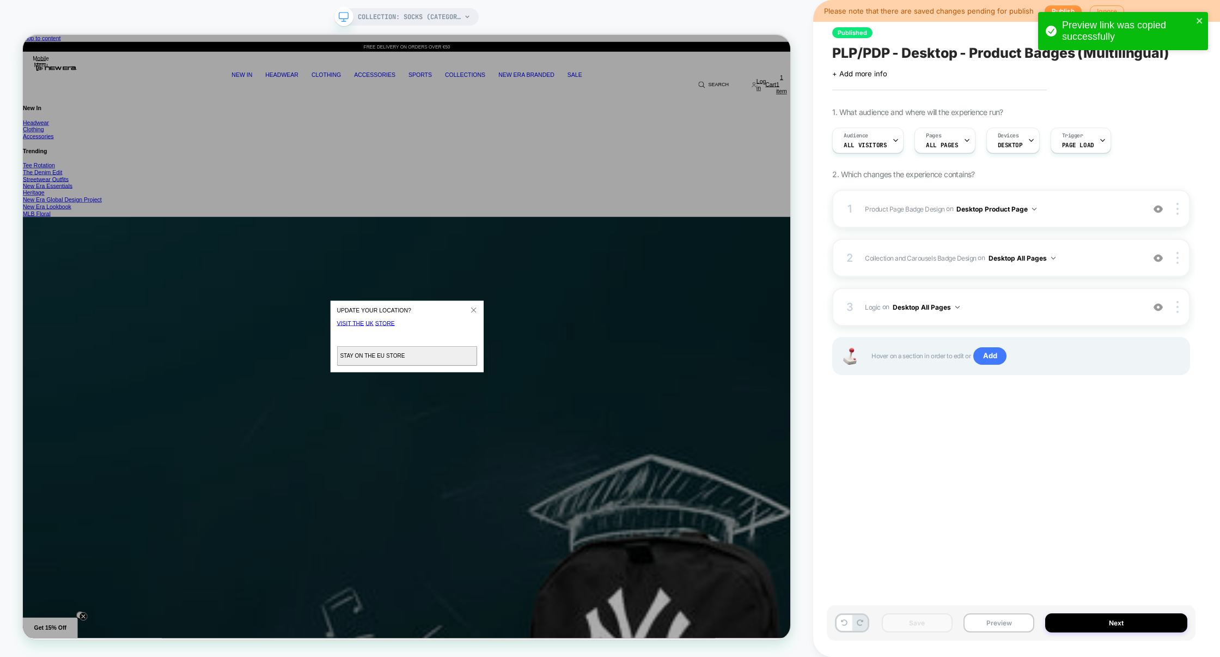
drag, startPoint x: 1075, startPoint y: 29, endPoint x: 1201, endPoint y: 41, distance: 126.4
click at [1192, 36] on div "Preview link was copied successfully" at bounding box center [1127, 31] width 131 height 23
click at [1199, 18] on icon "close" at bounding box center [1200, 20] width 8 height 9
click at [1194, 36] on icon at bounding box center [1195, 36] width 15 height 15
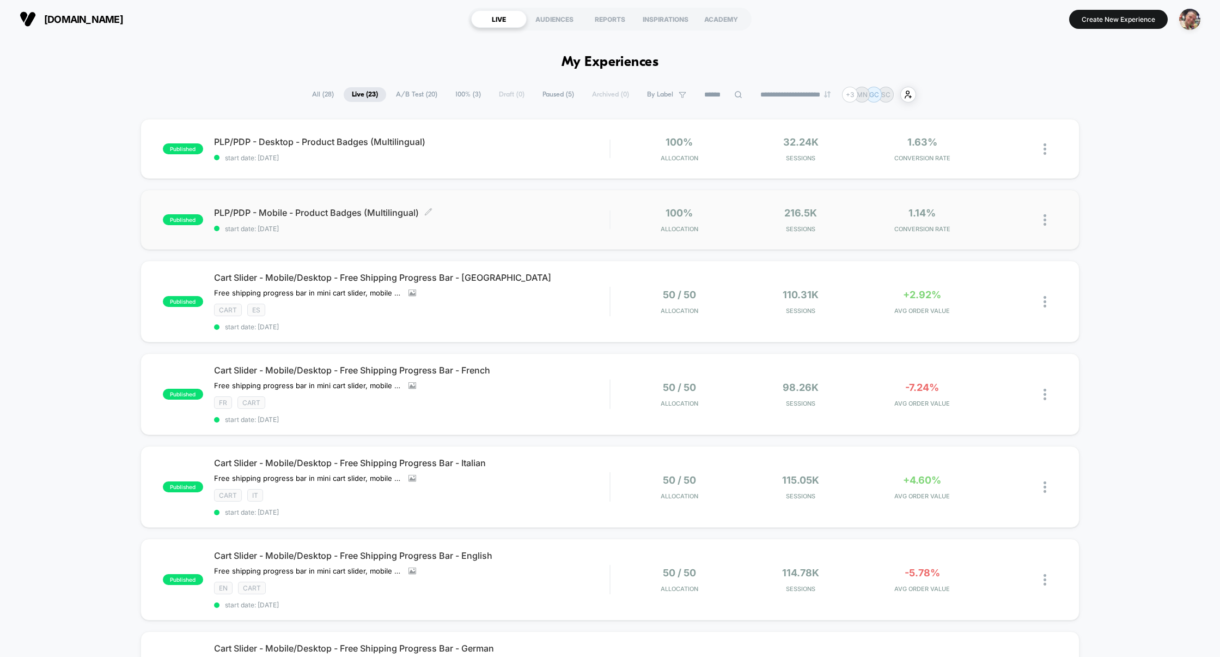
click at [489, 218] on div "PLP/PDP - Mobile - Product Badges (Multilingual) Click to edit experience detai…" at bounding box center [412, 220] width 396 height 26
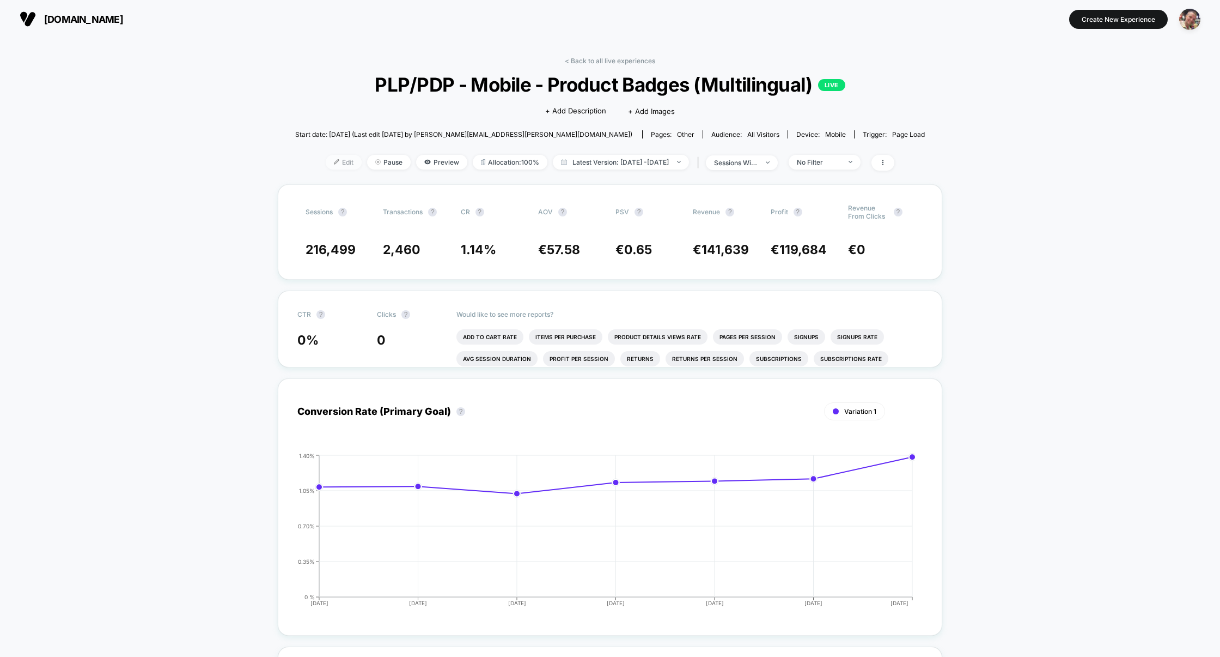
click at [334, 162] on img at bounding box center [336, 161] width 5 height 5
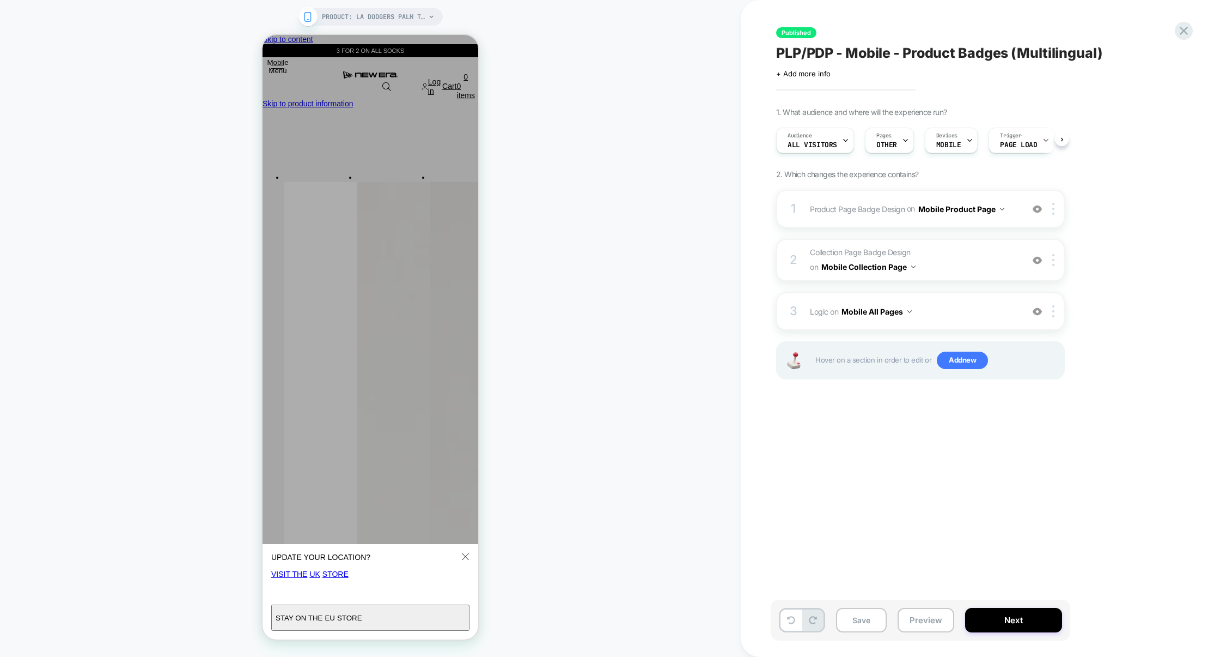
scroll to position [0, 1]
click at [878, 136] on span "Pages" at bounding box center [883, 136] width 15 height 8
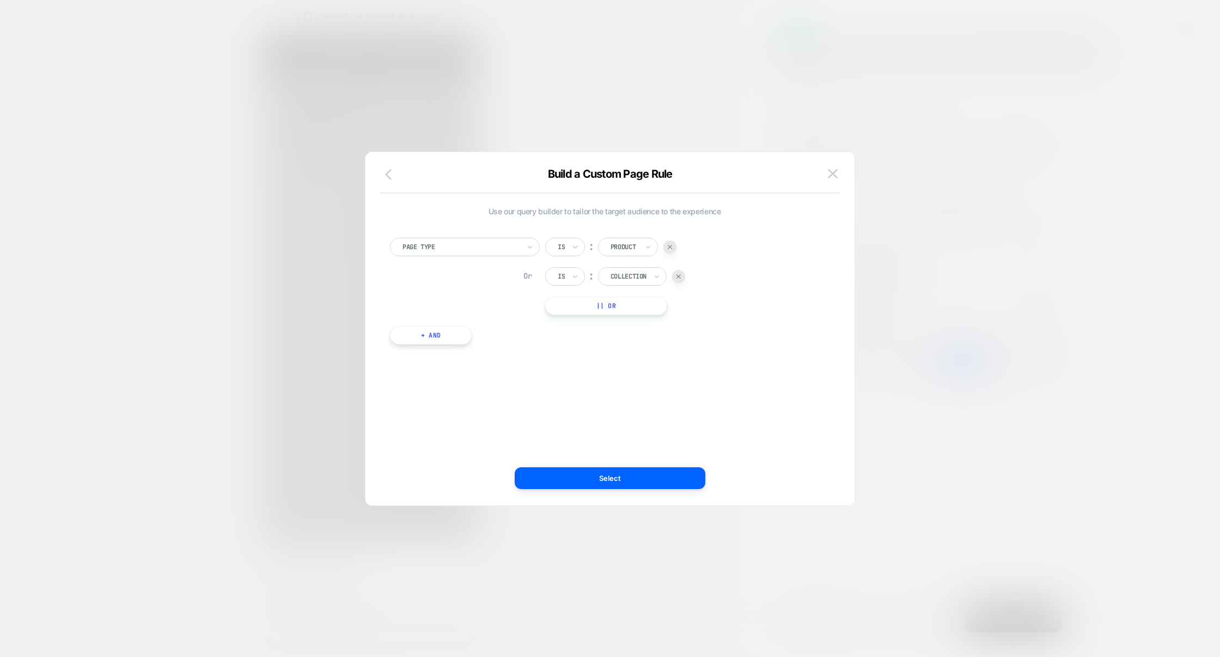
click at [382, 174] on button "button" at bounding box center [392, 175] width 20 height 16
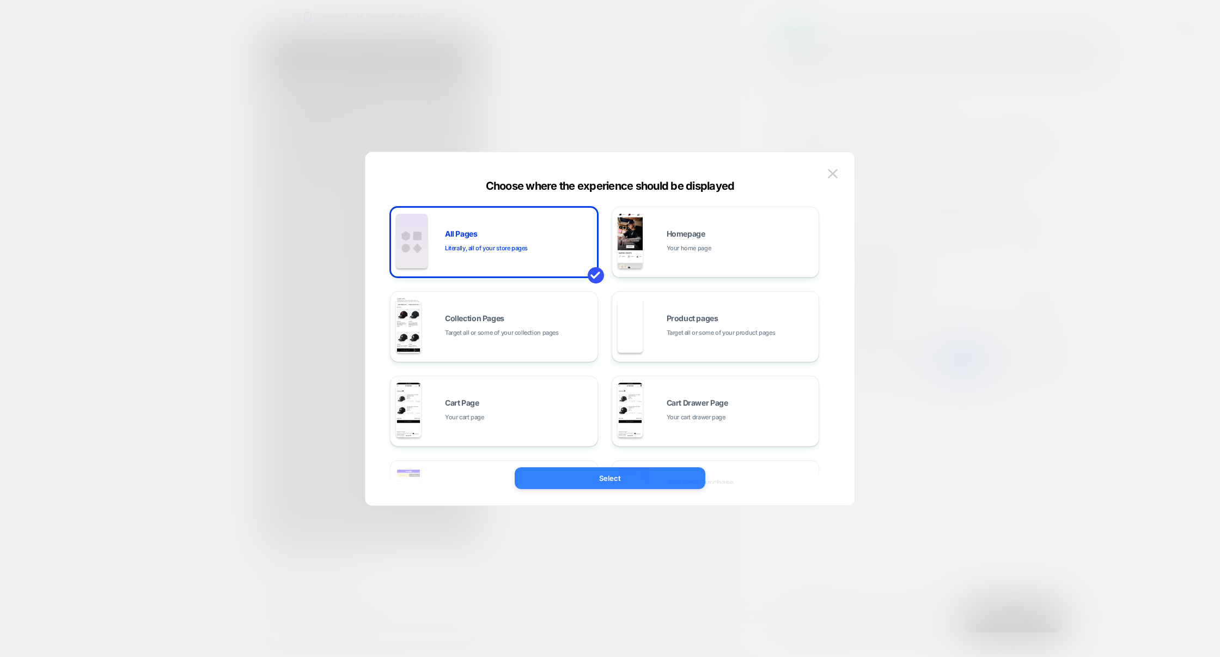
click at [615, 488] on button "Select" at bounding box center [610, 478] width 191 height 22
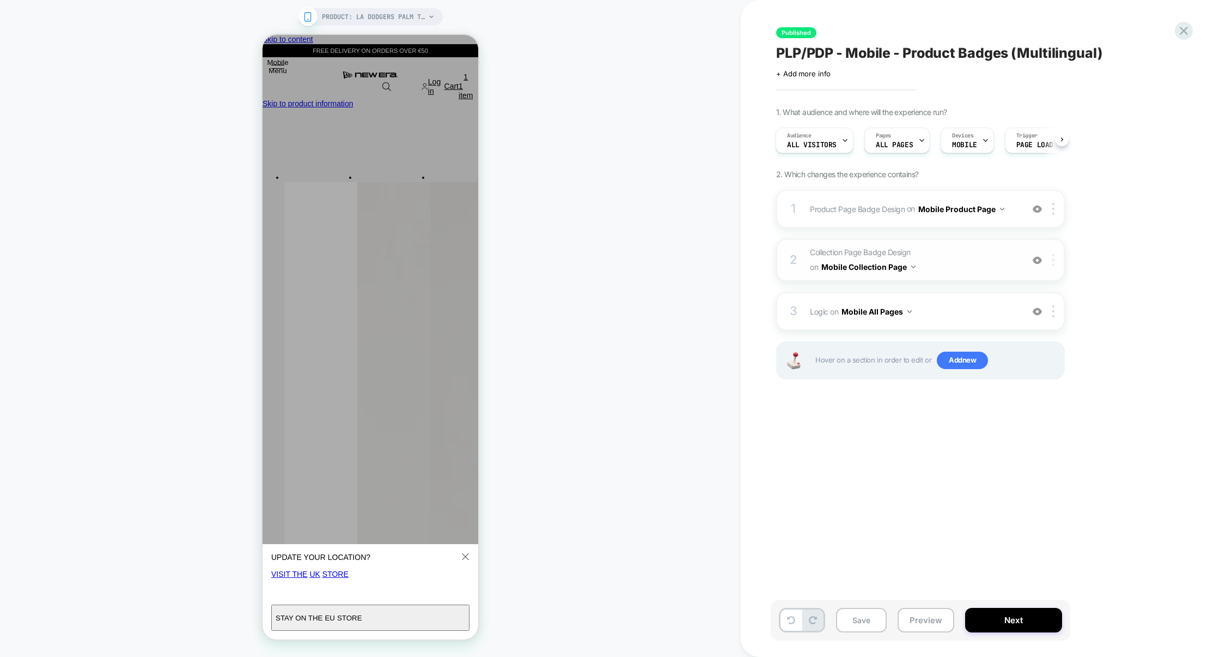
click at [0, 0] on div at bounding box center [0, 0] width 0 height 0
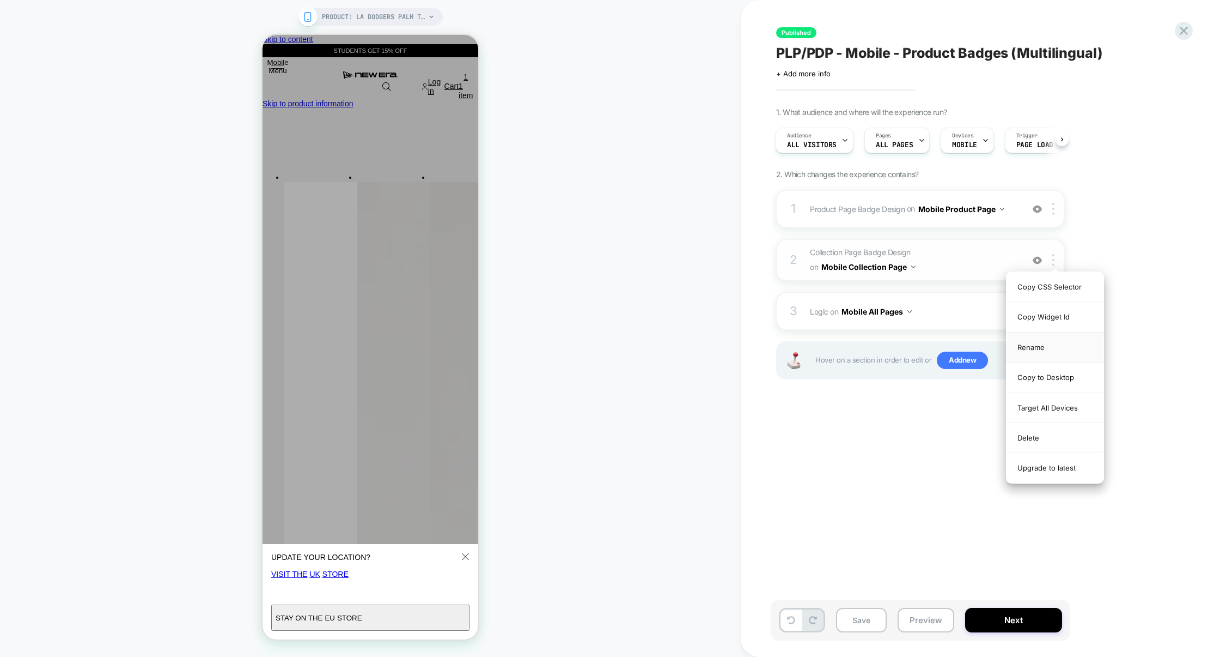
click at [1040, 353] on div "Rename" at bounding box center [1055, 347] width 97 height 30
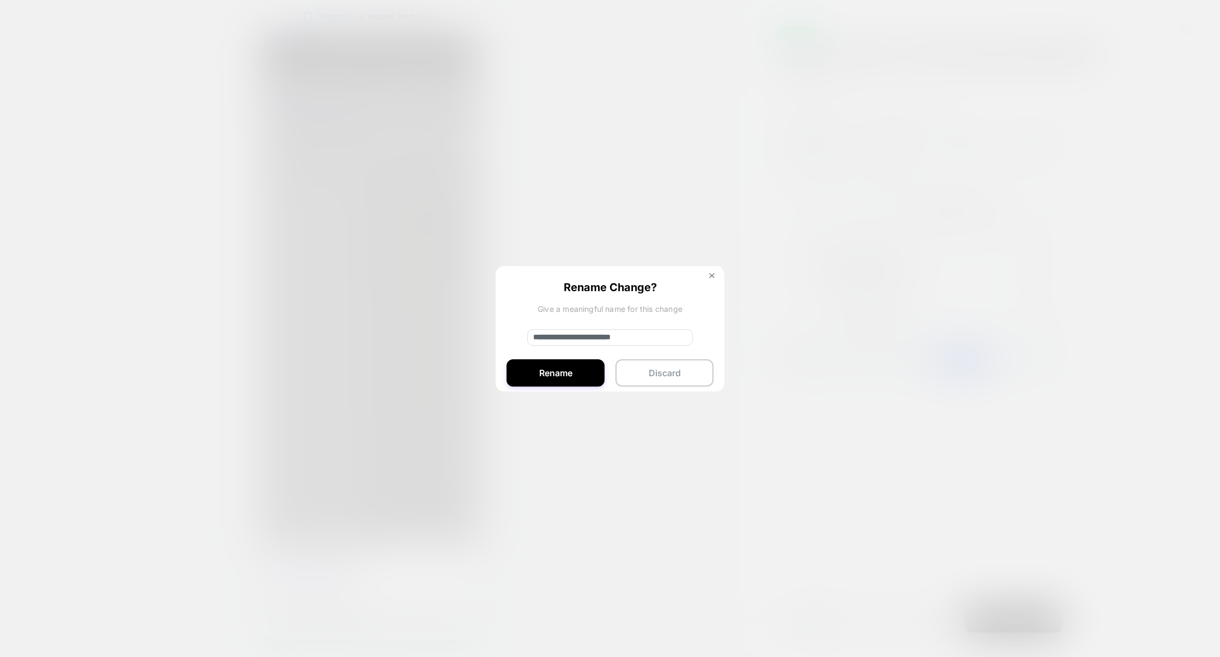
drag, startPoint x: 663, startPoint y: 337, endPoint x: 457, endPoint y: 336, distance: 206.5
paste input "*********"
type input "**********"
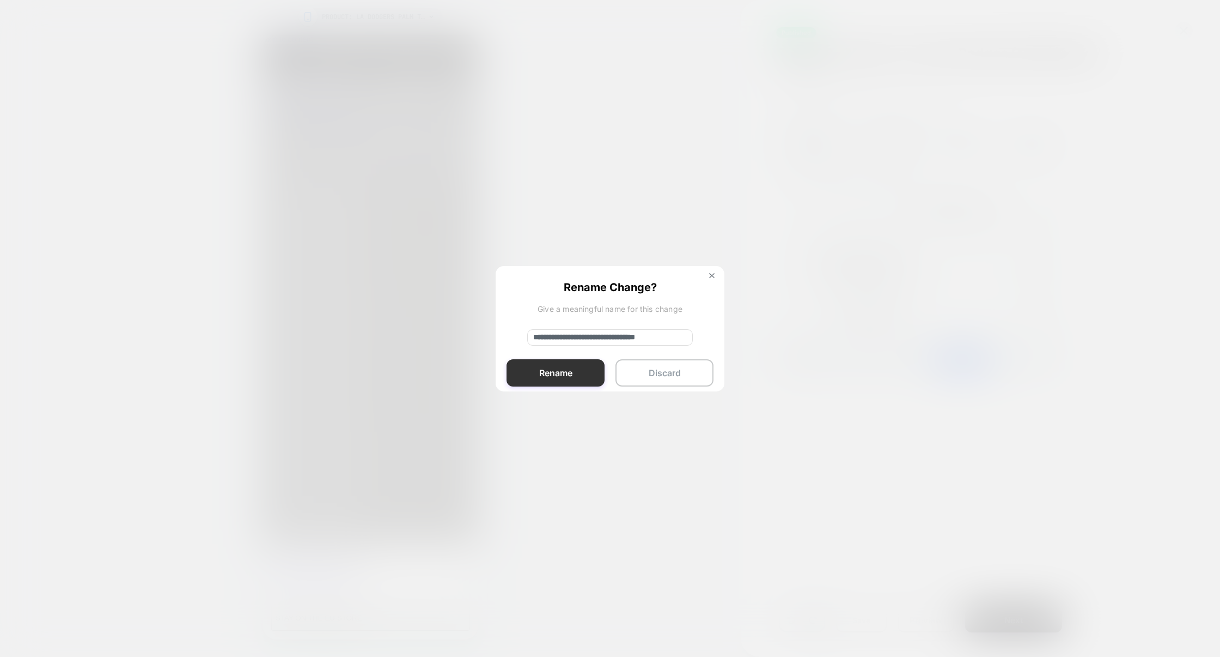
click at [518, 362] on button "Rename" at bounding box center [556, 372] width 98 height 27
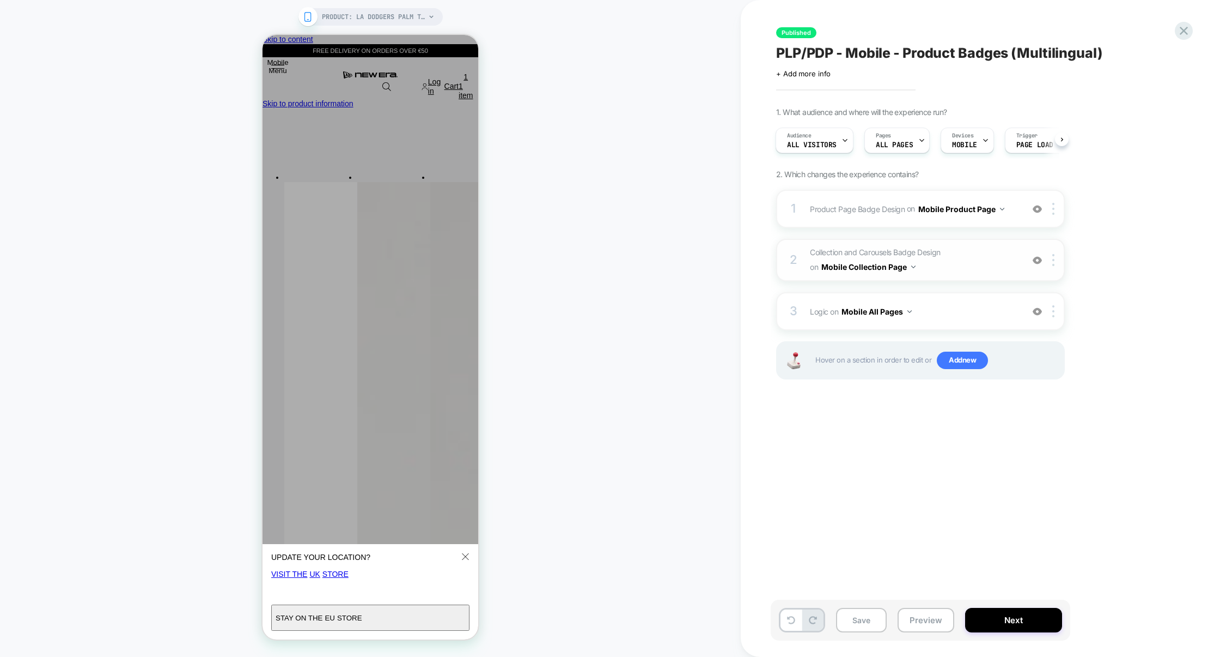
click at [891, 269] on button "Mobile Collection Page" at bounding box center [869, 267] width 94 height 16
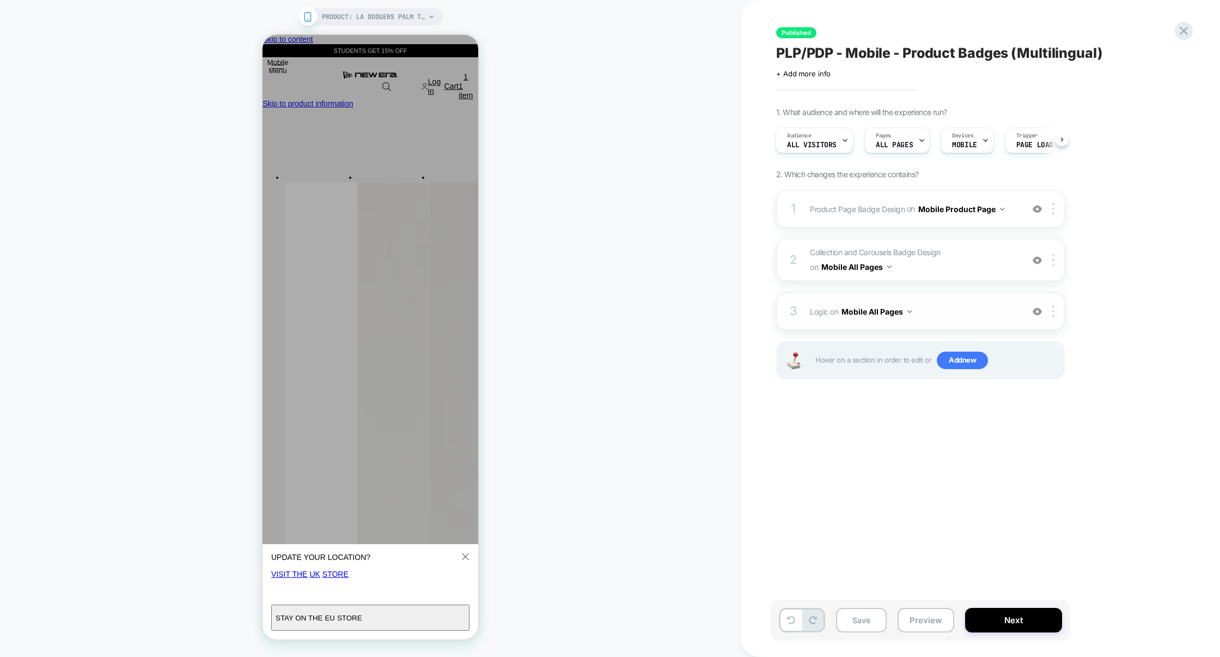
click at [0, 0] on span "Logic Adding Code Block BEFORE footer on Mobile All Pages" at bounding box center [0, 0] width 0 height 0
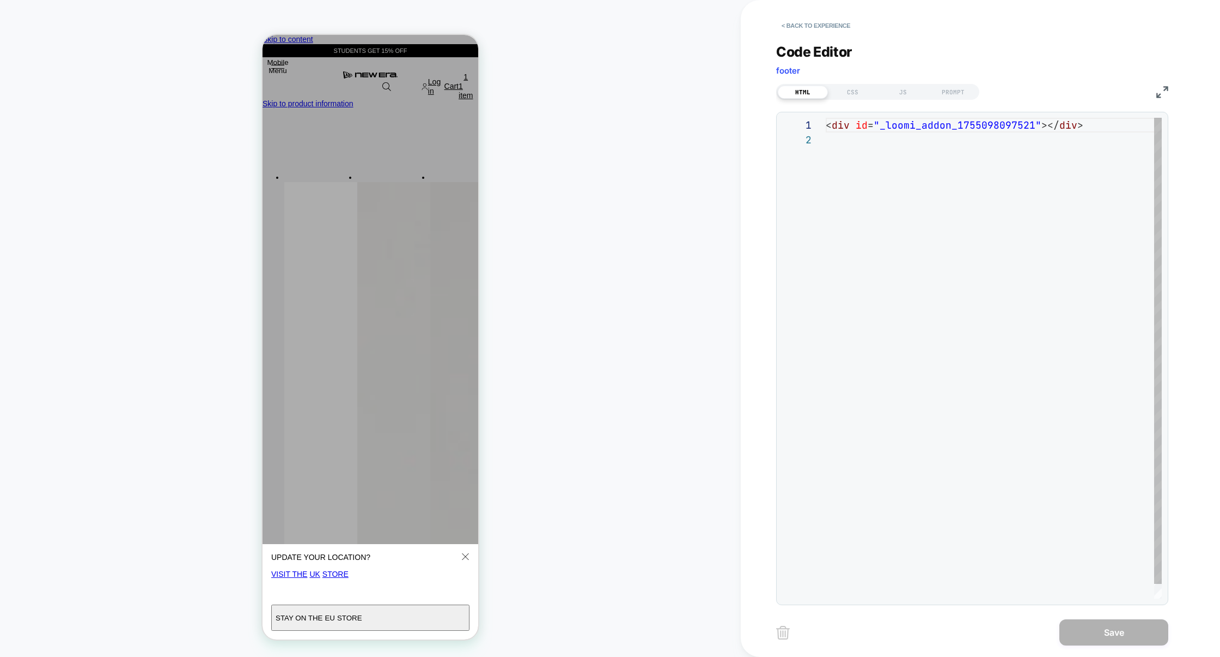
scroll to position [14, 0]
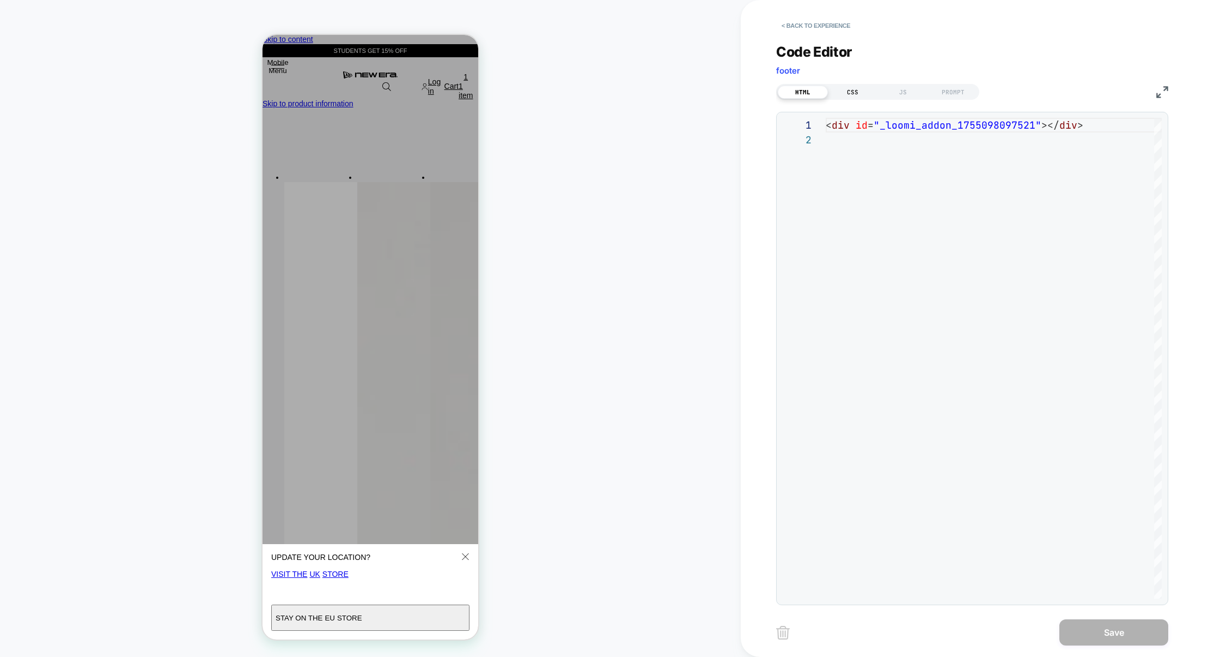
click at [0, 0] on div "CSS" at bounding box center [0, 0] width 0 height 0
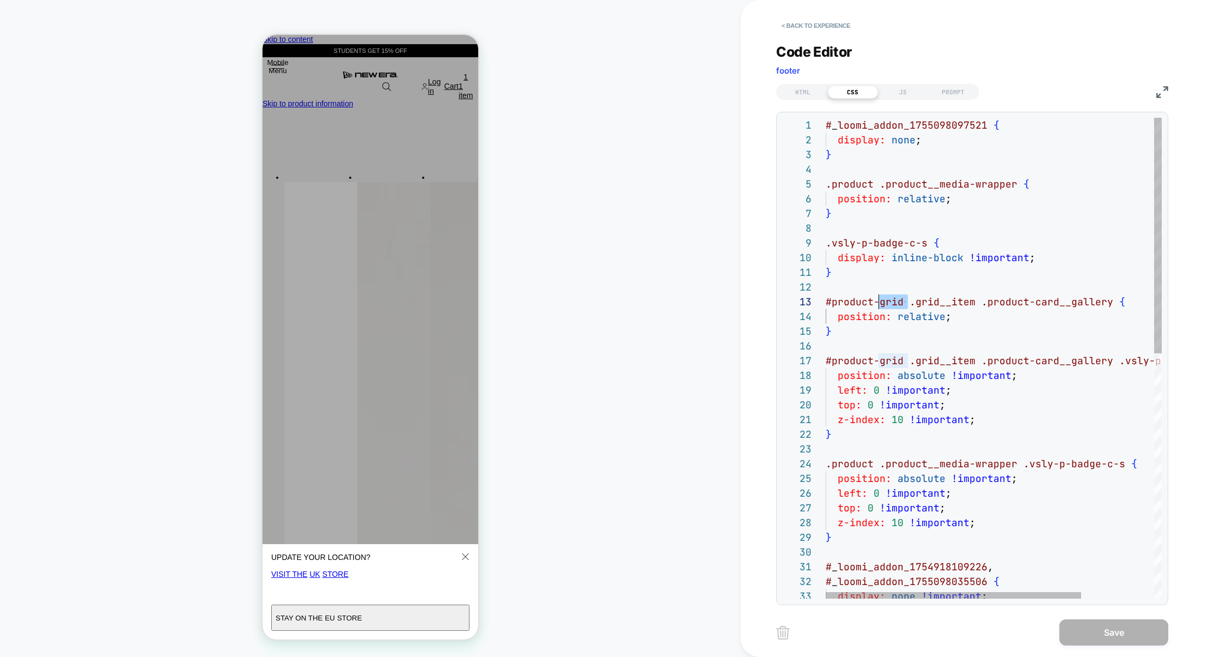
scroll to position [29, 0]
drag, startPoint x: 909, startPoint y: 300, endPoint x: 768, endPoint y: 300, distance: 141.1
click at [768, 300] on div "< Back to experience Code Editor footer HTML CSS JS PROMPT 1 2 3 4 5 6 7 8 9 10…" at bounding box center [980, 328] width 479 height 657
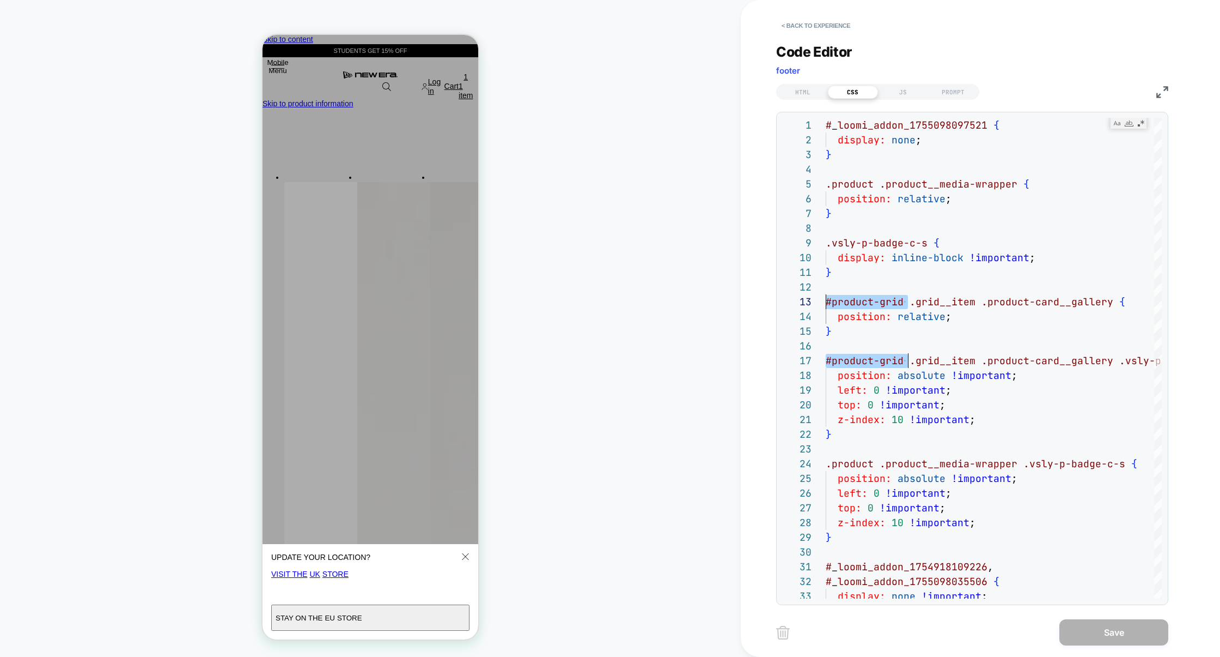
scroll to position [29, 82]
type textarea "**********"
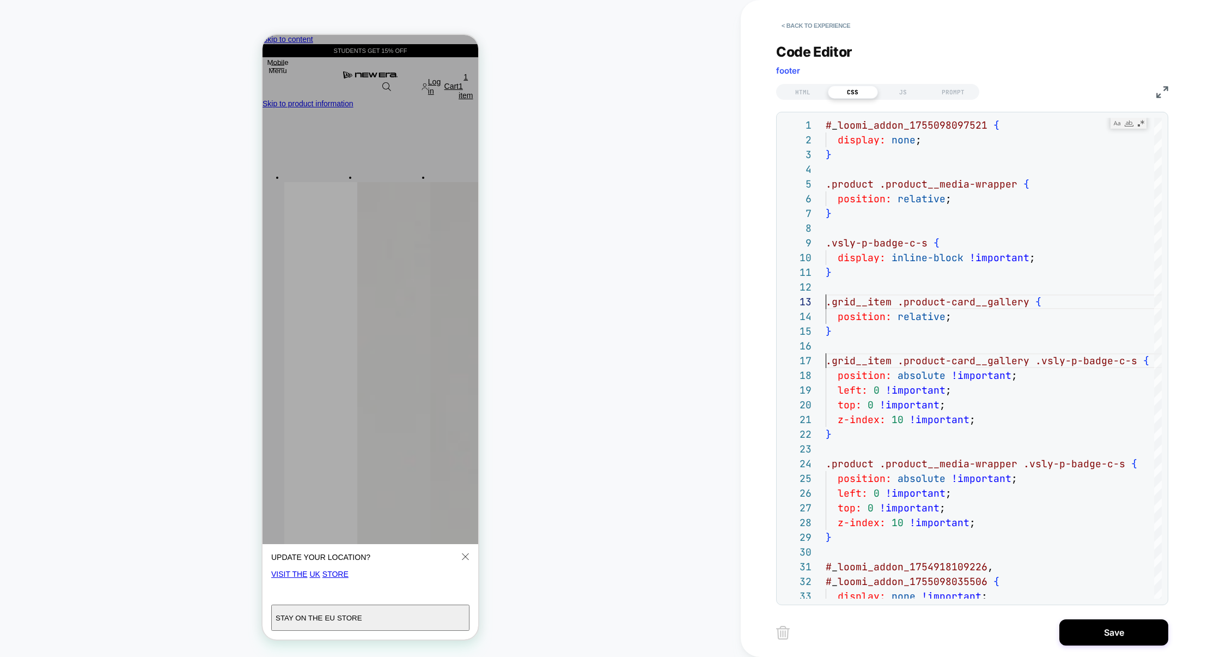
scroll to position [29, 0]
click at [0, 0] on div "JS" at bounding box center [0, 0] width 0 height 0
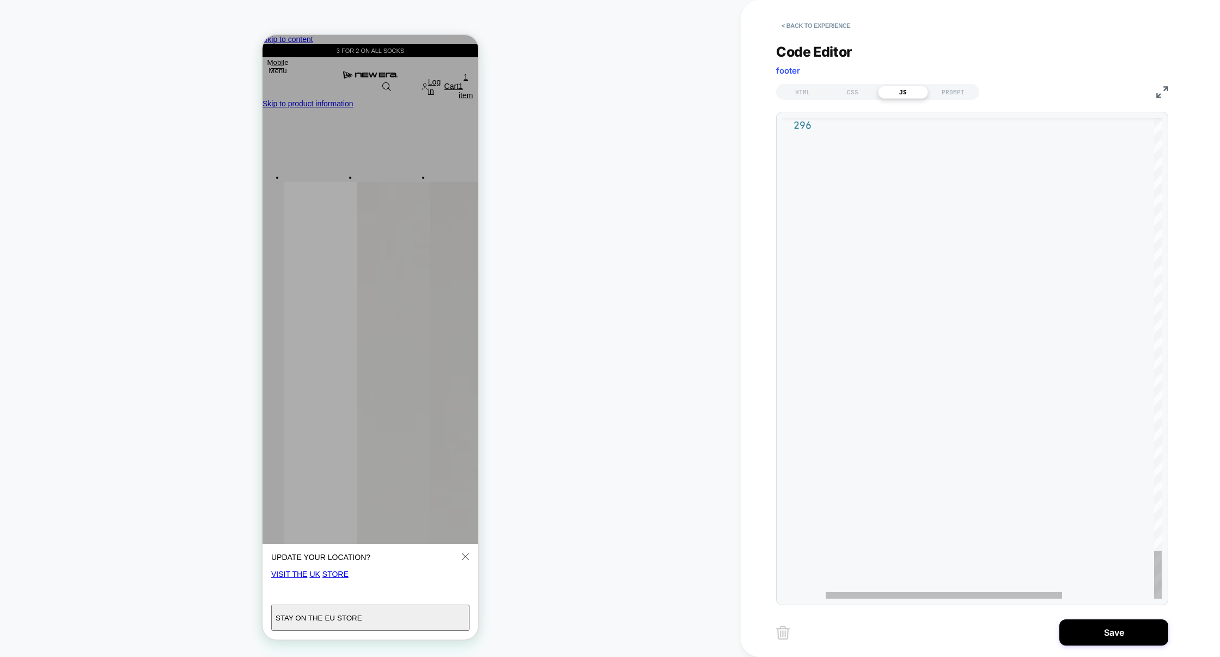
scroll to position [73, 0]
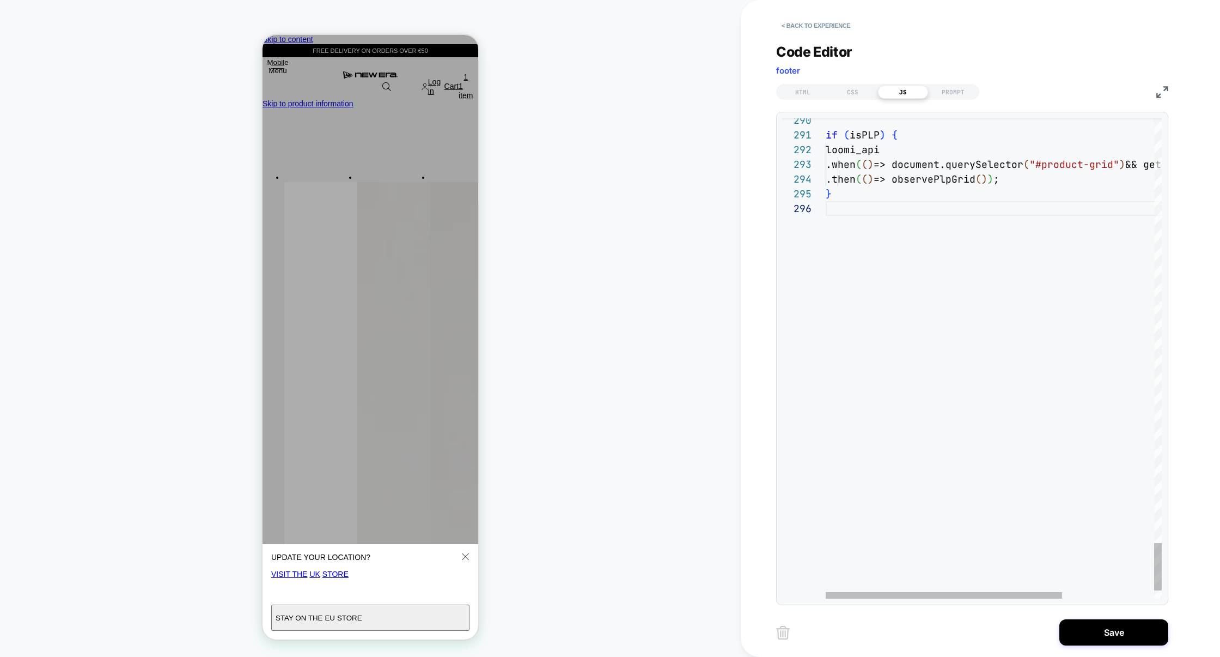
type textarea "**********"
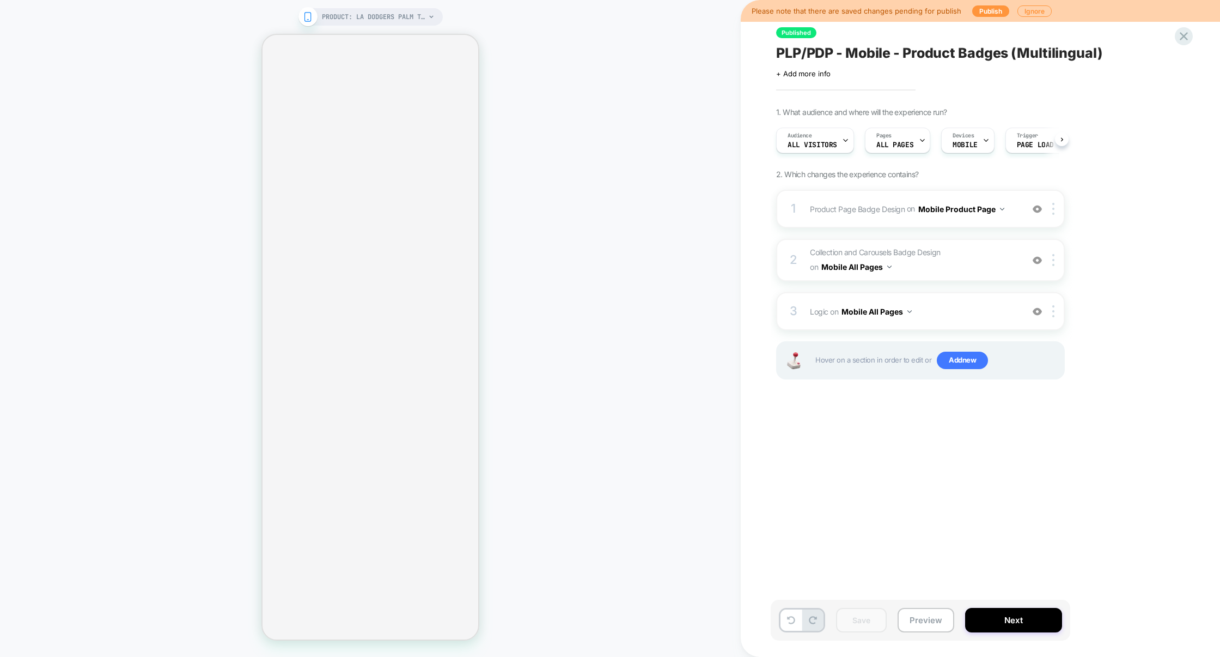
scroll to position [0, 1]
click at [918, 615] on button "Preview" at bounding box center [926, 620] width 57 height 25
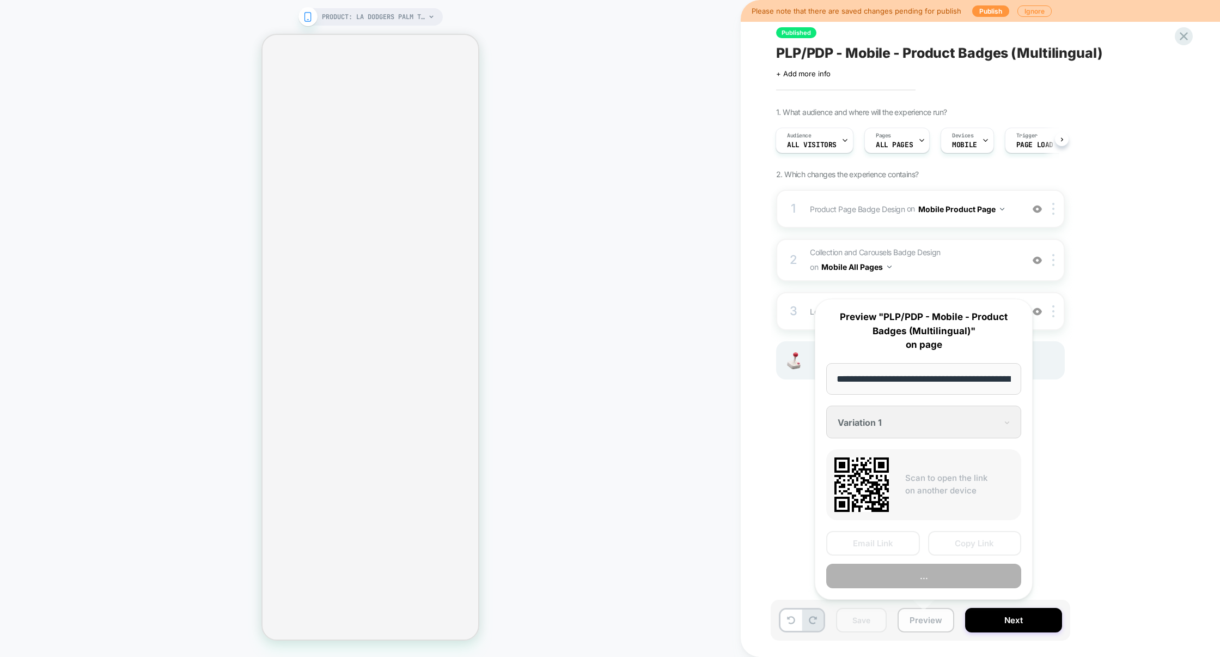
scroll to position [0, 284]
click at [970, 546] on button "Copy Link" at bounding box center [975, 543] width 94 height 25
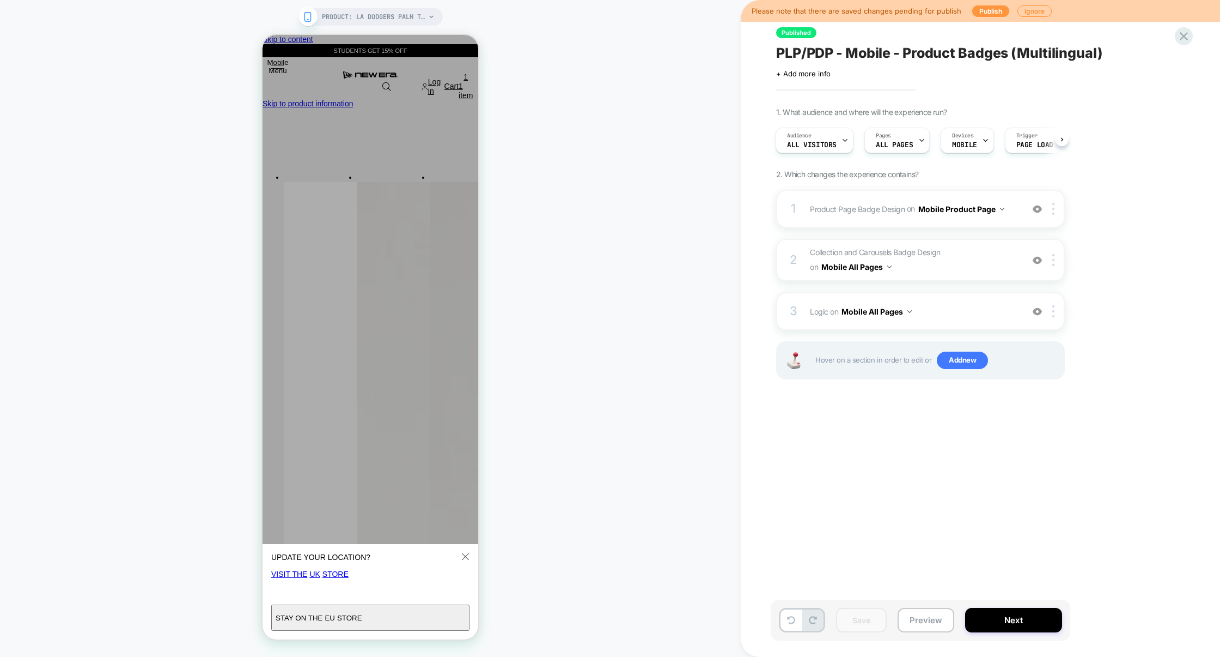
scroll to position [0, 0]
click at [0, 0] on button "Preview" at bounding box center [0, 0] width 0 height 0
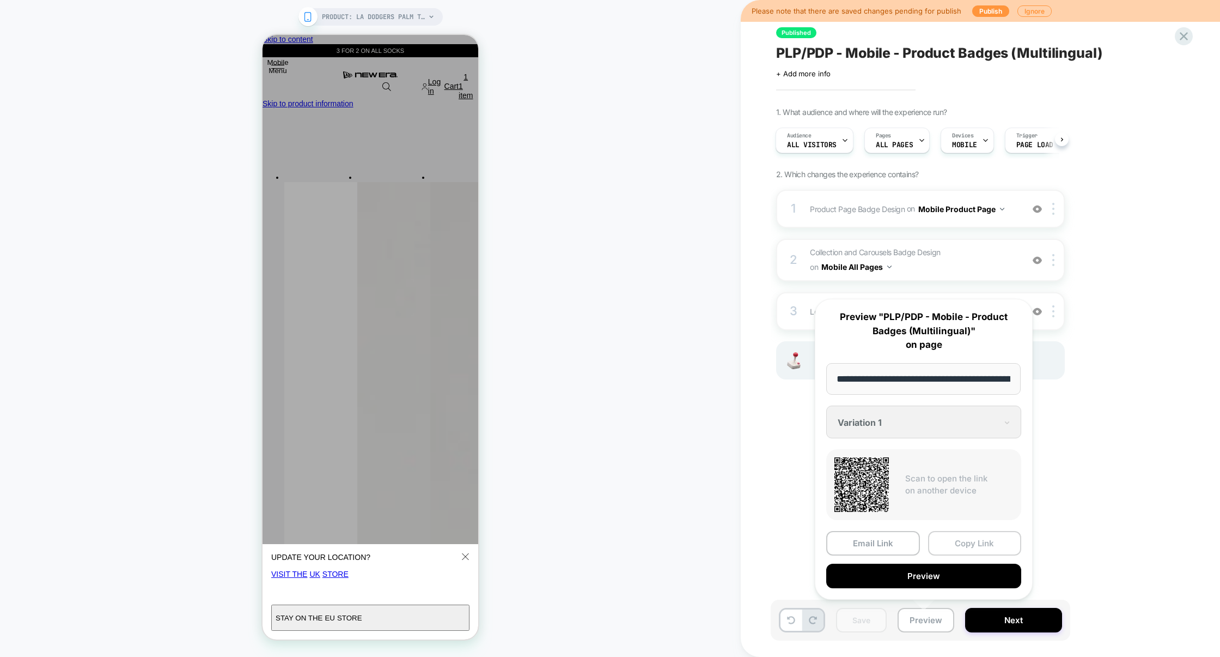
click at [0, 0] on button "Copy Link" at bounding box center [0, 0] width 0 height 0
